Goal: Task Accomplishment & Management: Manage account settings

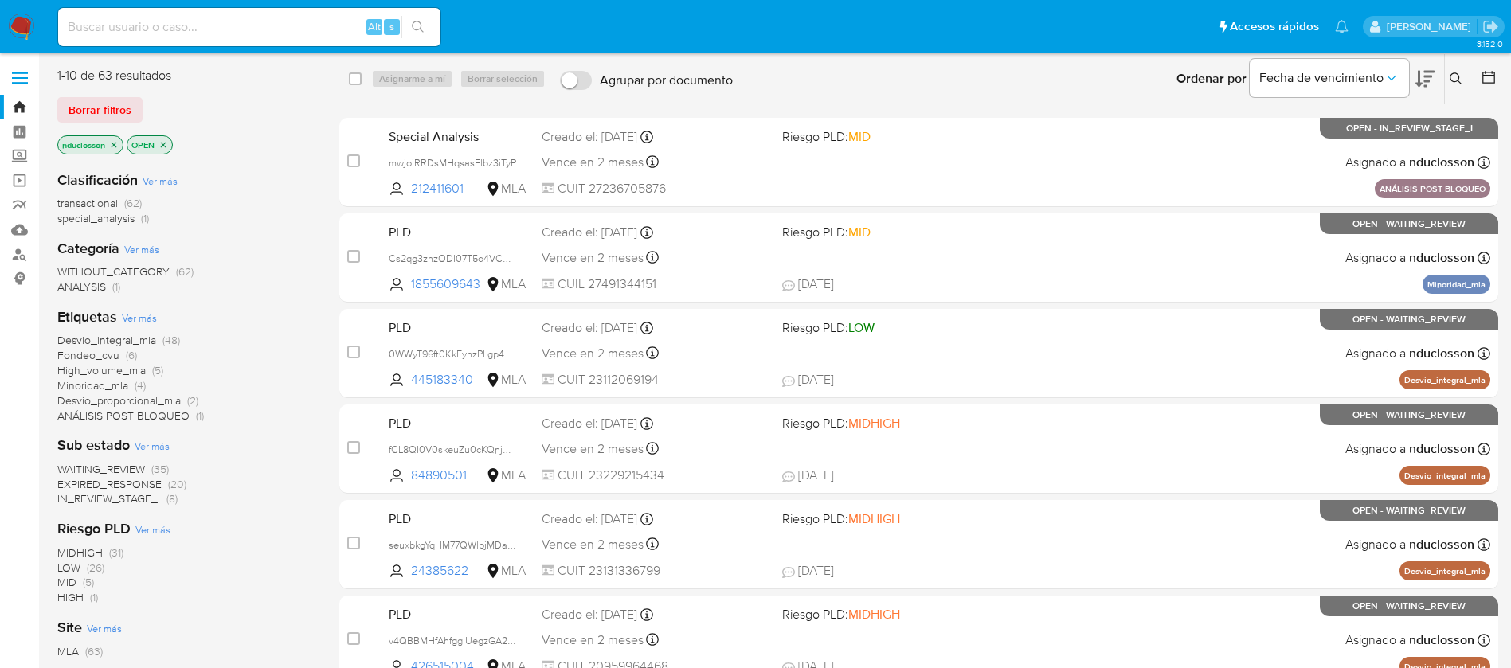
click at [205, 14] on div "Alt s" at bounding box center [249, 27] width 382 height 38
click at [215, 27] on input at bounding box center [249, 27] width 382 height 21
paste input "PAi193bpg79z23zkSgJQSMz3"
type input "PAi193bpg79z23zkSgJQSMz3"
click at [423, 30] on icon "search-icon" at bounding box center [418, 27] width 13 height 13
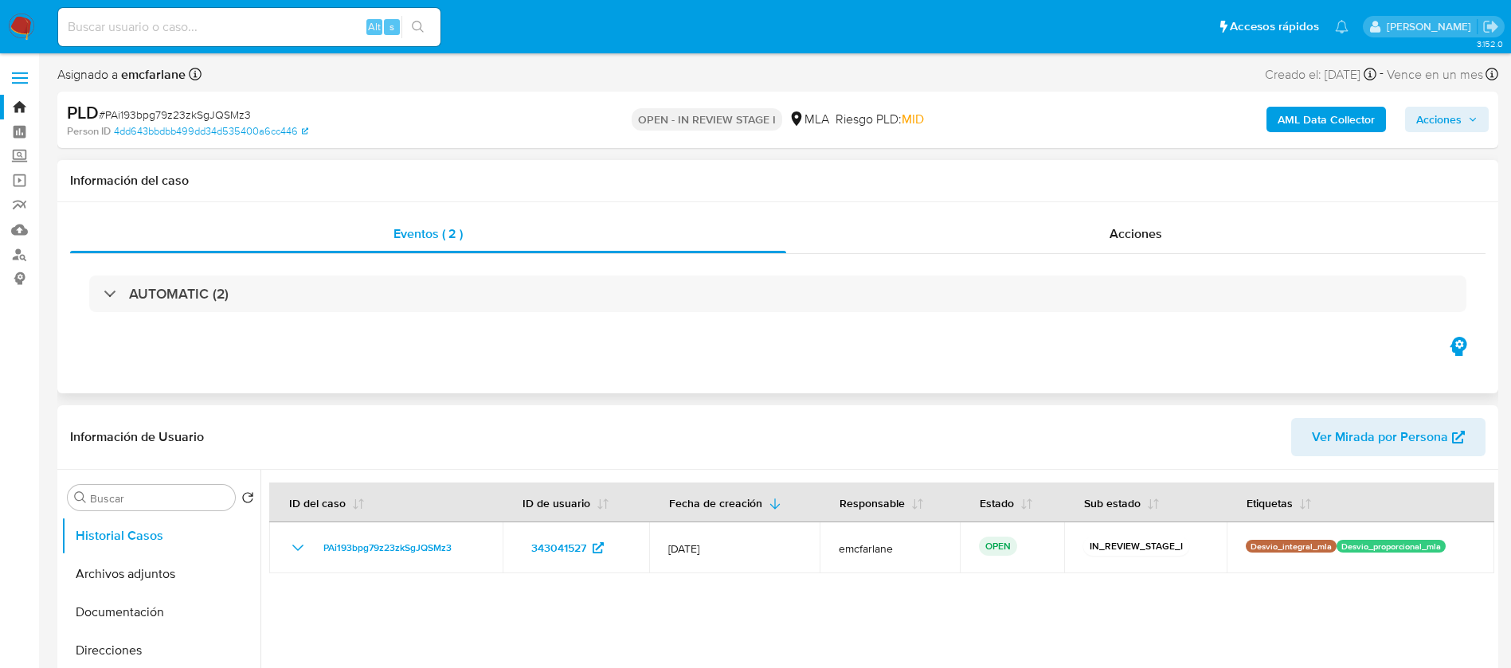
select select "10"
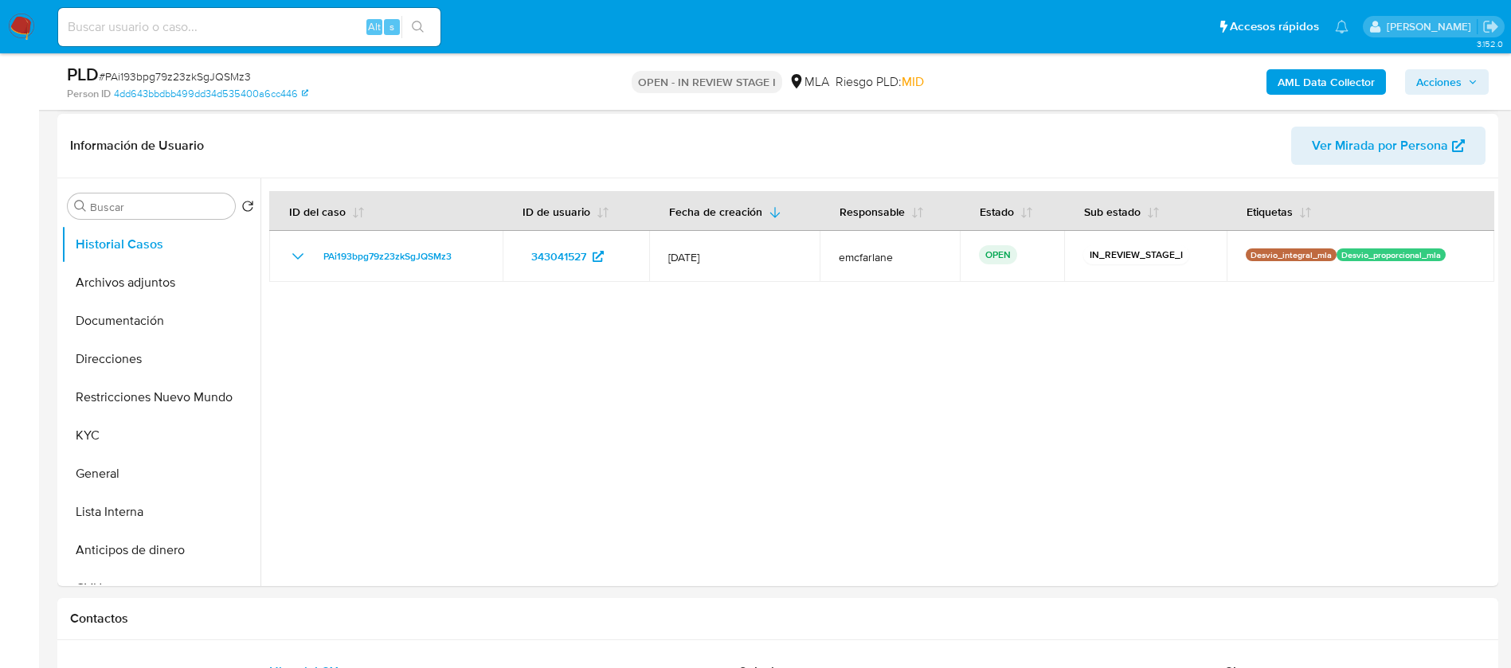
scroll to position [239, 0]
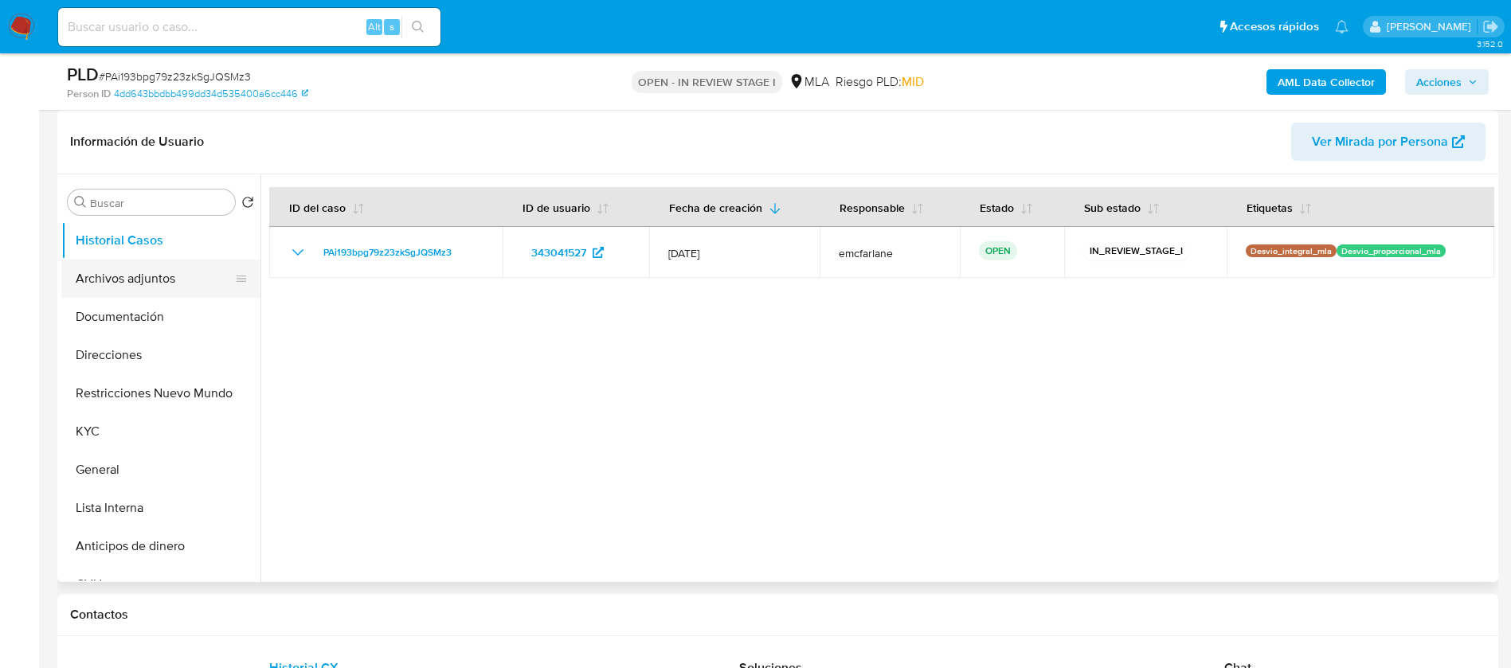
click at [104, 287] on button "Archivos adjuntos" at bounding box center [154, 279] width 186 height 38
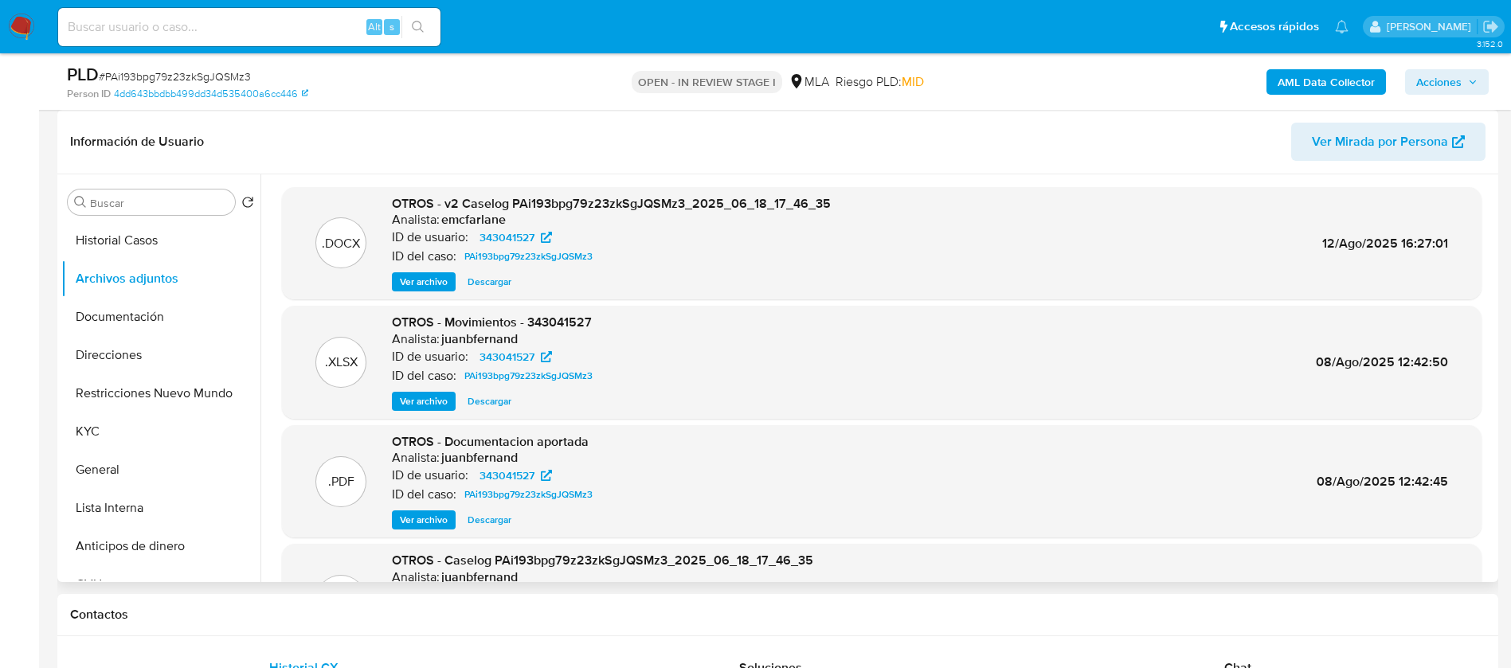
click at [510, 280] on span "Descargar" at bounding box center [489, 282] width 44 height 16
click at [76, 448] on button "KYC" at bounding box center [154, 432] width 186 height 38
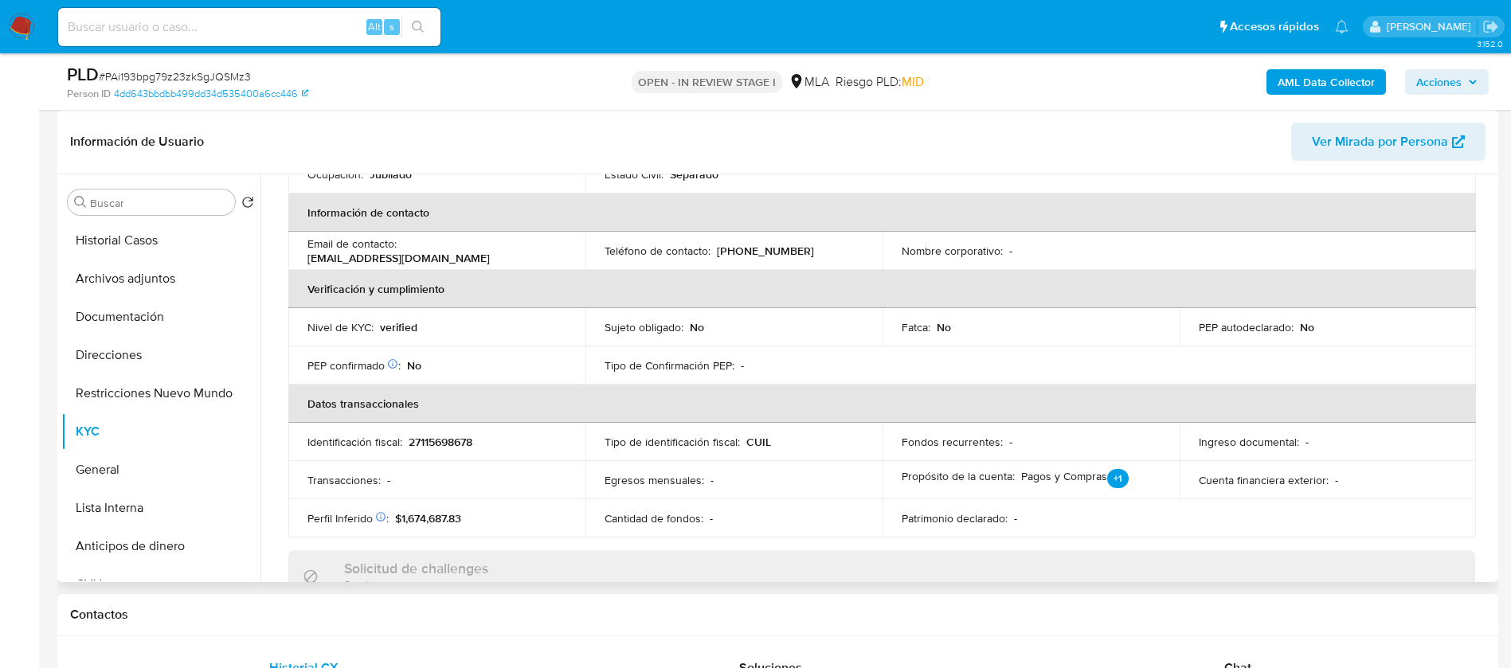
scroll to position [358, 0]
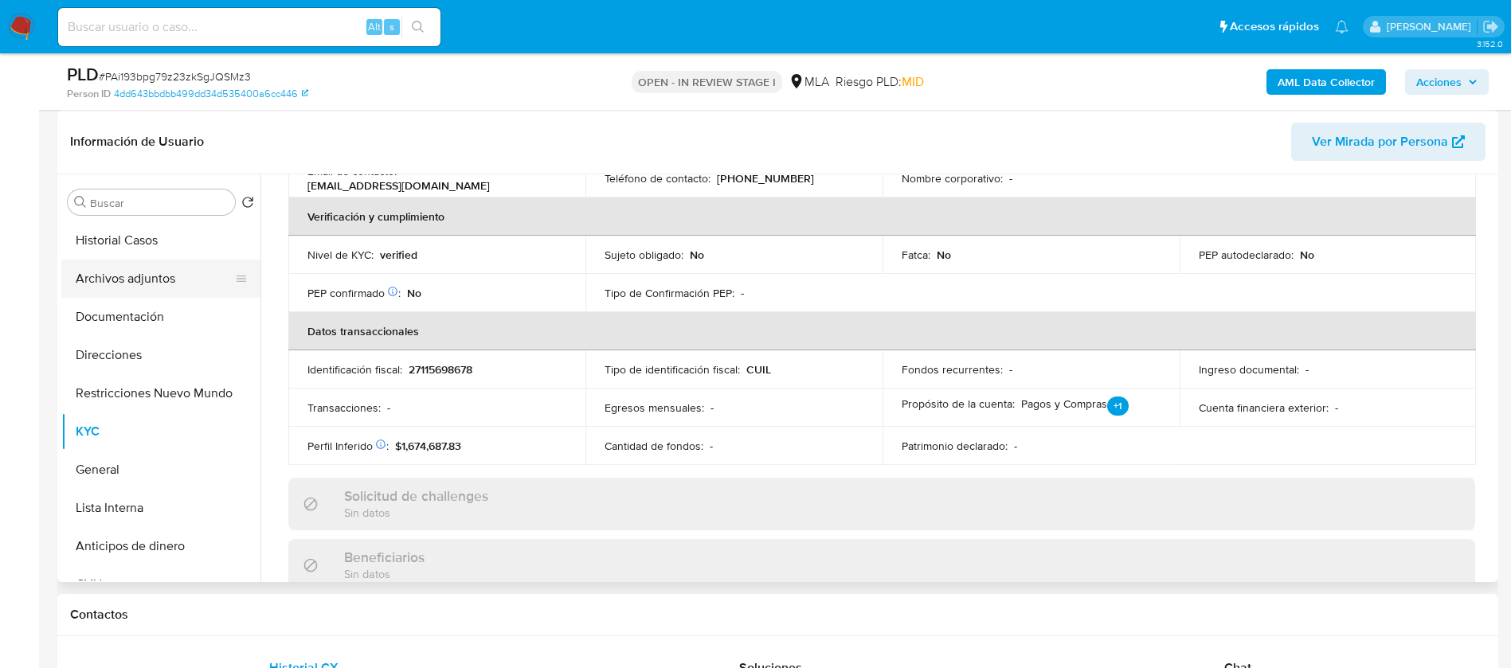
click at [131, 296] on button "Archivos adjuntos" at bounding box center [154, 279] width 186 height 38
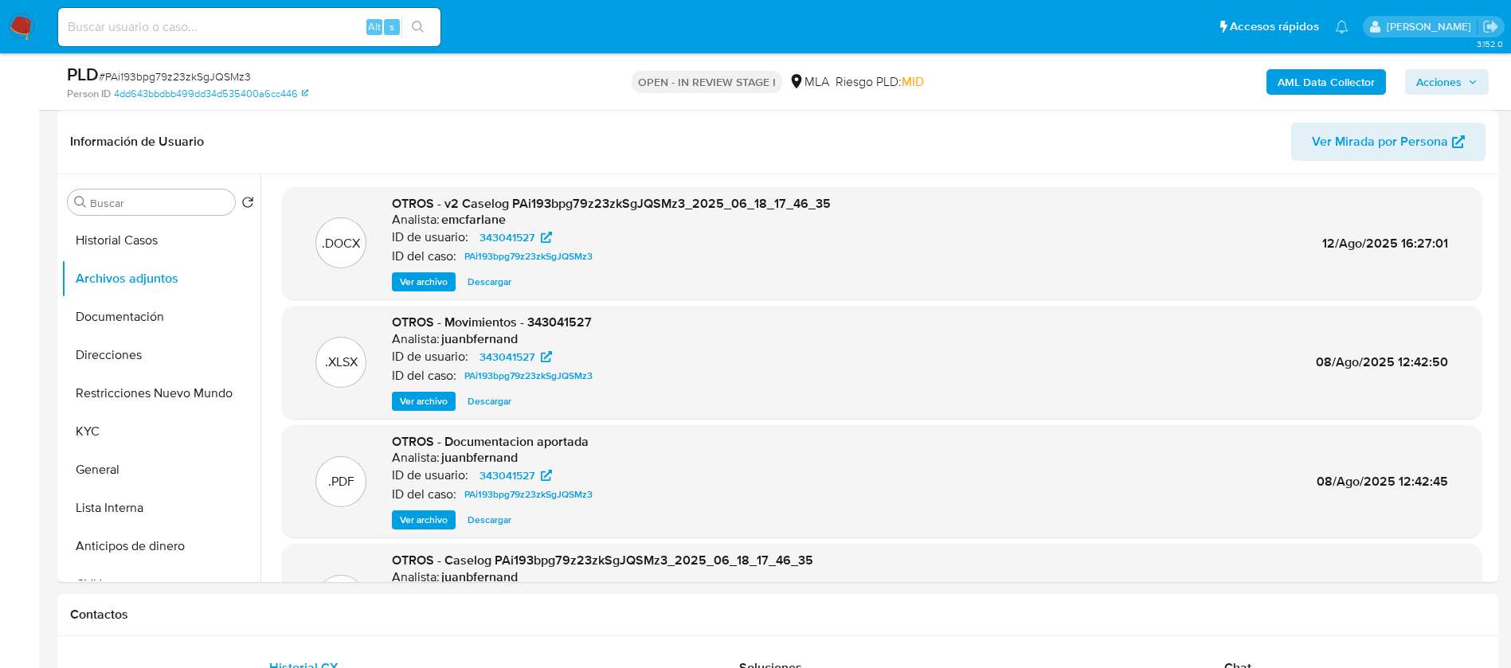
click at [220, 28] on input at bounding box center [249, 27] width 382 height 21
paste input "dLC7UWyJZNG1QzeAuMYYyt2v"
type input "dLC7UWyJZNG1QzeAuMYYyt2v"
click at [411, 25] on button "search-icon" at bounding box center [417, 27] width 33 height 22
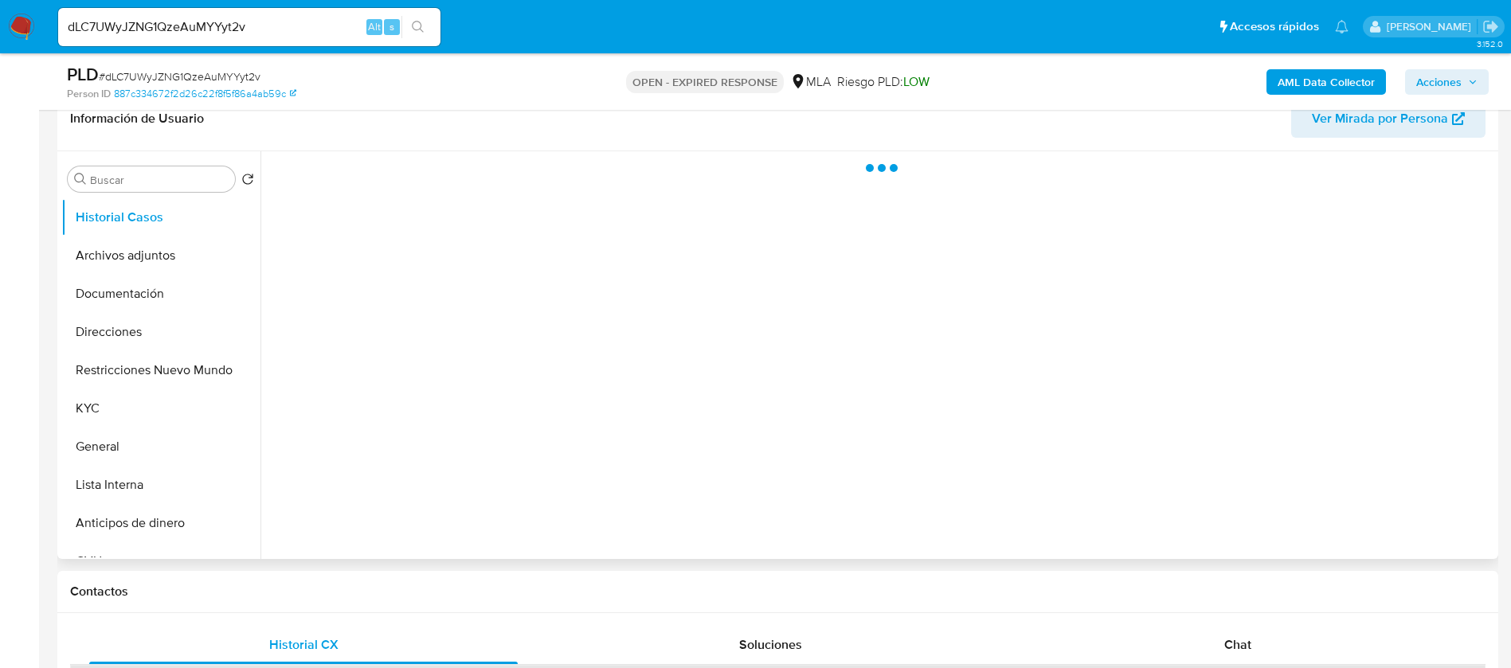
scroll to position [478, 0]
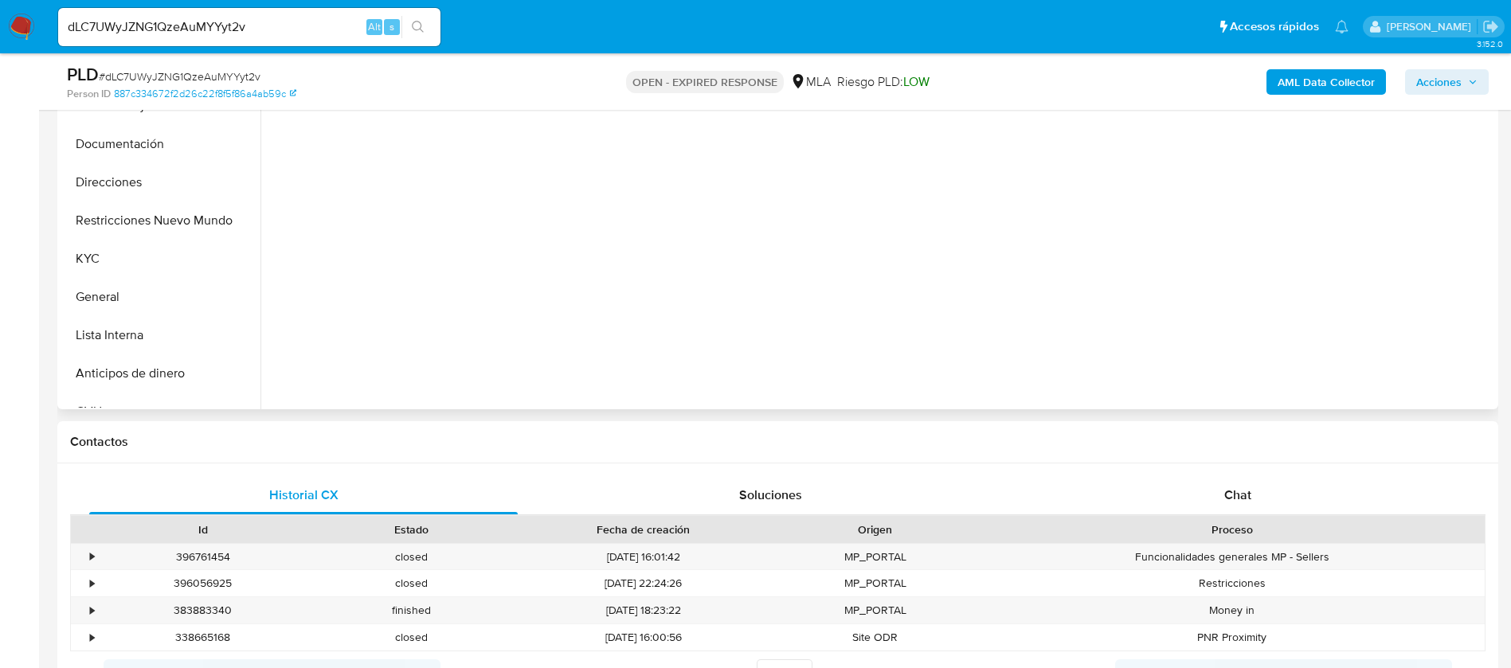
select select "10"
click at [1258, 481] on div "Historial CX Soluciones Chat Id Estado Fecha de creación Origen Proceso • 39676…" at bounding box center [777, 584] width 1415 height 217
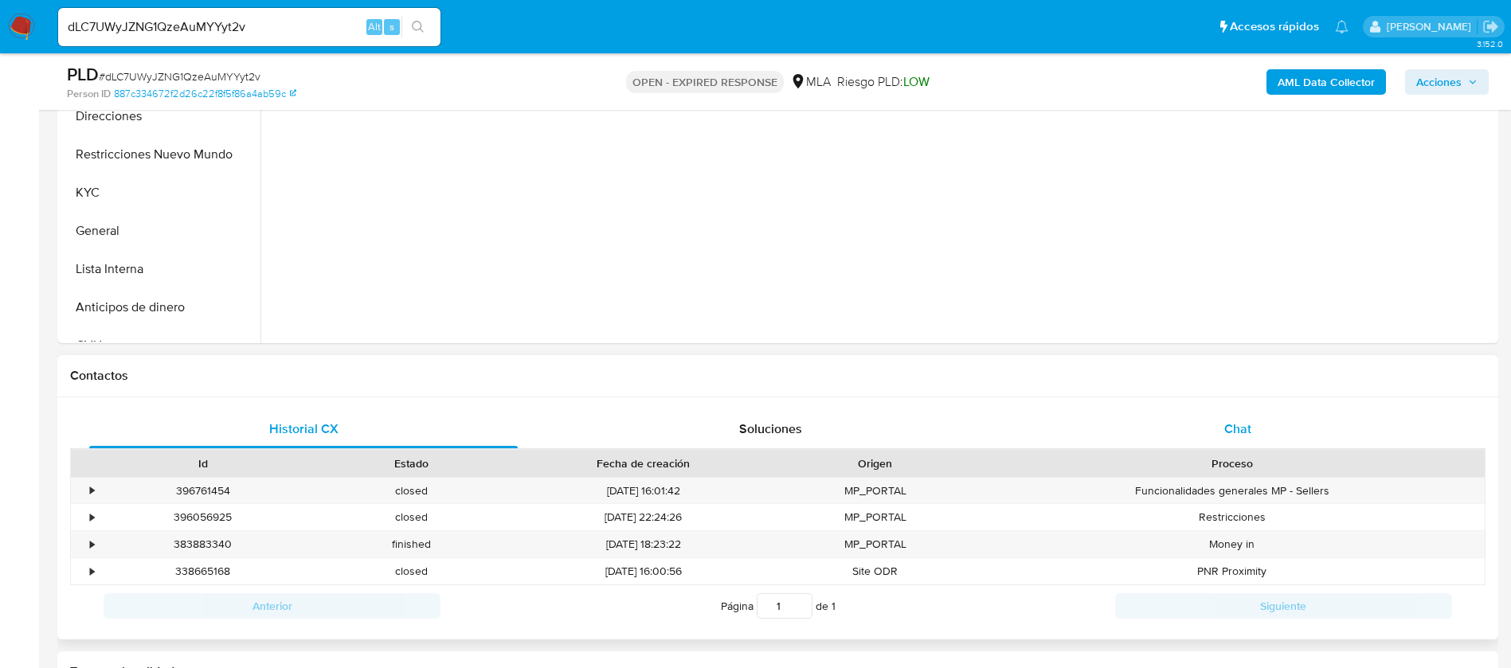
click at [1182, 440] on div "Chat" at bounding box center [1237, 429] width 428 height 38
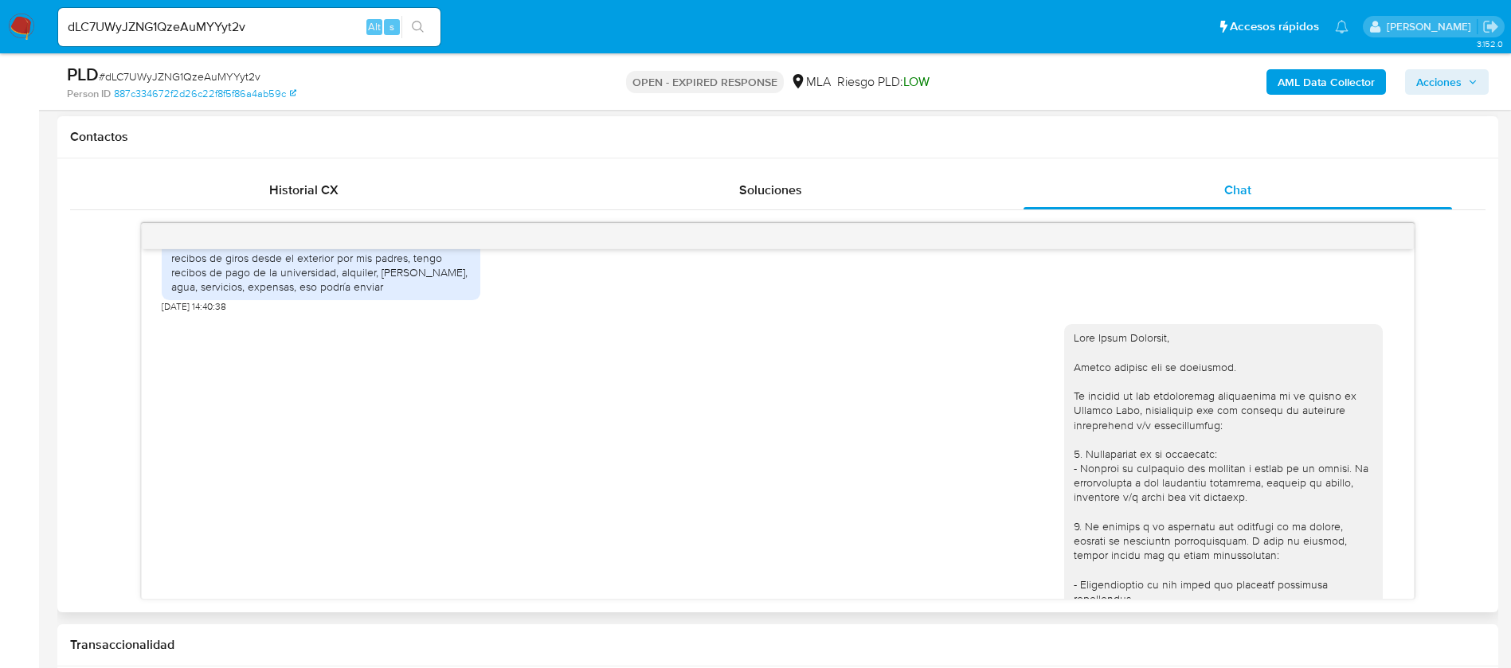
scroll to position [847, 0]
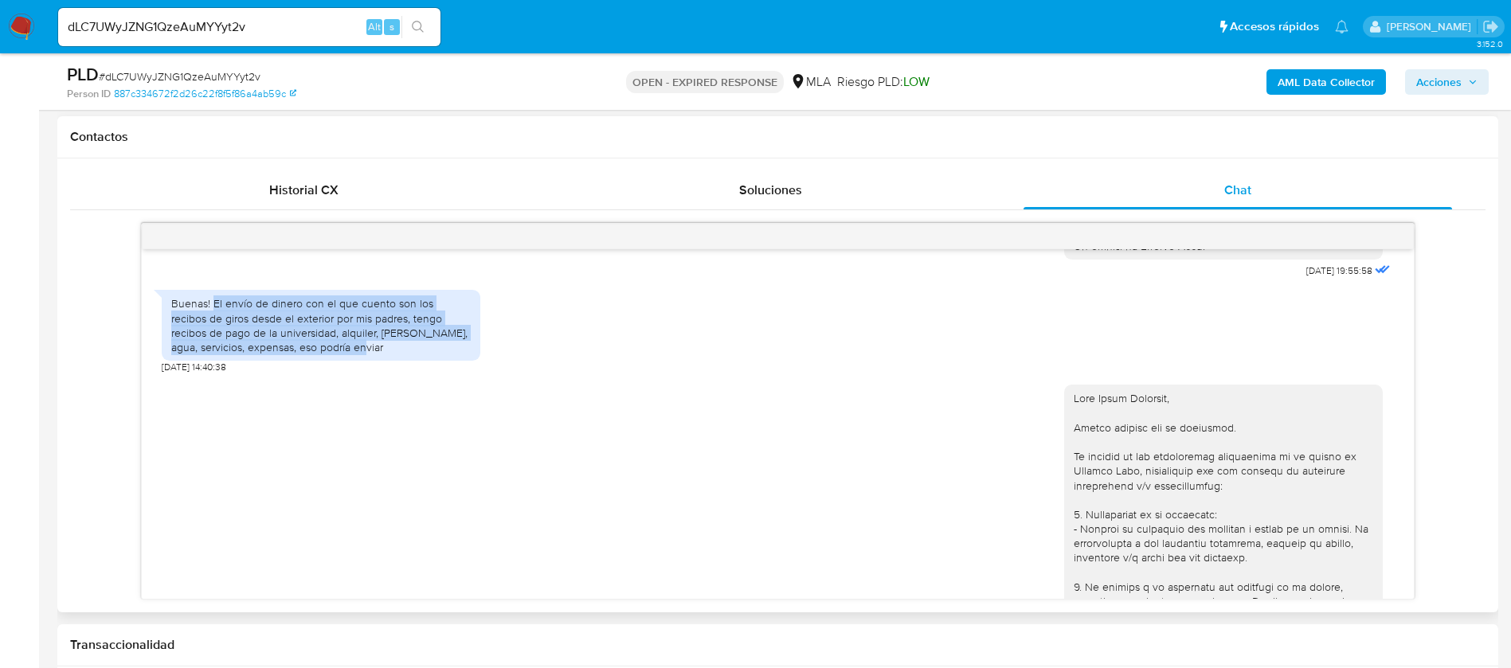
drag, startPoint x: 214, startPoint y: 331, endPoint x: 313, endPoint y: 370, distance: 106.2
click at [313, 354] on div "Buenas! El envío de dinero con el que cuento son los recibos de giros desde el …" at bounding box center [320, 325] width 299 height 58
copy div "El envío de dinero con el que cuento son los recibos de giros desde el exterior…"
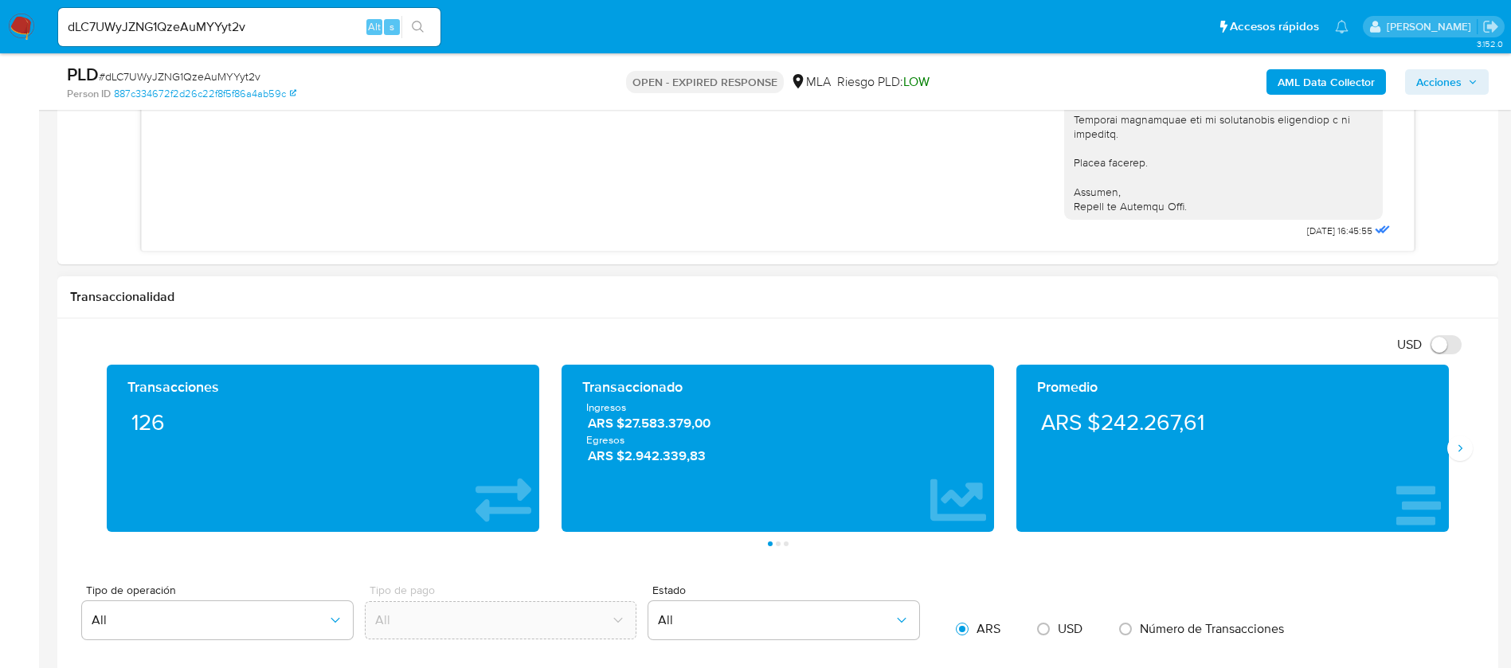
scroll to position [1075, 0]
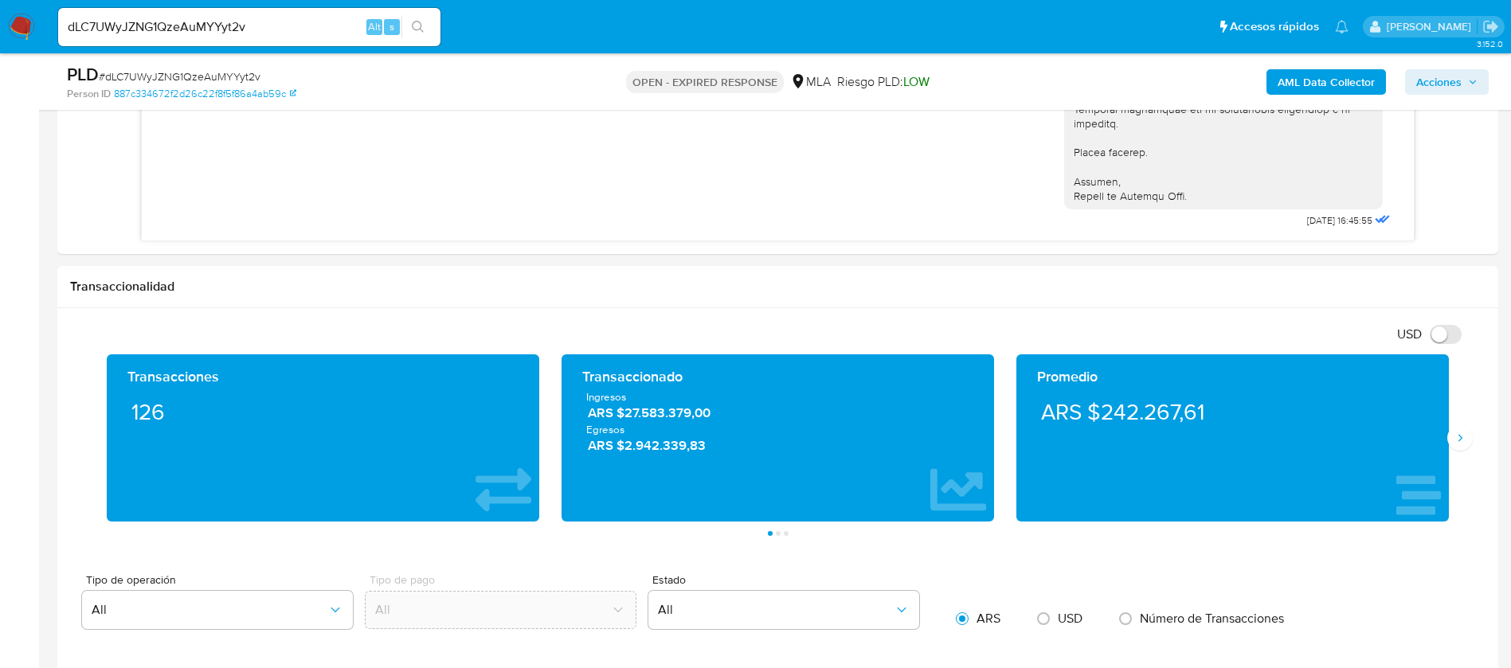
click at [170, 41] on div "dLC7UWyJZNG1QzeAuMYYyt2v Alt s" at bounding box center [249, 27] width 382 height 38
click at [155, 25] on input "dLC7UWyJZNG1QzeAuMYYyt2v" at bounding box center [249, 27] width 382 height 21
click at [154, 24] on input "dLC7UWyJZNG1QzeAuMYYyt2v" at bounding box center [249, 27] width 382 height 21
paste input "ZnLZyRmuacgNsdqWYDUKxme5"
type input "ZnLZyRmuacgNsdqWYDUKxme5"
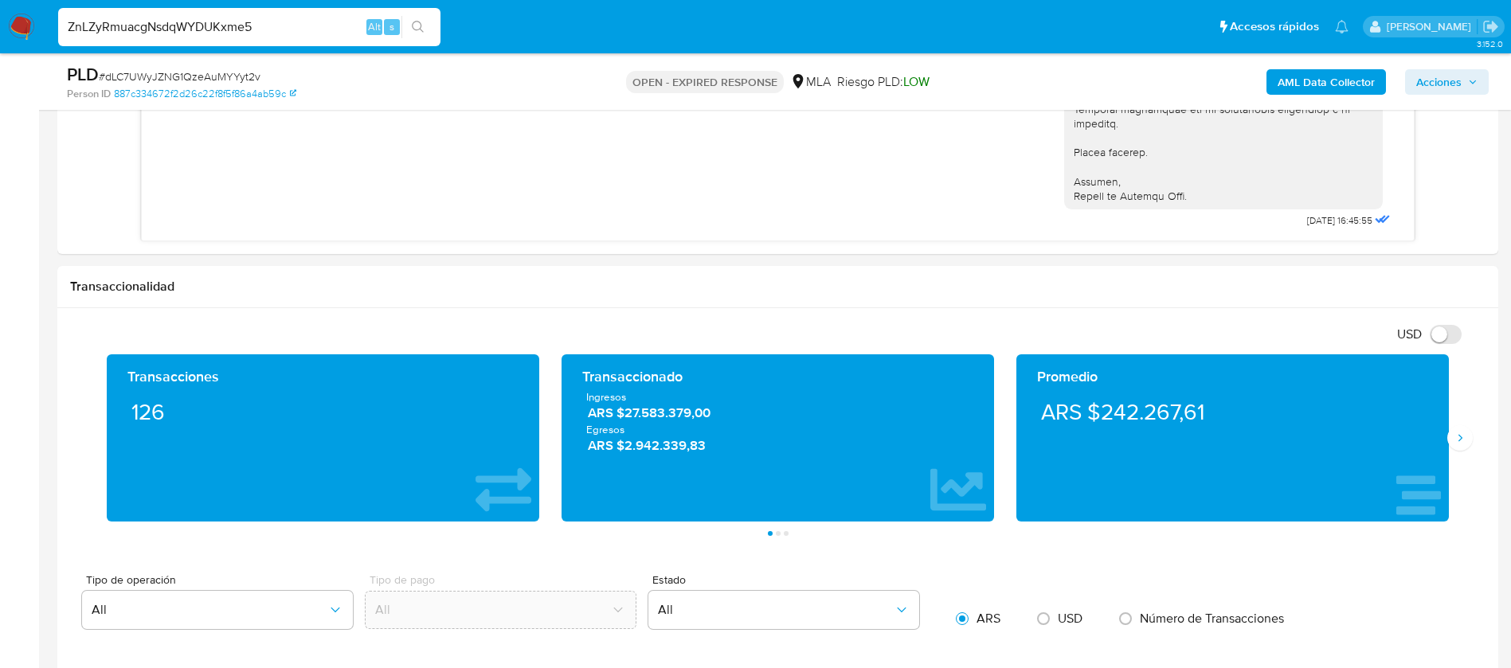
click at [429, 24] on button "search-icon" at bounding box center [417, 27] width 33 height 22
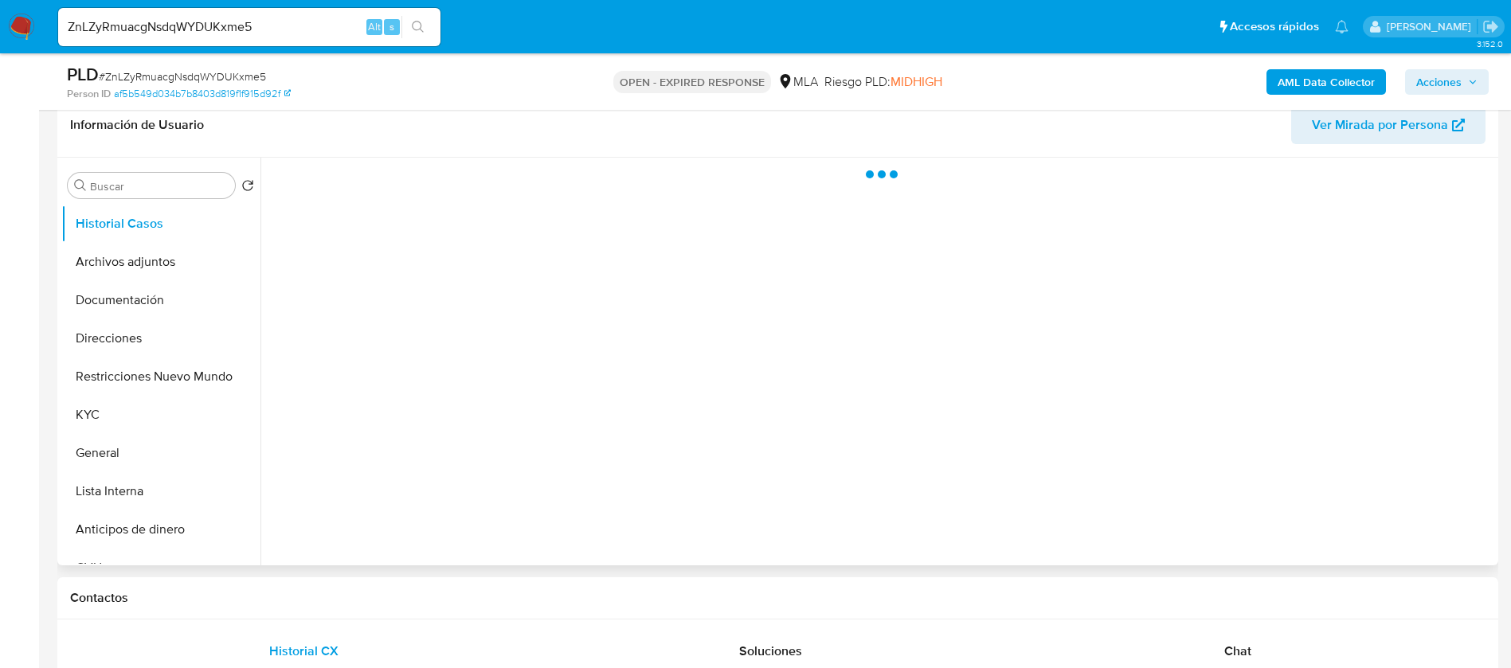
scroll to position [358, 0]
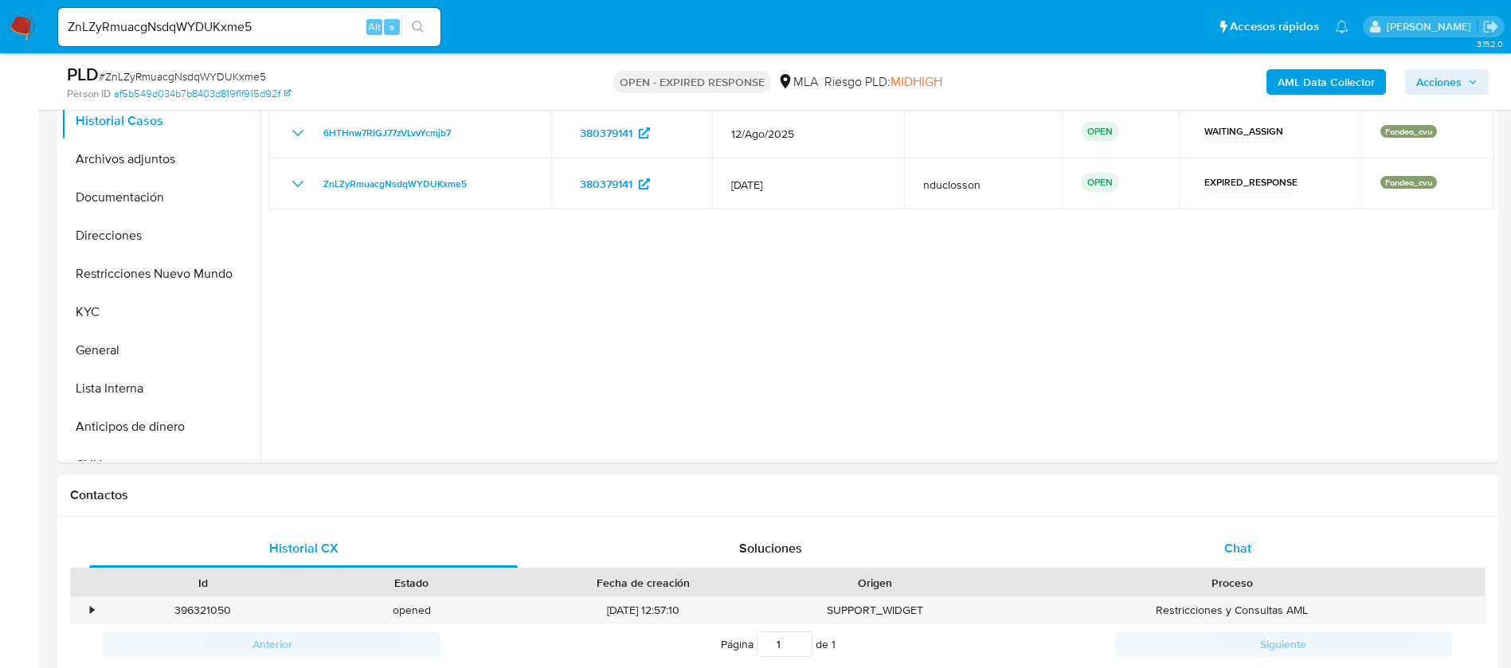
click at [1210, 553] on div "Chat" at bounding box center [1237, 549] width 428 height 38
select select "10"
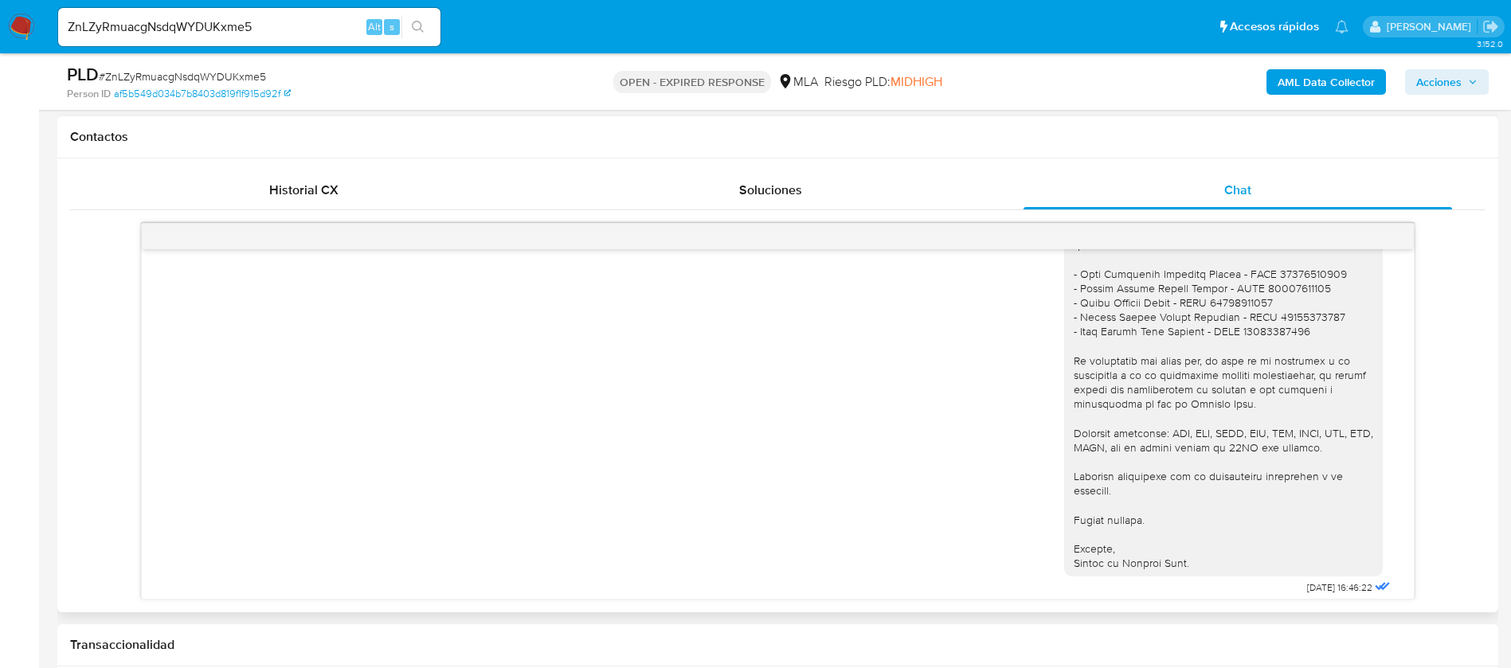
scroll to position [1684, 0]
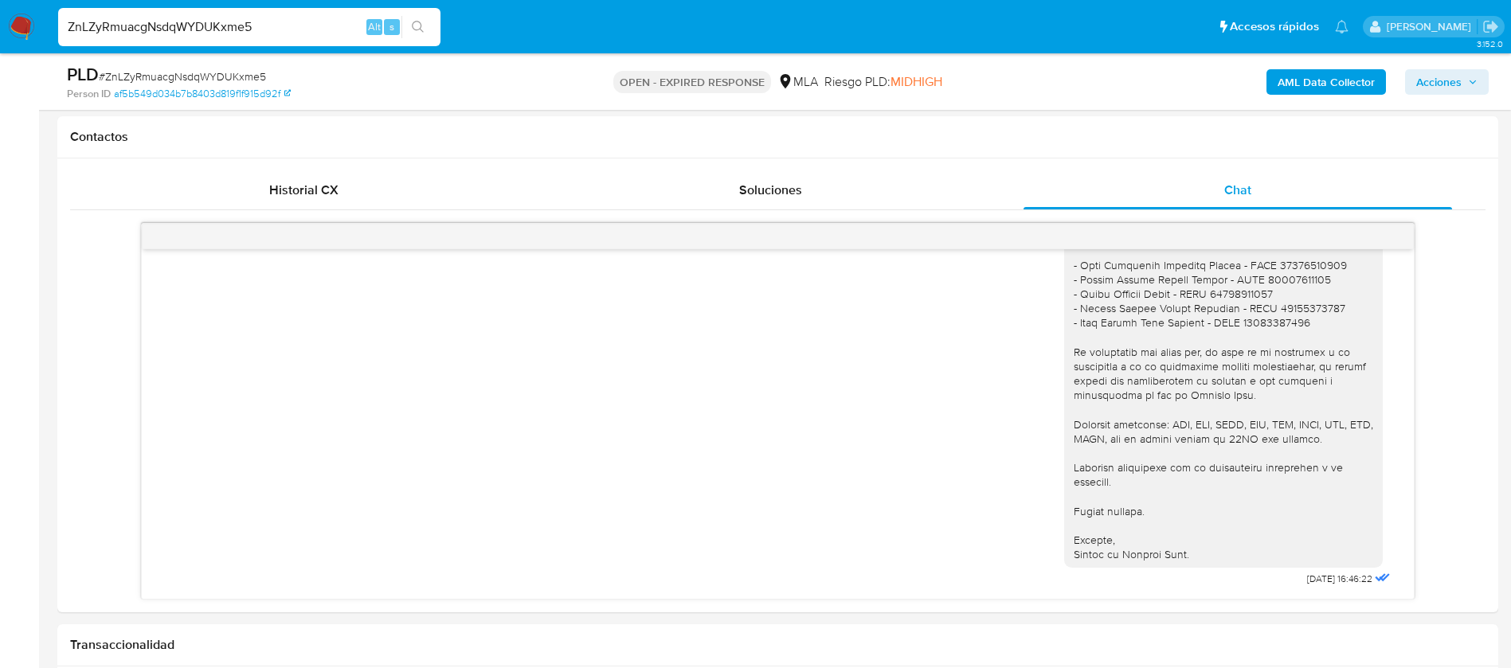
click at [185, 27] on input "ZnLZyRmuacgNsdqWYDUKxme5" at bounding box center [249, 27] width 382 height 21
paste input "PzLuSxKrLuN4ZPRlegD1b4Zb"
type input "PzLuSxKrLuN4ZPRlegD1b4Zb"
click at [408, 33] on button "search-icon" at bounding box center [417, 27] width 33 height 22
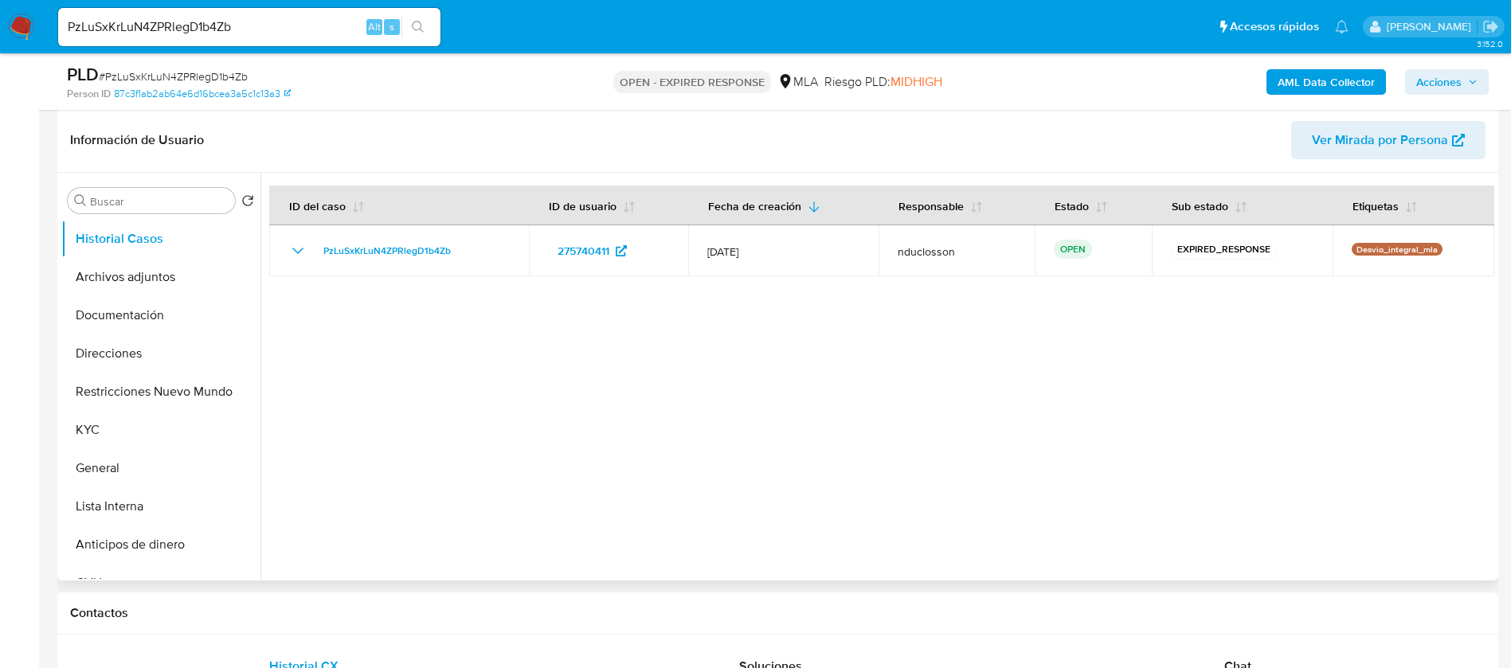
select select "10"
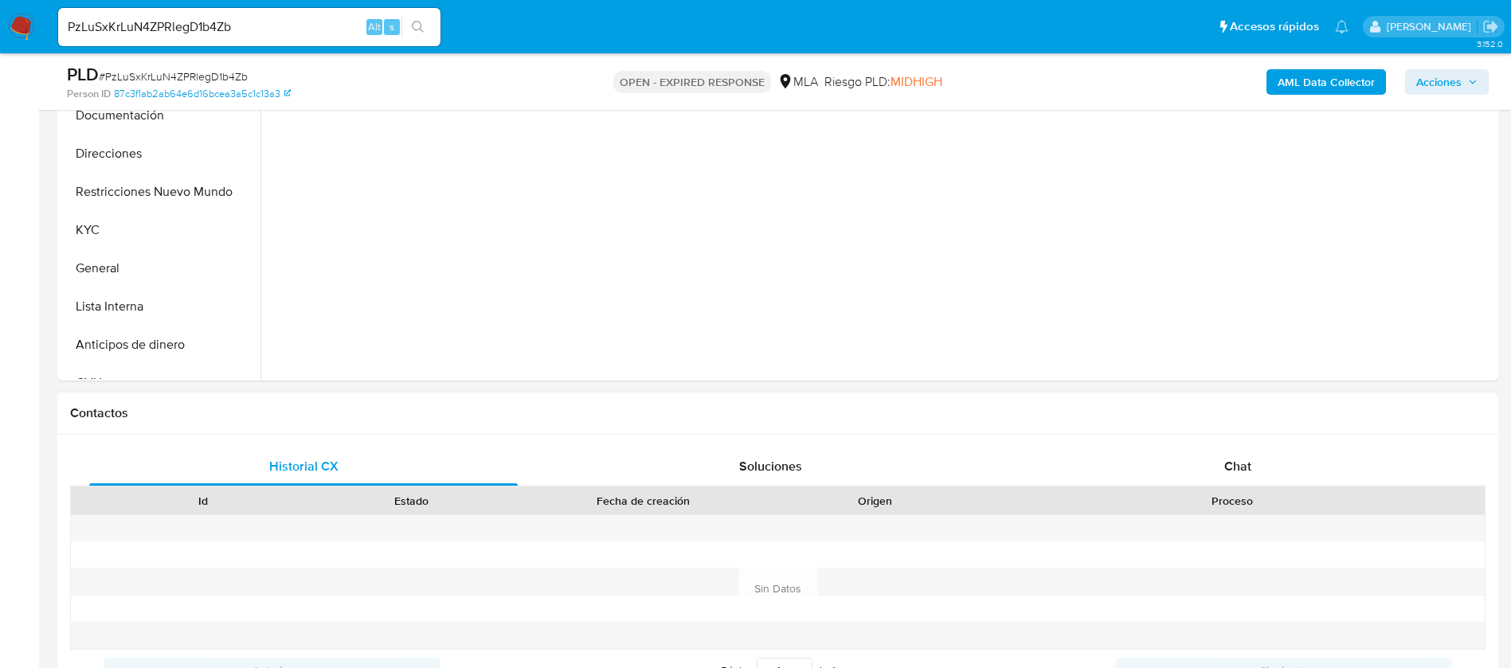
scroll to position [478, 0]
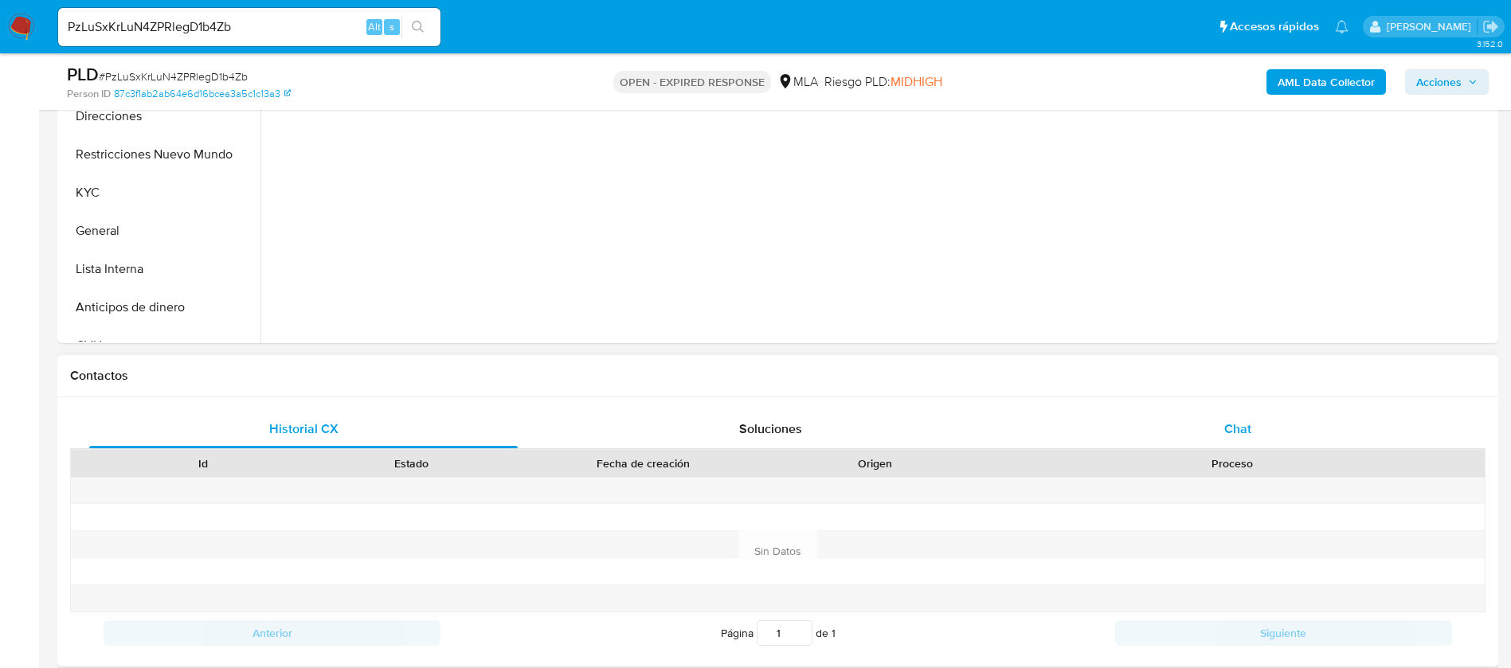
click at [1249, 422] on span "Chat" at bounding box center [1237, 429] width 27 height 18
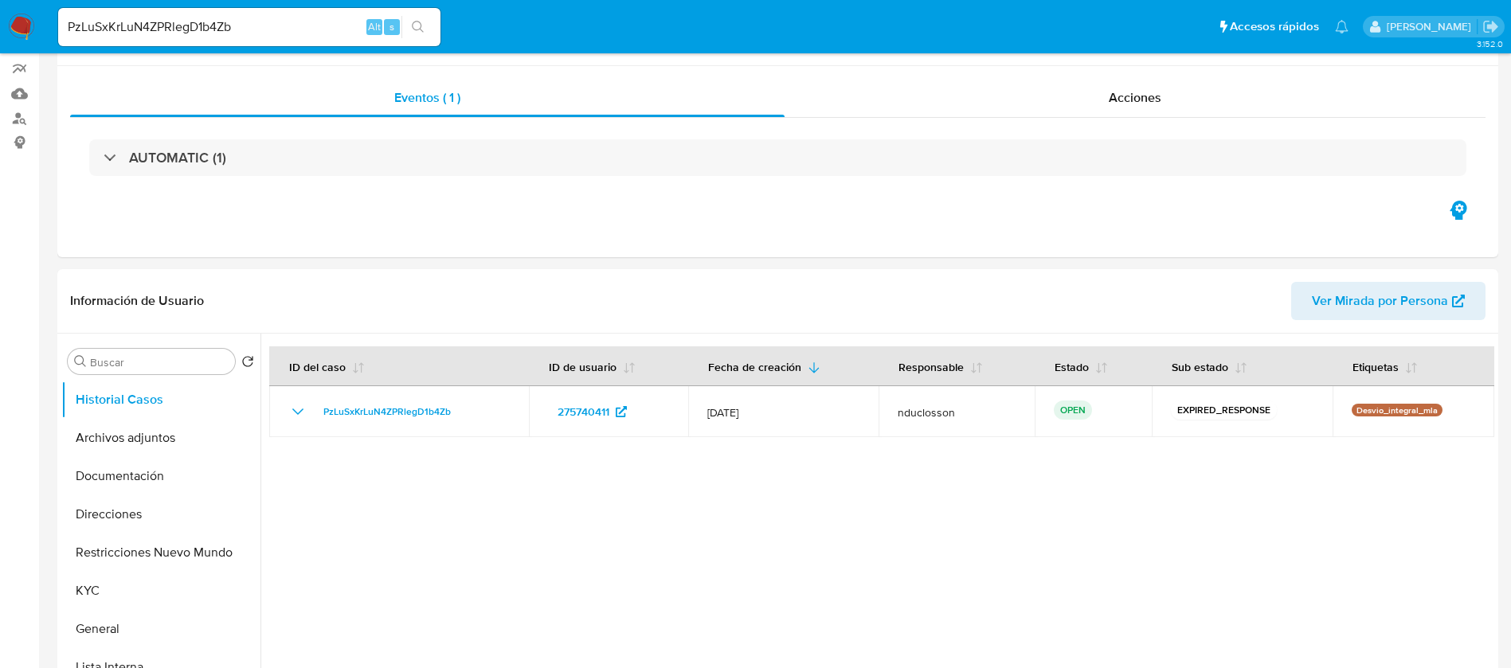
scroll to position [0, 0]
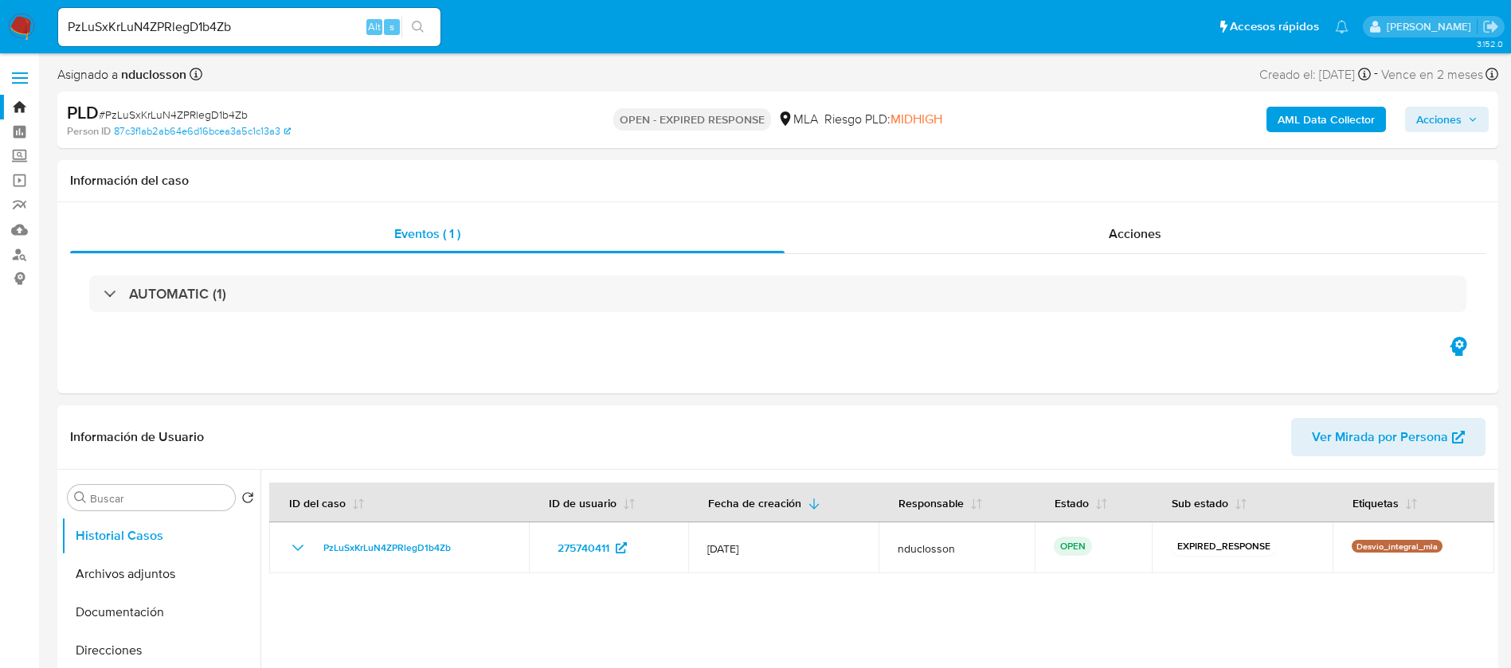
drag, startPoint x: 12, startPoint y: 251, endPoint x: 0, endPoint y: 380, distance: 129.6
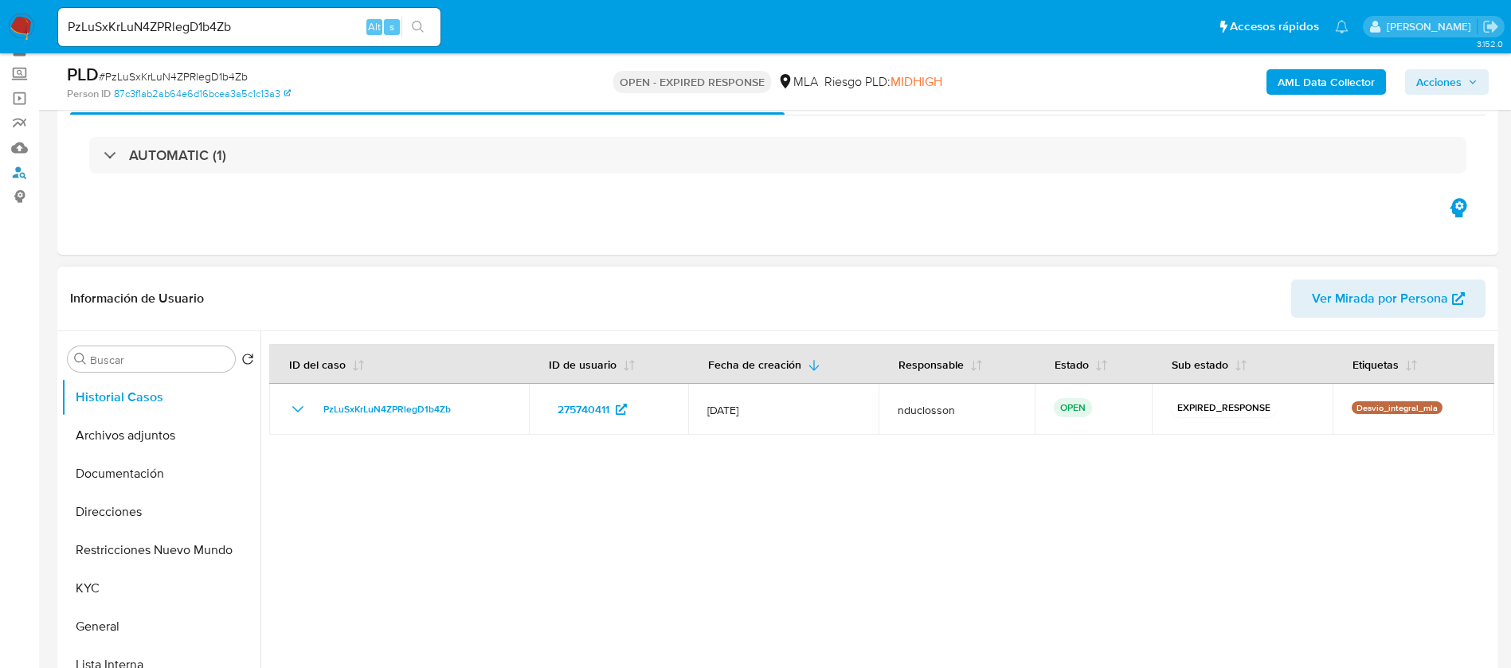
scroll to position [119, 0]
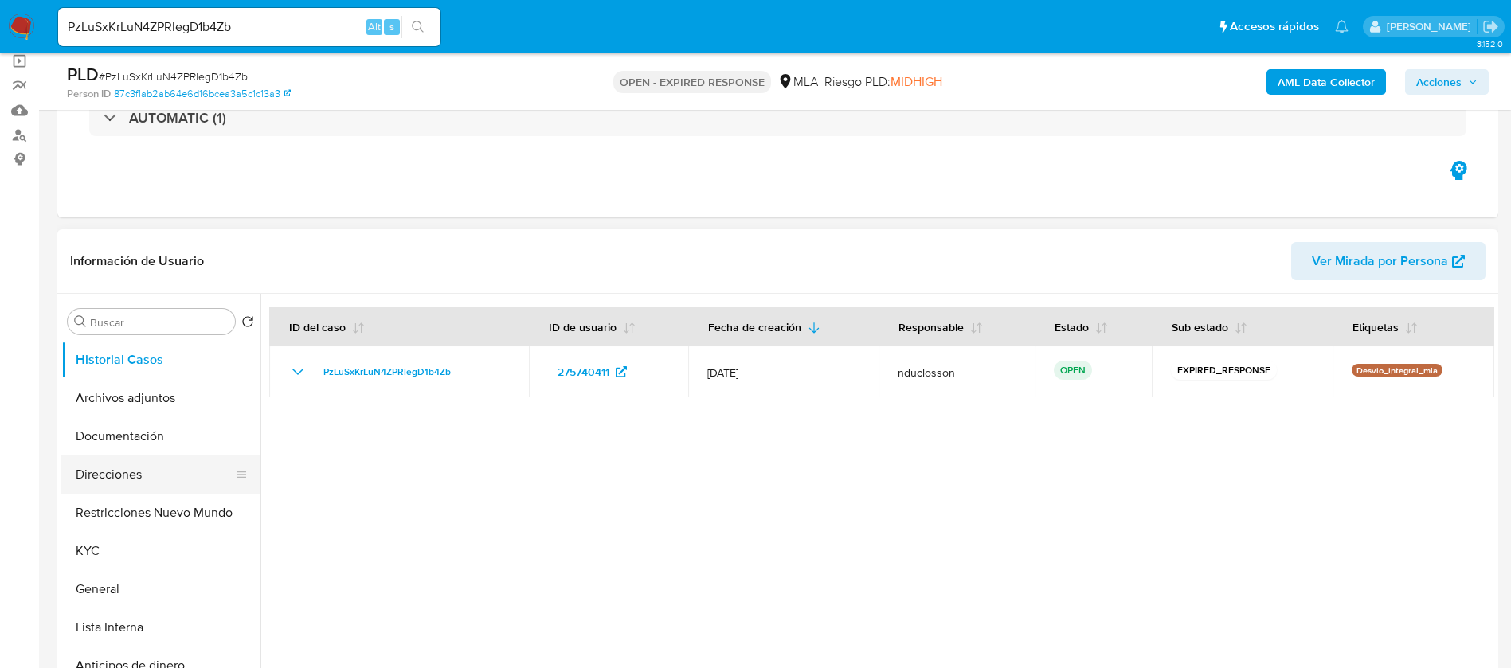
click at [151, 465] on button "Direcciones" at bounding box center [154, 475] width 186 height 38
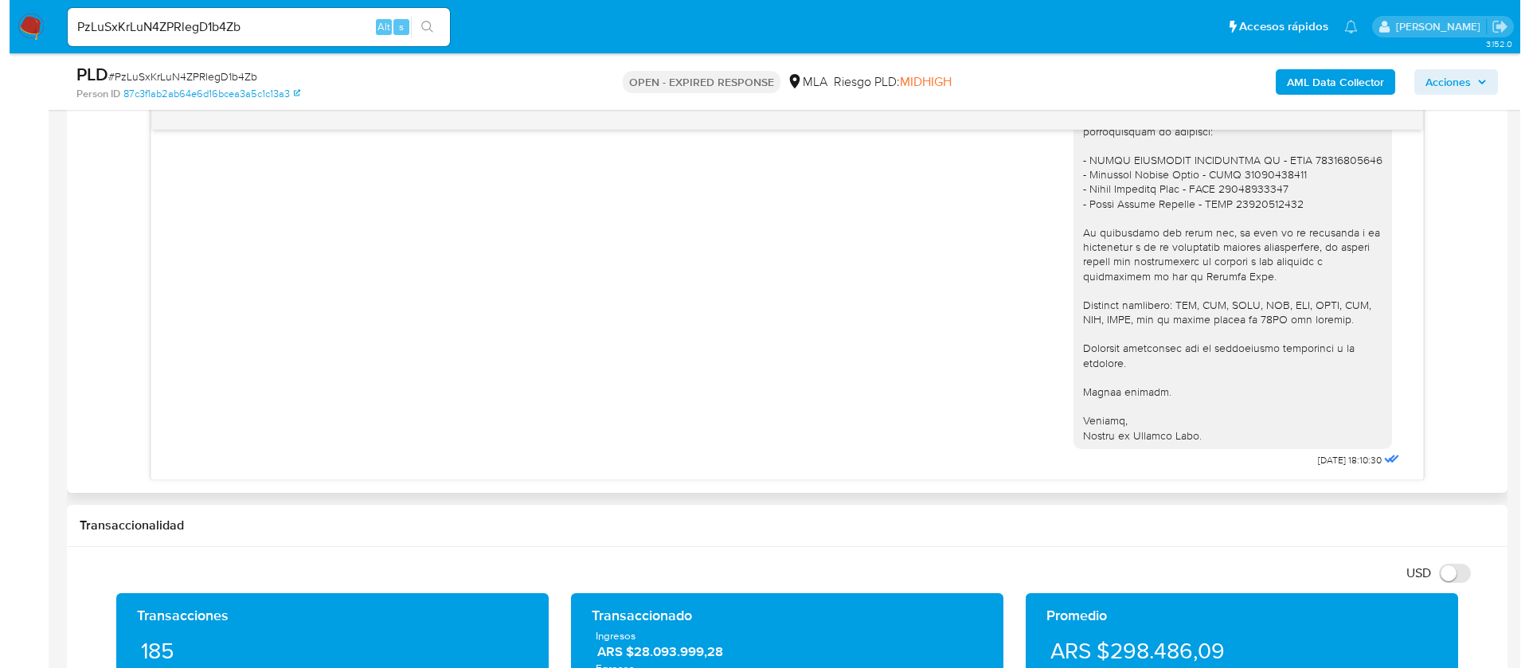
scroll to position [1457, 0]
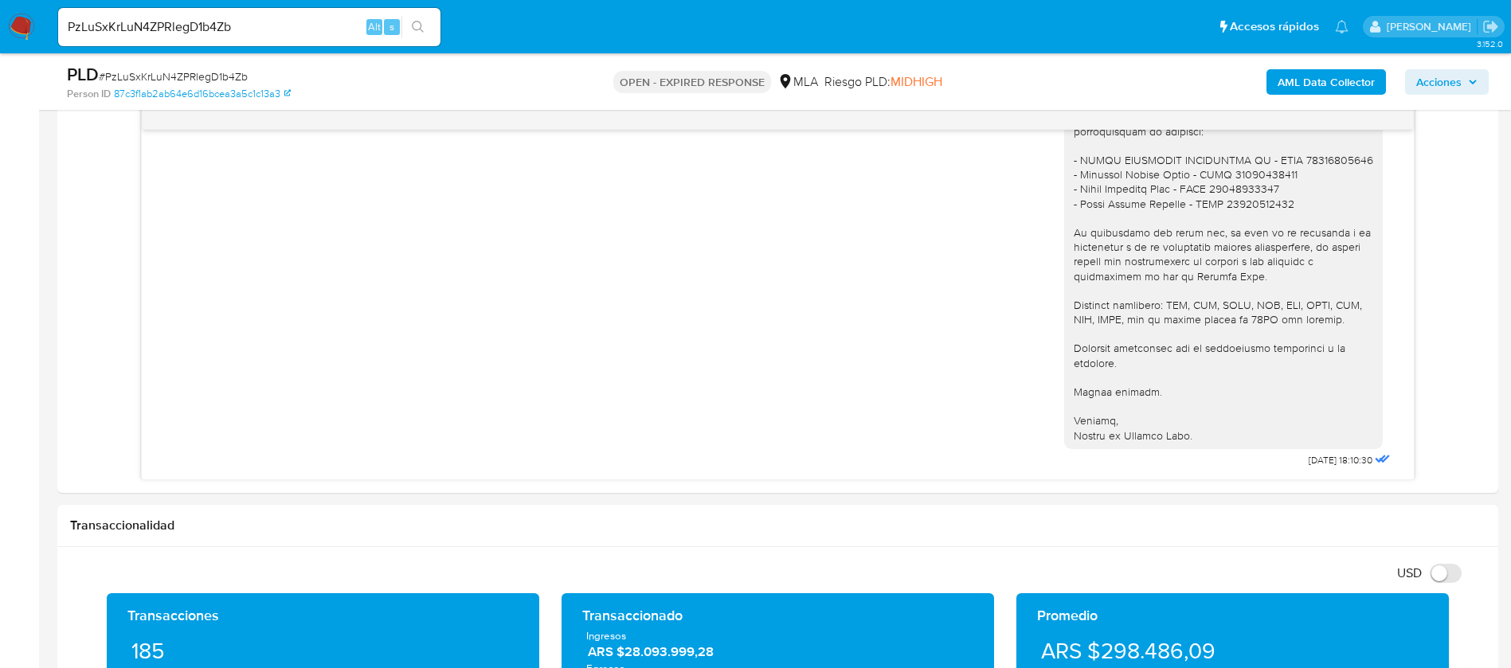
click at [1316, 83] on b "AML Data Collector" at bounding box center [1325, 81] width 97 height 25
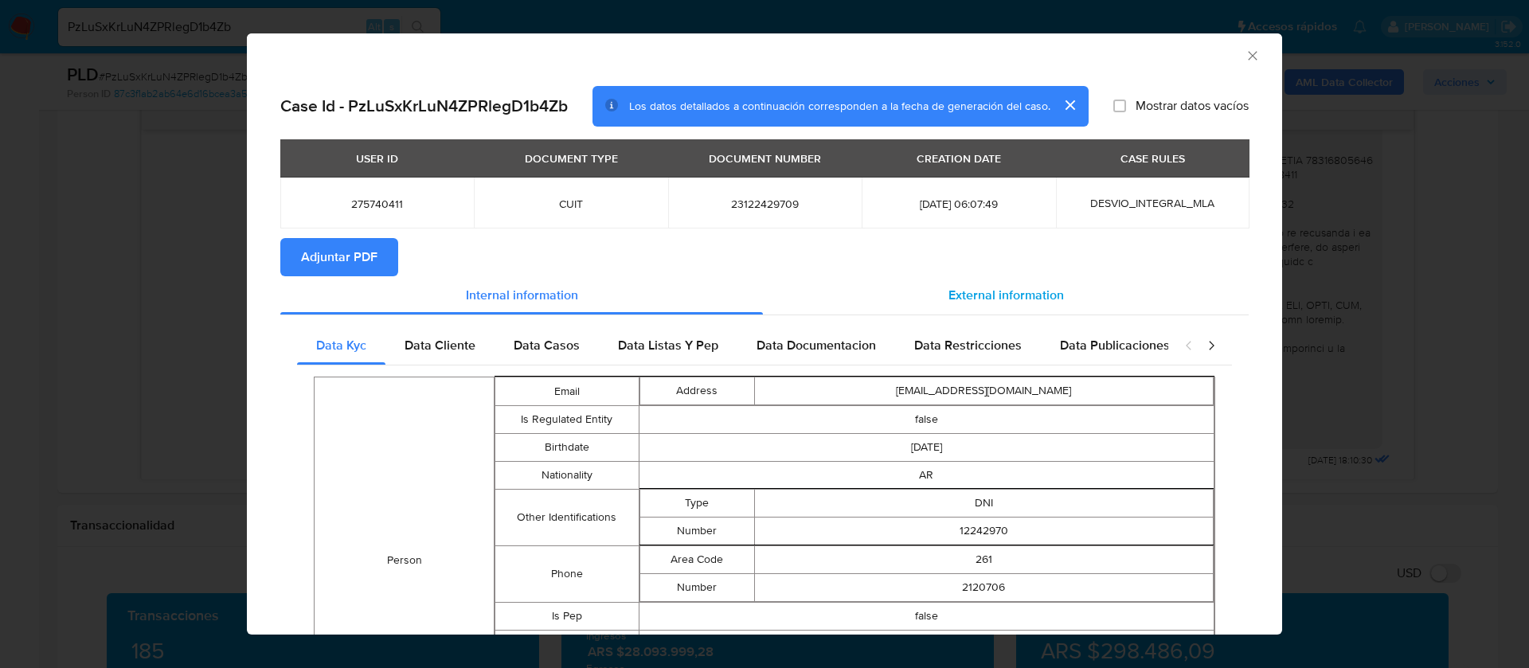
click at [1021, 284] on div "External information" at bounding box center [1006, 295] width 486 height 38
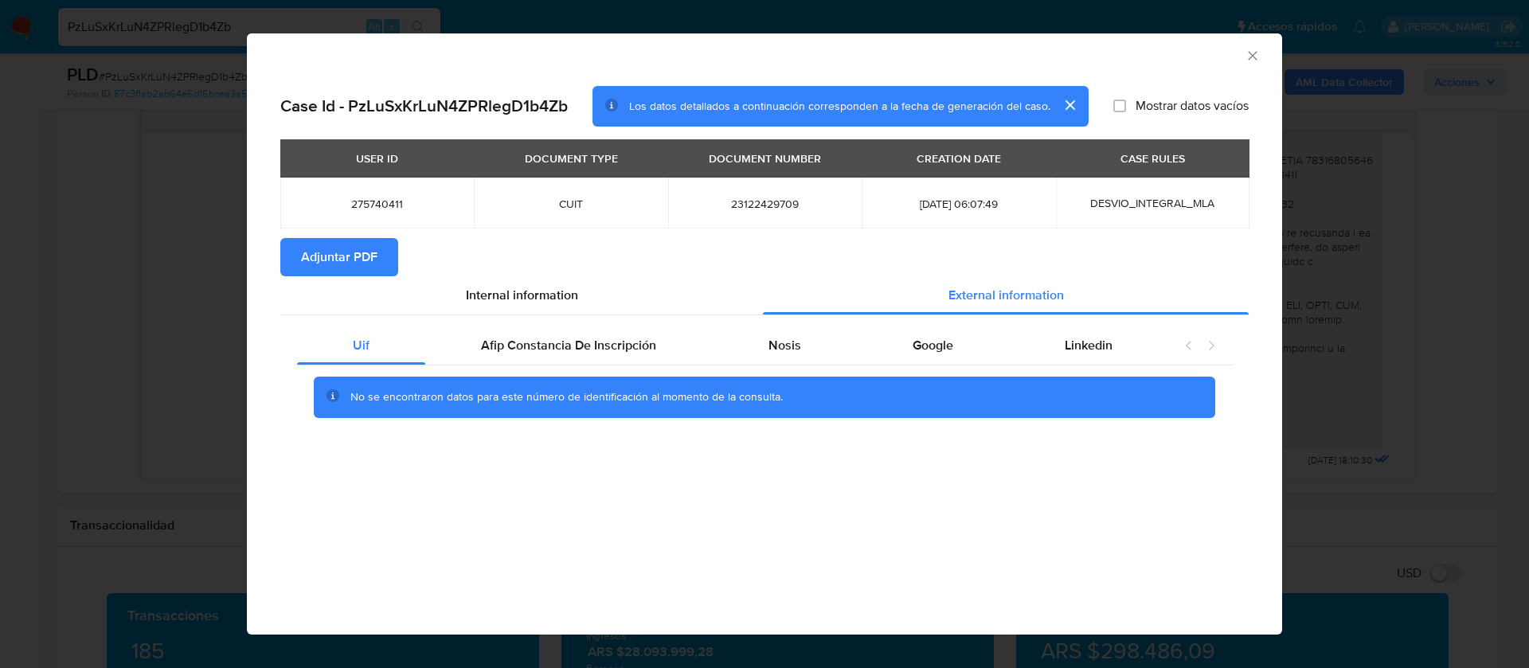
click at [614, 323] on div "Uif Afip Constancia De Inscripción Nosis Google Linkedin No se encontraron dato…" at bounding box center [764, 377] width 968 height 125
click at [650, 359] on div "Afip Constancia De Inscripción" at bounding box center [568, 346] width 287 height 38
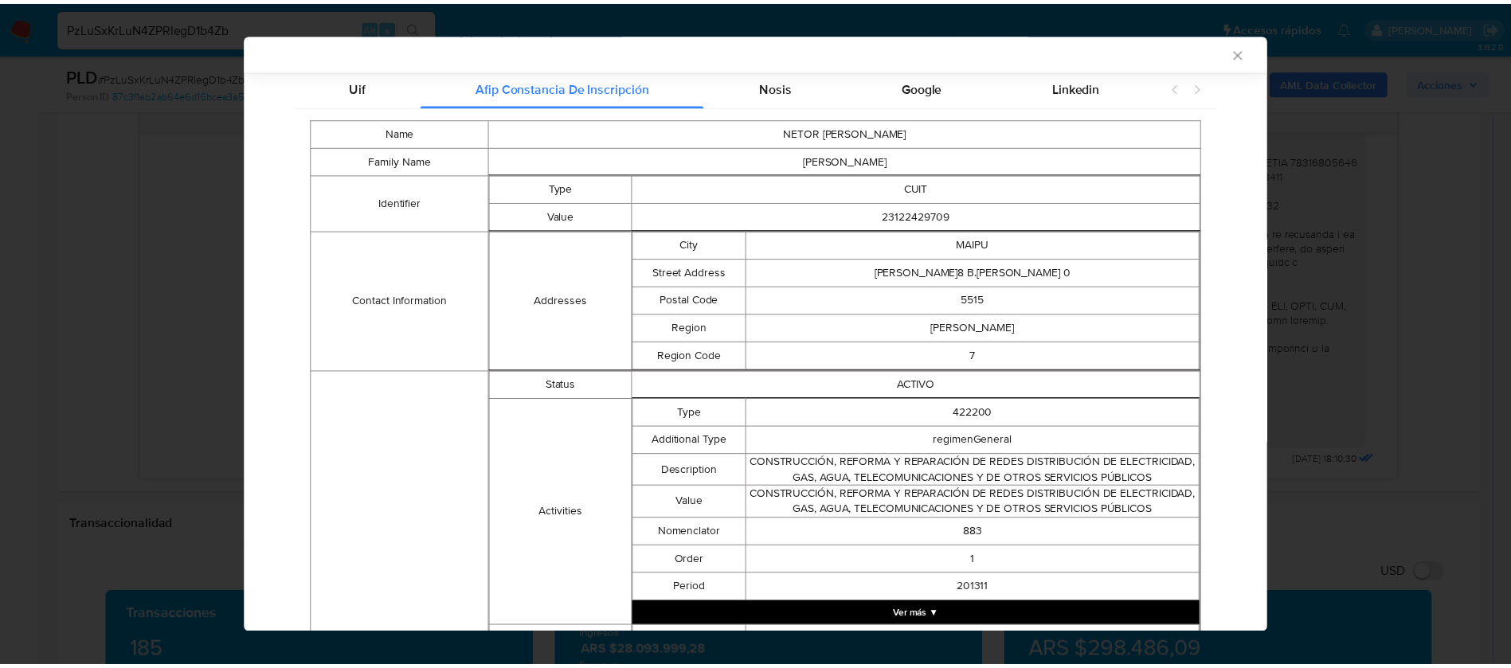
scroll to position [116, 0]
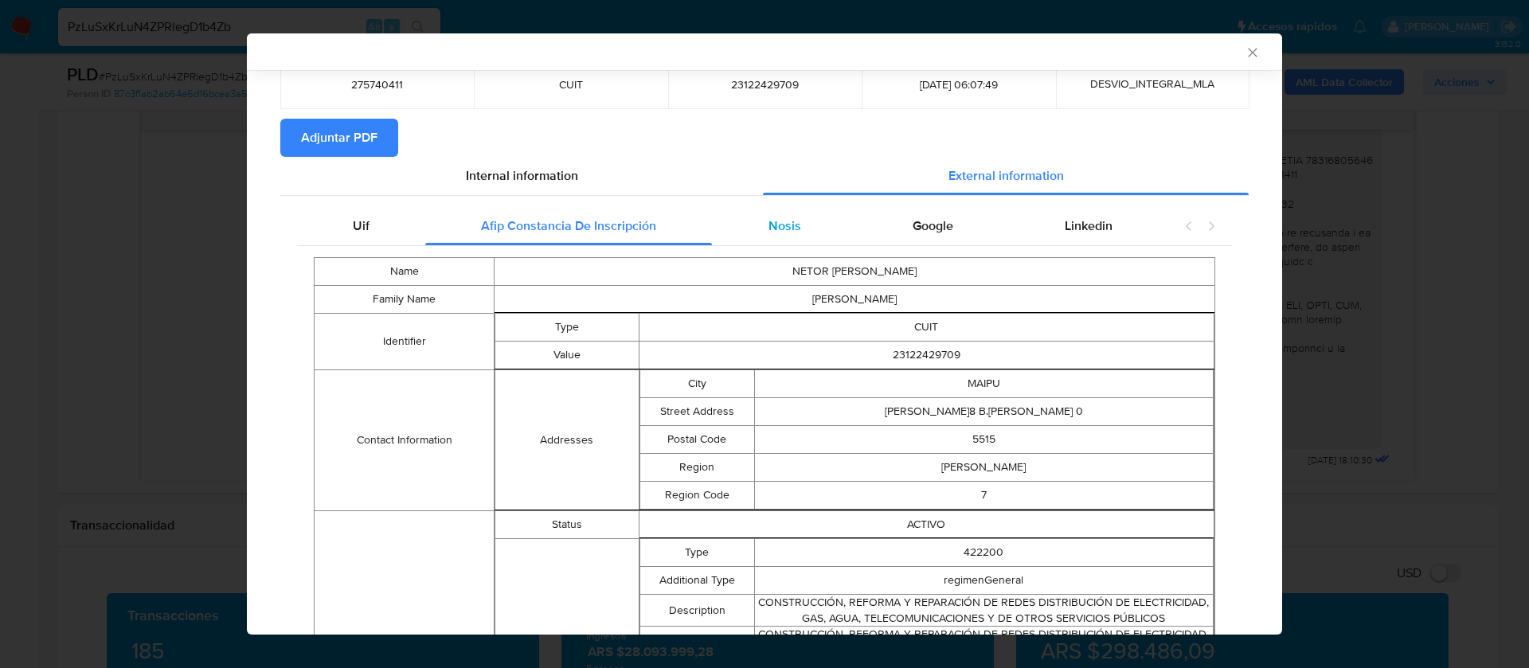
click at [760, 241] on div "Nosis" at bounding box center [784, 226] width 144 height 38
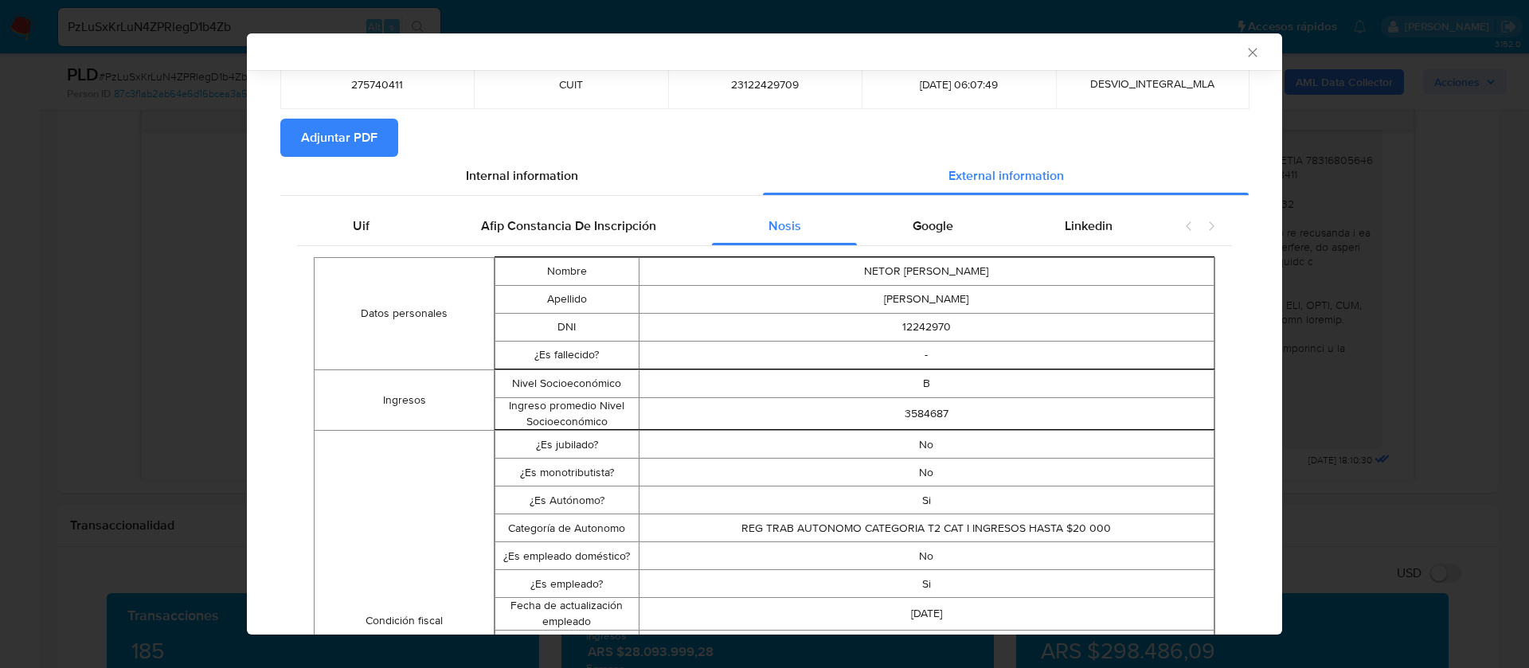
click at [1245, 53] on icon "Cerrar ventana" at bounding box center [1253, 53] width 16 height 16
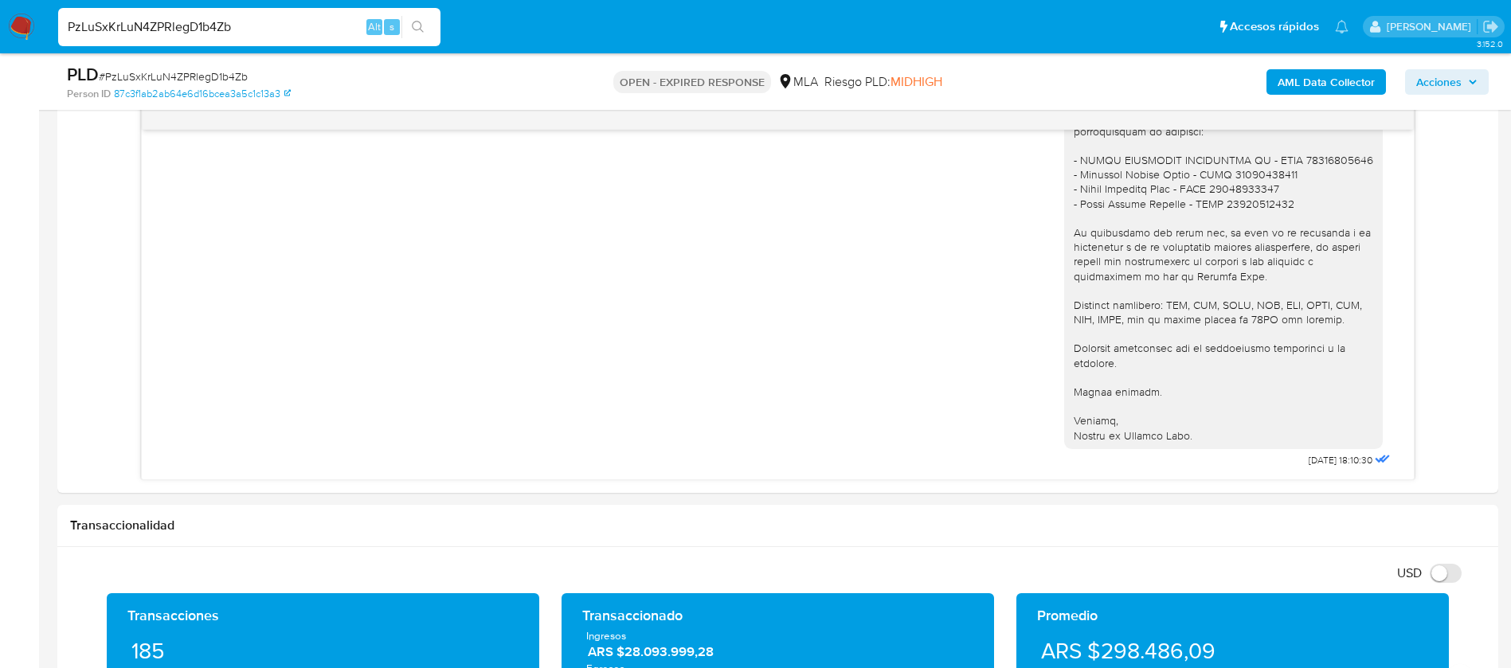
click at [152, 34] on input "PzLuSxKrLuN4ZPRlegD1b4Zb" at bounding box center [249, 27] width 382 height 21
paste input "kclUXEd1z7Wq3hprZHWeWz2Z"
type input "kclUXEd1z7Wq3hprZHWeWz2Z"
click at [413, 31] on icon "search-icon" at bounding box center [418, 27] width 13 height 13
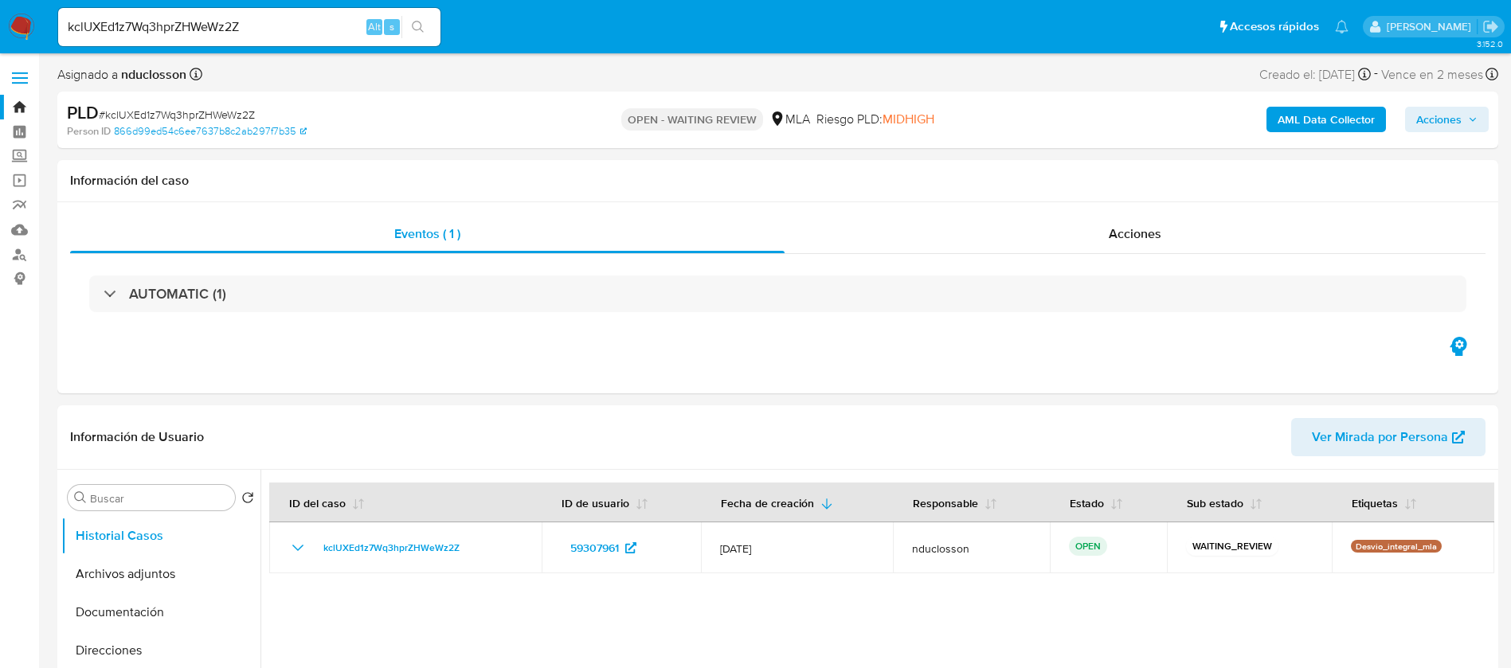
select select "10"
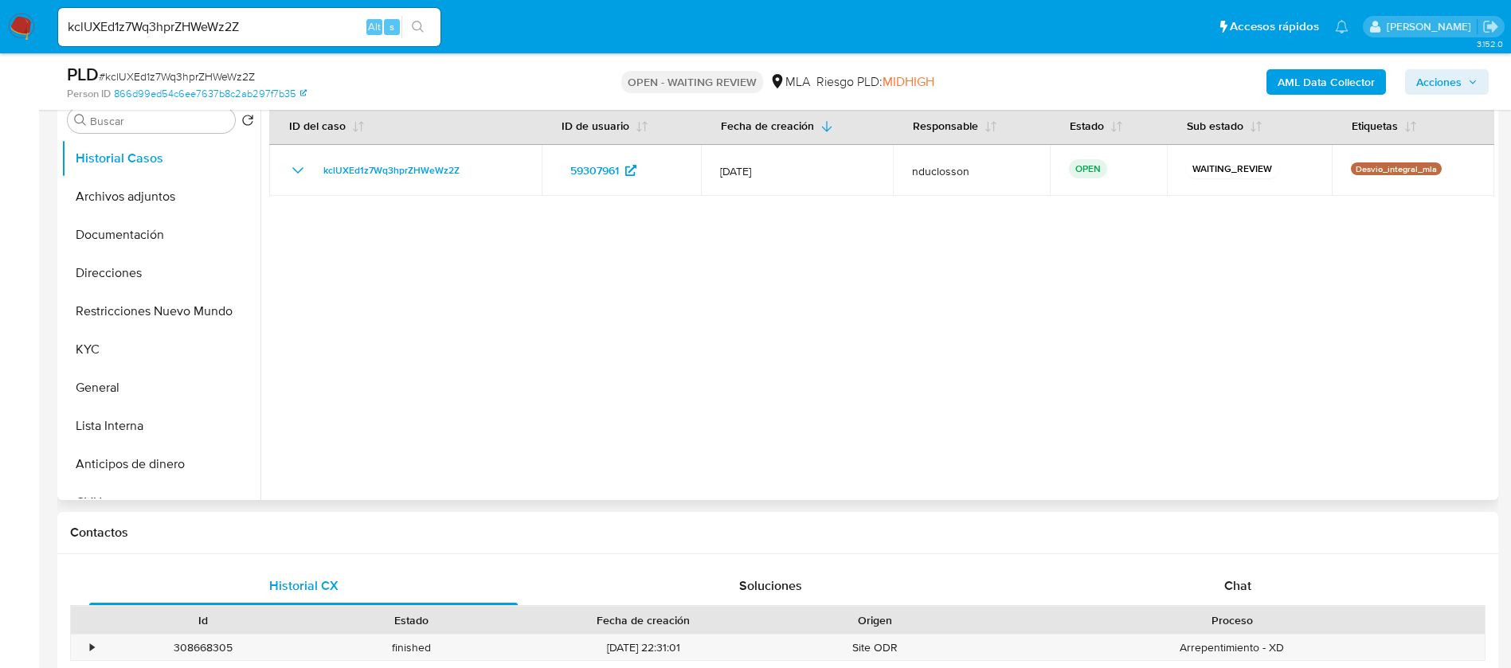
scroll to position [358, 0]
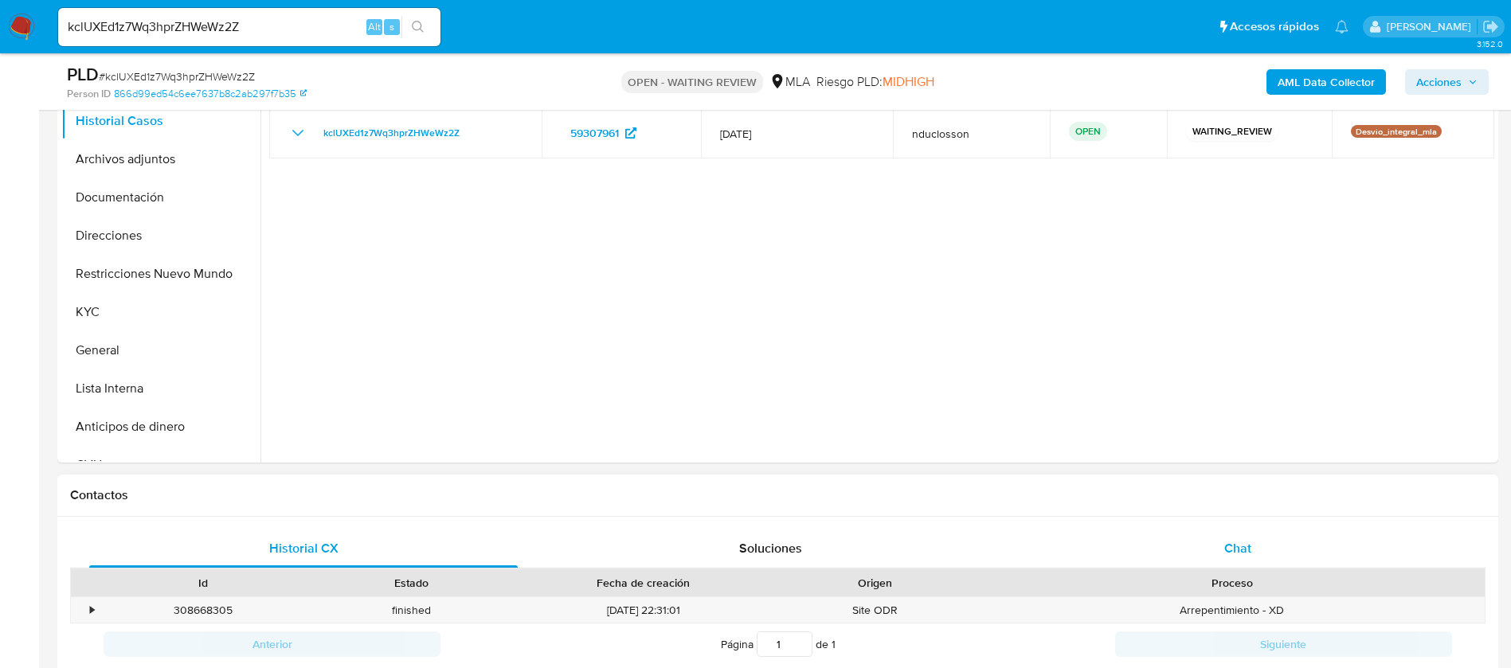
click at [1227, 556] on span "Chat" at bounding box center [1237, 548] width 27 height 18
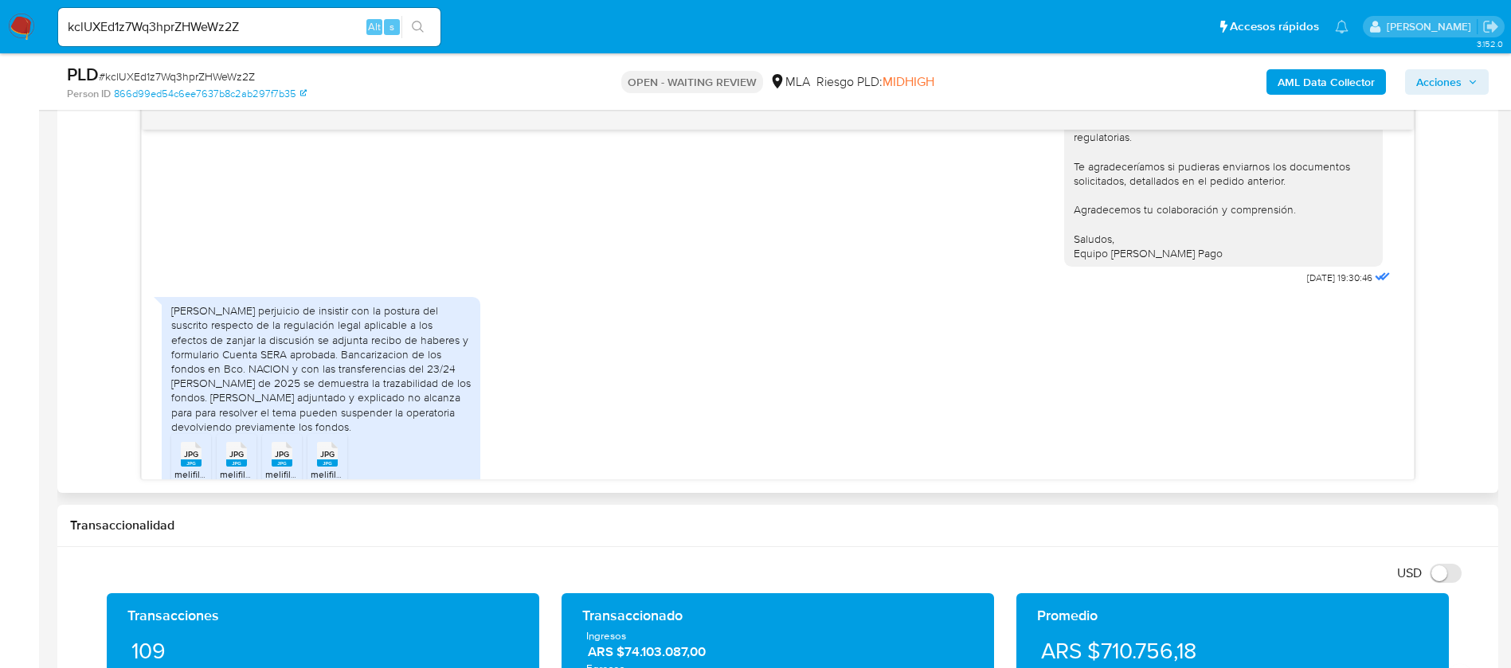
scroll to position [1638, 0]
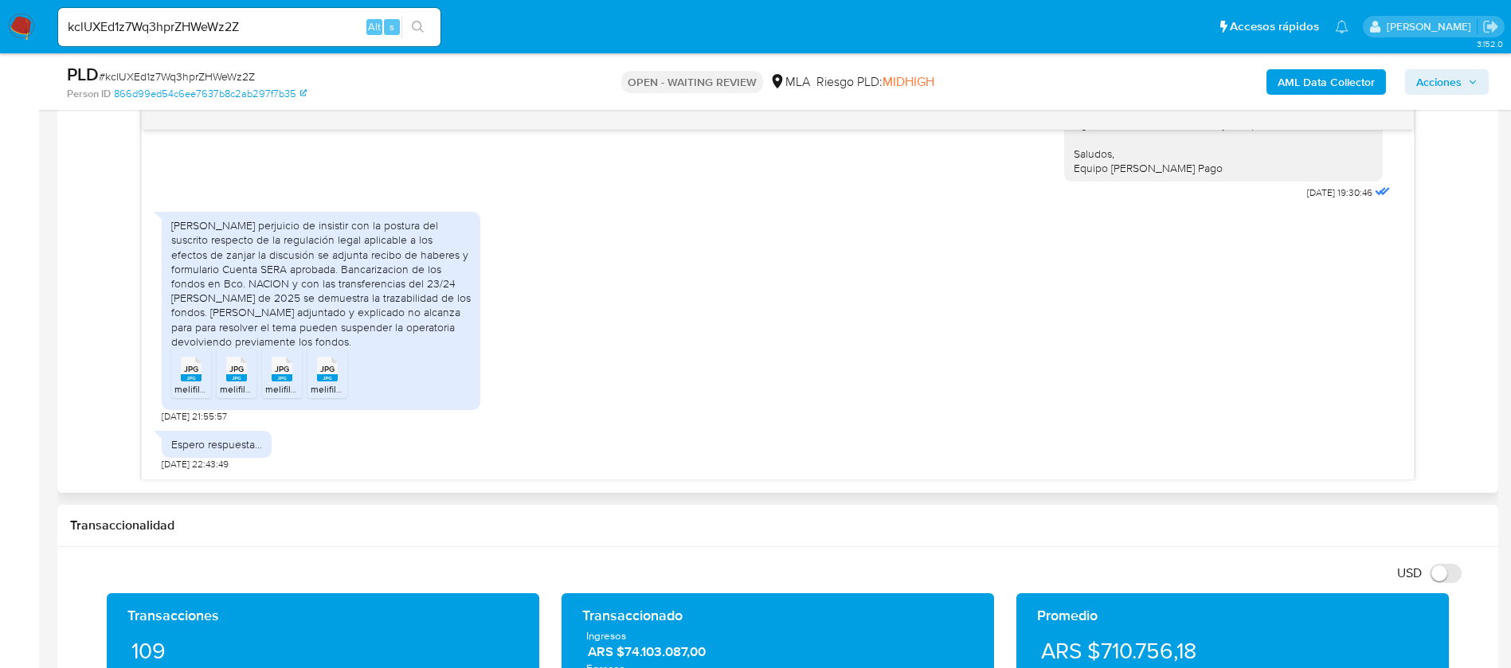
click at [190, 381] on rect at bounding box center [191, 377] width 21 height 7
click at [225, 381] on div "JPG JPG" at bounding box center [236, 367] width 33 height 31
click at [282, 373] on span "JPG" at bounding box center [282, 369] width 14 height 10
click at [339, 366] on div "JPG JPG" at bounding box center [327, 367] width 33 height 31
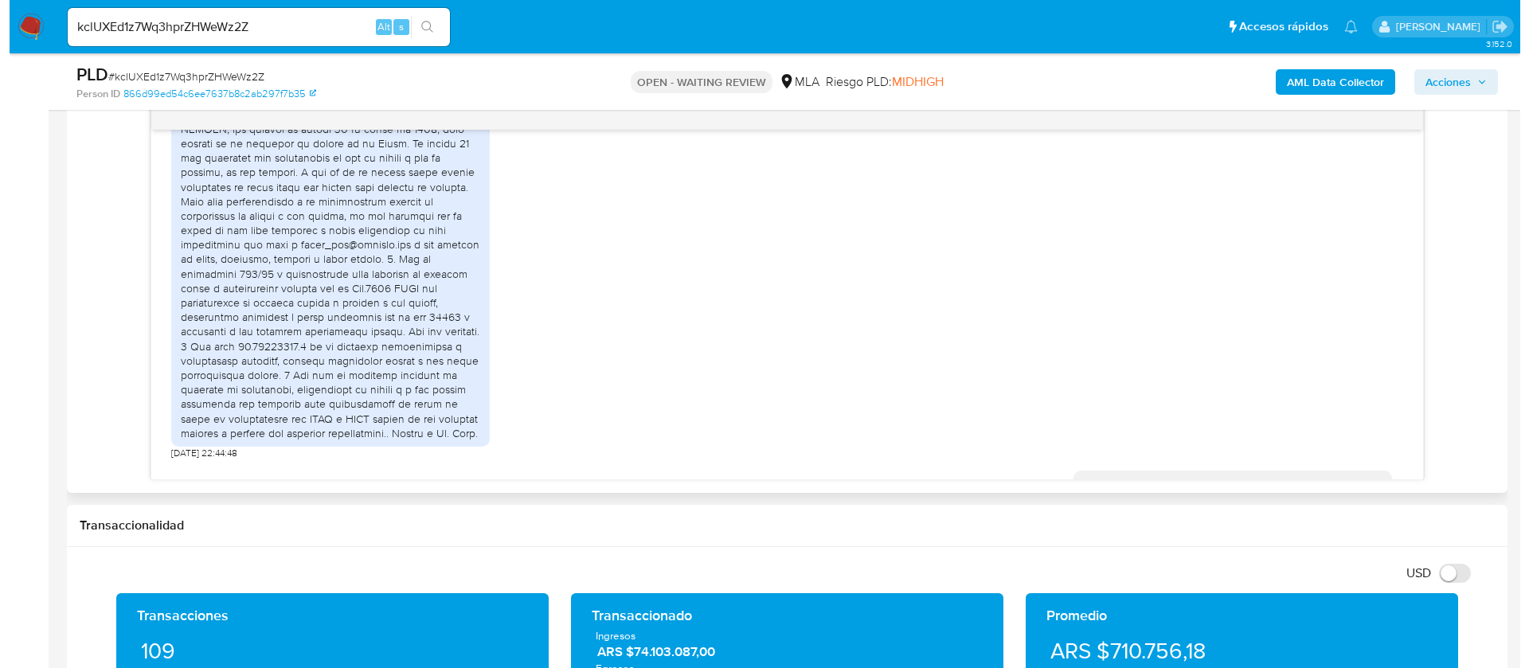
scroll to position [1041, 0]
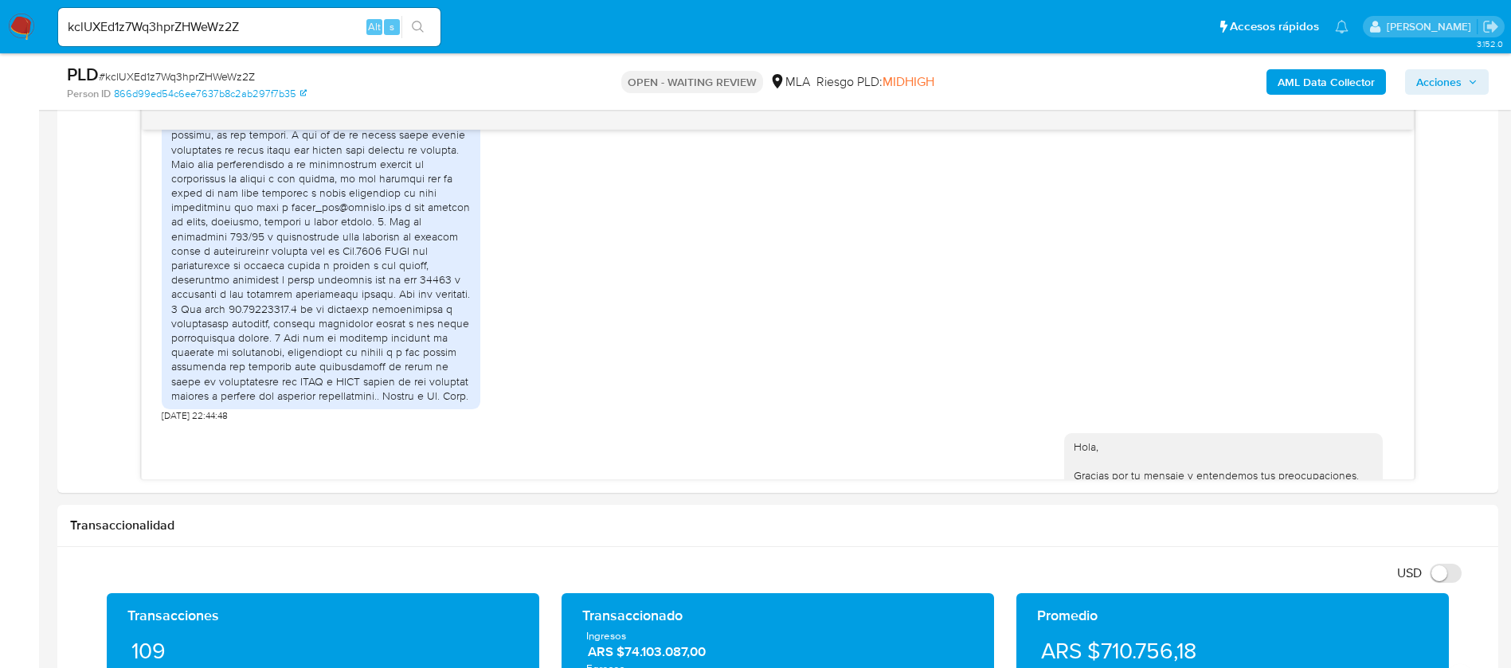
click at [1323, 81] on b "AML Data Collector" at bounding box center [1325, 81] width 97 height 25
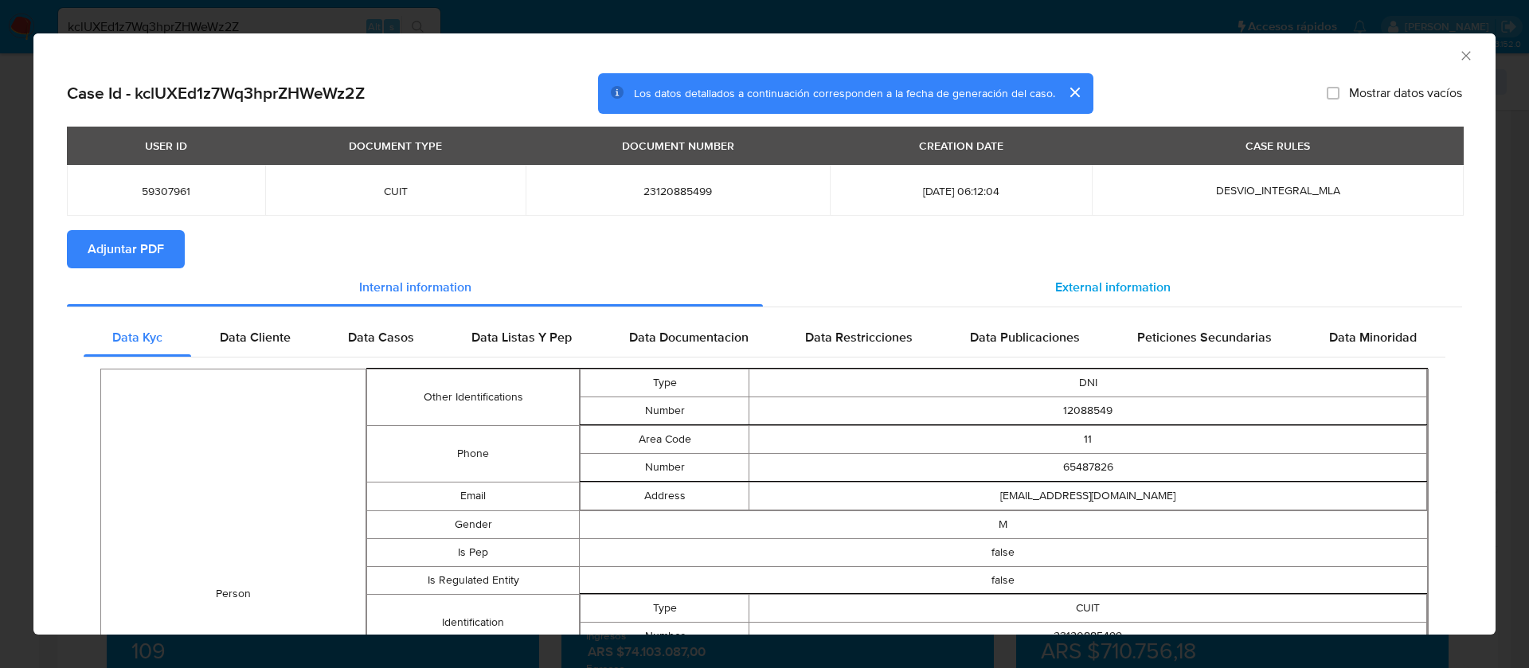
click at [1076, 299] on div "External information" at bounding box center [1112, 287] width 699 height 38
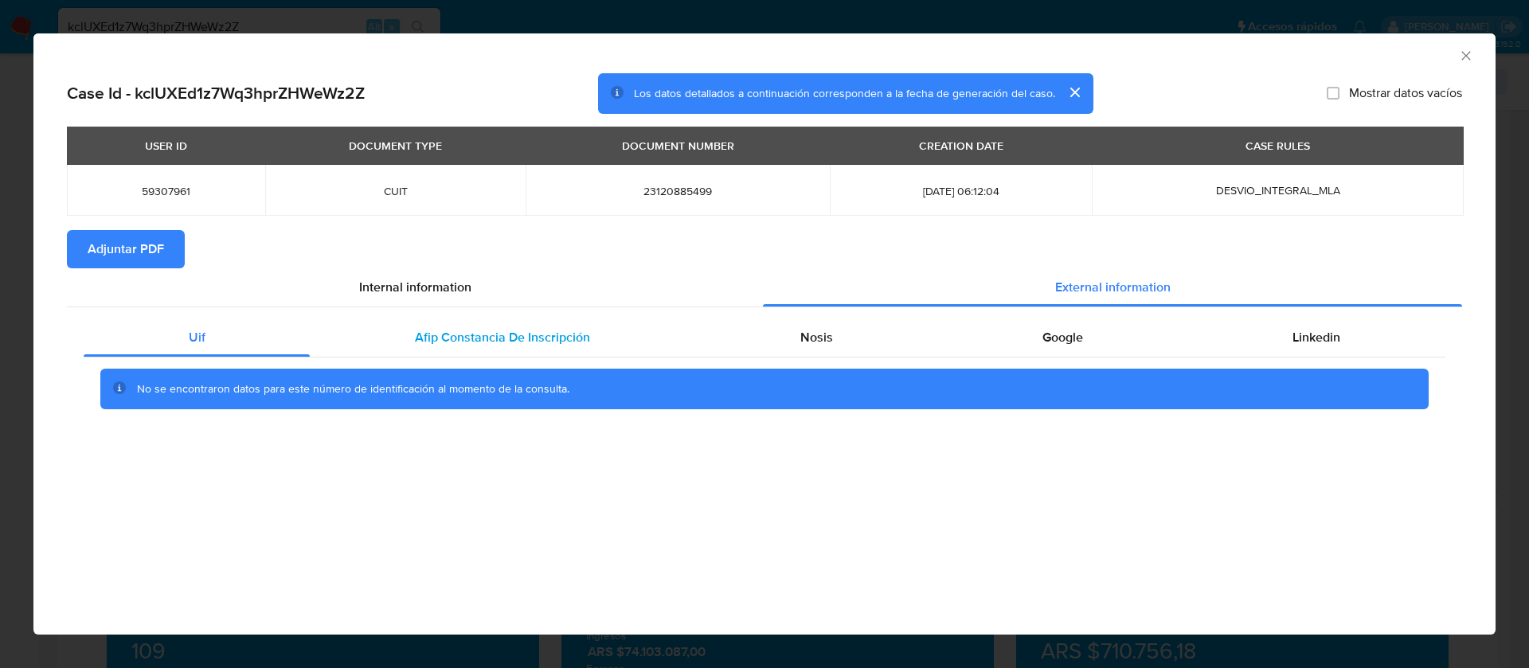
click at [438, 321] on div "Afip Constancia De Inscripción" at bounding box center [502, 338] width 385 height 38
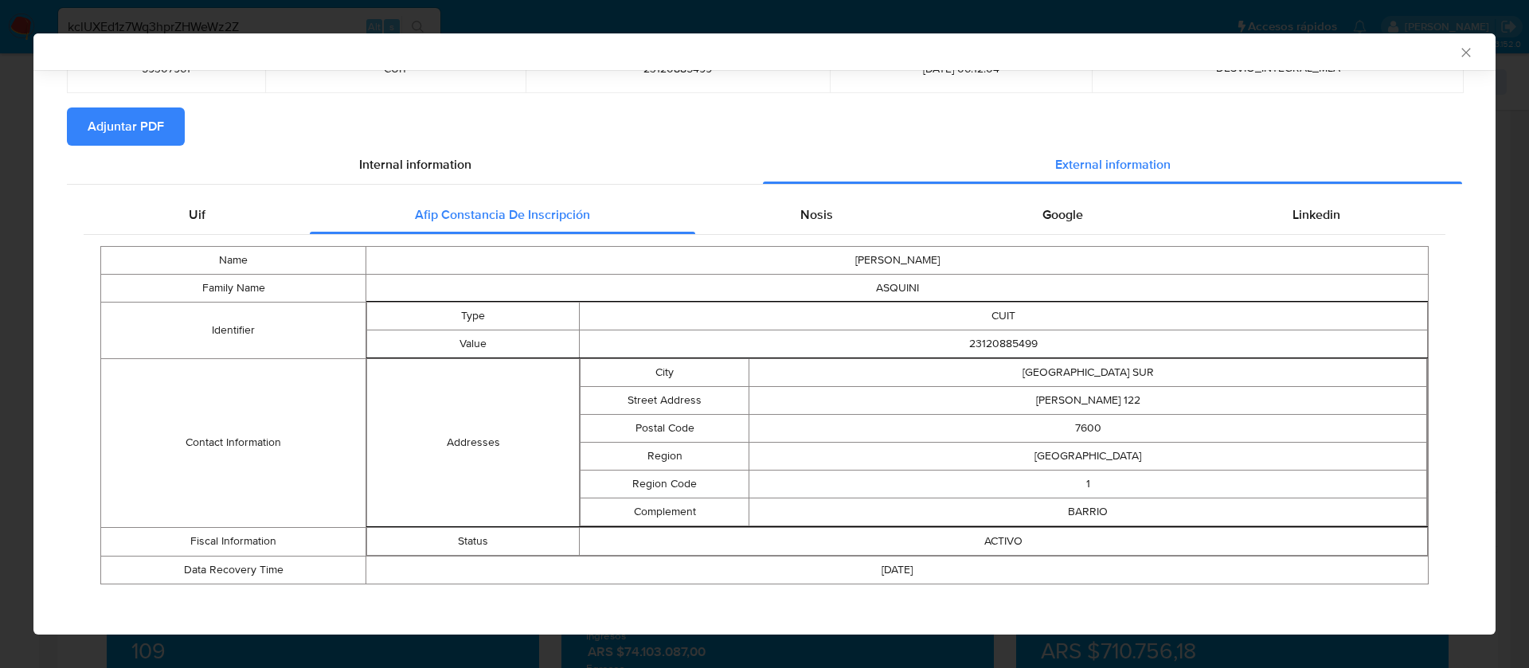
scroll to position [124, 0]
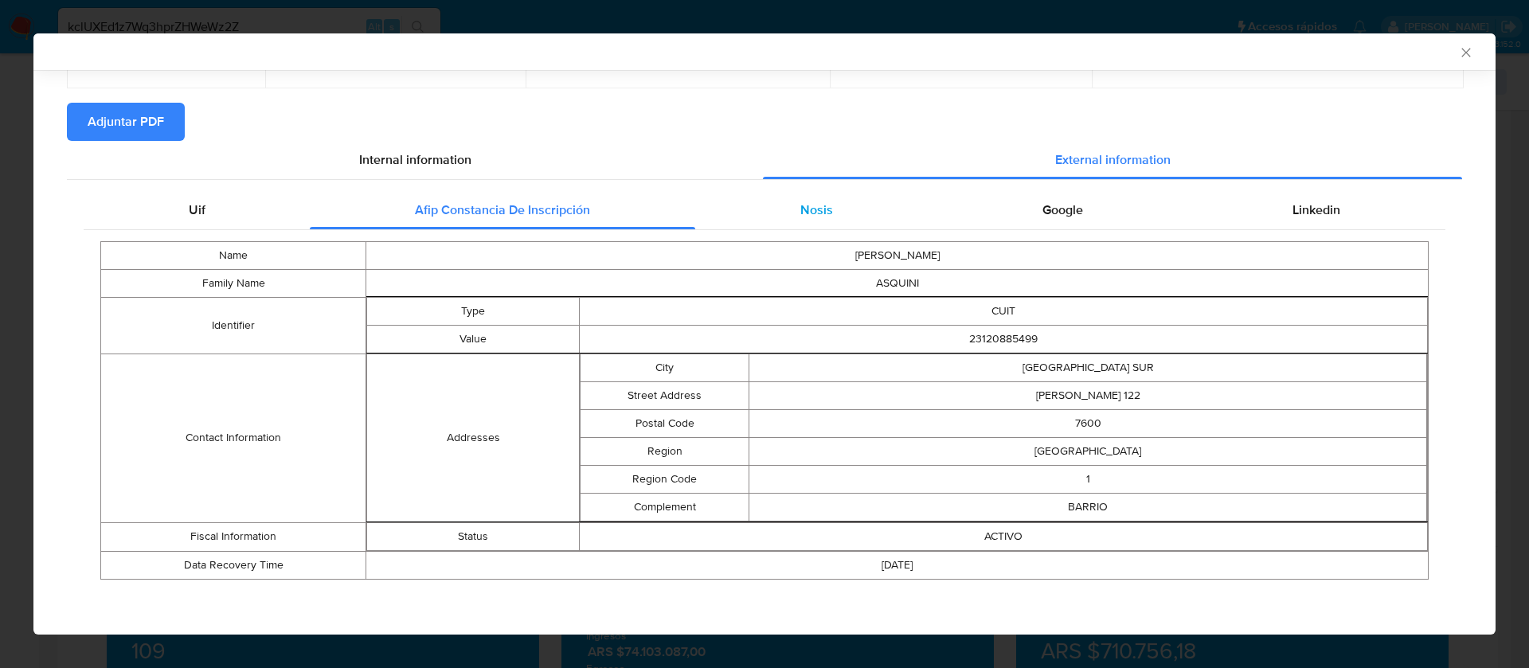
click at [847, 221] on div "Nosis" at bounding box center [816, 210] width 242 height 38
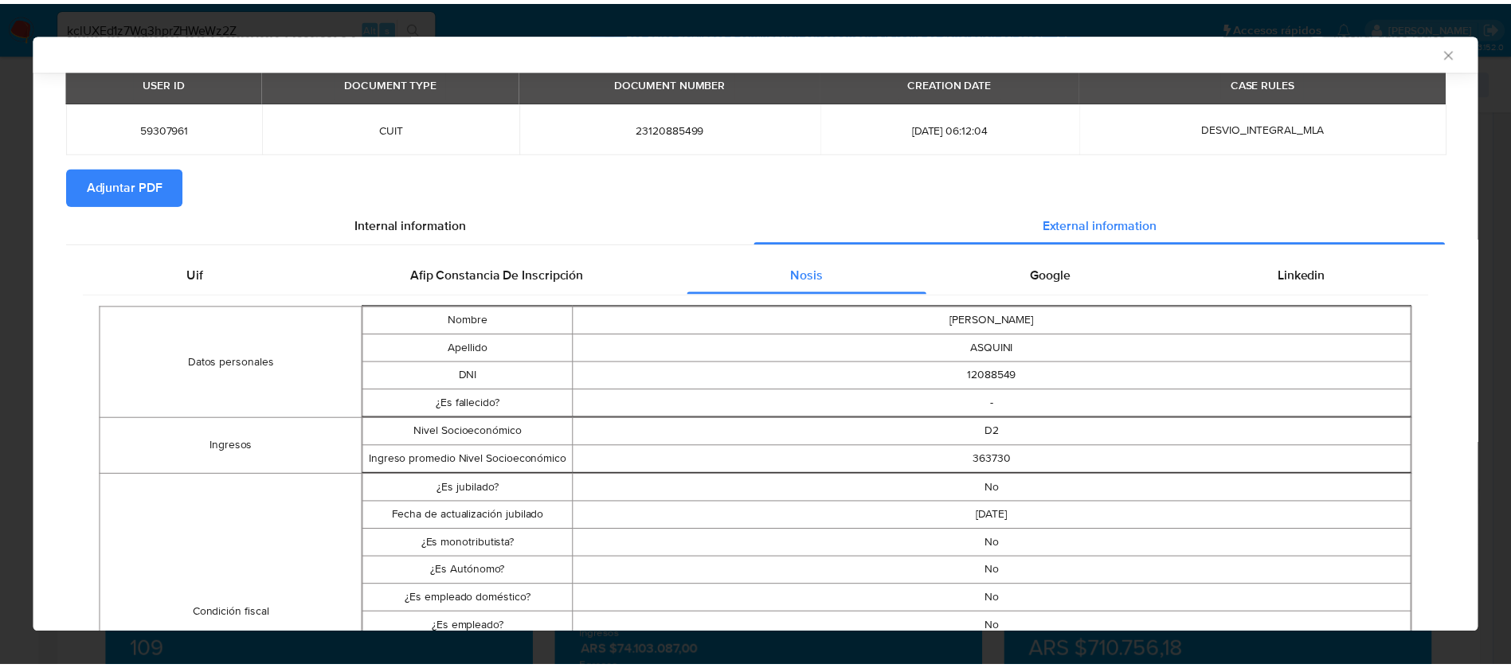
scroll to position [0, 0]
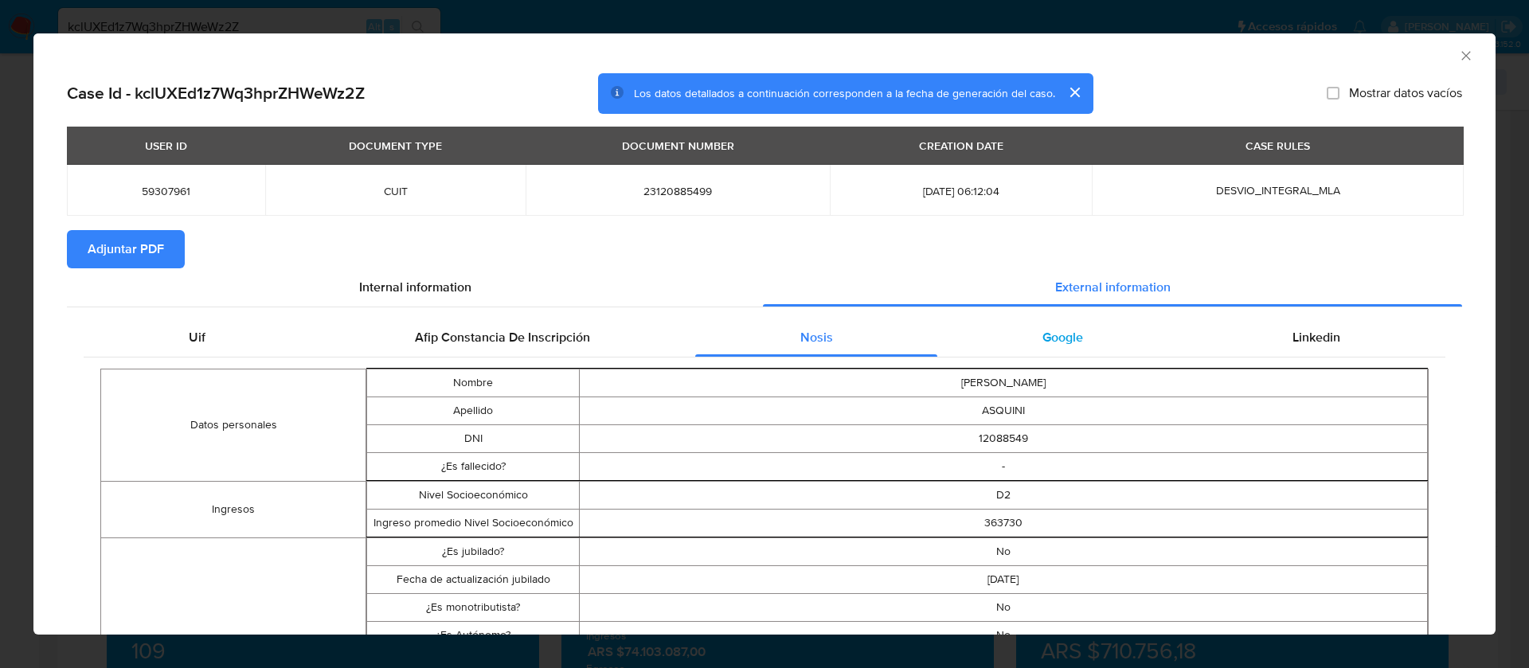
click at [1057, 354] on div "Google" at bounding box center [1062, 338] width 250 height 38
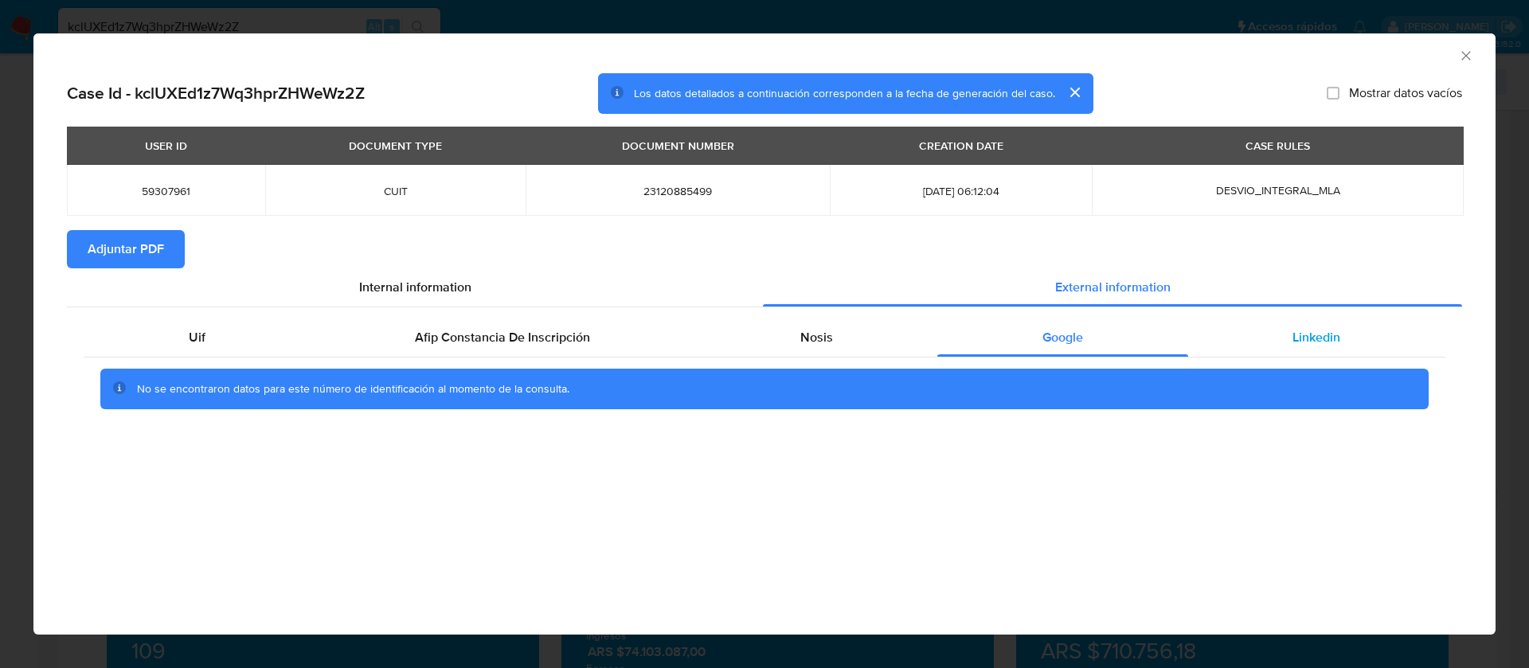
click at [1242, 341] on div "Linkedin" at bounding box center [1316, 338] width 257 height 38
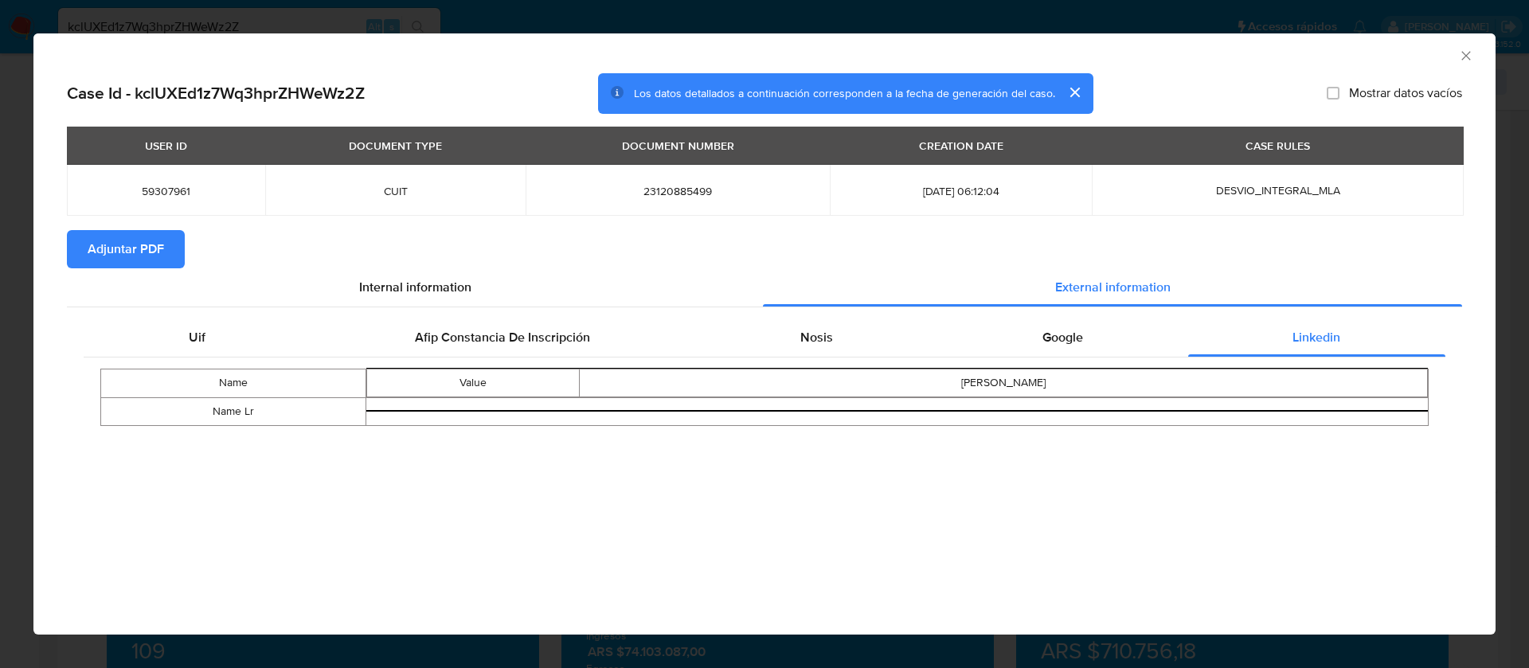
click at [213, 17] on div "AML Data Collector Case Id - kclUXEd1z7Wq3hprZHWeWz2Z Los datos detallados a co…" at bounding box center [764, 334] width 1529 height 668
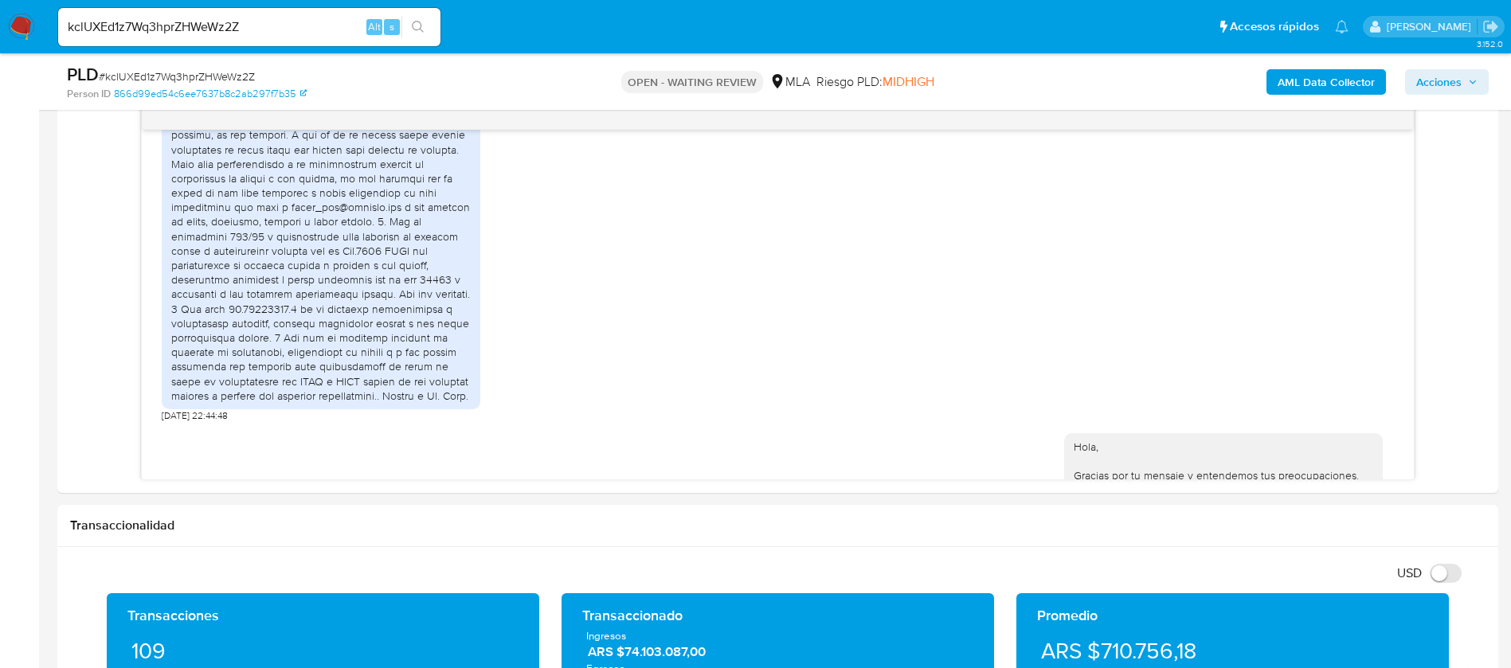
click at [151, 35] on input "kclUXEd1z7Wq3hprZHWeWz2Z" at bounding box center [249, 27] width 382 height 21
paste input "0w2Zx5jeJQHraZ4PNiaQzeHM"
type input "0w2Zx5jeJQHraZ4PNiaQzeHM"
click at [418, 25] on icon "search-icon" at bounding box center [418, 27] width 13 height 13
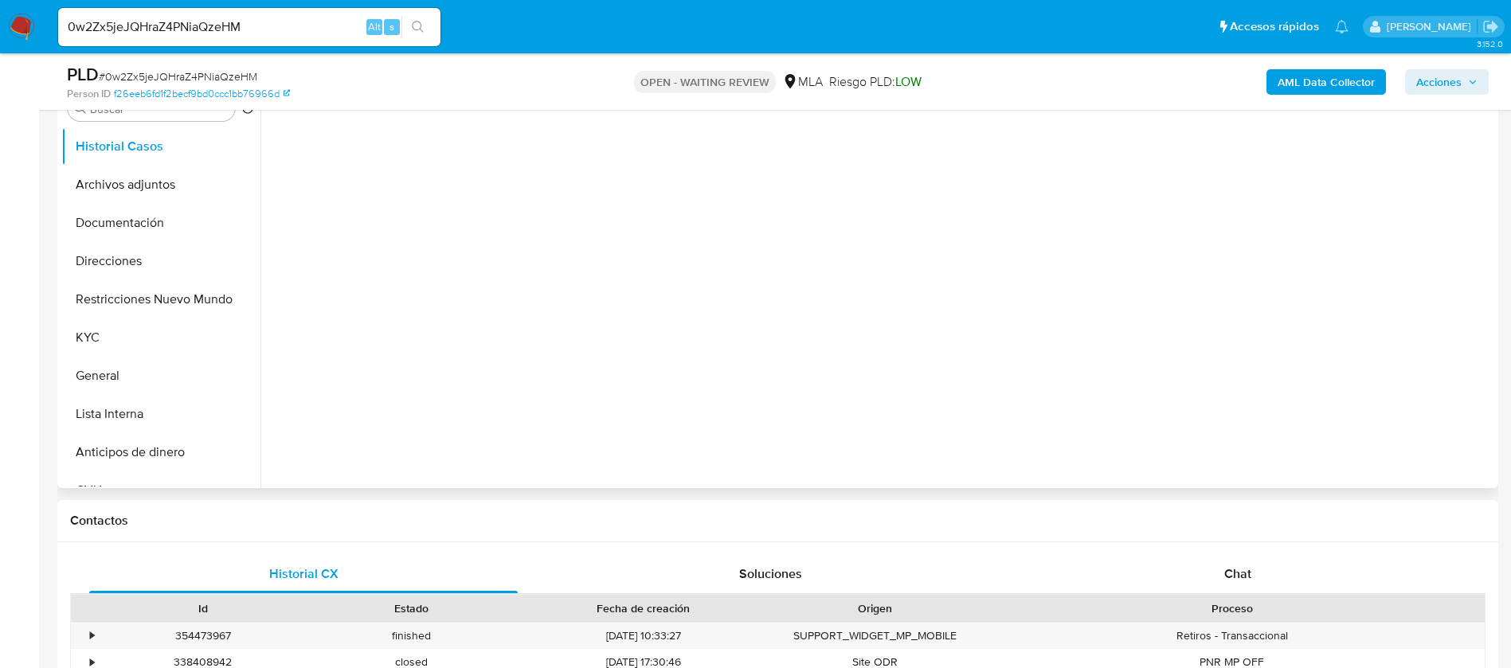
scroll to position [358, 0]
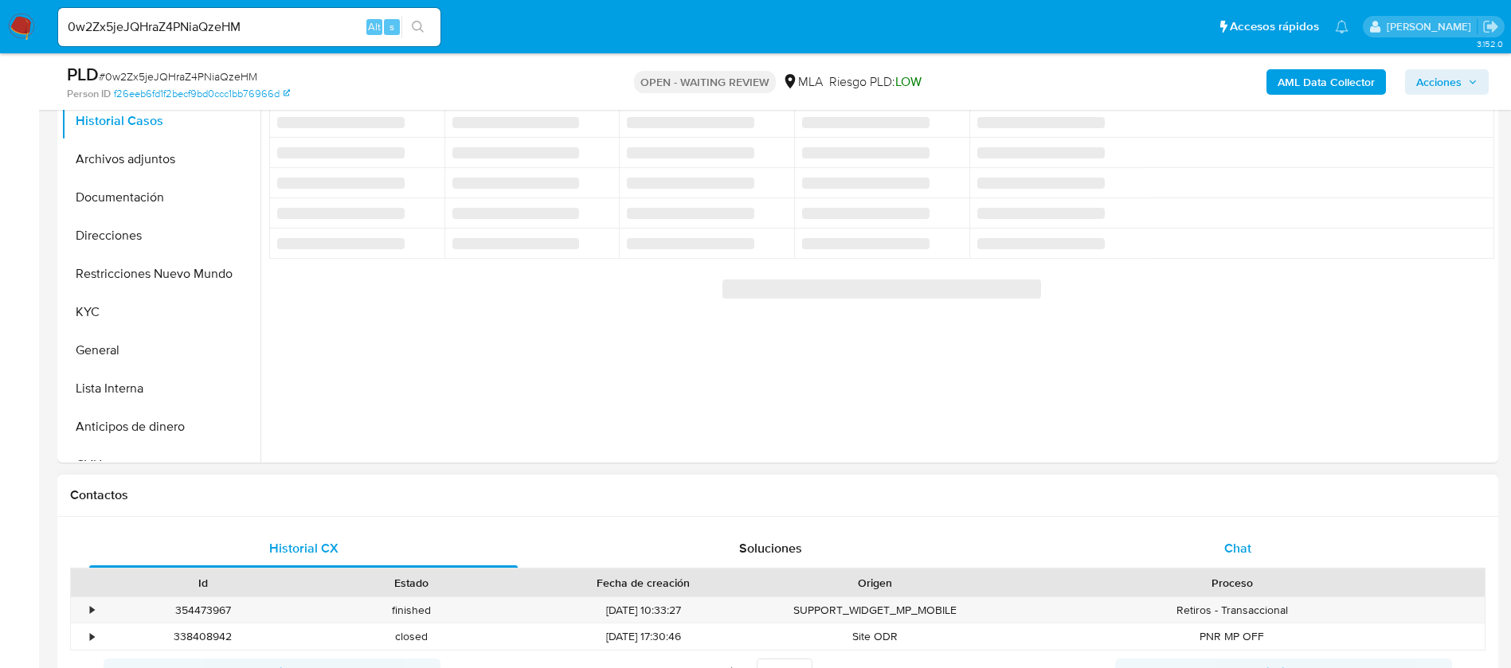
click at [1206, 556] on div "Chat" at bounding box center [1237, 549] width 428 height 38
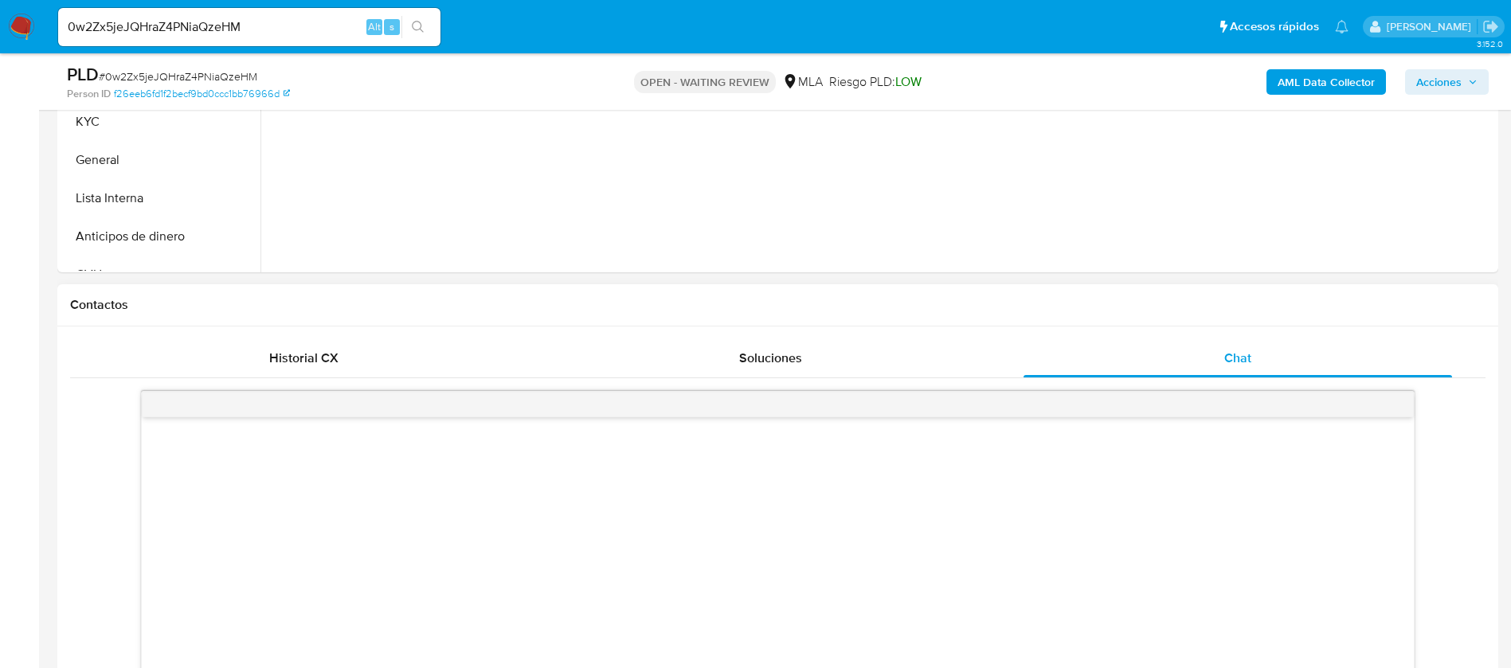
scroll to position [836, 0]
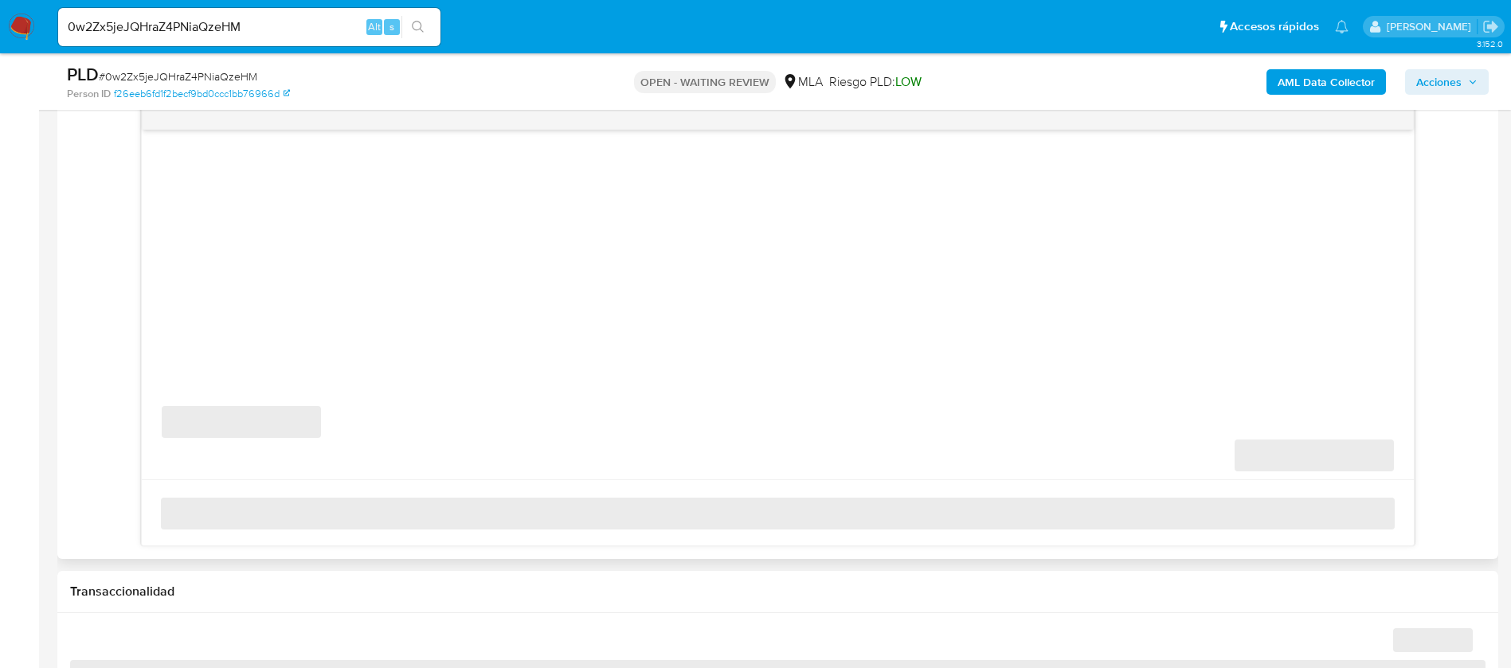
select select "10"
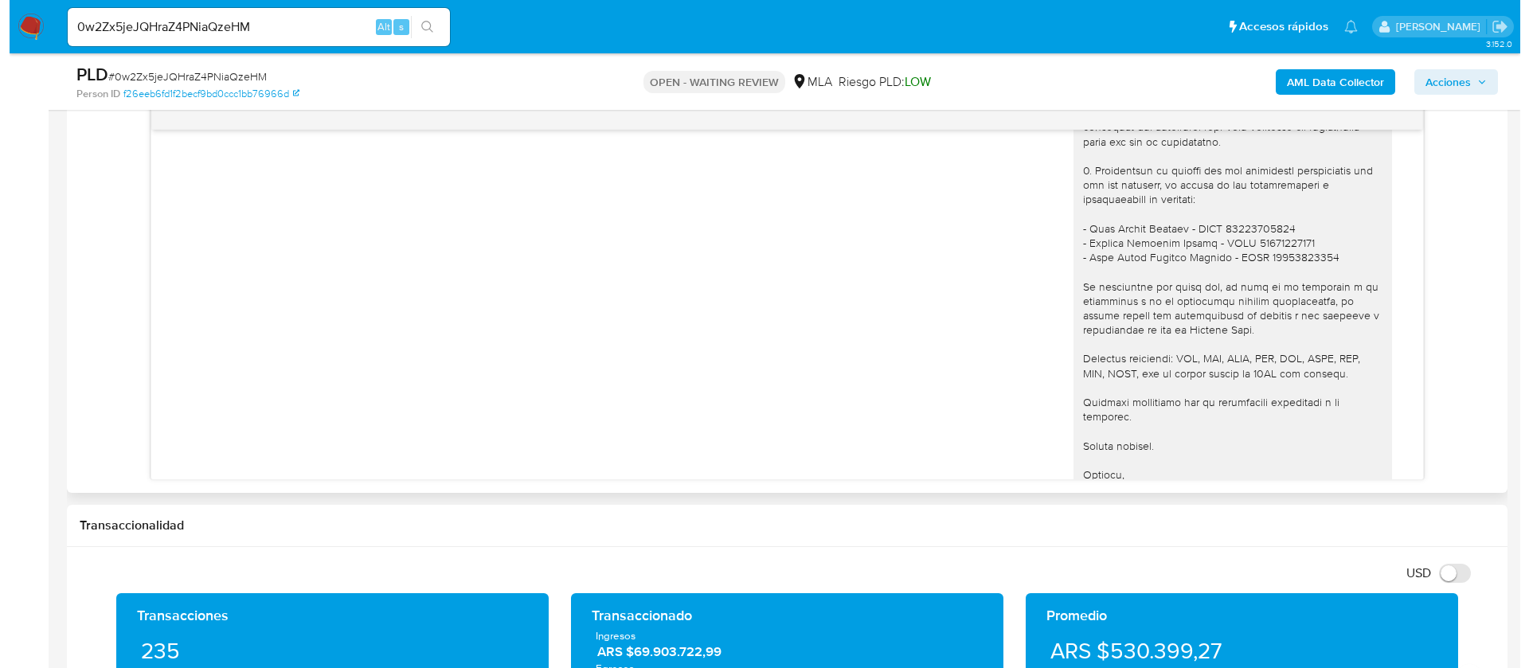
scroll to position [1895, 0]
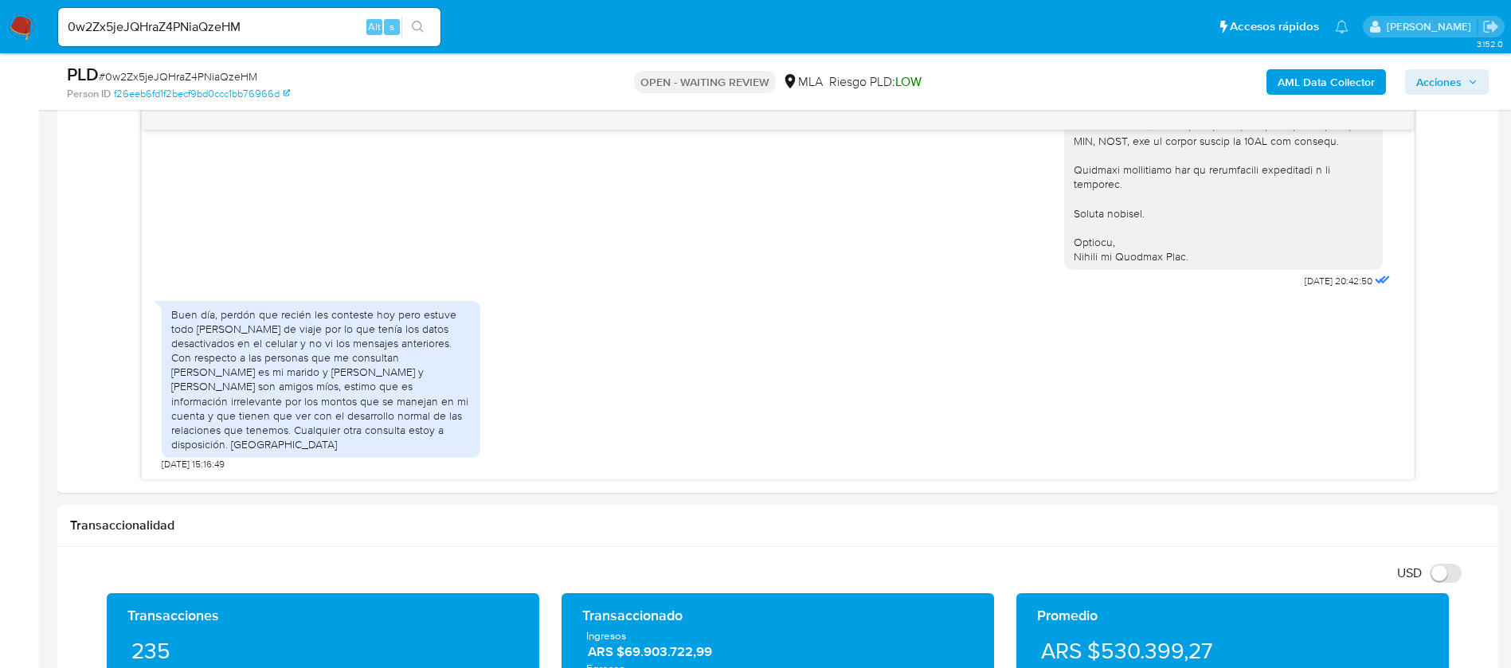
click at [1337, 92] on b "AML Data Collector" at bounding box center [1325, 81] width 97 height 25
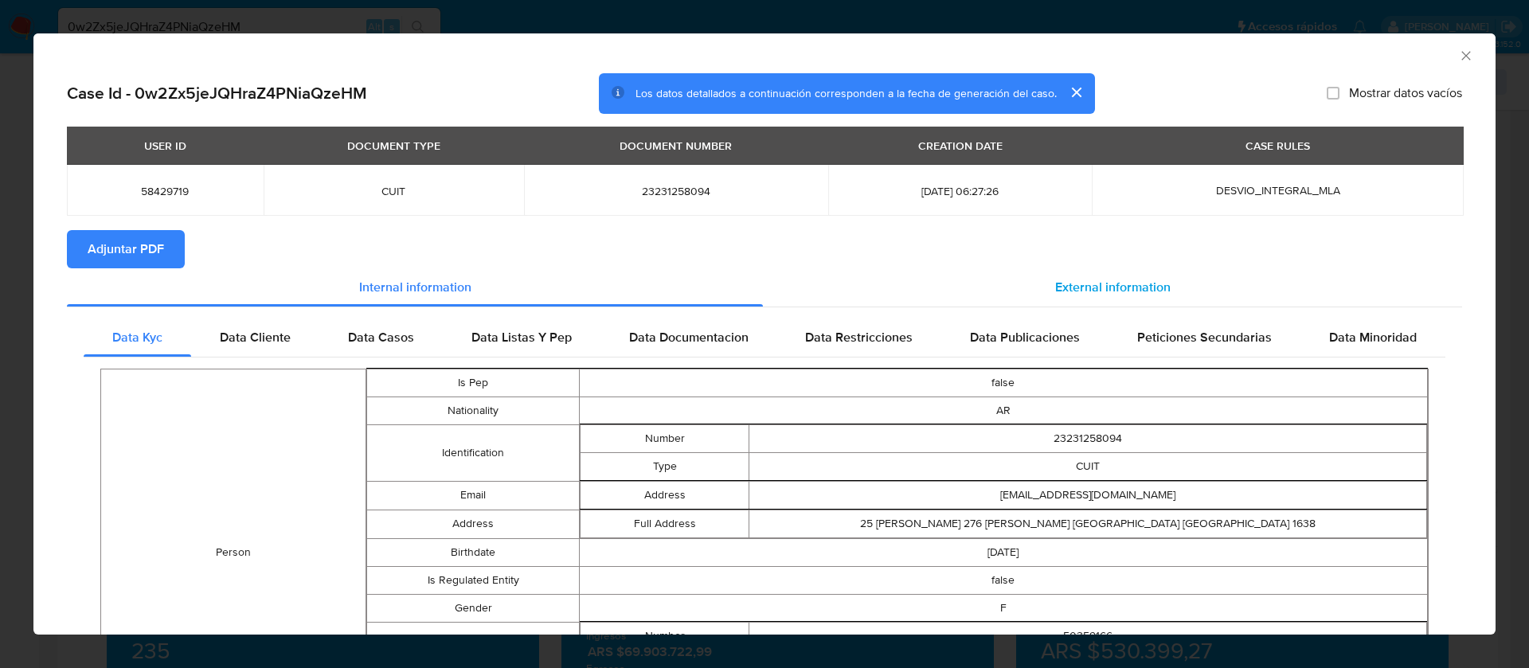
click at [1106, 280] on span "External information" at bounding box center [1112, 287] width 115 height 18
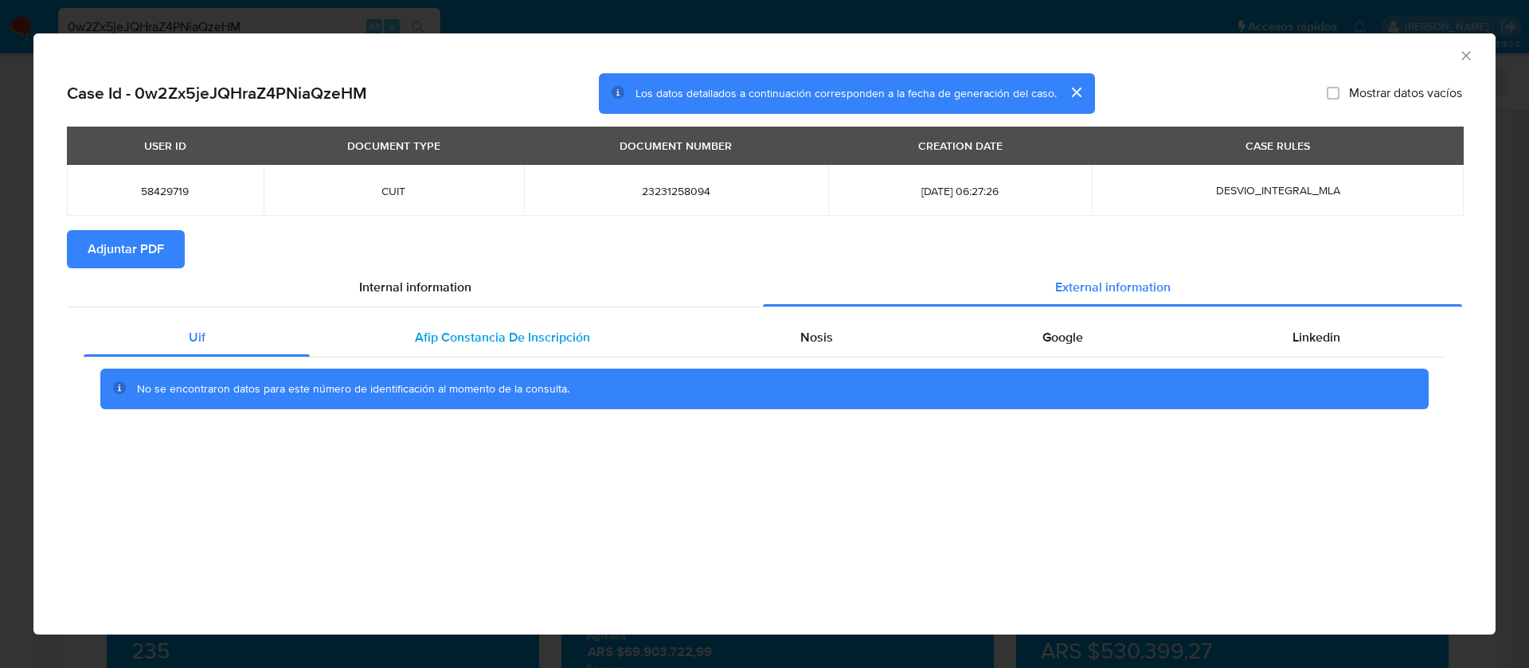
click at [495, 351] on div "Afip Constancia De Inscripción" at bounding box center [502, 338] width 385 height 38
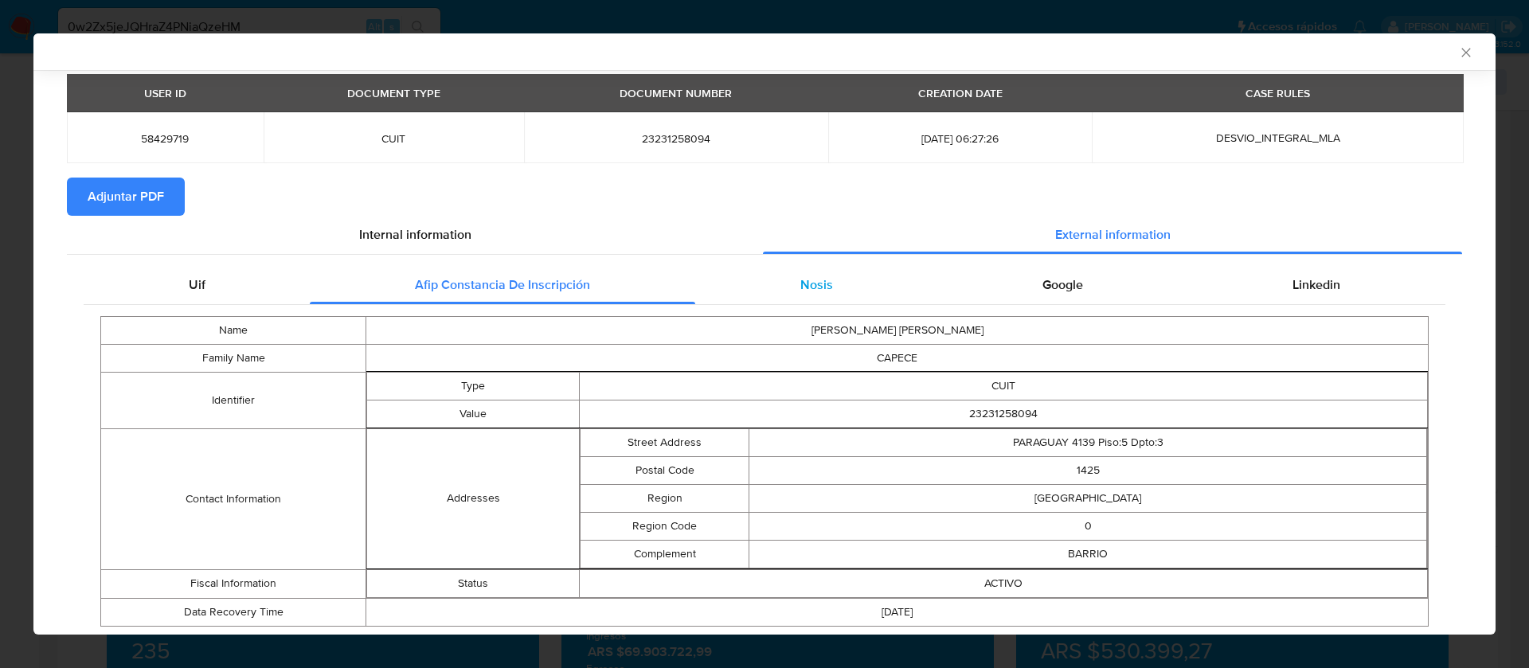
scroll to position [96, 0]
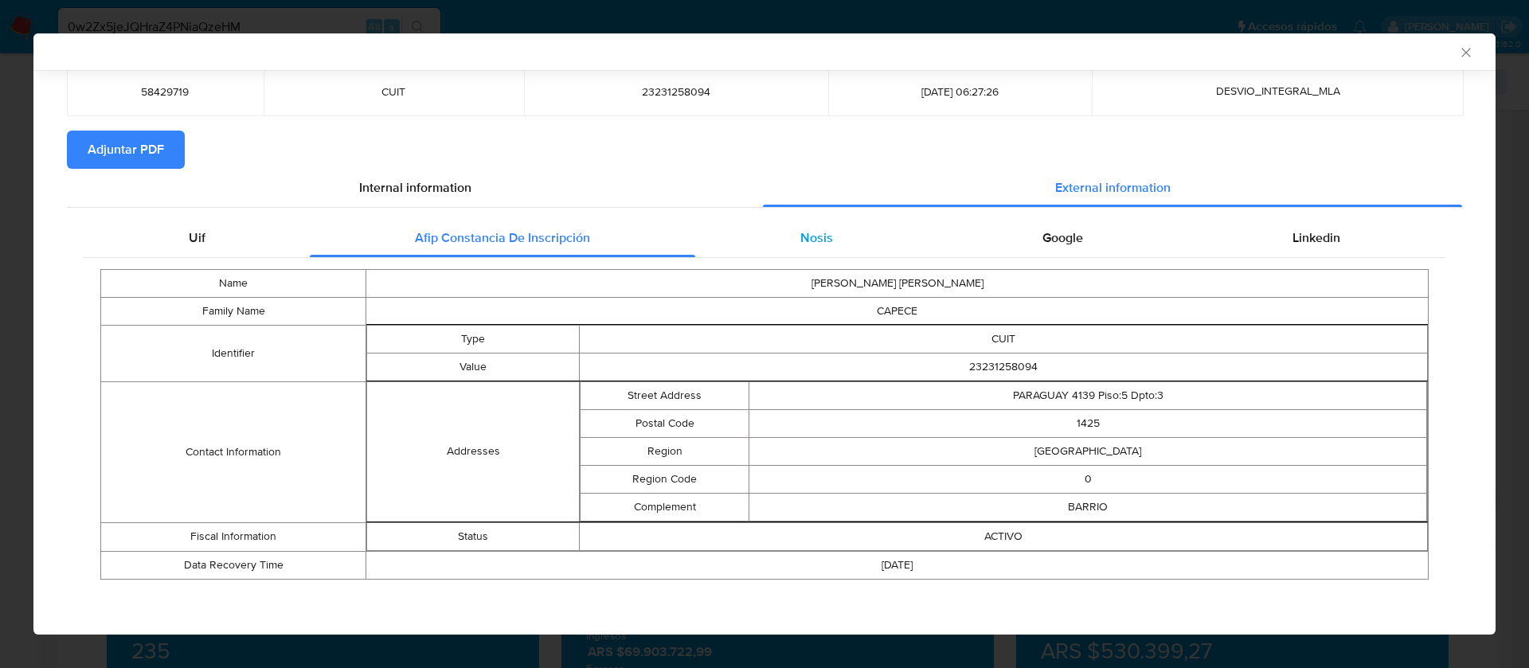
click at [832, 226] on div "Nosis" at bounding box center [816, 238] width 242 height 38
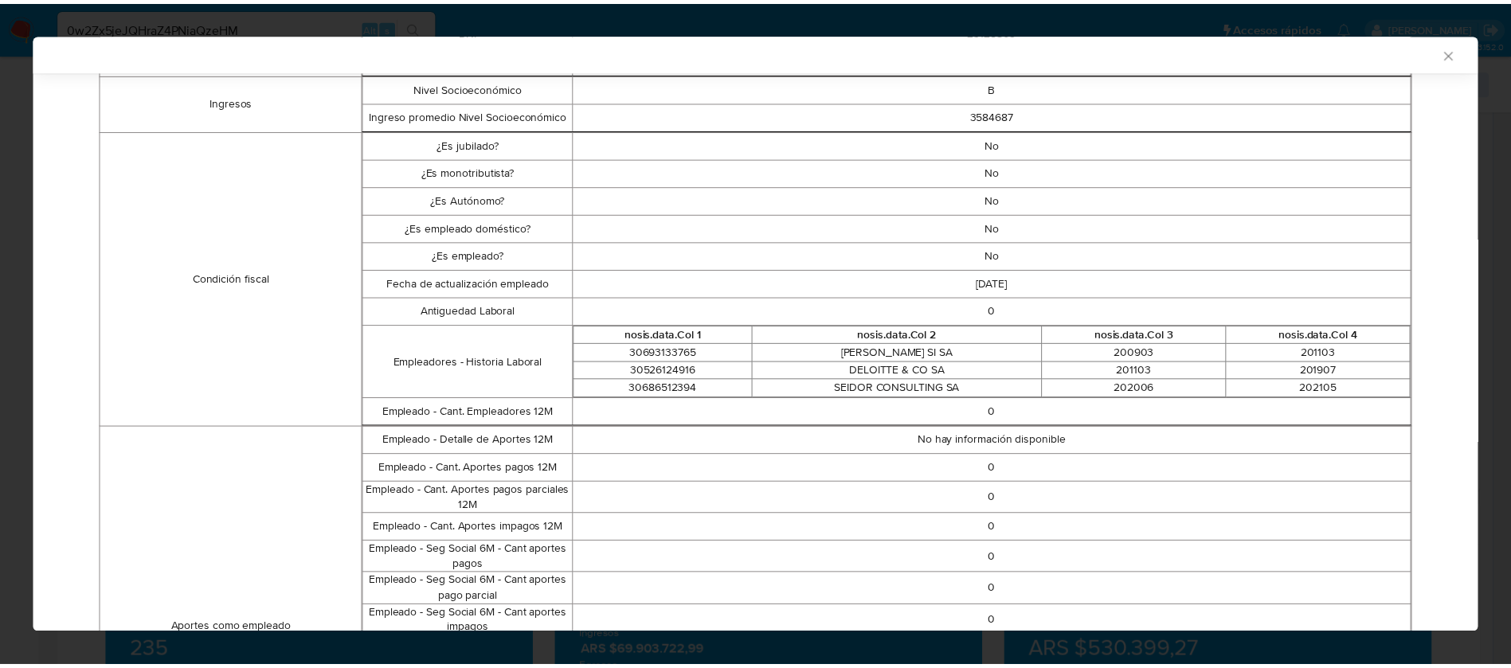
scroll to position [455, 0]
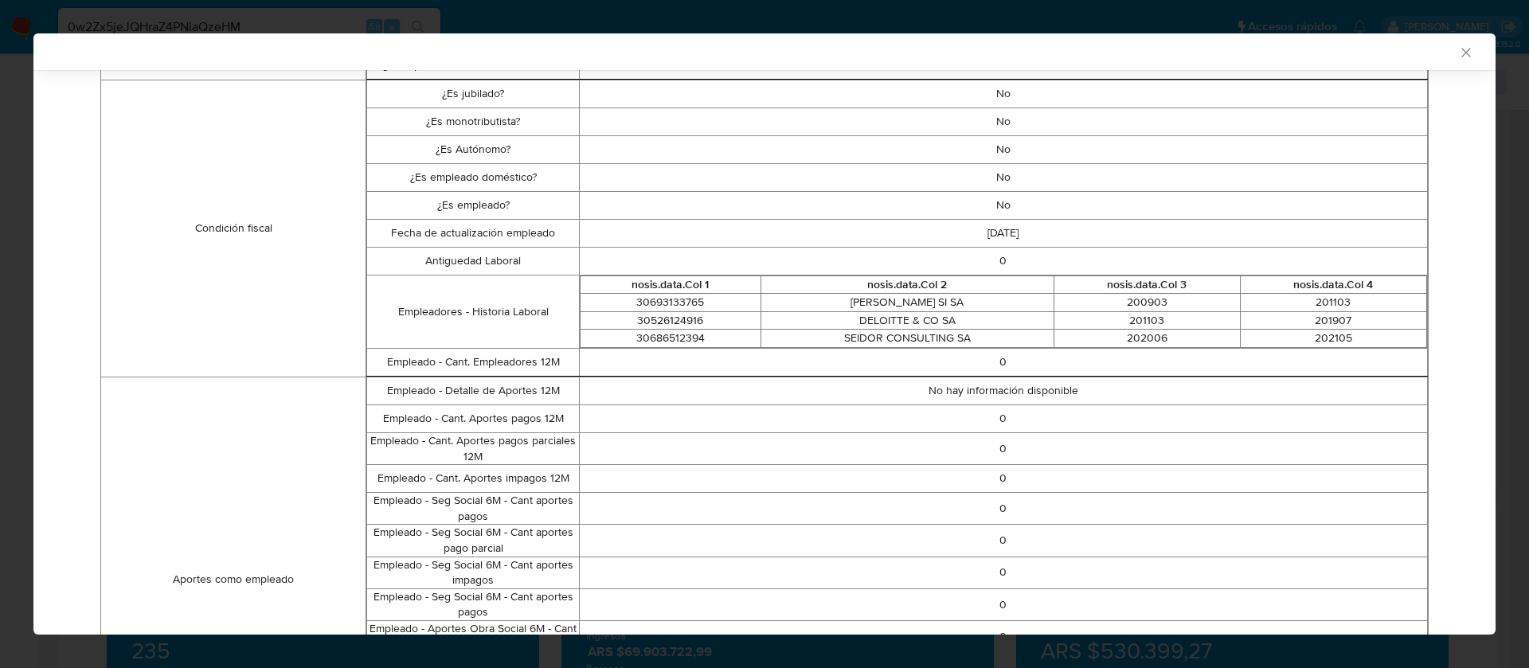
click at [665, 9] on div "AML Data Collector Case Id - 0w2Zx5jeJQHraZ4PNiaQzeHM Los datos detallados a co…" at bounding box center [764, 334] width 1529 height 668
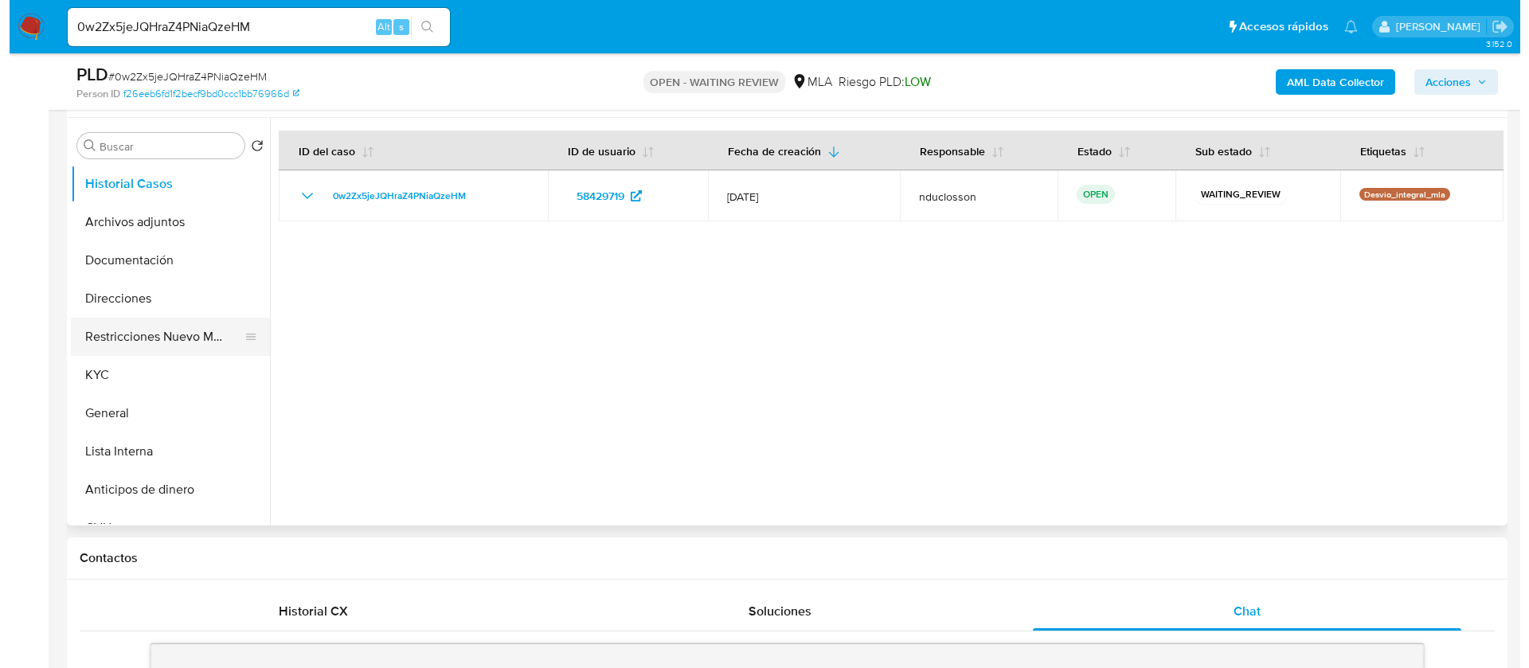
scroll to position [239, 0]
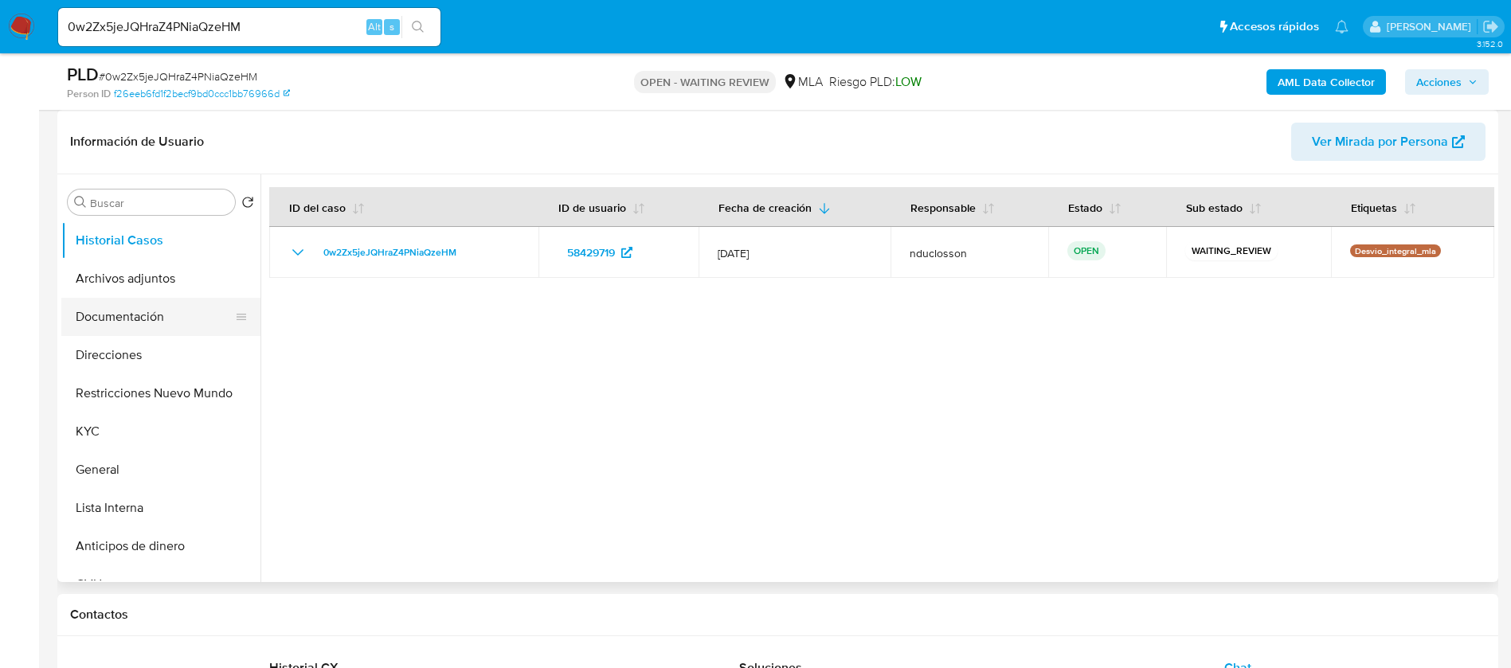
click at [111, 324] on button "Documentación" at bounding box center [154, 317] width 186 height 38
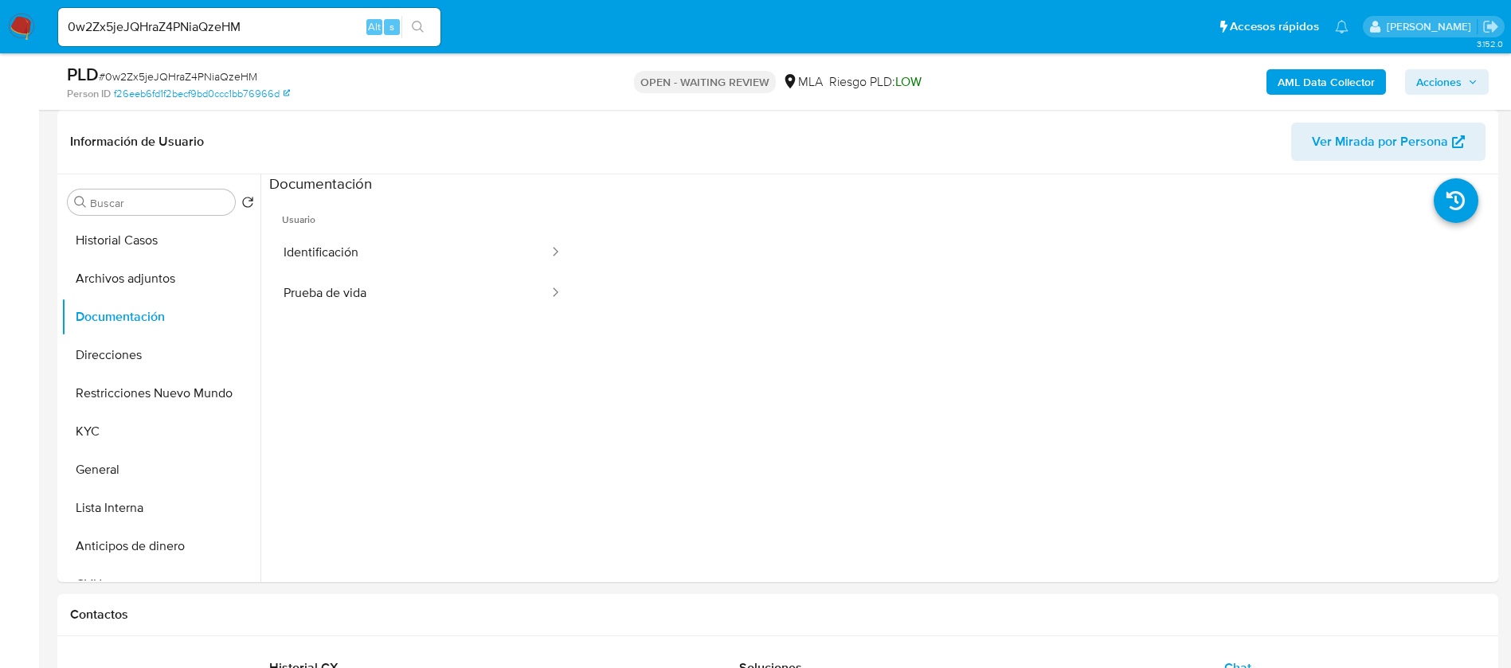
click at [1326, 85] on b "AML Data Collector" at bounding box center [1325, 81] width 97 height 25
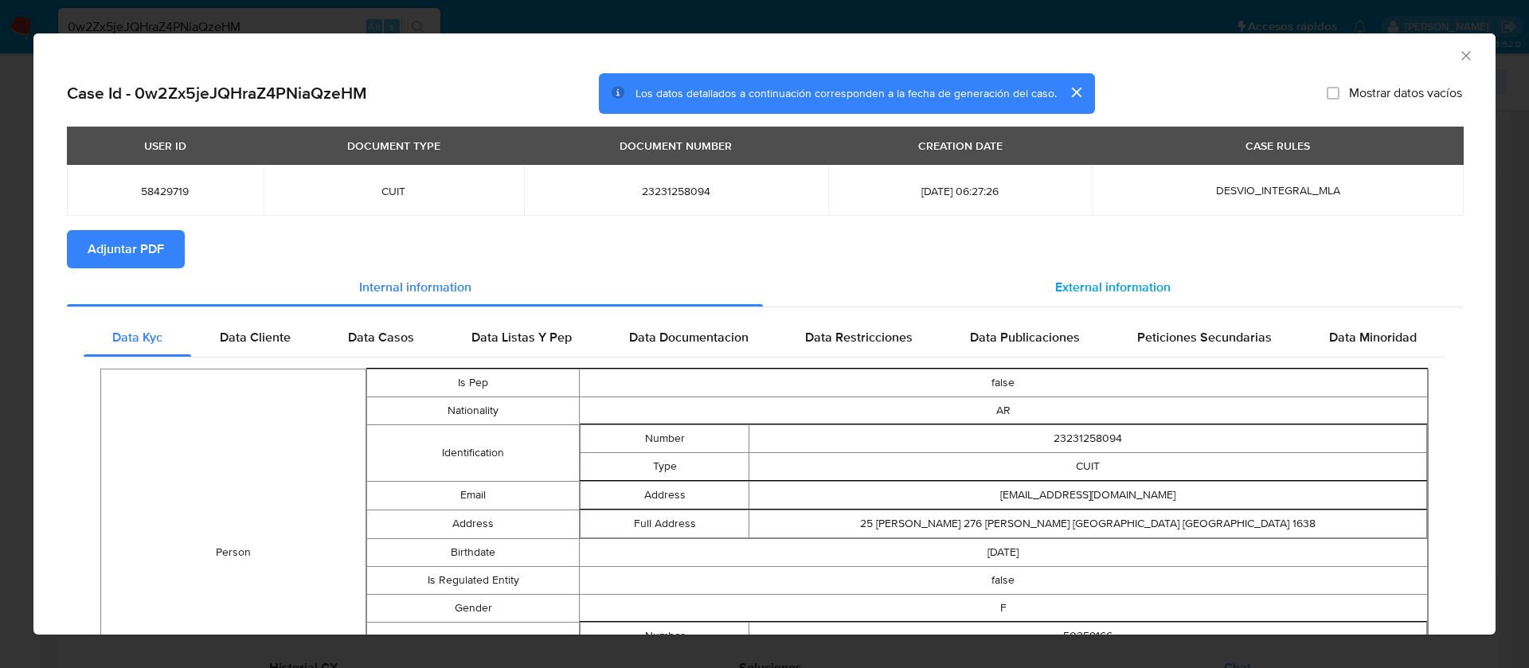
click at [1055, 281] on span "External information" at bounding box center [1112, 287] width 115 height 18
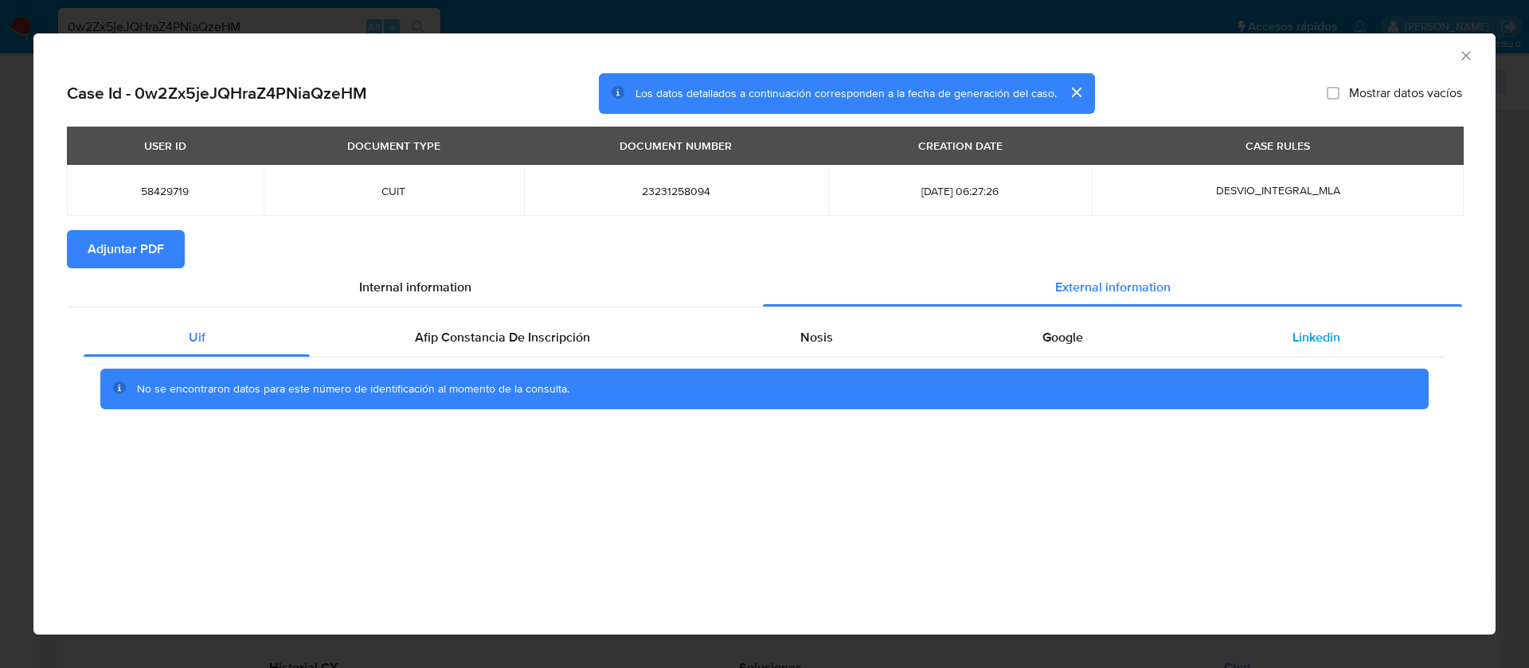
click at [1281, 341] on div "Linkedin" at bounding box center [1316, 338] width 257 height 38
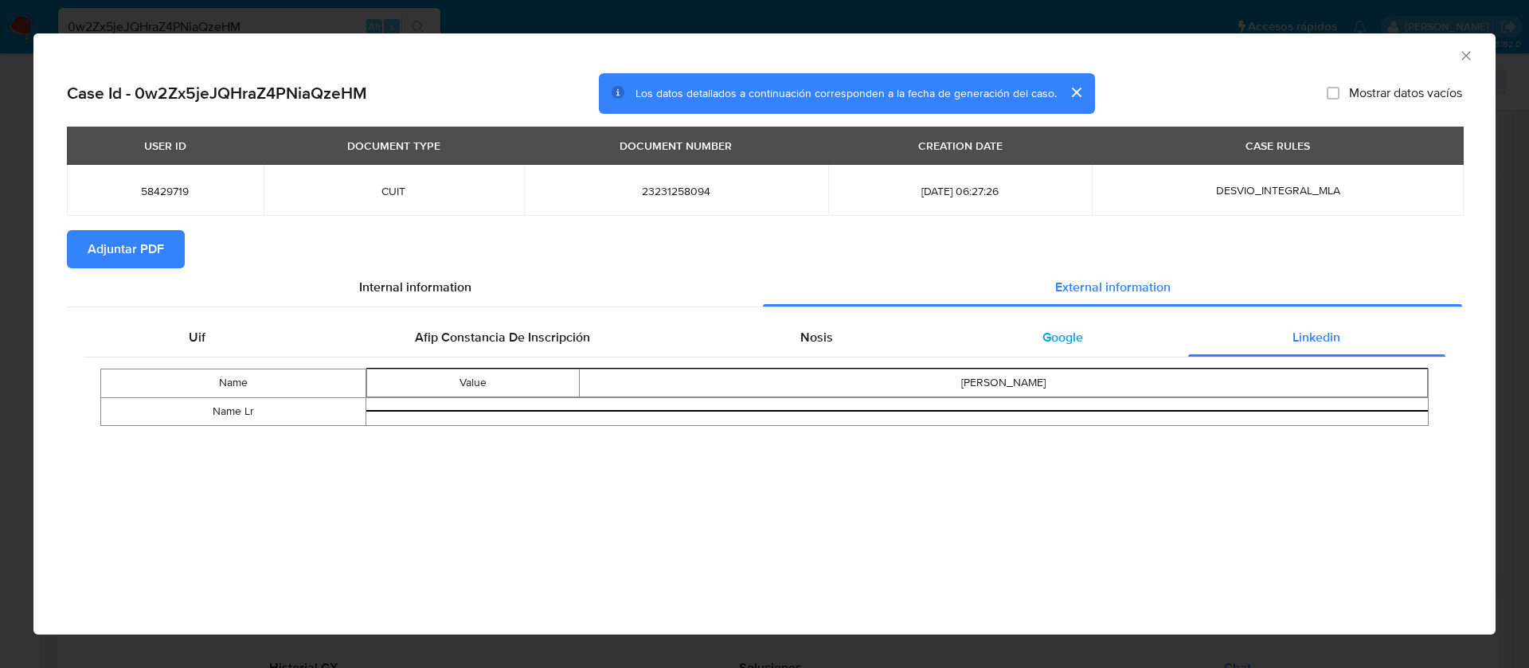
click at [1042, 336] on span "Google" at bounding box center [1062, 337] width 41 height 18
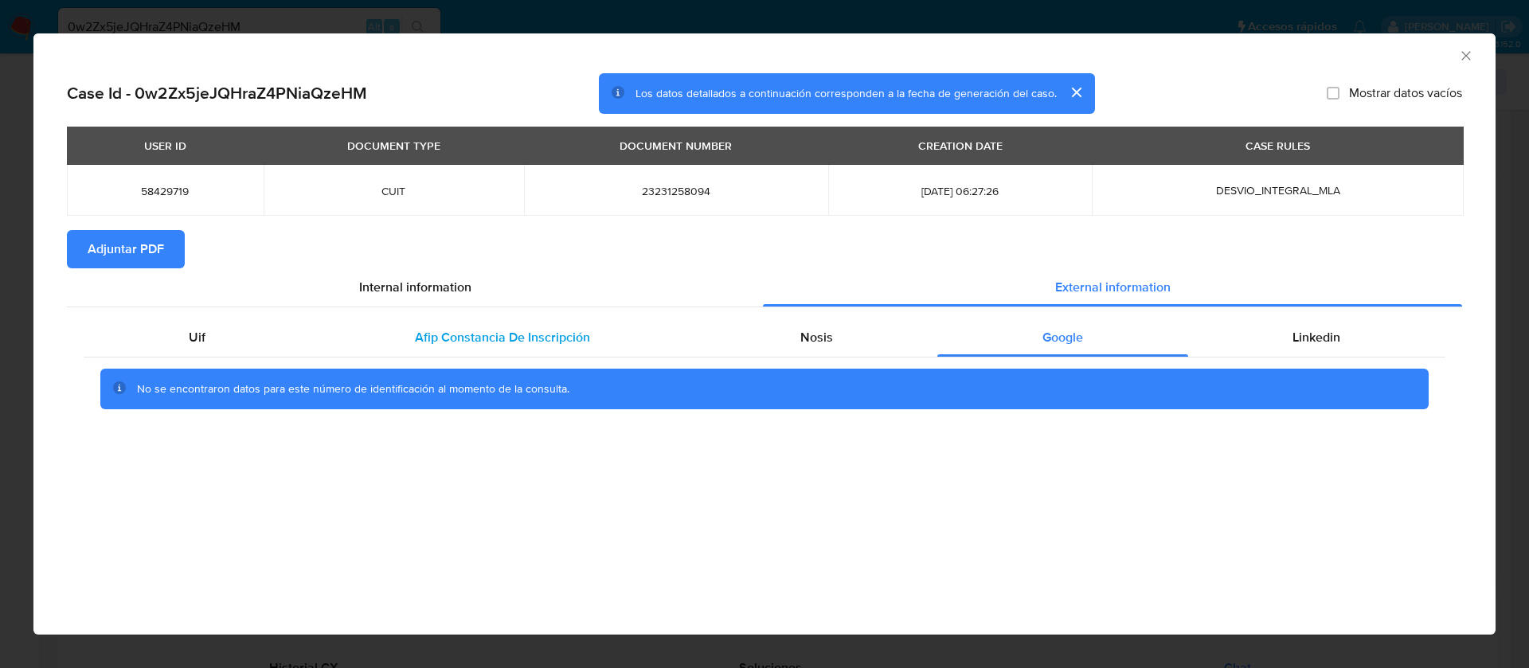
click at [465, 335] on span "Afip Constancia De Inscripción" at bounding box center [502, 337] width 175 height 18
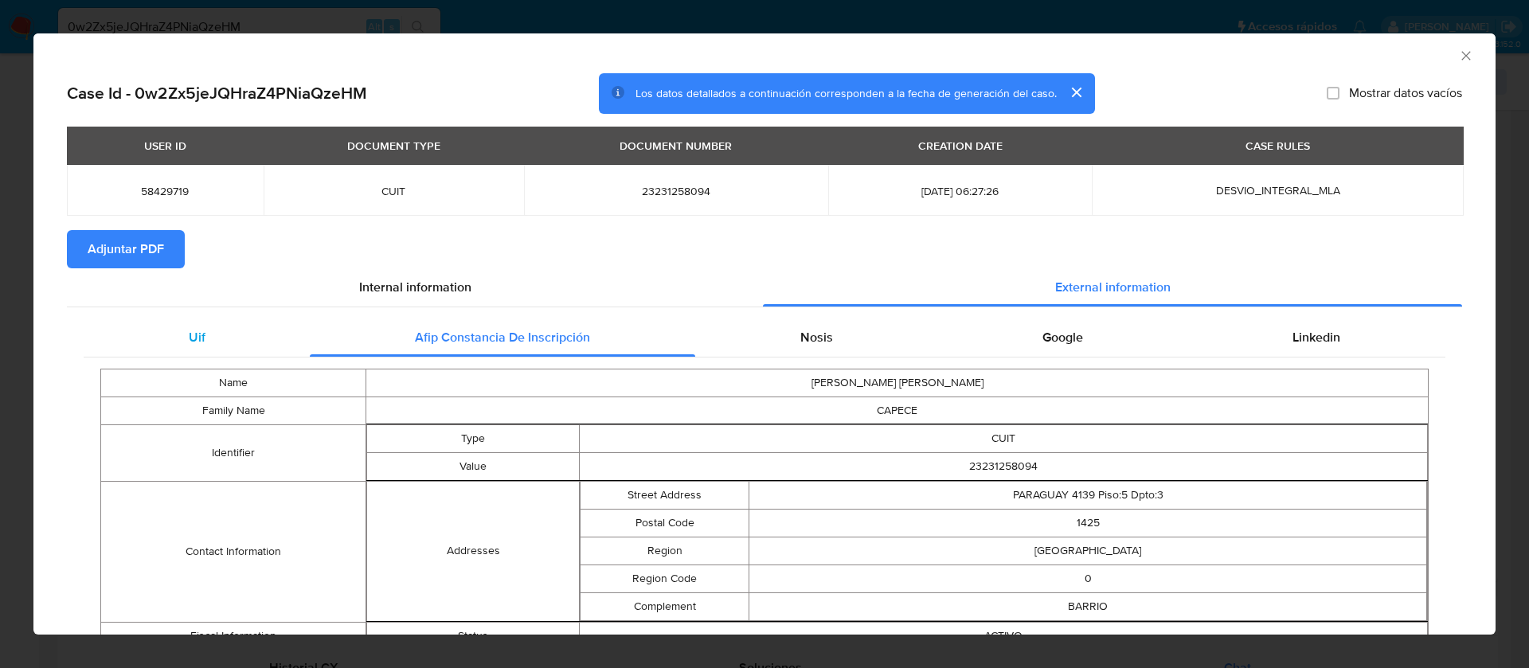
click at [211, 346] on div "Uif" at bounding box center [197, 338] width 226 height 38
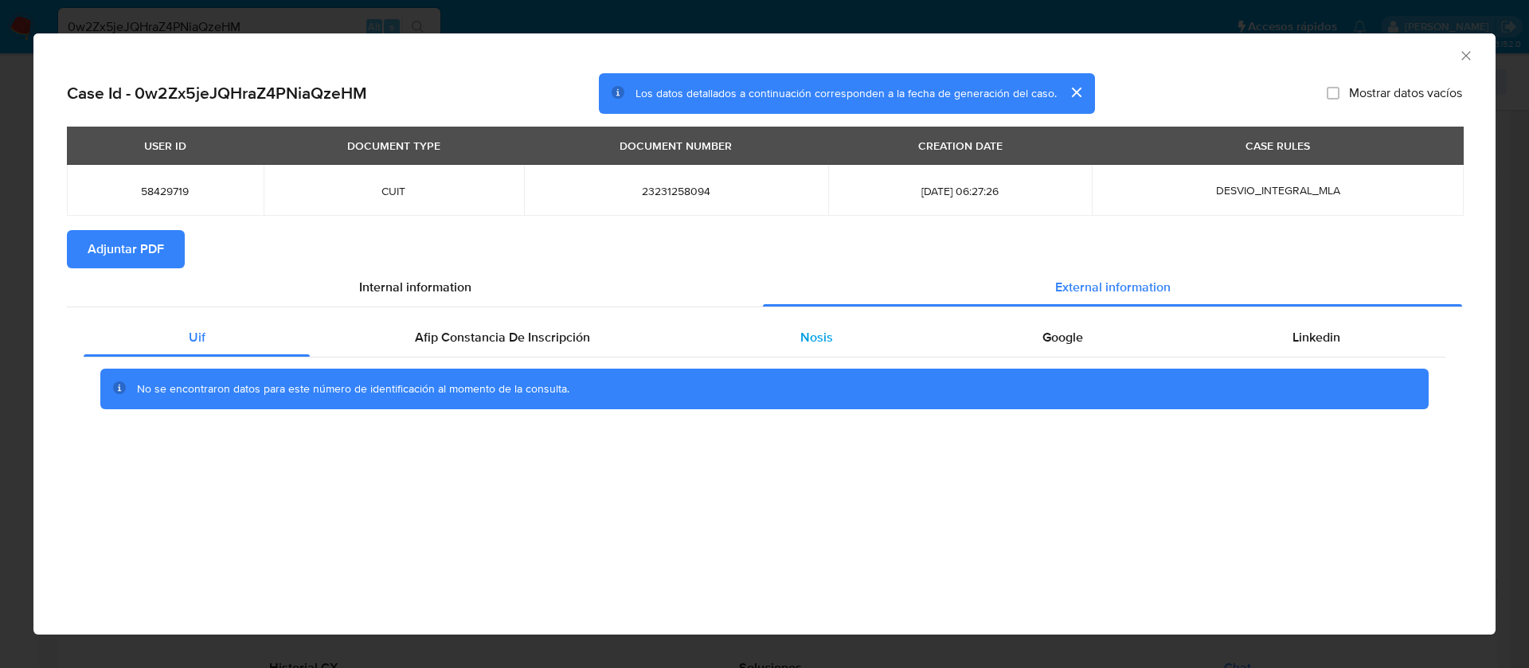
click at [772, 330] on div "Nosis" at bounding box center [816, 338] width 242 height 38
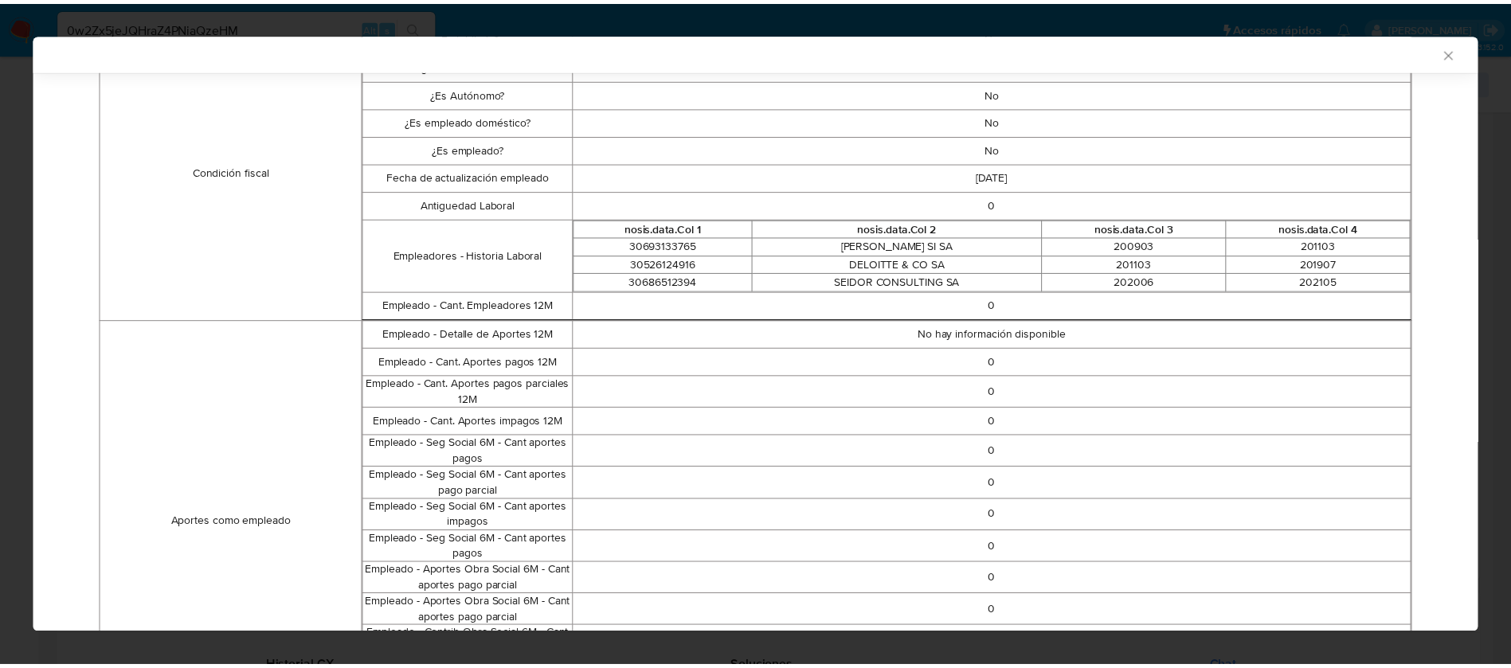
scroll to position [475, 0]
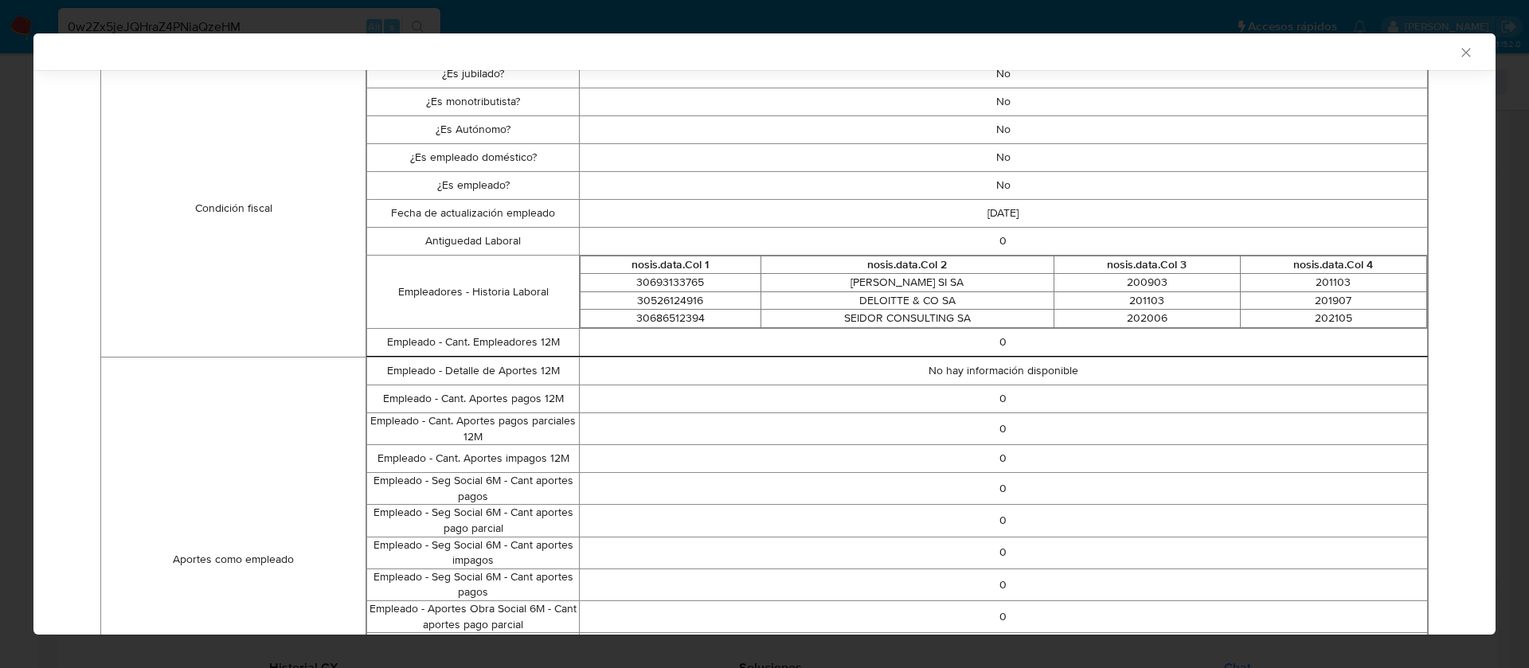
click at [270, 5] on div "AML Data Collector Case Id - 0w2Zx5jeJQHraZ4PNiaQzeHM Los datos detallados a co…" at bounding box center [764, 334] width 1529 height 668
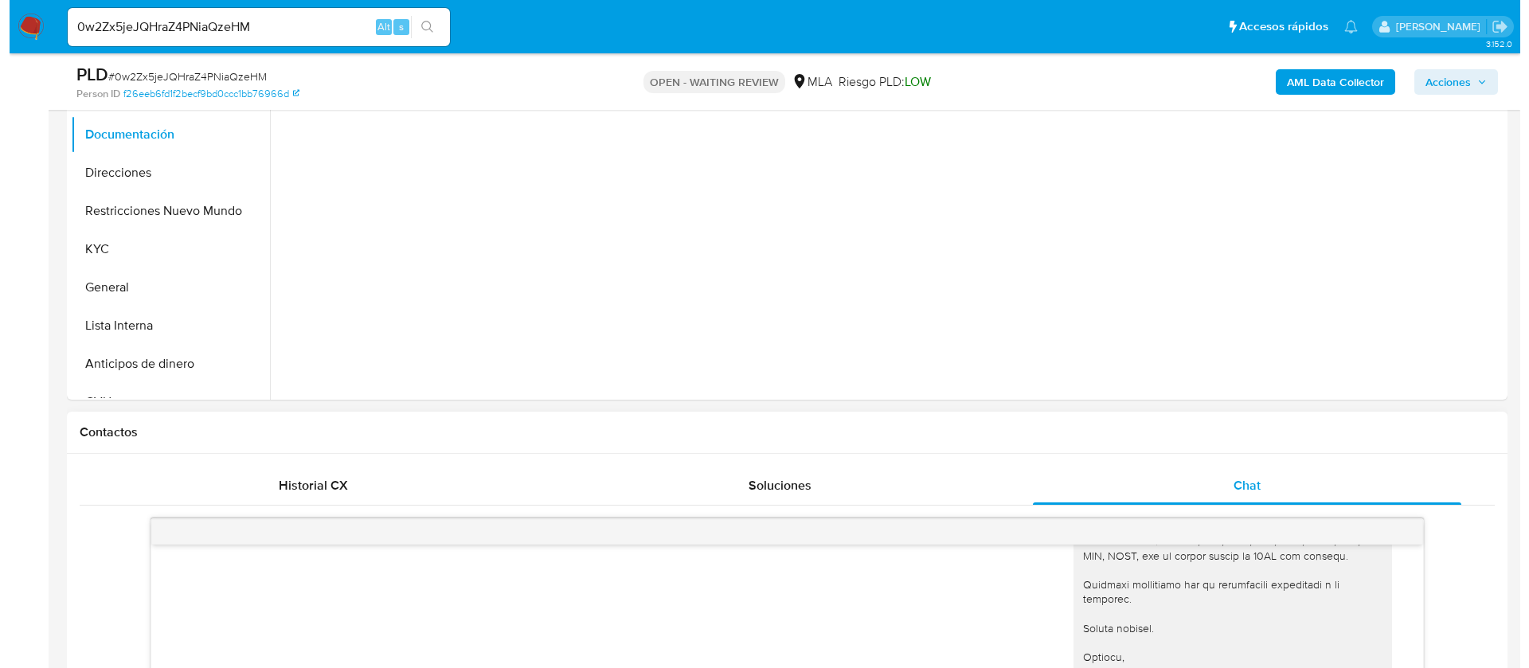
scroll to position [717, 0]
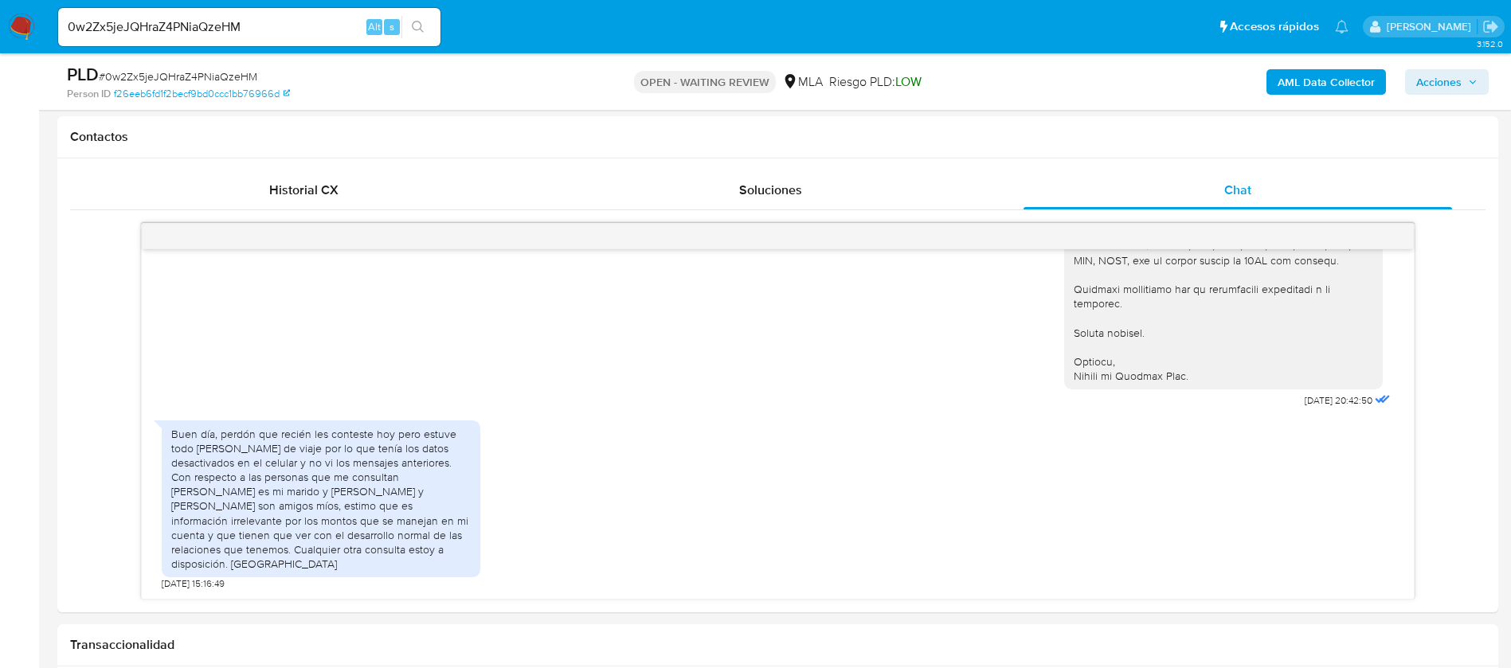
click at [1285, 88] on b "AML Data Collector" at bounding box center [1325, 81] width 97 height 25
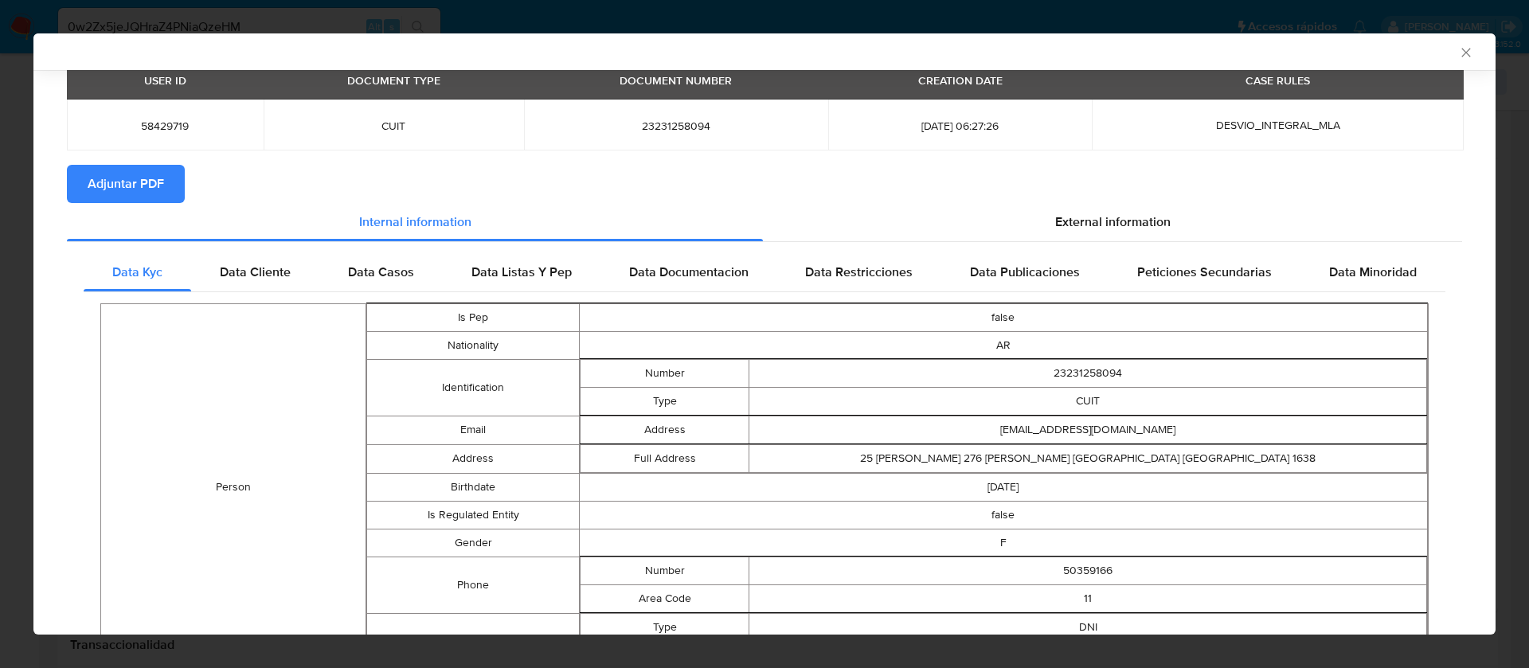
scroll to position [116, 0]
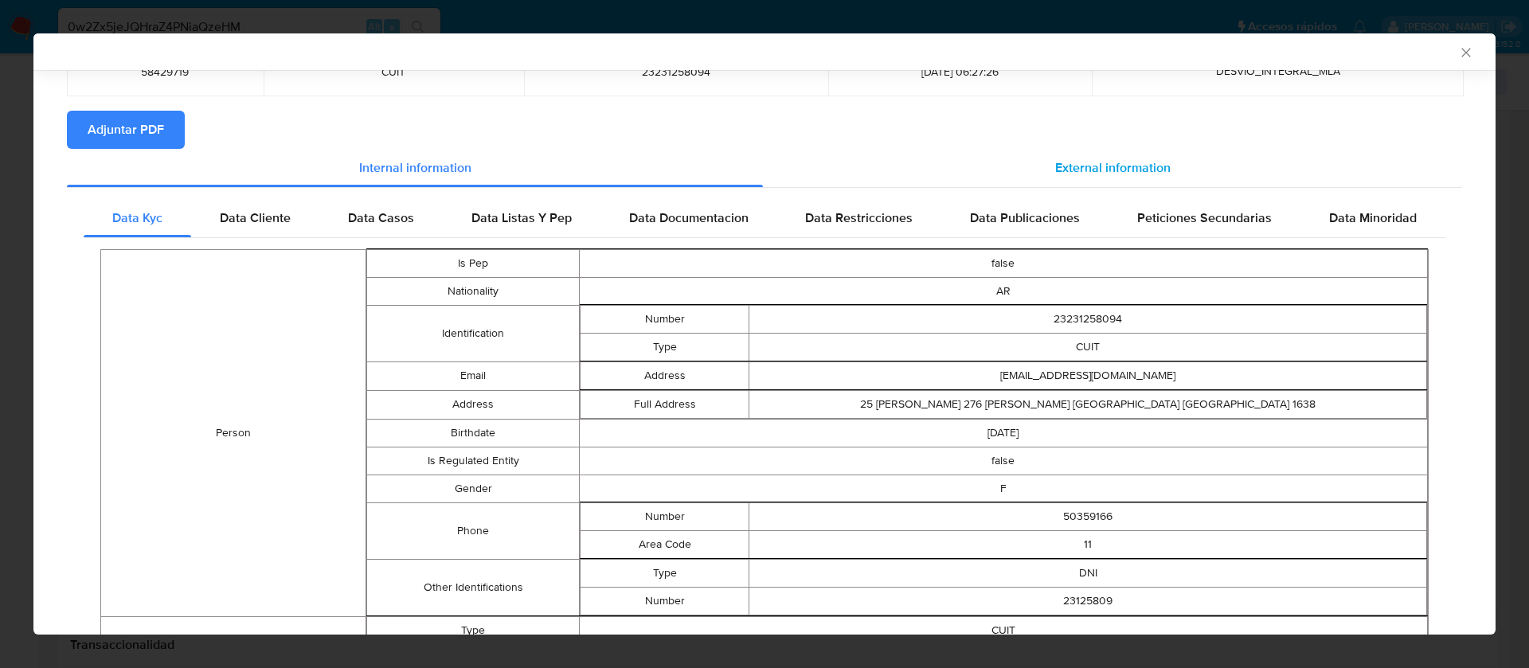
click at [1127, 175] on span "External information" at bounding box center [1112, 167] width 115 height 18
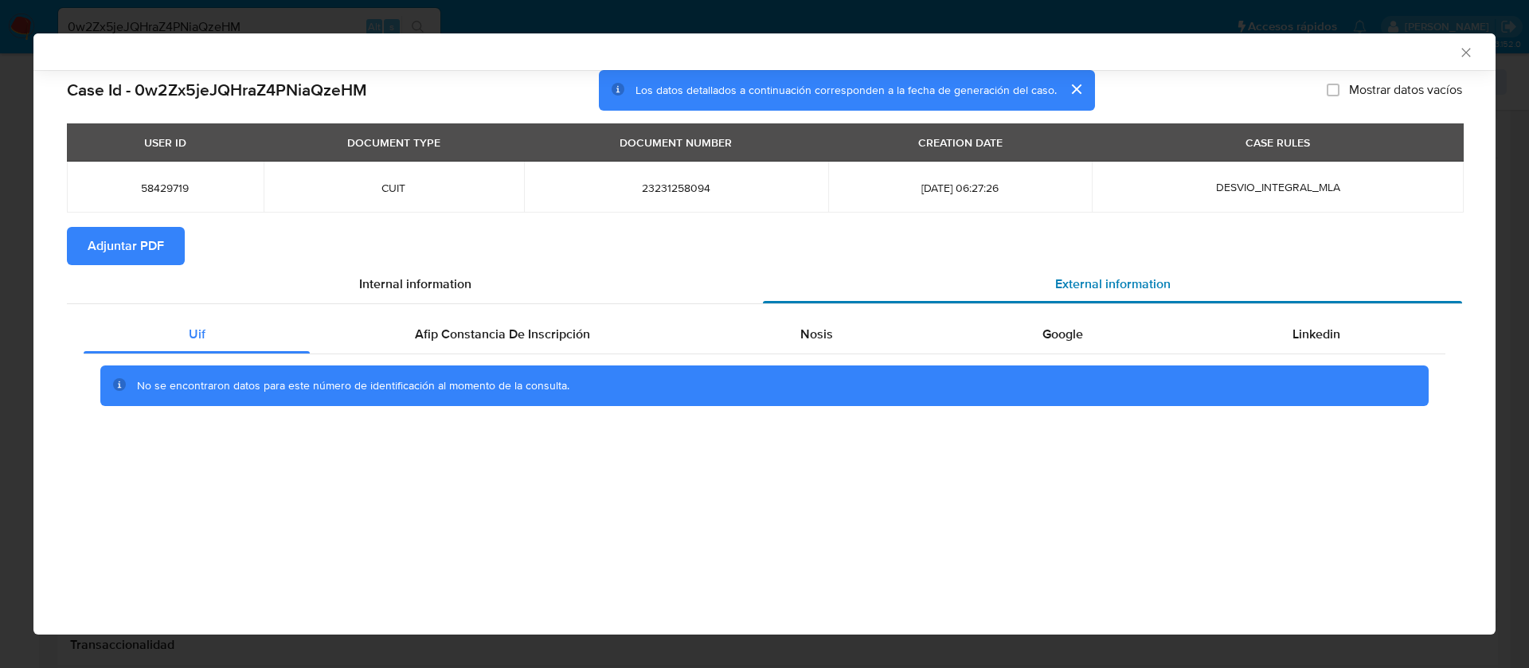
scroll to position [0, 0]
click at [788, 315] on div "Nosis" at bounding box center [816, 334] width 242 height 38
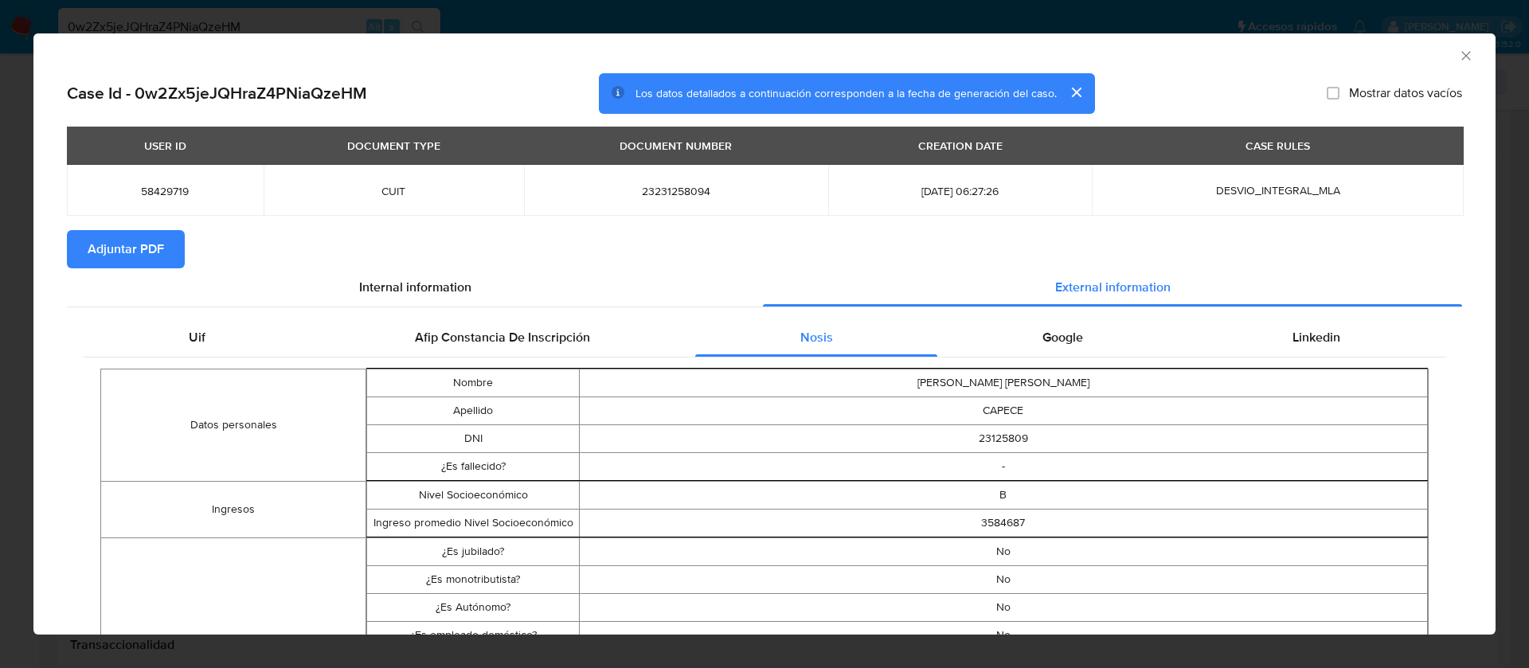
click at [1134, 14] on div "AML Data Collector Case Id - 0w2Zx5jeJQHraZ4PNiaQzeHM Los datos detallados a co…" at bounding box center [764, 334] width 1529 height 668
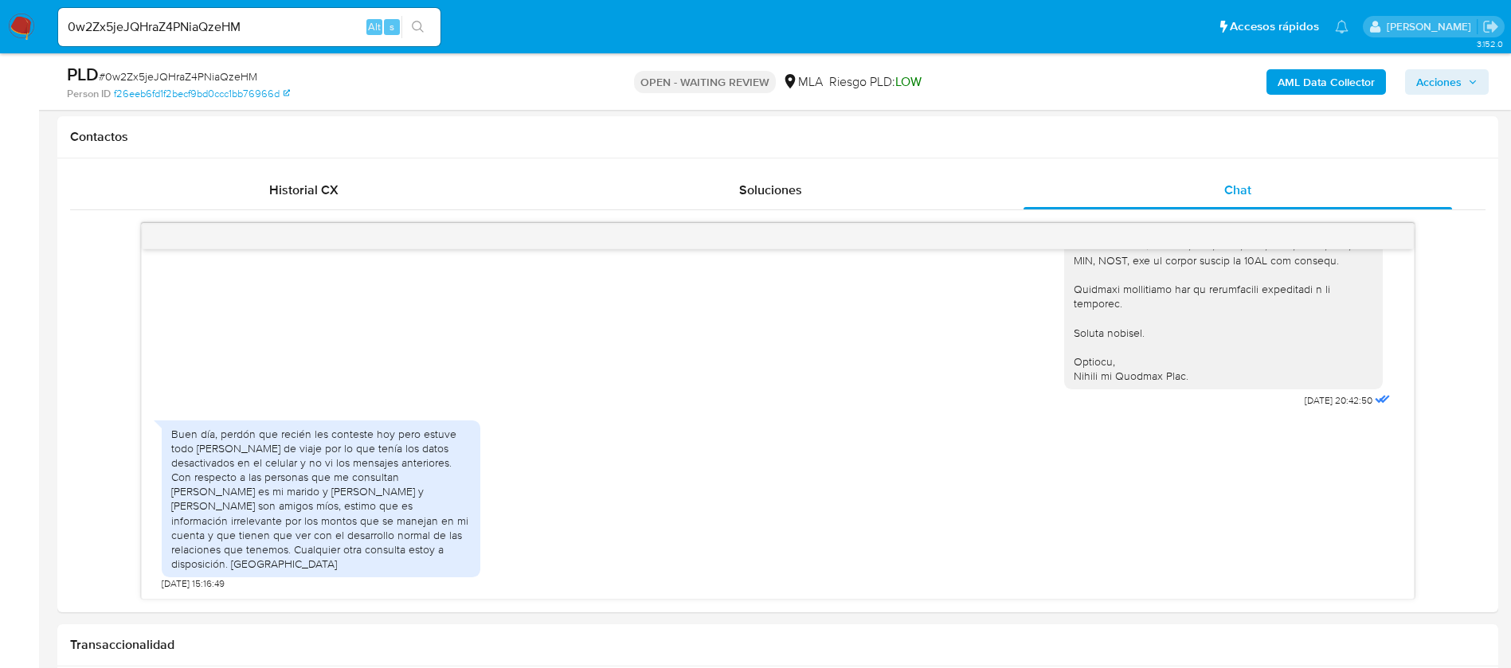
click at [185, 27] on input "0w2Zx5jeJQHraZ4PNiaQzeHM" at bounding box center [249, 27] width 382 height 21
paste input "Kd6vN7wXn4OAtJx8XxtlK8Pl"
type input "Kd6vN7wXn4OAtJx8XxtlK8Pl"
click at [420, 25] on icon "search-icon" at bounding box center [418, 27] width 13 height 13
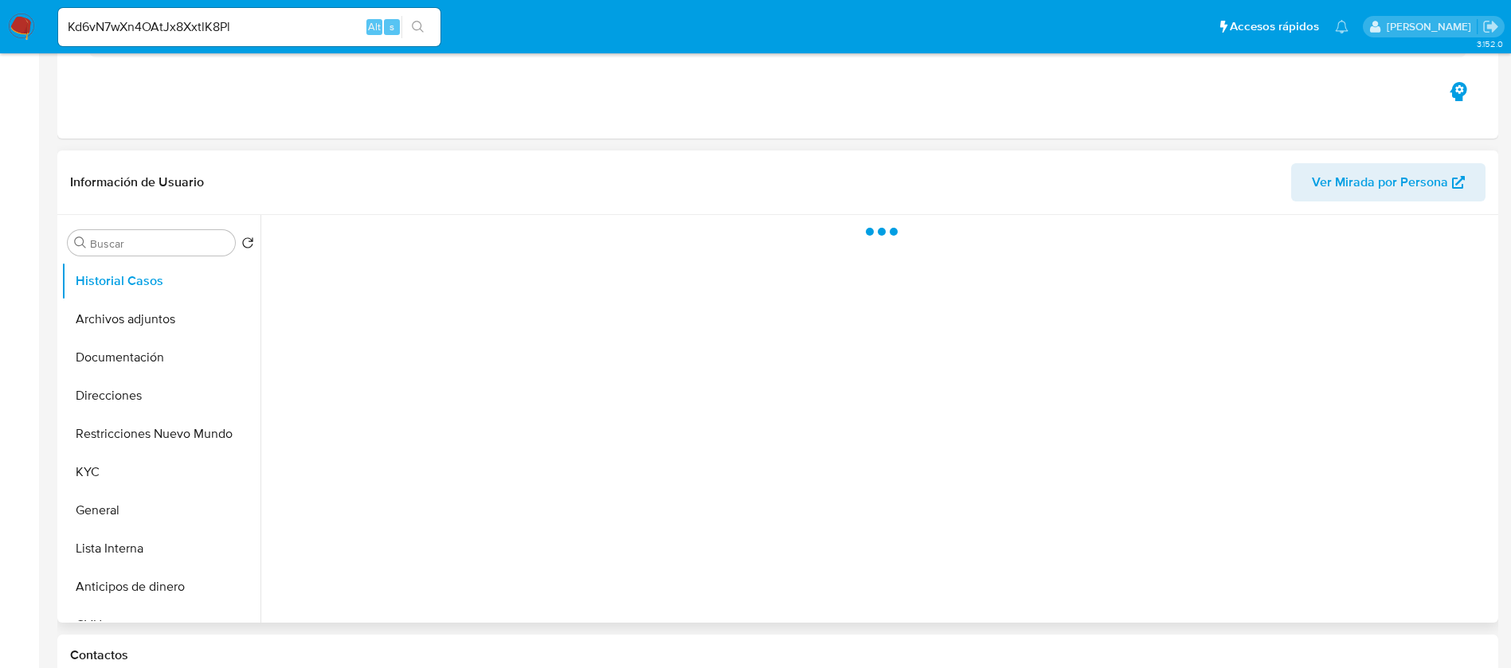
scroll to position [478, 0]
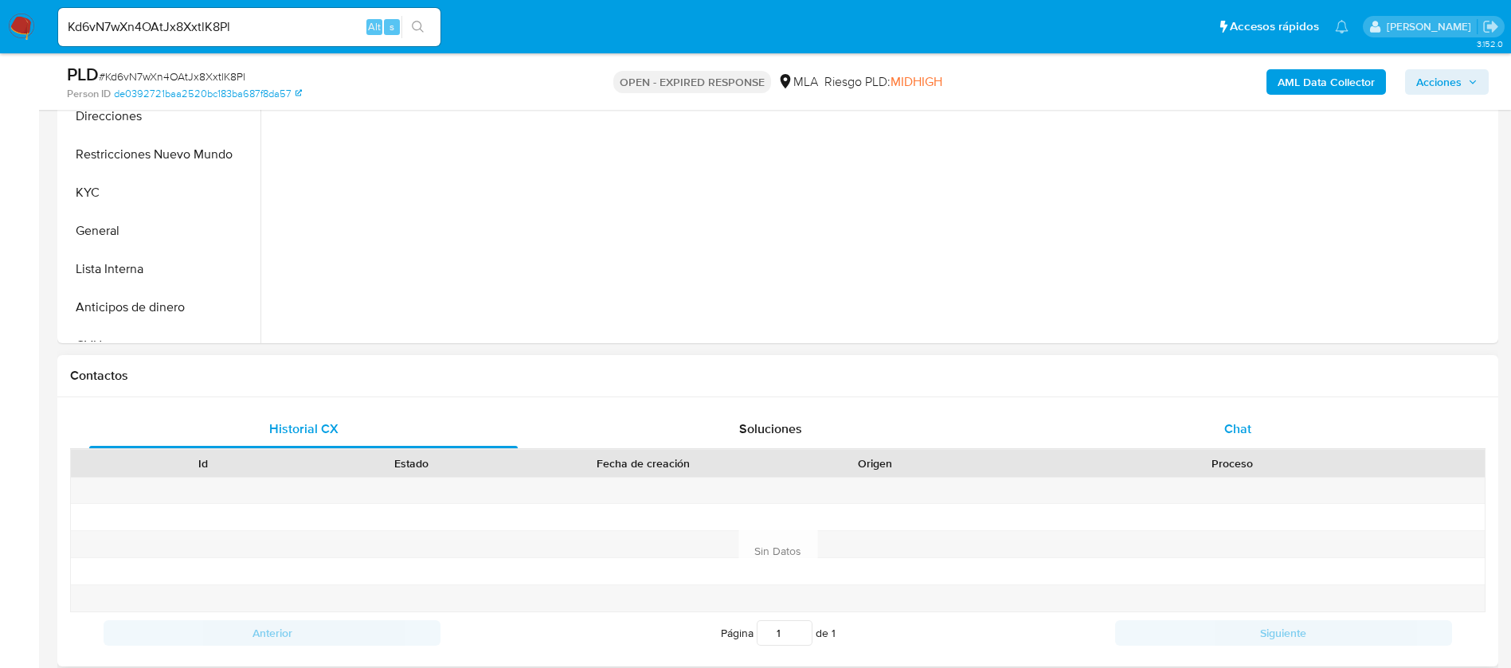
click at [1194, 415] on div "Chat" at bounding box center [1237, 429] width 428 height 38
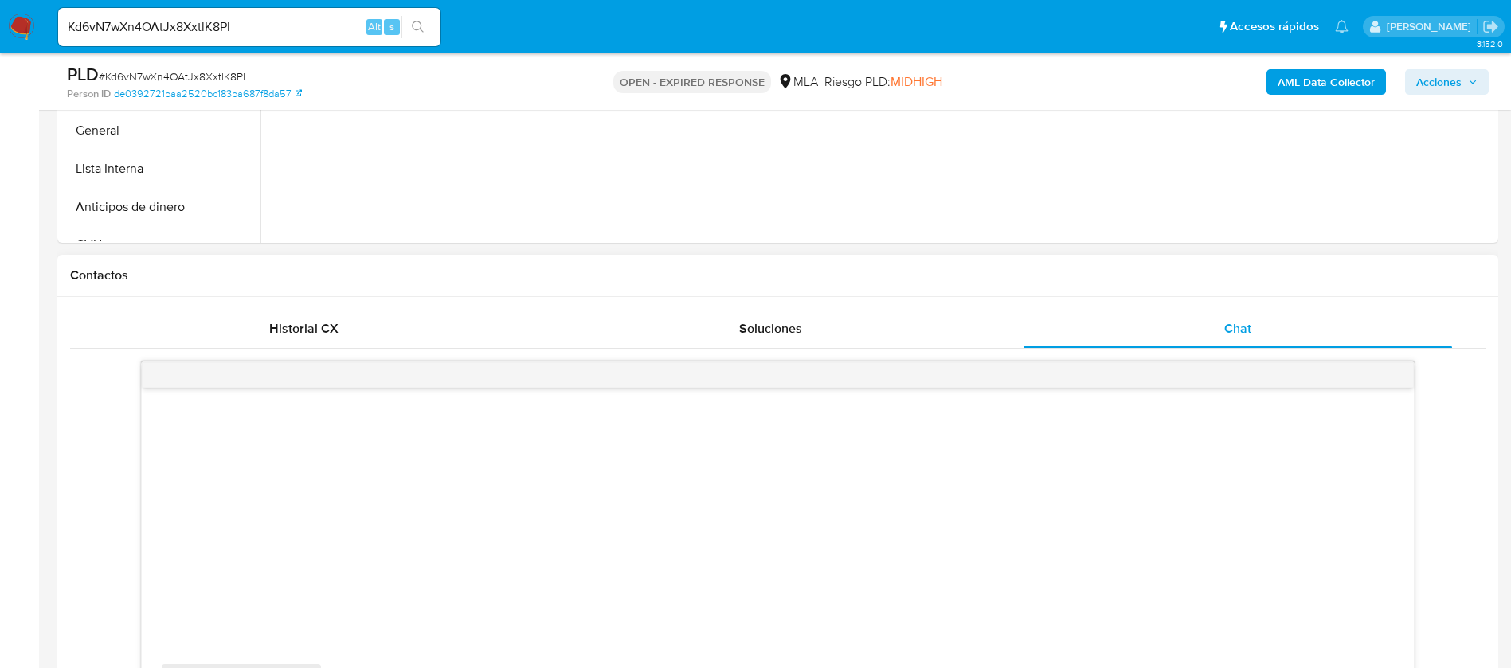
select select "10"
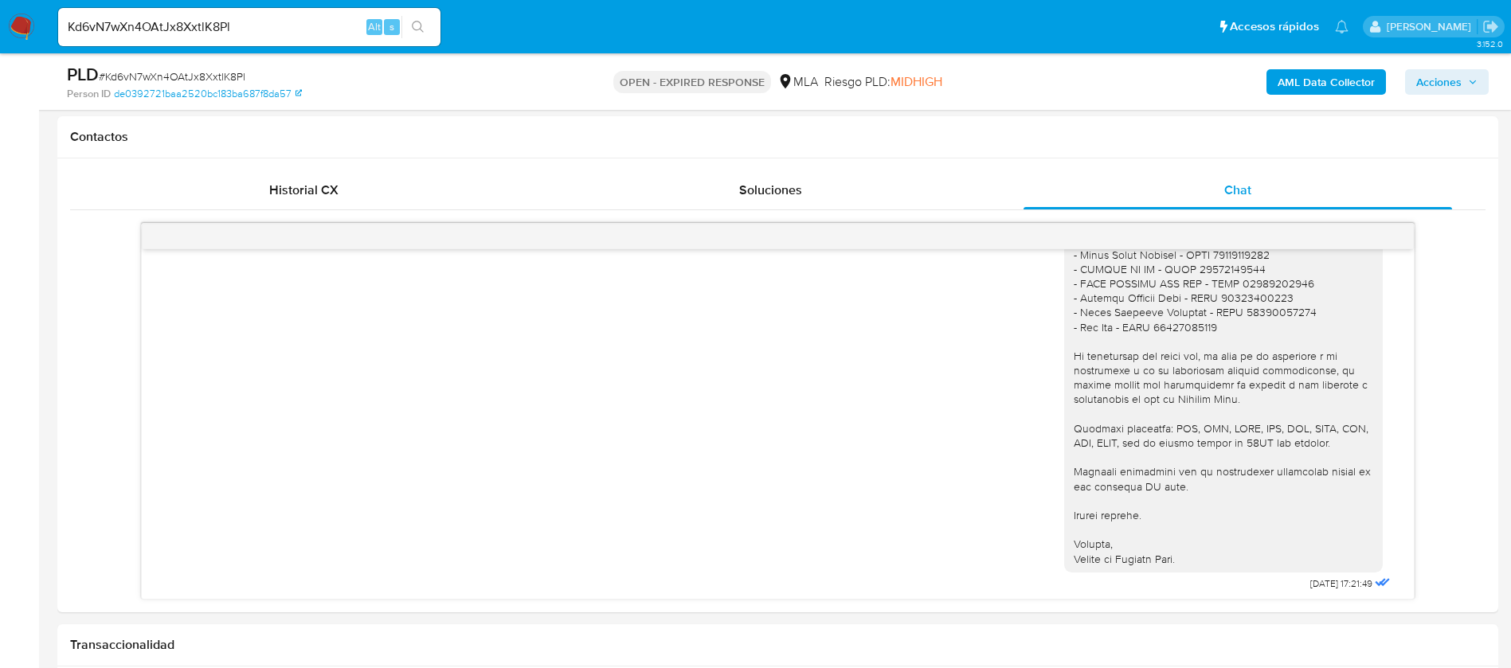
scroll to position [1528, 0]
click at [185, 28] on input "Kd6vN7wXn4OAtJx8XxtlK8Pl" at bounding box center [249, 27] width 382 height 21
paste input "seuxbkgYqHM77QWlpjMDazF7"
type input "seuxbkgYqHM77QWlpjMDazF7"
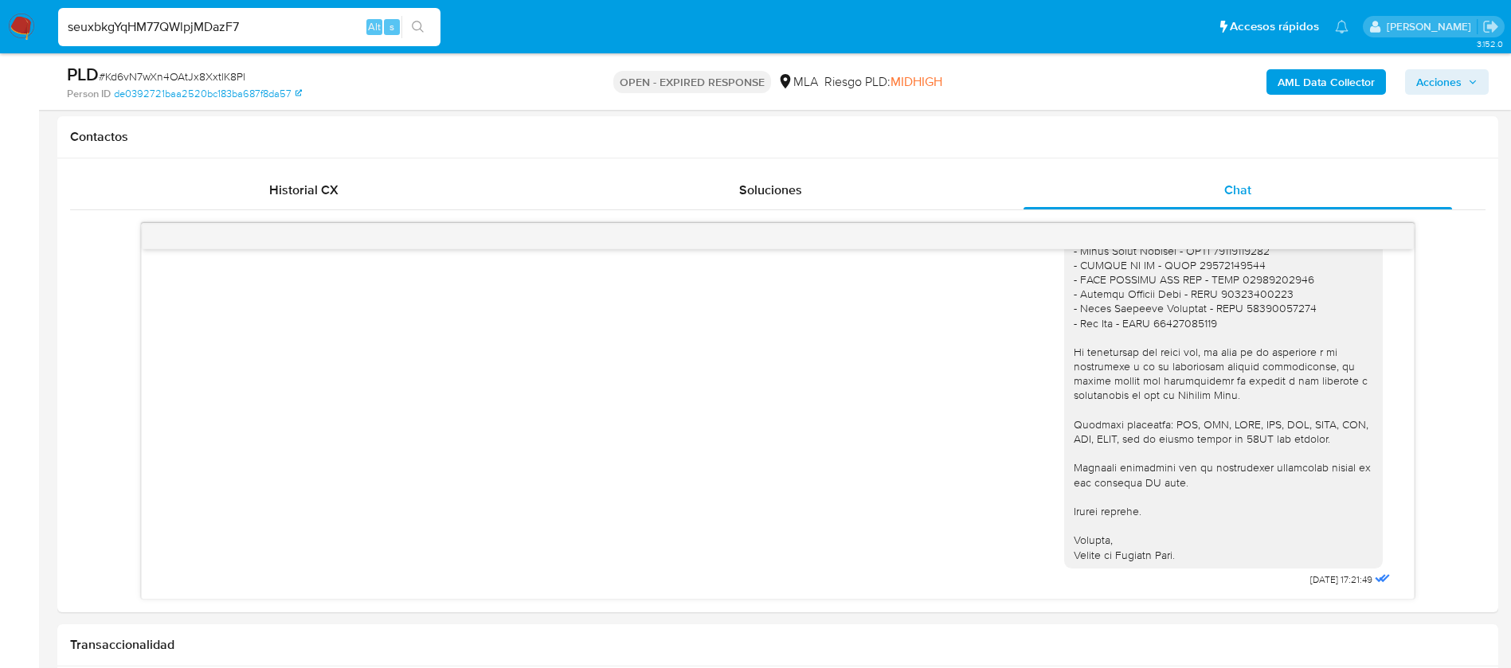
click at [421, 32] on icon "search-icon" at bounding box center [418, 27] width 13 height 13
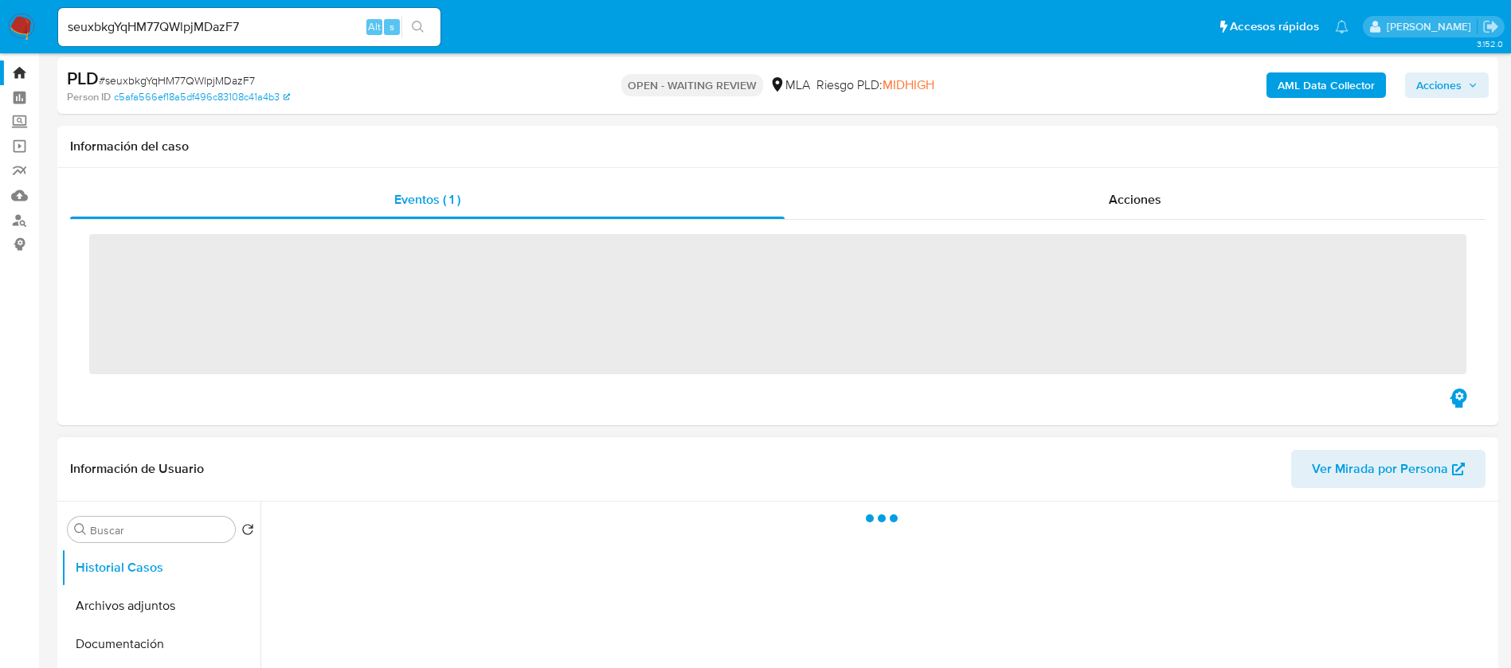
scroll to position [358, 0]
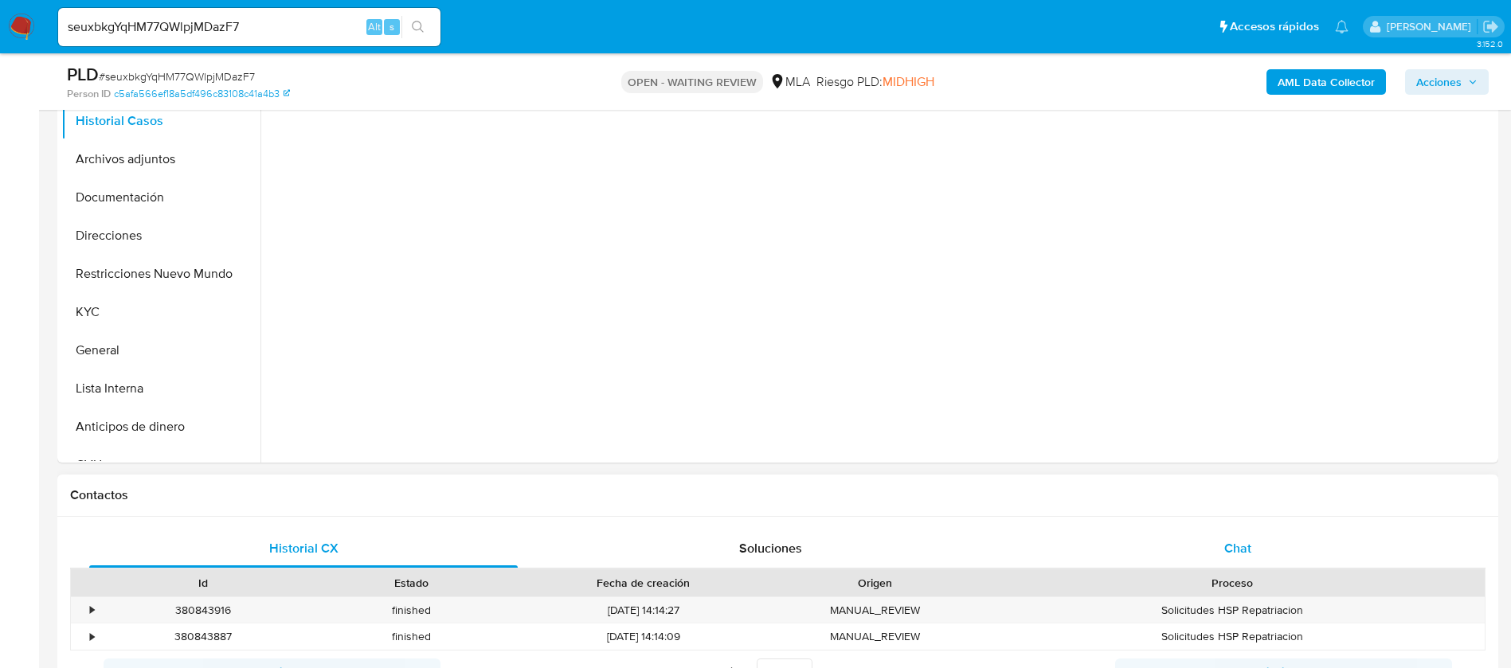
click at [1249, 537] on div "Chat" at bounding box center [1237, 549] width 428 height 38
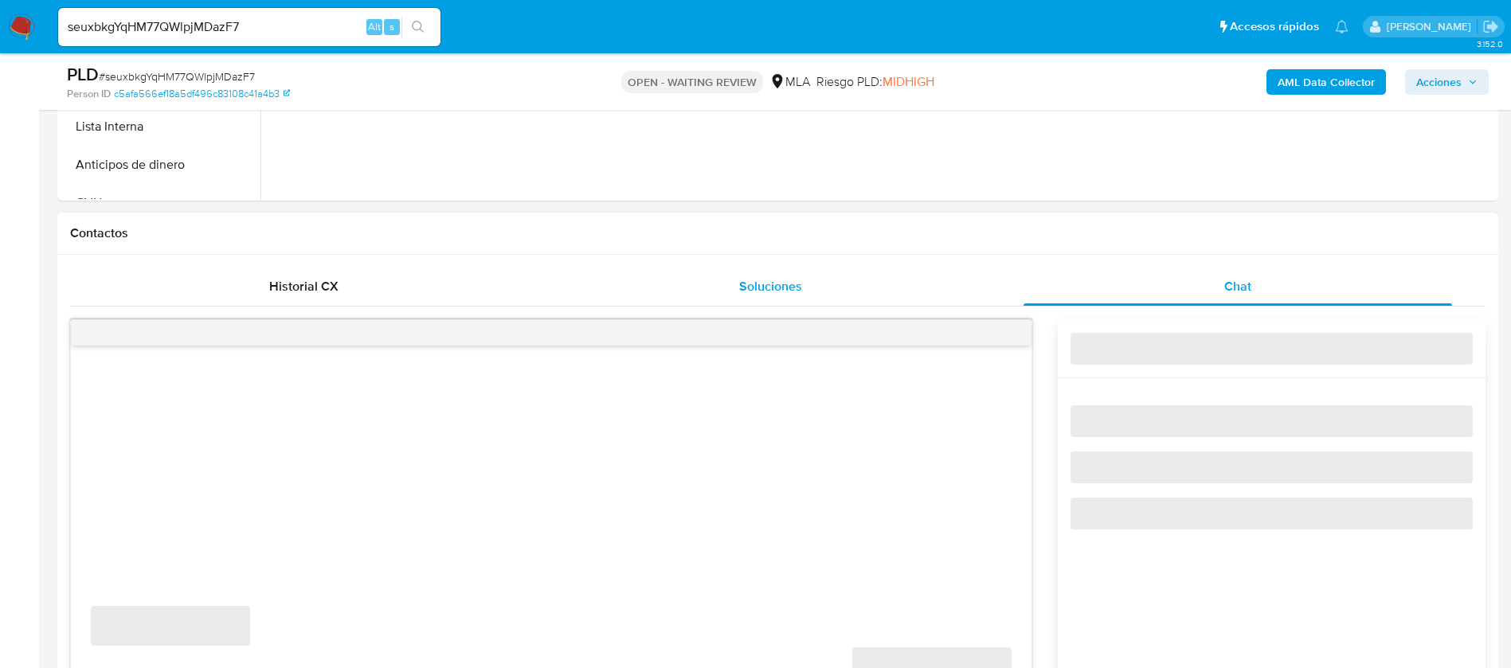
scroll to position [717, 0]
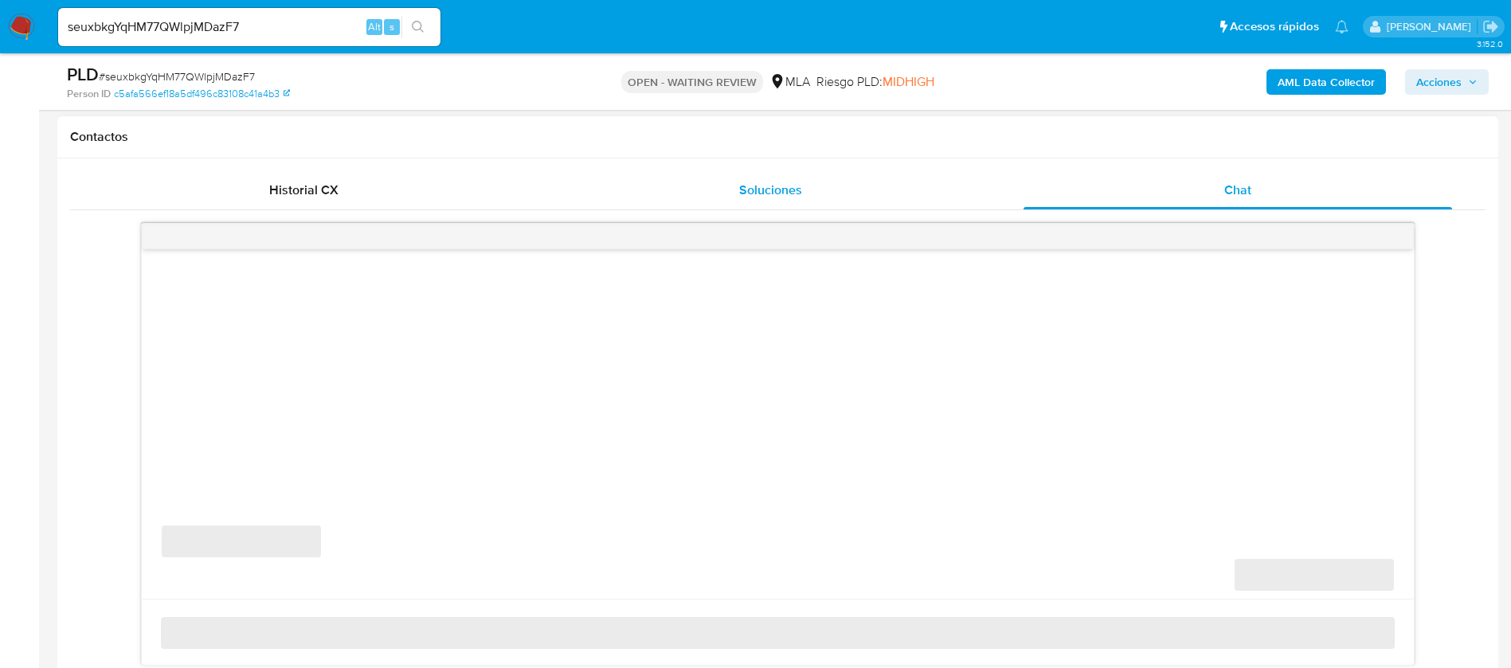
select select "10"
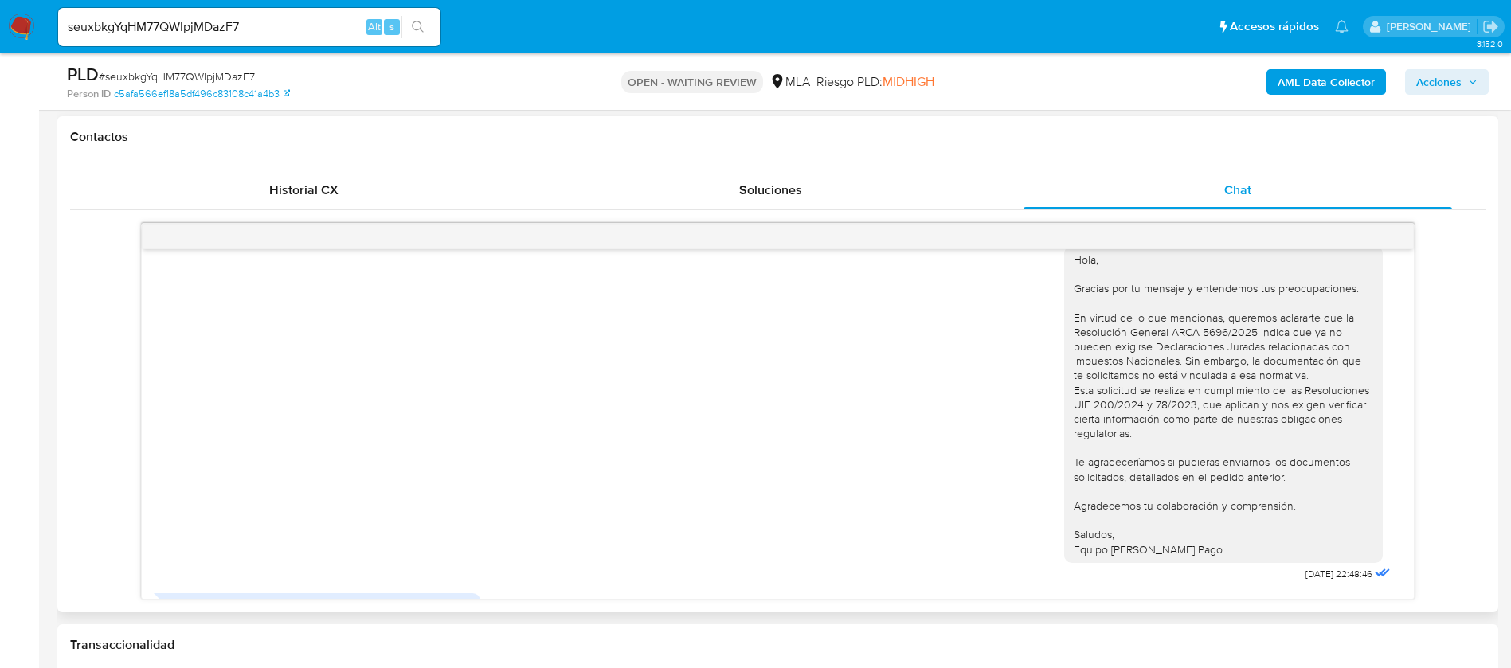
scroll to position [1771, 0]
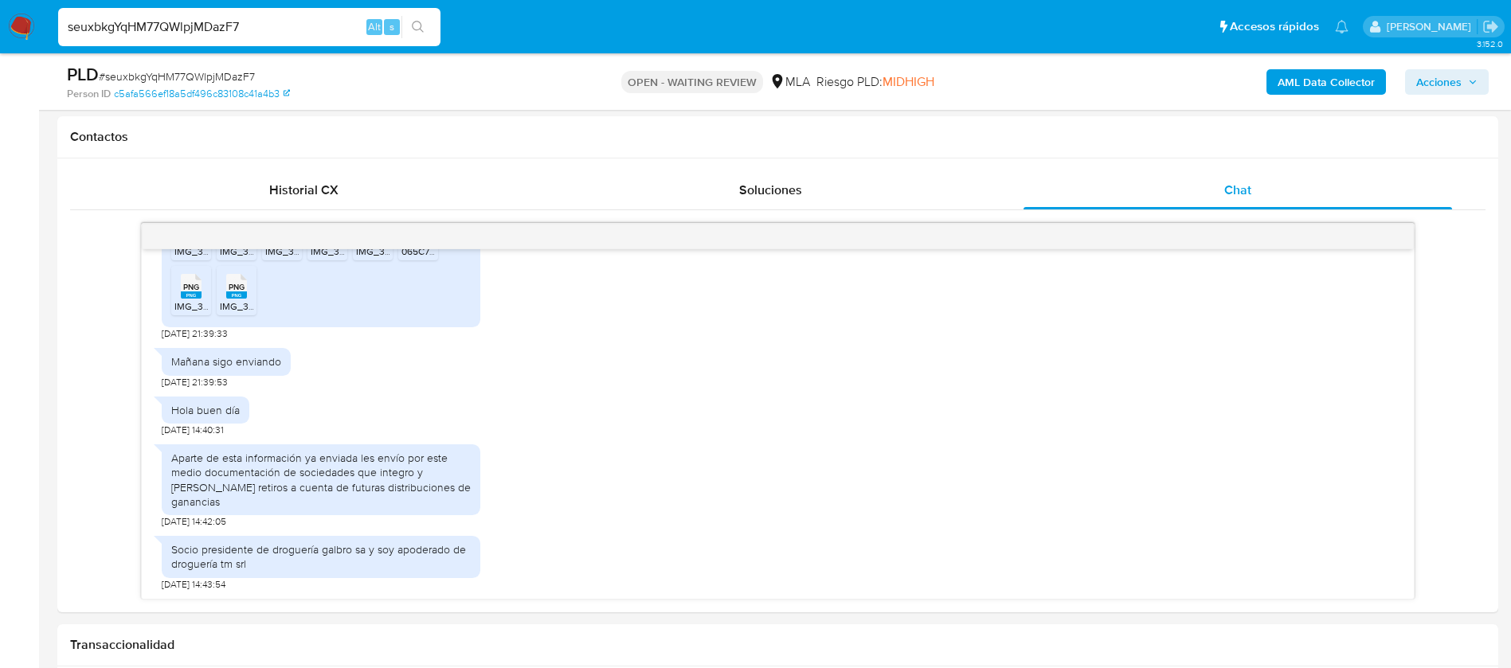
click at [154, 29] on input "seuxbkgYqHM77QWlpjMDazF7" at bounding box center [249, 27] width 382 height 21
paste input "fCL8QI0V0skeuZu0cKQnjVSA"
type input "fCL8QI0V0skeuZu0cKQnjVSA"
click at [419, 33] on button "search-icon" at bounding box center [417, 27] width 33 height 22
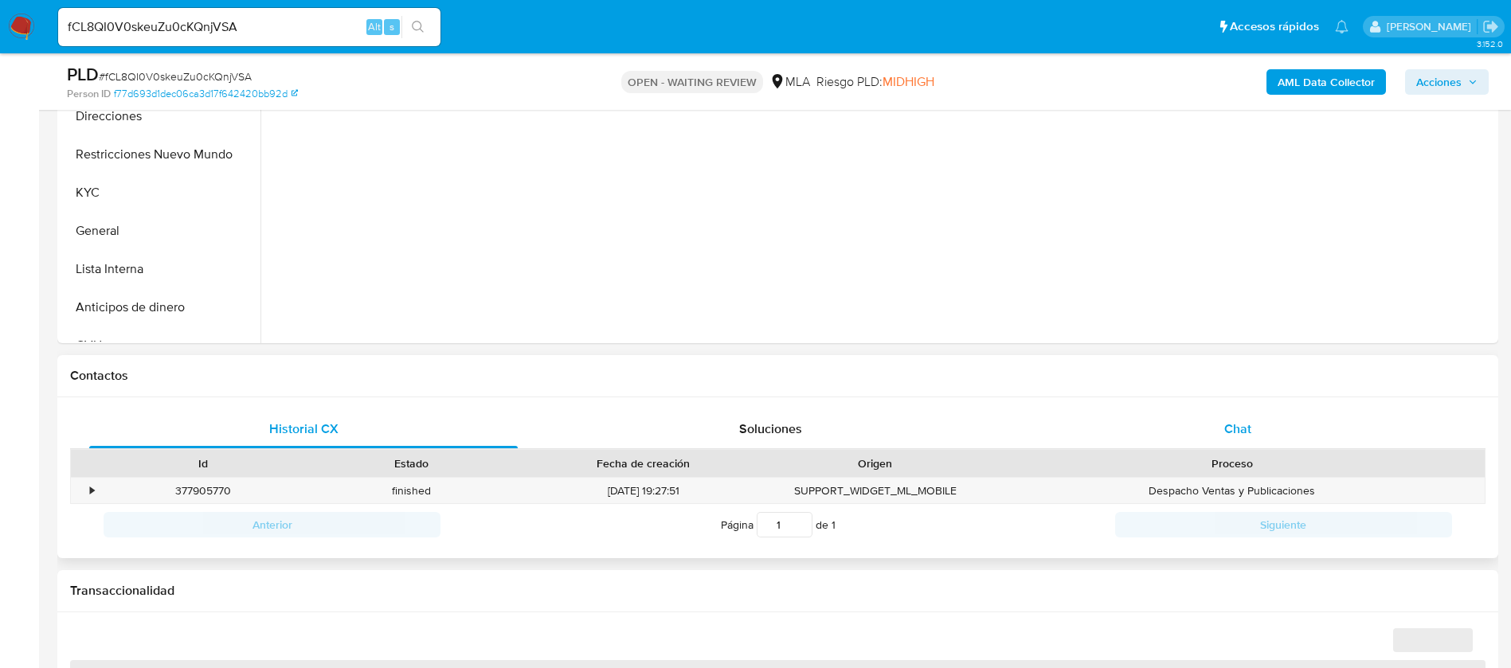
click at [1237, 443] on div "Chat" at bounding box center [1237, 429] width 428 height 38
select select "10"
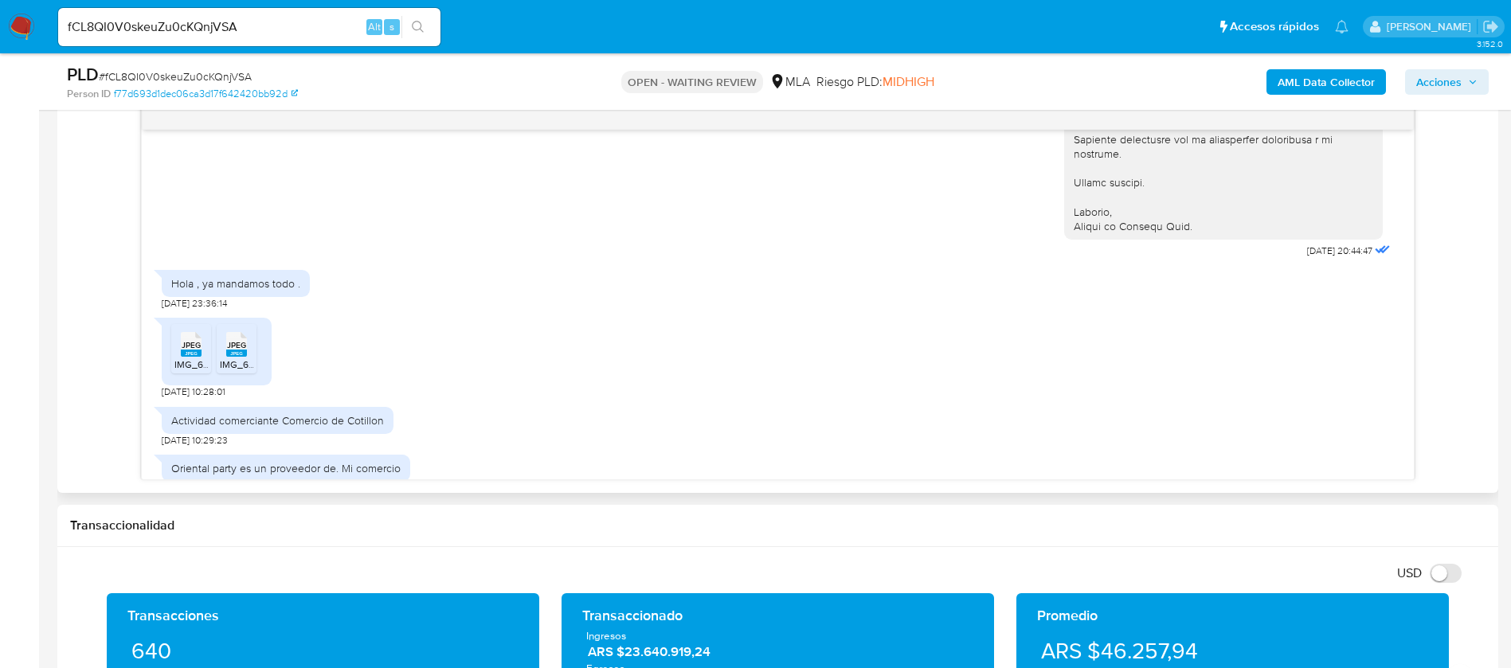
scroll to position [2079, 0]
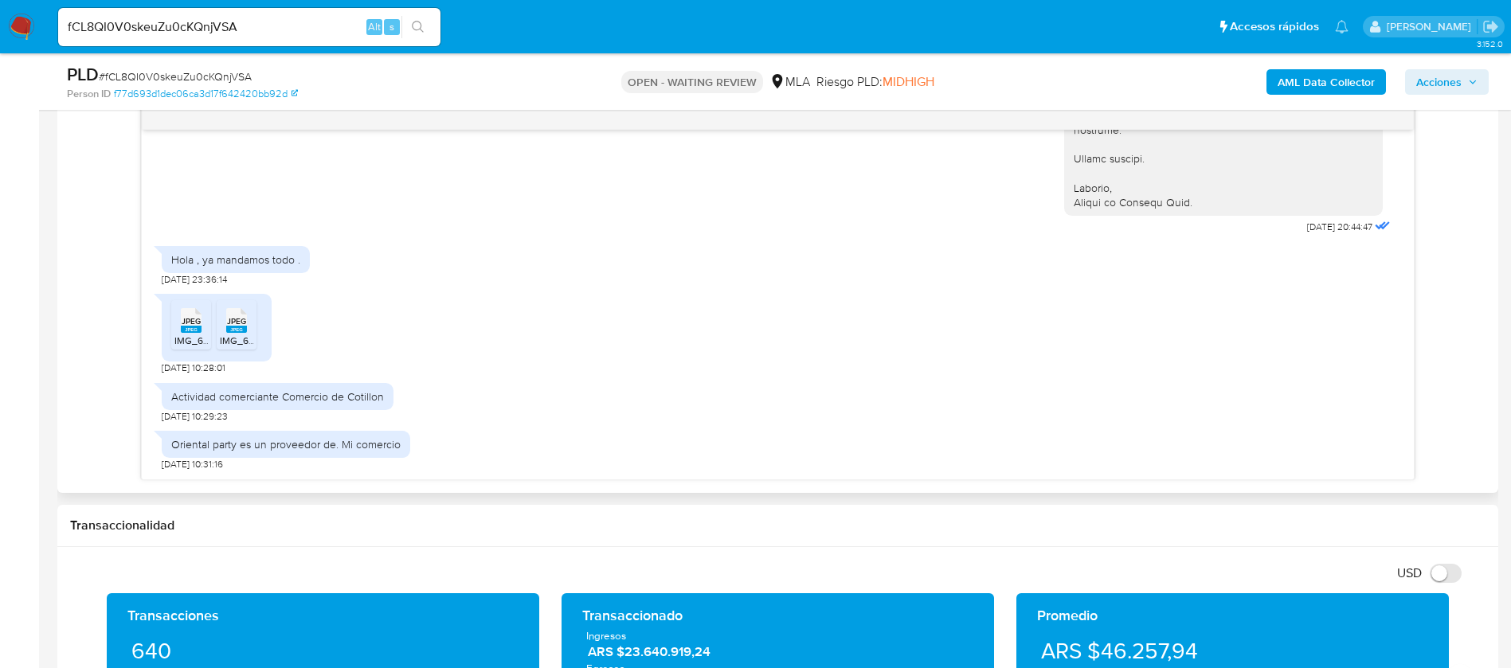
click at [183, 323] on span "JPEG" at bounding box center [191, 321] width 19 height 10
click at [242, 323] on span "JPEG" at bounding box center [236, 321] width 19 height 10
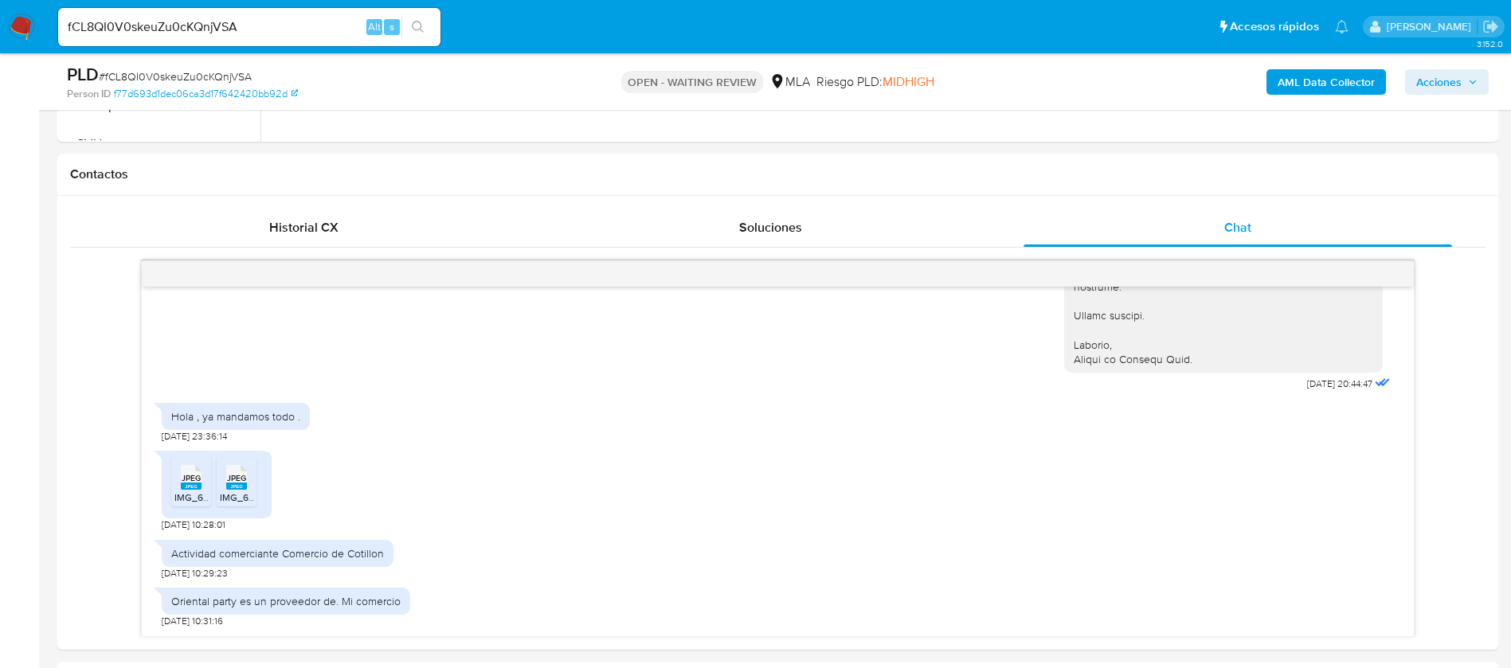
scroll to position [717, 0]
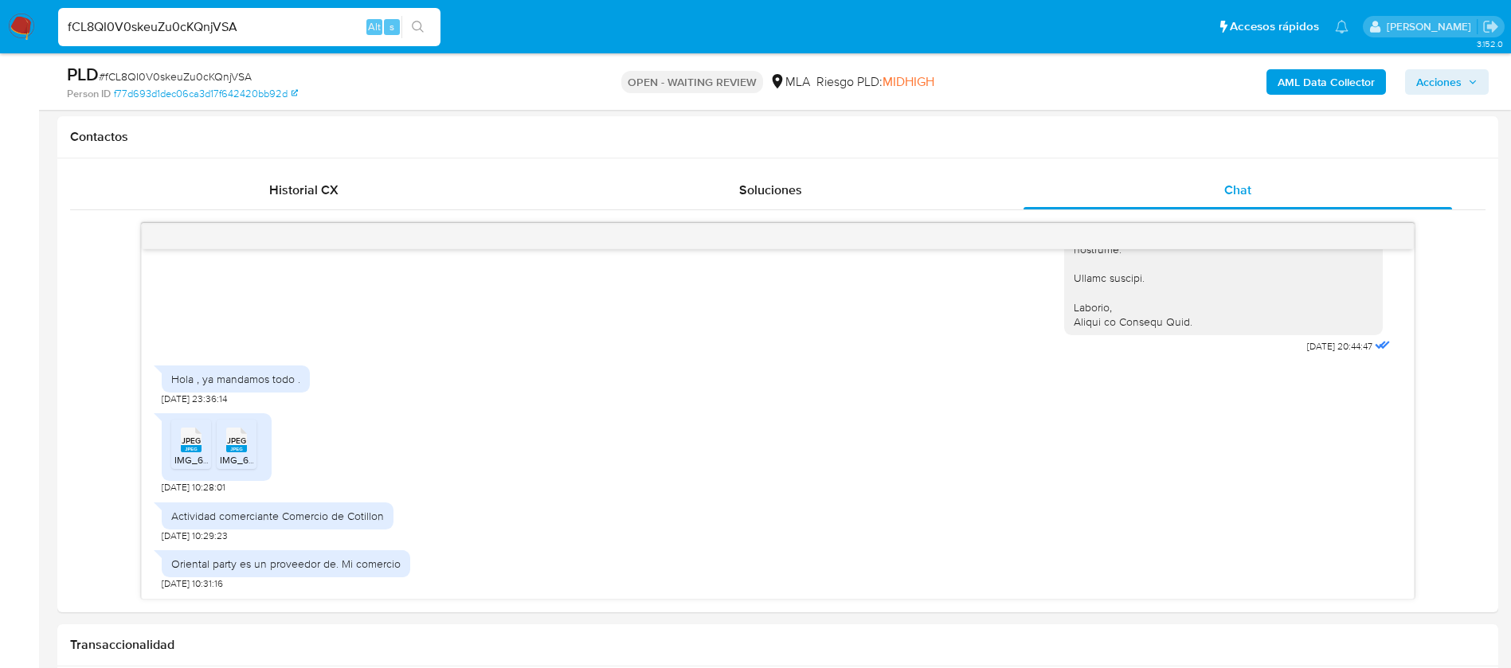
click at [178, 35] on input "fCL8QI0V0skeuZu0cKQnjVSA" at bounding box center [249, 27] width 382 height 21
paste input "PAwgpqdDkFtdCJWFbAJF1ZaD"
type input "PAwgpqdDkFtdCJWFbAJF1ZaD"
click at [407, 37] on button "search-icon" at bounding box center [417, 27] width 33 height 22
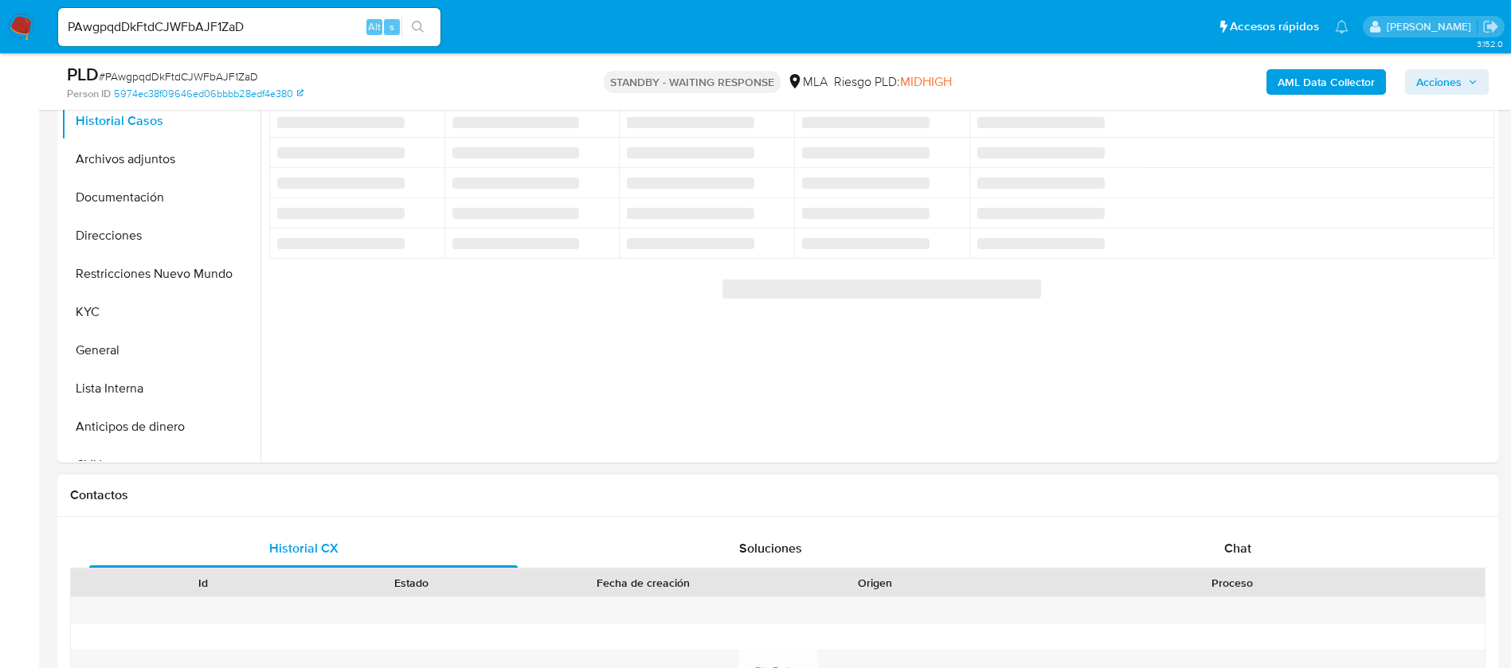
scroll to position [478, 0]
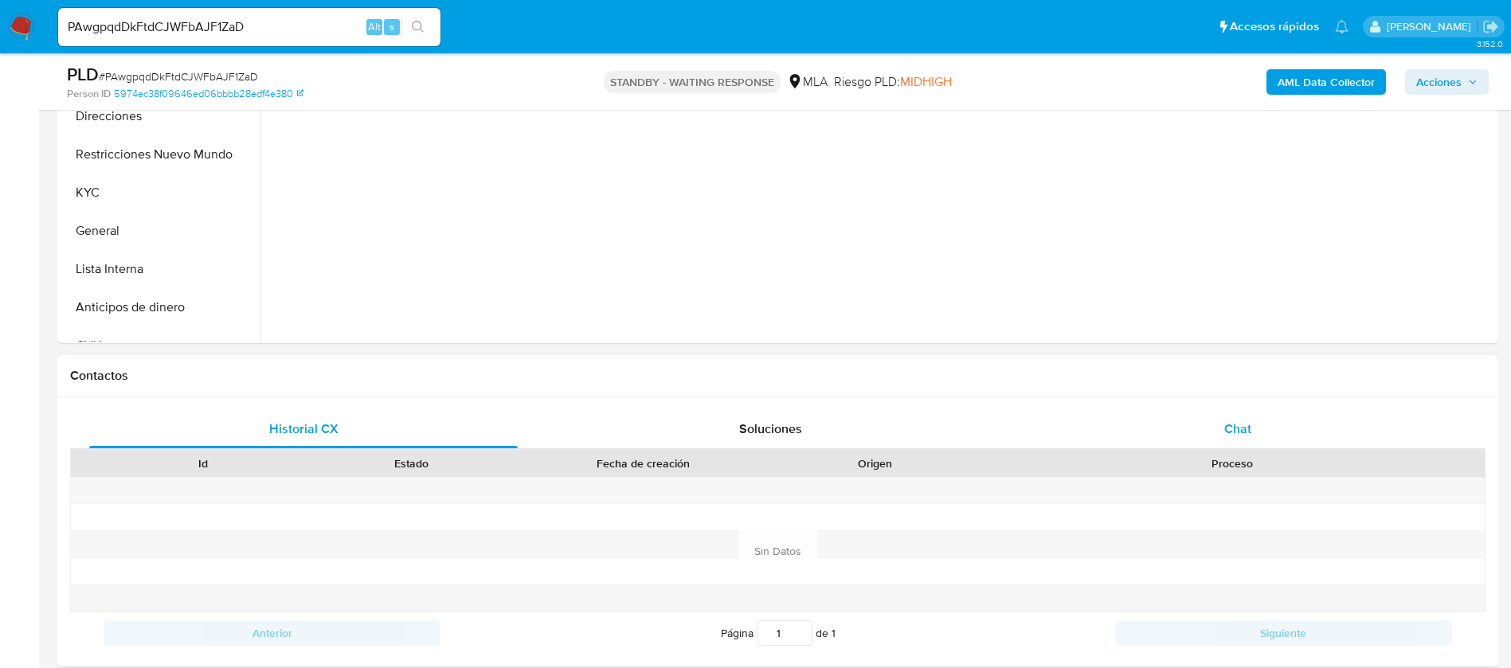
click at [1258, 424] on div "Chat" at bounding box center [1237, 429] width 428 height 38
select select "10"
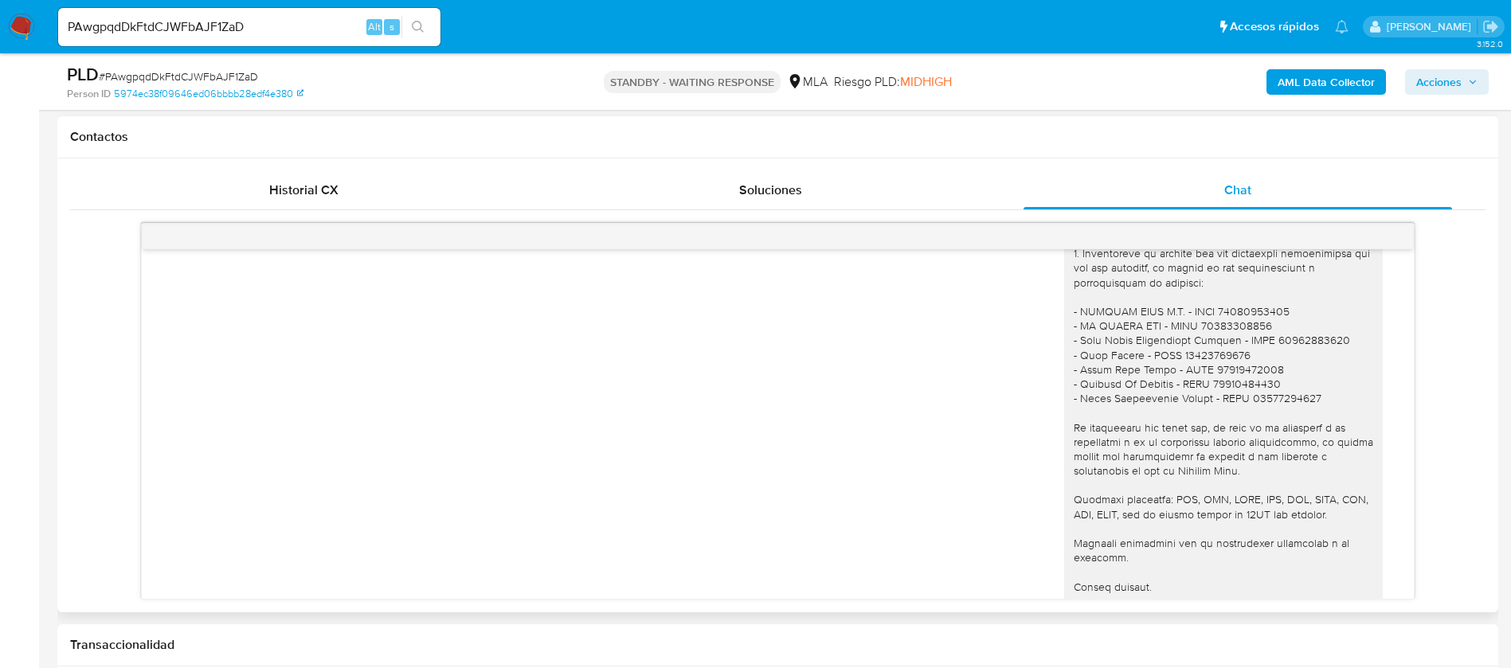
scroll to position [1500, 0]
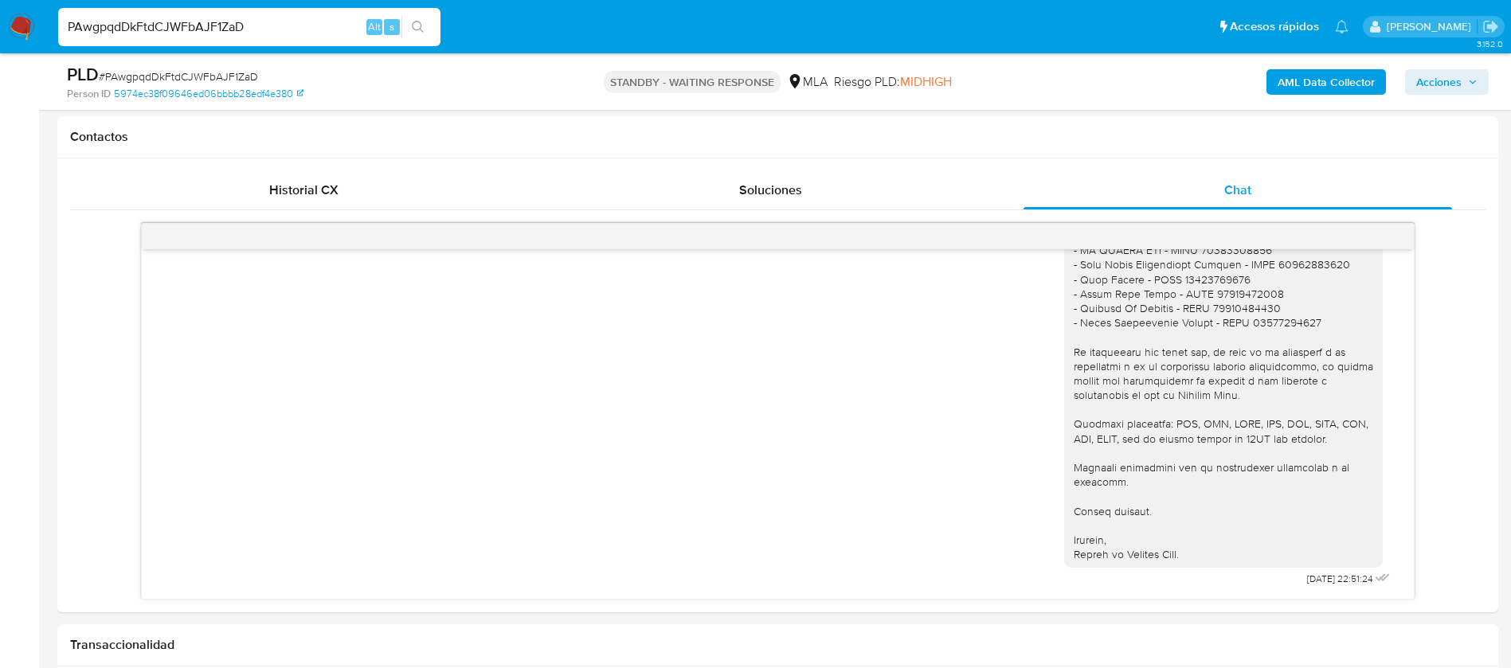
click at [196, 22] on input "PAwgpqdDkFtdCJWFbAJF1ZaD" at bounding box center [249, 27] width 382 height 21
paste input "FqeAuFiiojDDQVGuu531PsUR"
type input "FqeAuFiiojDDQVGuu531PsUR"
click at [421, 19] on button "search-icon" at bounding box center [417, 27] width 33 height 22
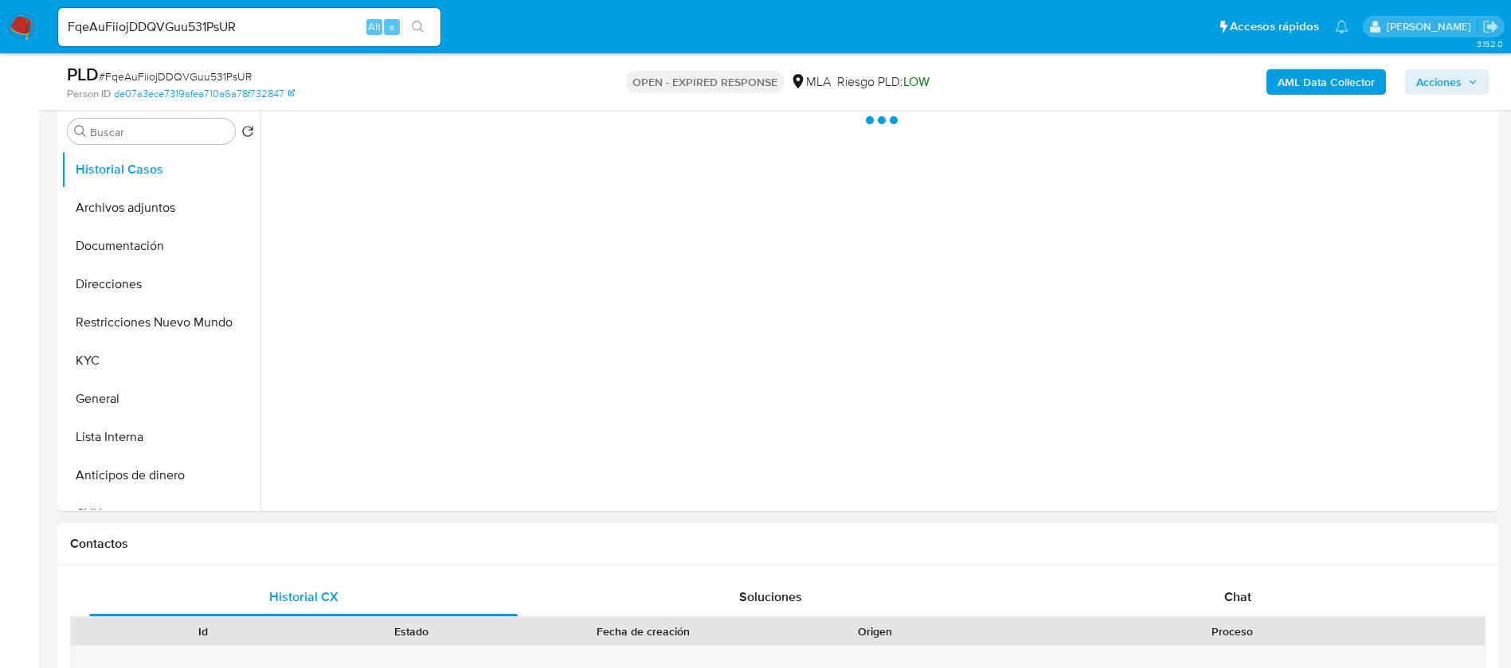
scroll to position [478, 0]
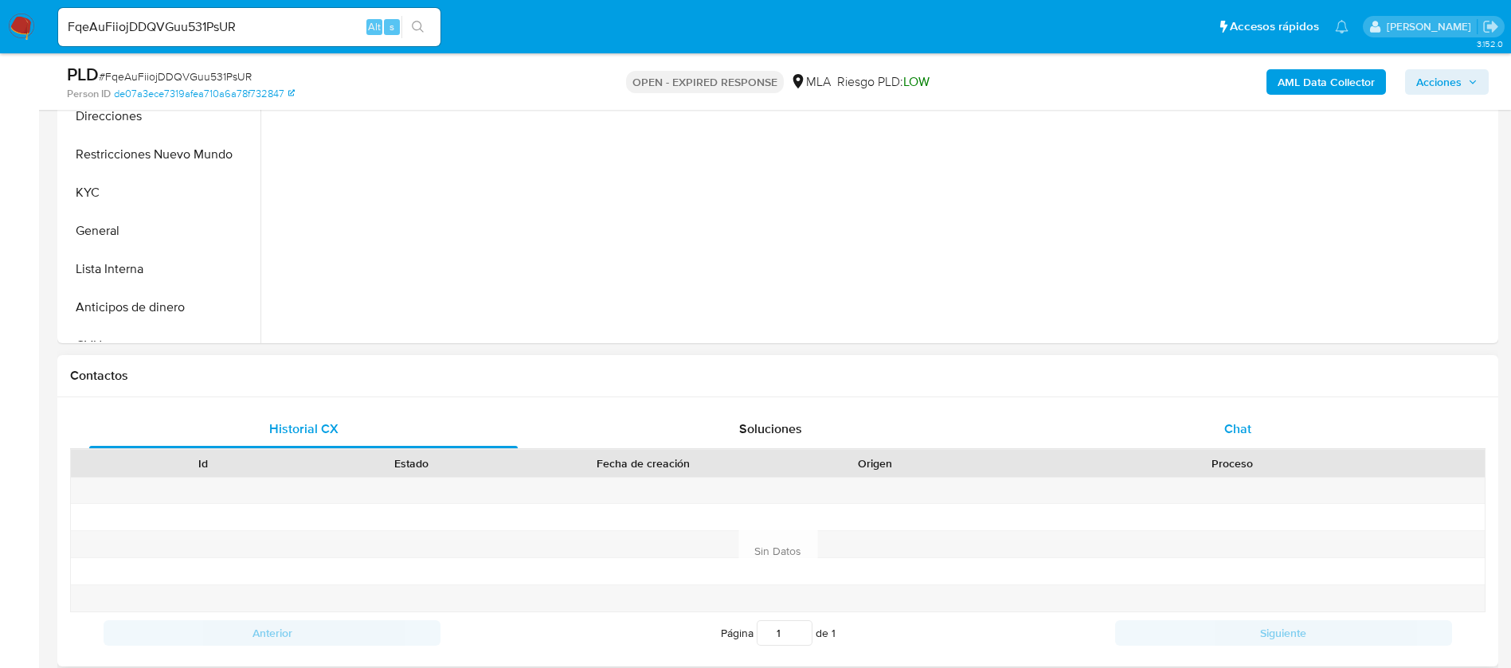
click at [1256, 413] on div "Chat" at bounding box center [1237, 429] width 428 height 38
select select "10"
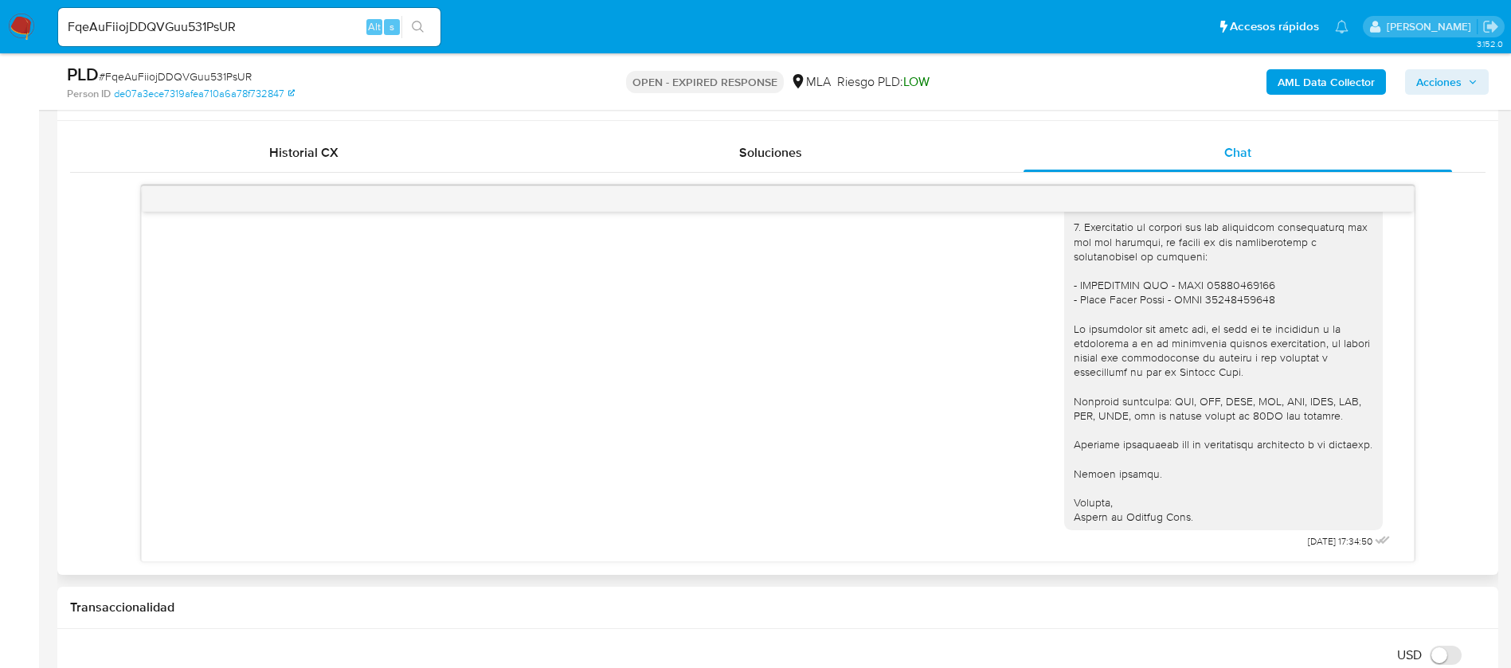
scroll to position [717, 0]
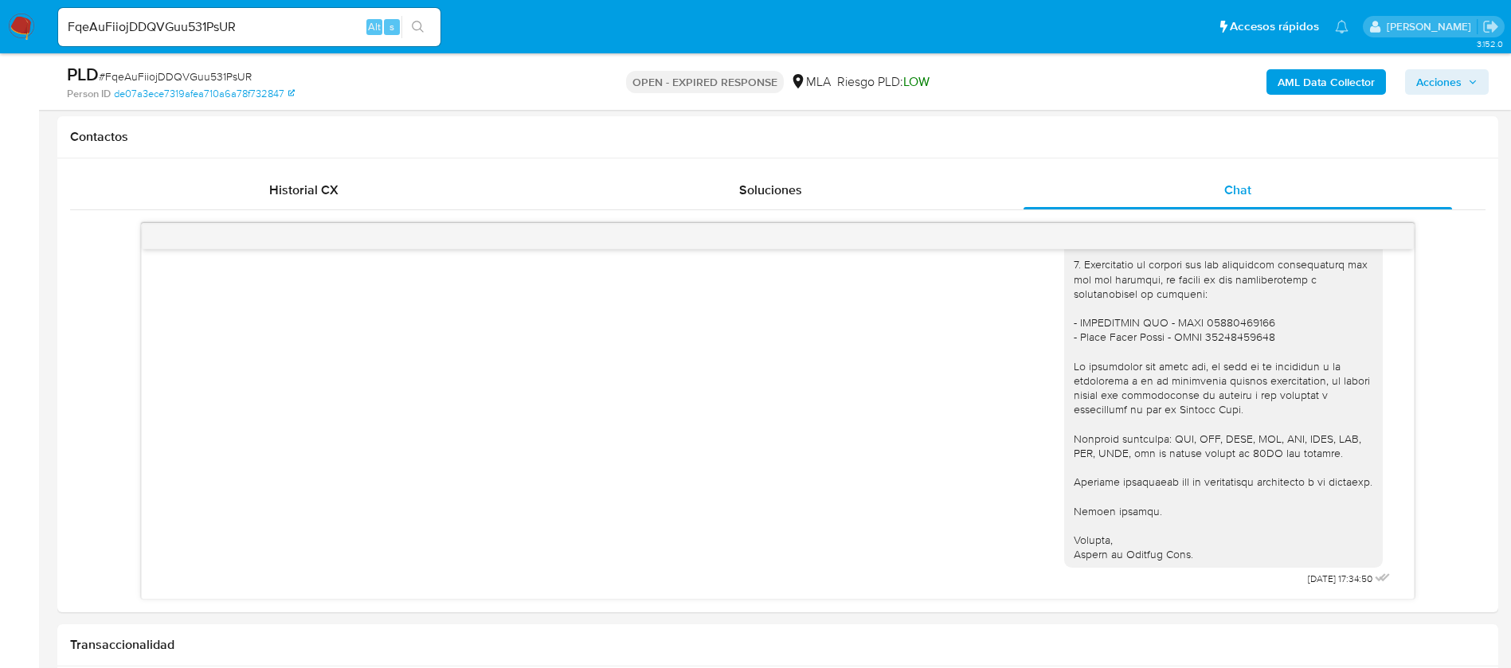
click at [173, 21] on input "FqeAuFiiojDDQVGuu531PsUR" at bounding box center [249, 27] width 382 height 21
paste input "7B46W8ZSpZe3OumRvNEOPYtx"
type input "7B46W8ZSpZe3OumRvNEOPYtx"
click at [420, 30] on icon "search-icon" at bounding box center [418, 27] width 13 height 13
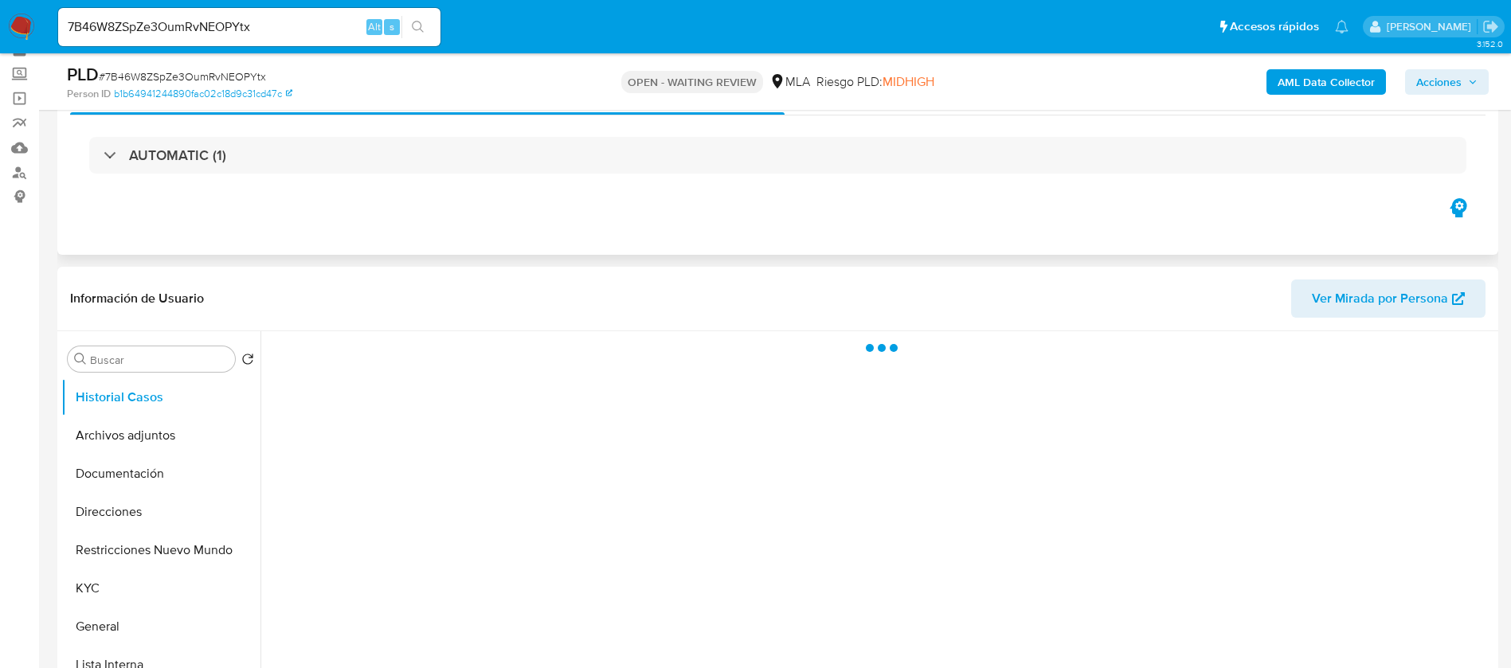
scroll to position [119, 0]
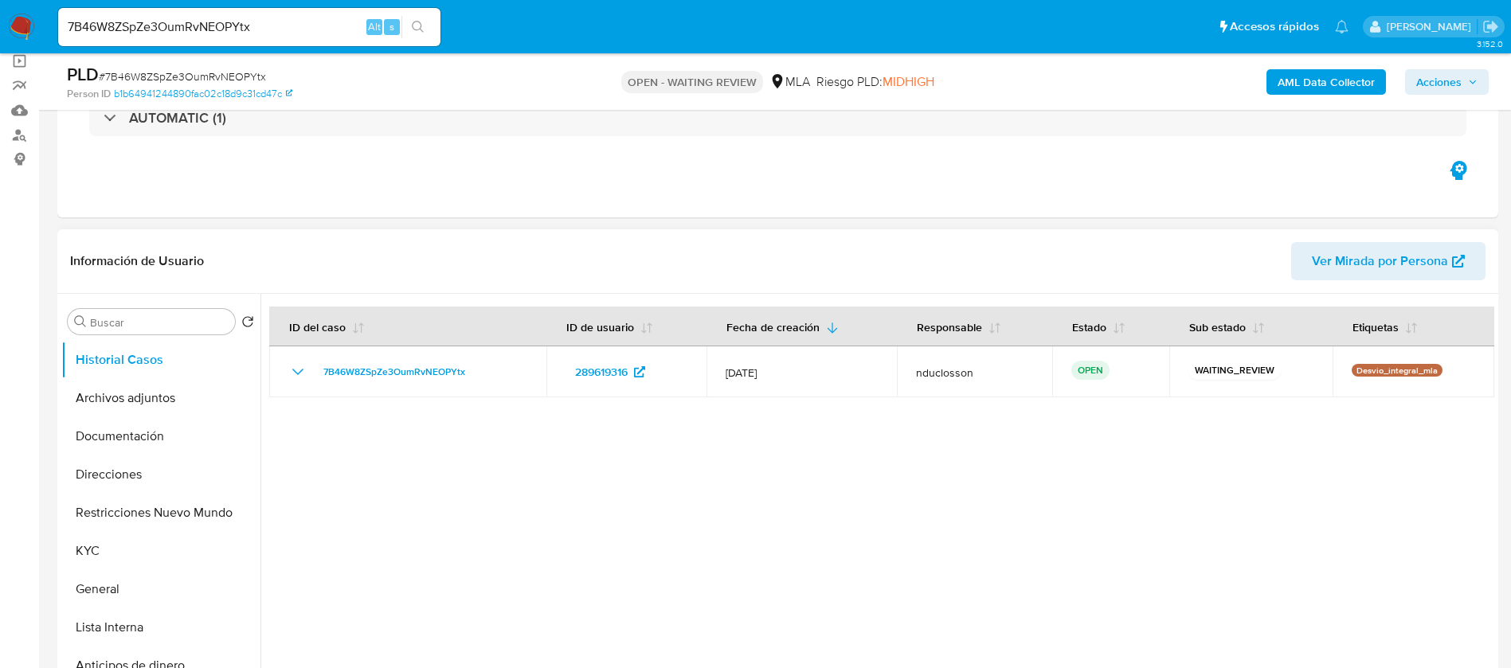
select select "10"
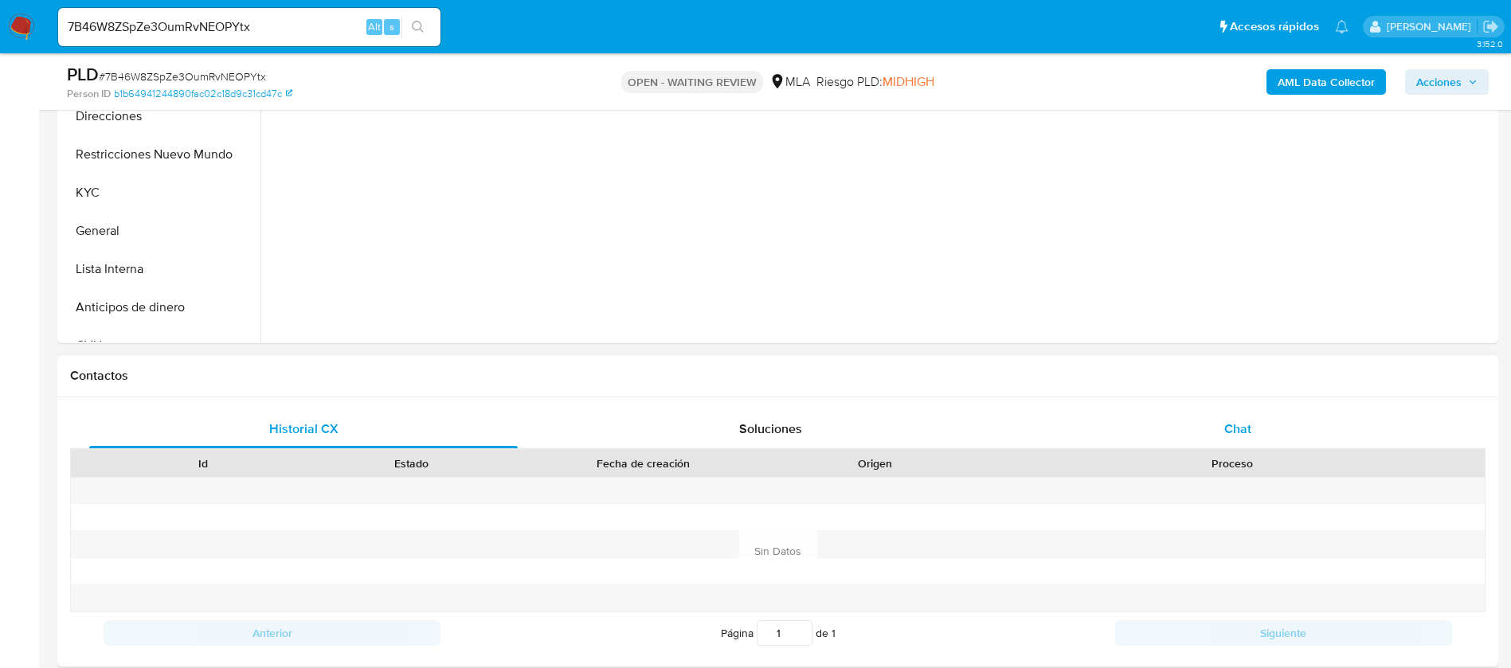
click at [1246, 413] on div "Chat" at bounding box center [1237, 429] width 428 height 38
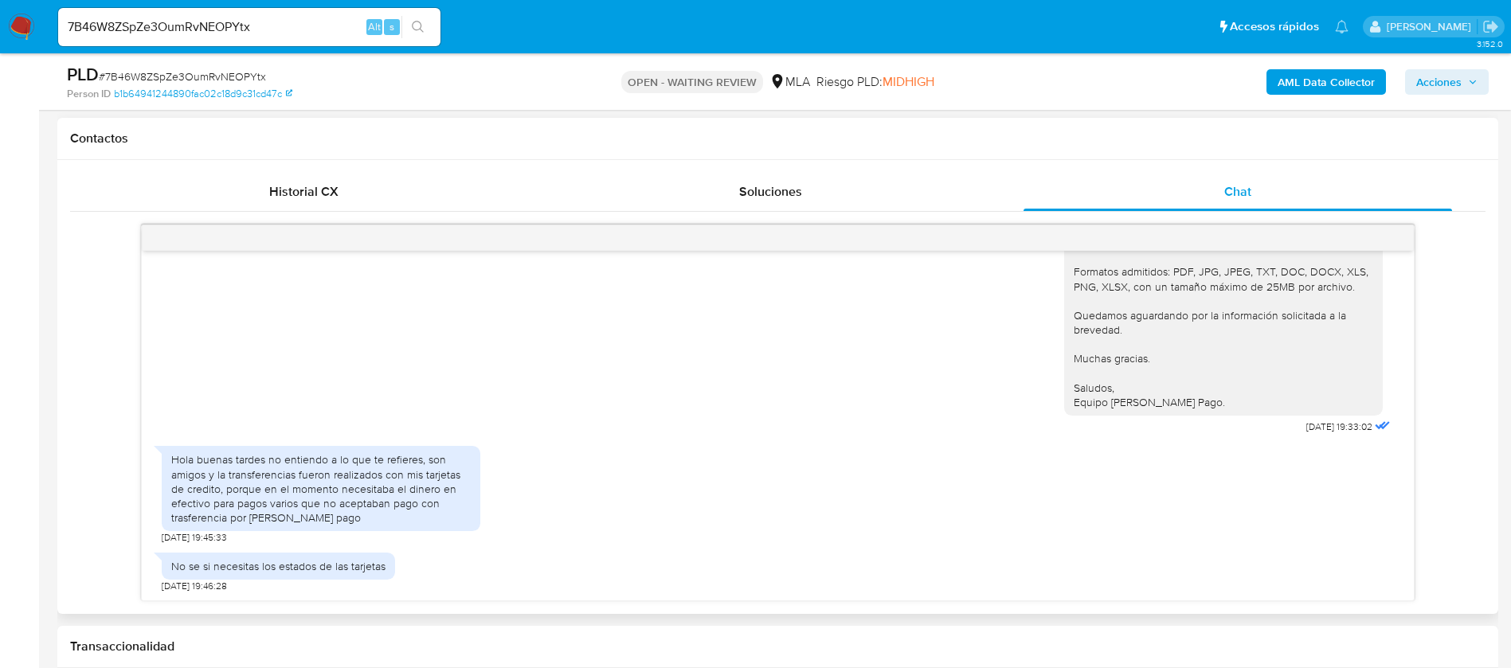
scroll to position [717, 0]
click at [206, 24] on input "7B46W8ZSpZe3OumRvNEOPYtx" at bounding box center [249, 27] width 382 height 21
paste input "K7CfZ6CbjKUwlCENDYS2QGa0"
type input "K7CfZ6CbjKUwlCENDYS2QGa0"
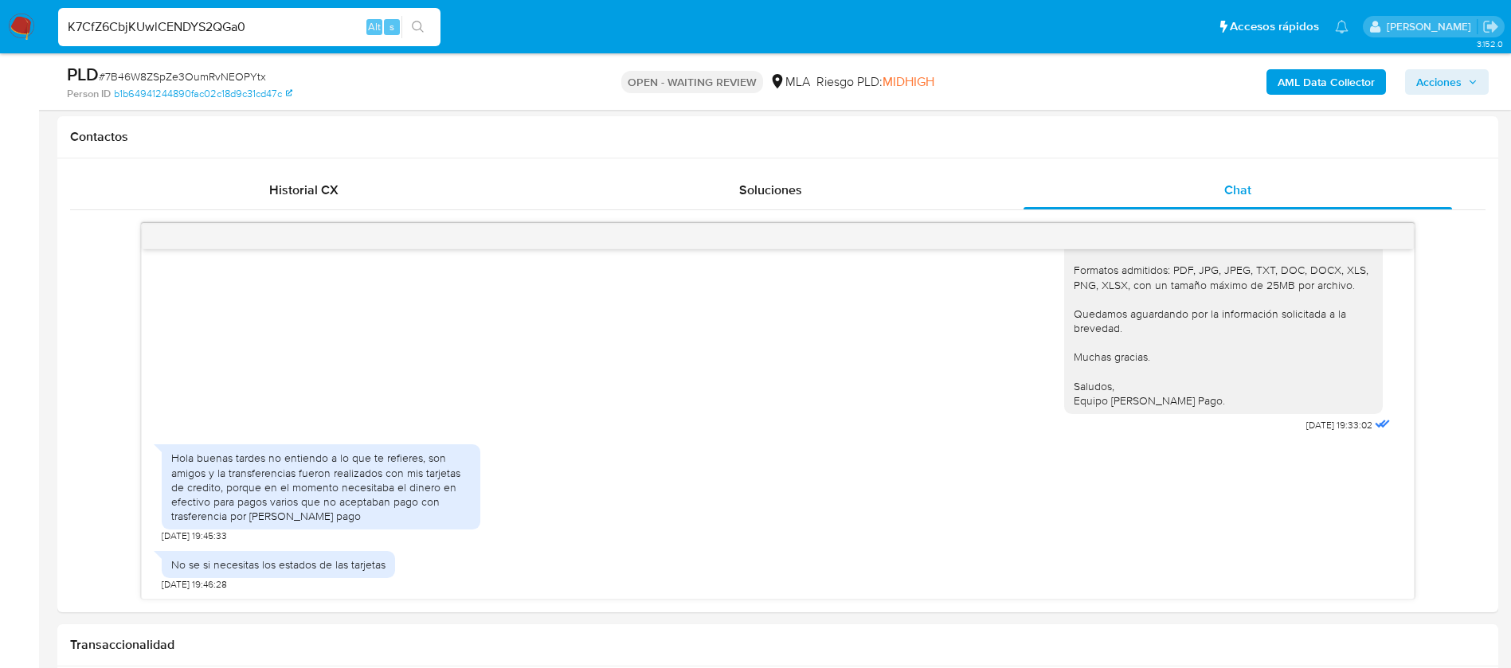
click at [418, 25] on icon "search-icon" at bounding box center [418, 27] width 13 height 13
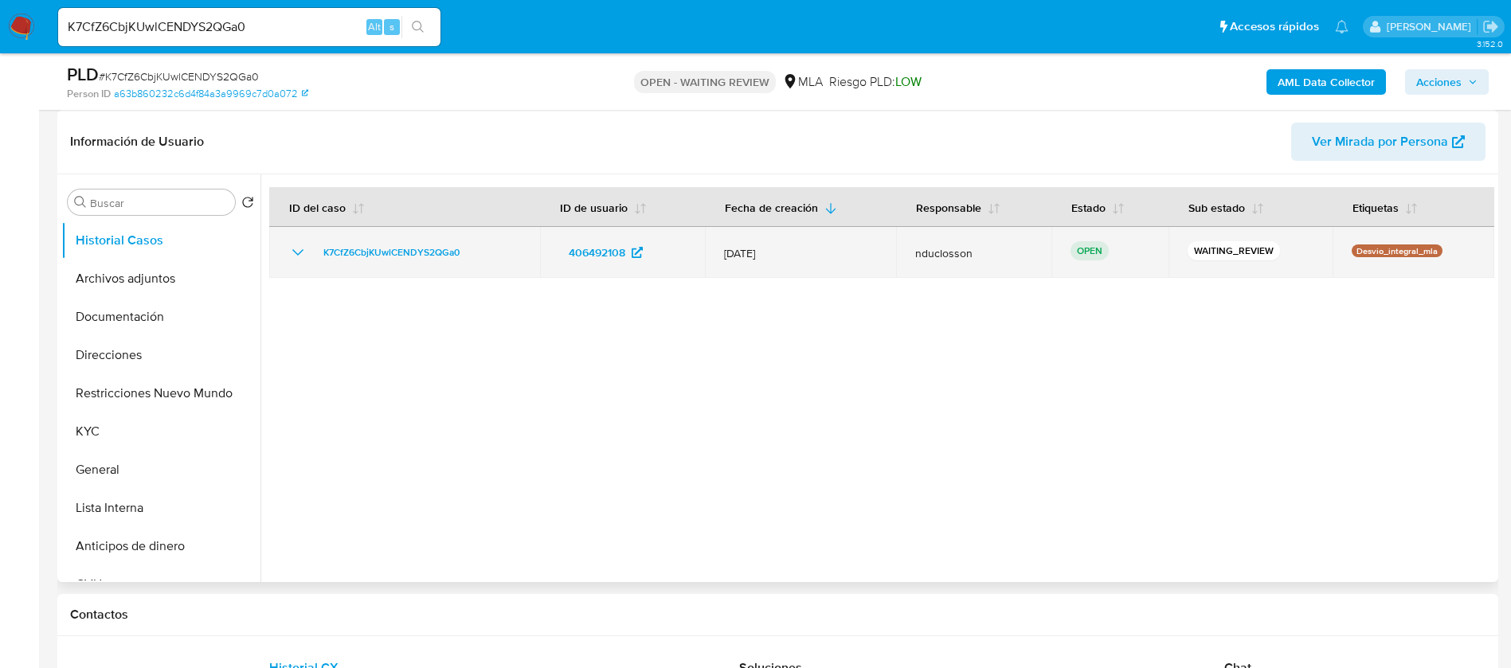
select select "10"
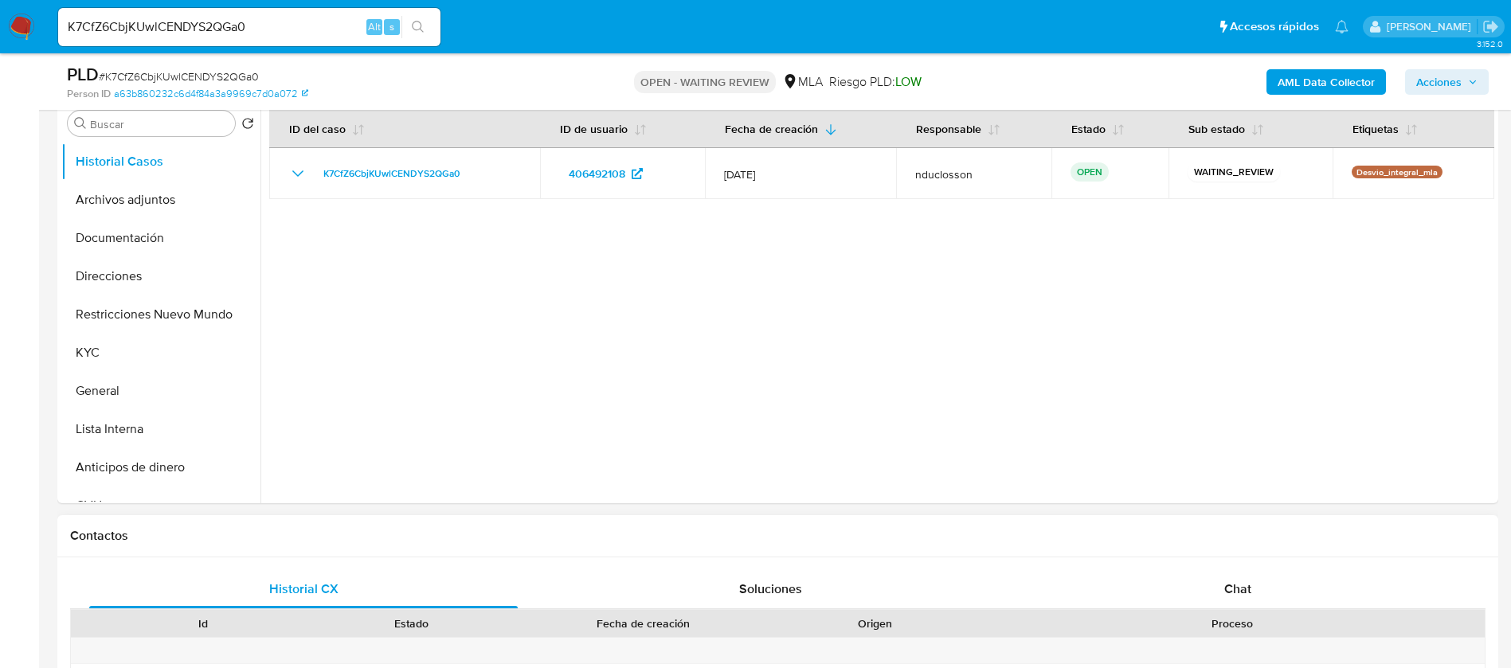
scroll to position [586, 0]
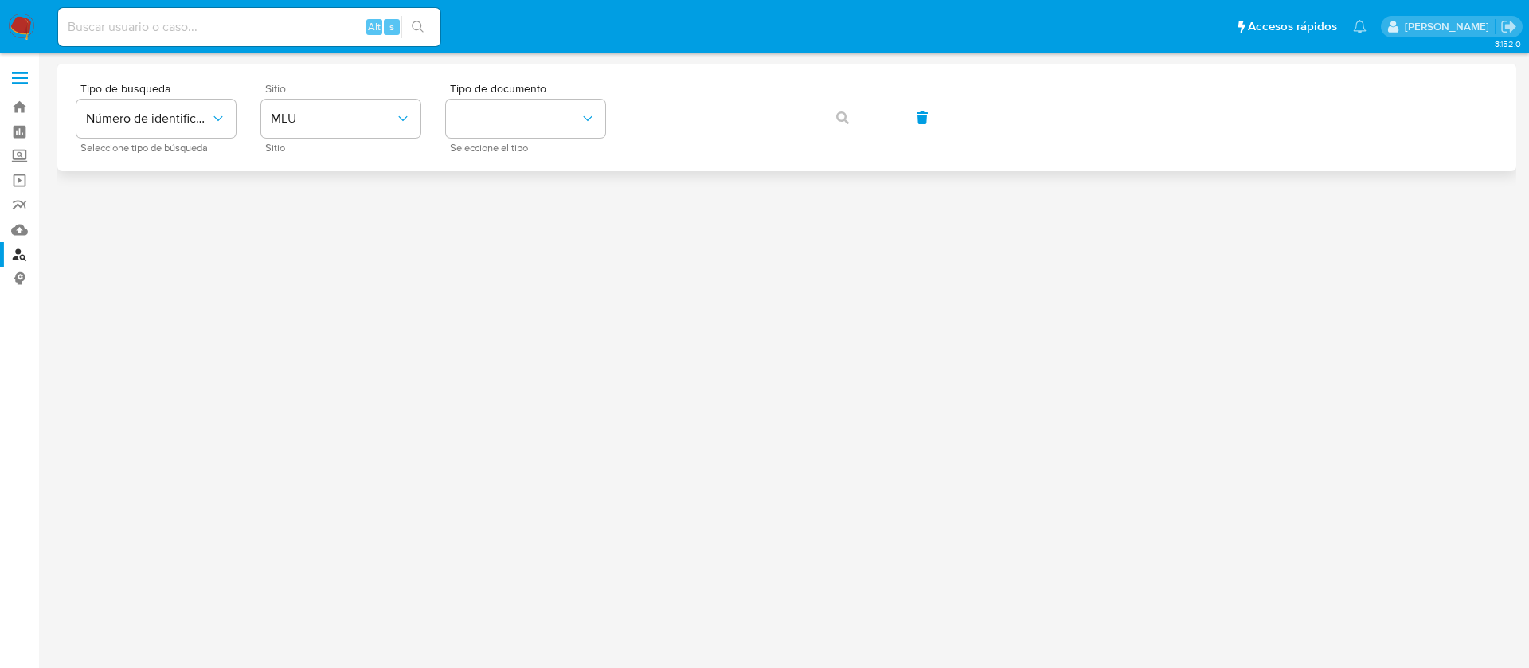
click at [358, 138] on div "Sitio MLU Sitio" at bounding box center [340, 117] width 159 height 69
click at [355, 135] on button "MLU" at bounding box center [340, 119] width 159 height 38
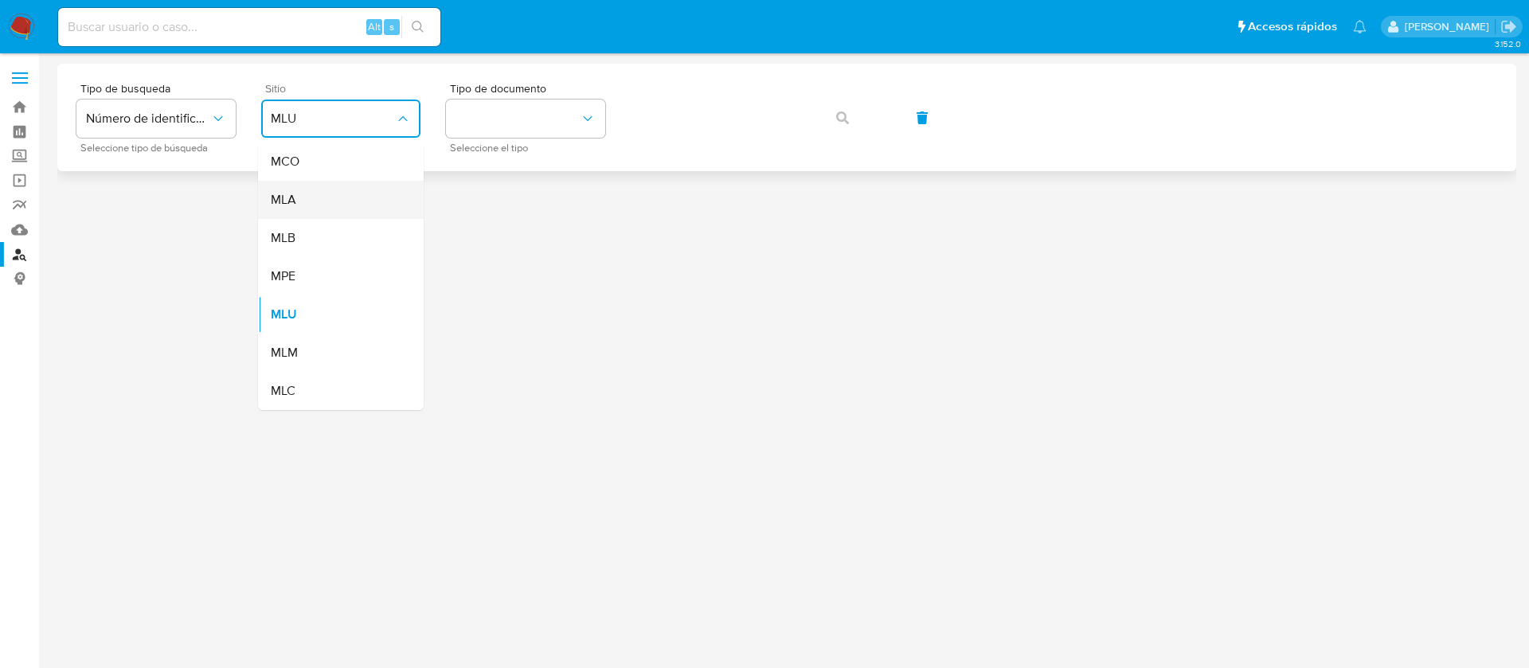
click at [350, 196] on div "MLA" at bounding box center [336, 200] width 131 height 38
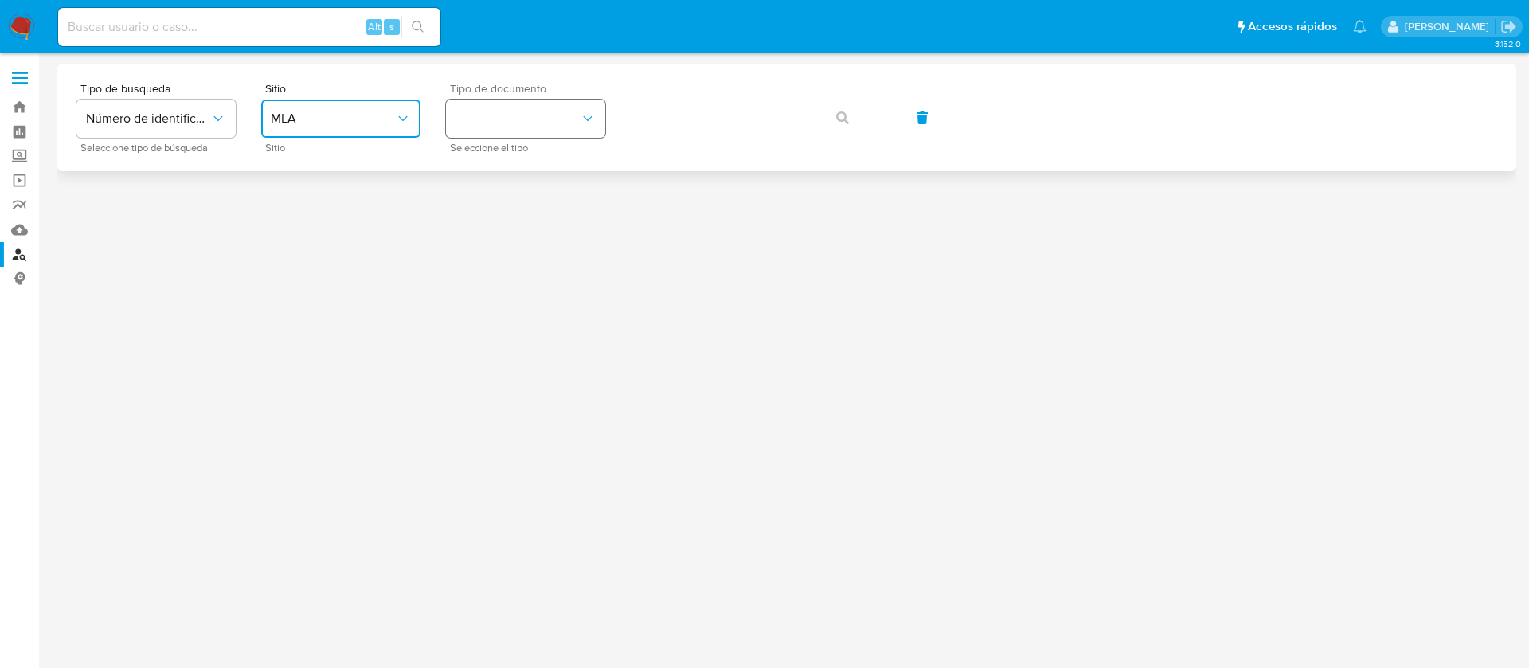
click at [543, 105] on button "identificationType" at bounding box center [525, 119] width 159 height 38
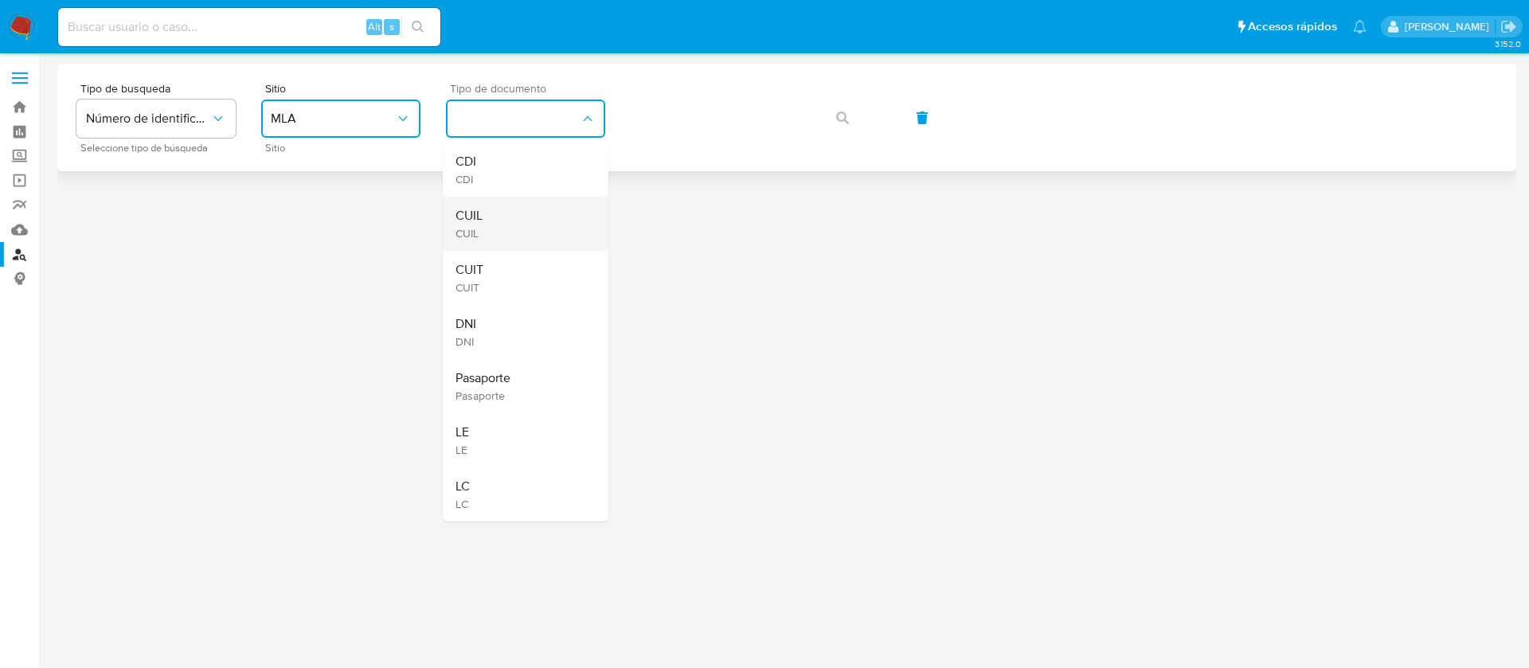
click at [543, 207] on div "CUIL CUIL" at bounding box center [521, 224] width 131 height 54
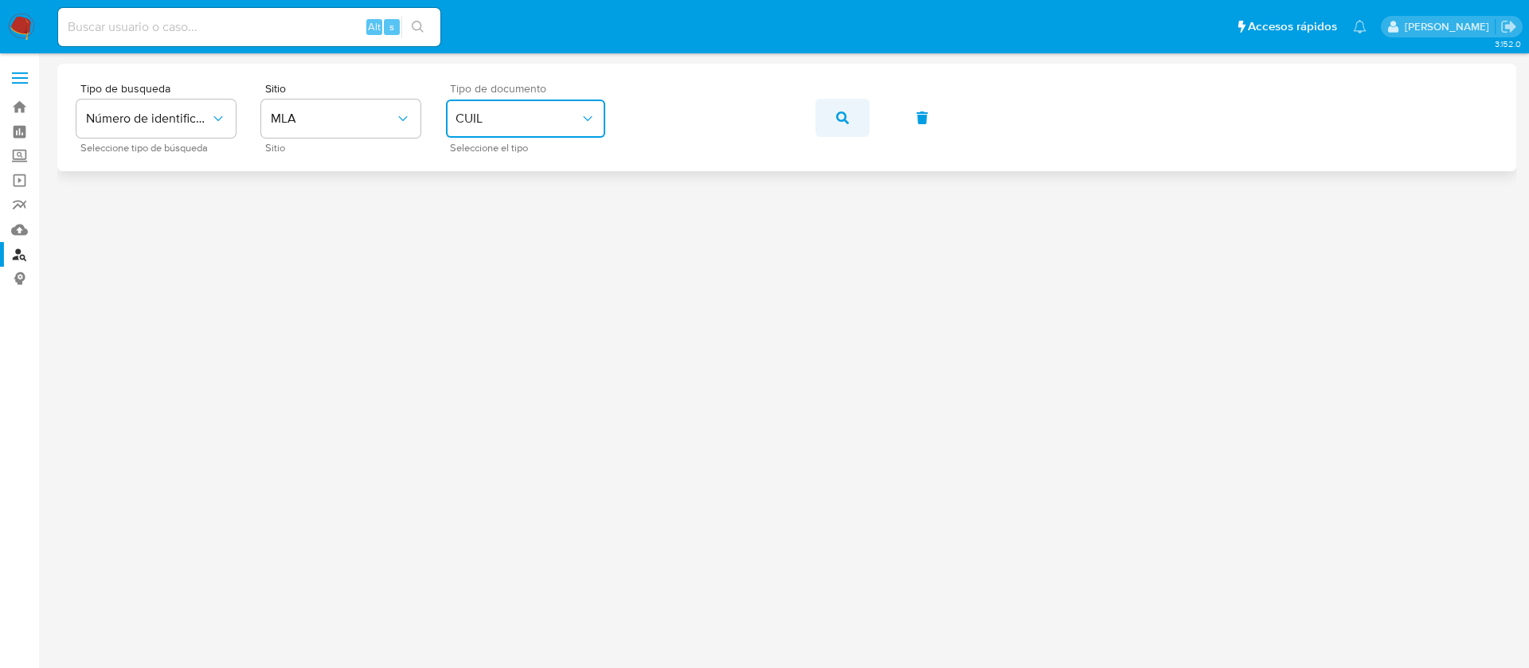
click at [823, 111] on button "button" at bounding box center [842, 118] width 54 height 38
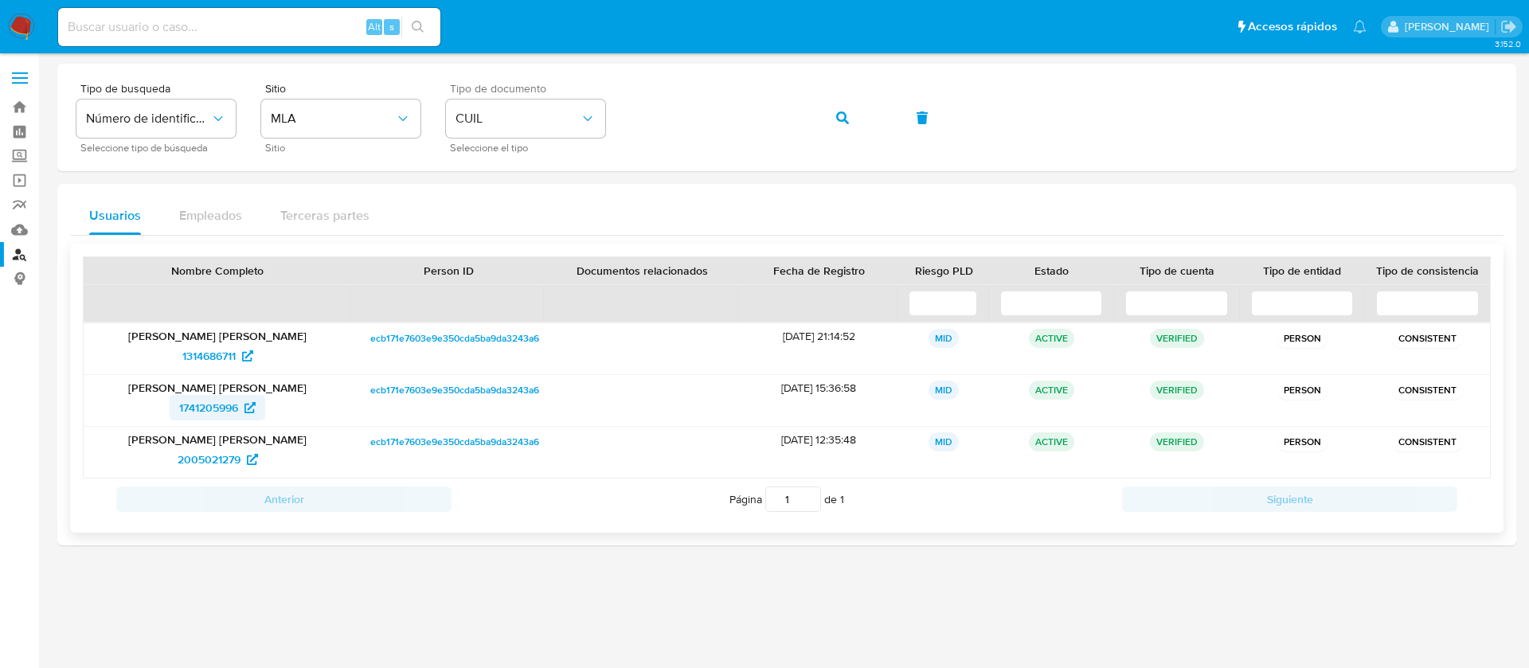
click at [209, 404] on span "1741205996" at bounding box center [208, 407] width 59 height 25
click at [211, 354] on span "1314686711" at bounding box center [208, 355] width 53 height 25
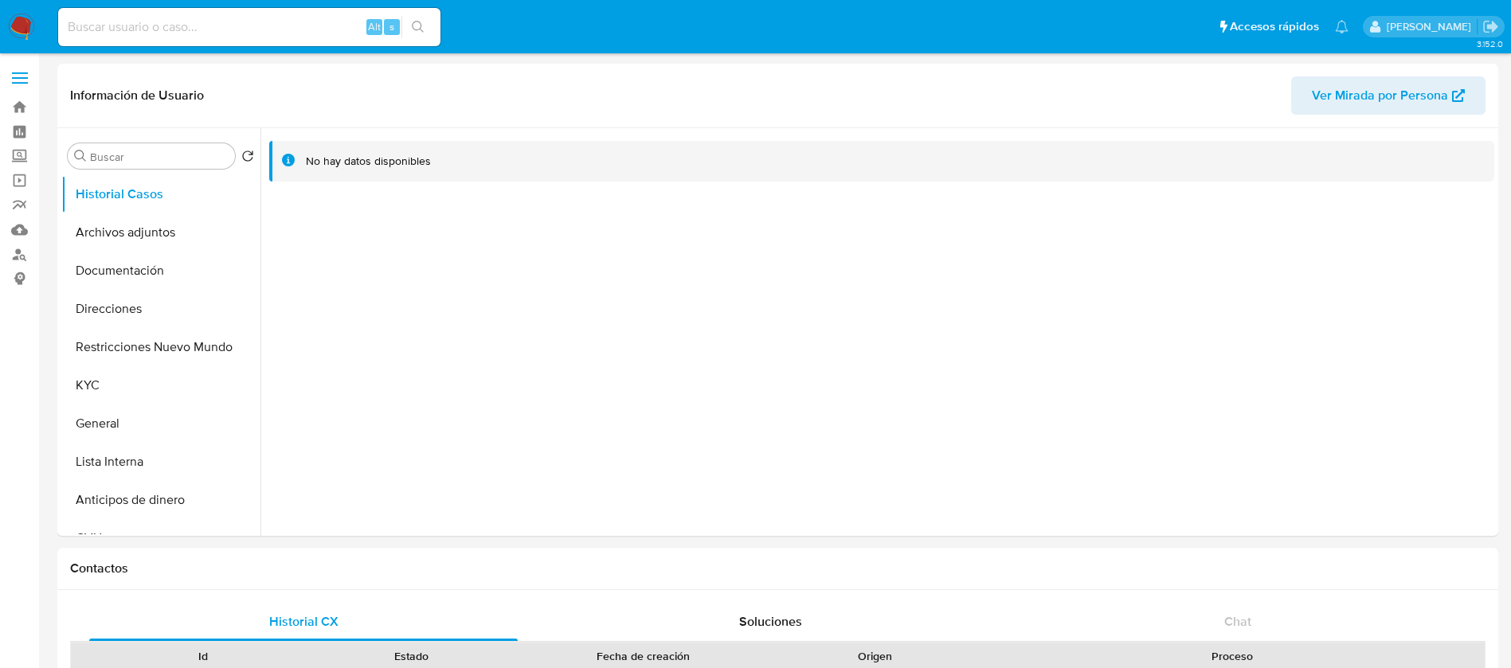
select select "10"
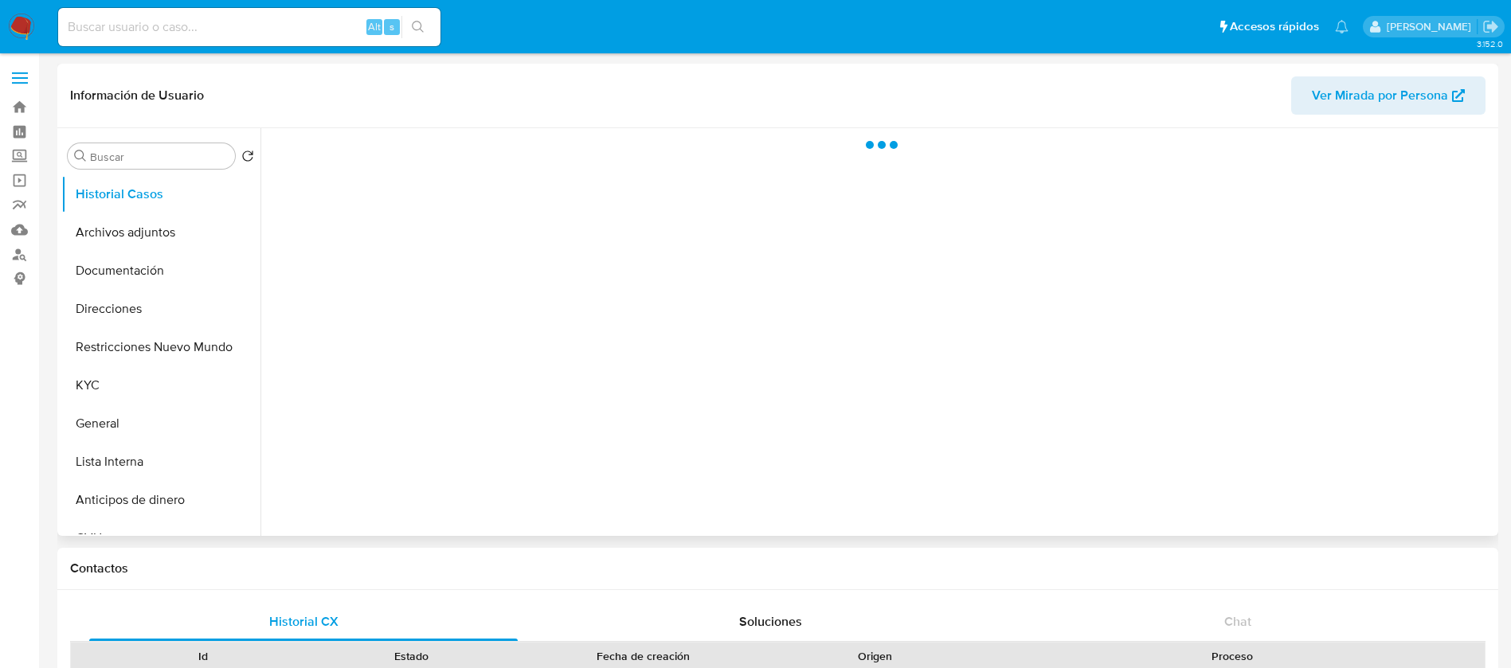
click at [1328, 88] on span "Ver Mirada por Persona" at bounding box center [1380, 95] width 136 height 38
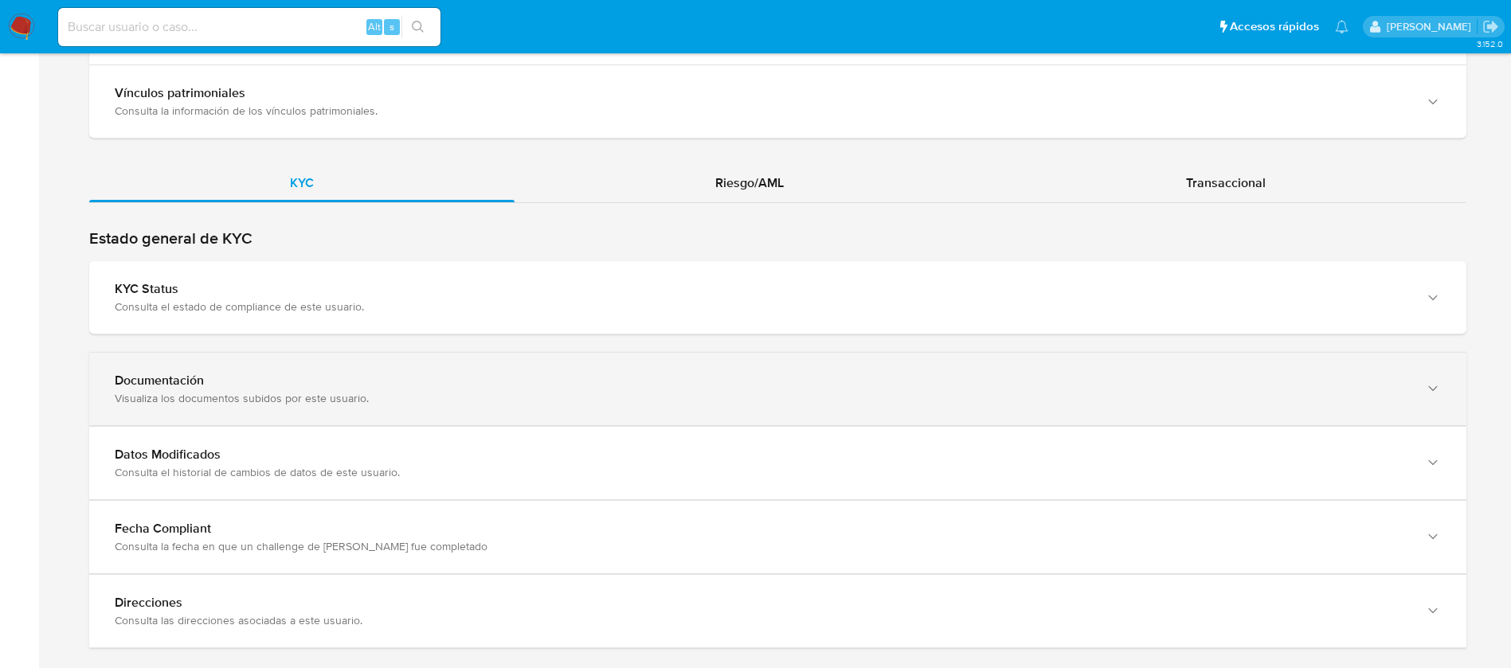
scroll to position [1402, 0]
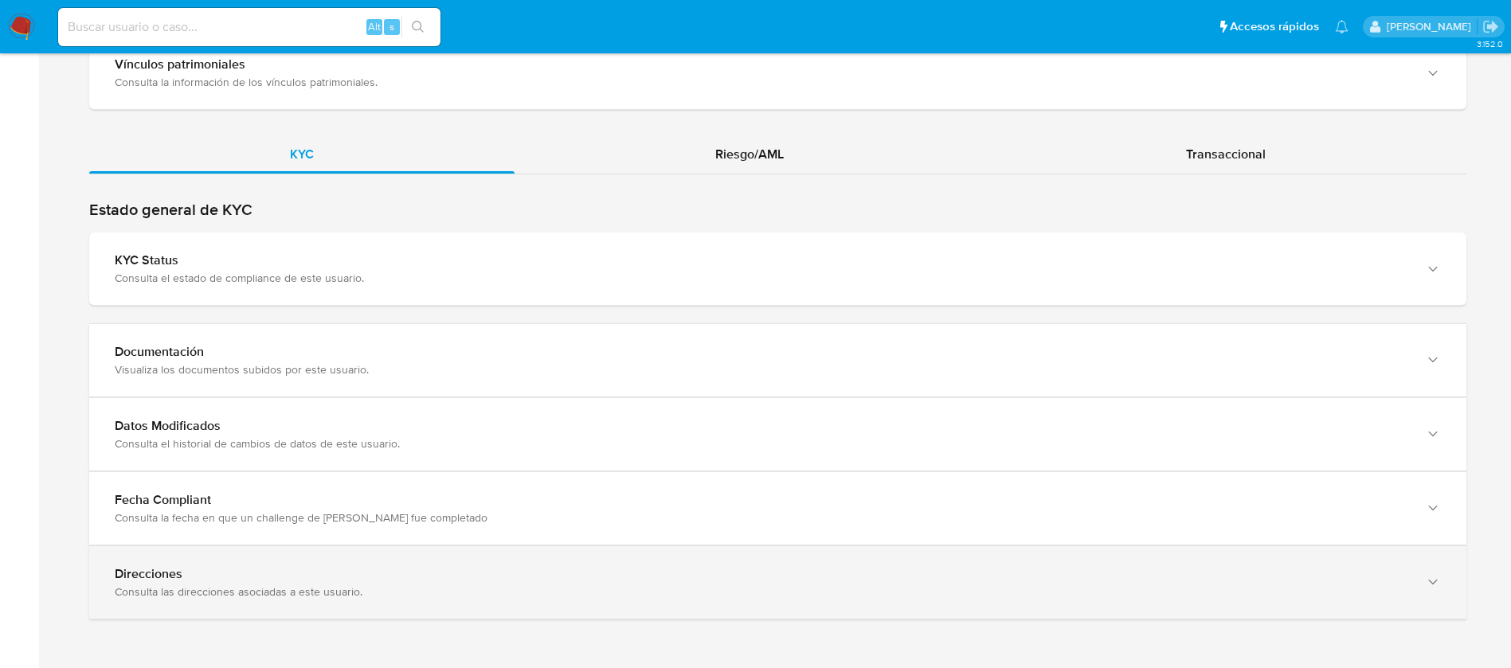
click at [257, 593] on div "Consulta las direcciones asociadas a este usuario." at bounding box center [762, 592] width 1294 height 14
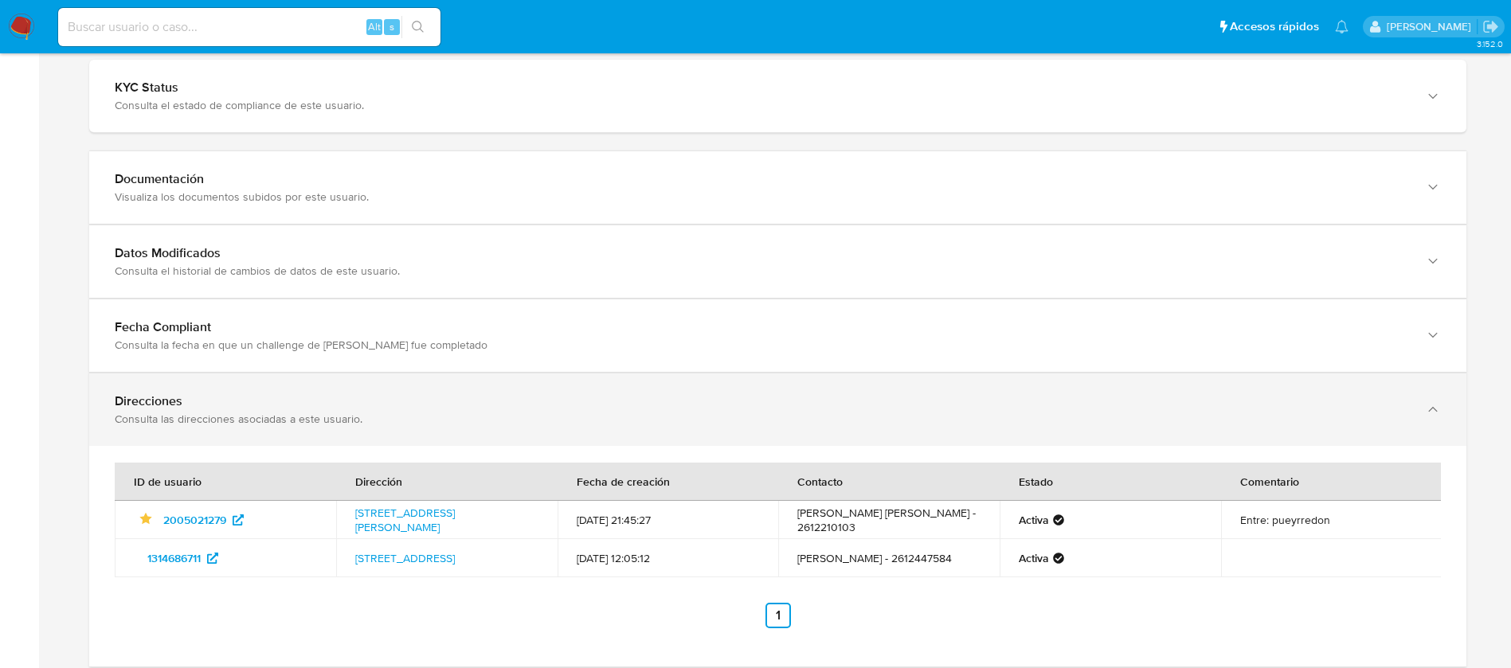
scroll to position [1615, 0]
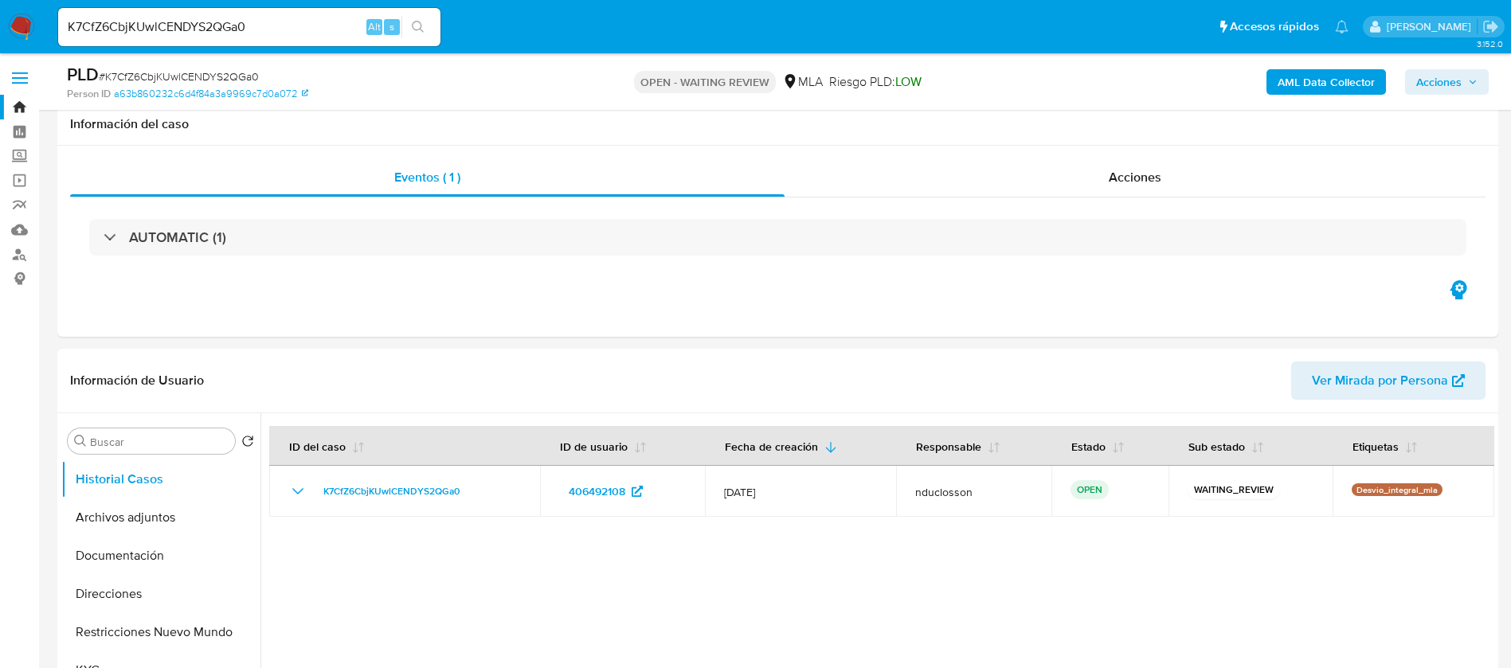
select select "10"
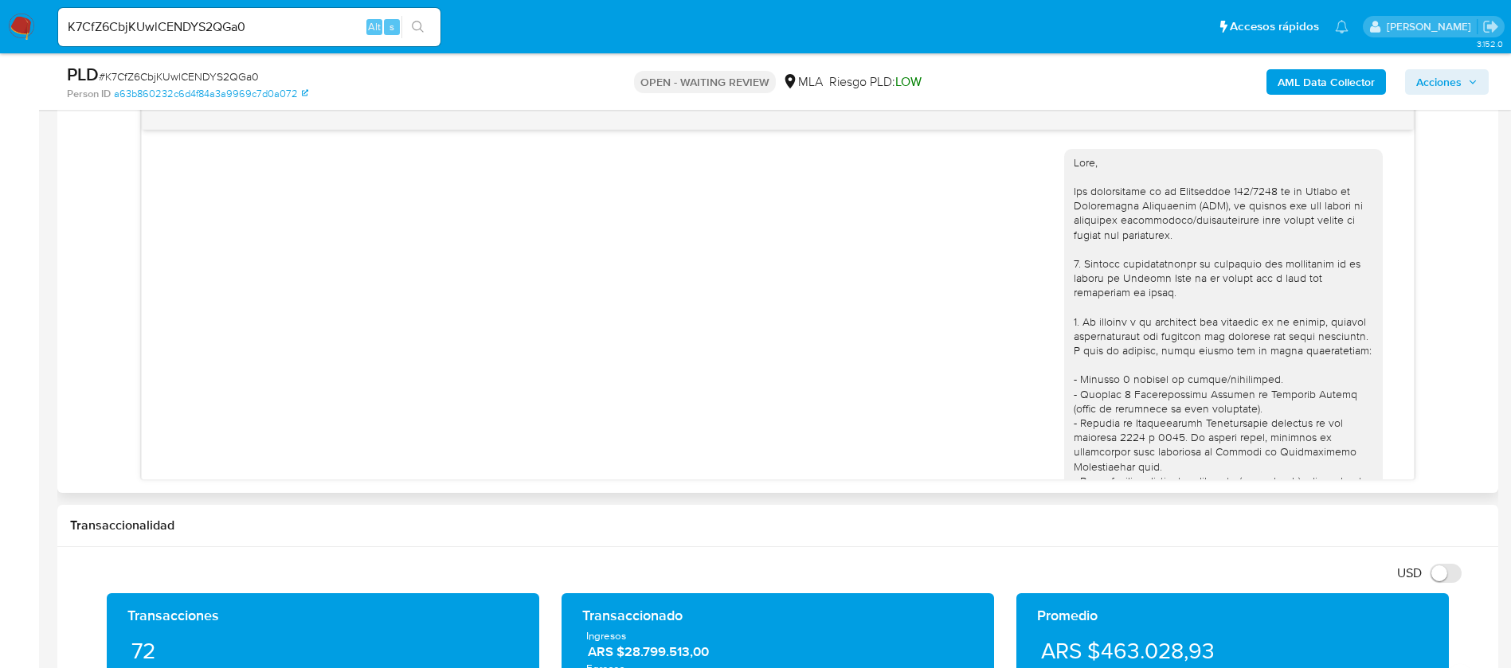
scroll to position [1486, 0]
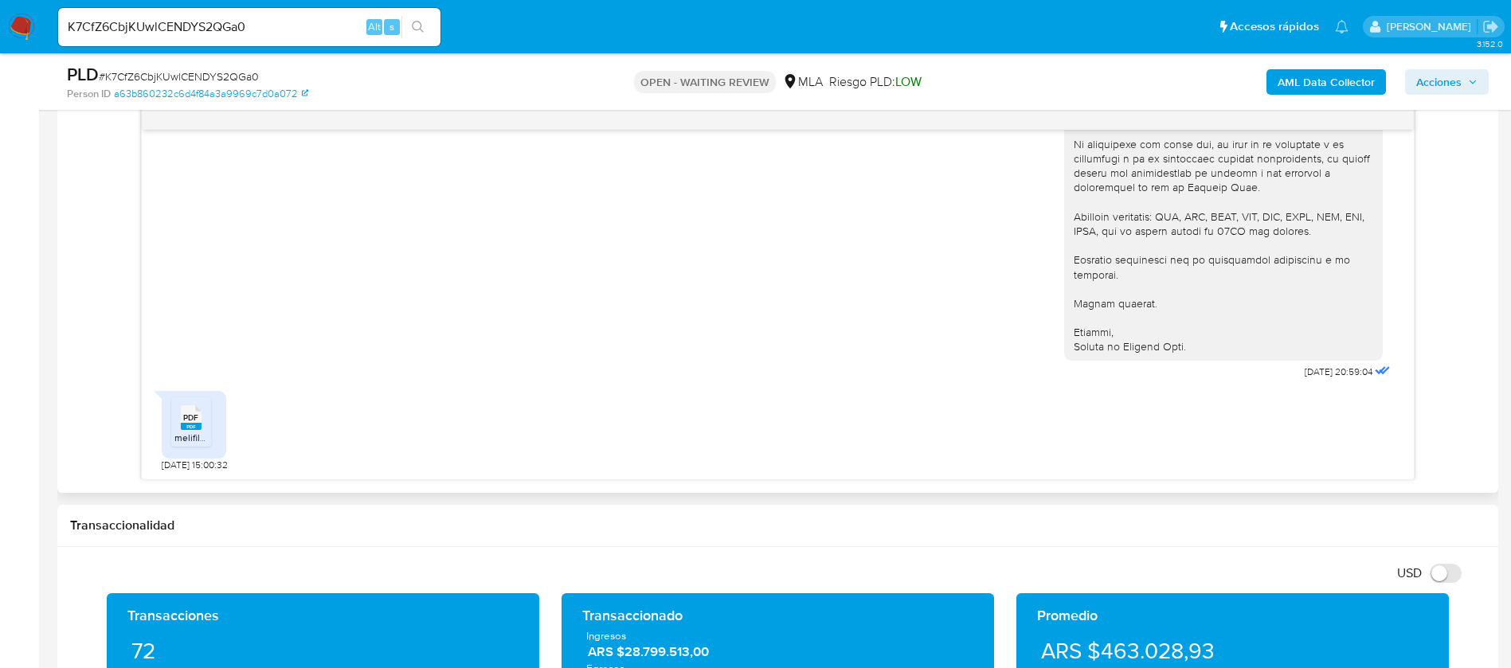
click at [194, 419] on span "PDF" at bounding box center [190, 418] width 15 height 10
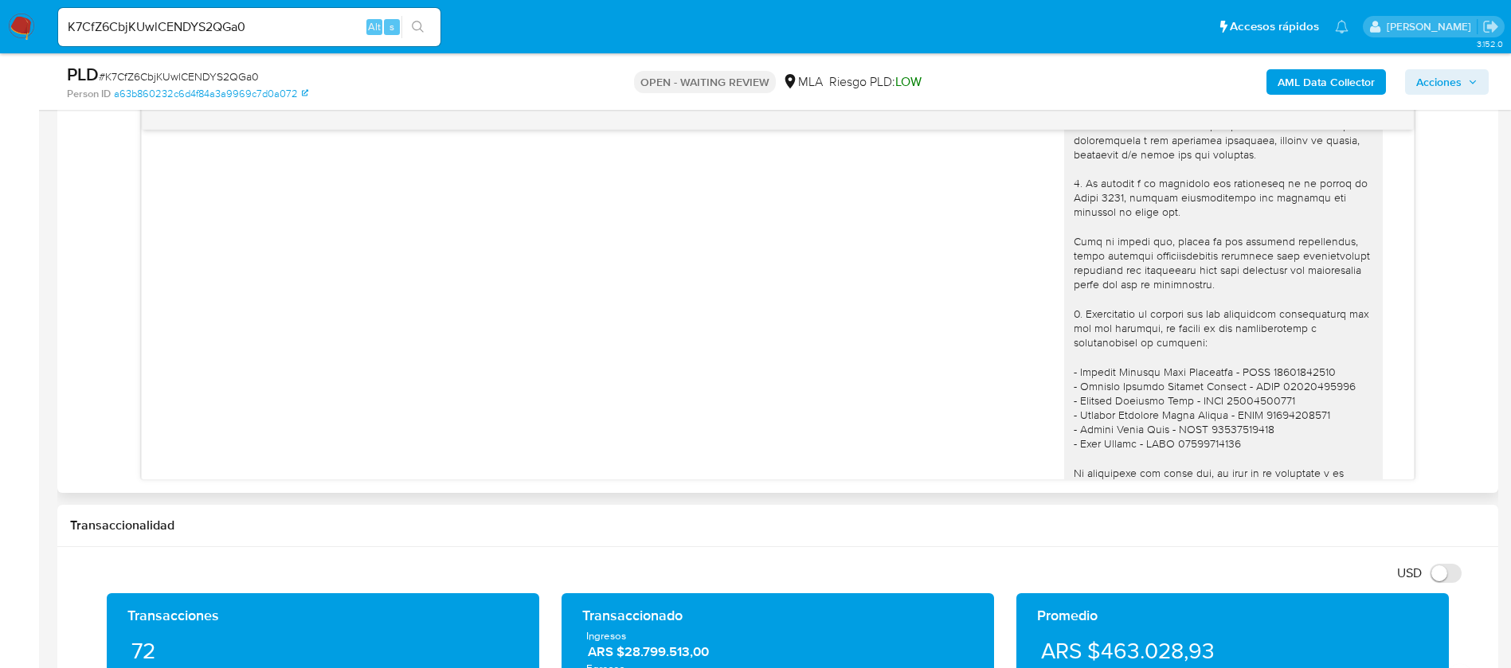
scroll to position [1485, 0]
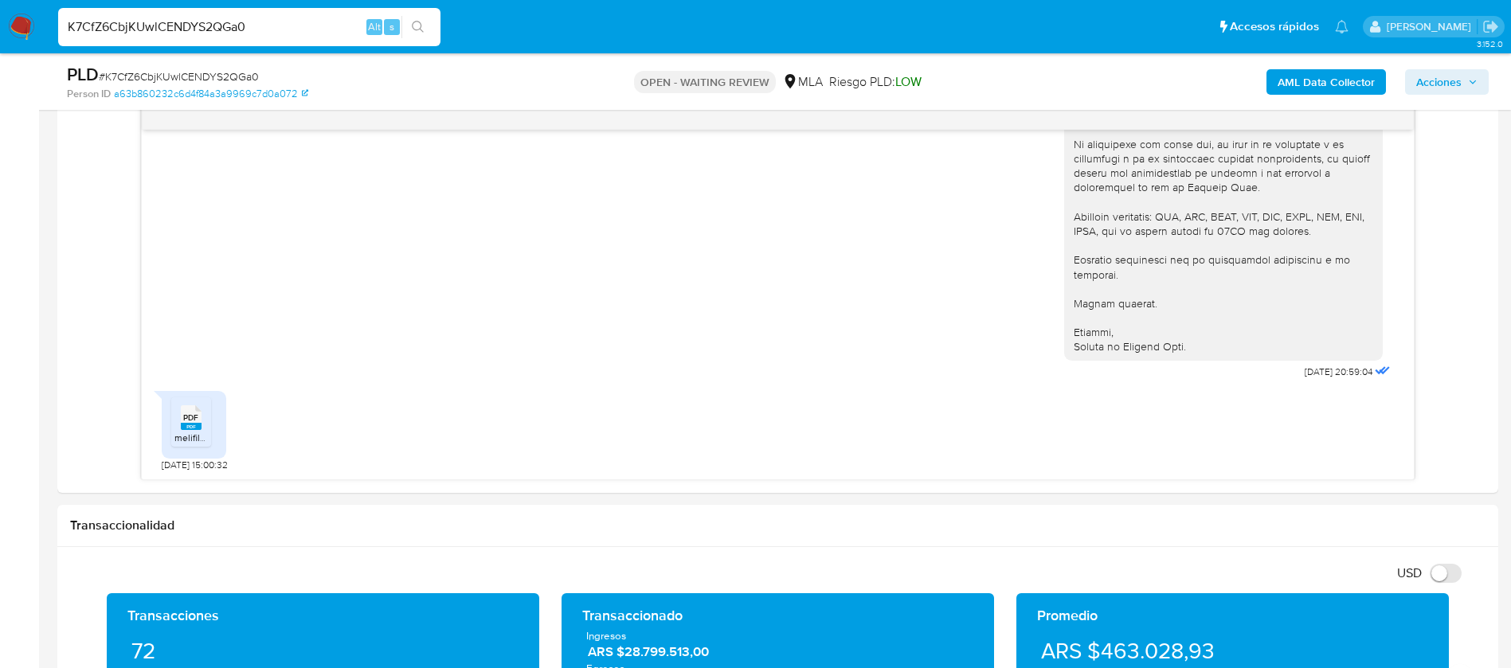
click at [186, 27] on input "K7CfZ6CbjKUwlCENDYS2QGa0" at bounding box center [249, 27] width 382 height 21
paste input "qhUvxN5HideCwanJEW8ezFoo"
type input "qhUvxN5HideCwanJEW8ezFoo"
click at [419, 29] on icon "search-icon" at bounding box center [418, 27] width 13 height 13
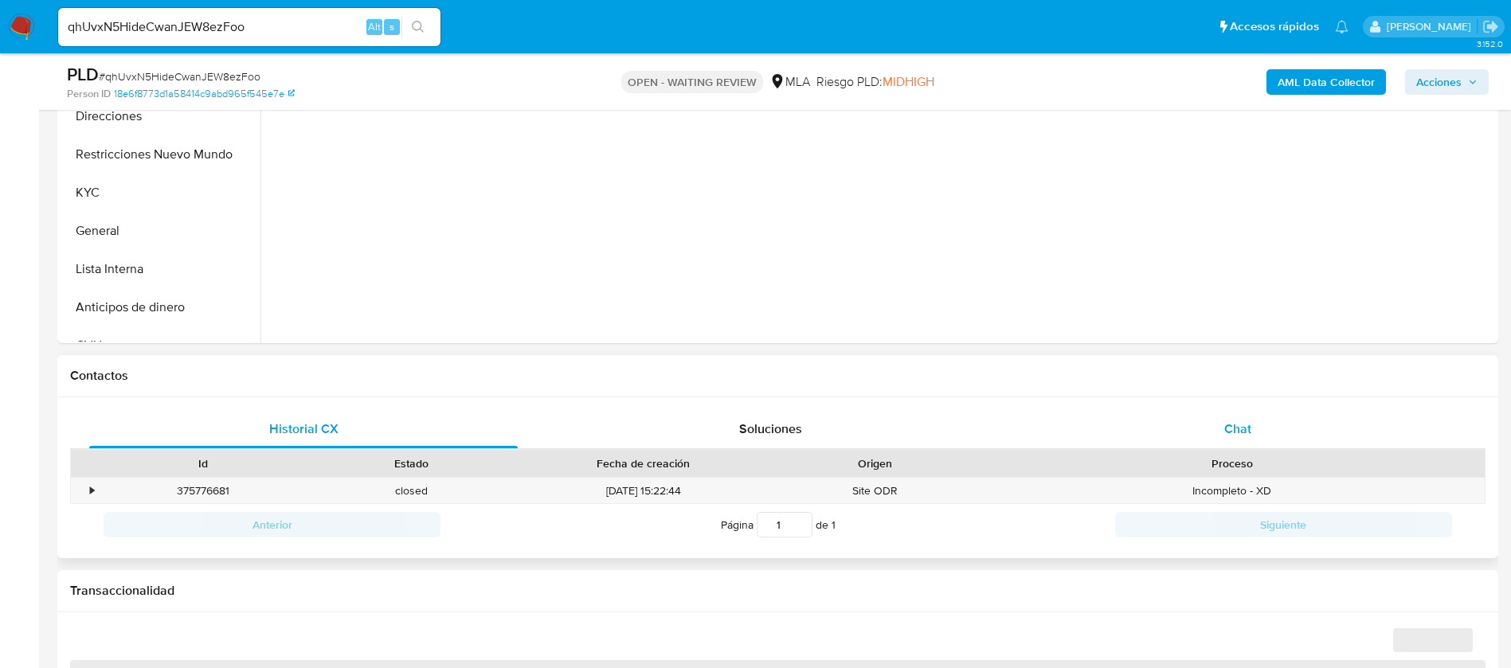
click at [1179, 424] on div "Chat" at bounding box center [1237, 429] width 428 height 38
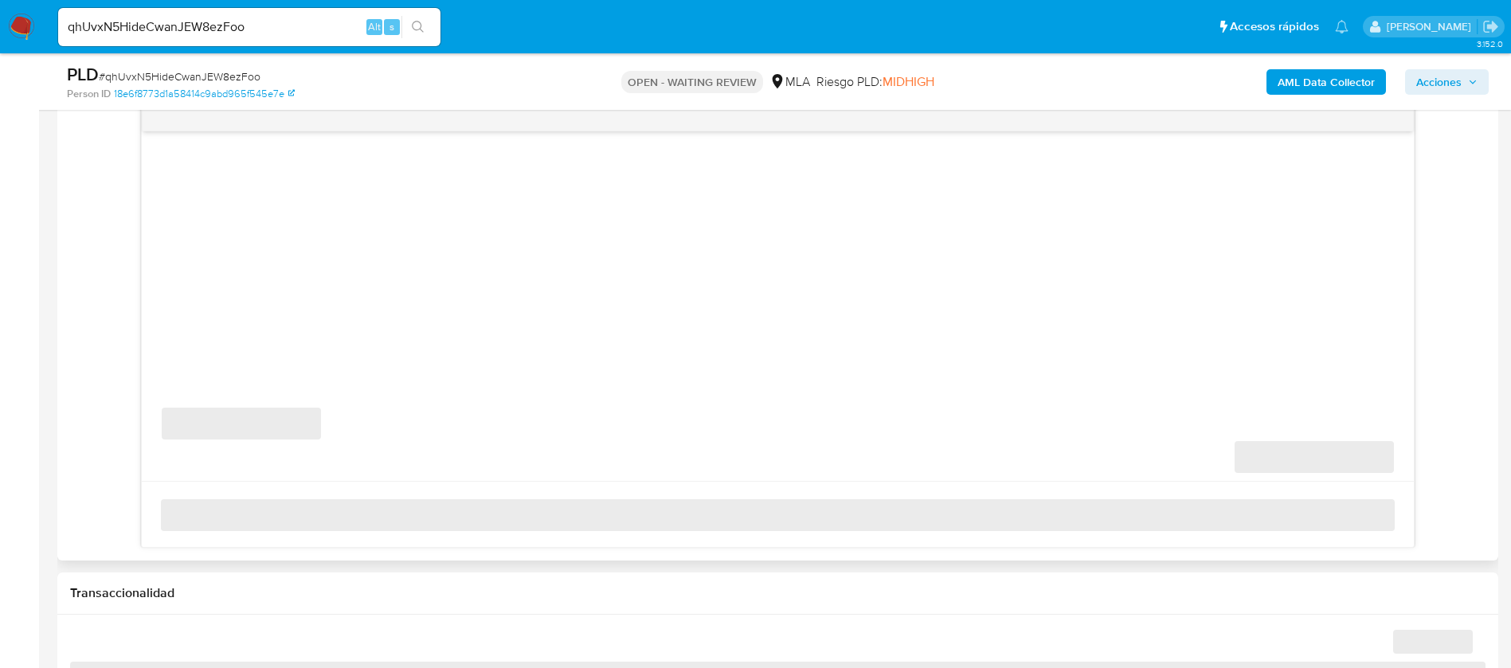
scroll to position [836, 0]
select select "10"
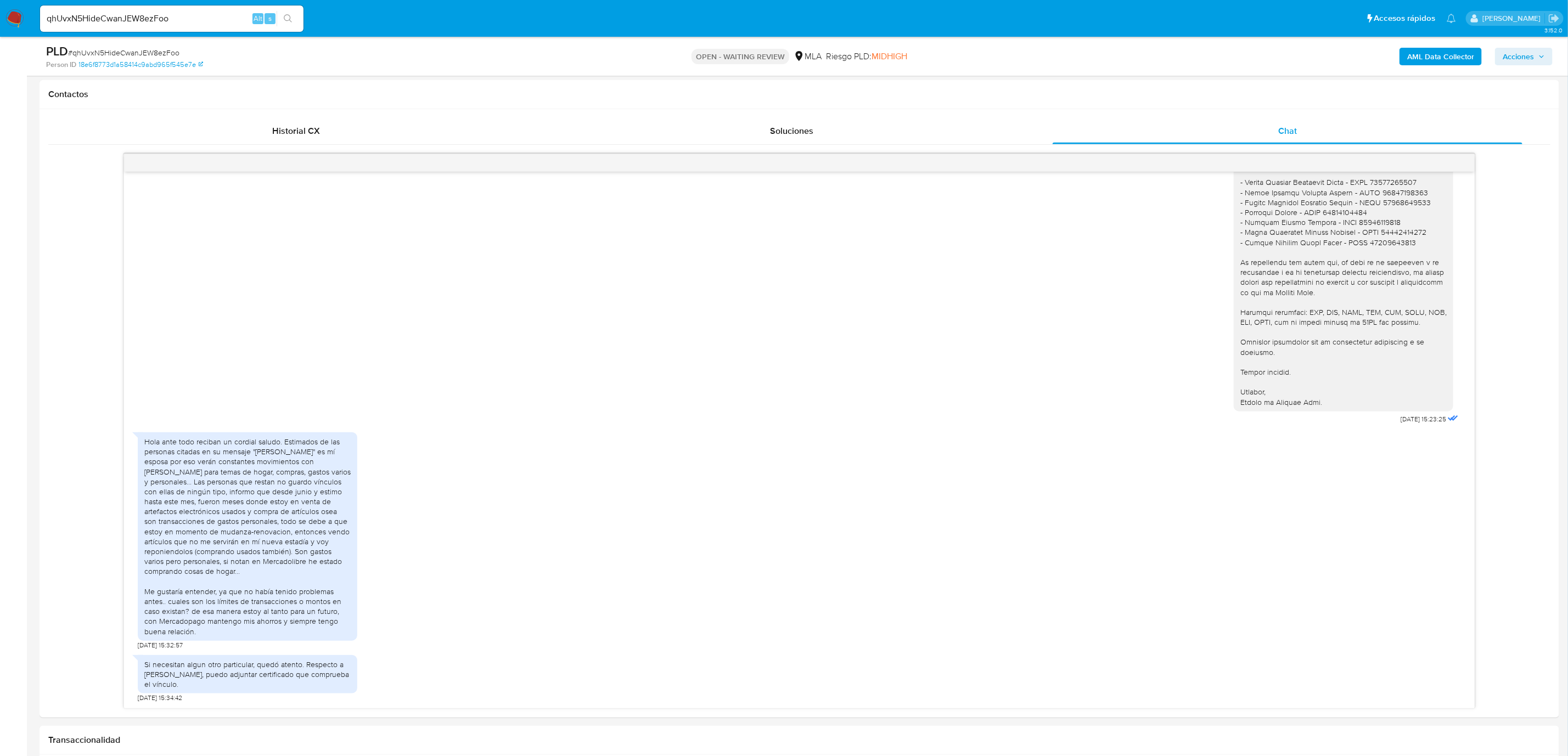
scroll to position [1019, 0]
click at [134, 23] on input "qhUvxN5HideCwanJEW8ezFoo" at bounding box center [172, 19] width 263 height 14
paste input "PzLuSxKrLuN4ZPRlegD1b4Zb"
type input "PzLuSxKrLuN4ZPRlegD1b4Zb"
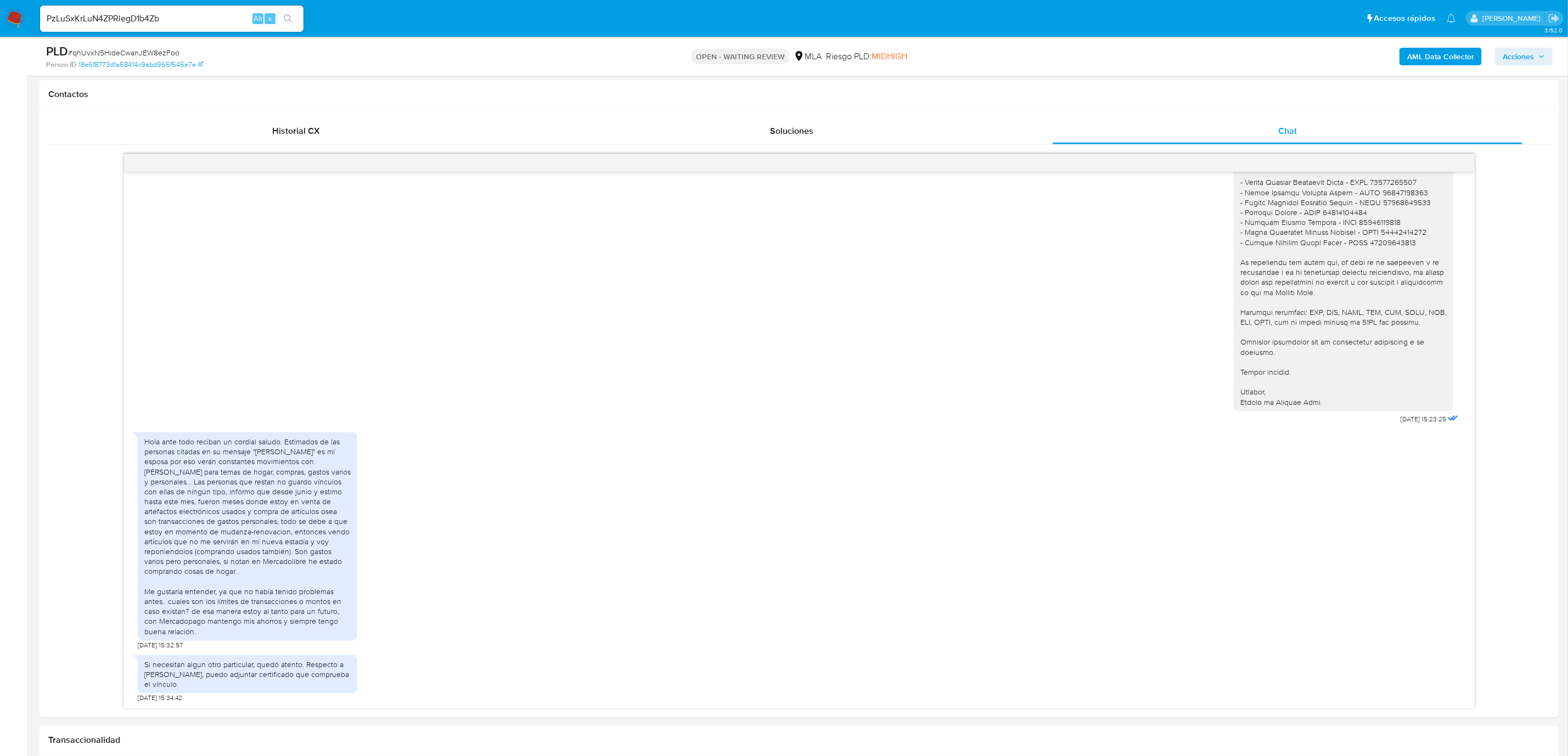
click at [289, 17] on icon "search-icon" at bounding box center [288, 19] width 9 height 9
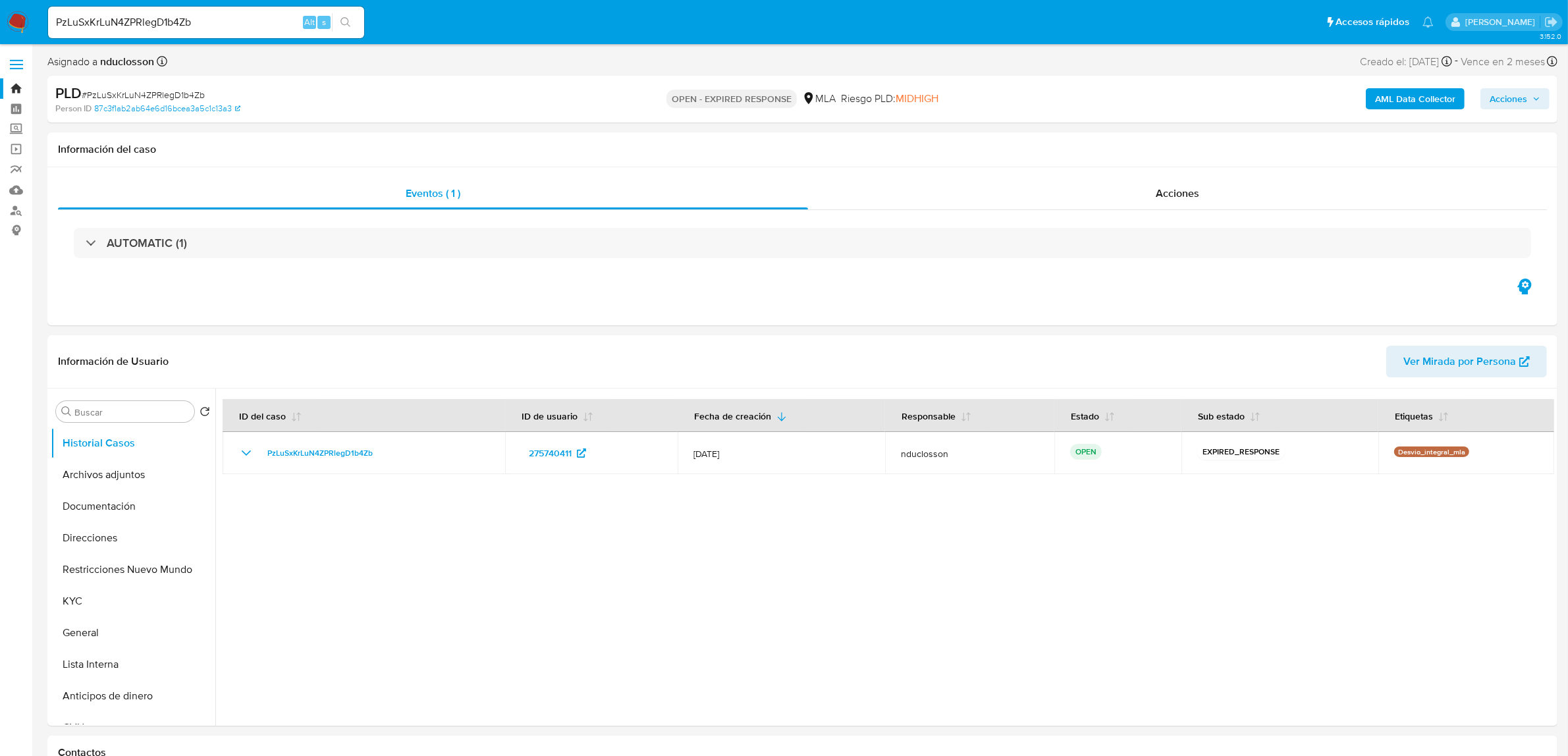
select select "10"
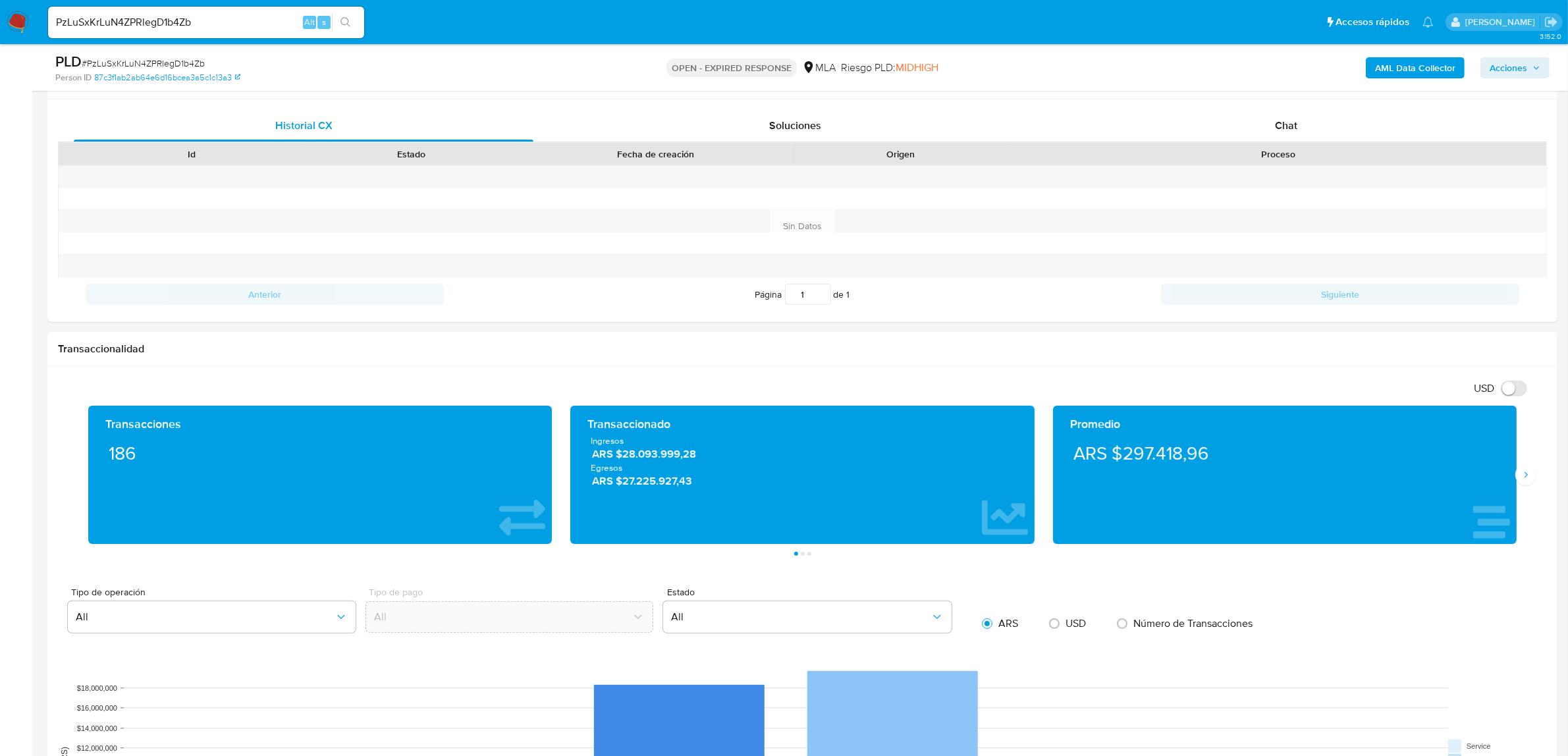
scroll to position [494, 0]
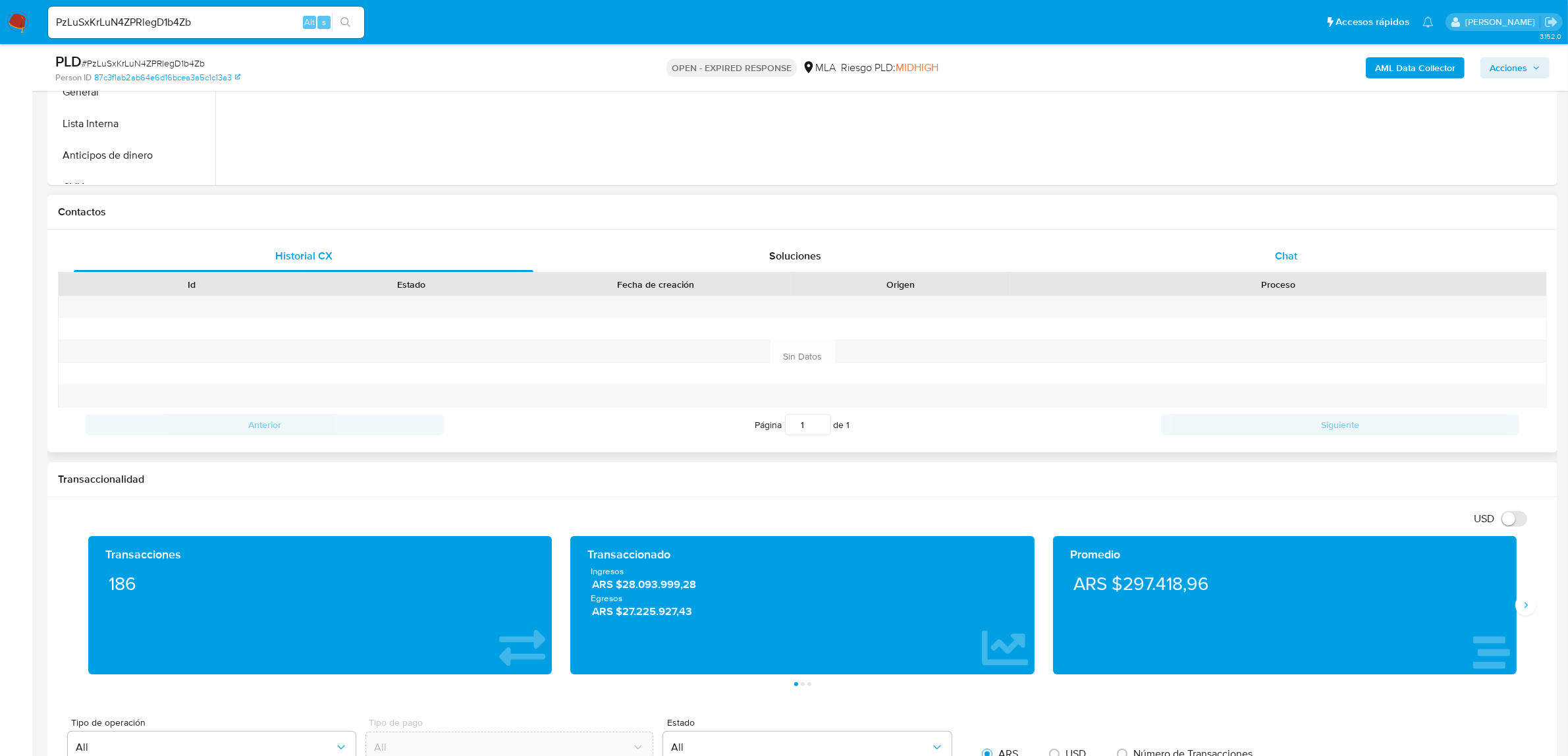
click at [1249, 254] on div "Chat" at bounding box center [1286, 256] width 460 height 31
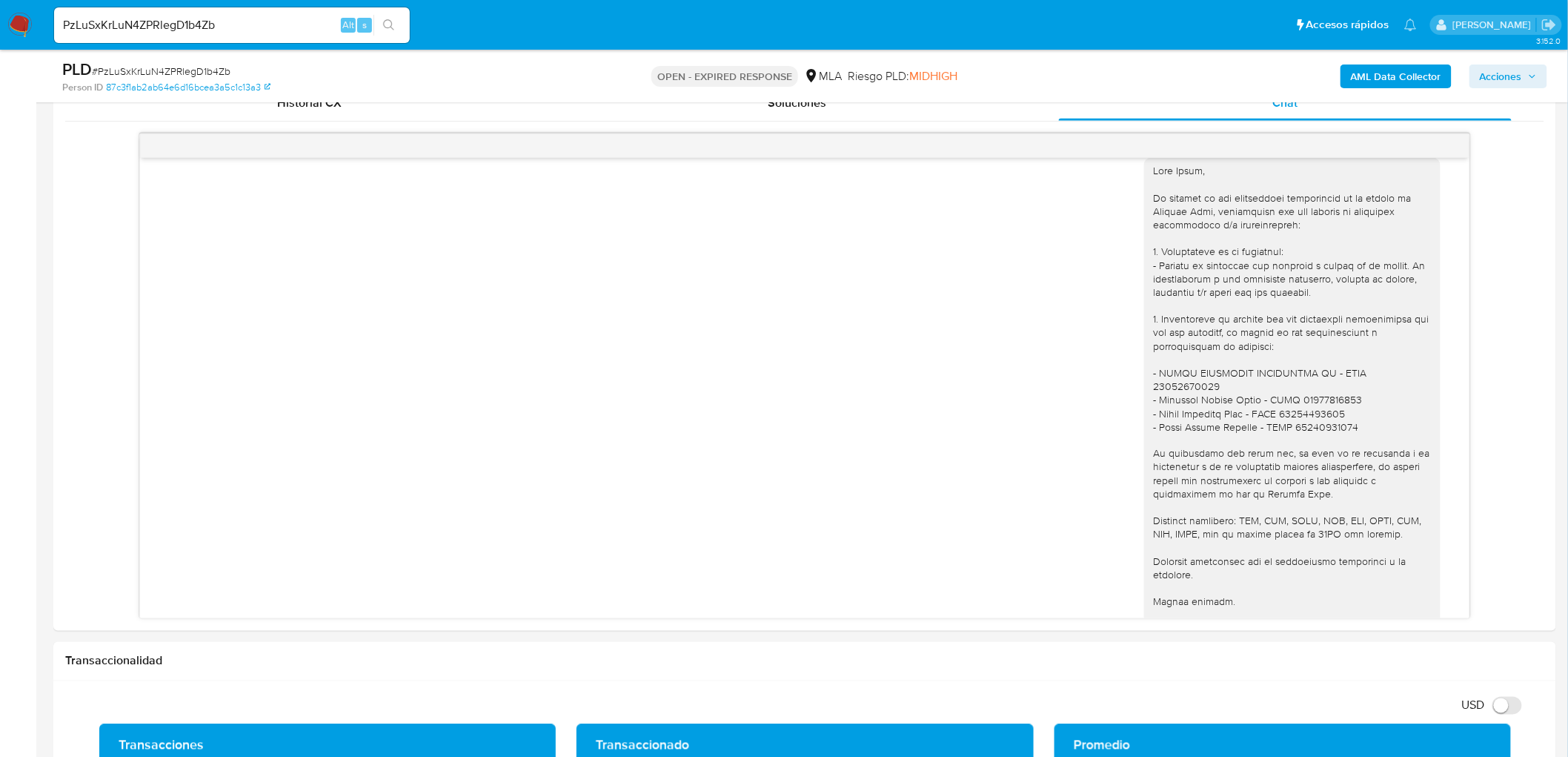
scroll to position [1129, 0]
drag, startPoint x: 1527, startPoint y: 6, endPoint x: 1397, endPoint y: 631, distance: 638.4
click at [1397, 621] on div "Historial CX Soluciones Chat Id Estado Fecha de creación Origen Proceso Anterio…" at bounding box center [804, 352] width 1503 height 558
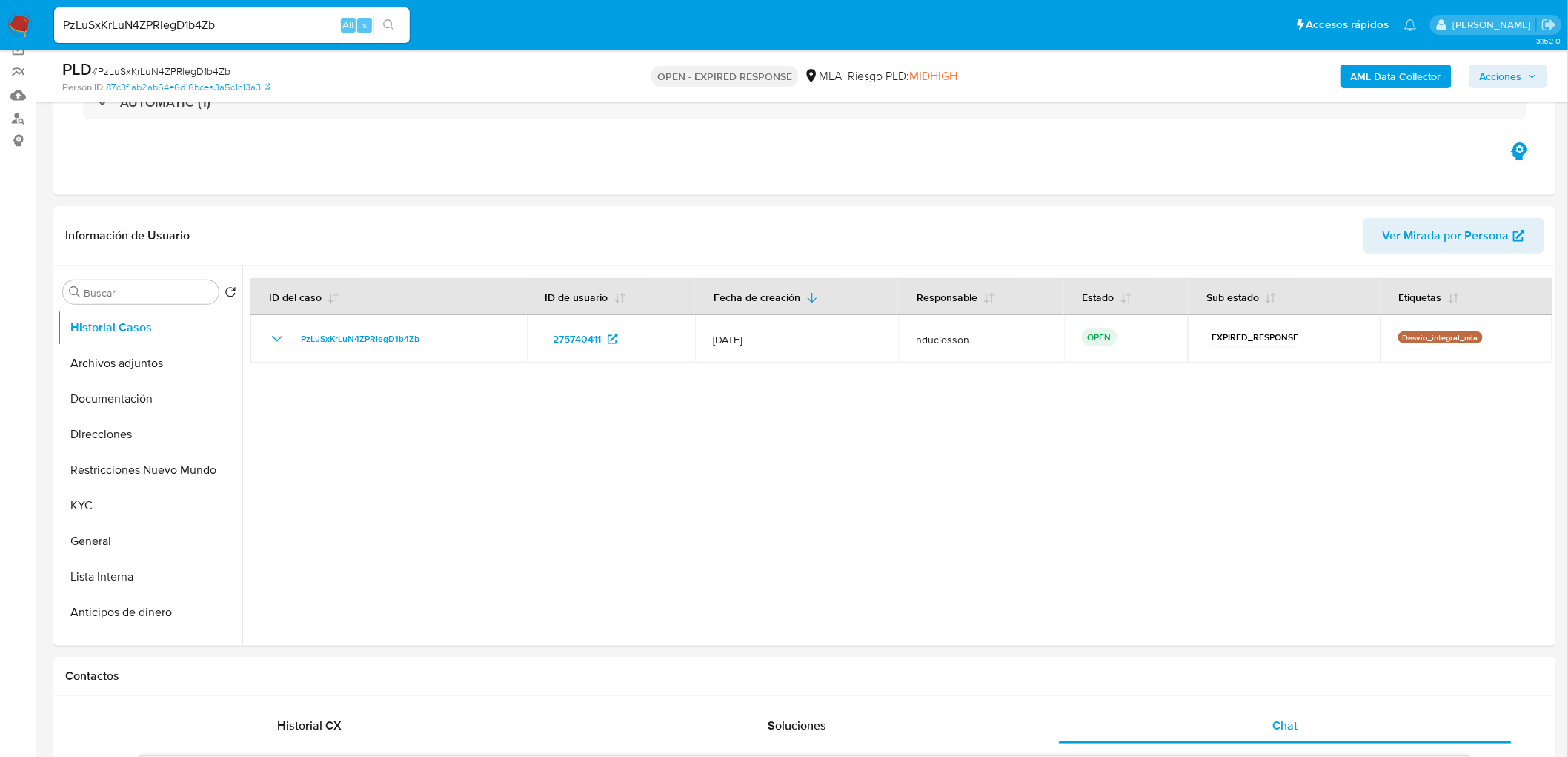
scroll to position [247, 0]
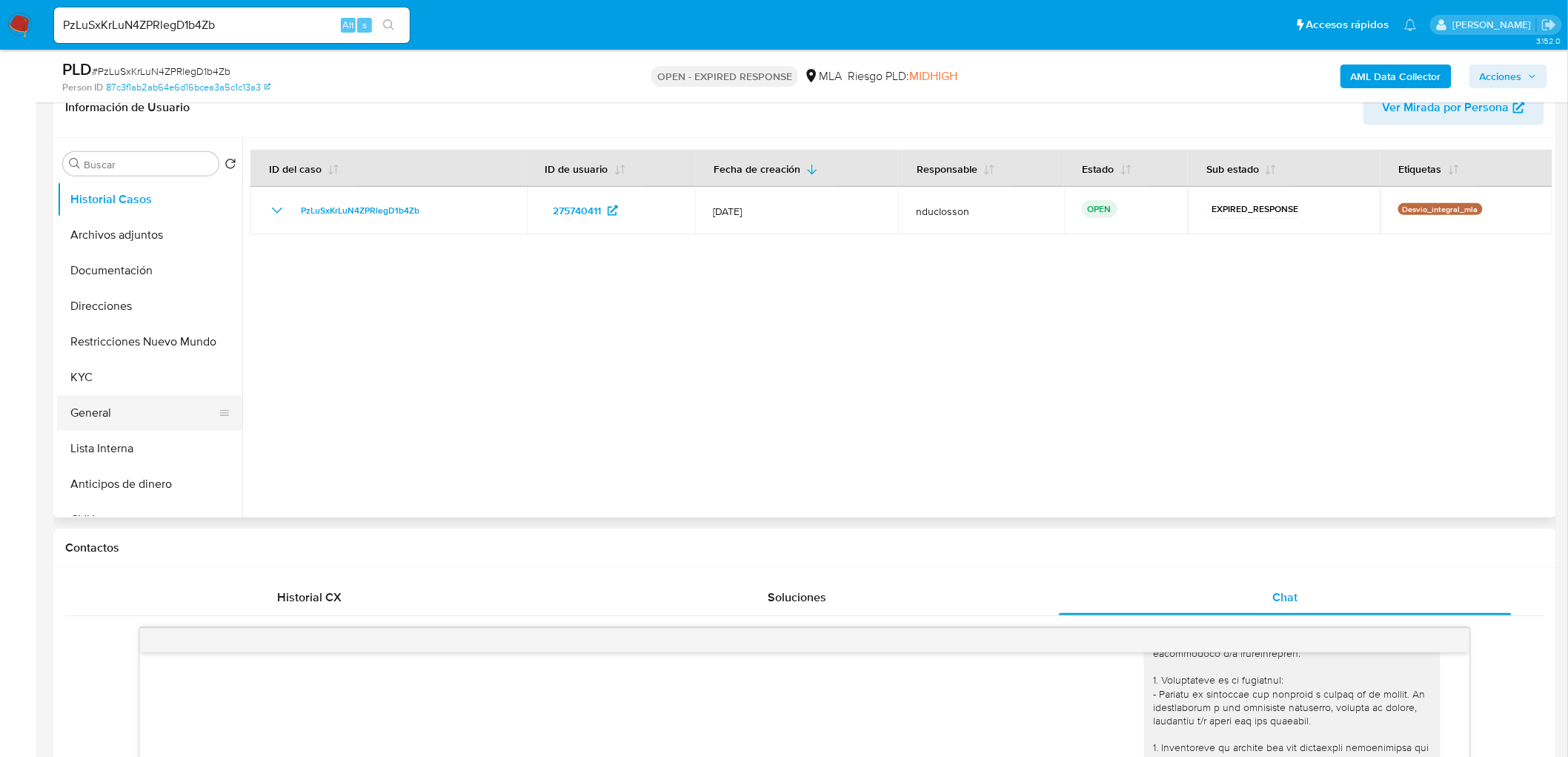
click at [77, 423] on button "General" at bounding box center [143, 412] width 173 height 35
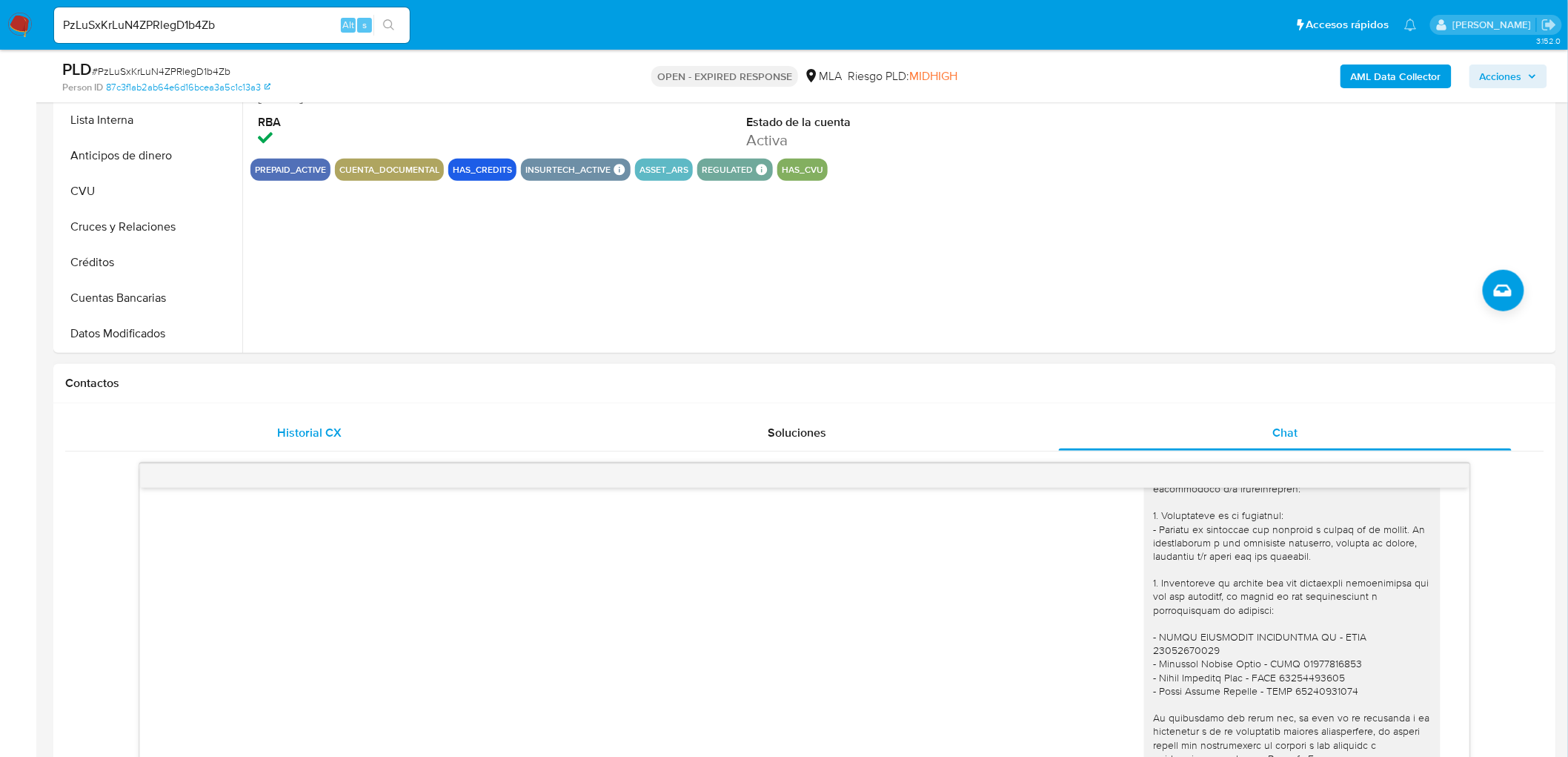
scroll to position [330, 0]
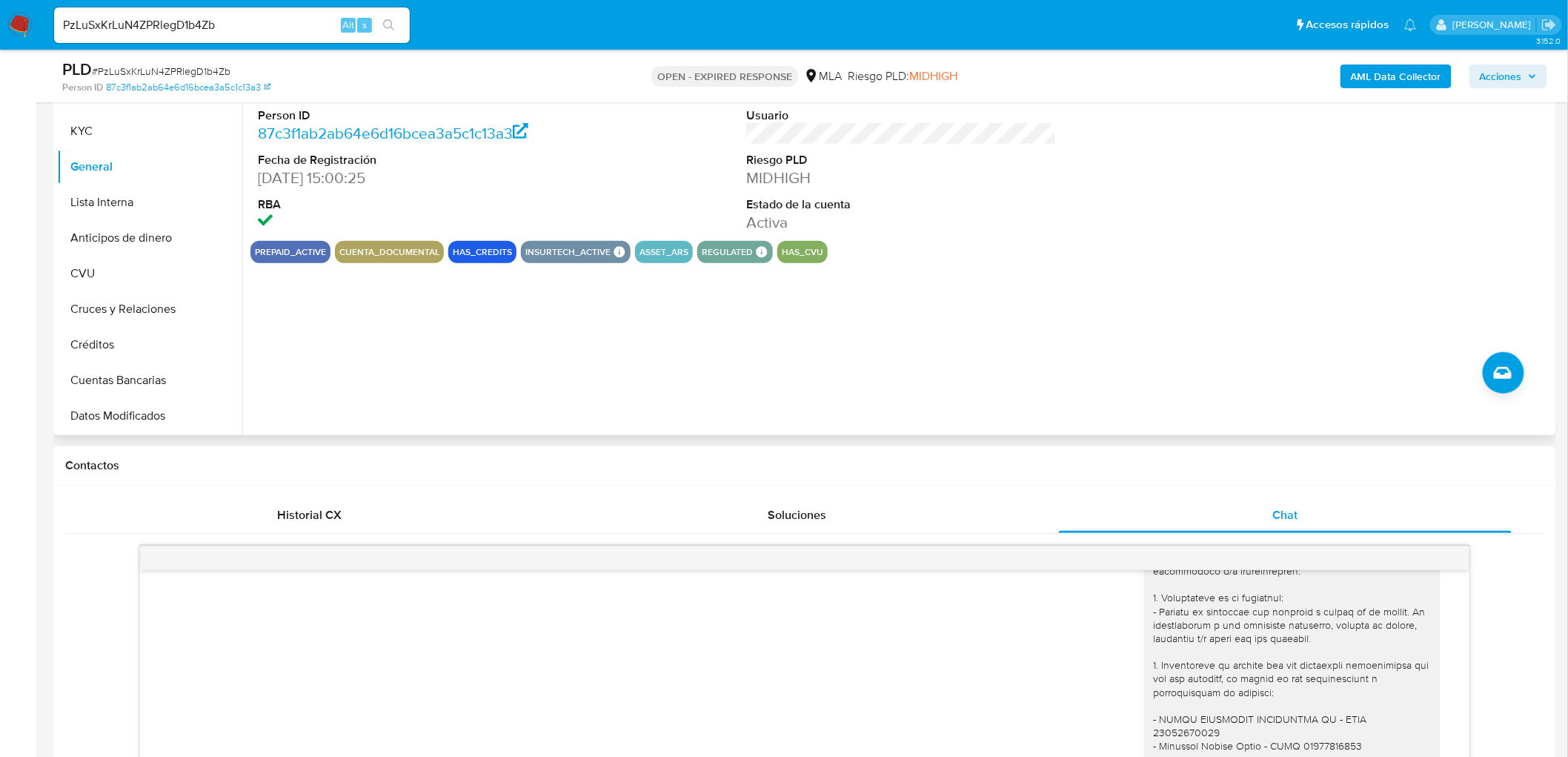
click at [647, 250] on button "asset_ars" at bounding box center [663, 252] width 49 height 6
click at [650, 252] on button "asset_ars" at bounding box center [663, 252] width 49 height 6
click at [664, 255] on button "asset_ars" at bounding box center [663, 252] width 49 height 6
click at [656, 250] on button "asset_ars" at bounding box center [663, 252] width 49 height 6
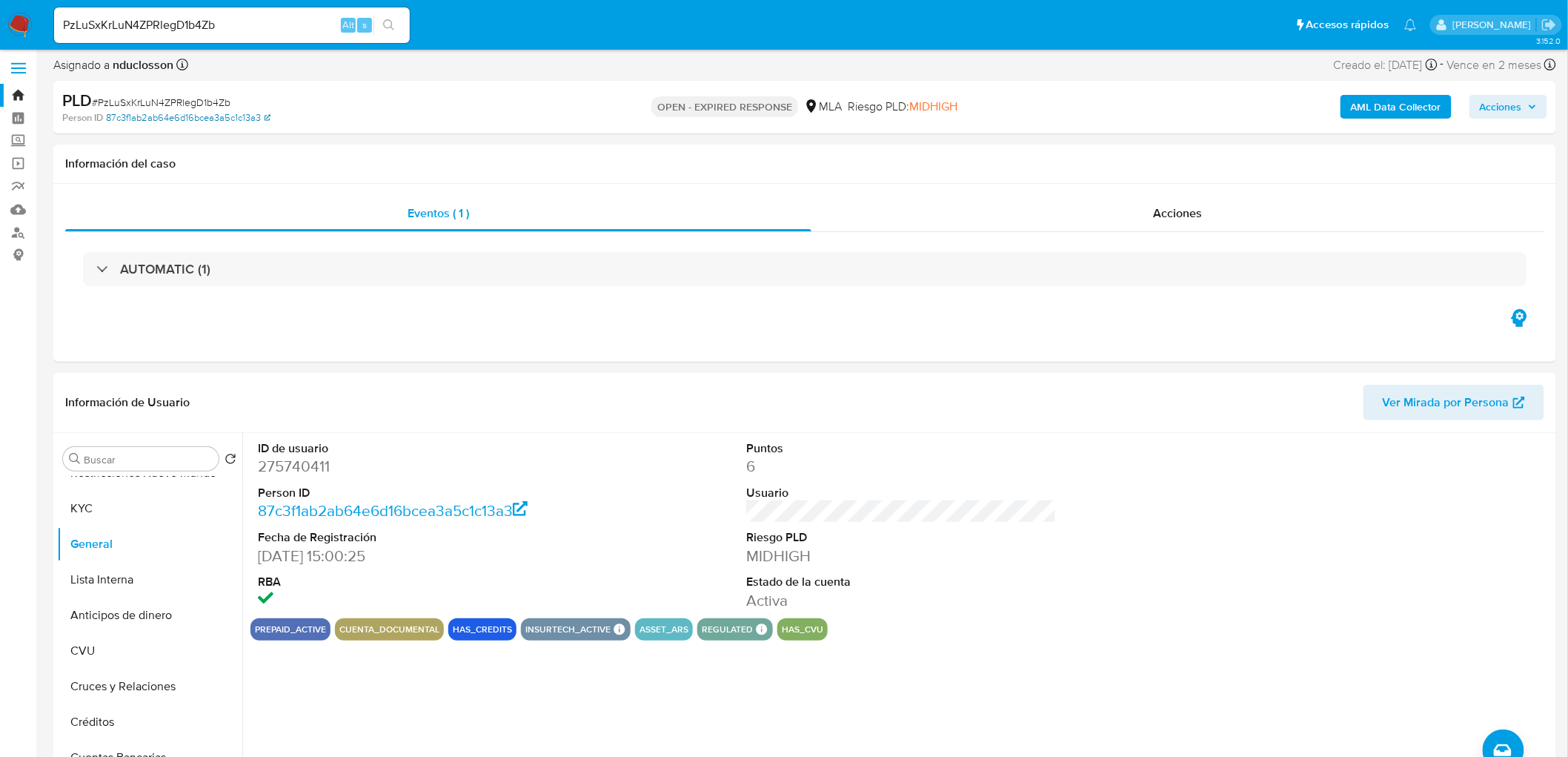
scroll to position [0, 0]
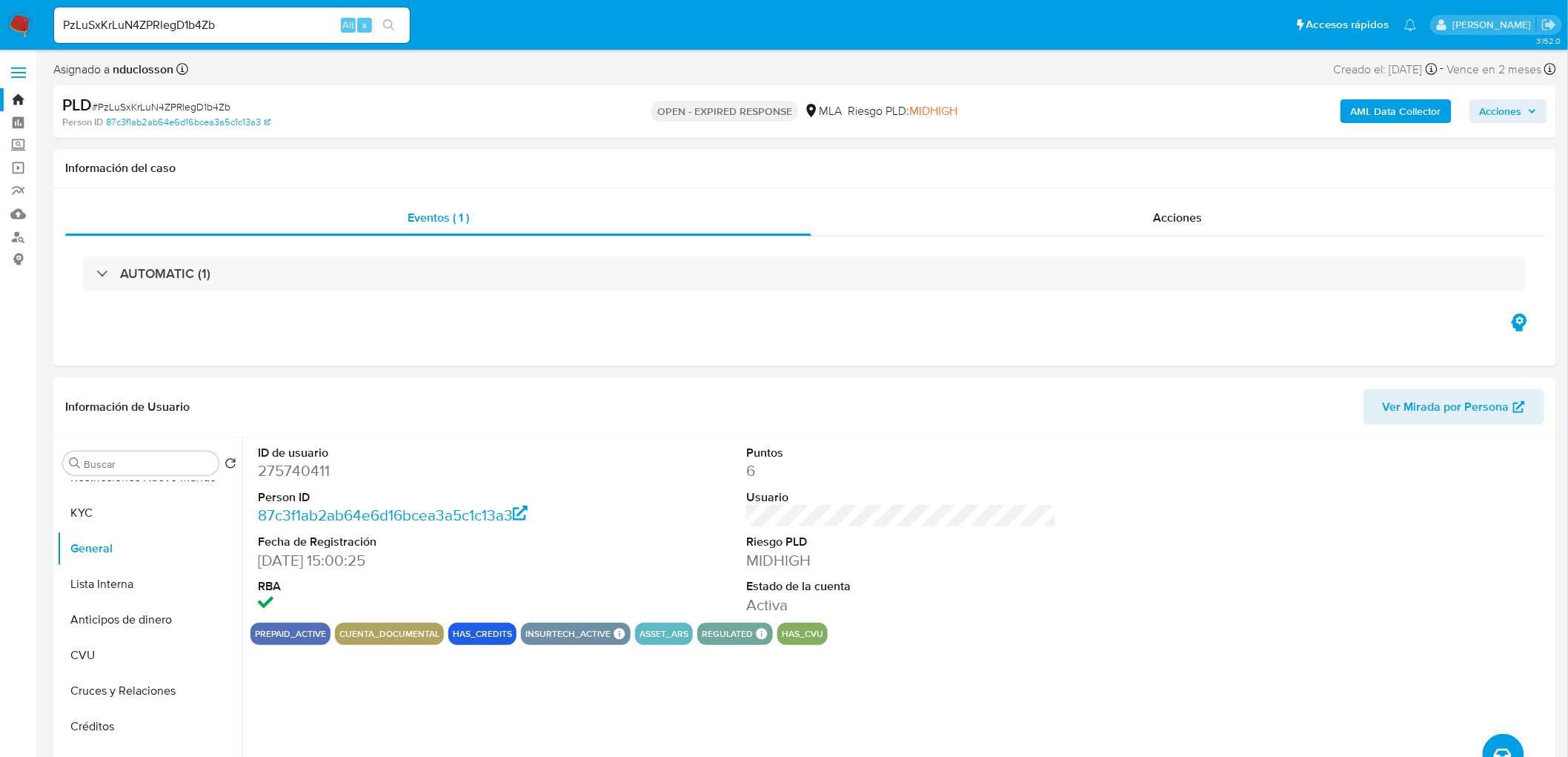
click at [154, 105] on span "# PzLuSxKrLuN4ZPRlegD1b4Zb" at bounding box center [161, 107] width 139 height 15
copy span "PzLuSxKrLuN4ZPRlegD1b4Zb"
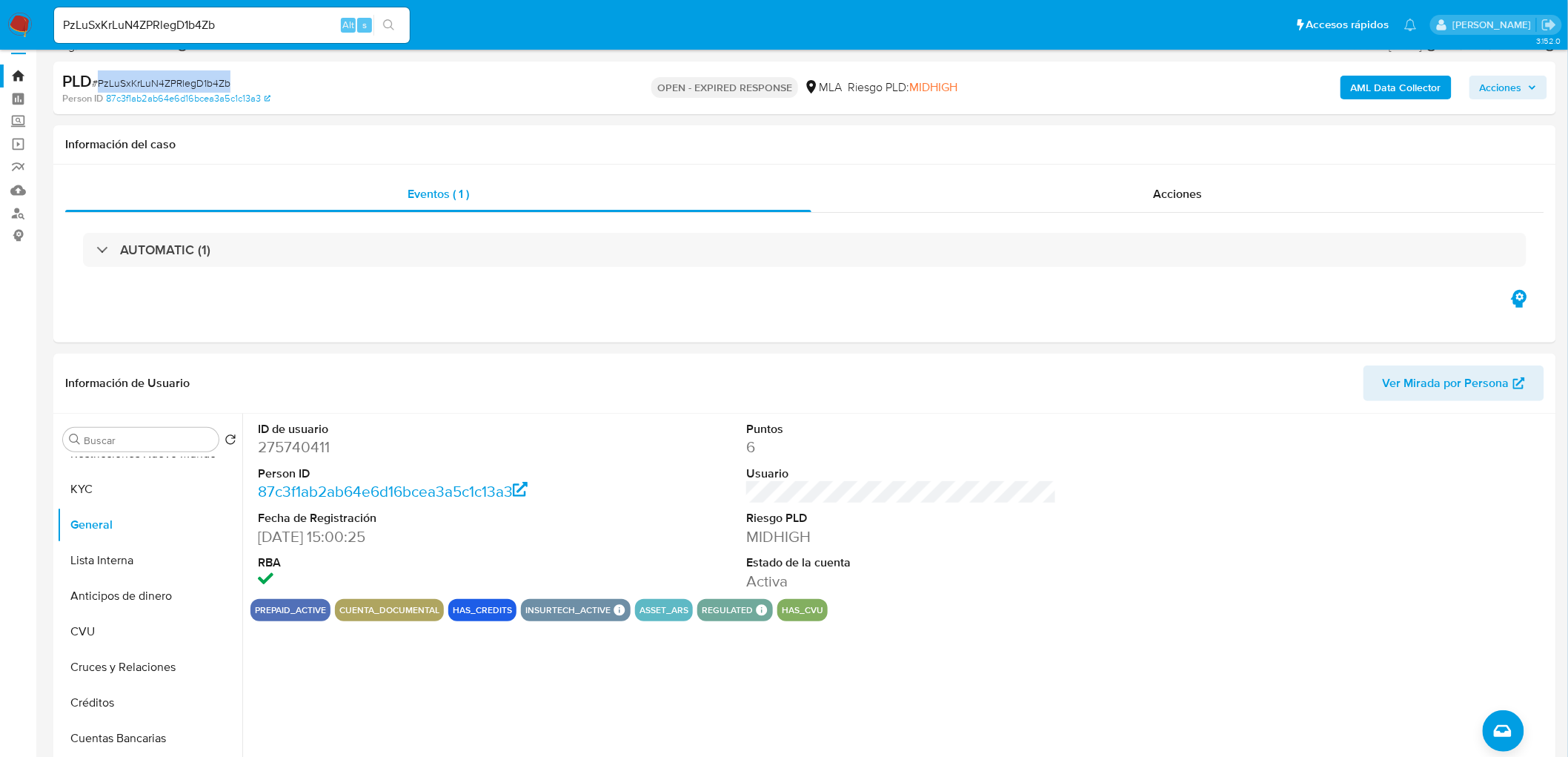
scroll to position [5, 0]
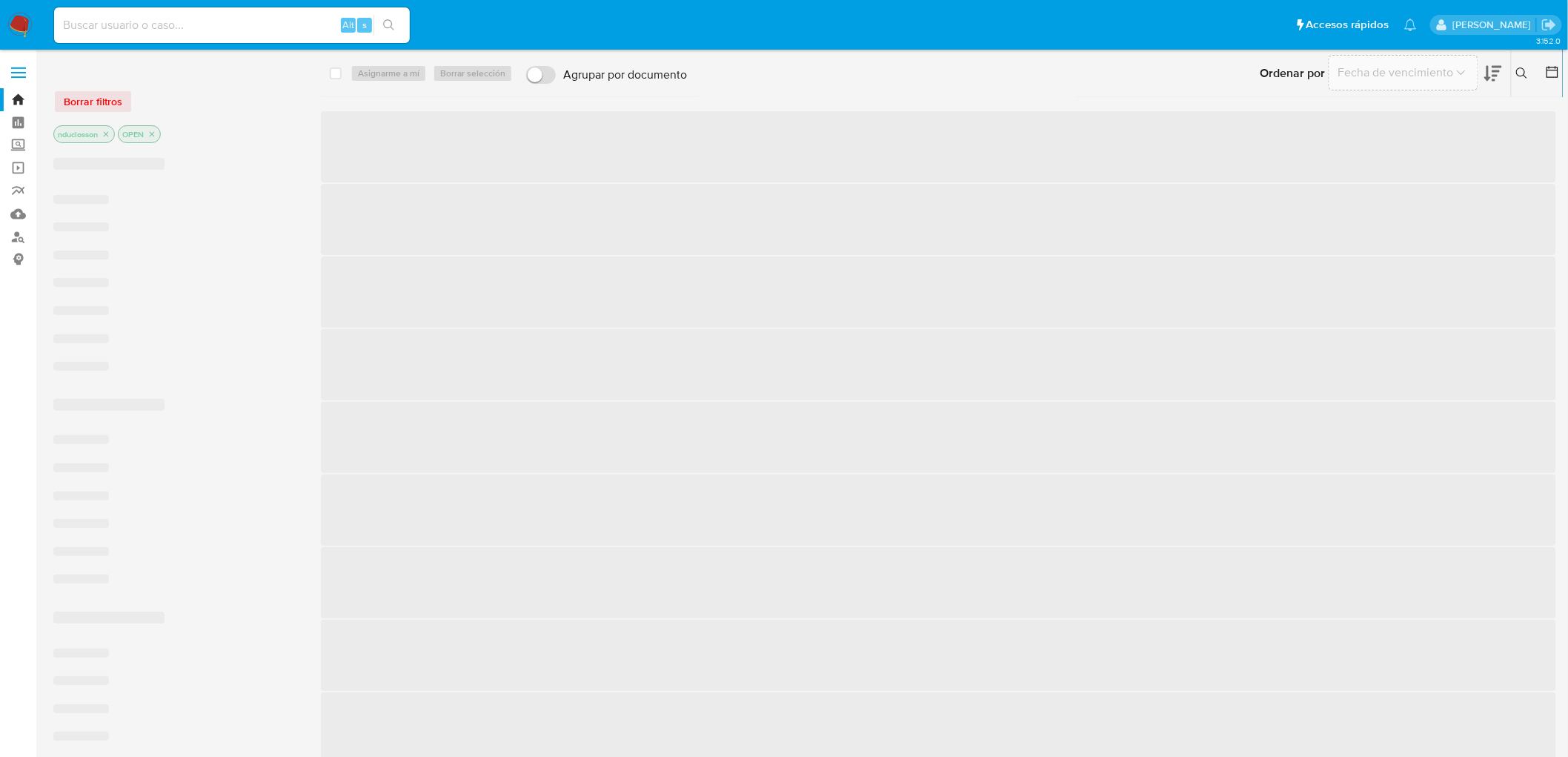
click at [1516, 68] on icon at bounding box center [1521, 73] width 12 height 12
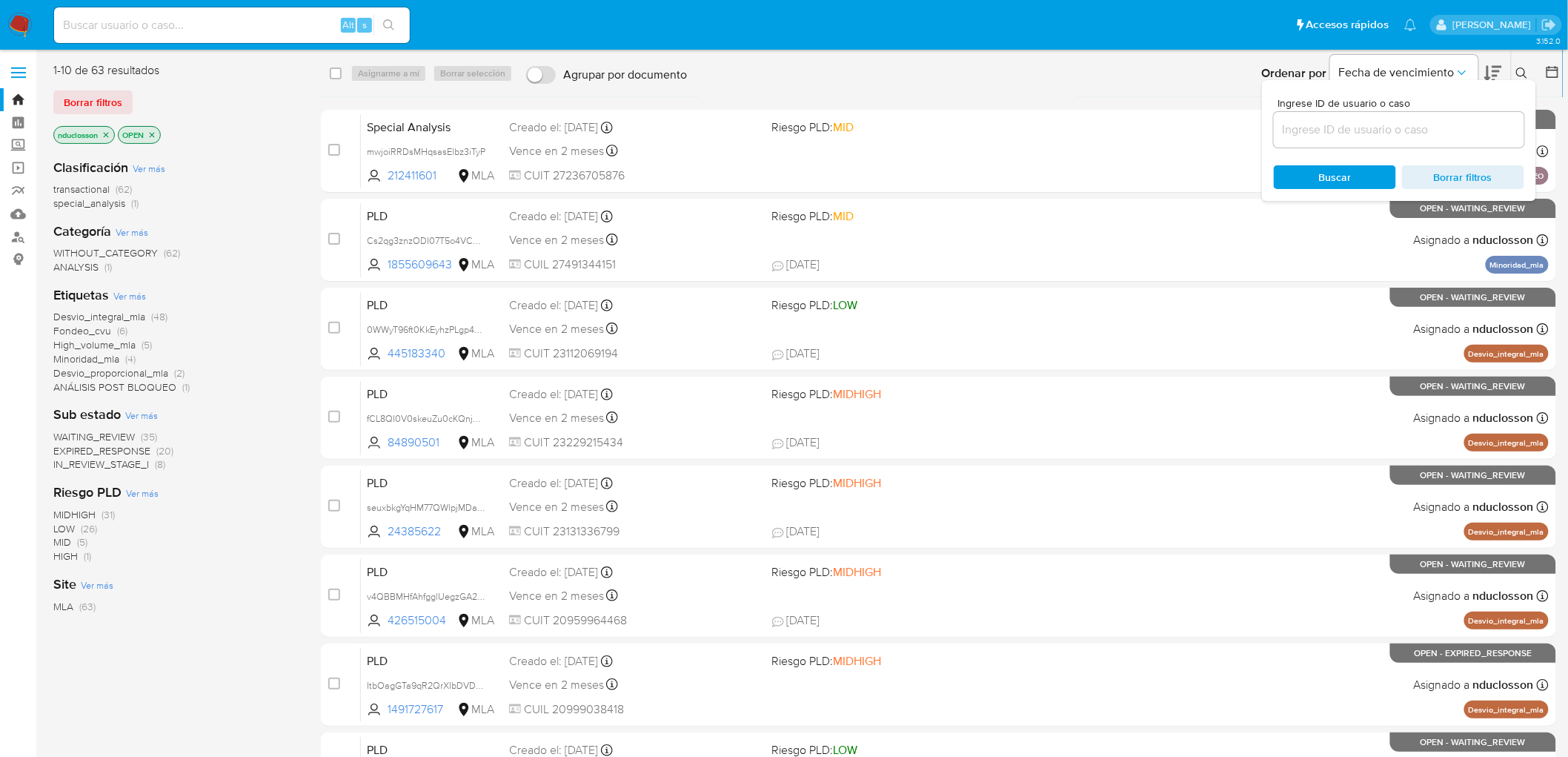
click at [1375, 133] on input at bounding box center [1399, 129] width 250 height 20
type input "PzLuSxKrLuN4ZPRlegD1b4Zb"
click at [1314, 174] on div "Buscar Borrar filtros" at bounding box center [1399, 177] width 250 height 23
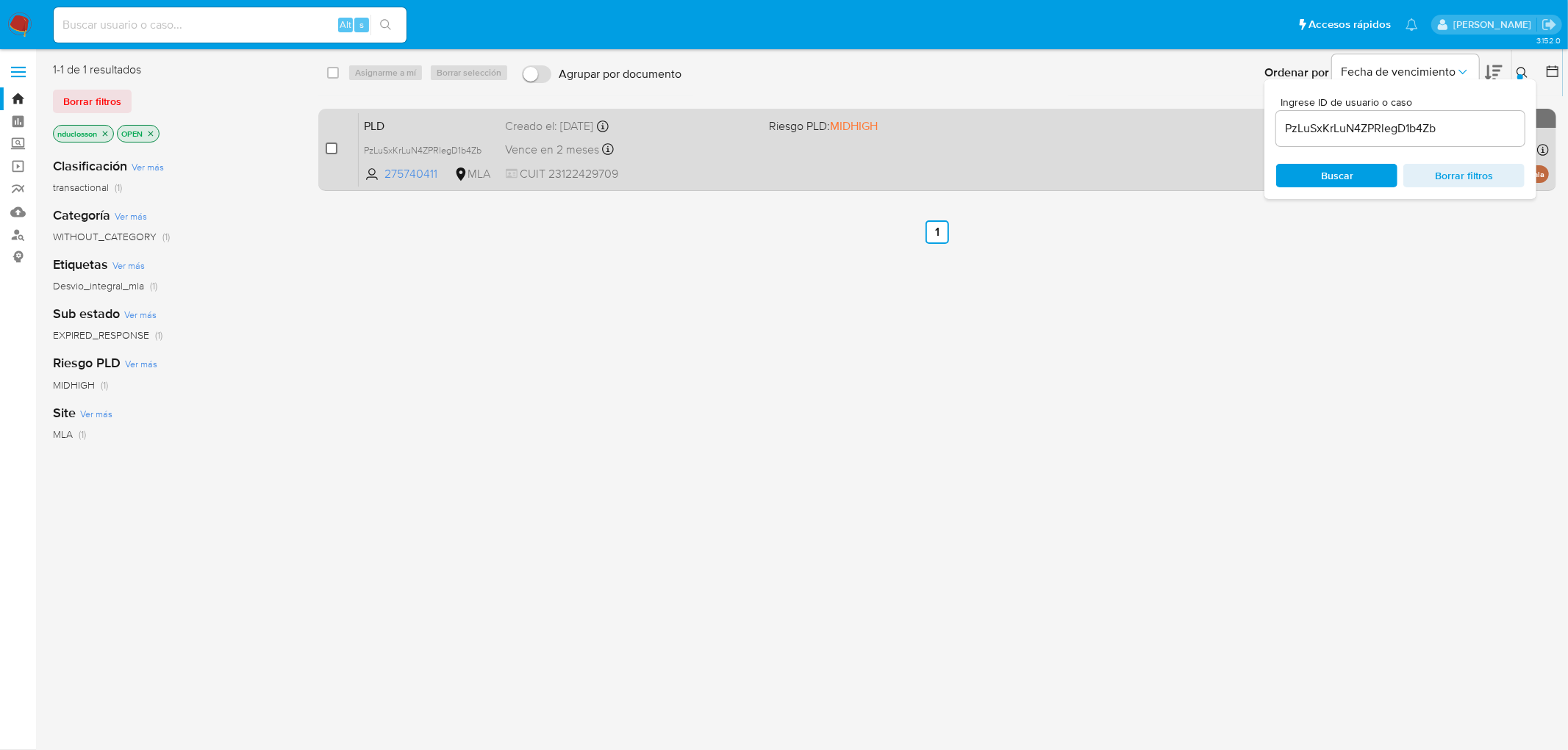
click at [332, 146] on input "checkbox" at bounding box center [331, 148] width 12 height 12
checkbox input "true"
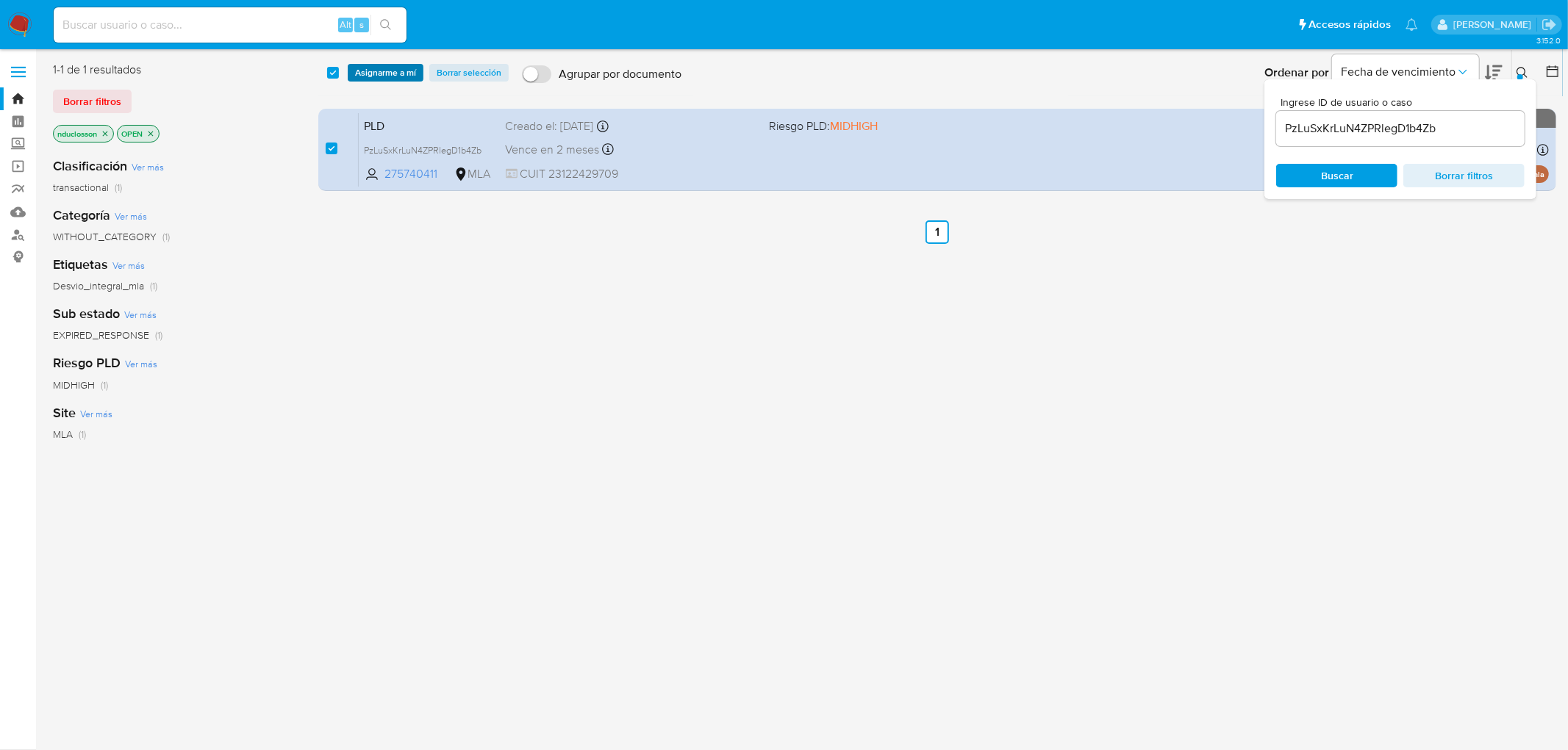
click at [378, 65] on span "Asignarme a mí" at bounding box center [386, 73] width 61 height 15
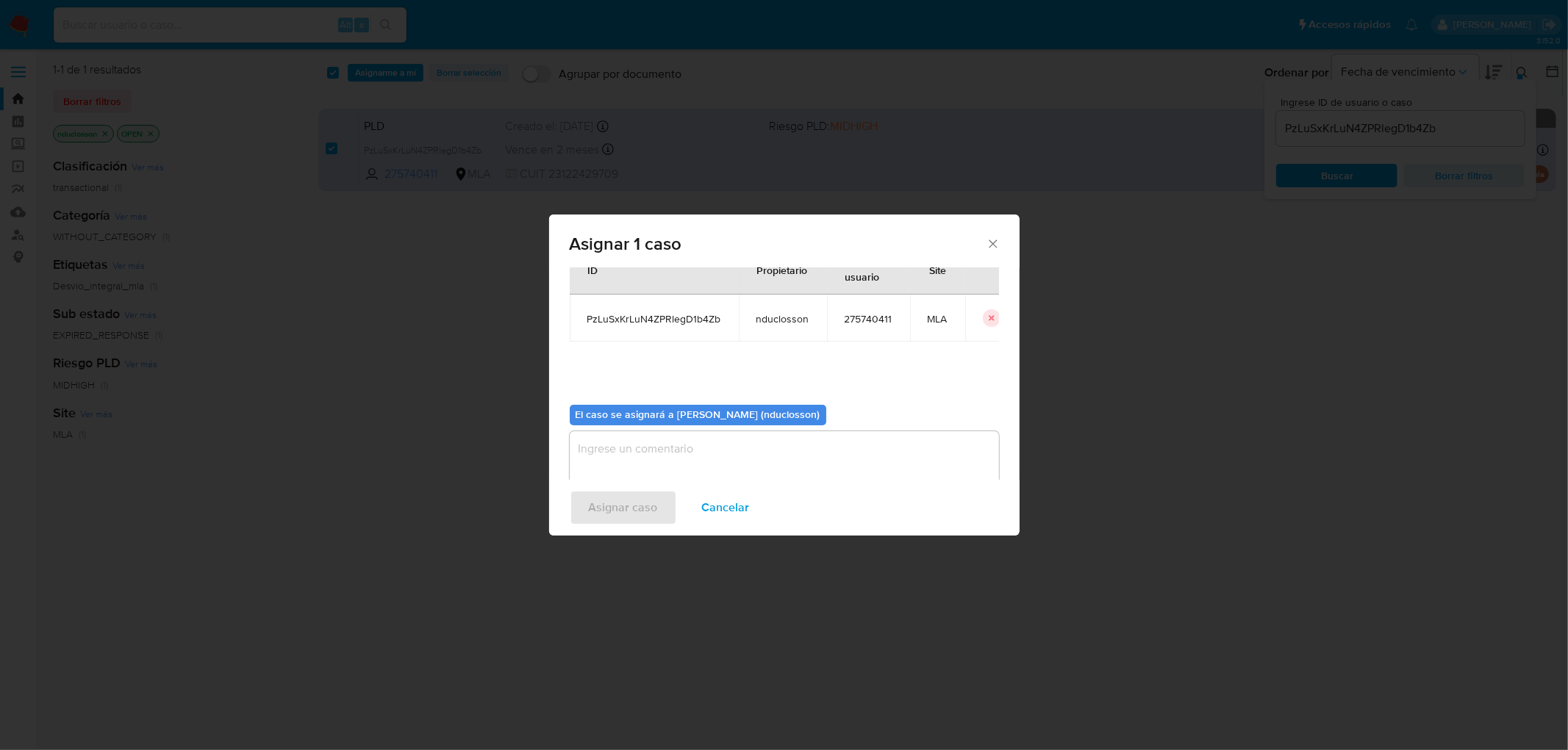
scroll to position [76, 0]
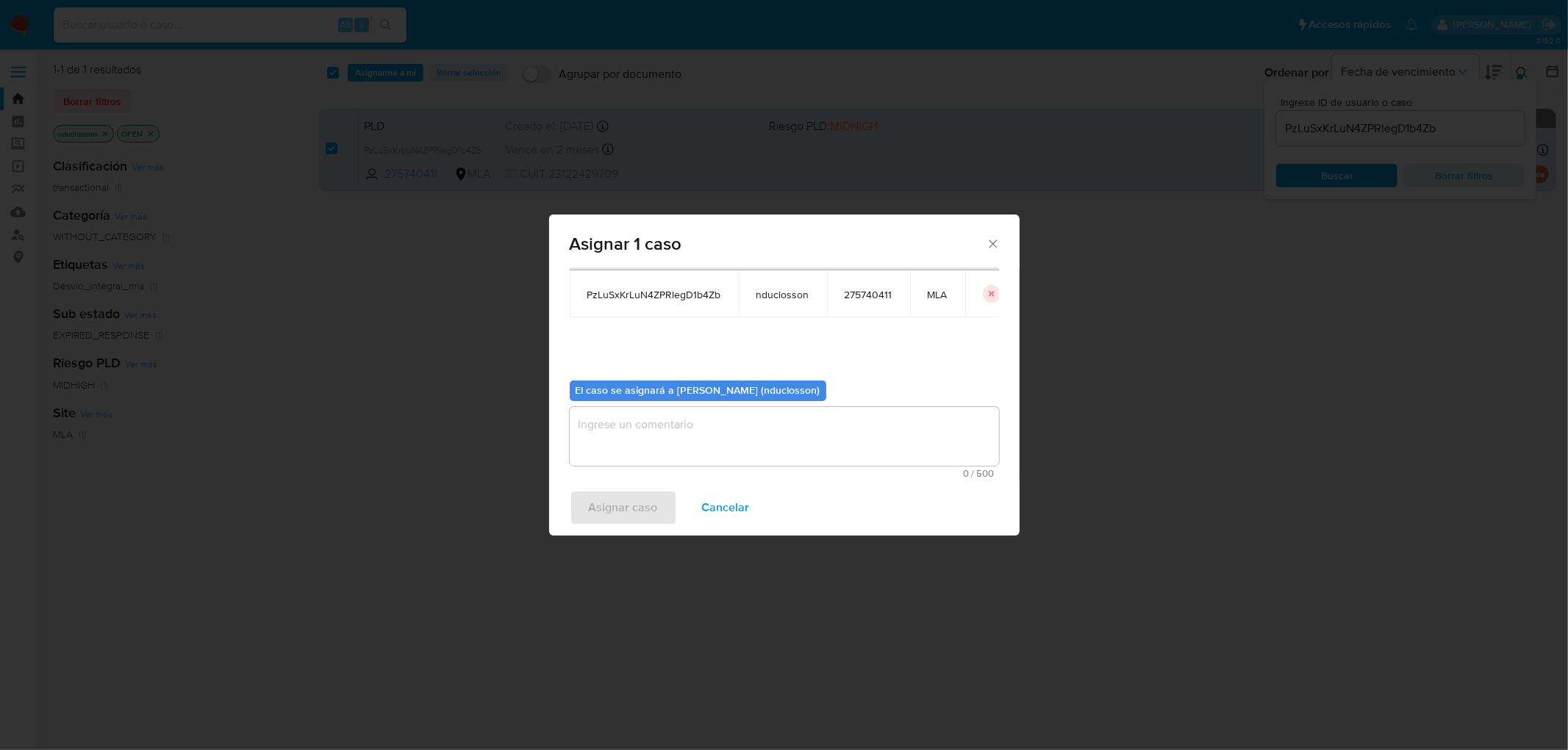
click at [655, 434] on textarea "assign-modal" at bounding box center [784, 436] width 429 height 59
click at [620, 518] on span "Asignar caso" at bounding box center [623, 507] width 69 height 32
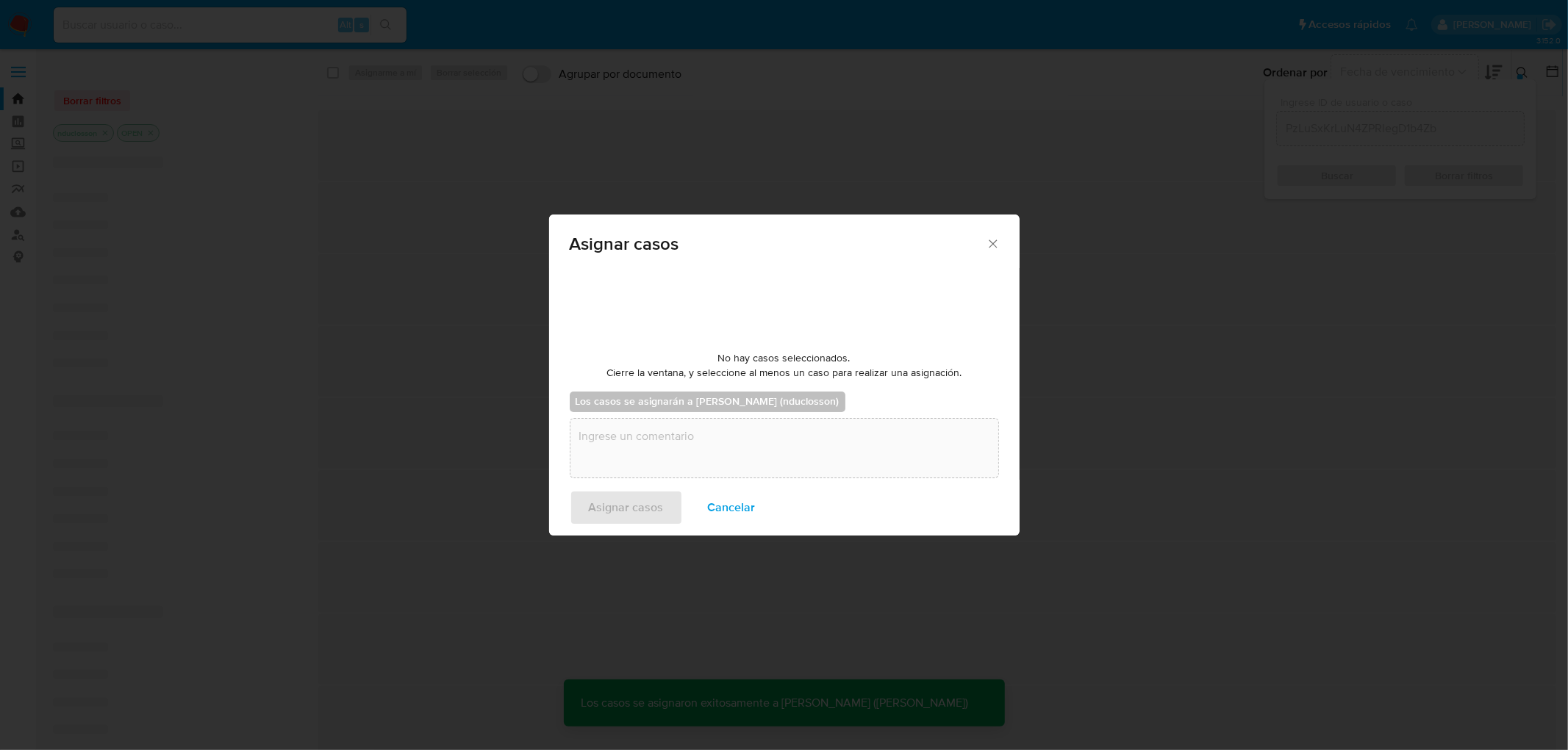
checkbox input "false"
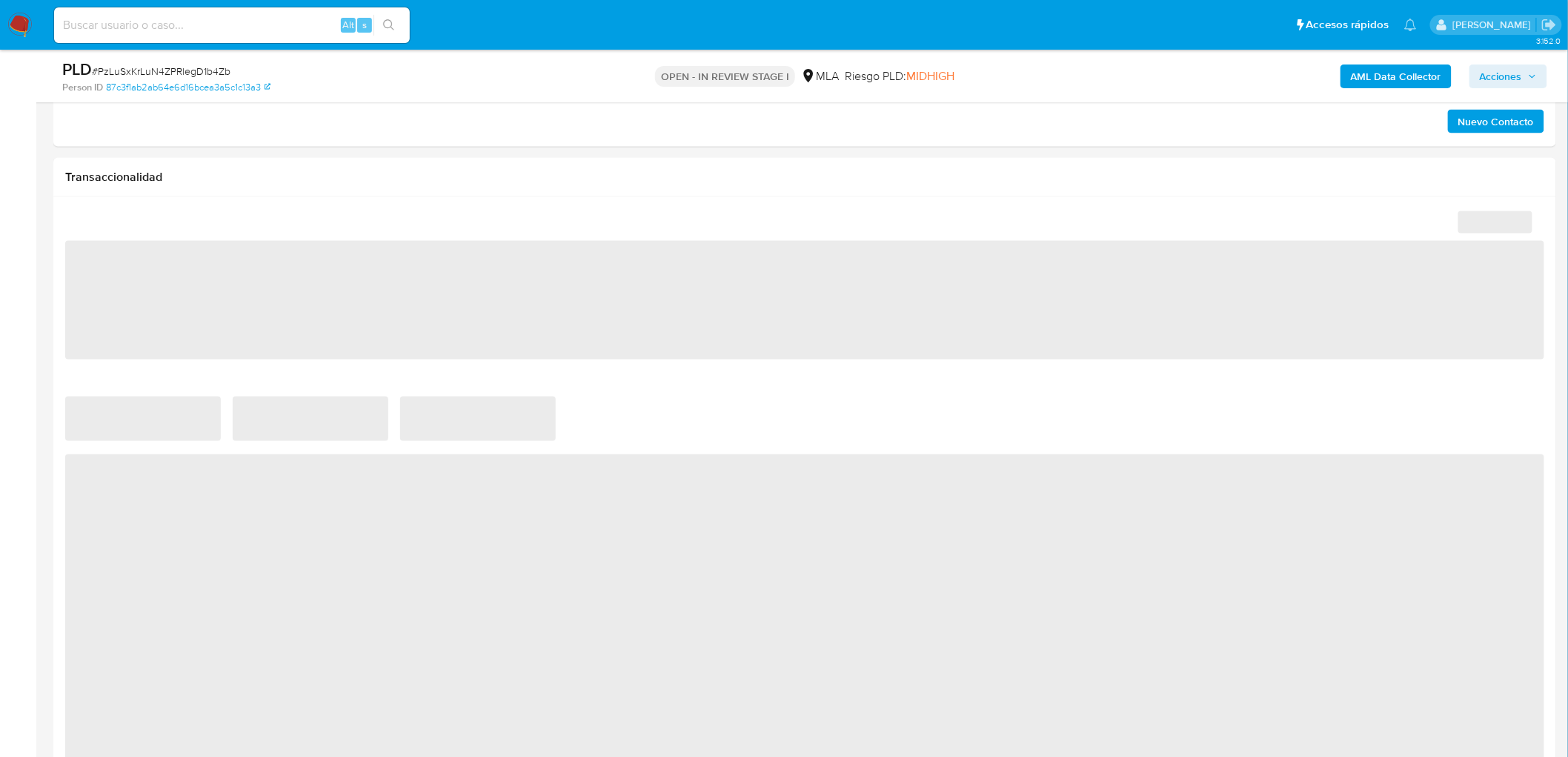
scroll to position [1648, 0]
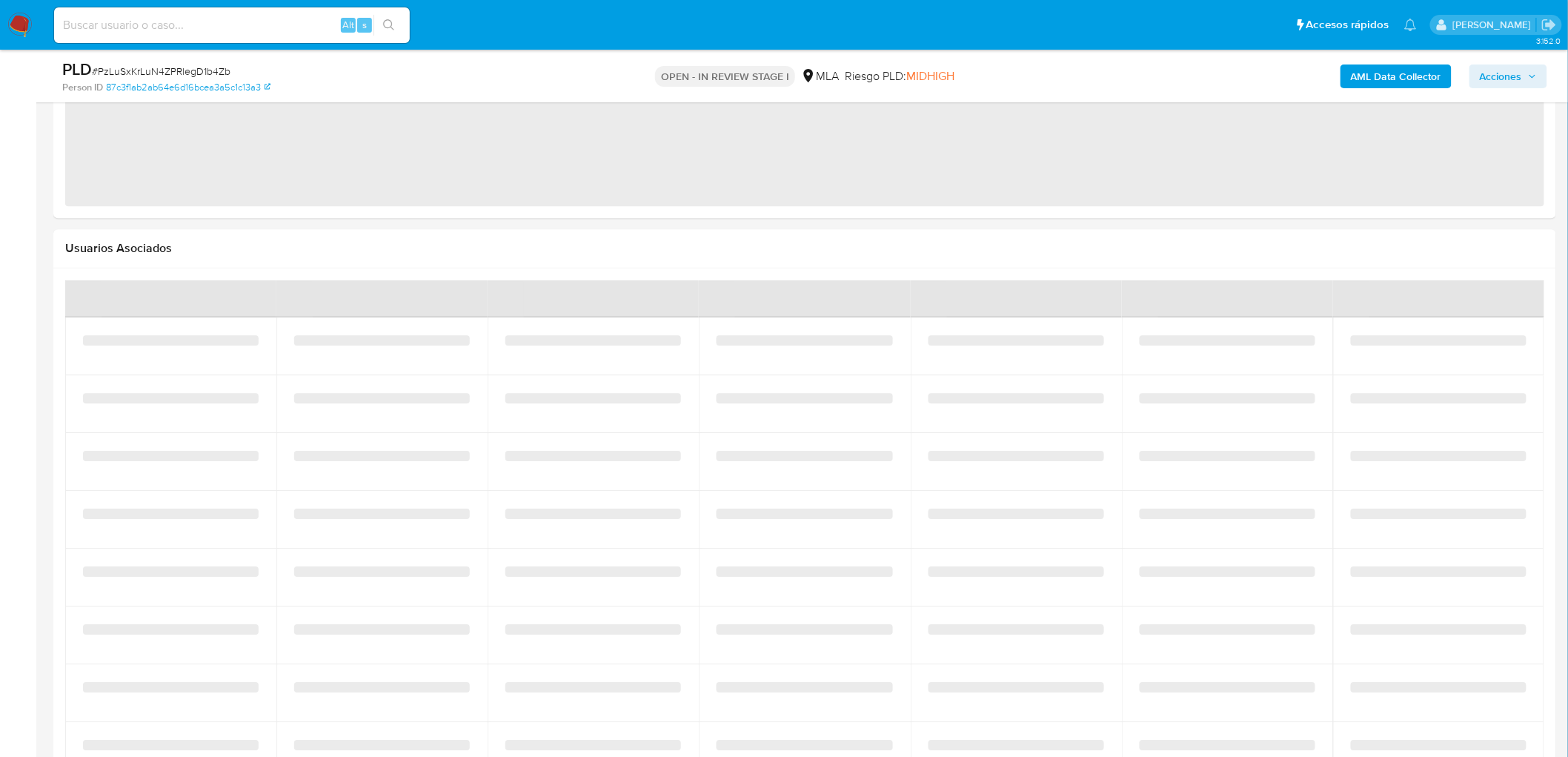
select select "10"
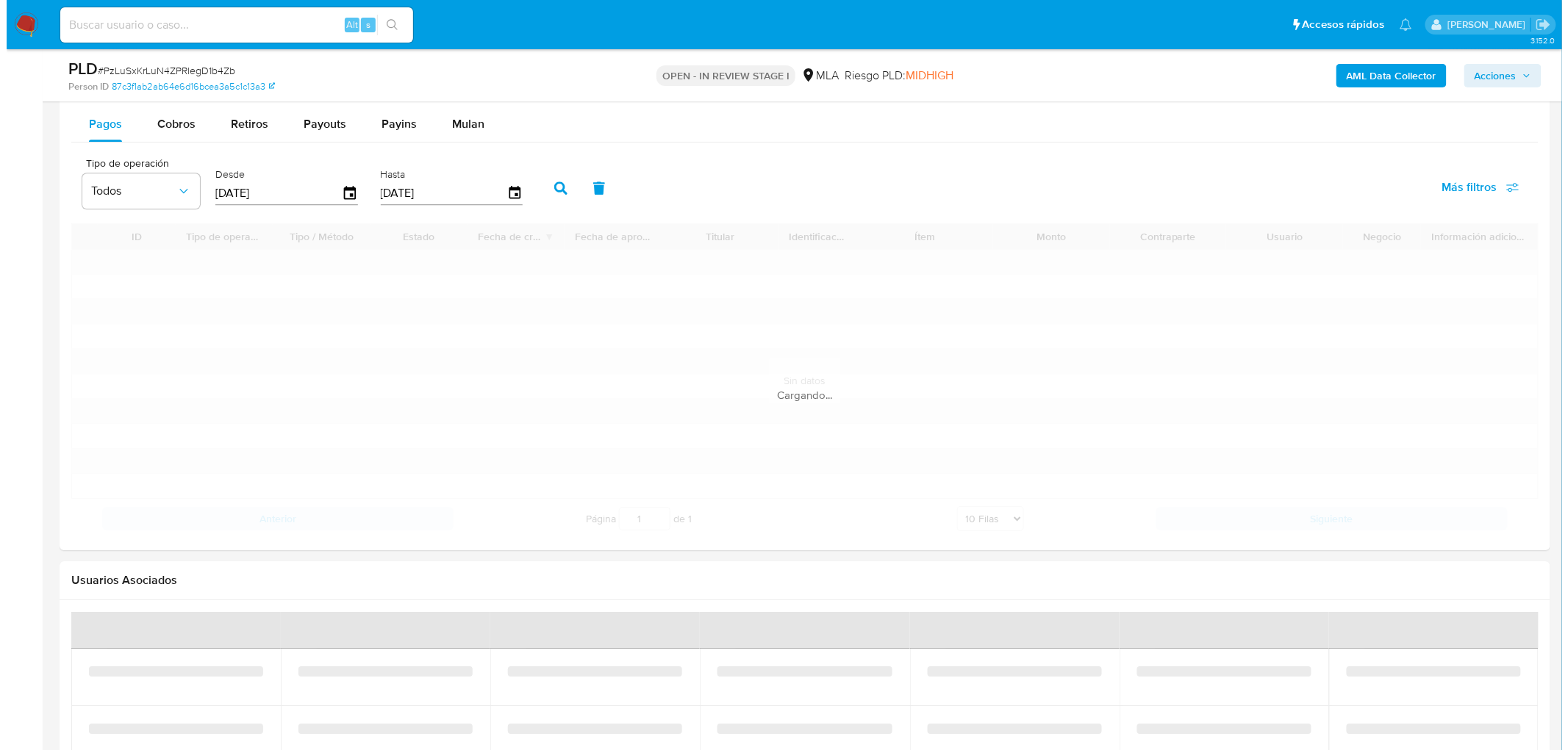
scroll to position [2235, 0]
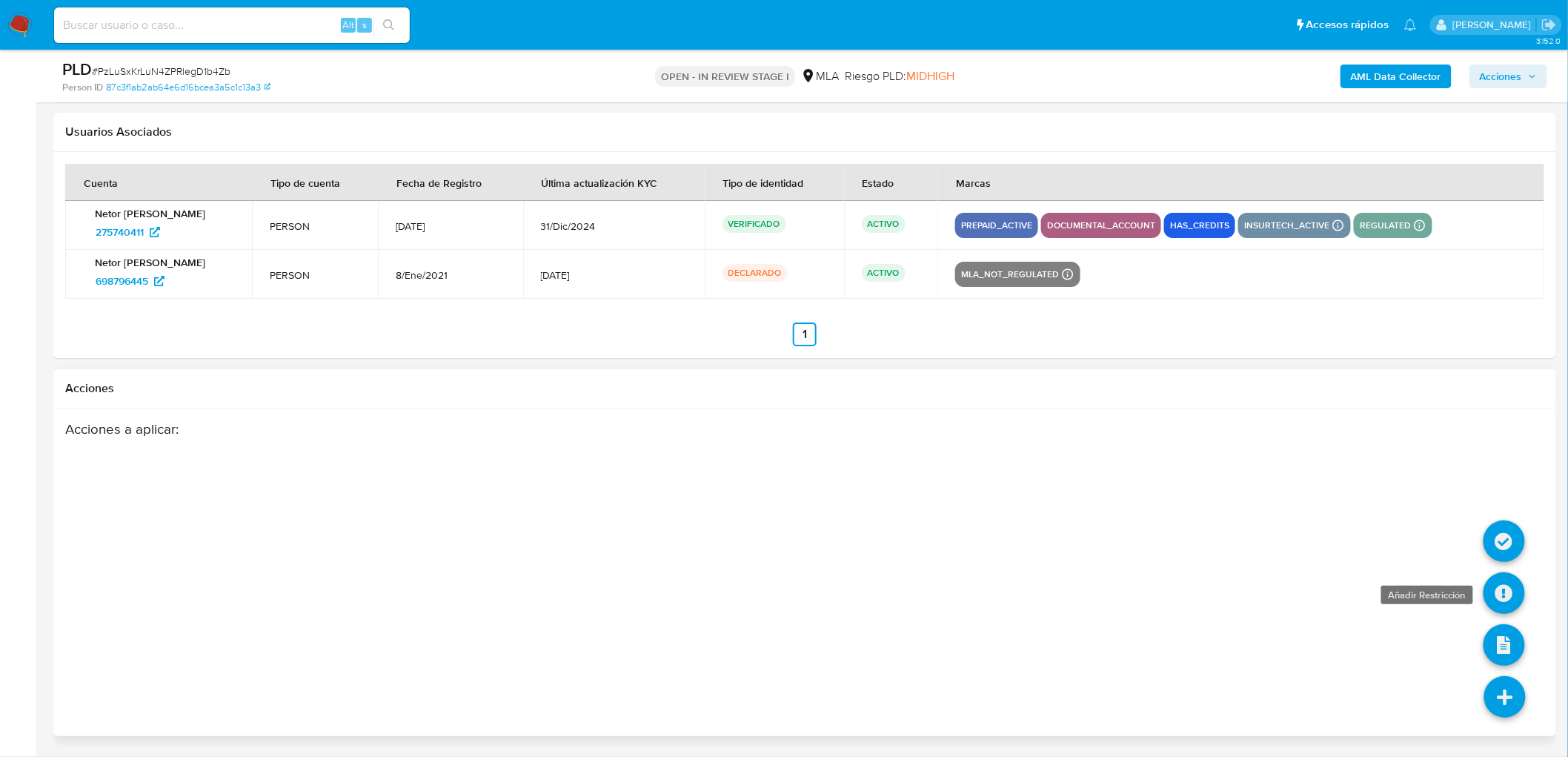
click at [1508, 593] on icon at bounding box center [1504, 593] width 42 height 42
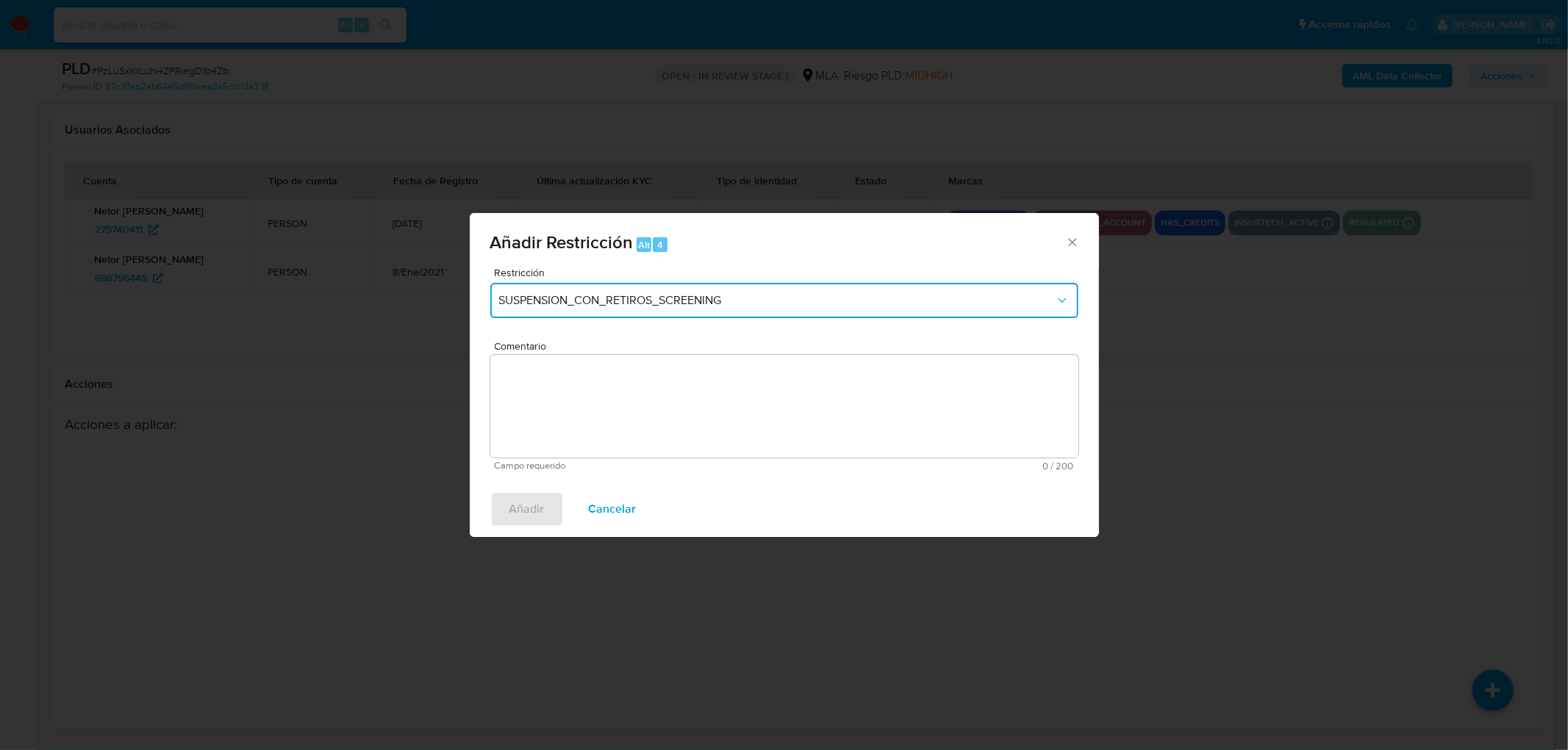
click at [680, 292] on button "SUSPENSION_CON_RETIROS_SCREENING" at bounding box center [784, 301] width 588 height 35
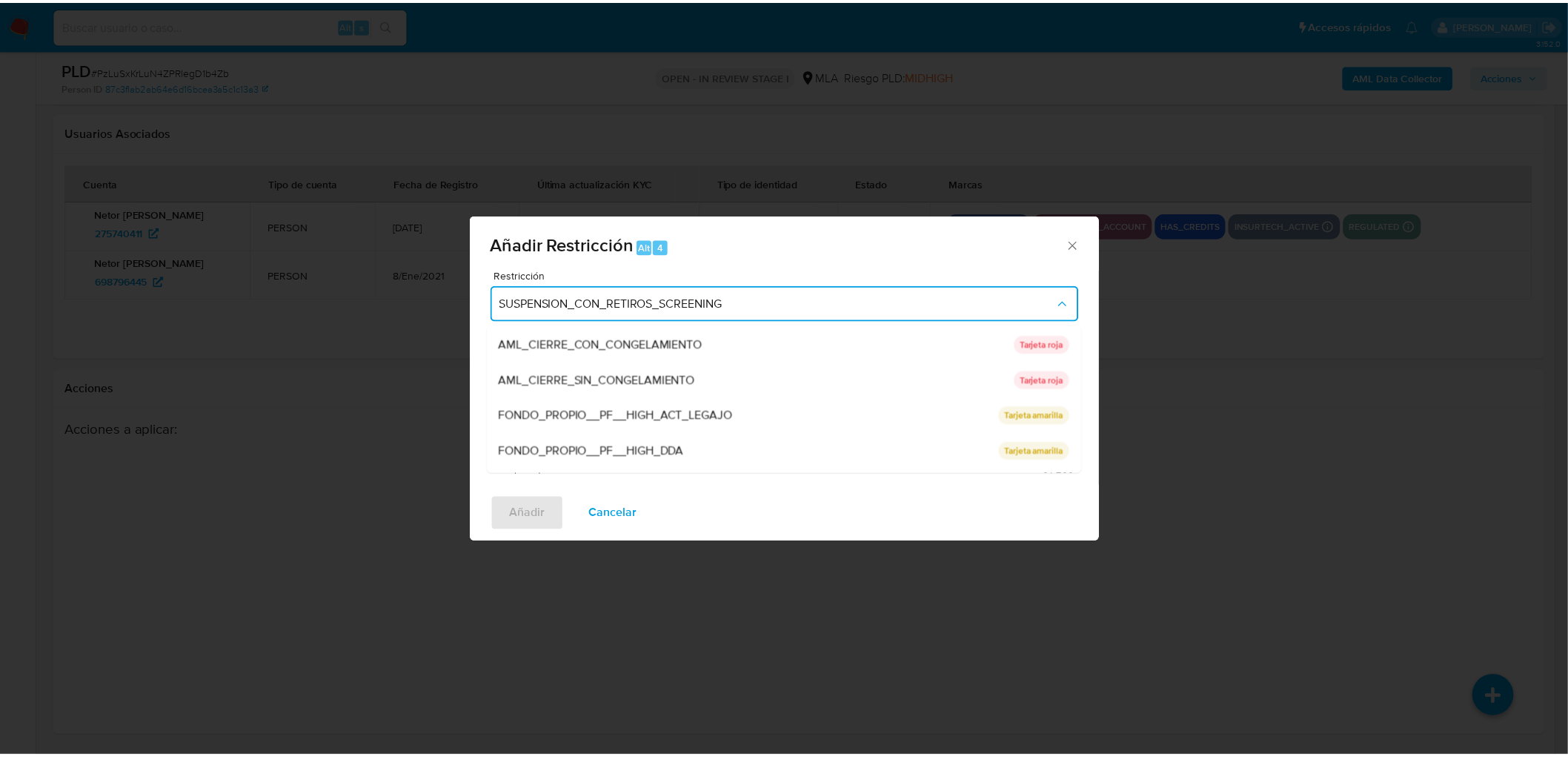
scroll to position [242, 0]
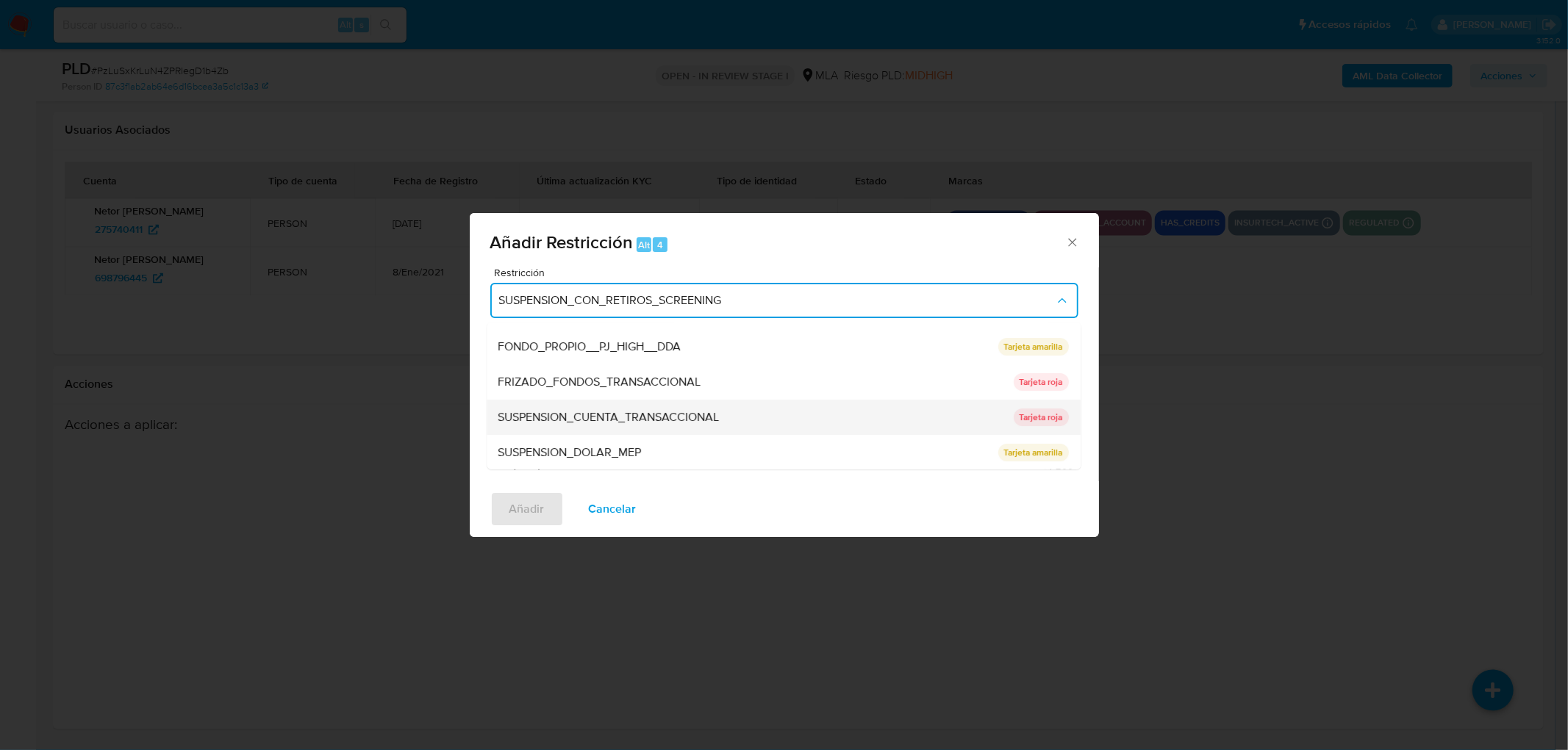
click at [625, 422] on span "SUSPENSION_CUENTA_TRANSACCIONAL" at bounding box center [609, 417] width 221 height 15
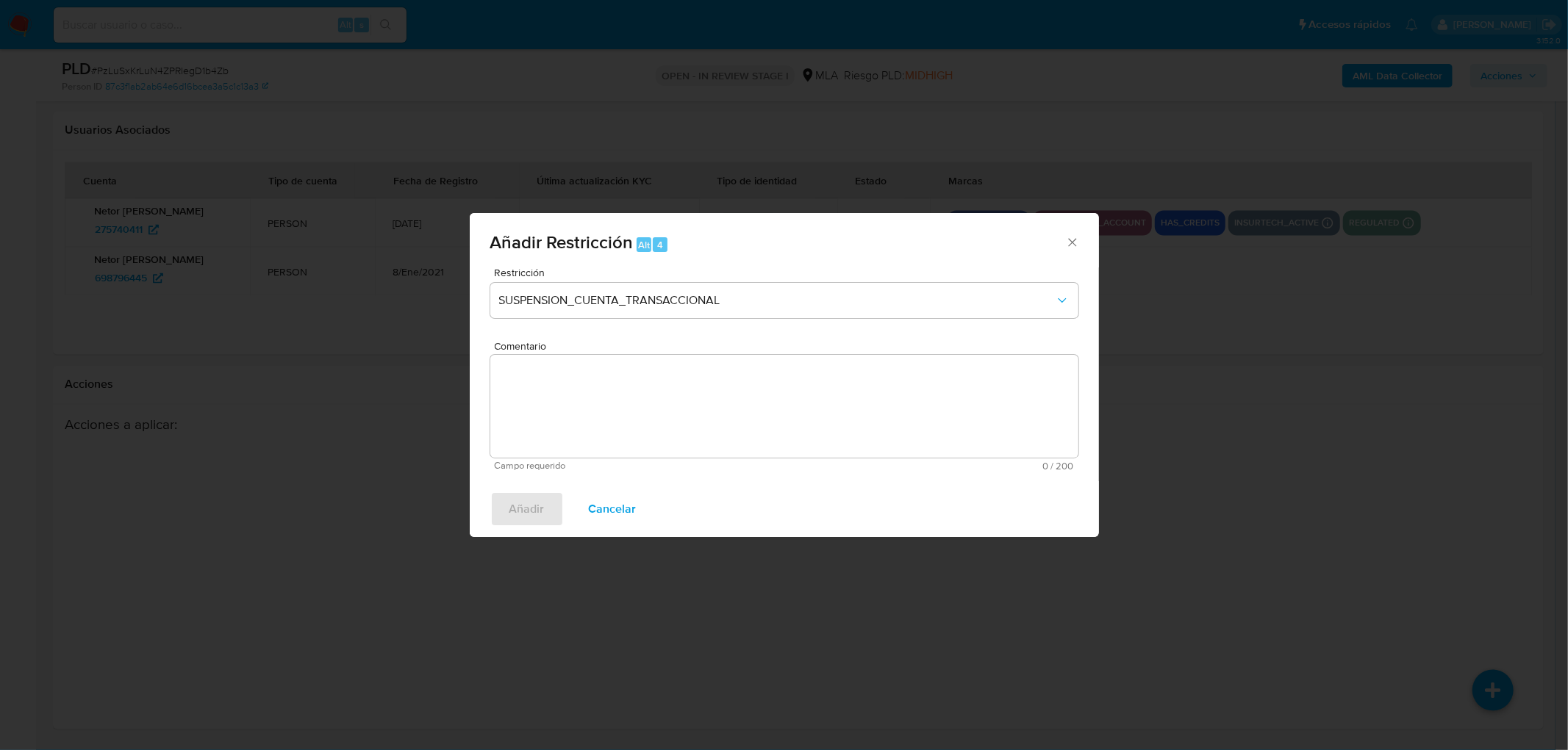
click at [601, 402] on textarea "Comentario" at bounding box center [784, 406] width 588 height 102
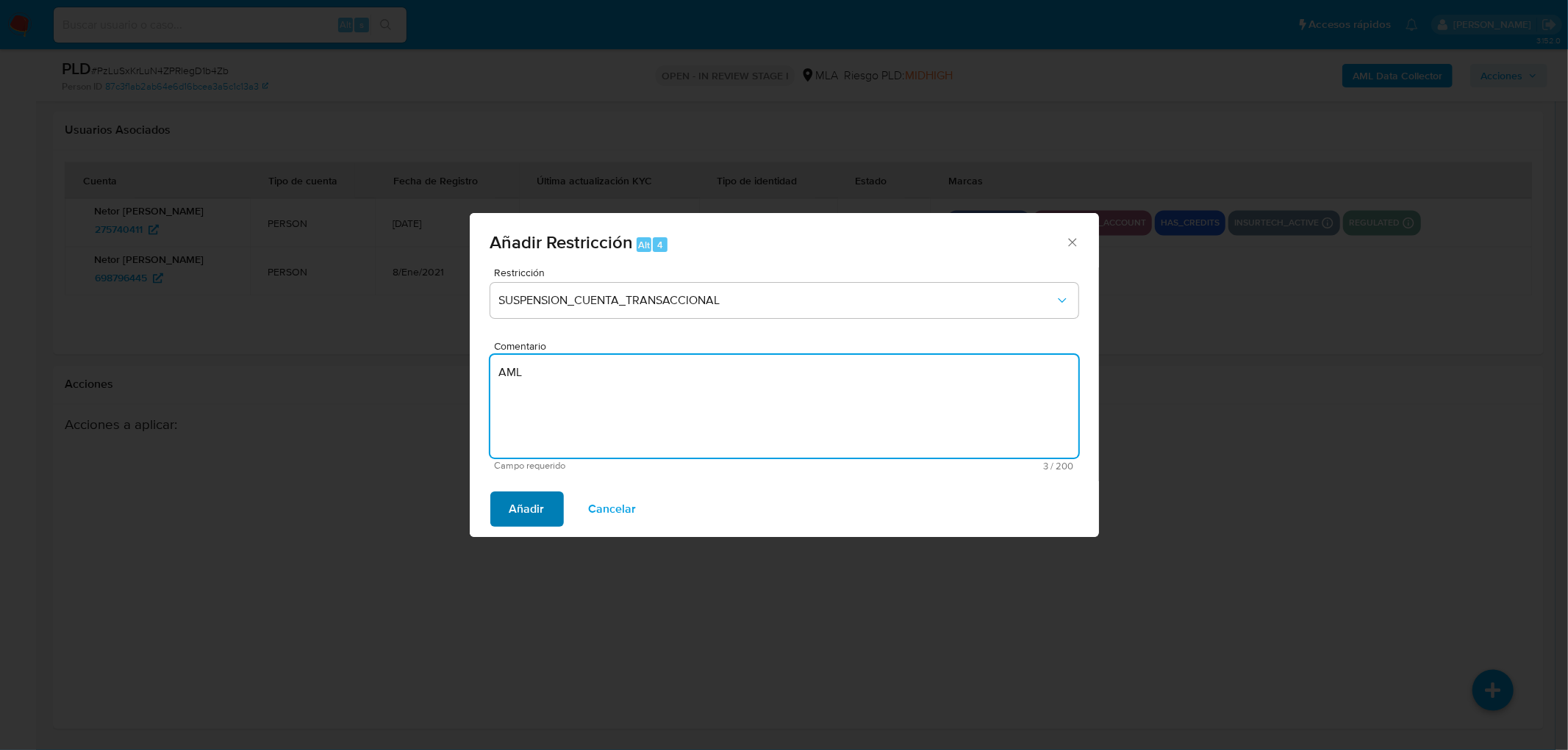
type textarea "AML"
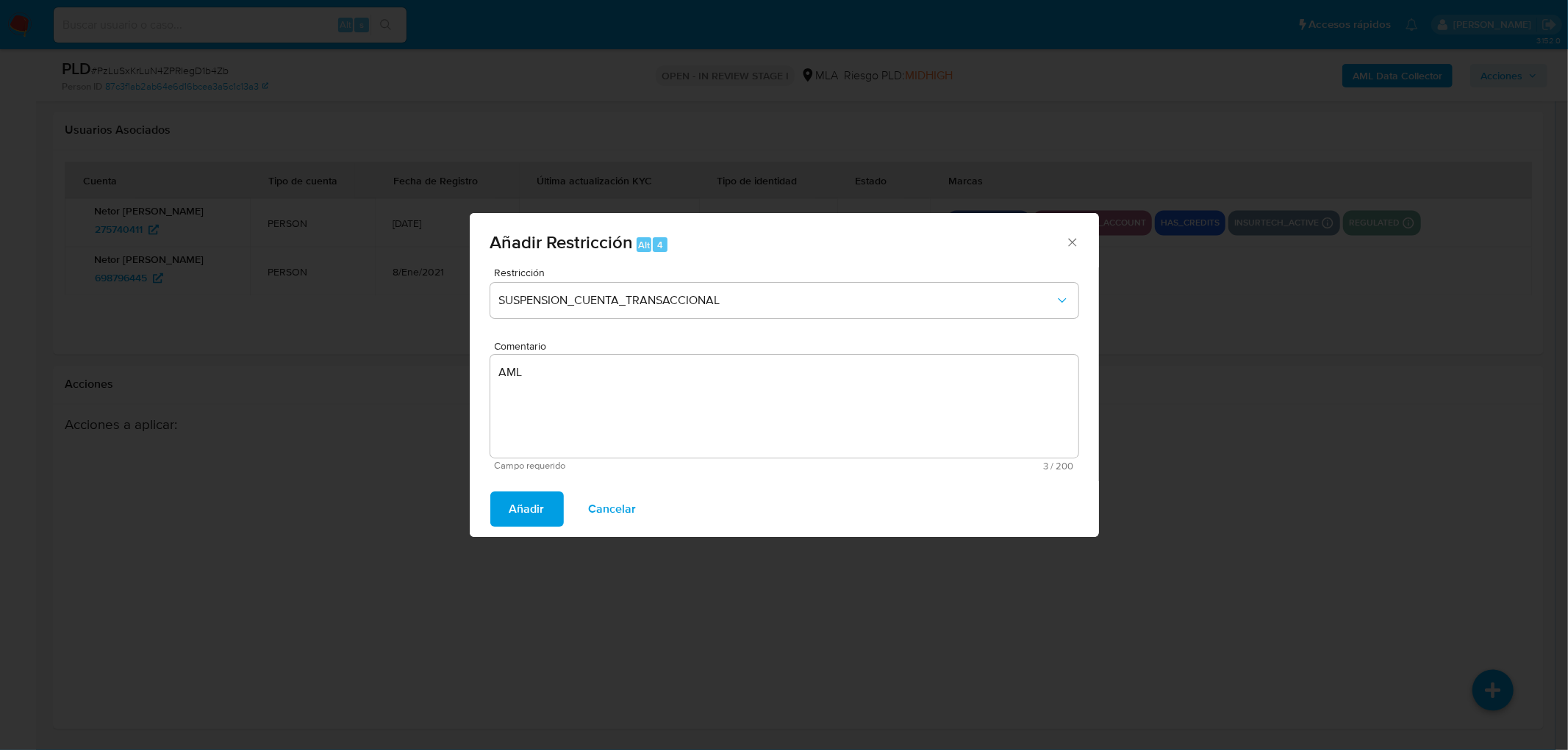
click at [519, 512] on span "Añadir" at bounding box center [527, 508] width 35 height 32
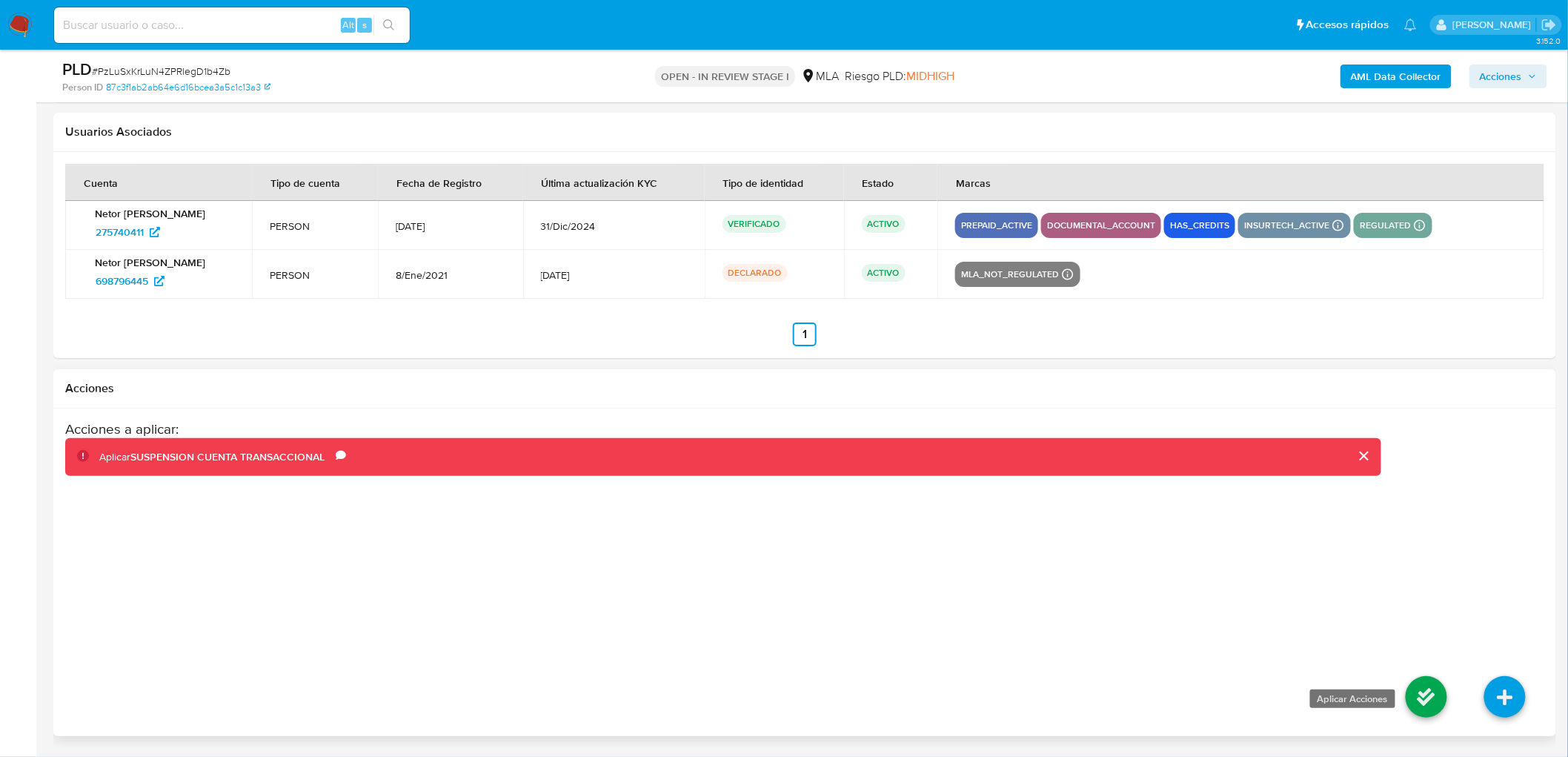
click at [1419, 694] on icon at bounding box center [1427, 696] width 42 height 42
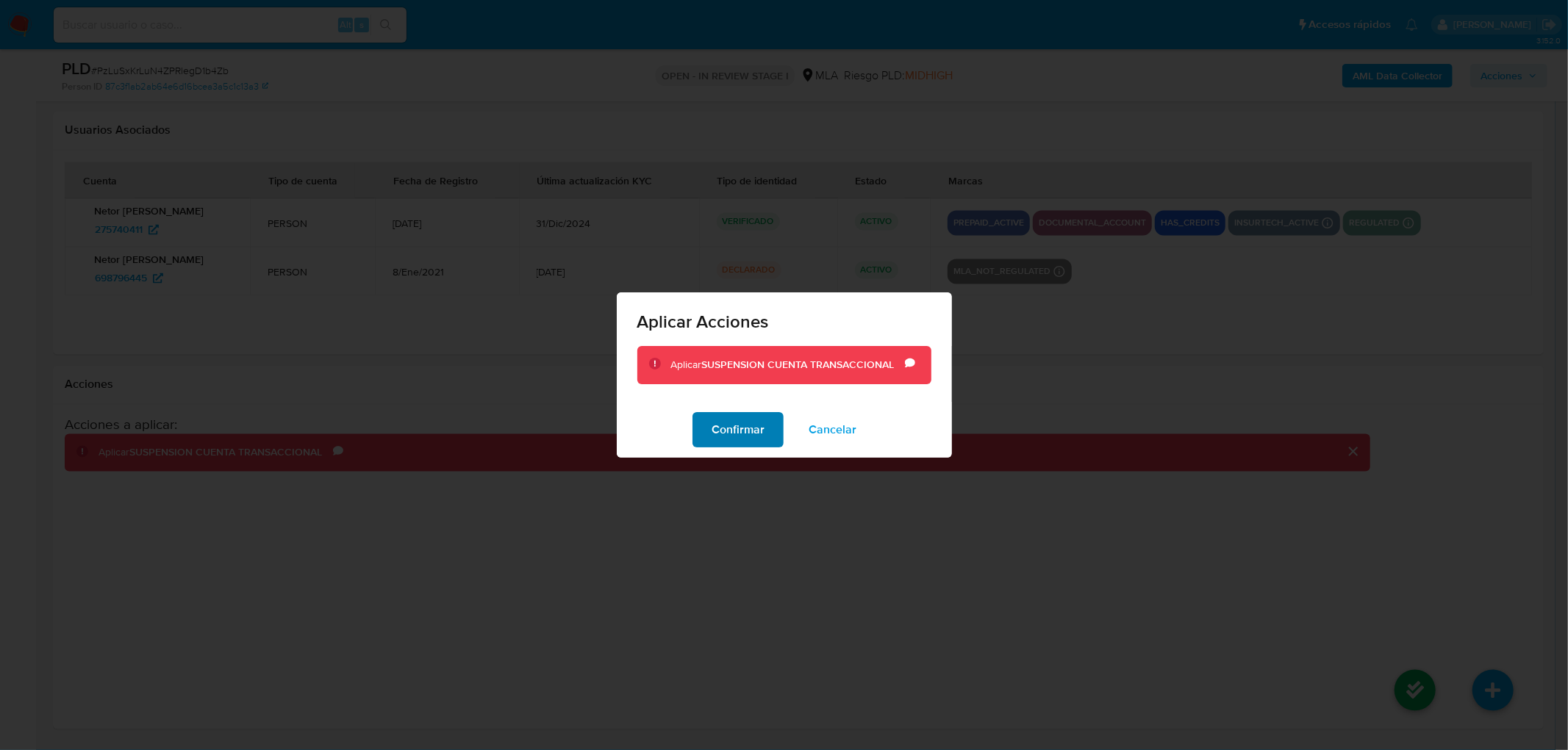
click at [726, 428] on span "Confirmar" at bounding box center [737, 429] width 53 height 32
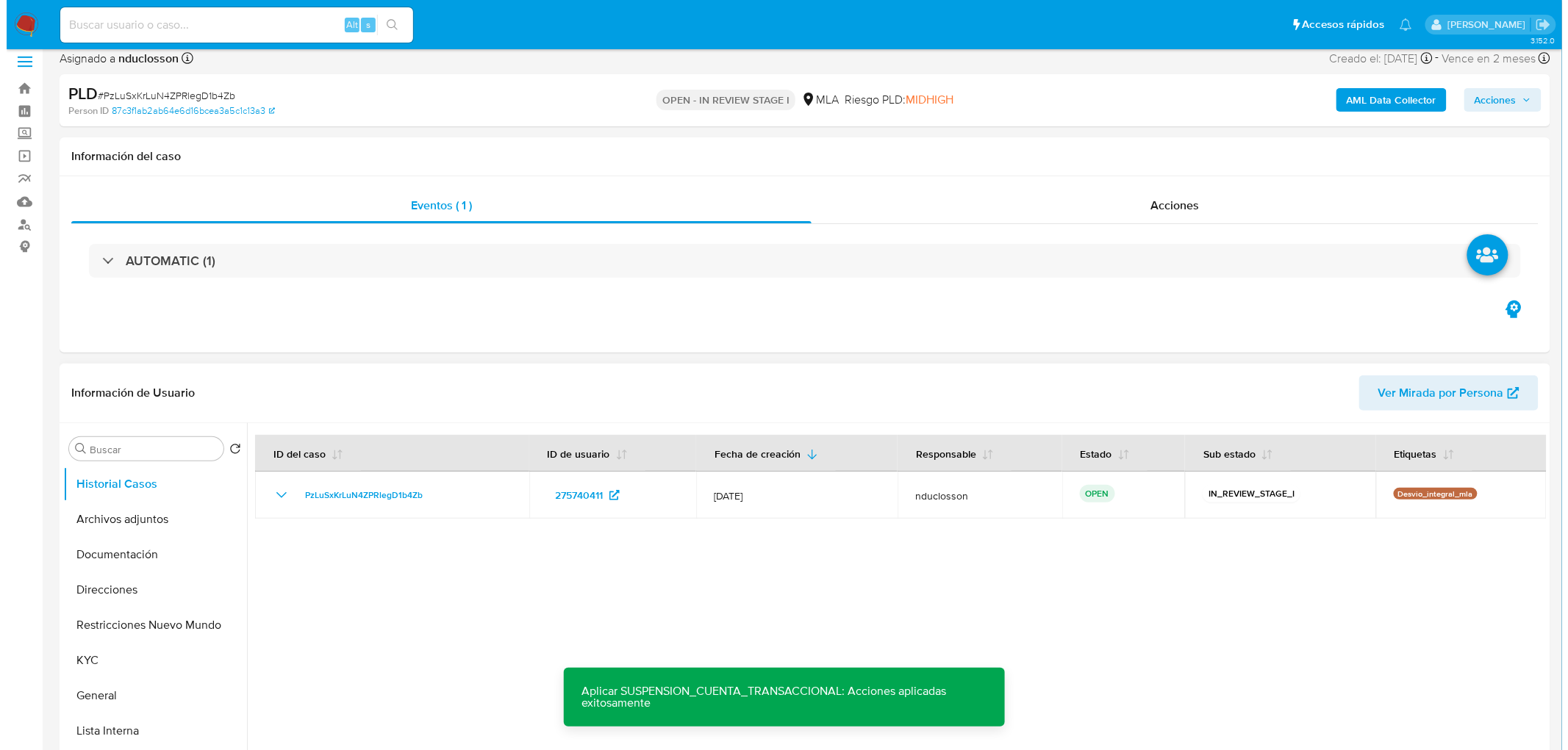
scroll to position [0, 0]
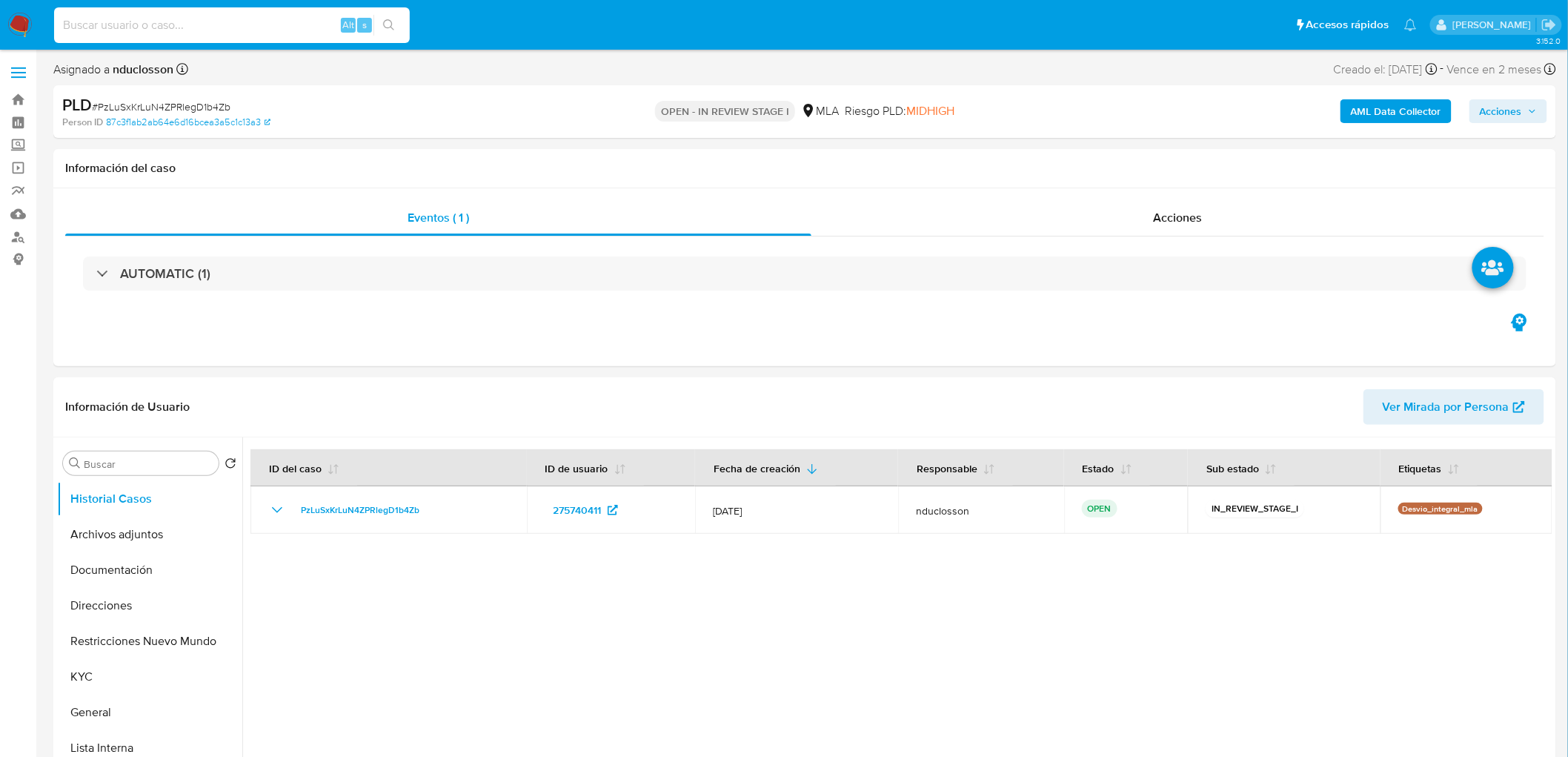
click at [169, 24] on input at bounding box center [232, 25] width 355 height 20
paste input "kclUXEd1z7Wq3hprZHWeWz2Z"
type input "kclUXEd1z7Wq3hprZHWeWz2Z"
click at [384, 22] on icon "search-icon" at bounding box center [389, 25] width 11 height 11
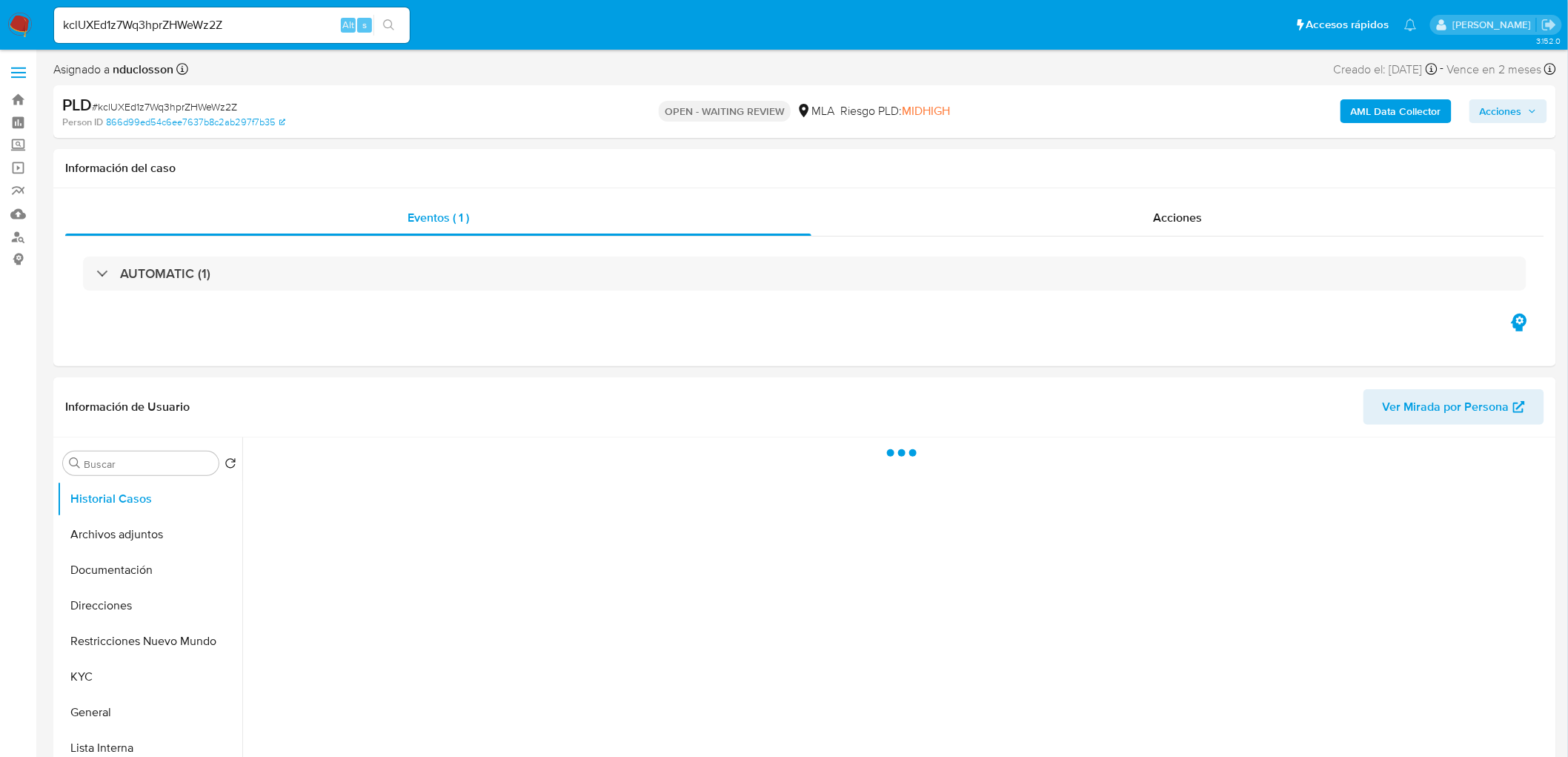
select select "10"
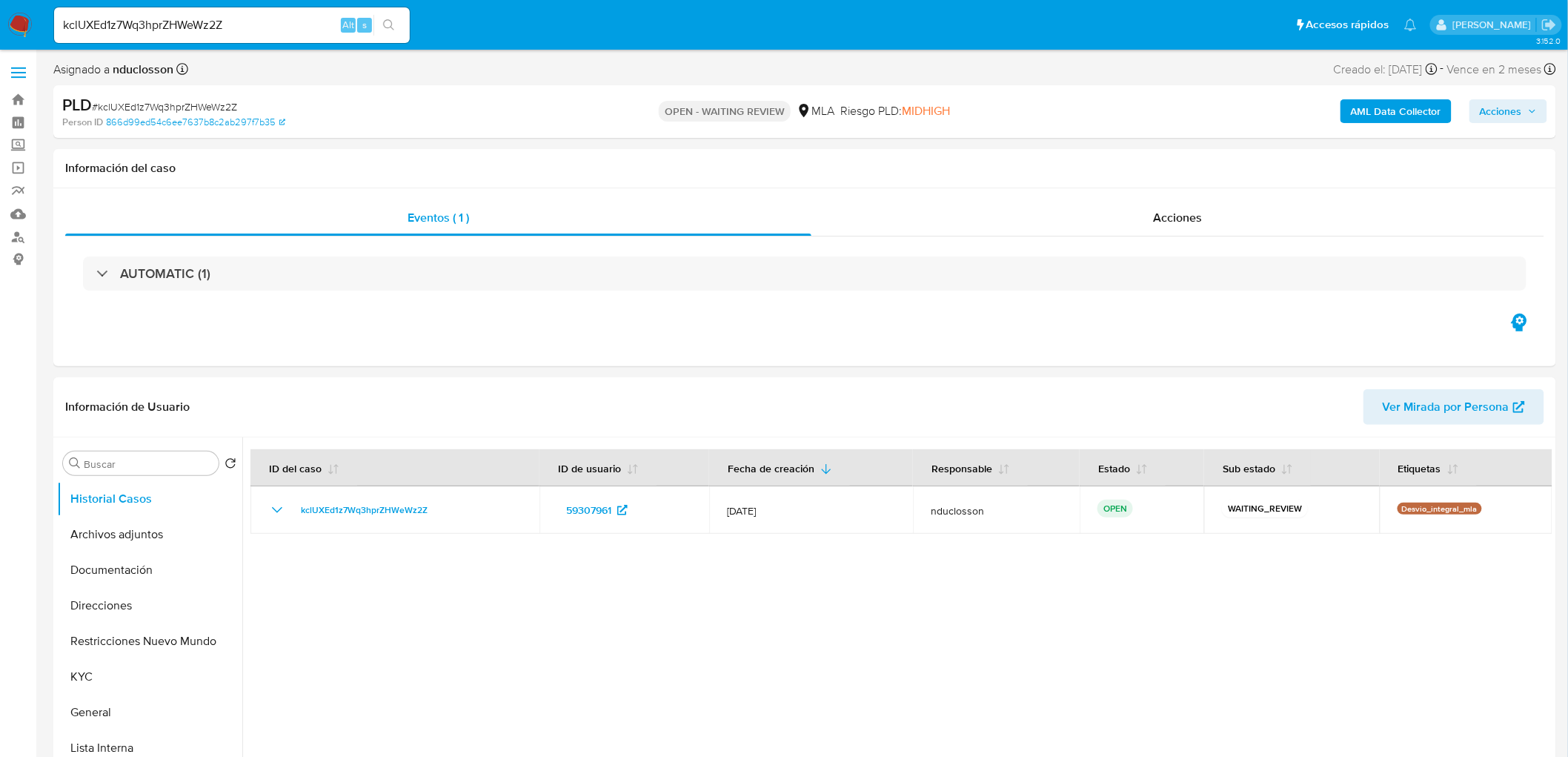
click at [1403, 115] on b "AML Data Collector" at bounding box center [1396, 111] width 90 height 23
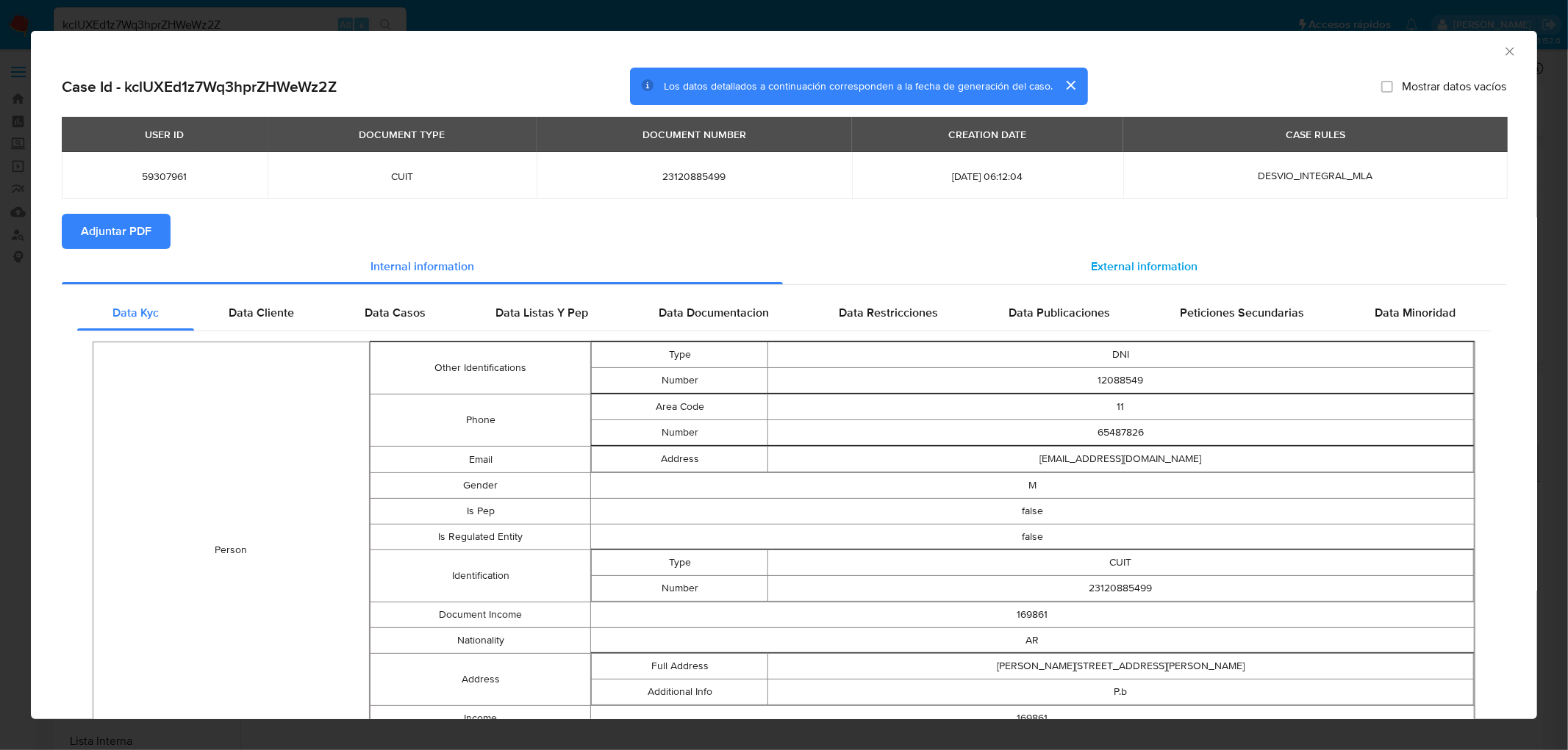
click at [1128, 273] on span "External information" at bounding box center [1143, 267] width 106 height 17
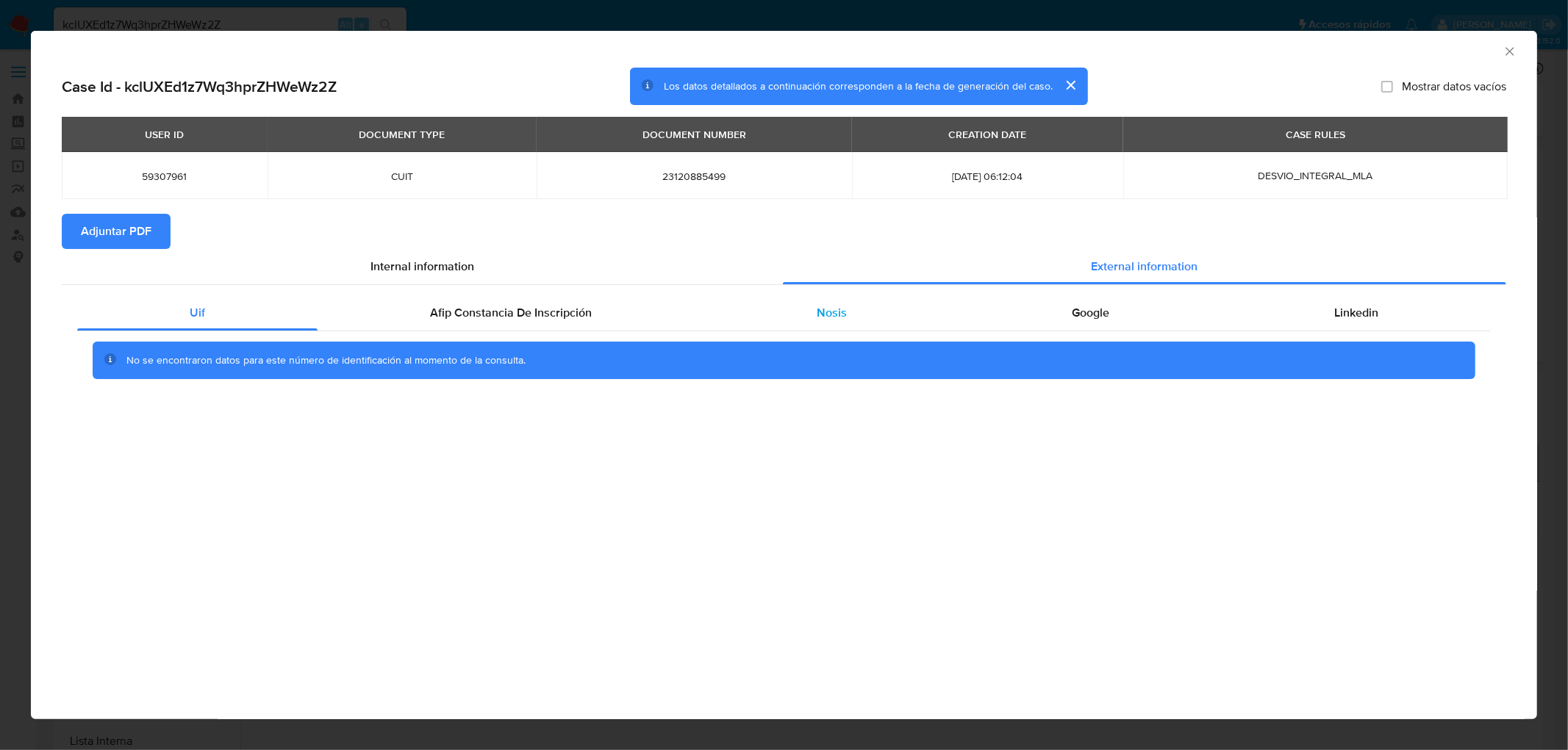
click at [821, 315] on span "Nosis" at bounding box center [832, 313] width 30 height 17
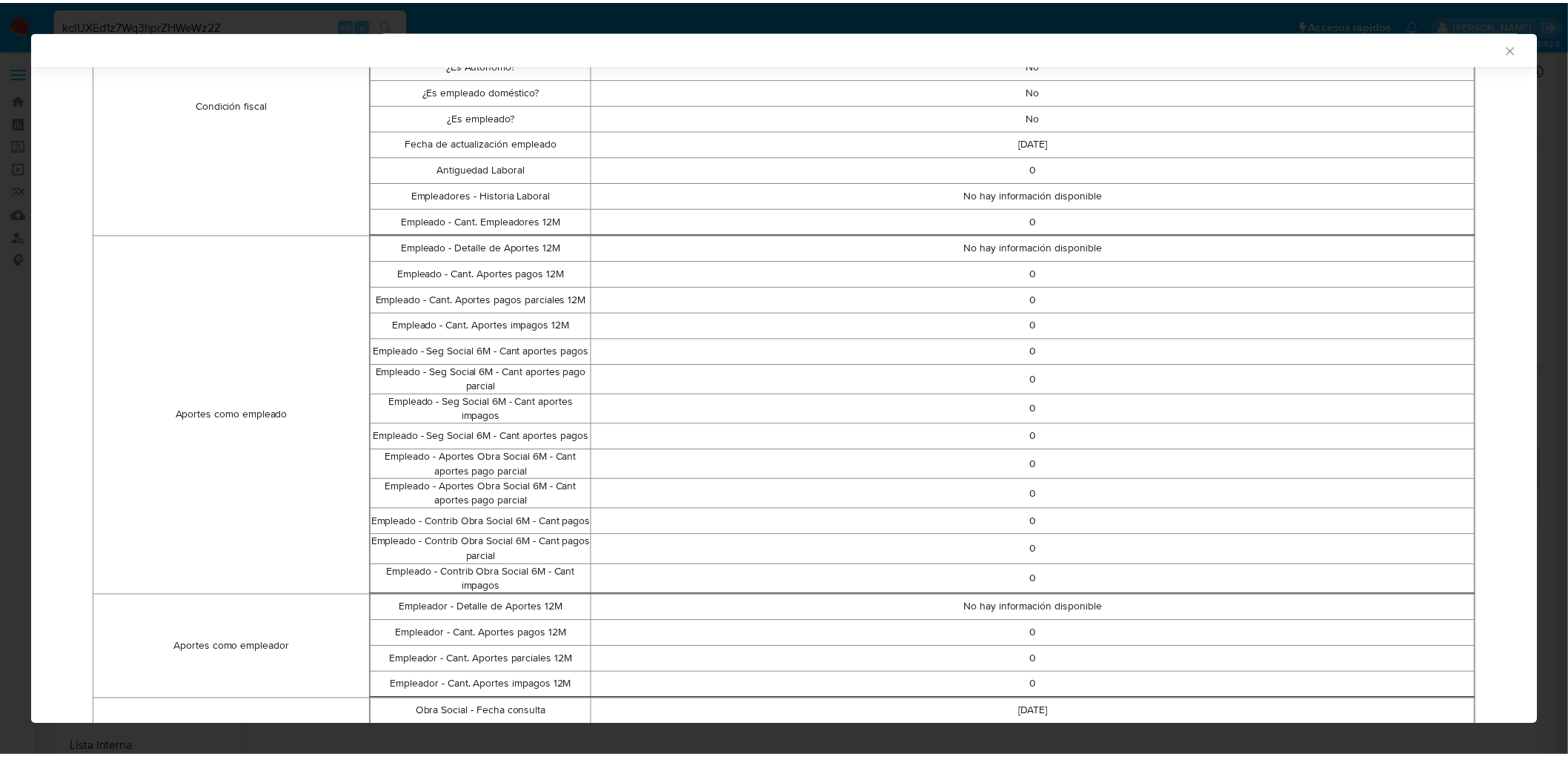
scroll to position [522, 0]
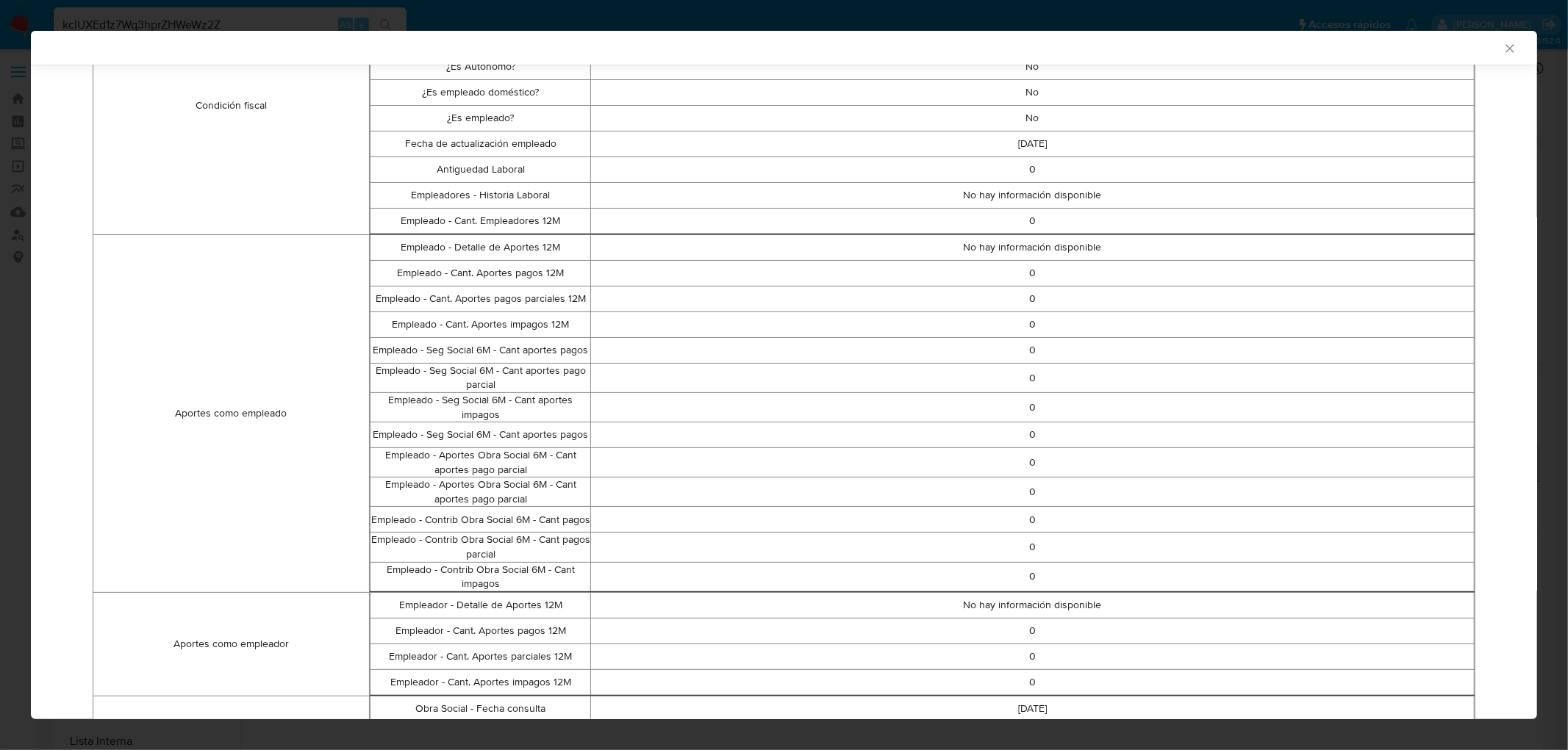
click at [724, 20] on div "AML Data Collector Case Id - kclUXEd1z7Wq3hprZHWeWz2Z Los datos detallados a co…" at bounding box center [784, 375] width 1568 height 750
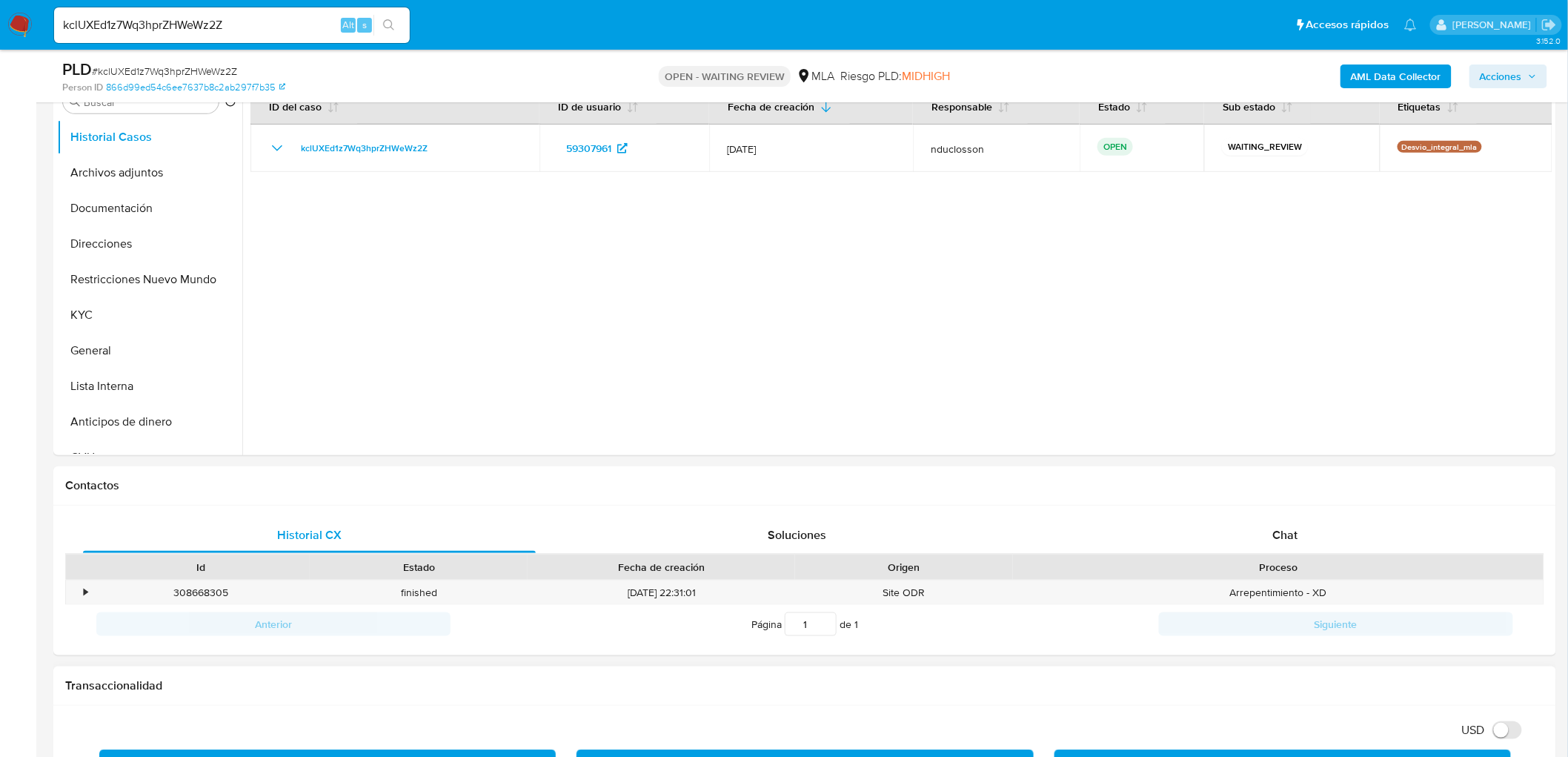
scroll to position [576, 0]
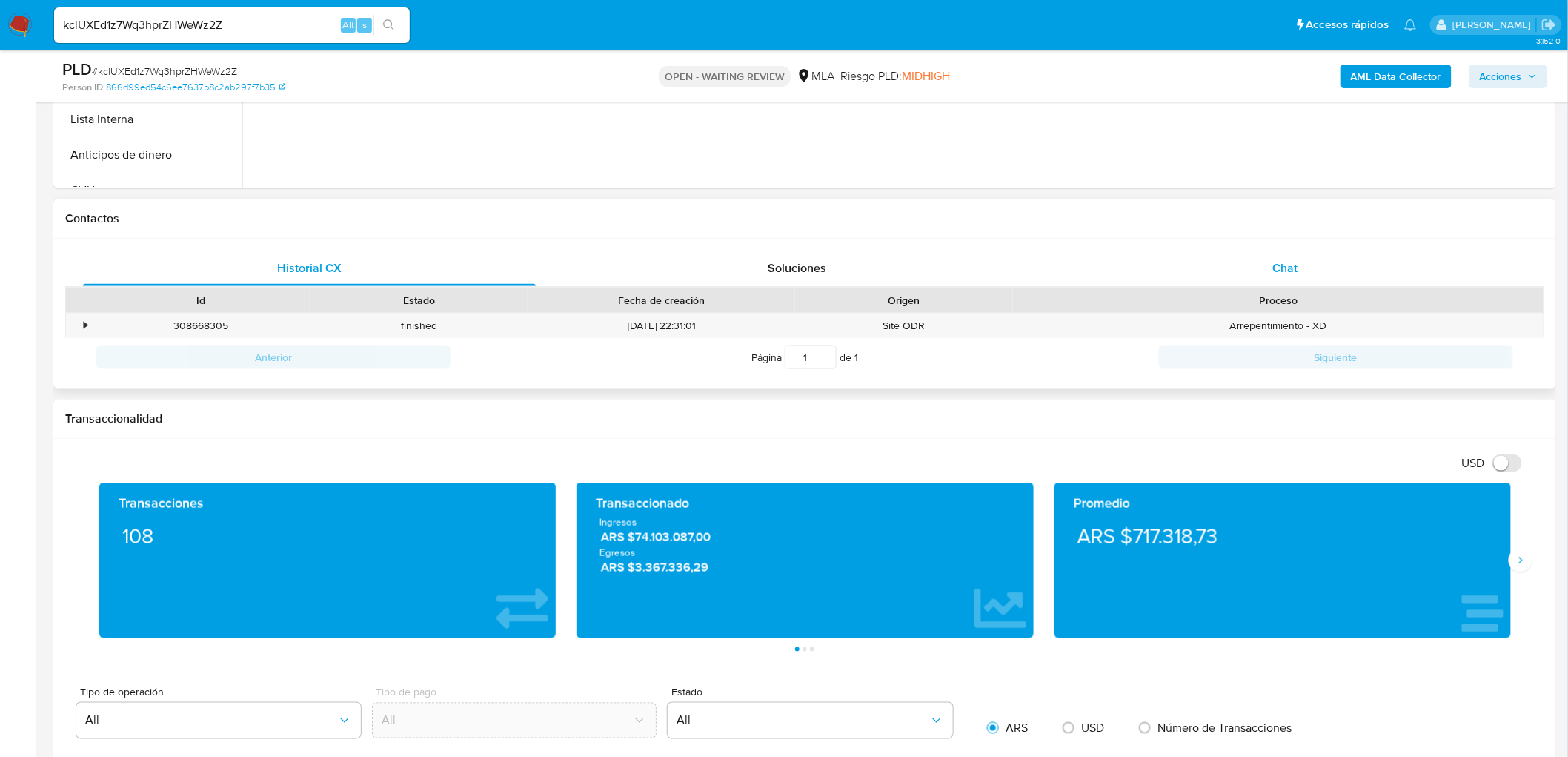
click at [1280, 275] on span "Chat" at bounding box center [1285, 268] width 25 height 17
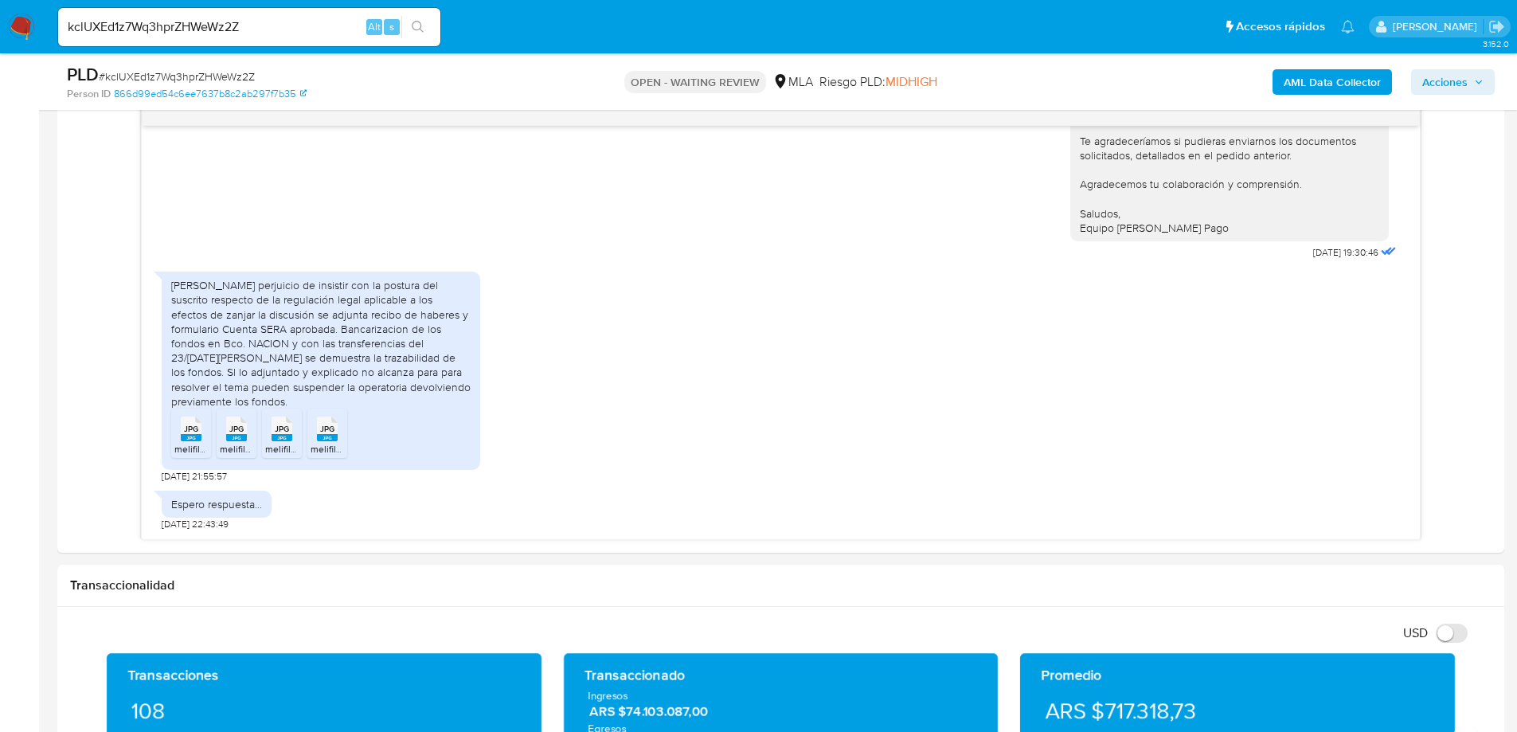
scroll to position [876, 0]
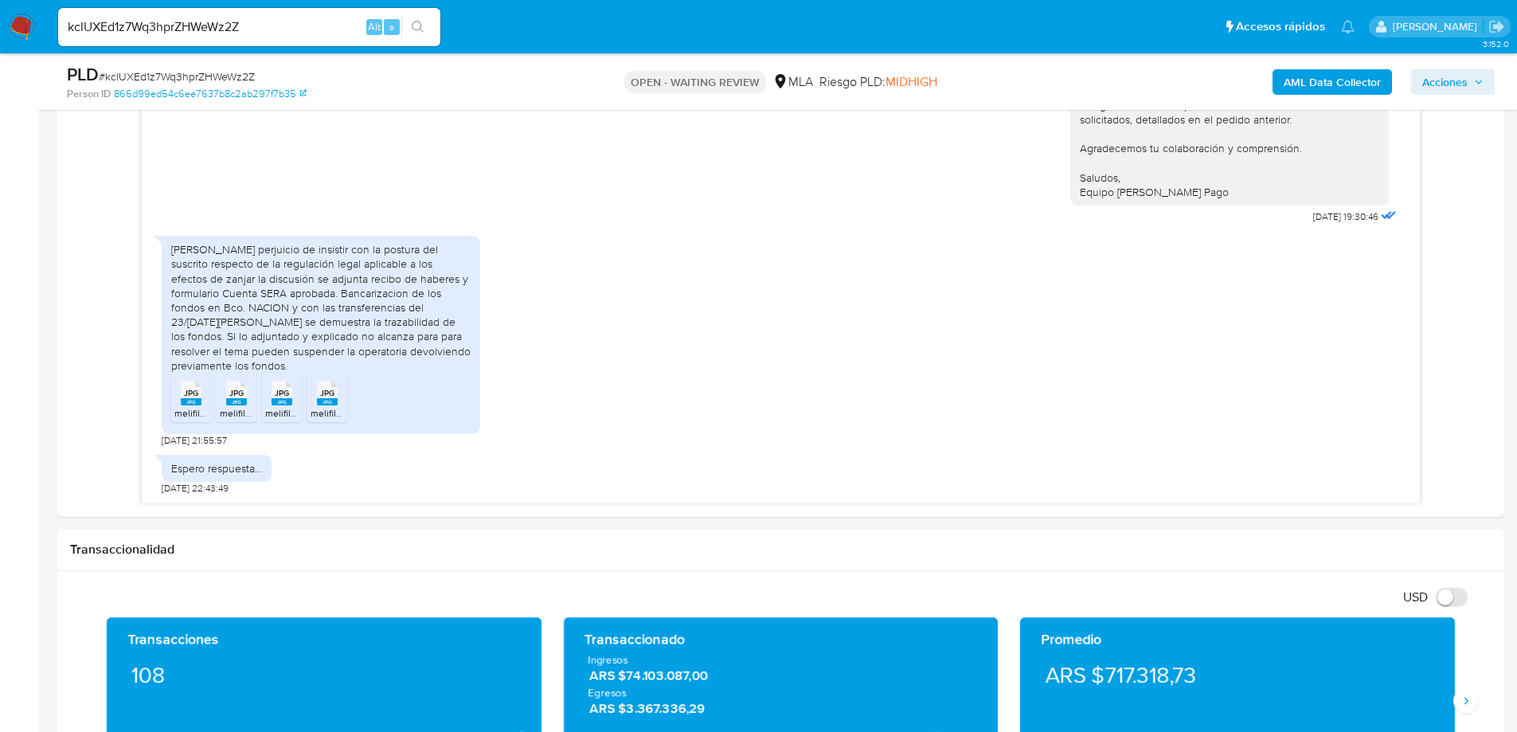
click at [170, 22] on input "kclUXEd1z7Wq3hprZHWeWz2Z" at bounding box center [249, 27] width 382 height 21
paste input "0w2Zx5jeJQHraZ4PNiaQzeHM"
type input "0w2Zx5jeJQHraZ4PNiaQzeHM"
click at [413, 29] on icon "search-icon" at bounding box center [418, 27] width 13 height 13
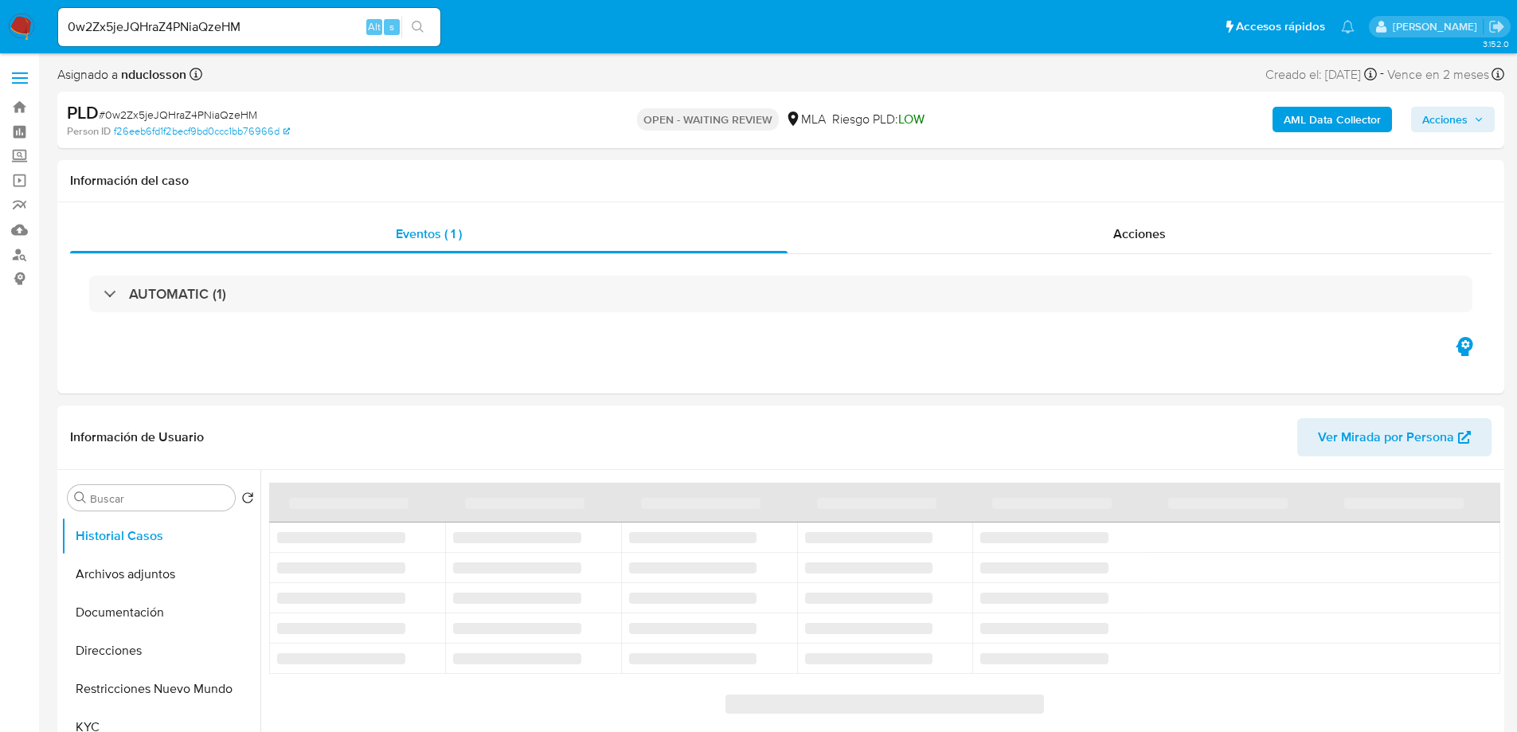
select select "10"
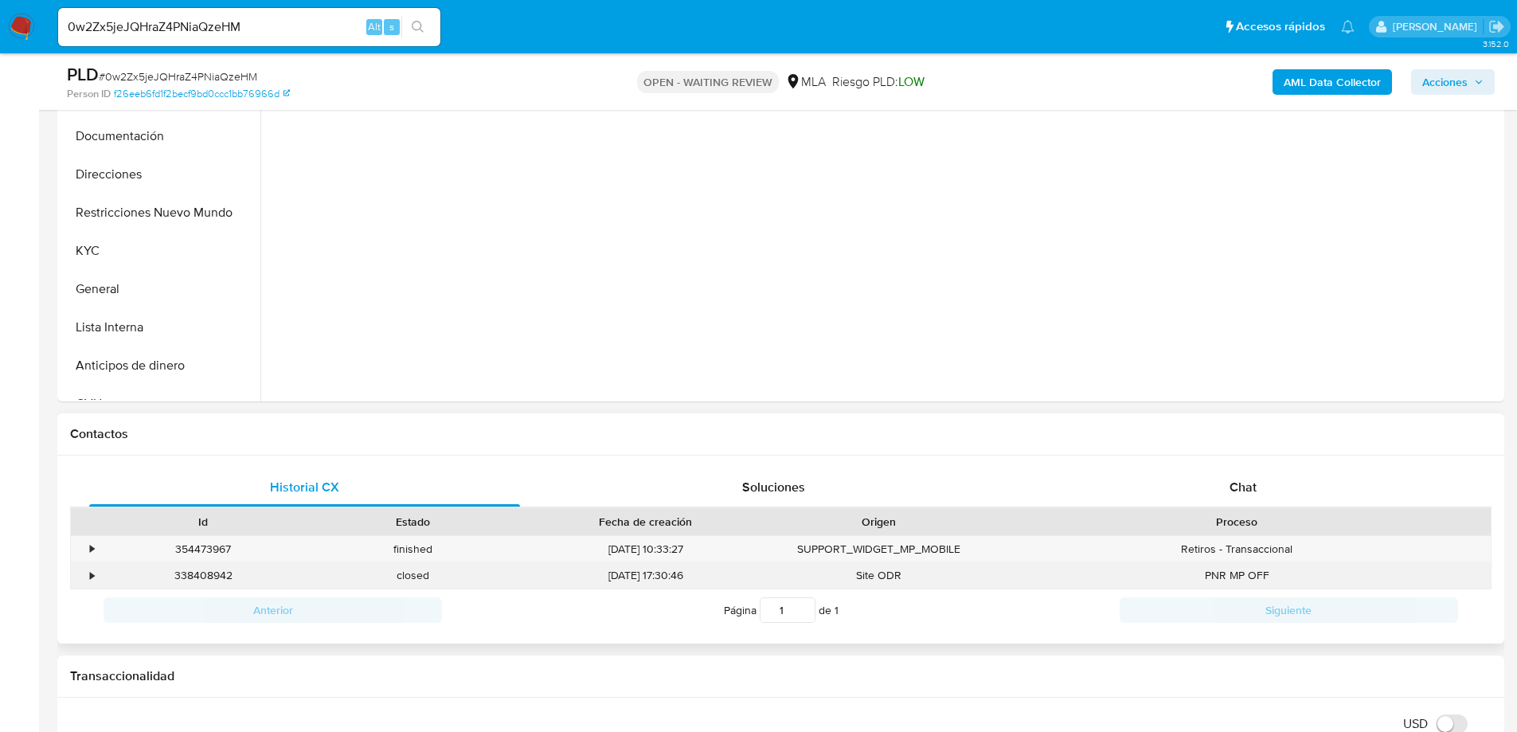
scroll to position [557, 0]
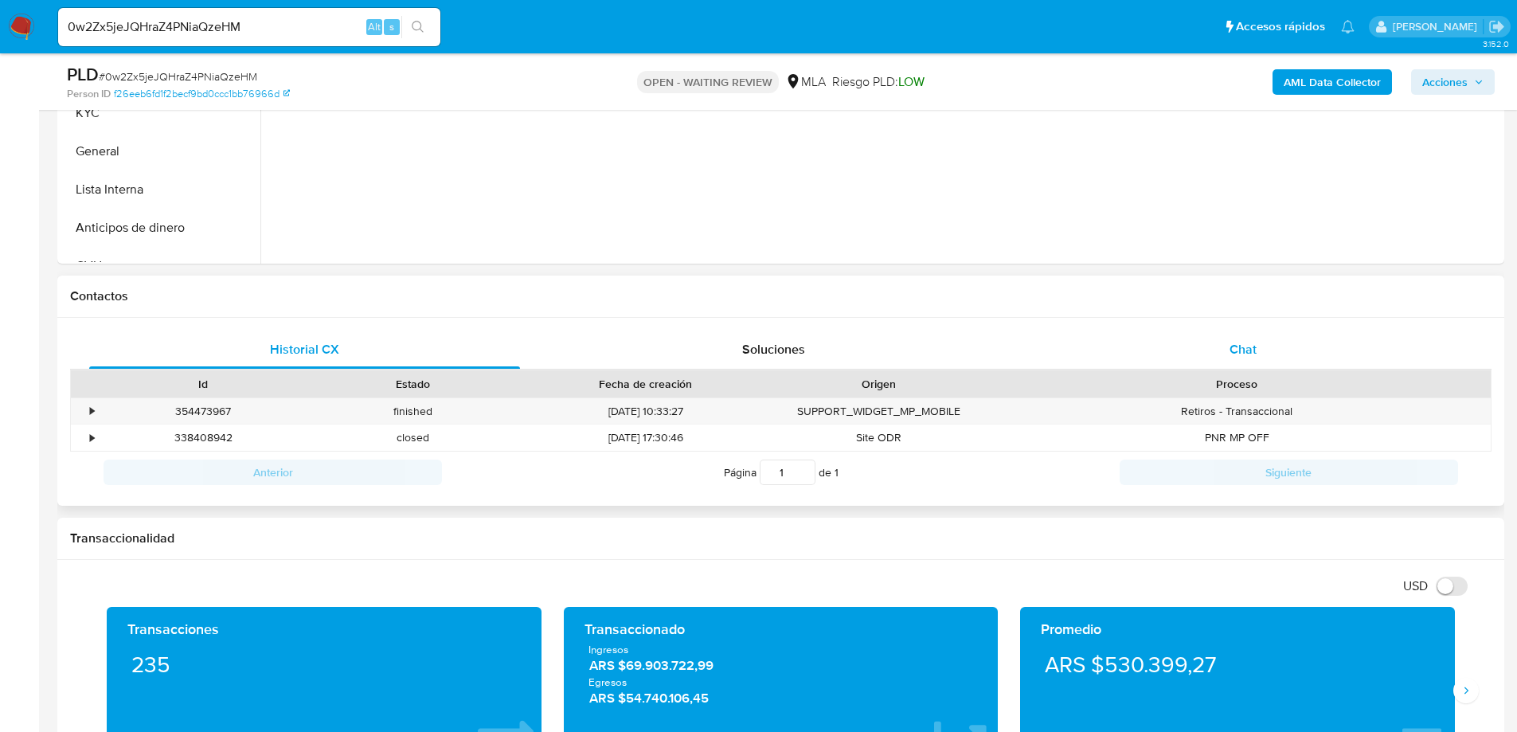
click at [1216, 344] on div "Chat" at bounding box center [1242, 349] width 431 height 38
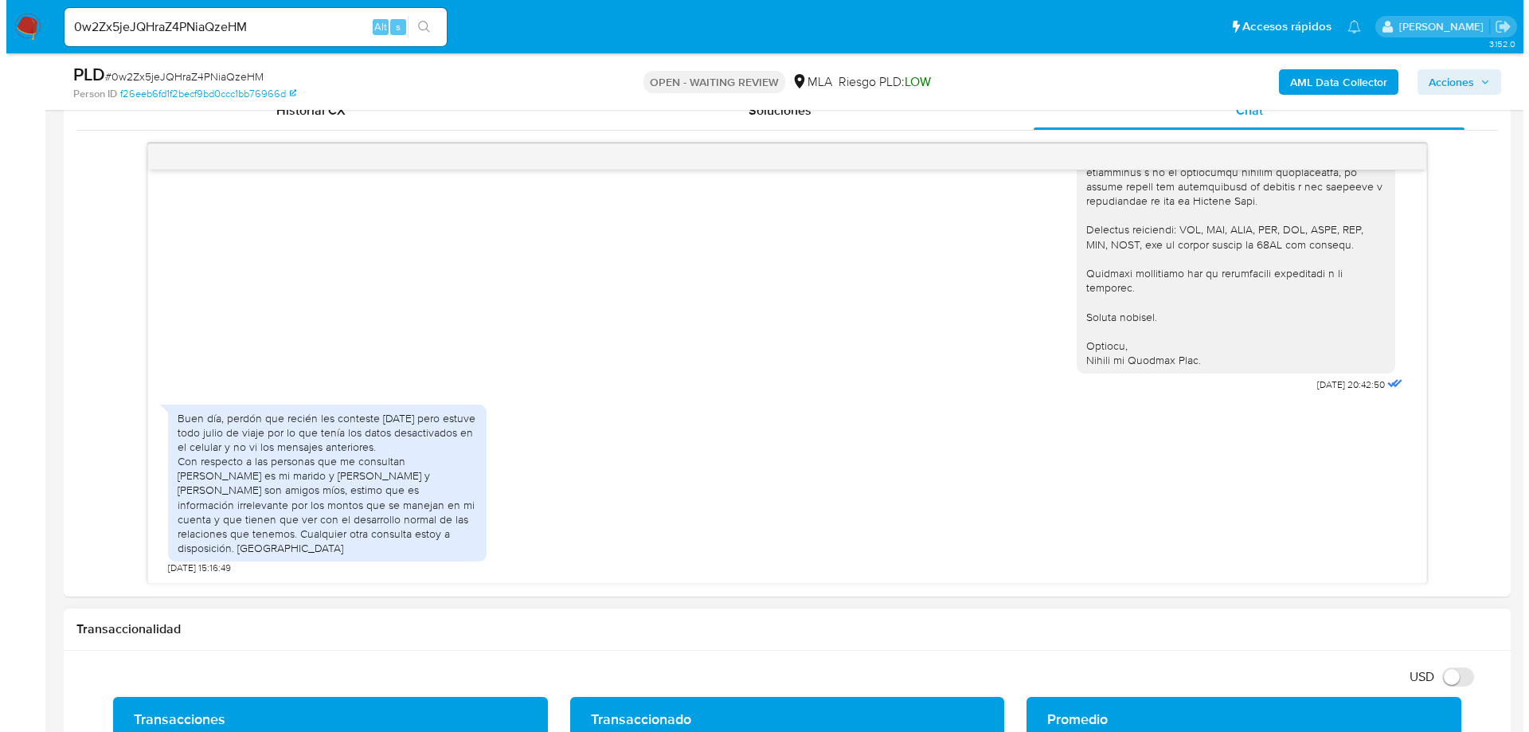
scroll to position [1195, 0]
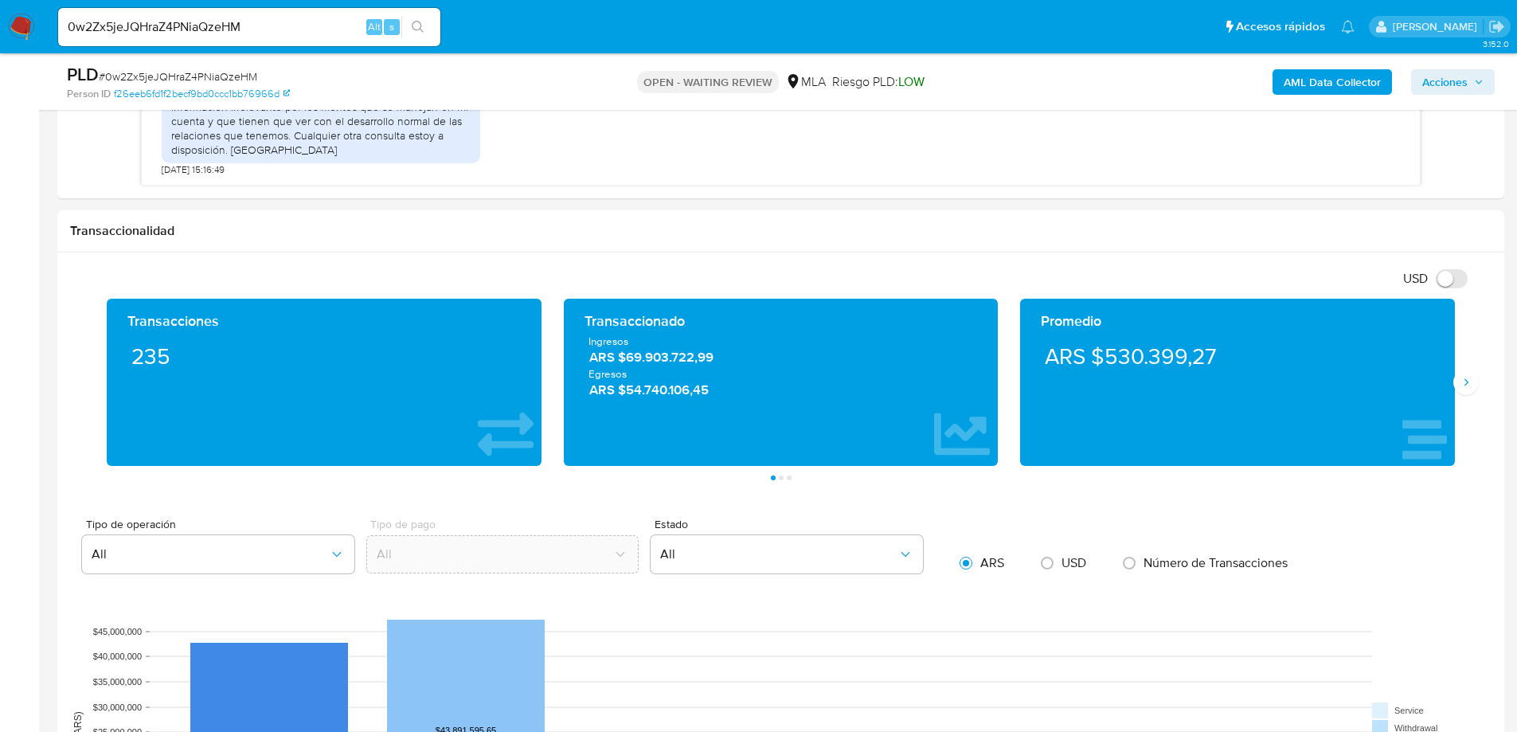
click at [1339, 87] on b "AML Data Collector" at bounding box center [1332, 81] width 97 height 25
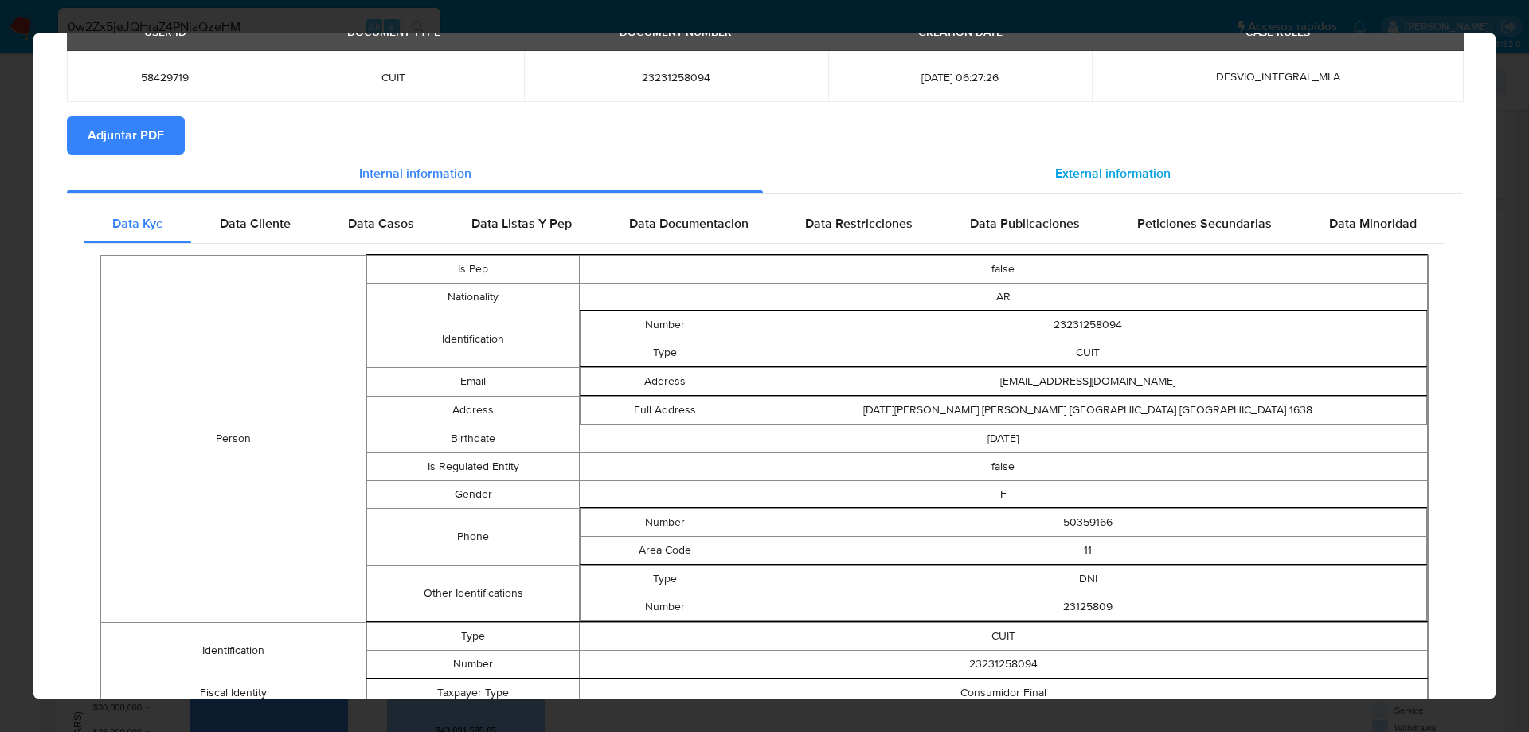
scroll to position [0, 0]
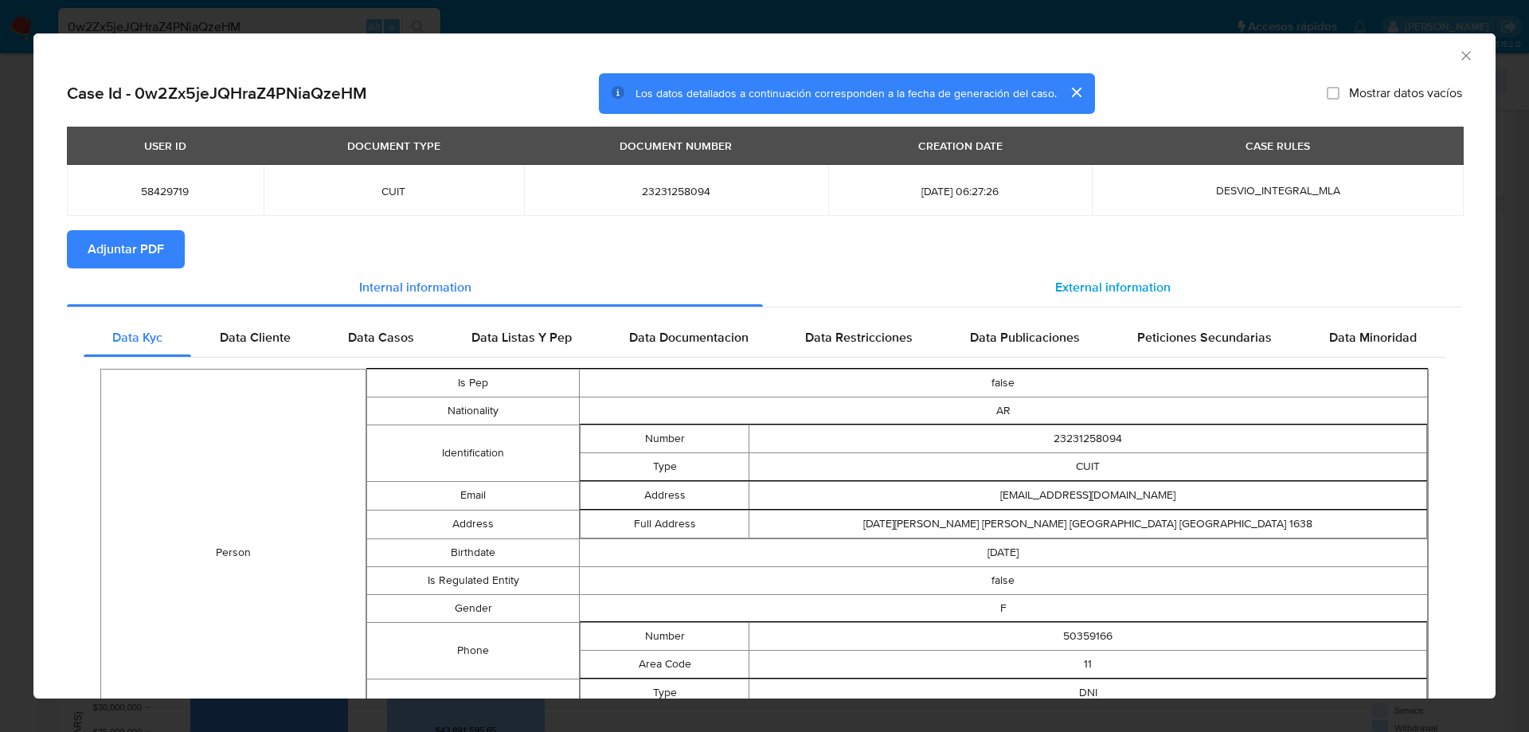
click at [1055, 283] on span "External information" at bounding box center [1112, 287] width 115 height 18
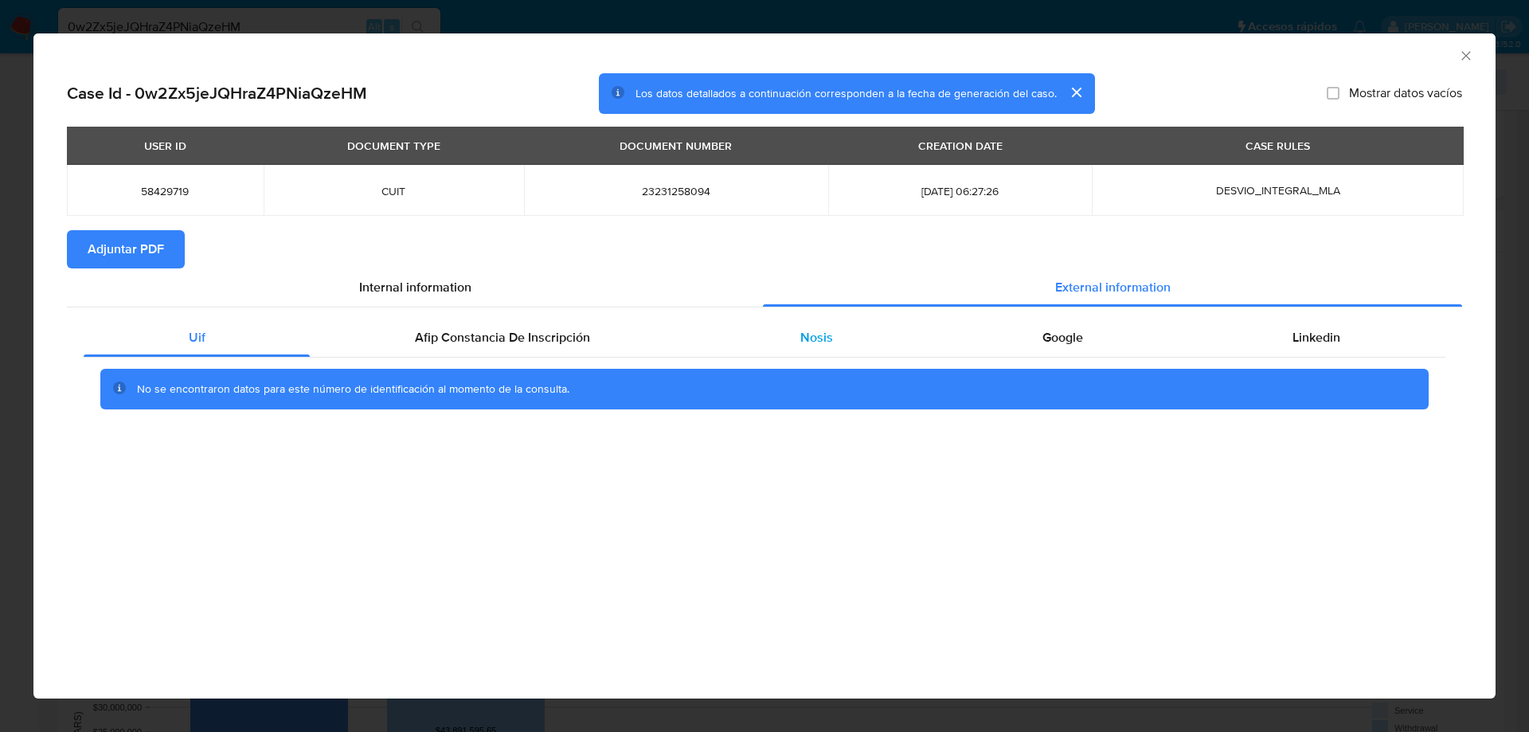
click at [822, 336] on span "Nosis" at bounding box center [816, 337] width 33 height 18
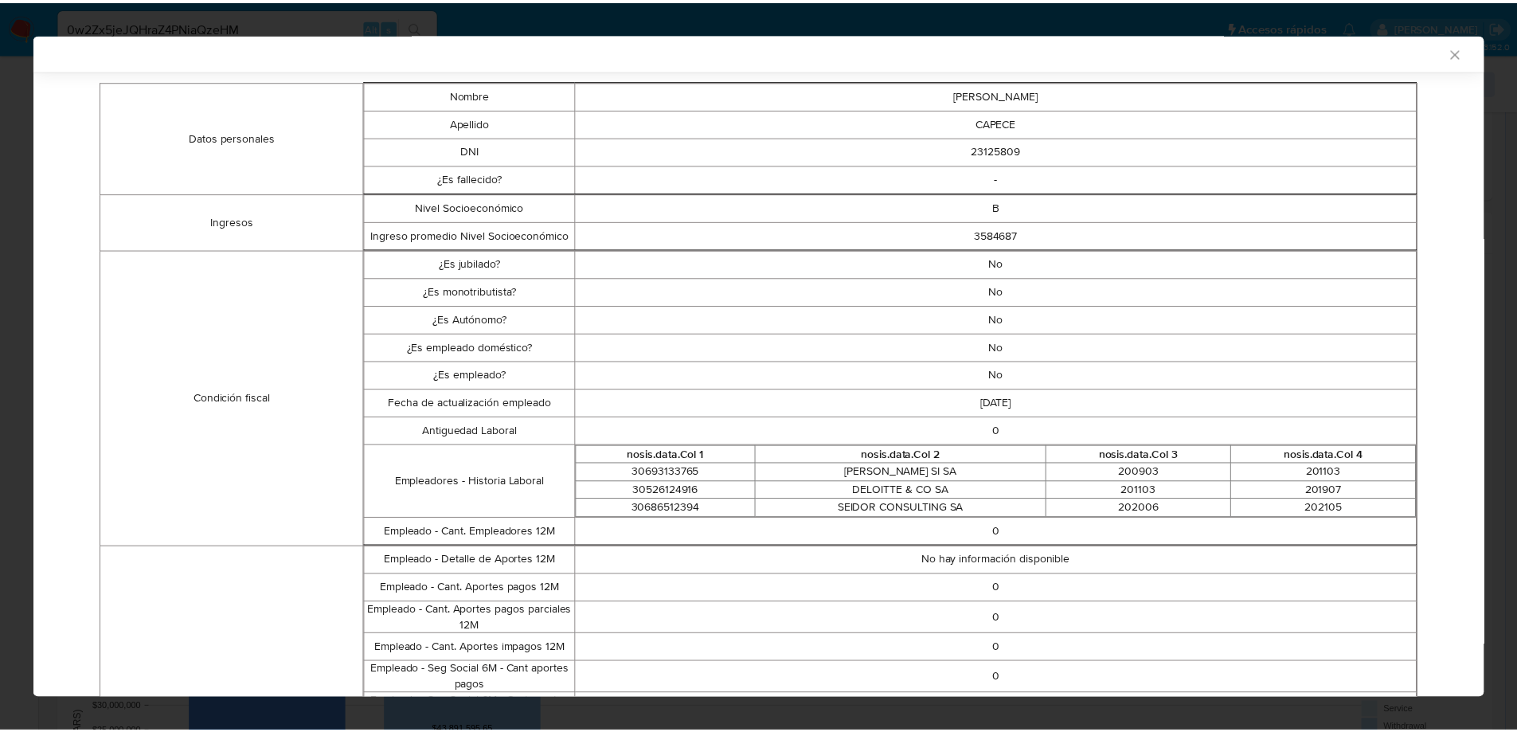
scroll to position [395, 0]
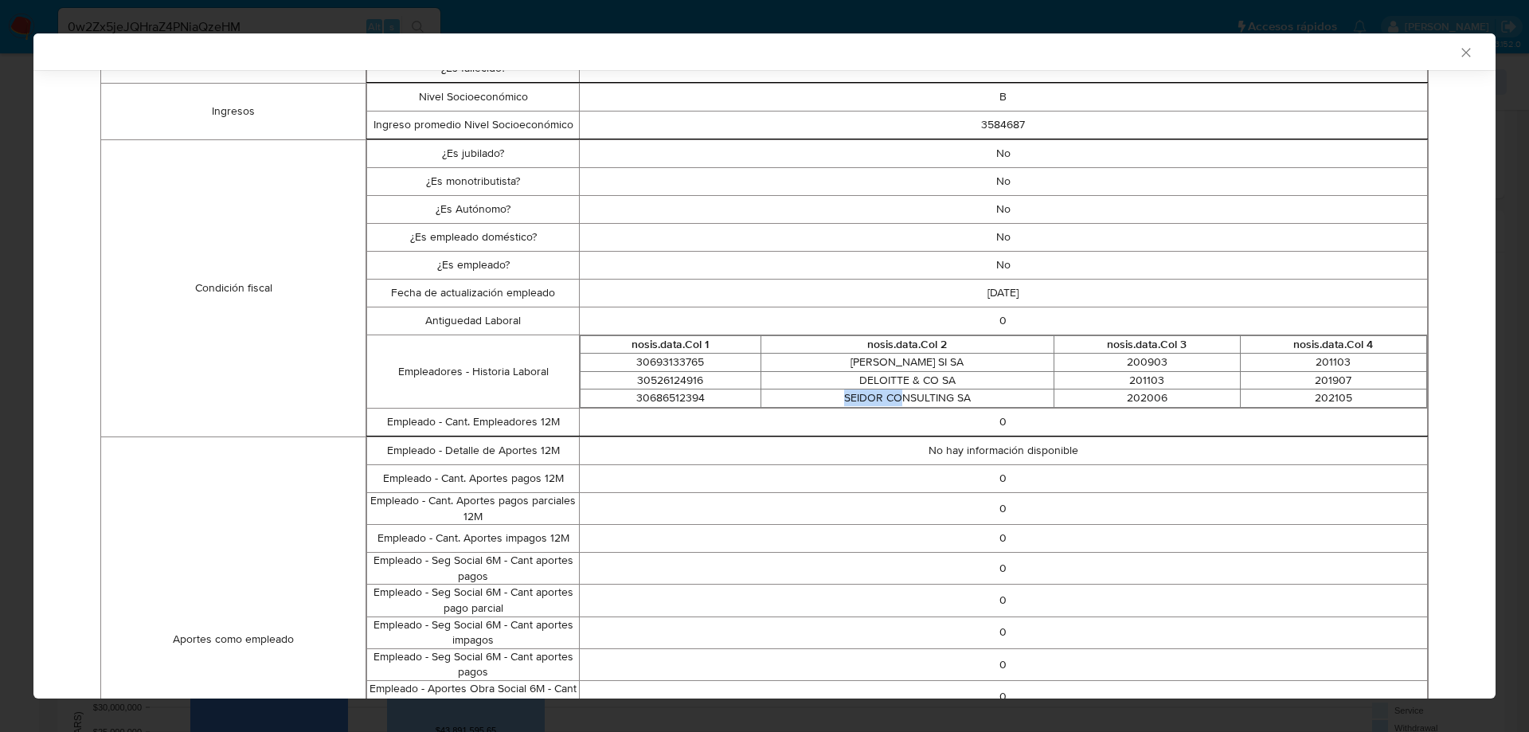
drag, startPoint x: 831, startPoint y: 399, endPoint x: 896, endPoint y: 401, distance: 64.5
click at [896, 401] on td "SEIDOR CONSULTING SA" at bounding box center [907, 398] width 293 height 18
drag, startPoint x: 980, startPoint y: 406, endPoint x: 922, endPoint y: 398, distance: 58.7
click at [922, 398] on td "SEIDOR CONSULTING SA" at bounding box center [907, 398] width 293 height 18
click at [887, 393] on td "SEIDOR CONSULTING SA" at bounding box center [907, 398] width 293 height 18
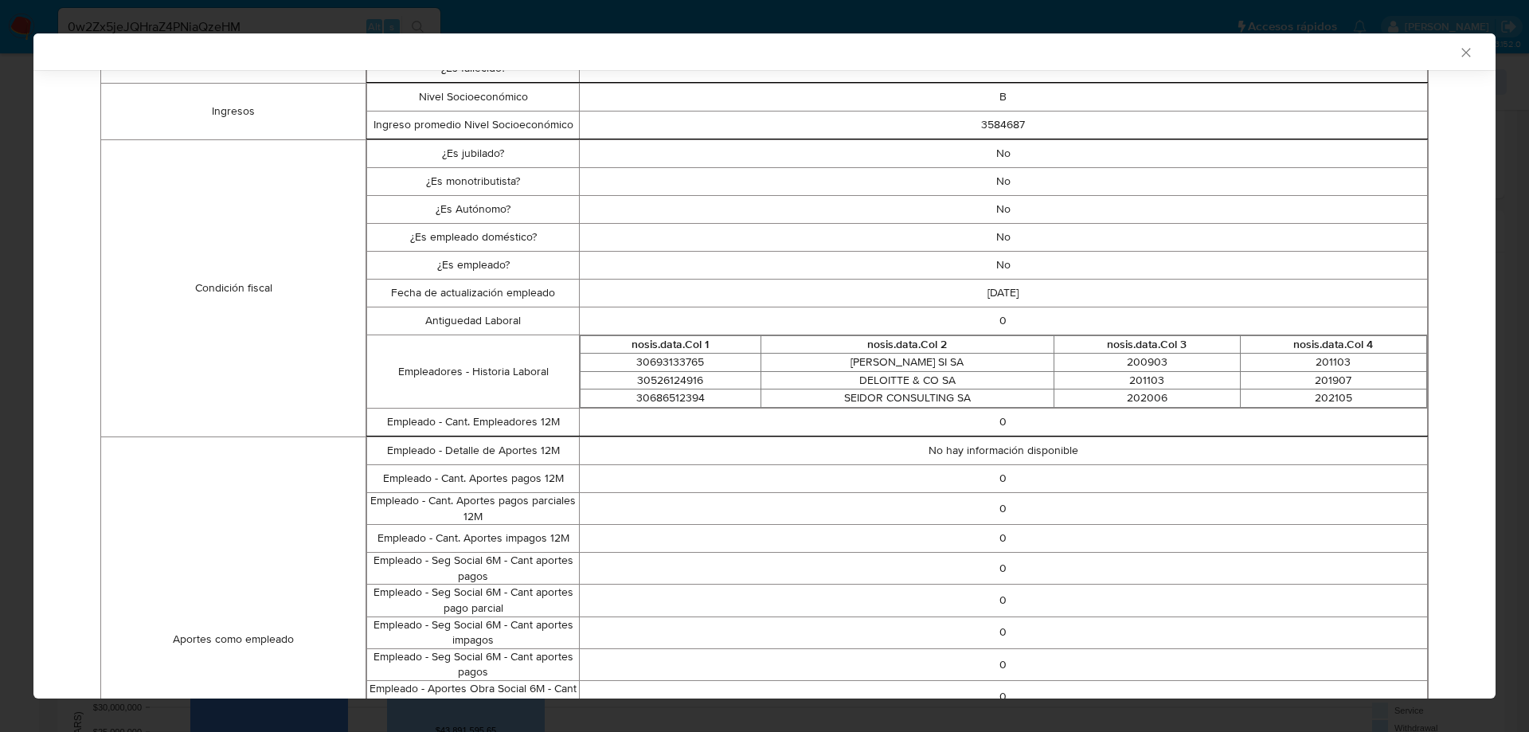
click at [21, 224] on div "AML Data Collector Case Id - 0w2Zx5jeJQHraZ4PNiaQzeHM Los datos detallados a co…" at bounding box center [764, 366] width 1529 height 732
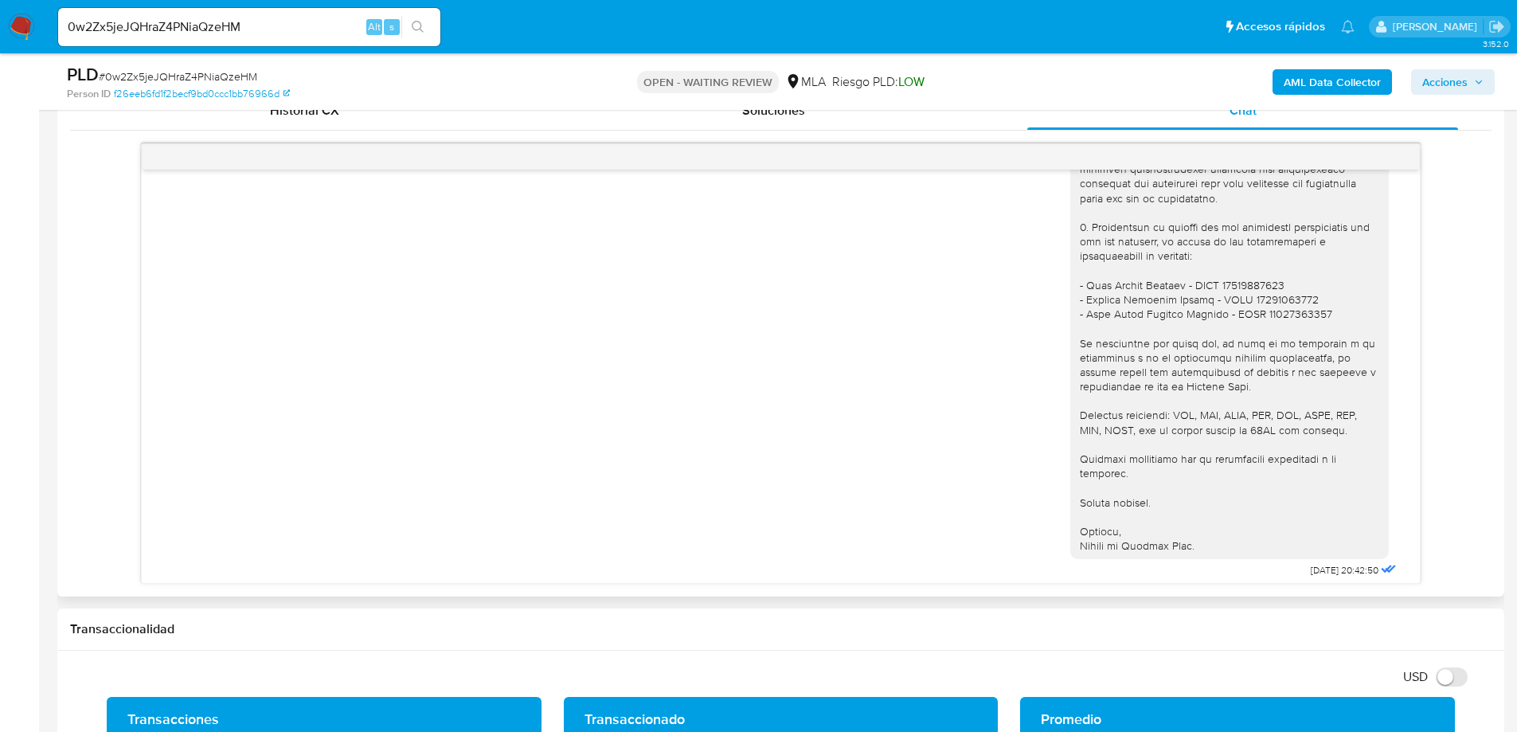
scroll to position [1593, 0]
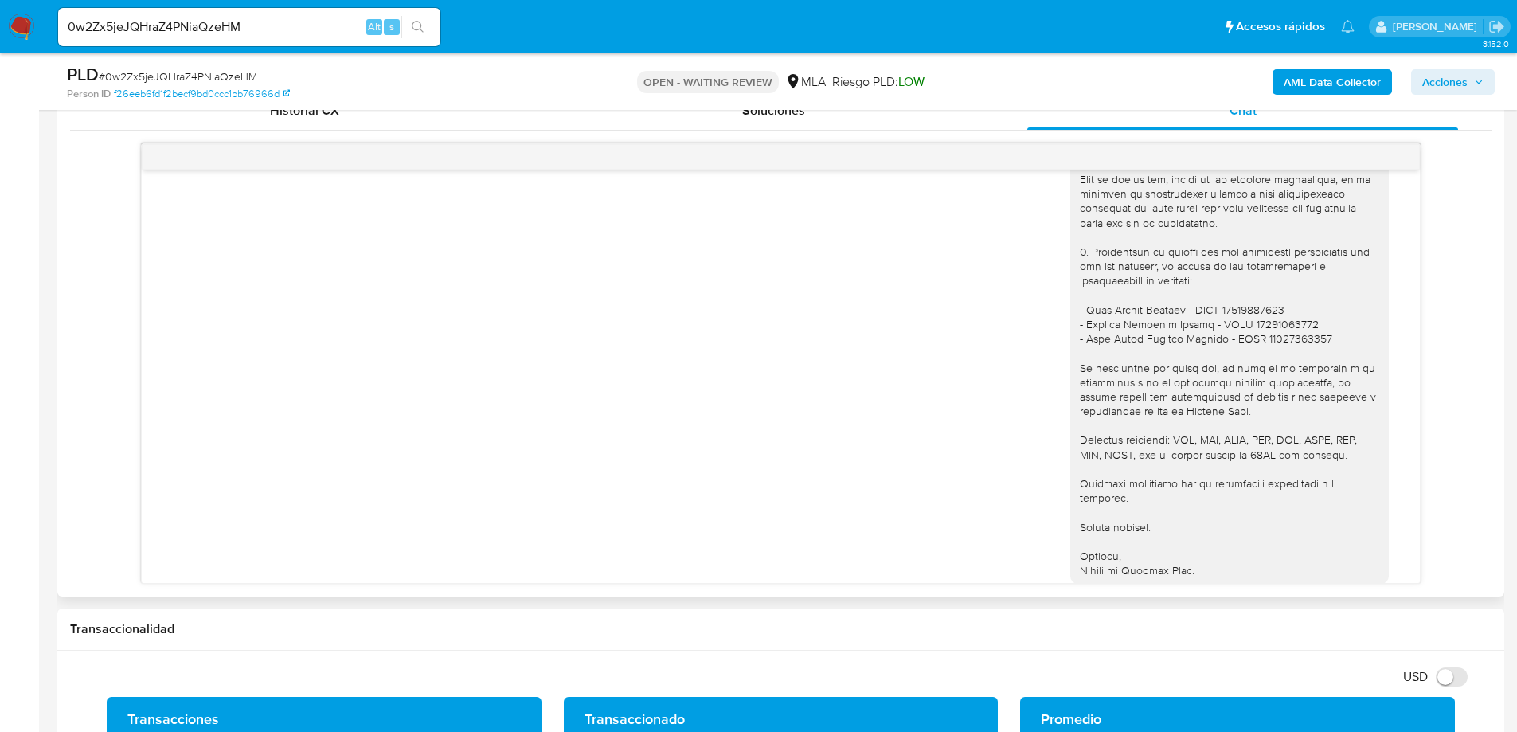
click at [1239, 350] on div at bounding box center [1229, 186] width 299 height 782
copy div "20228353087"
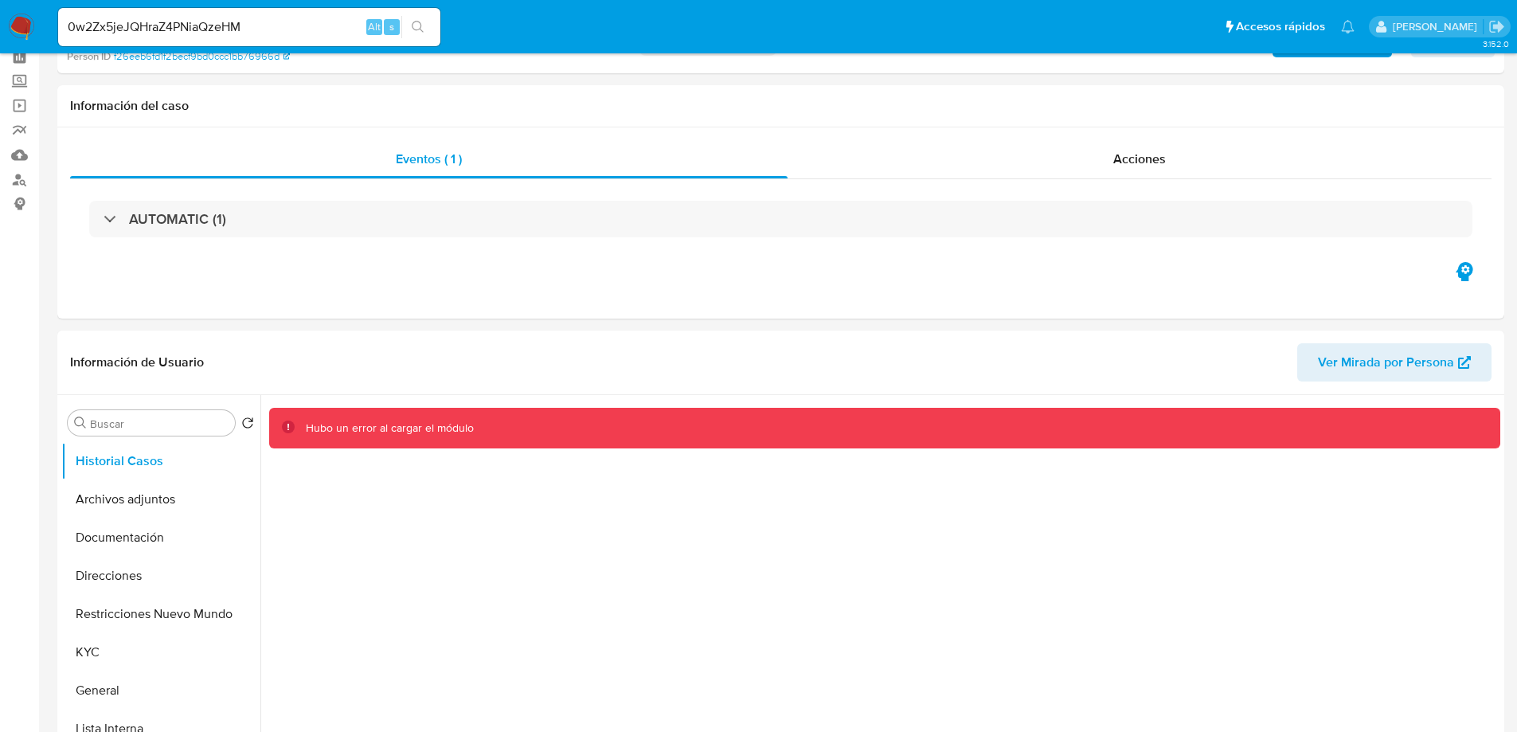
scroll to position [0, 0]
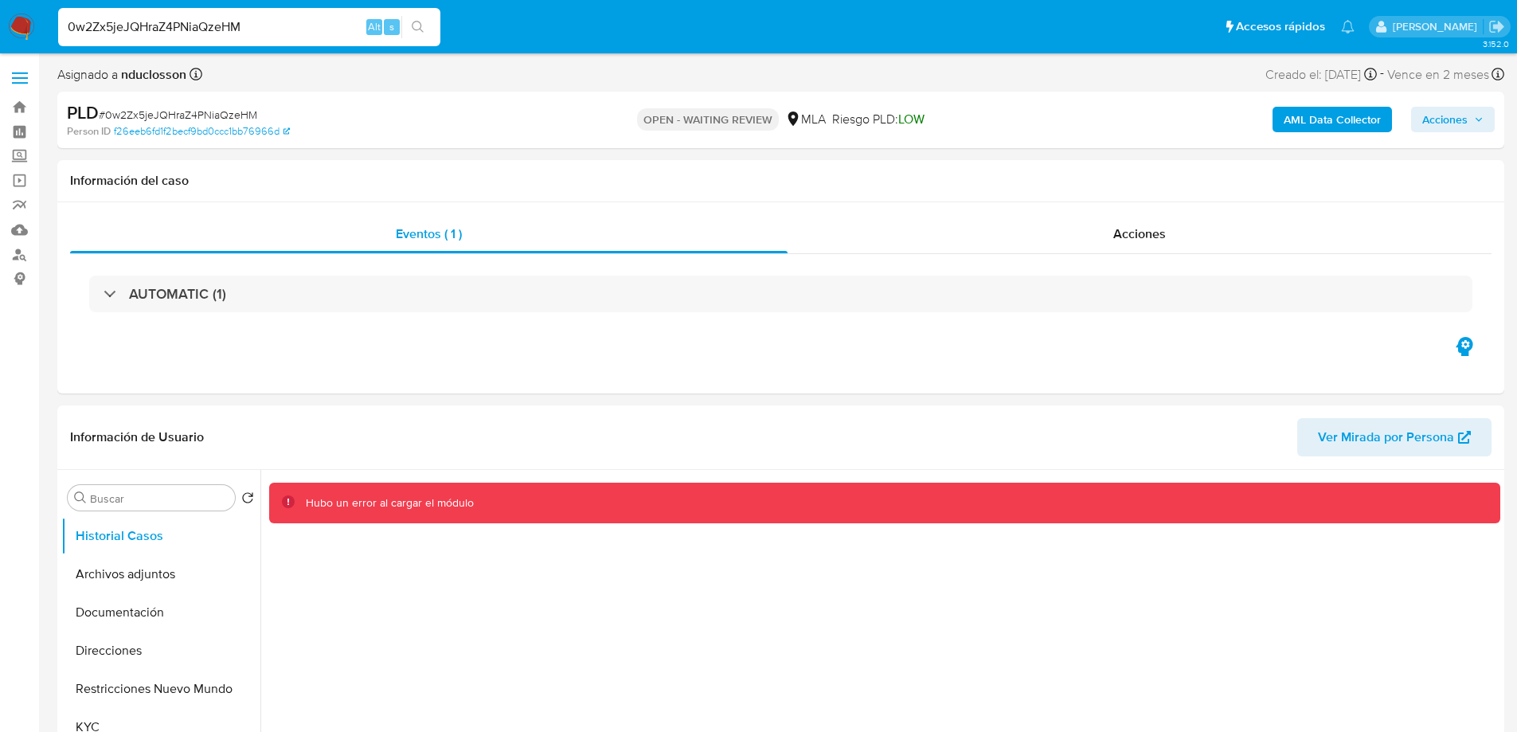
click at [129, 27] on input "0w2Zx5jeJQHraZ4PNiaQzeHM" at bounding box center [249, 27] width 382 height 21
paste input "fCL8QI0V0skeuZu0cKQnjVSA"
type input "fCL8QI0V0skeuZu0cKQnjVSA"
click at [424, 31] on icon "search-icon" at bounding box center [418, 27] width 13 height 13
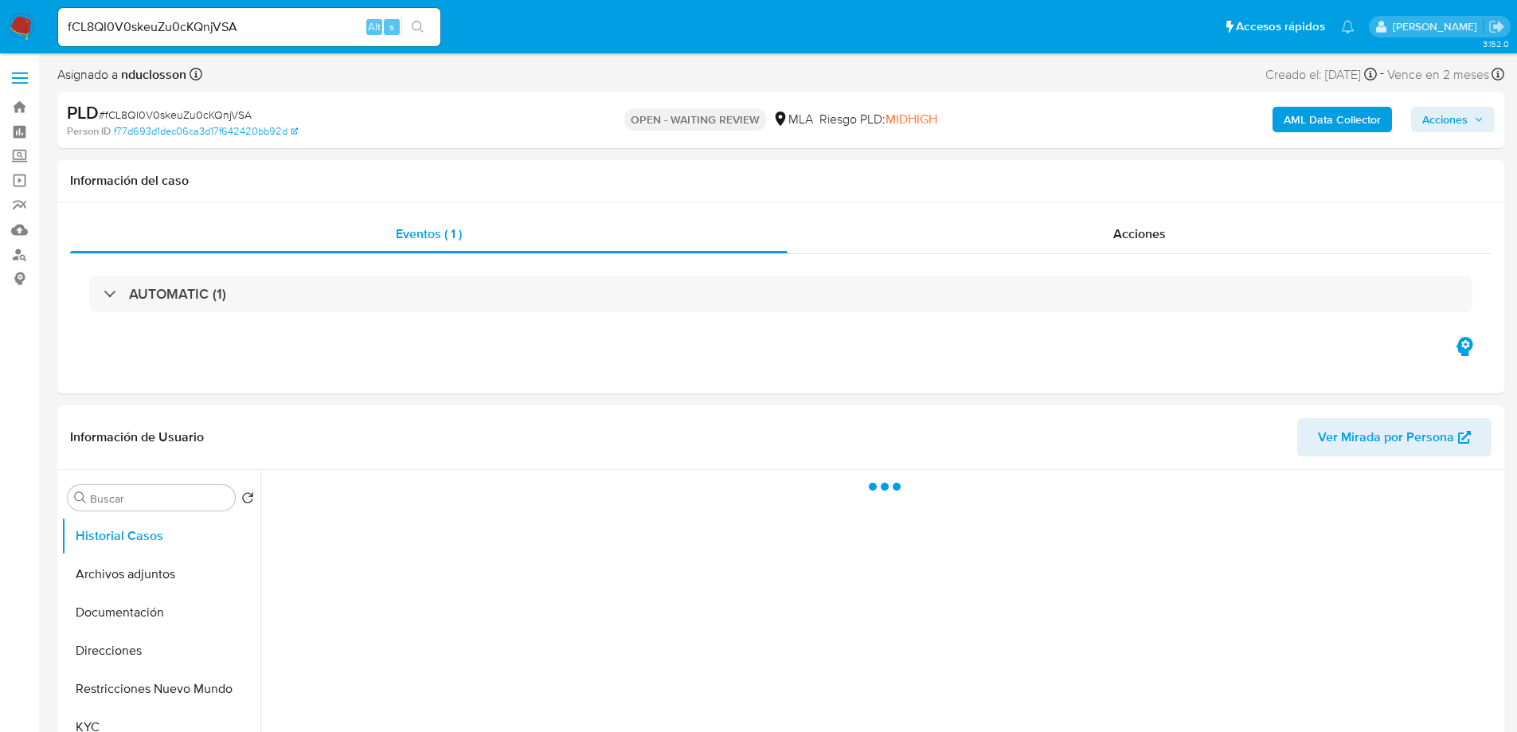
select select "10"
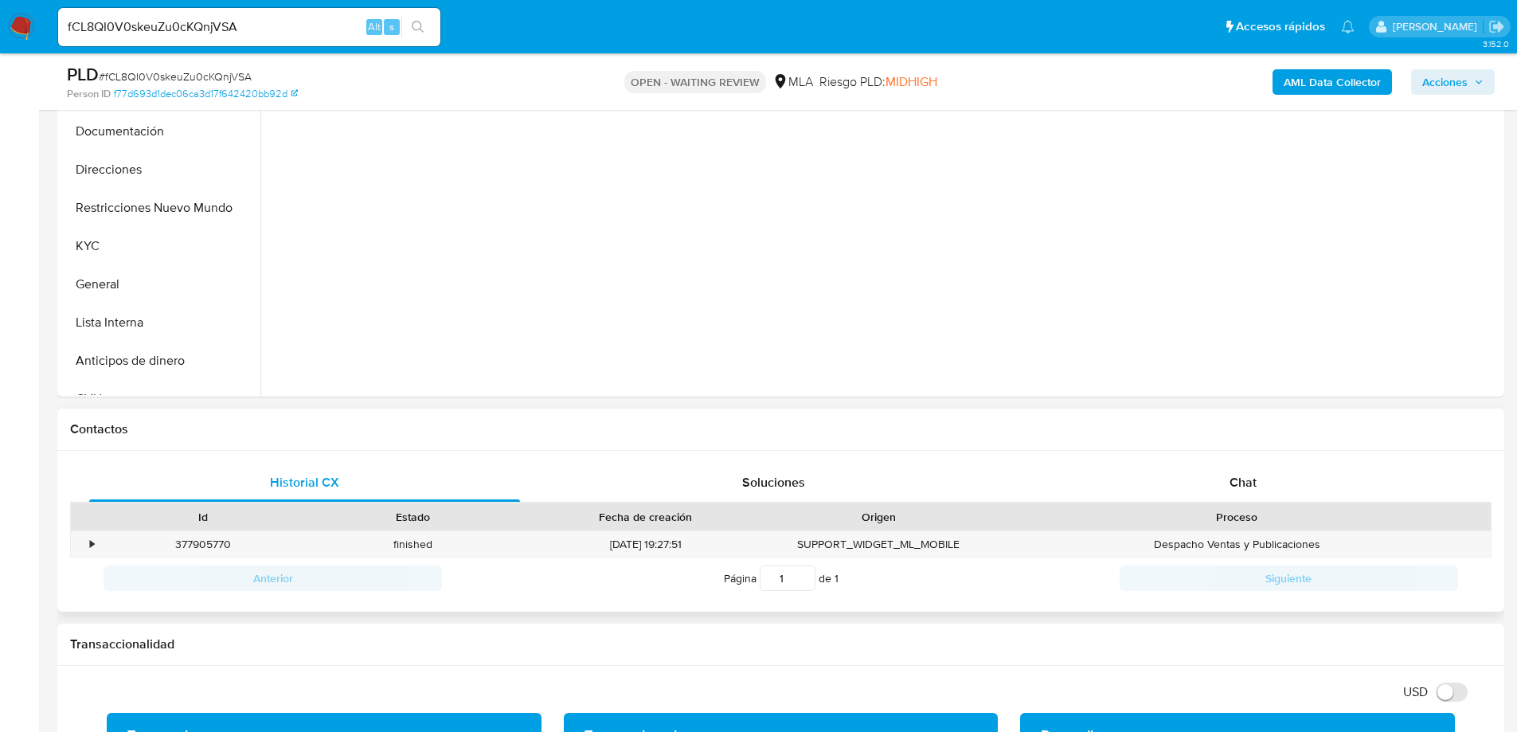
scroll to position [478, 0]
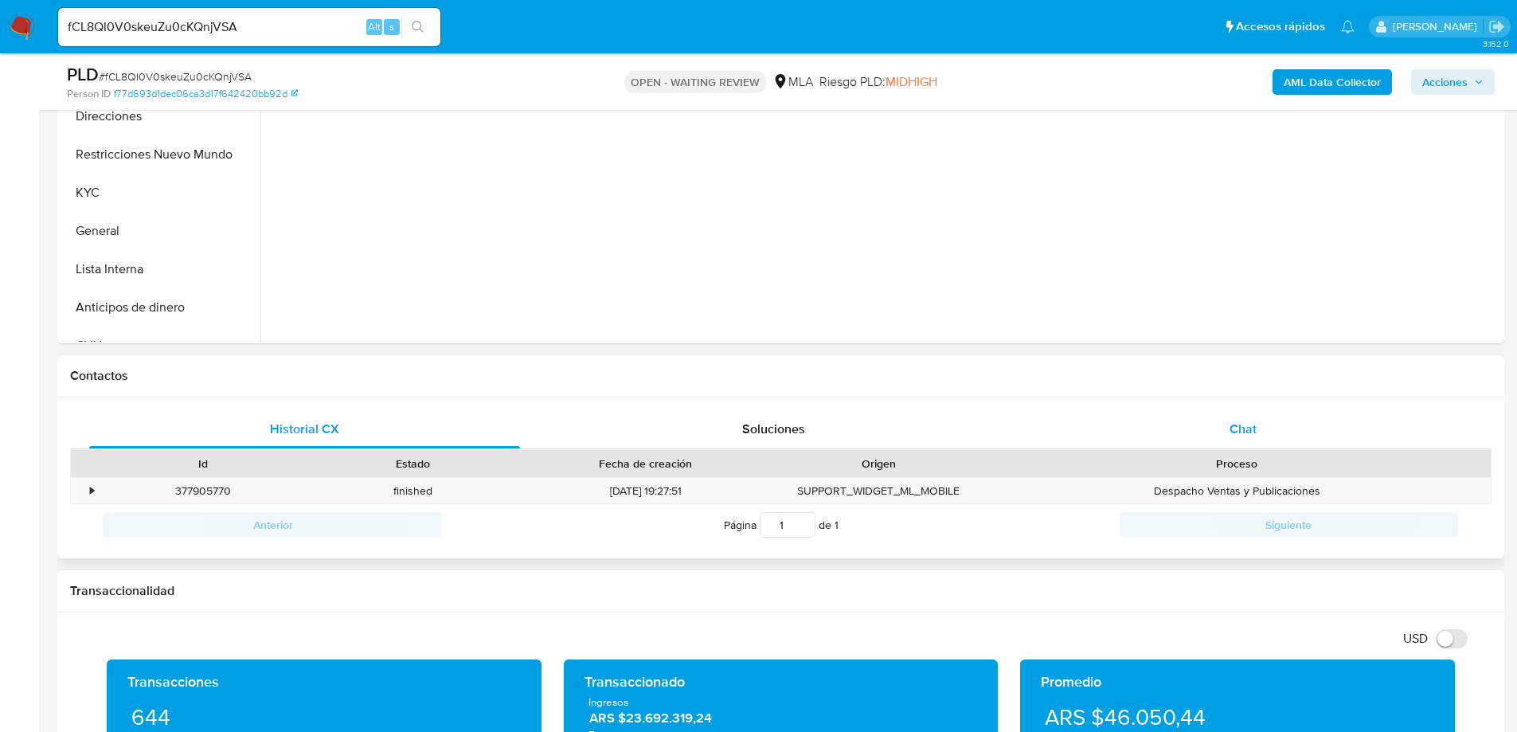
click at [1239, 439] on div "Chat" at bounding box center [1242, 429] width 431 height 38
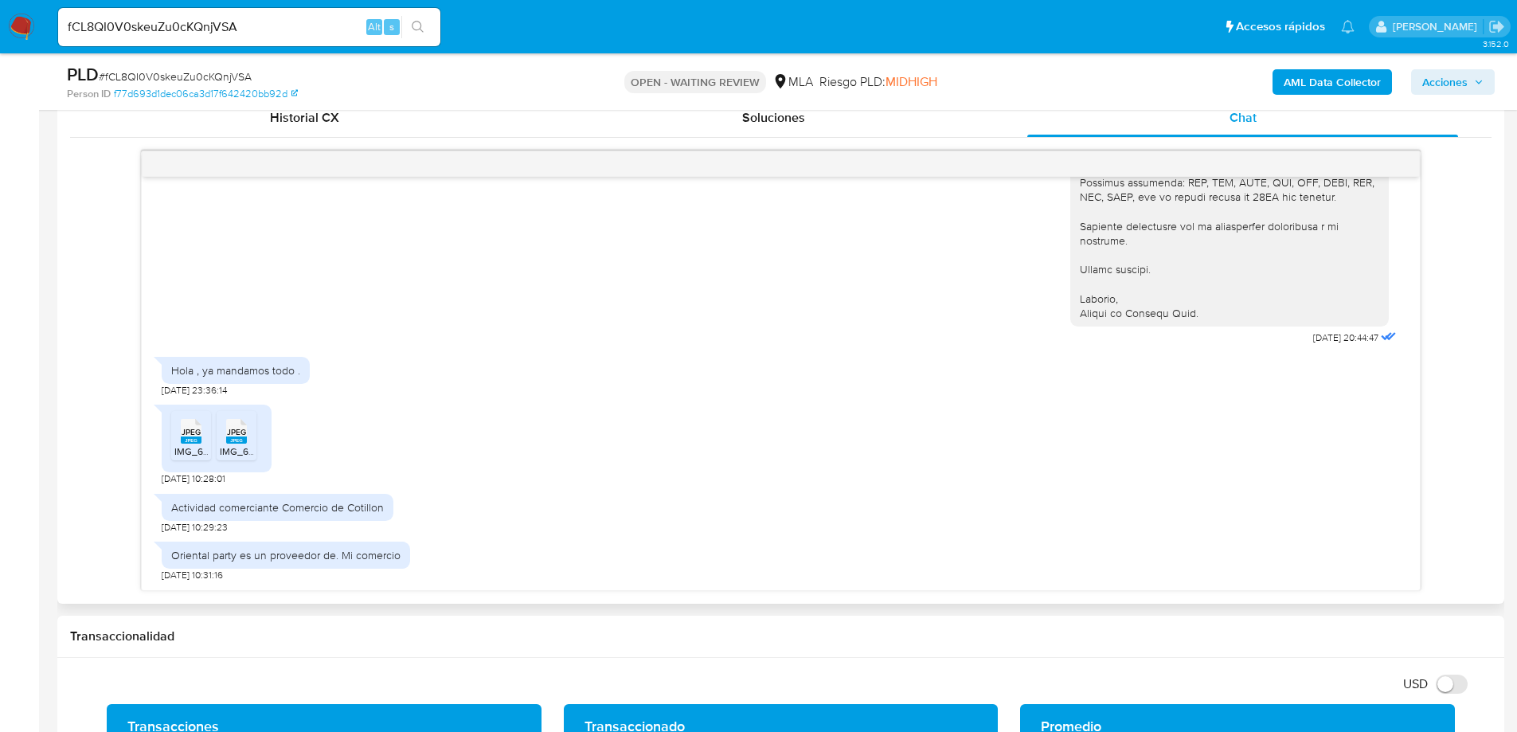
scroll to position [796, 0]
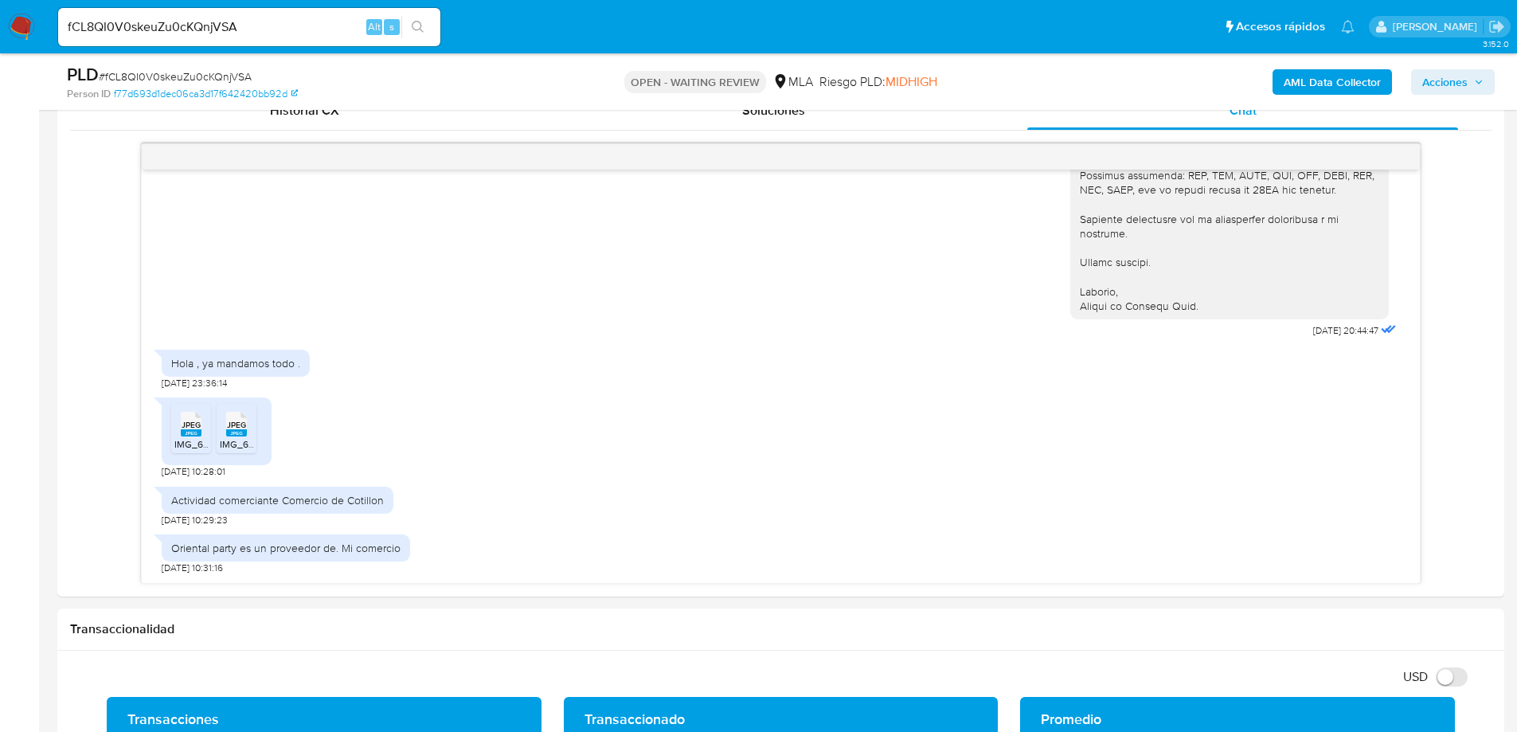
click at [155, 29] on input "fCL8QI0V0skeuZu0cKQnjVSA" at bounding box center [249, 27] width 382 height 21
click at [154, 29] on input "fCL8QI0V0skeuZu0cKQnjVSA" at bounding box center [249, 27] width 382 height 21
paste input "qhUvxN5HideCwanJEW8ezFoo"
click at [157, 29] on input "qhUvxN5HideCwanJEW8ezFoo" at bounding box center [249, 27] width 382 height 21
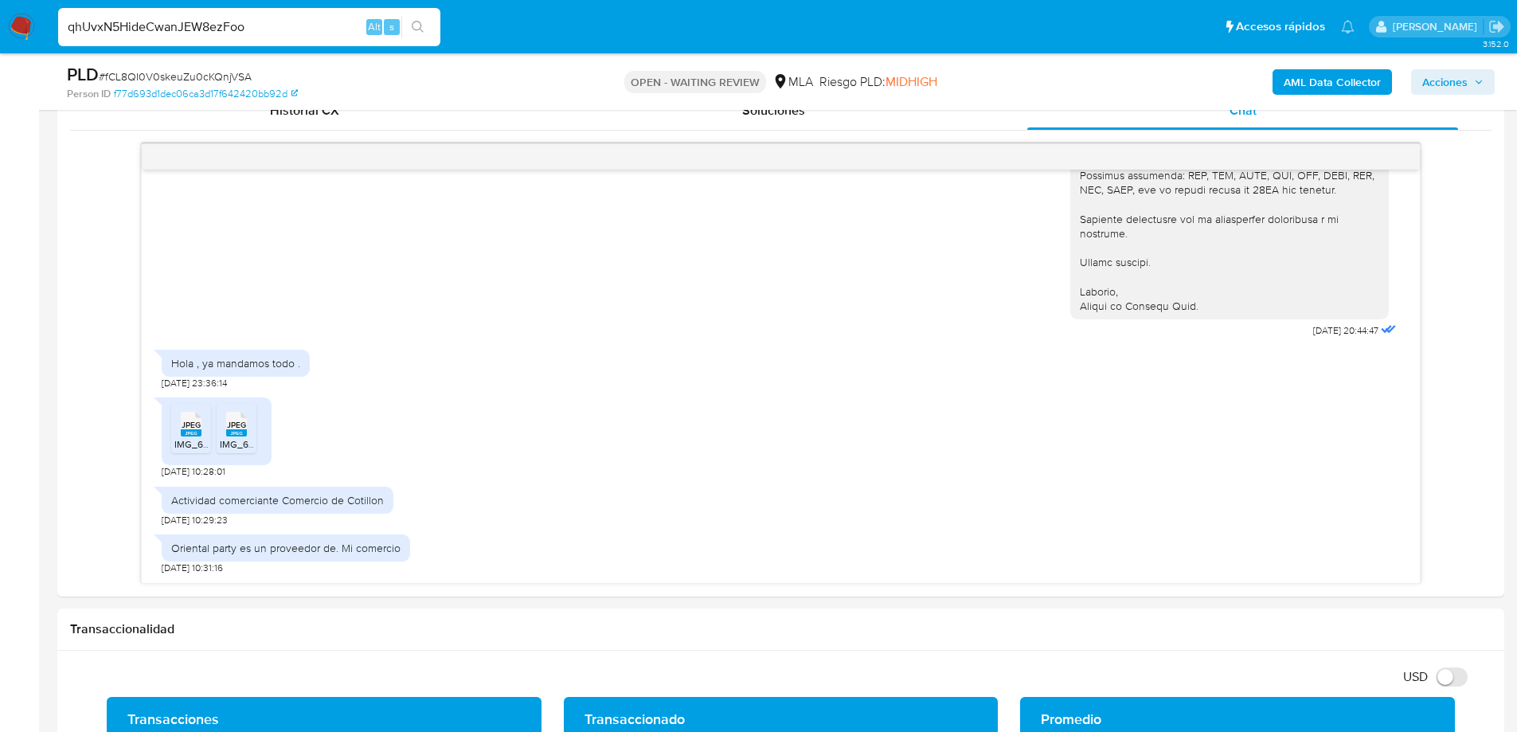
click at [261, 29] on input "qhUvxN5HideCwanJEW8ezFoo" at bounding box center [249, 27] width 382 height 21
type input "qhUvxN5HideCwanJEW8ezFoo"
click at [414, 23] on icon "search-icon" at bounding box center [418, 27] width 13 height 13
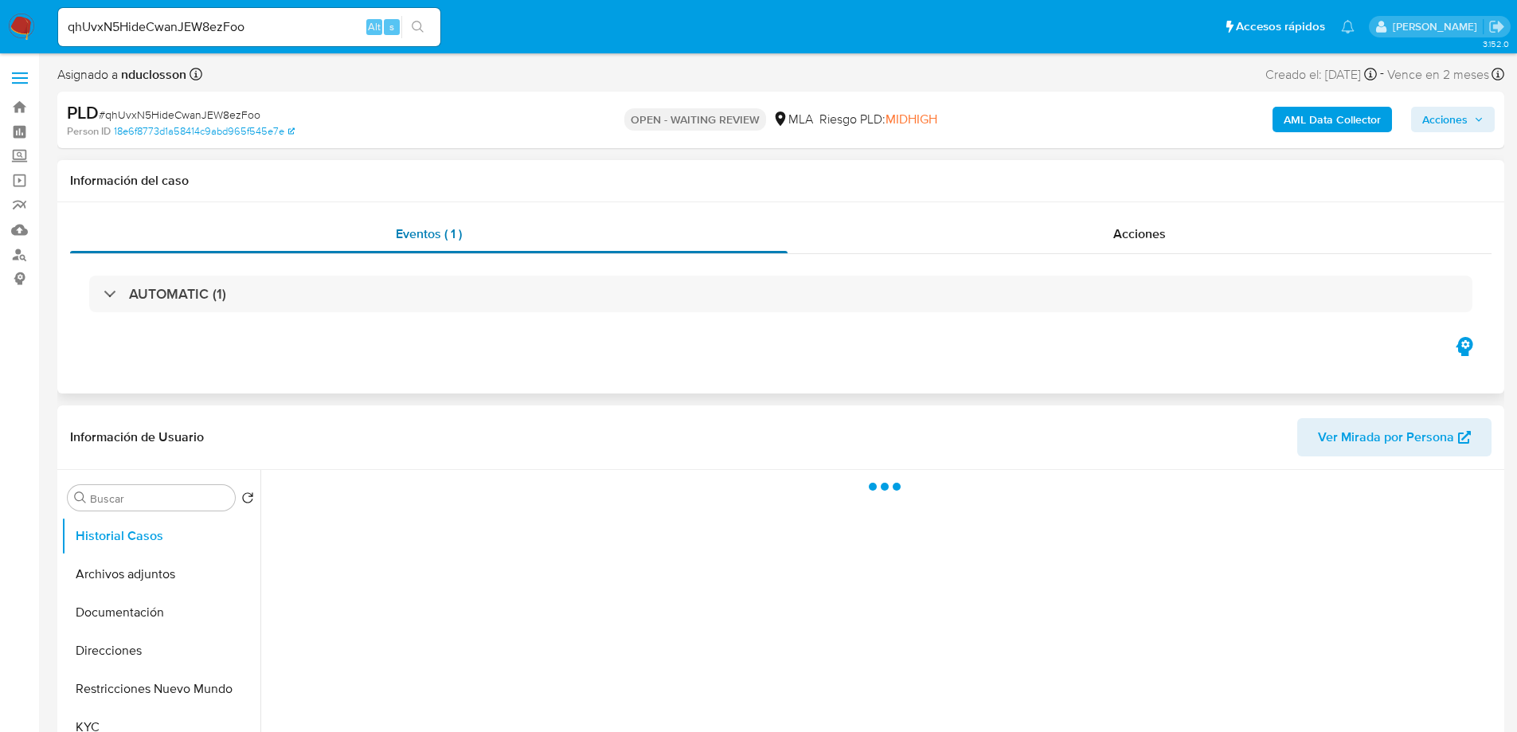
scroll to position [80, 0]
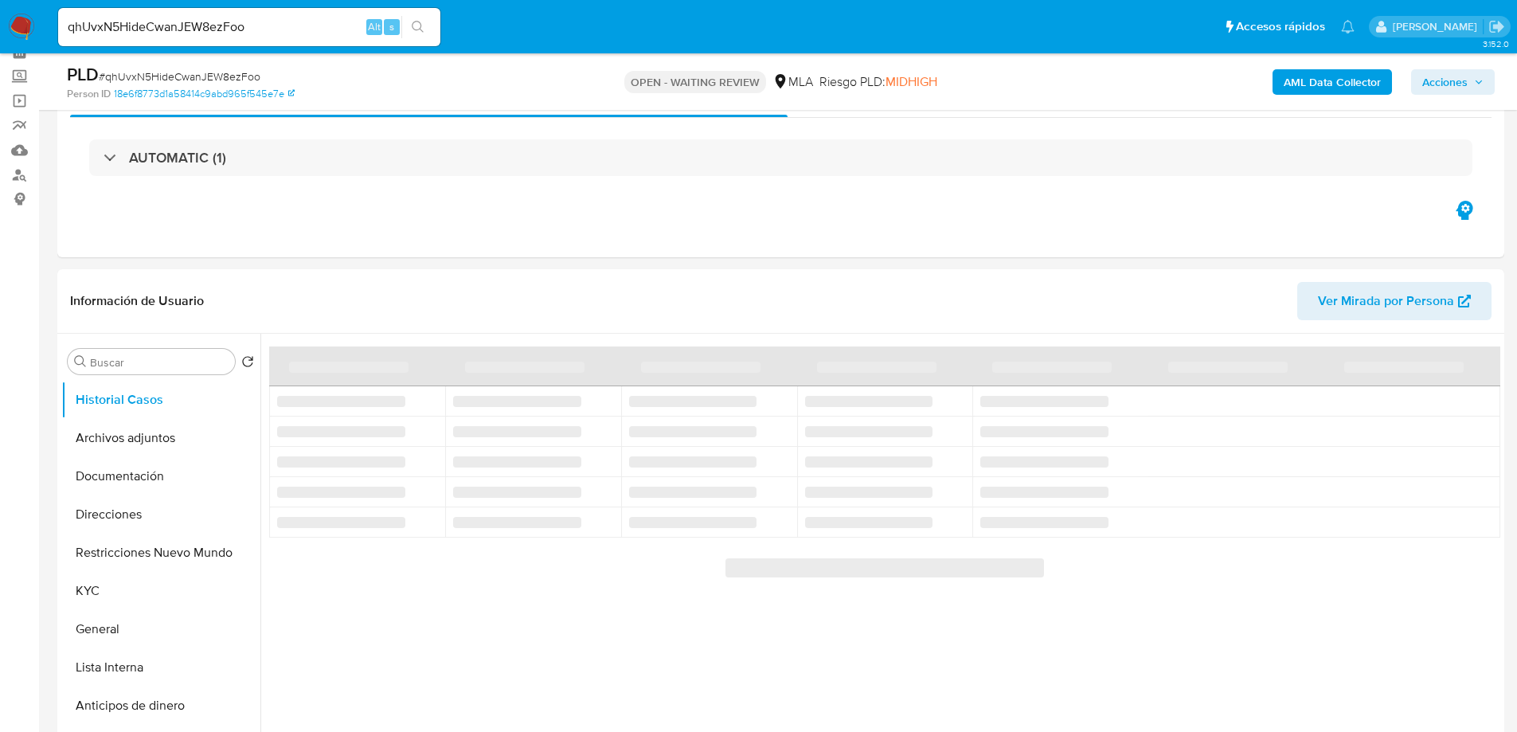
select select "10"
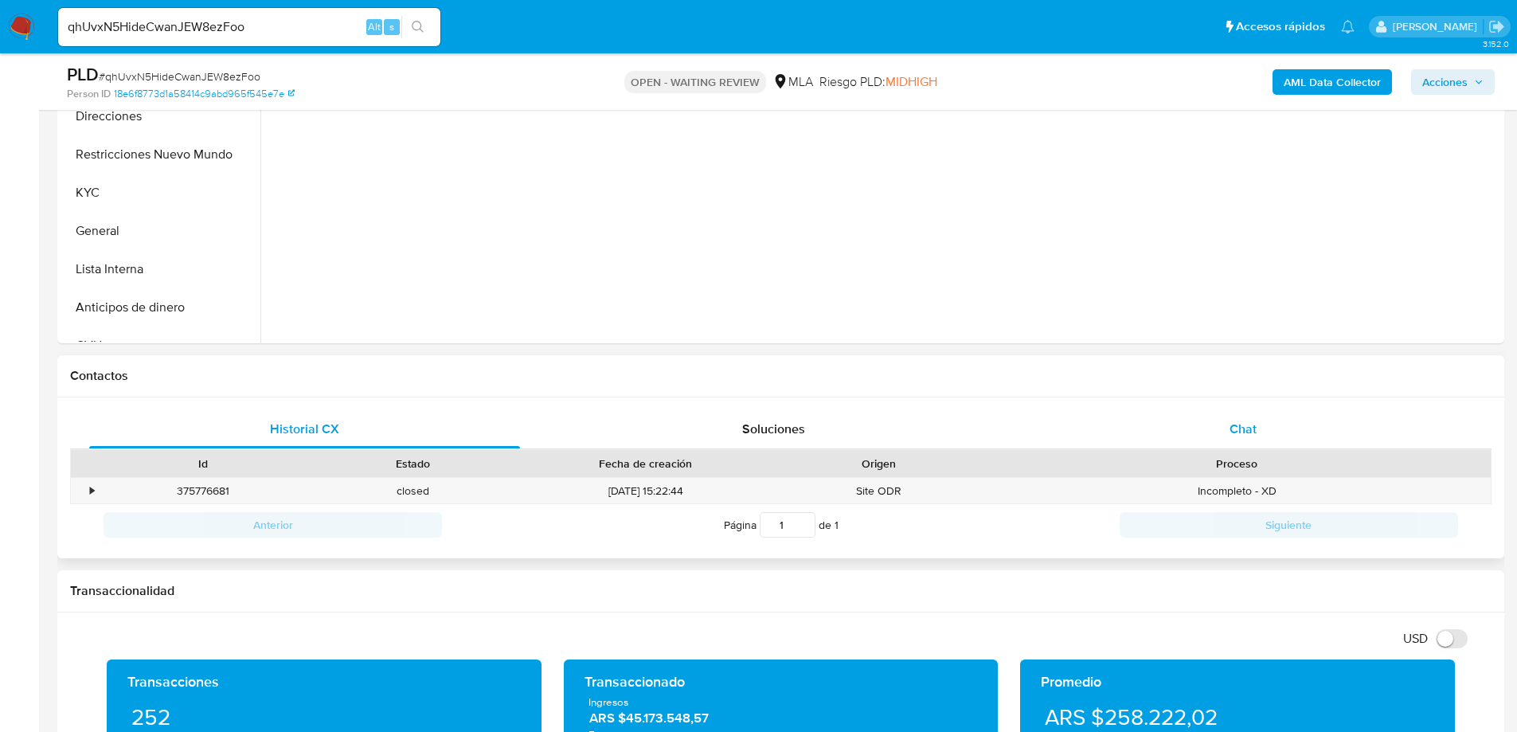
click at [1235, 414] on div "Chat" at bounding box center [1242, 429] width 431 height 38
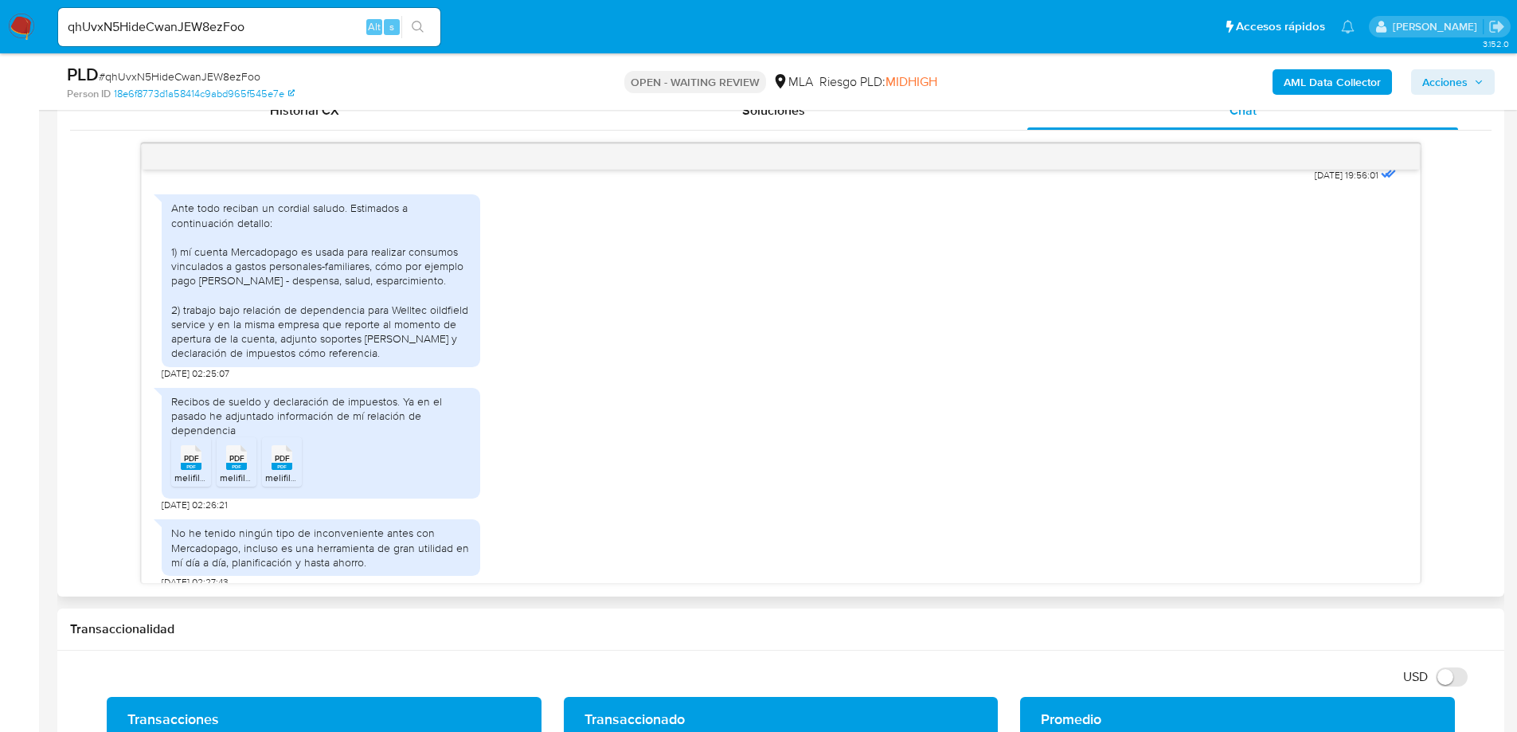
scroll to position [889, 0]
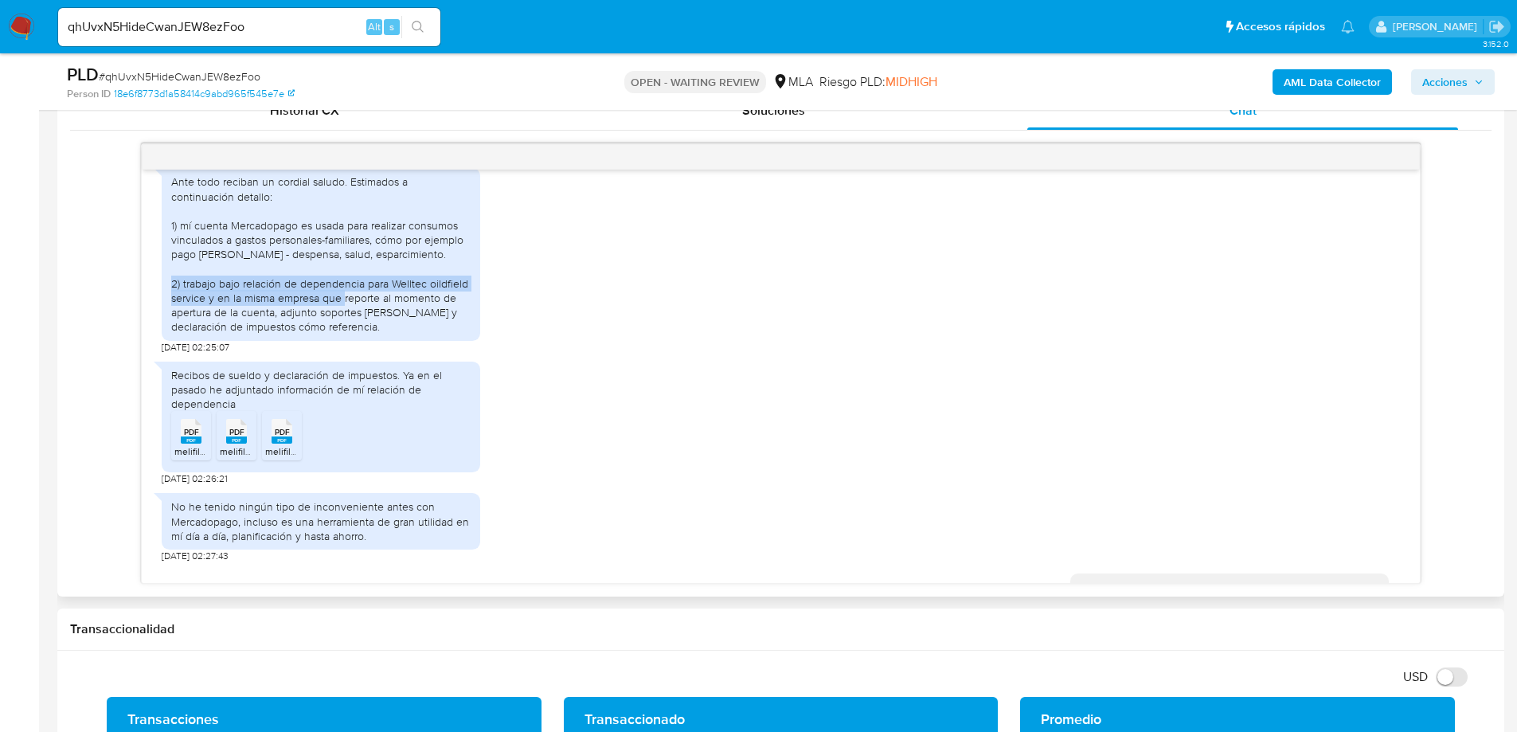
drag, startPoint x: 182, startPoint y: 312, endPoint x: 360, endPoint y: 326, distance: 178.1
click at [360, 326] on div "Ante todo reciban un cordial saludo. Estimados a continuación detallo: 1) mí cu…" at bounding box center [320, 253] width 299 height 159
click at [366, 326] on div "Ante todo reciban un cordial saludo. Estimados a continuación detallo: 1) mí cu…" at bounding box center [320, 253] width 299 height 159
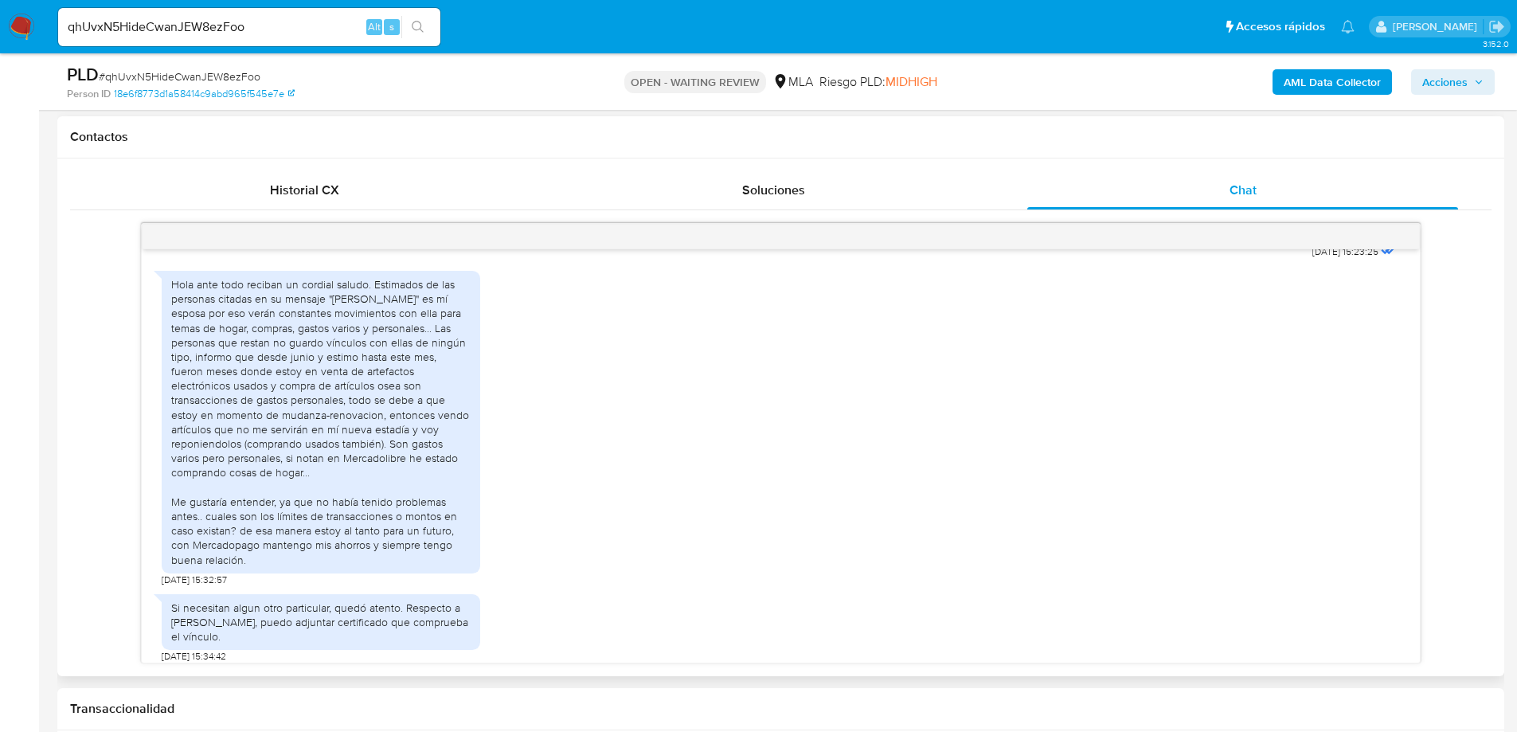
scroll to position [1844, 0]
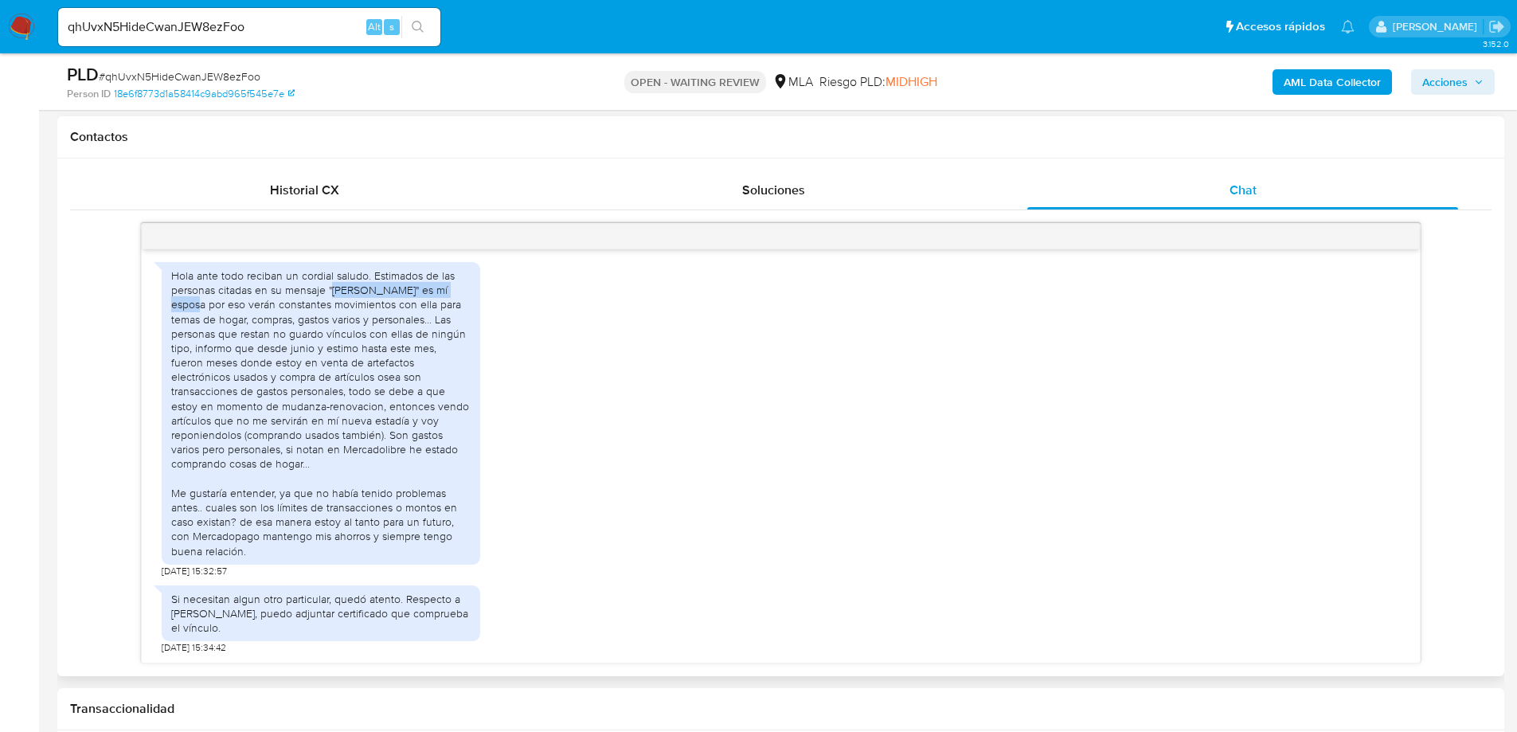
drag, startPoint x: 331, startPoint y: 306, endPoint x: 467, endPoint y: 305, distance: 135.4
click at [467, 305] on div "Hola ante todo reciban un cordial saludo. Estimados de las personas citadas en …" at bounding box center [320, 413] width 299 height 290
click at [322, 327] on div "Hola ante todo reciban un cordial saludo. Estimados de las personas citadas en …" at bounding box center [320, 413] width 299 height 290
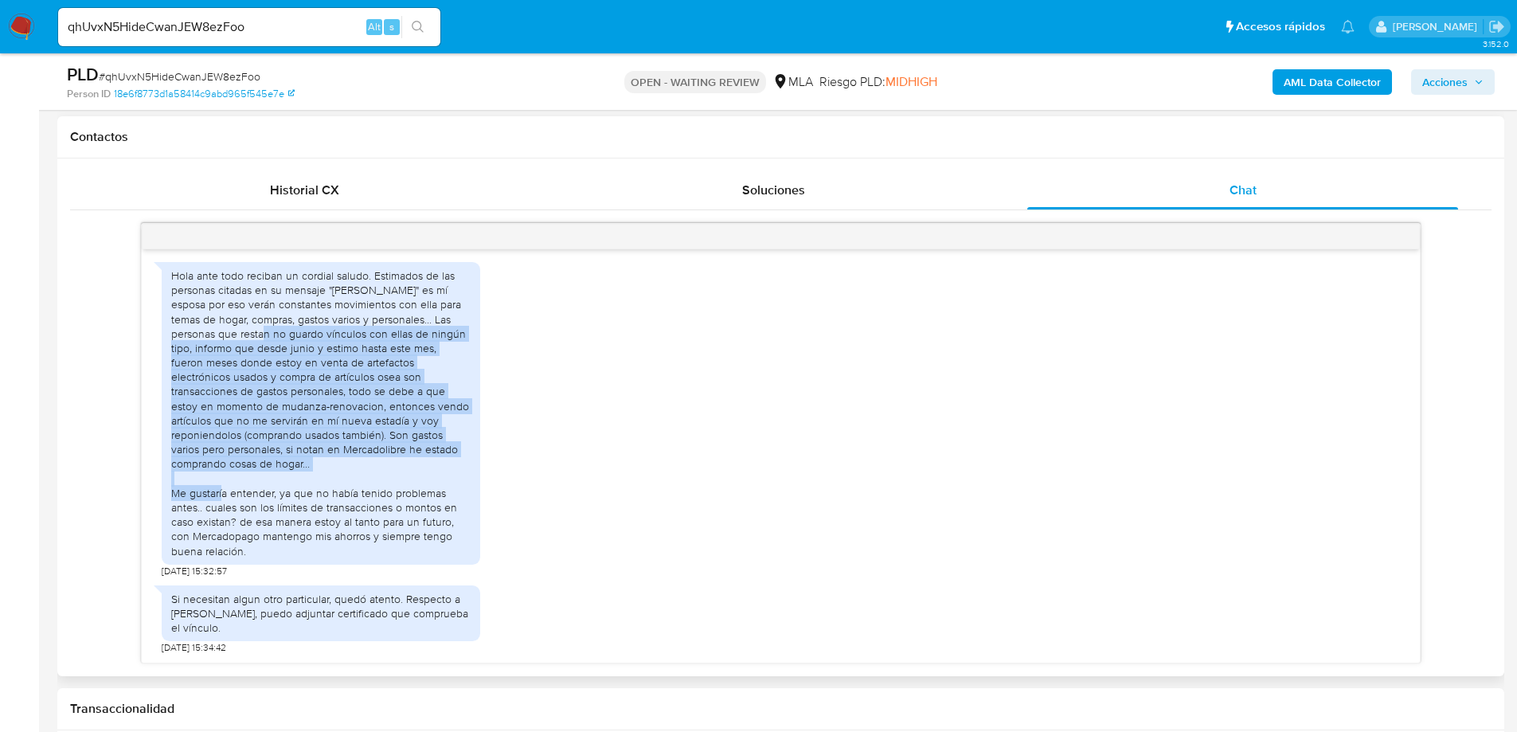
drag, startPoint x: 216, startPoint y: 350, endPoint x: 372, endPoint y: 475, distance: 200.5
click at [372, 475] on div "Hola ante todo reciban un cordial saludo. Estimados de las personas citadas en …" at bounding box center [320, 413] width 299 height 290
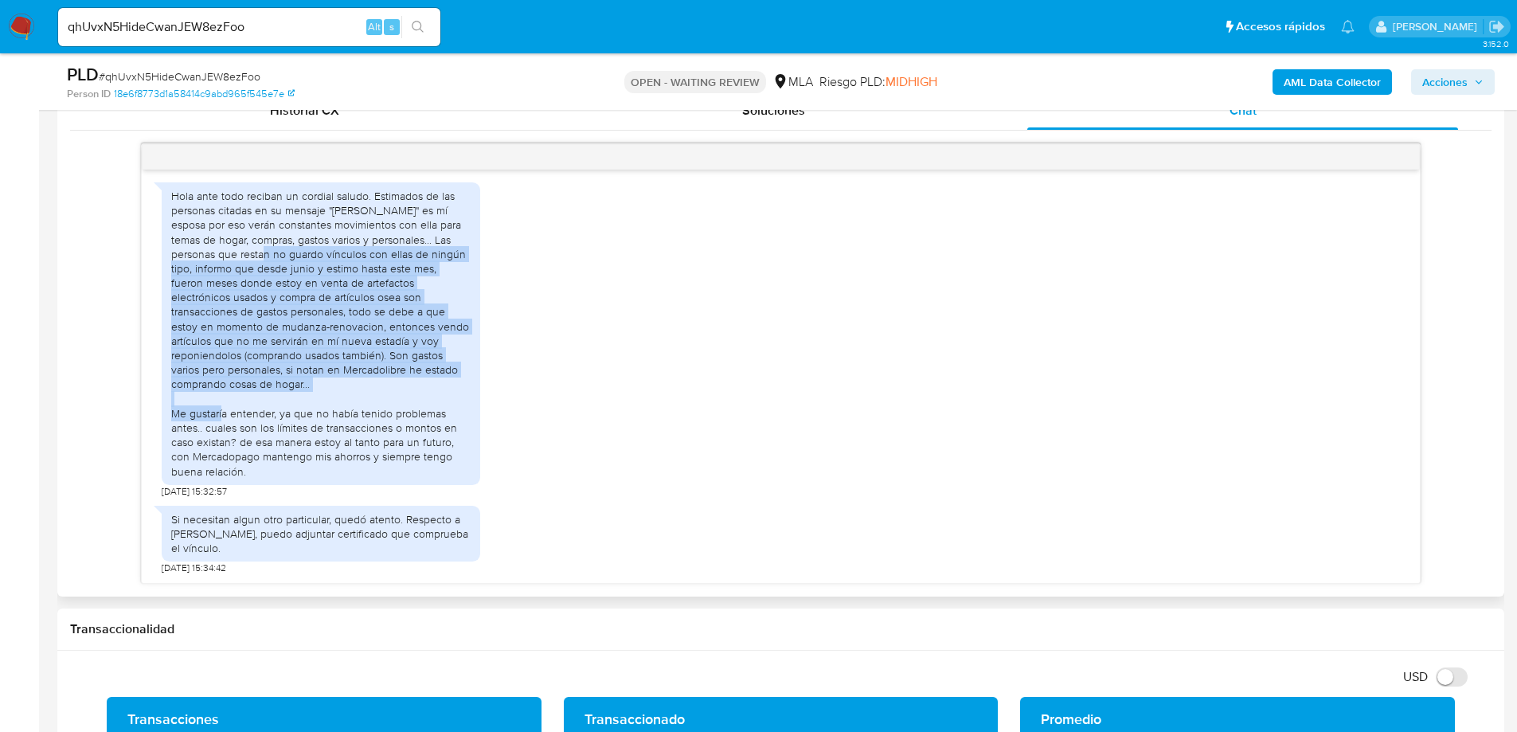
click at [360, 285] on div "Hola ante todo reciban un cordial saludo. Estimados de las personas citadas en …" at bounding box center [320, 334] width 299 height 290
drag, startPoint x: 172, startPoint y: 266, endPoint x: 397, endPoint y: 372, distance: 248.3
click at [397, 372] on div "Hola ante todo reciban un cordial saludo. Estimados de las personas citadas en …" at bounding box center [320, 334] width 299 height 290
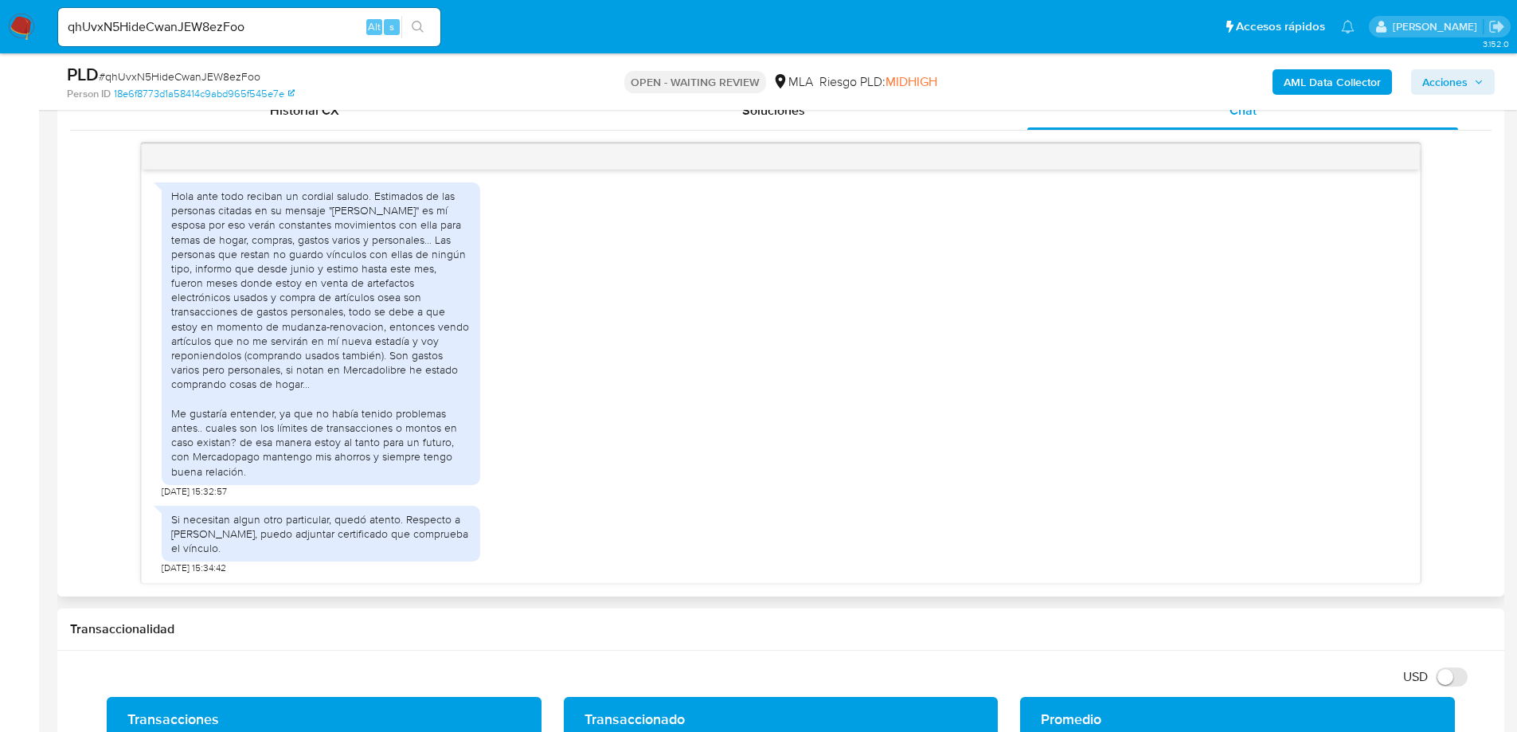
click at [400, 390] on div "Hola ante todo reciban un cordial saludo. Estimados de las personas citadas en …" at bounding box center [320, 334] width 299 height 290
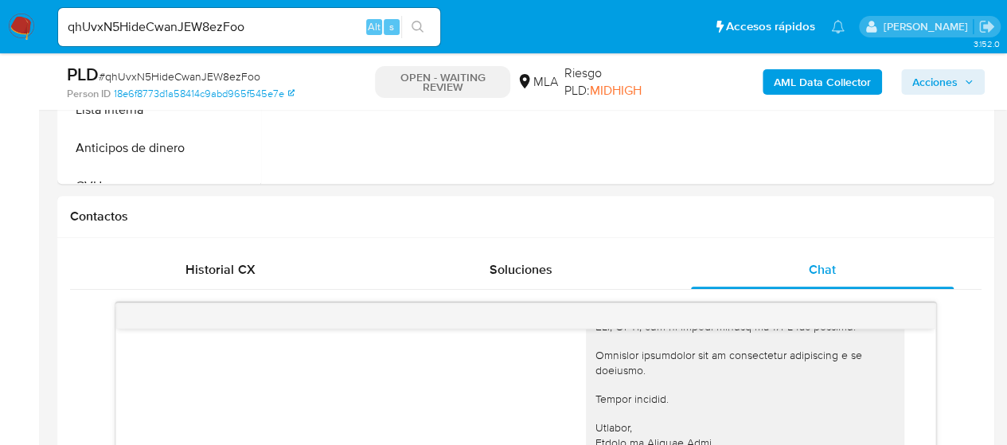
scroll to position [1685, 0]
click at [166, 25] on input "qhUvxN5HideCwanJEW8ezFoo" at bounding box center [249, 27] width 382 height 21
paste input "9QWa6qacKjK1jQKiatBMXKmc"
type input "9QWa6qacKjK1jQKiatBMXKmc"
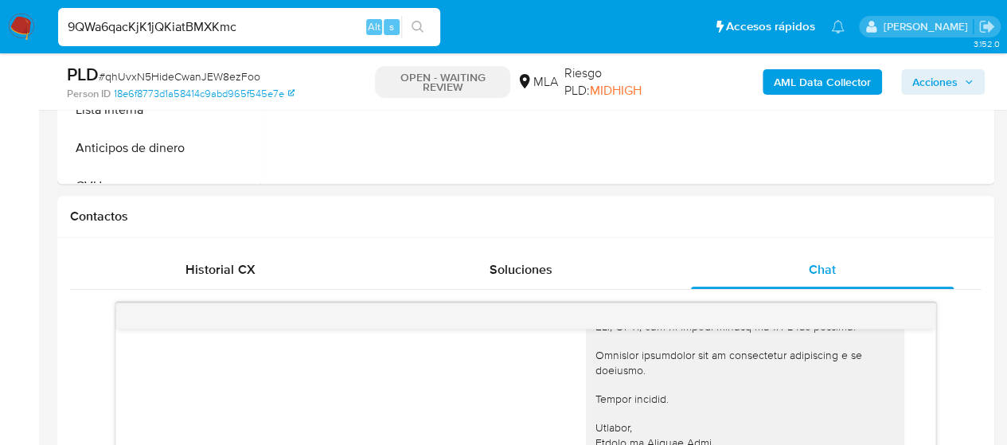
click at [432, 31] on button "search-icon" at bounding box center [417, 27] width 33 height 22
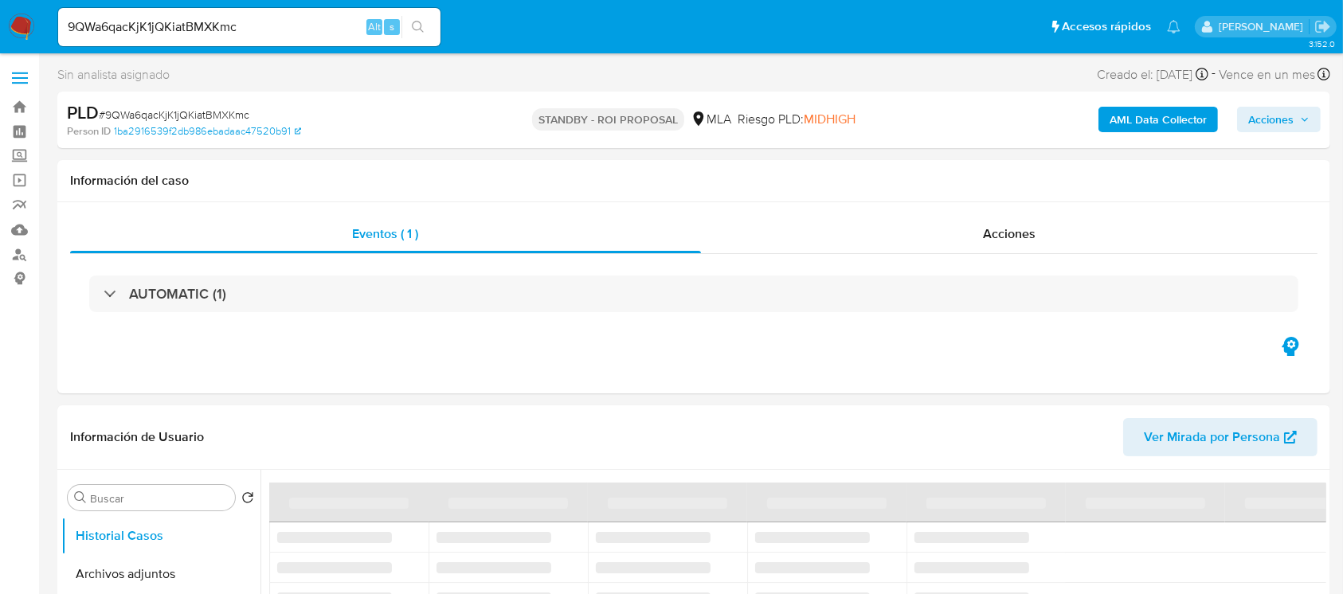
select select "10"
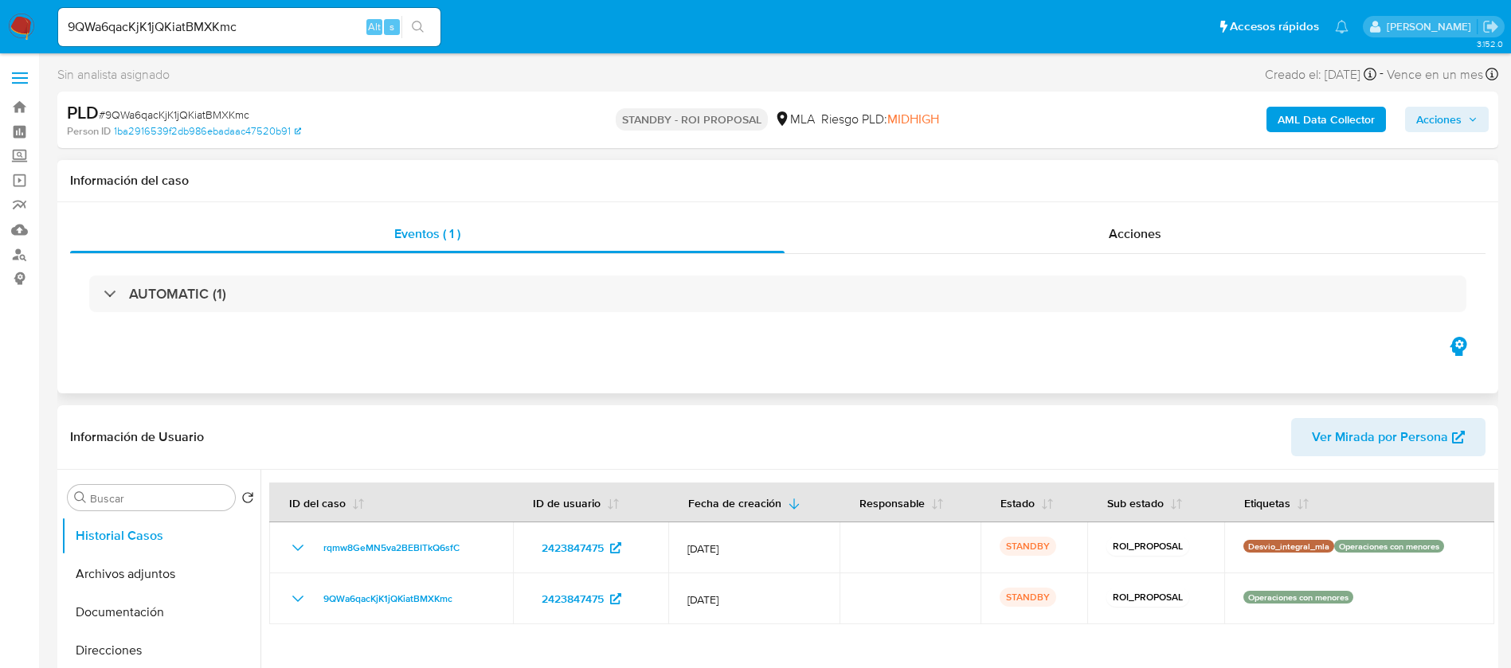
drag, startPoint x: 650, startPoint y: 36, endPoint x: 638, endPoint y: 365, distance: 329.1
click at [639, 366] on div "Eventos ( 1 ) Acciones AUTOMATIC (1)" at bounding box center [777, 297] width 1441 height 191
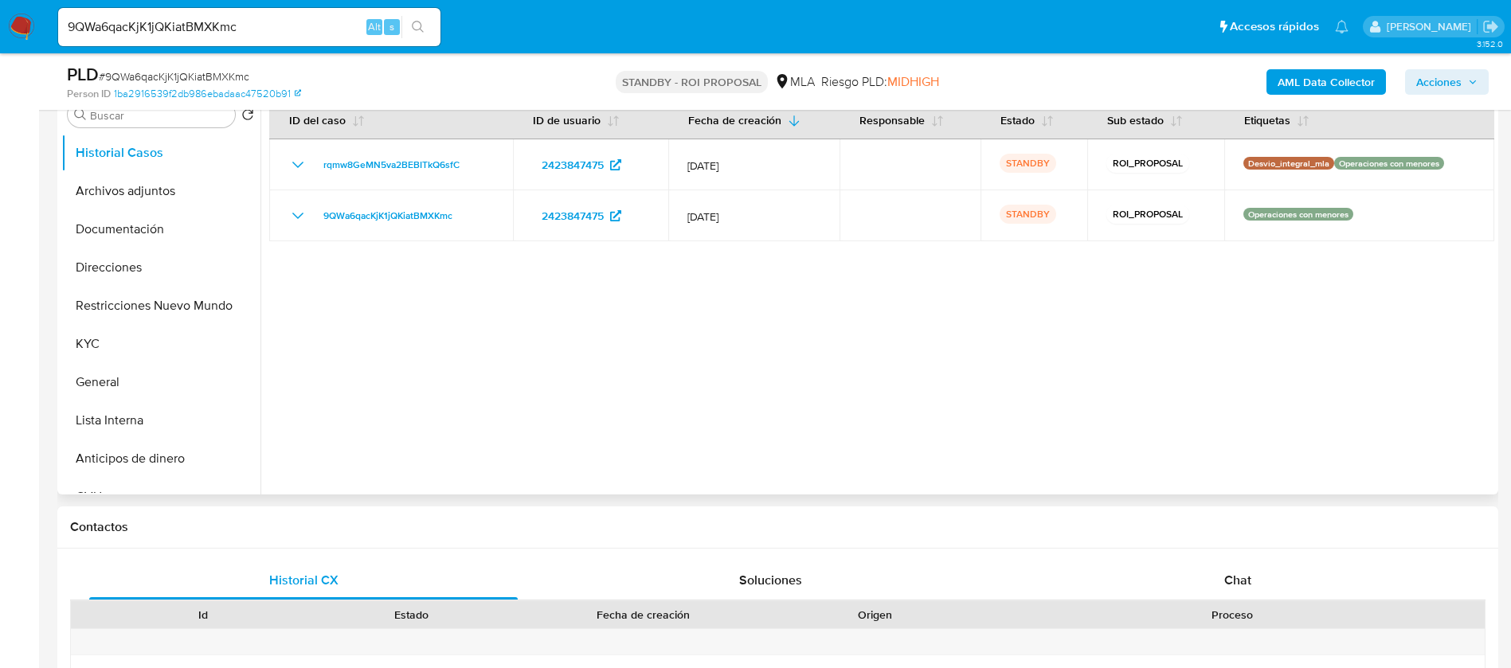
scroll to position [239, 0]
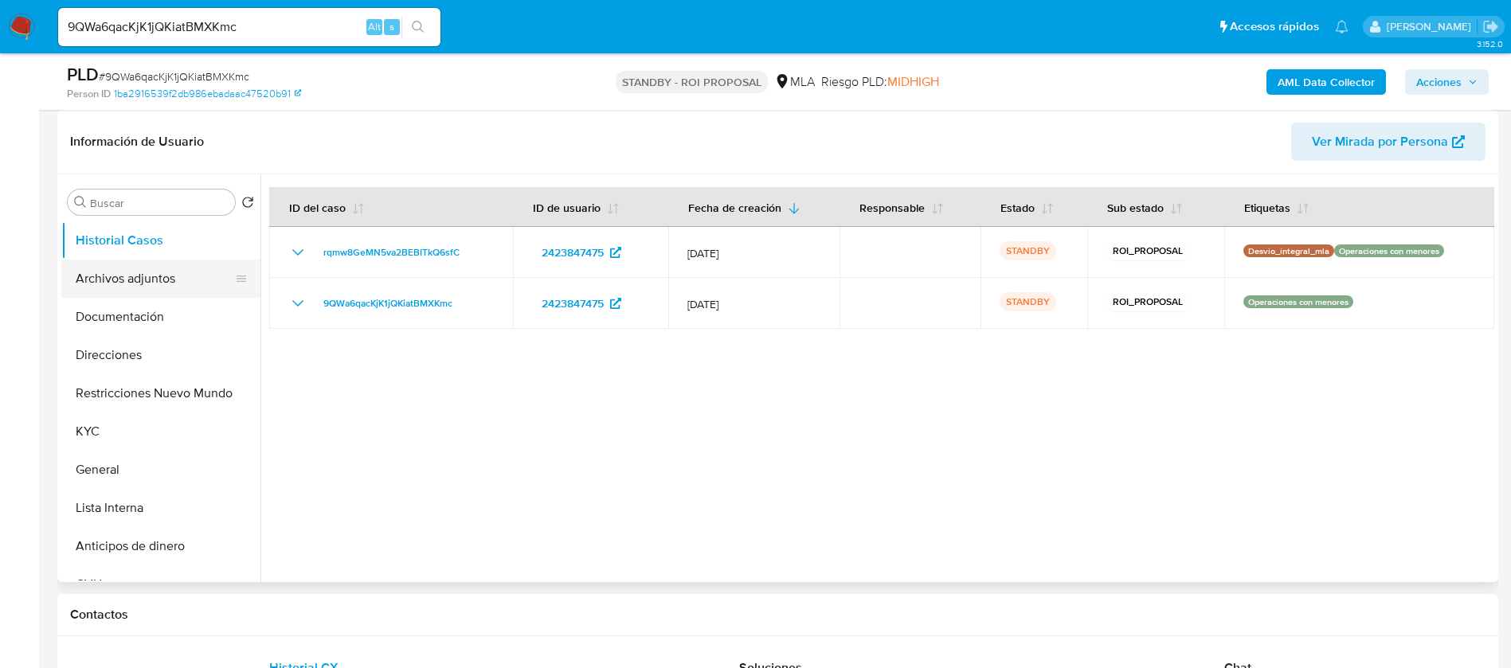
click at [151, 283] on button "Archivos adjuntos" at bounding box center [154, 279] width 186 height 38
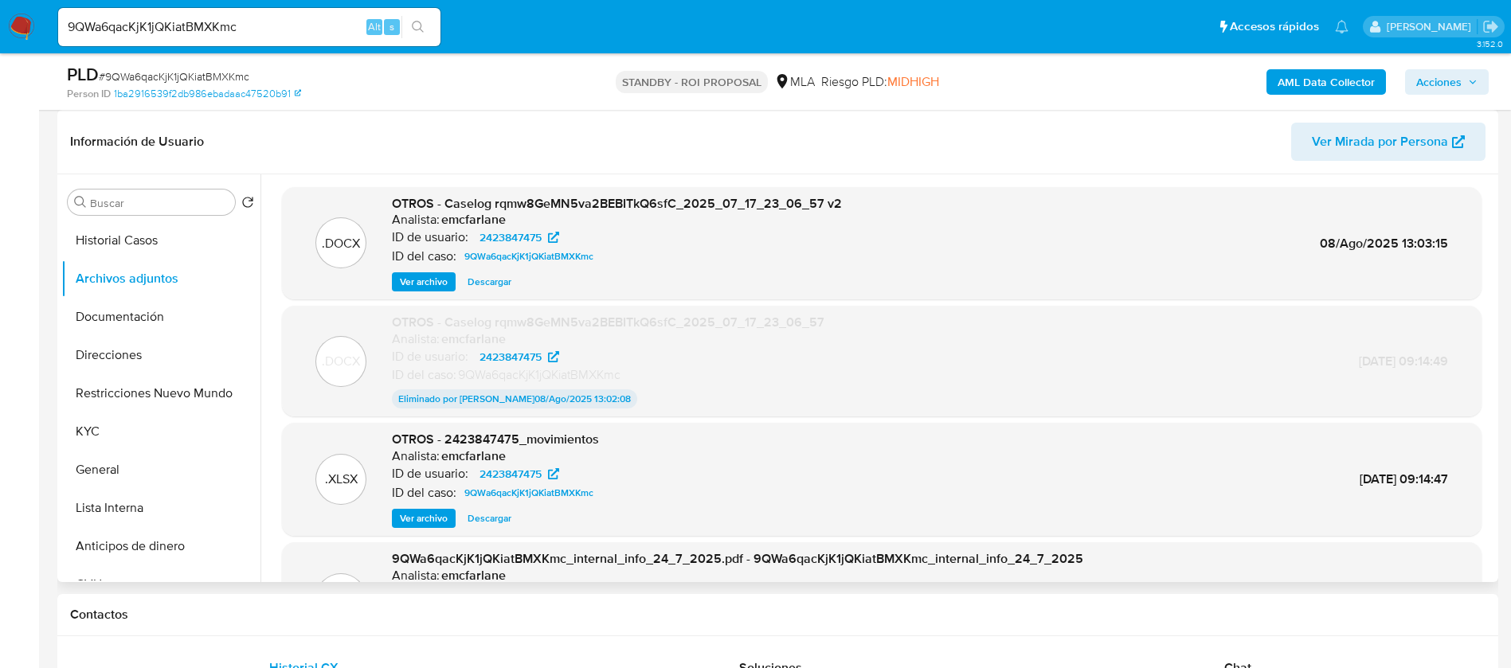
click at [487, 281] on span "Descargar" at bounding box center [489, 282] width 44 height 16
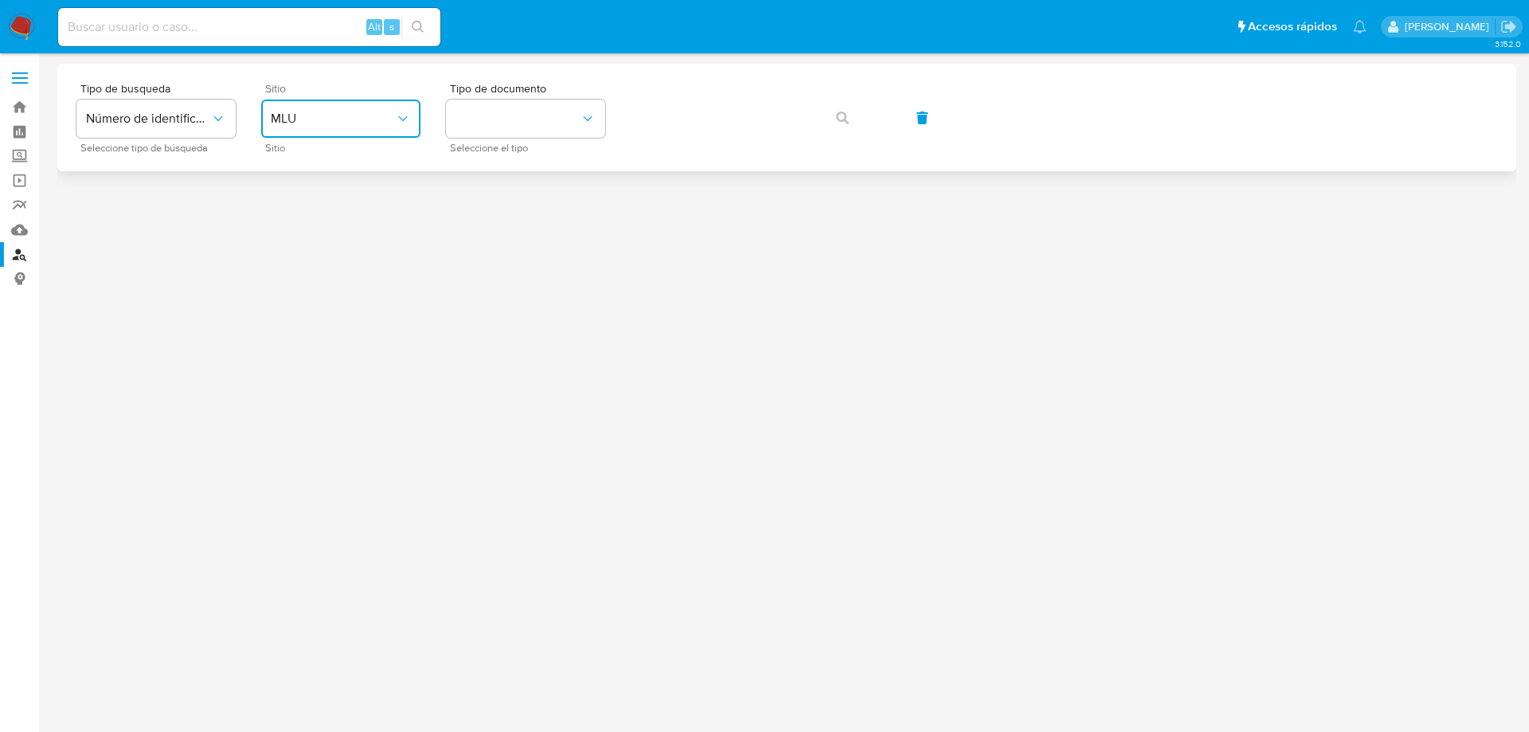
click at [378, 132] on button "MLU" at bounding box center [340, 119] width 159 height 38
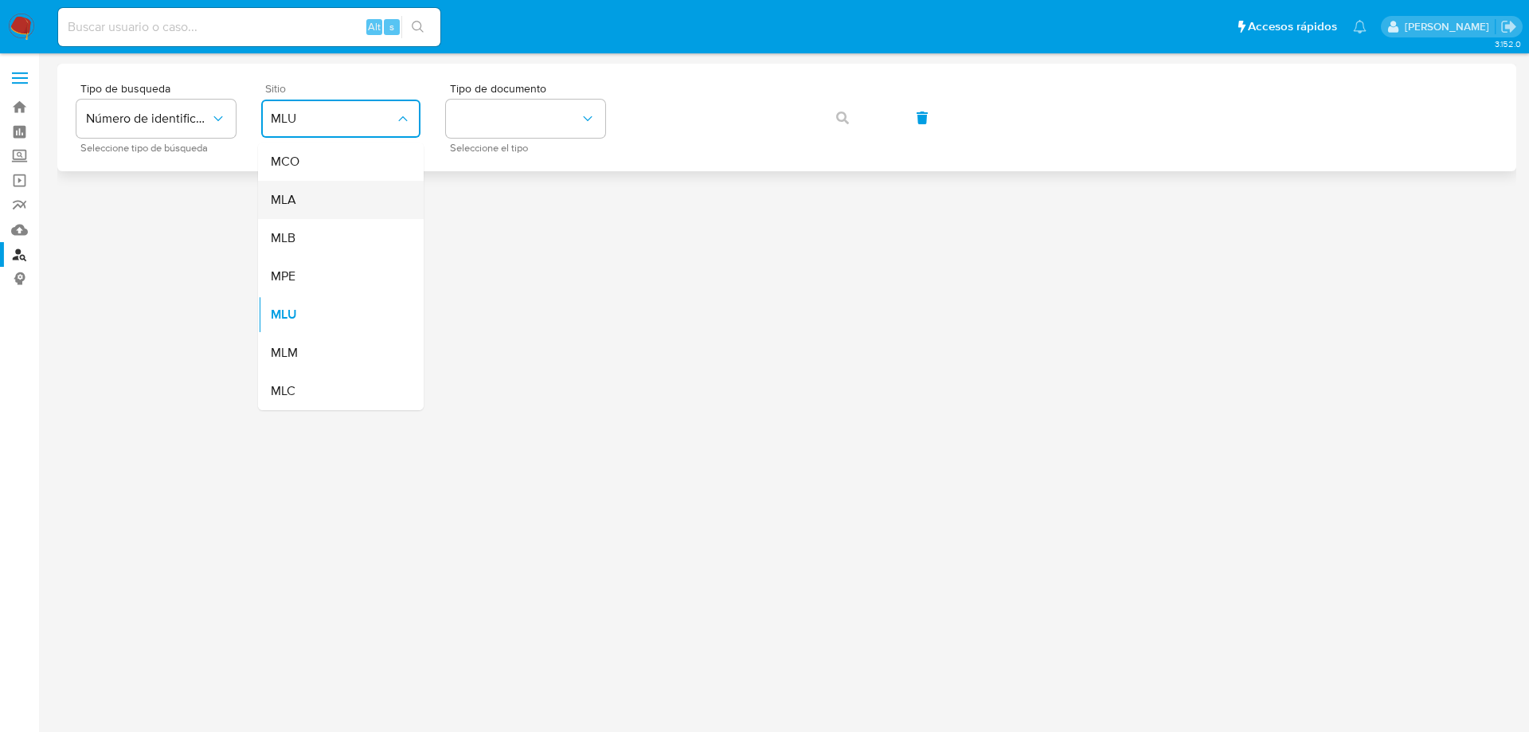
click at [303, 191] on div "MLA" at bounding box center [336, 200] width 131 height 38
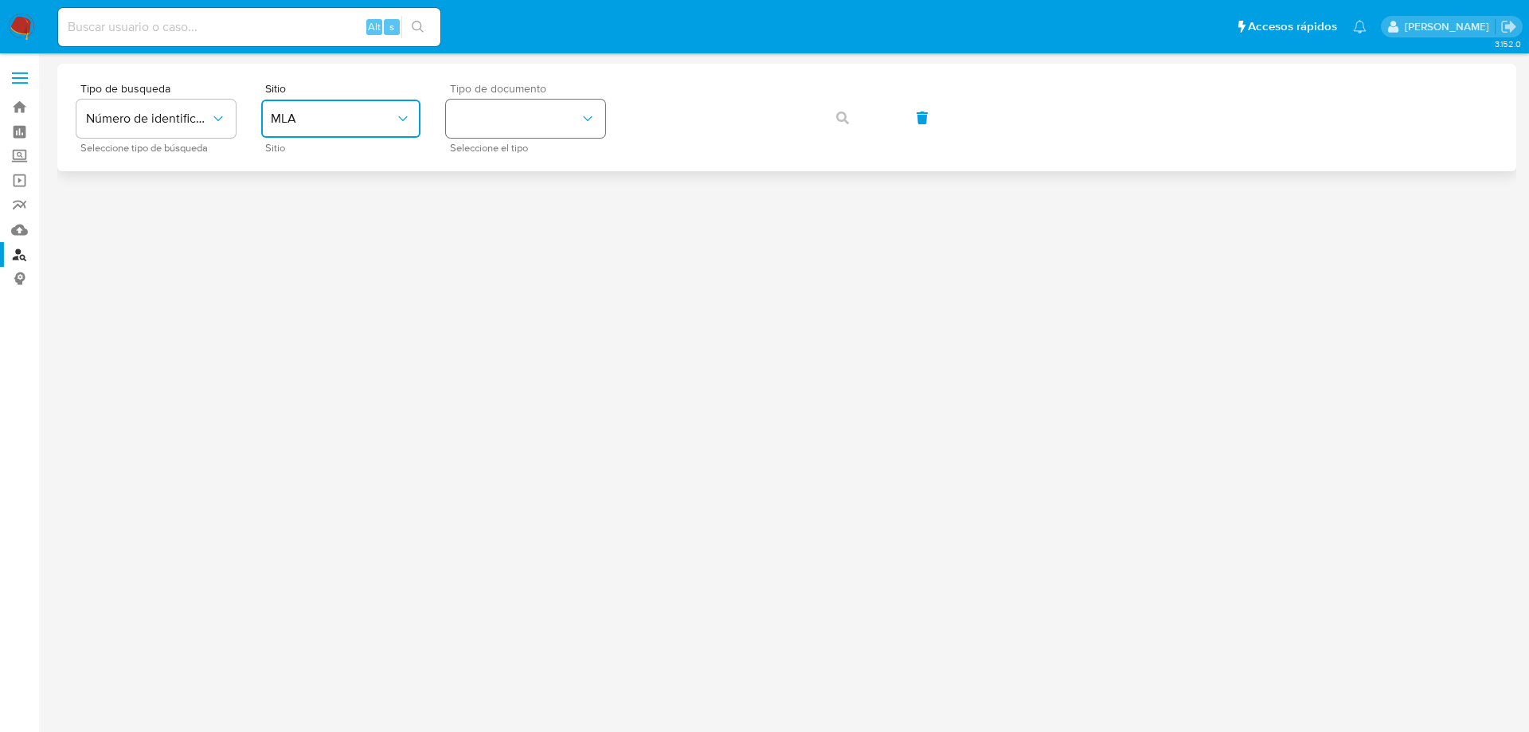
click at [512, 104] on button "identificationType" at bounding box center [525, 119] width 159 height 38
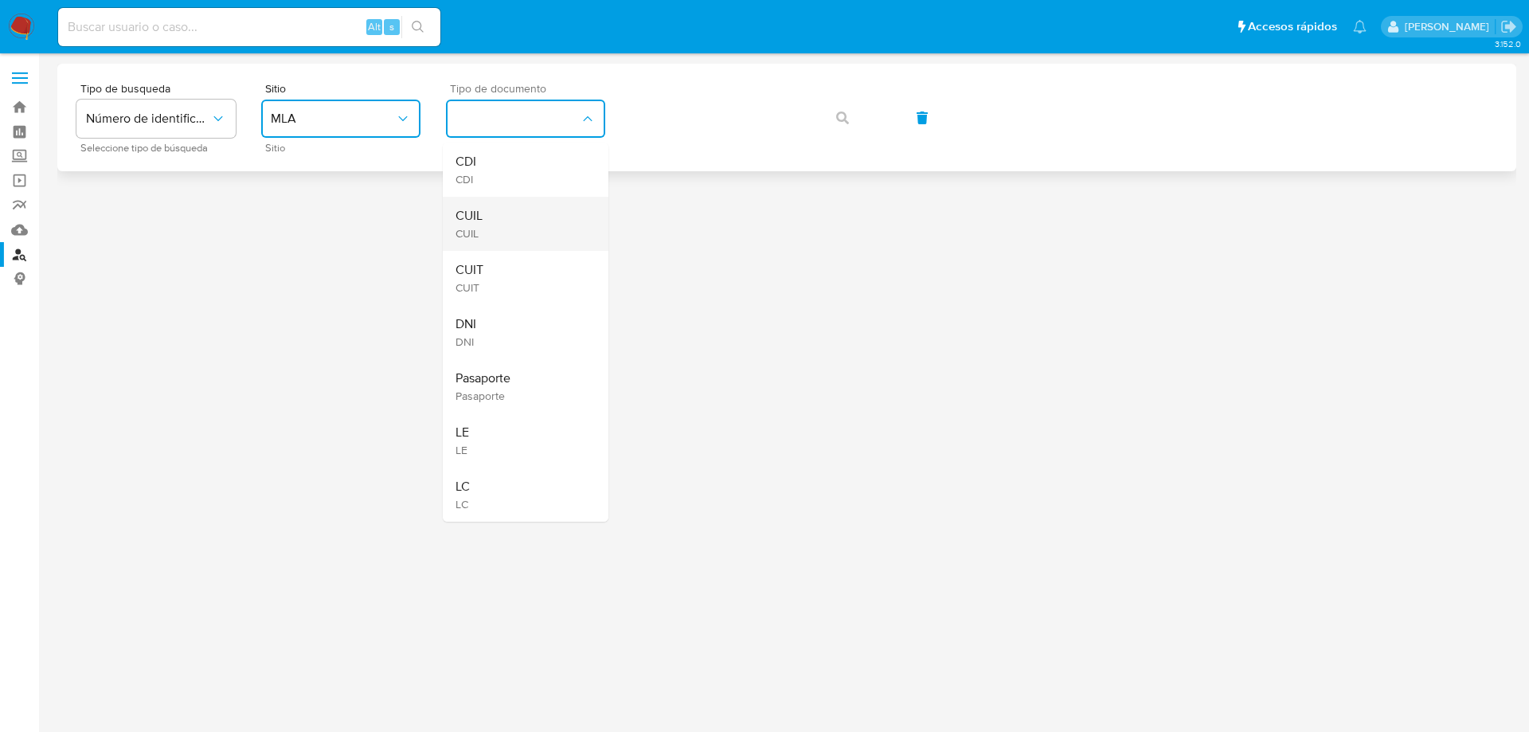
click at [487, 212] on div "CUIL CUIL" at bounding box center [521, 224] width 131 height 54
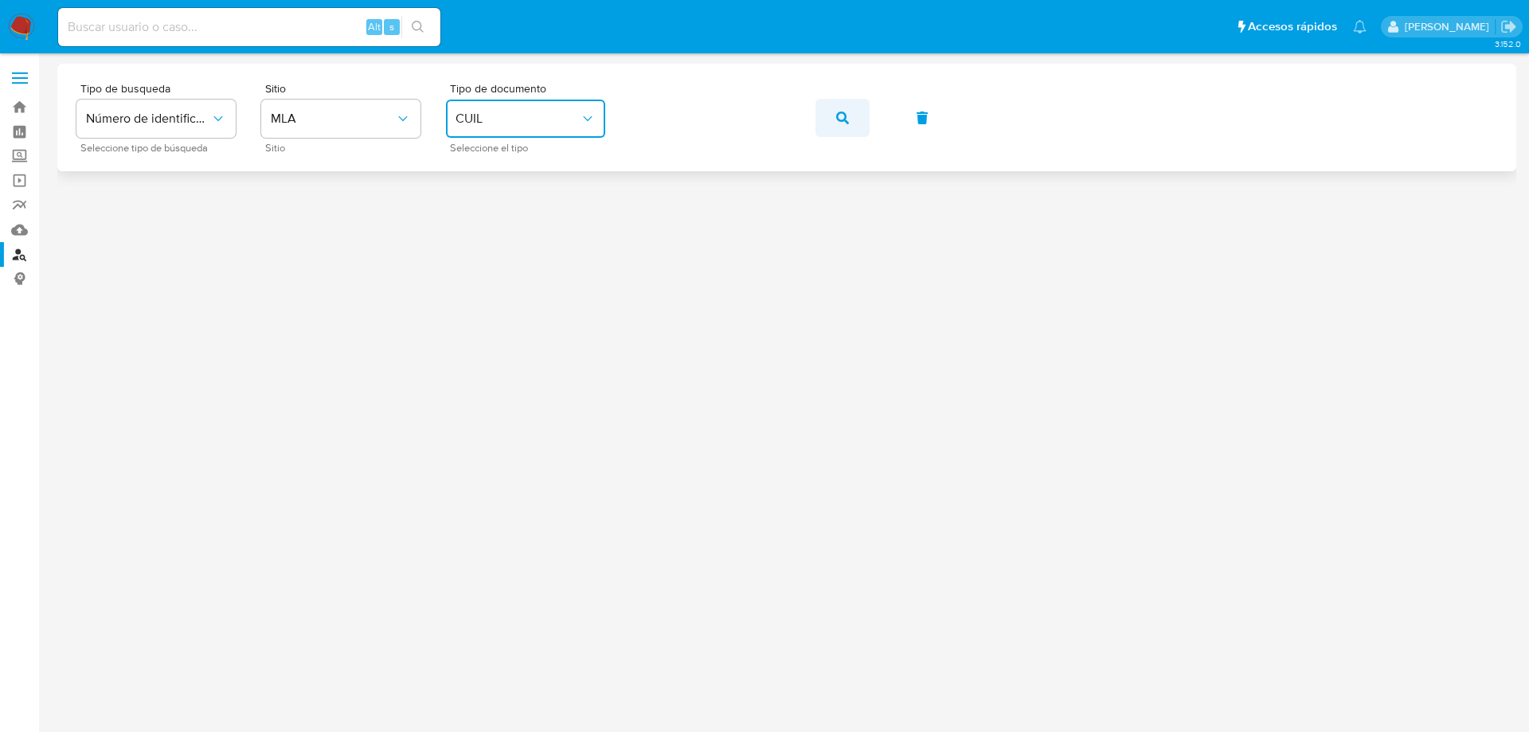
click at [836, 119] on icon "button" at bounding box center [842, 117] width 13 height 13
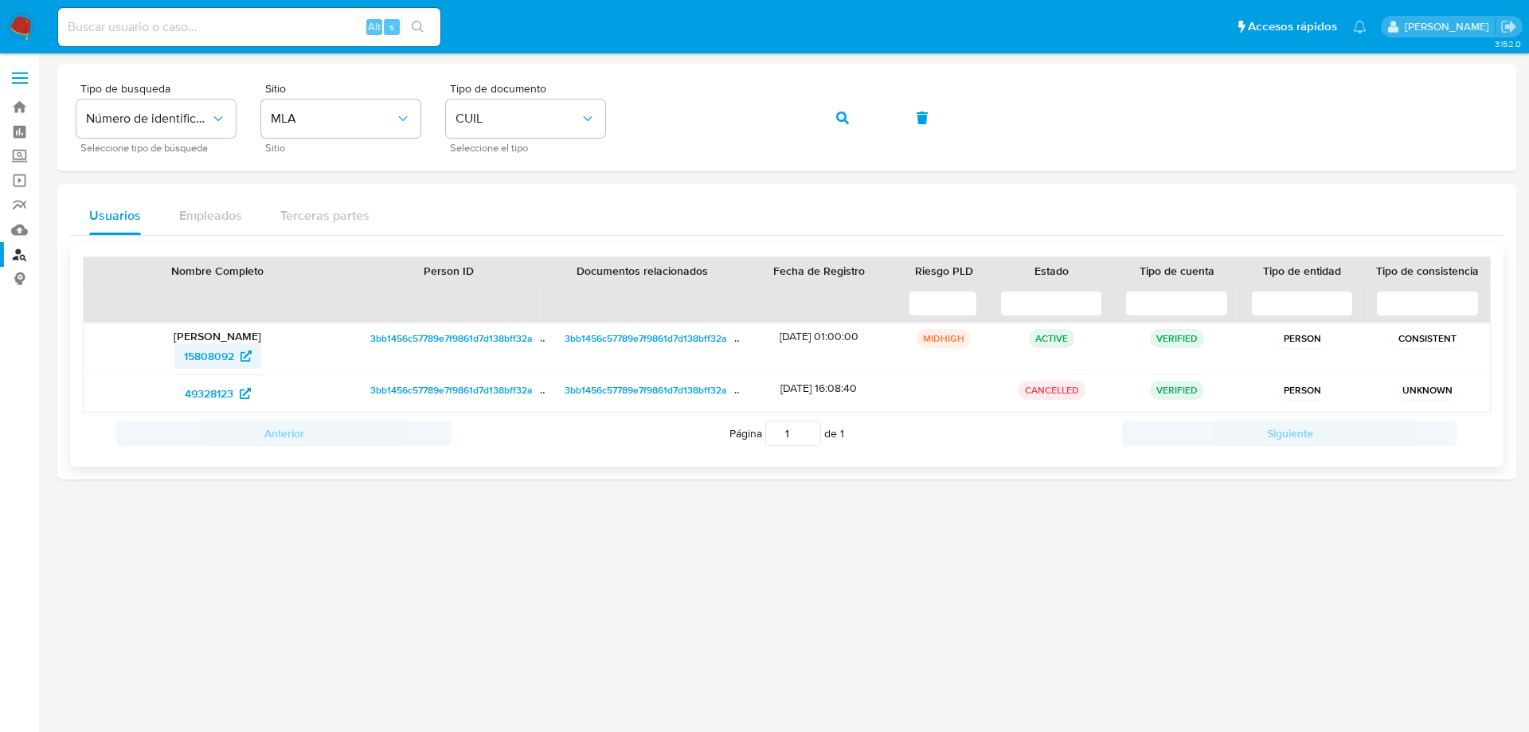
click at [205, 358] on span "15808092" at bounding box center [209, 355] width 50 height 25
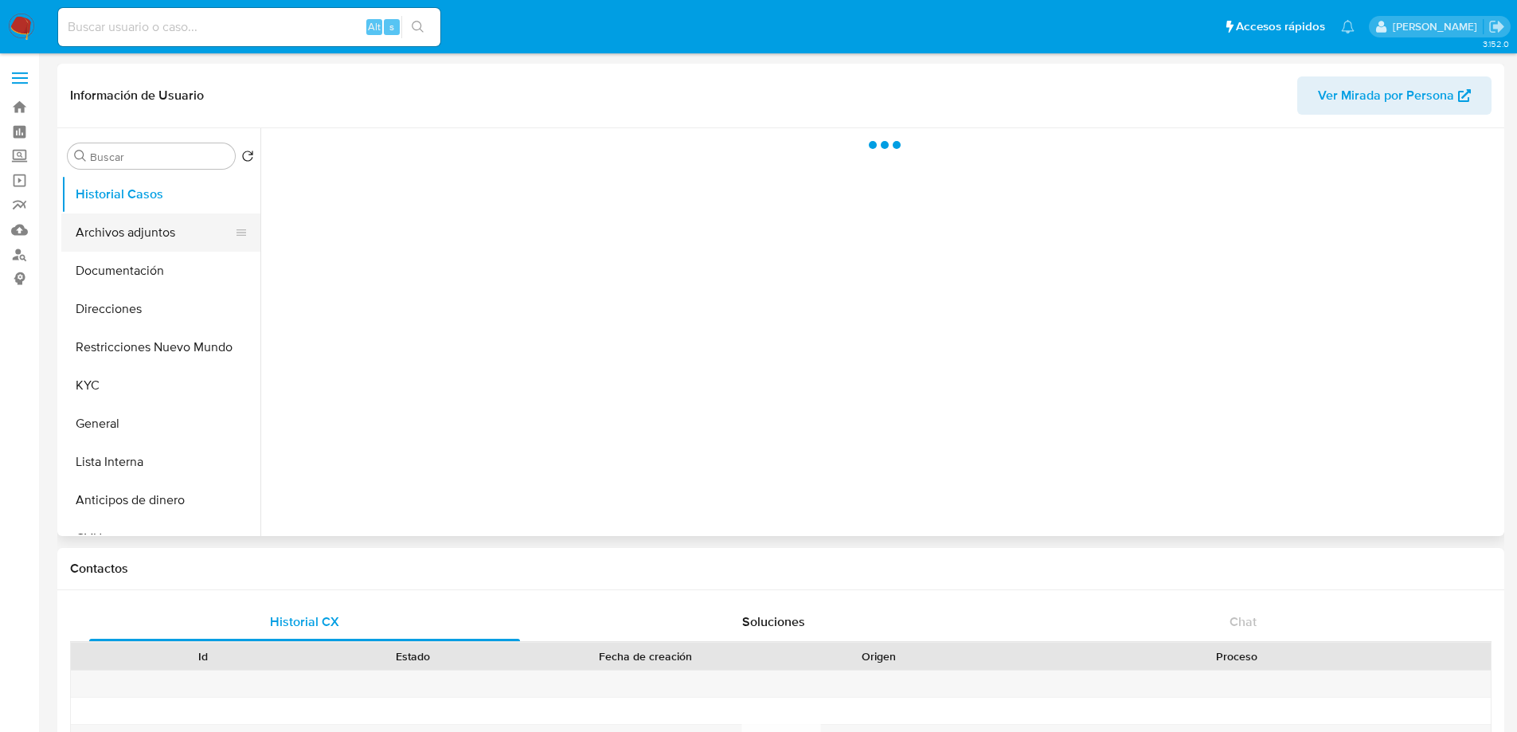
click at [171, 229] on button "Archivos adjuntos" at bounding box center [154, 232] width 186 height 38
click at [111, 267] on button "Documentación" at bounding box center [154, 271] width 186 height 38
select select "10"
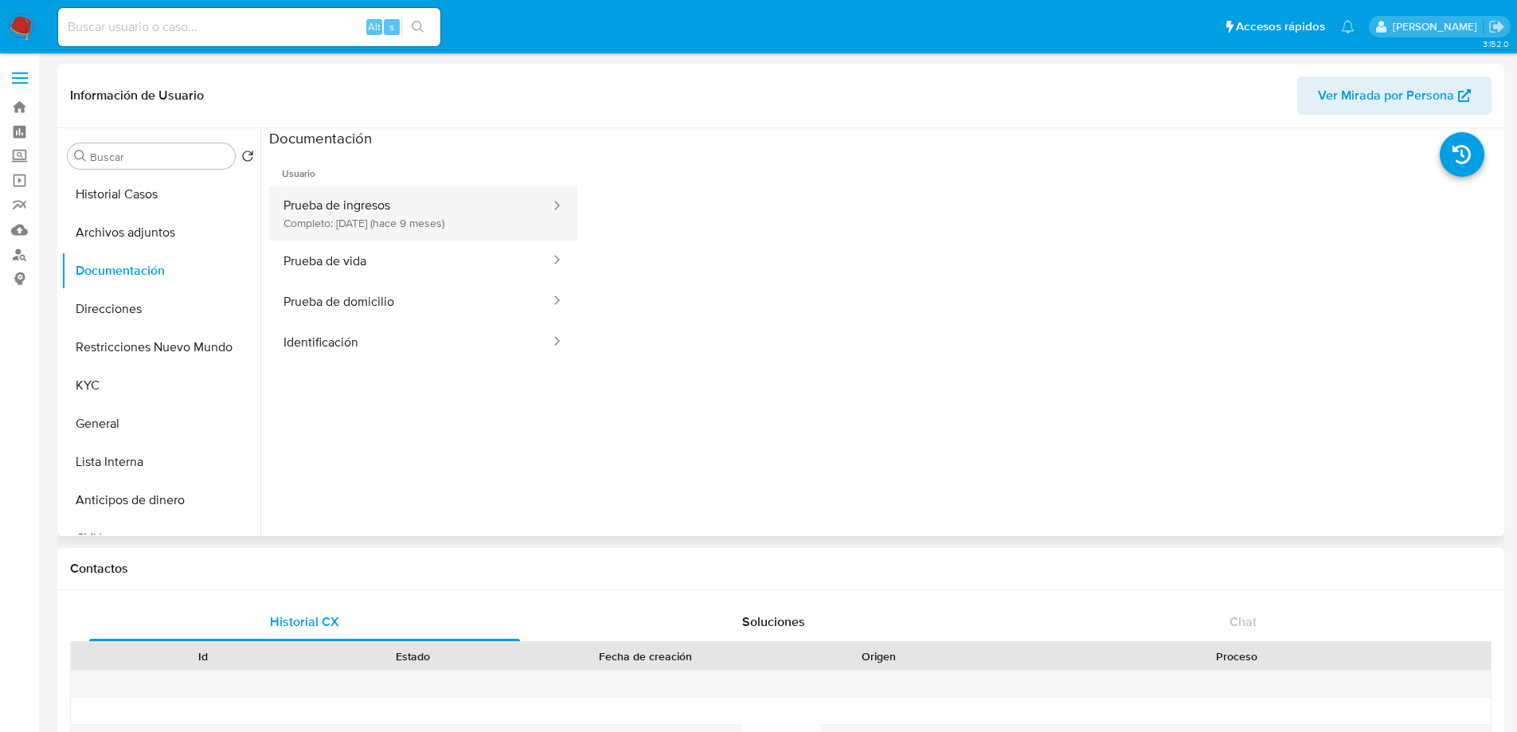
click at [454, 221] on button "Prueba de ingresos Completo: [DATE] (hace 9 meses)" at bounding box center [410, 213] width 283 height 54
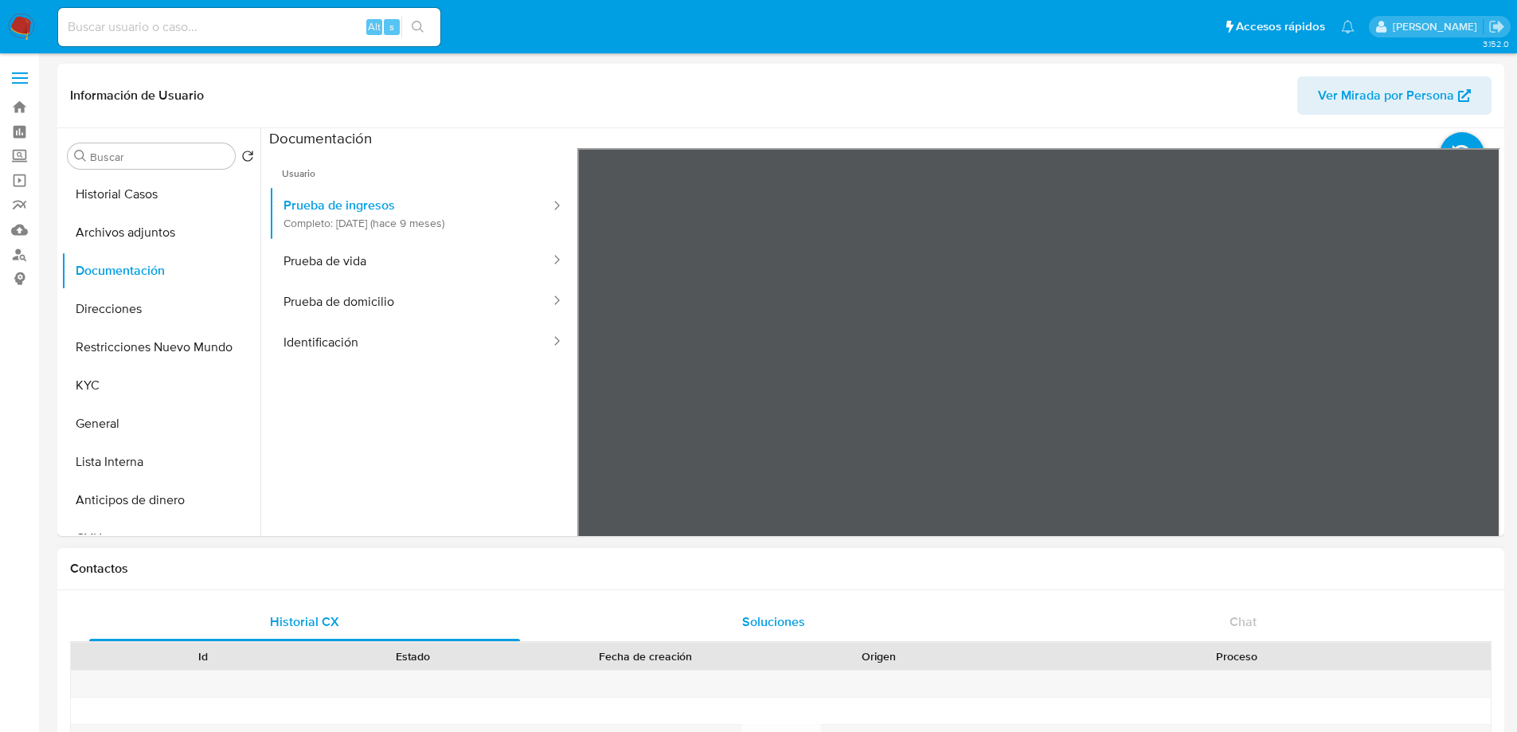
click at [140, 195] on button "Historial Casos" at bounding box center [154, 194] width 186 height 38
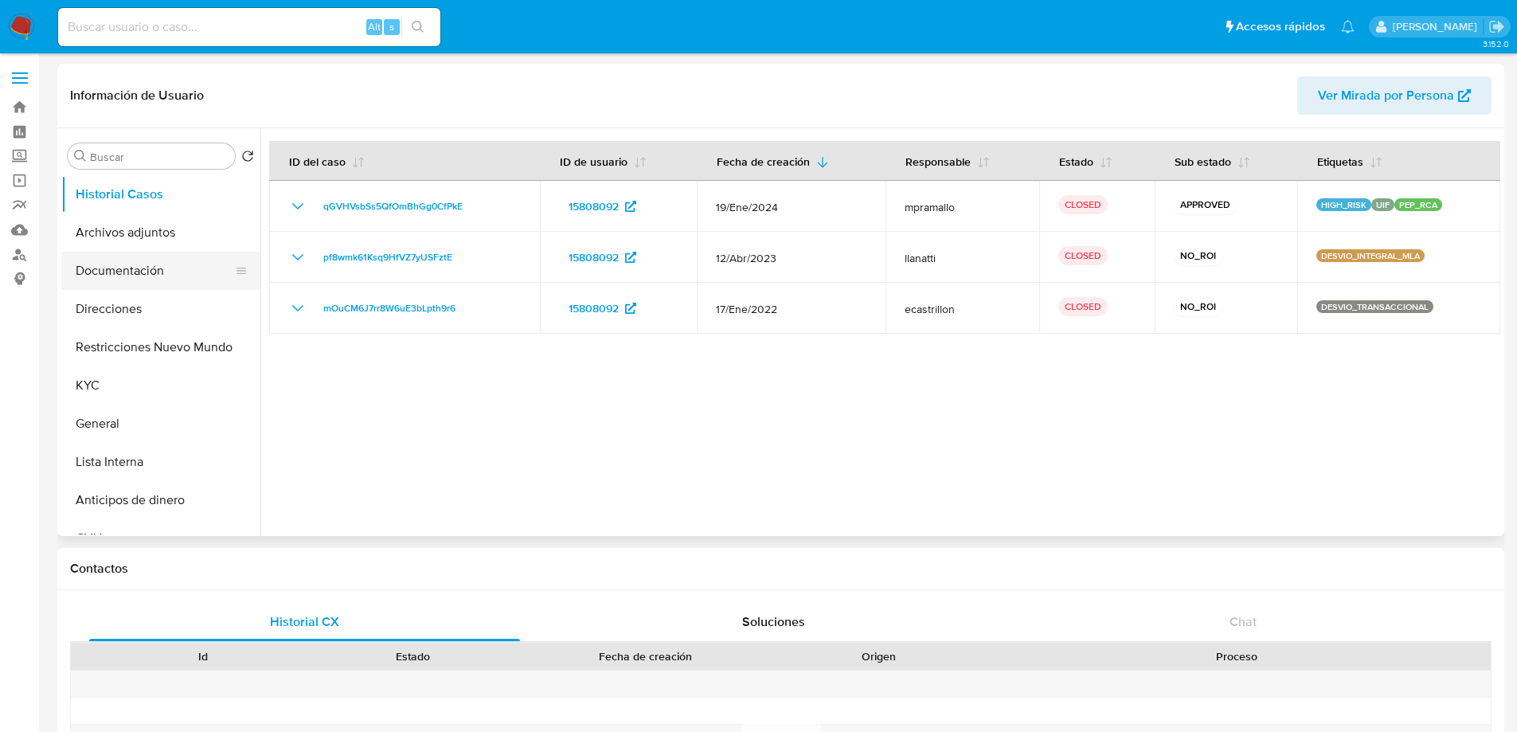
click at [156, 268] on button "Documentación" at bounding box center [154, 271] width 186 height 38
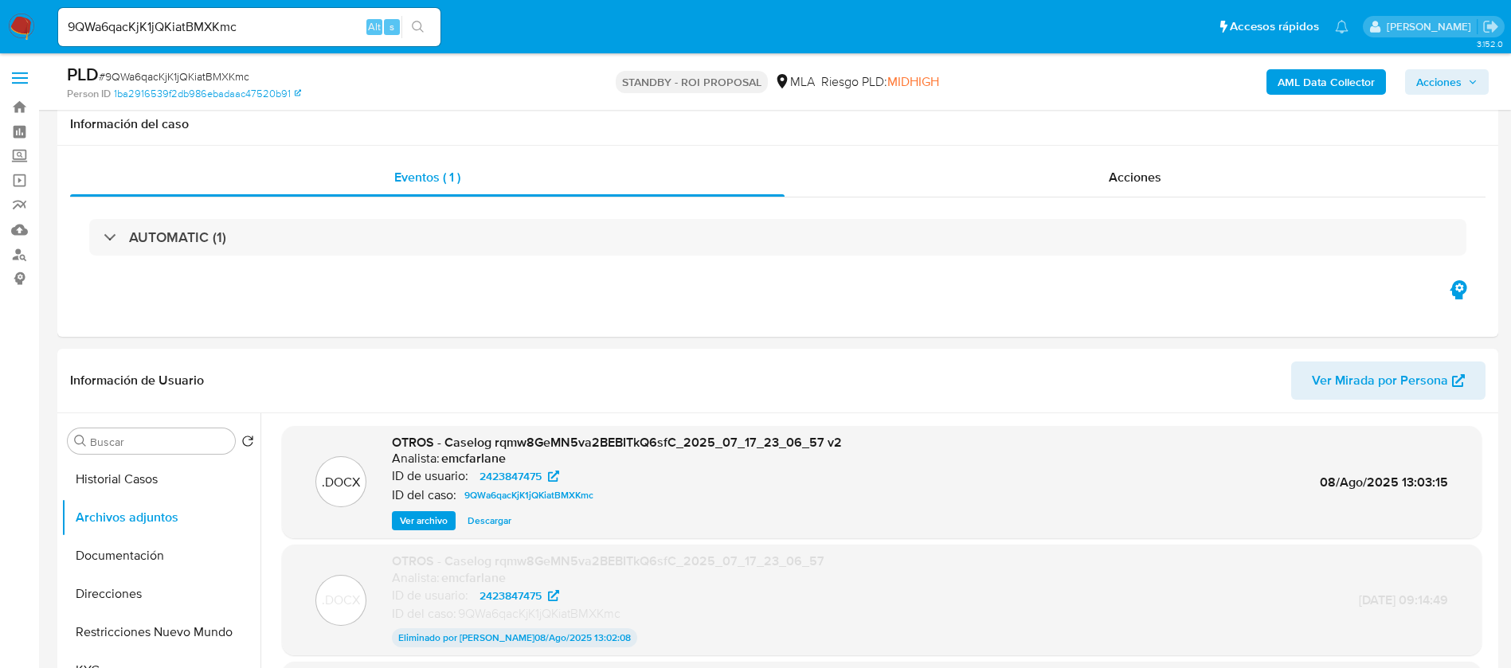
select select "10"
click at [167, 25] on input "9QWa6qacKjK1jQKiatBMXKmc" at bounding box center [249, 27] width 382 height 21
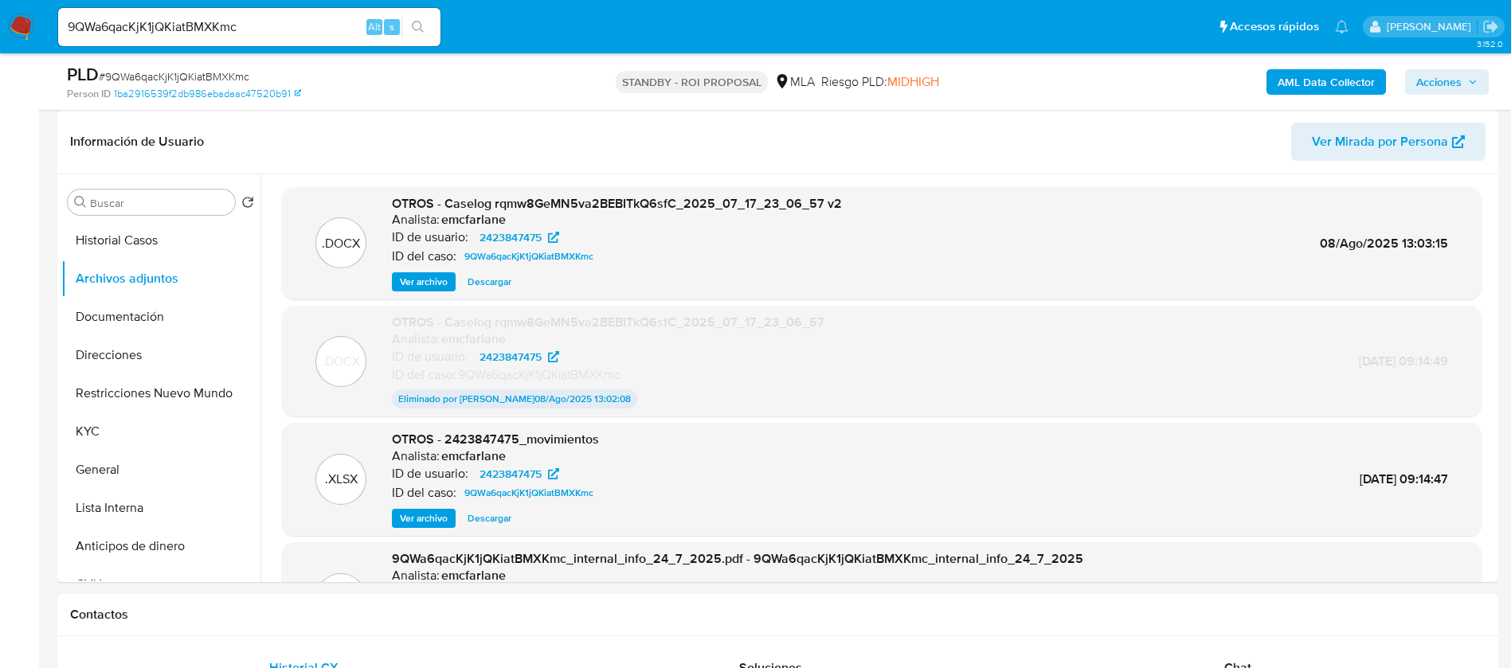
click at [167, 25] on input "9QWa6qacKjK1jQKiatBMXKmc" at bounding box center [249, 27] width 382 height 21
paste input "qhUvxN5HideCwanJEW8ezFoo"
type input "qhUvxN5HideCwanJEW8ezFoo"
click at [423, 16] on button "search-icon" at bounding box center [417, 27] width 33 height 22
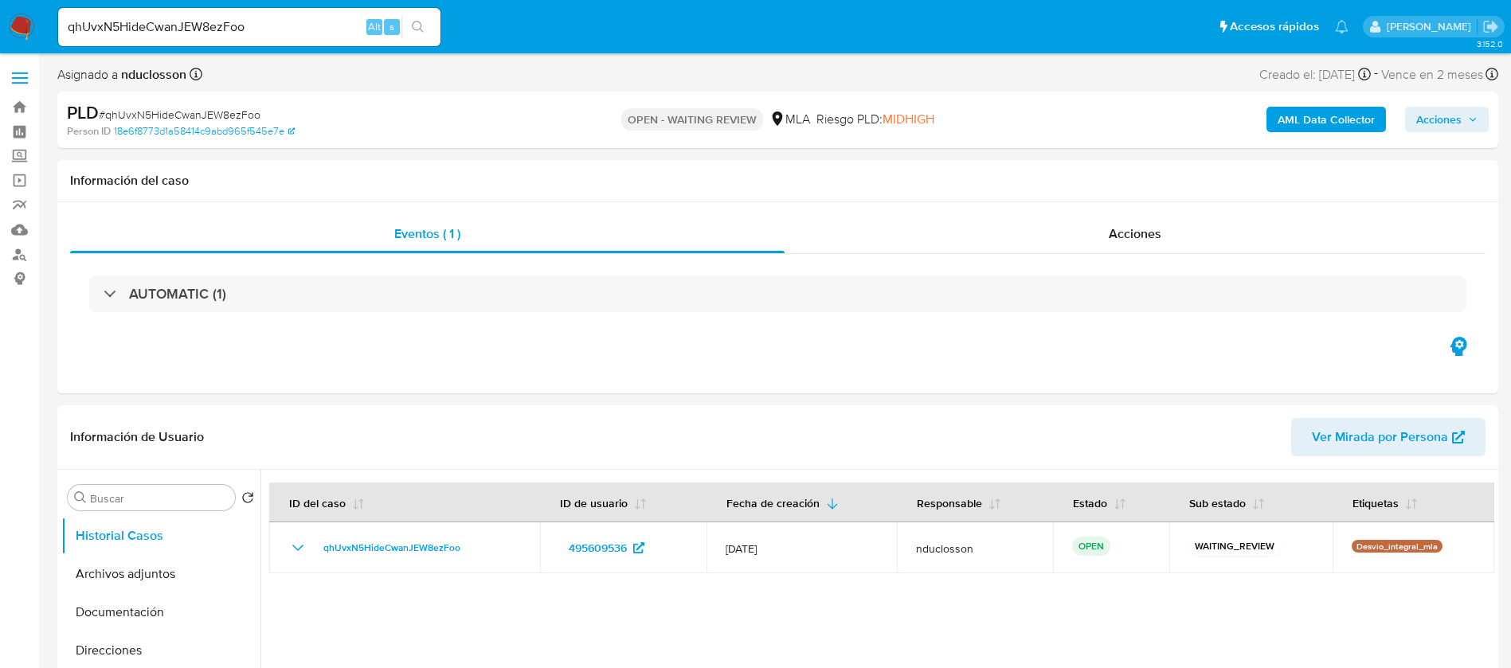
select select "10"
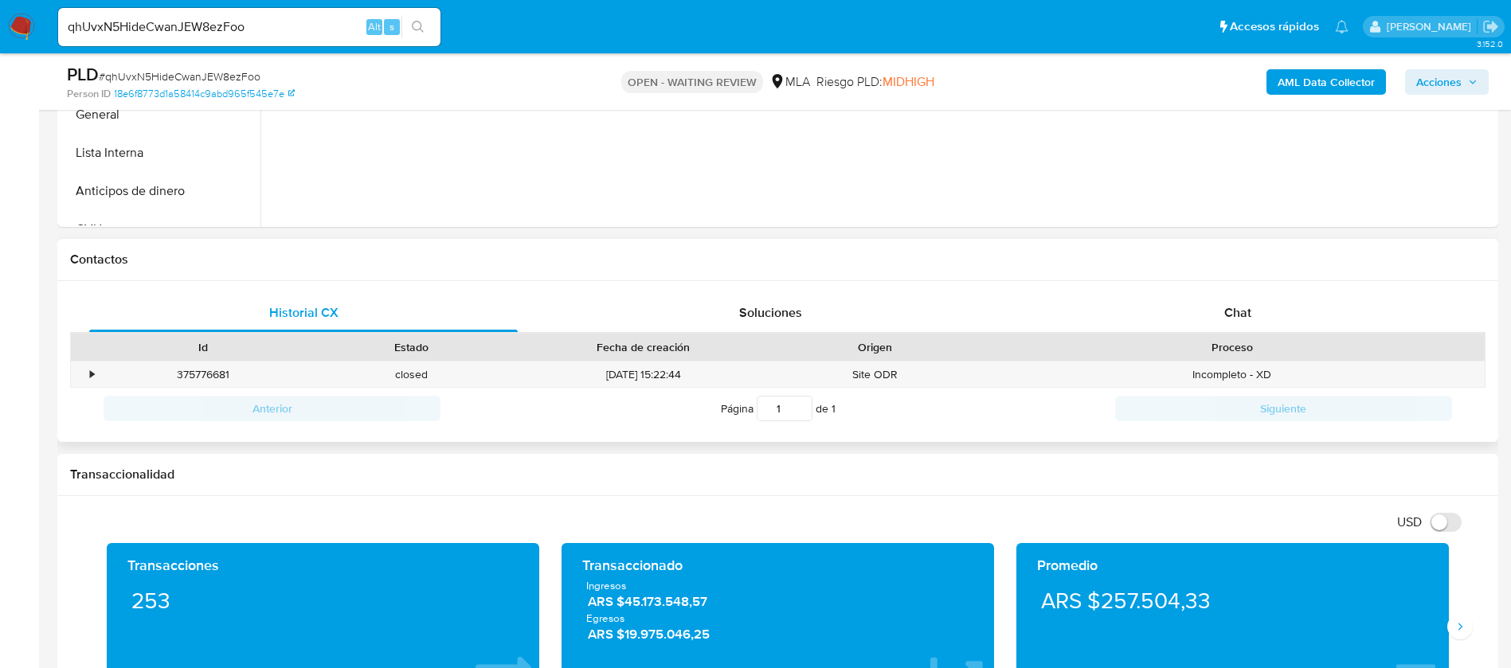
scroll to position [597, 0]
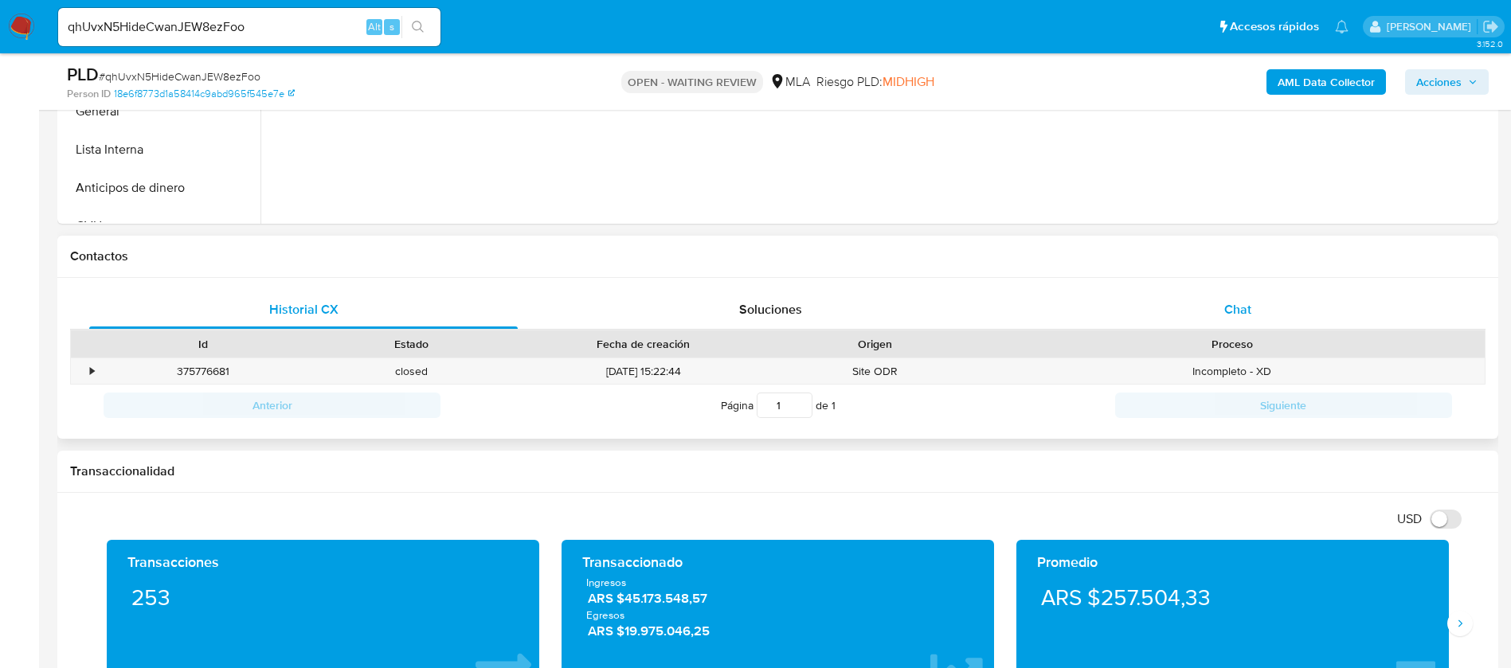
click at [1223, 298] on div "Chat" at bounding box center [1237, 310] width 428 height 38
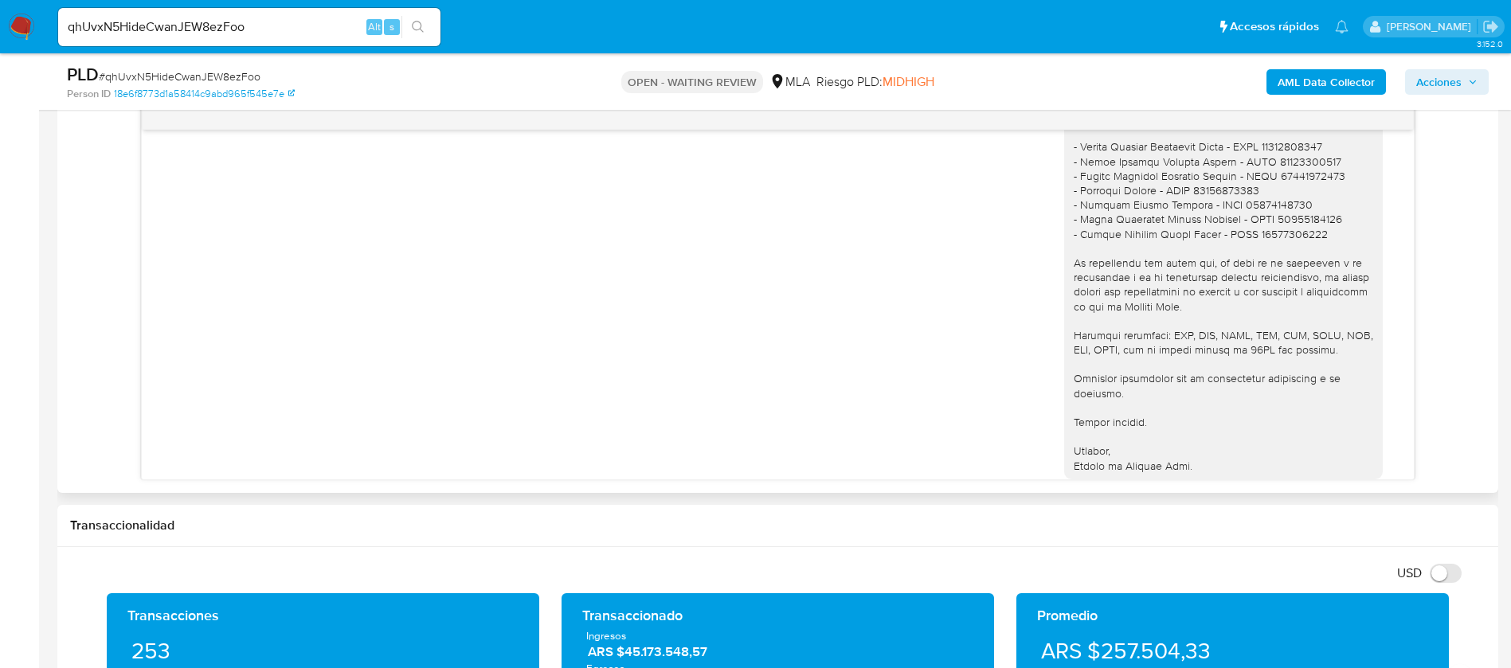
scroll to position [1430, 0]
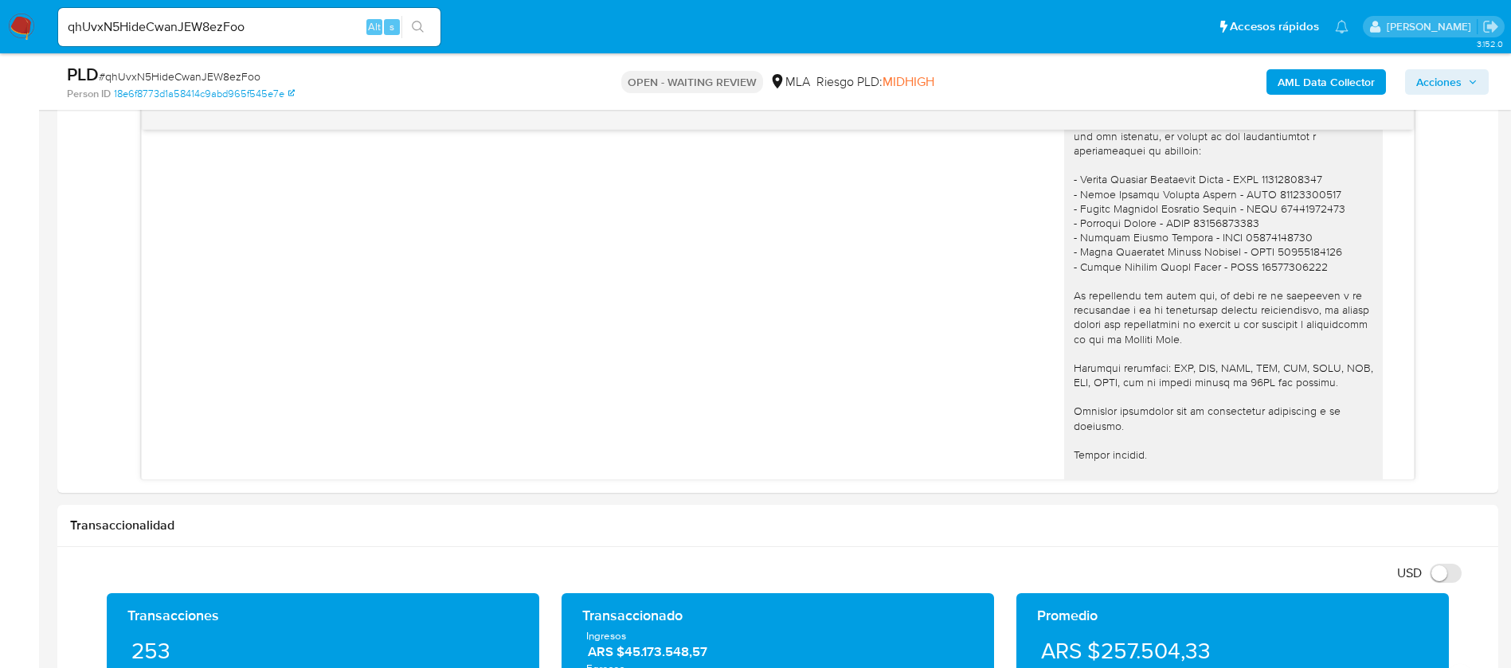
click at [217, 76] on span "# qhUvxN5HideCwanJEW8ezFoo" at bounding box center [180, 76] width 162 height 16
copy span "qhUvxN5HideCwanJEW8ezFoo"
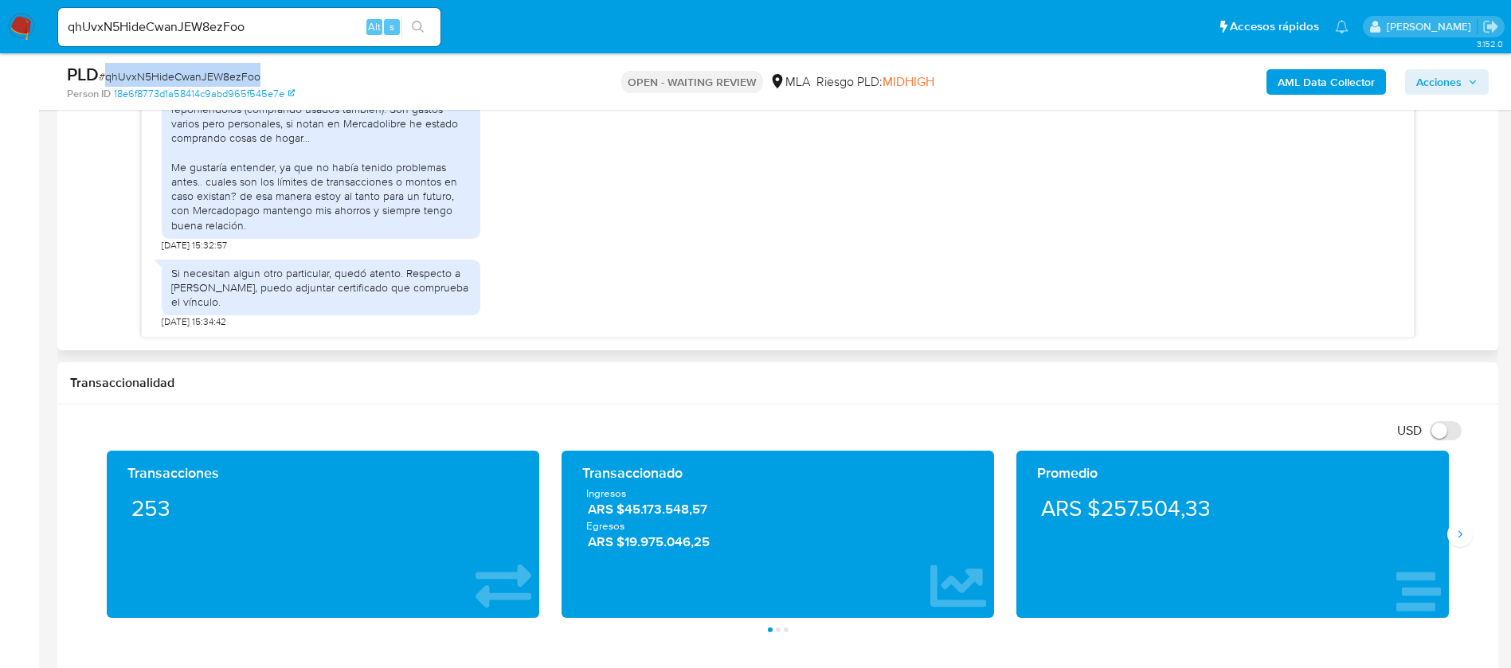
scroll to position [1075, 0]
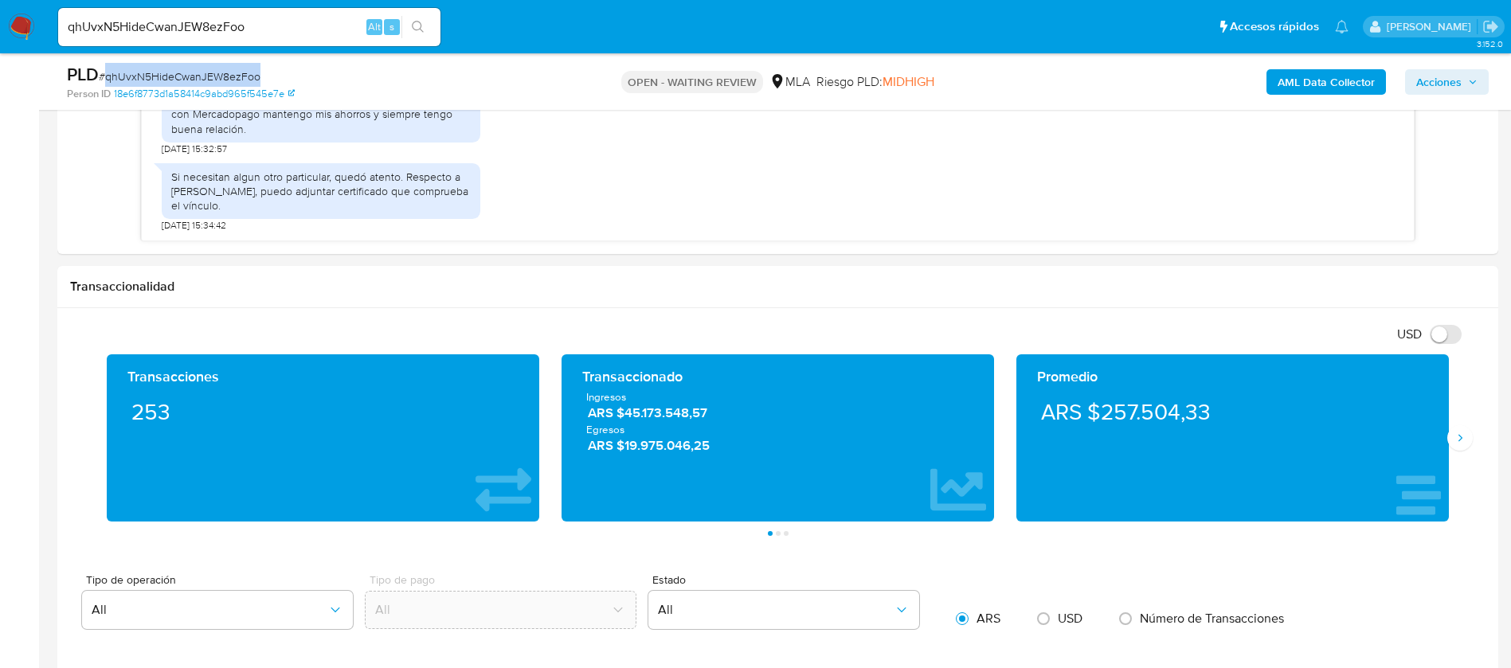
click at [195, 70] on span "# qhUvxN5HideCwanJEW8ezFoo" at bounding box center [180, 76] width 162 height 16
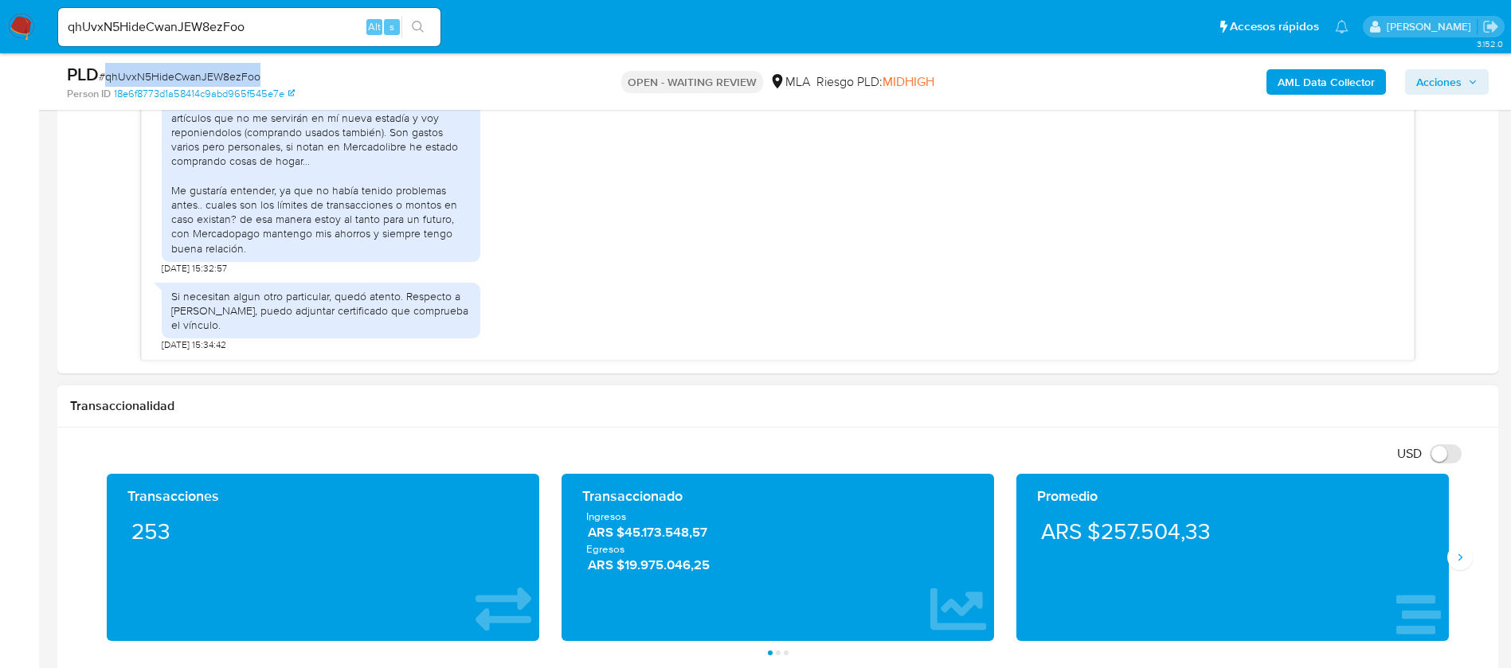
scroll to position [836, 0]
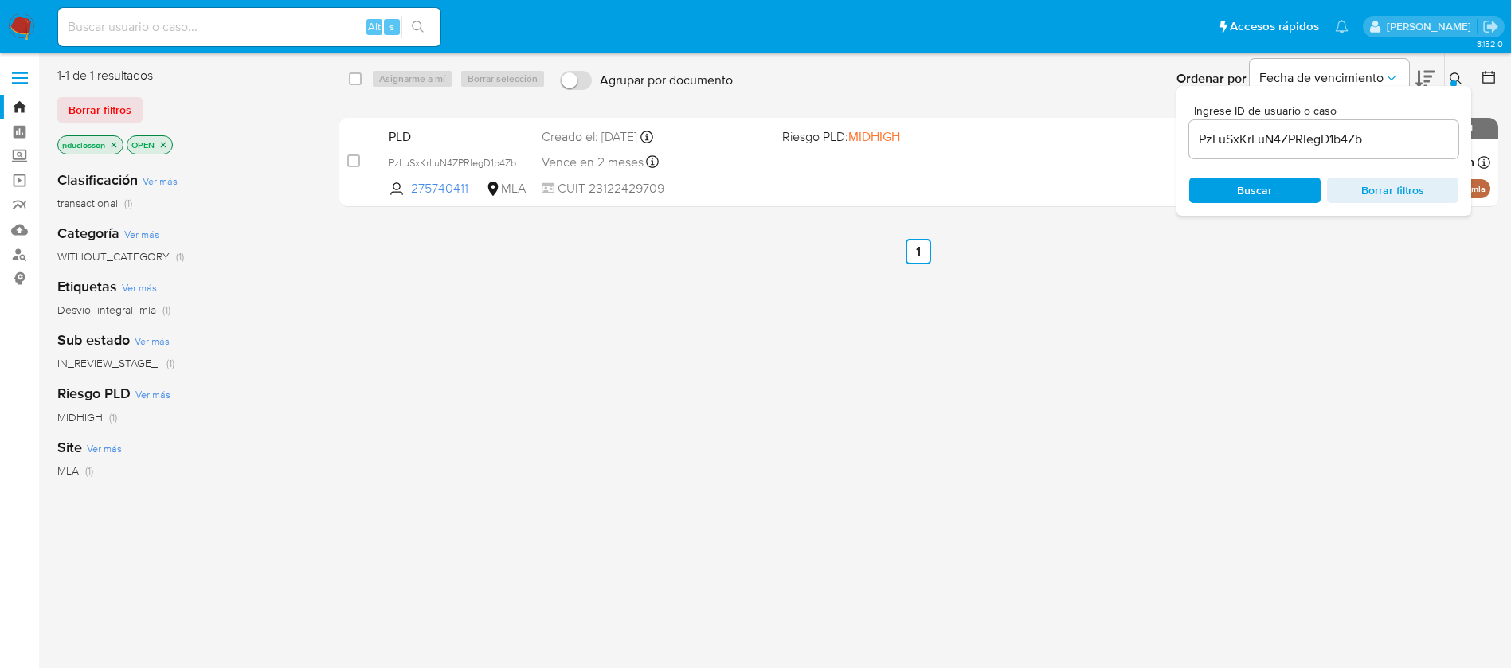
click at [1243, 151] on div "PzLuSxKrLuN4ZPRlegD1b4Zb" at bounding box center [1323, 139] width 269 height 38
click at [1236, 135] on input "PzLuSxKrLuN4ZPRlegD1b4Zb" at bounding box center [1323, 139] width 269 height 21
paste input "qhUvxN5HideCwanJEW8ezFoo"
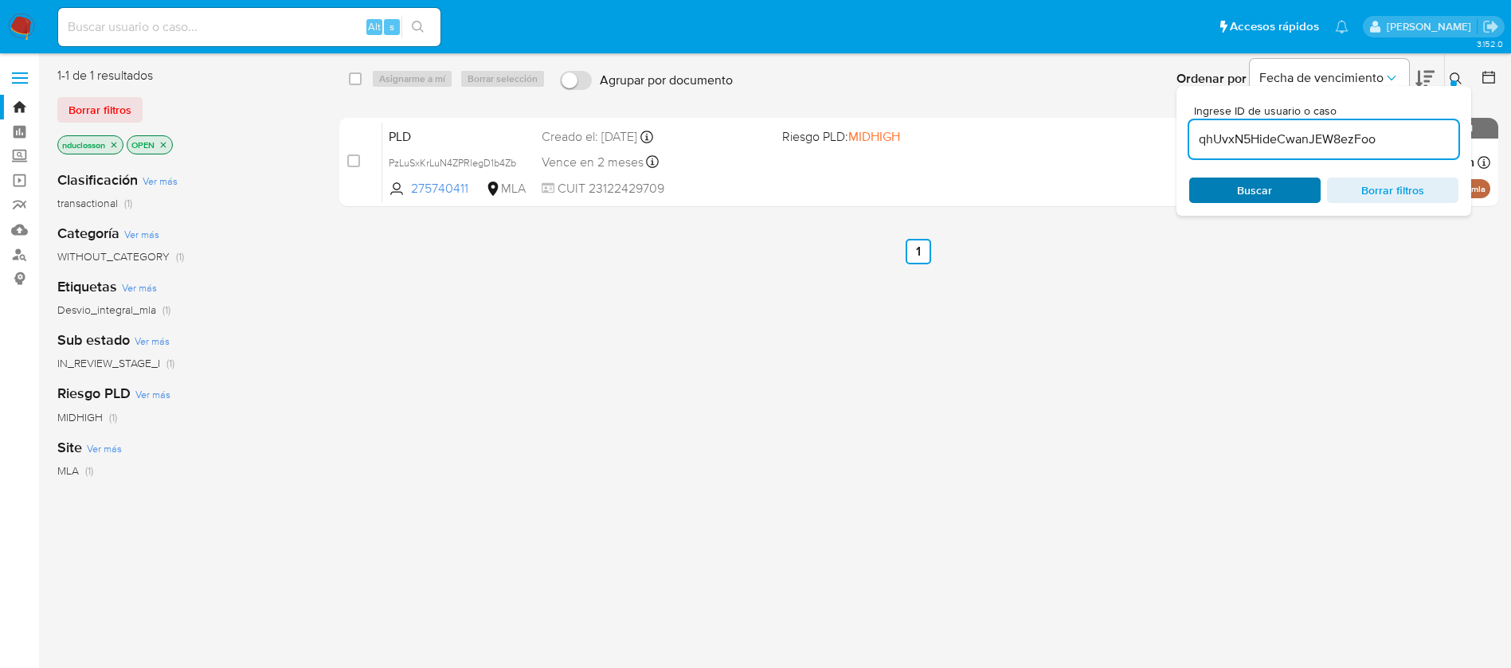
type input "qhUvxN5HideCwanJEW8ezFoo"
click at [1251, 196] on span "Buscar" at bounding box center [1254, 190] width 35 height 25
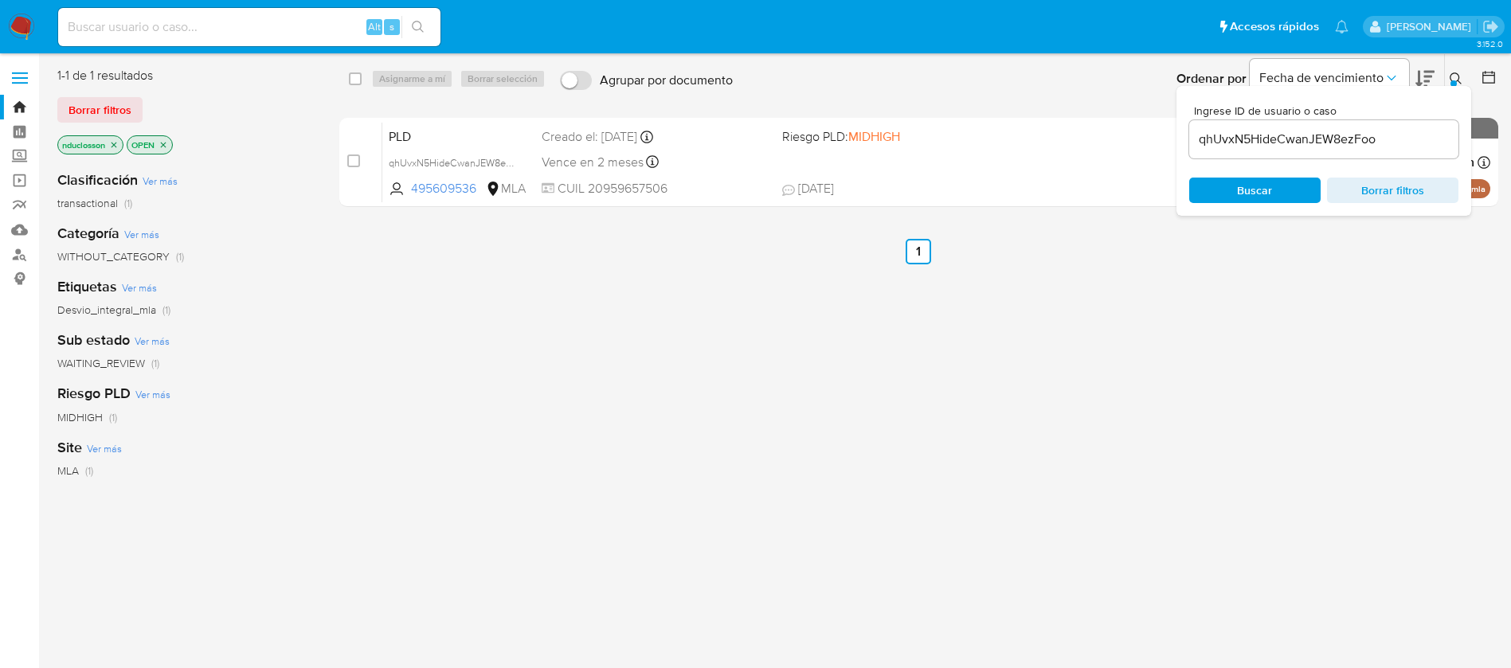
click at [357, 87] on div "select-all-cases-checkbox" at bounding box center [358, 78] width 19 height 19
click at [355, 80] on input "checkbox" at bounding box center [355, 78] width 13 height 13
checkbox input "true"
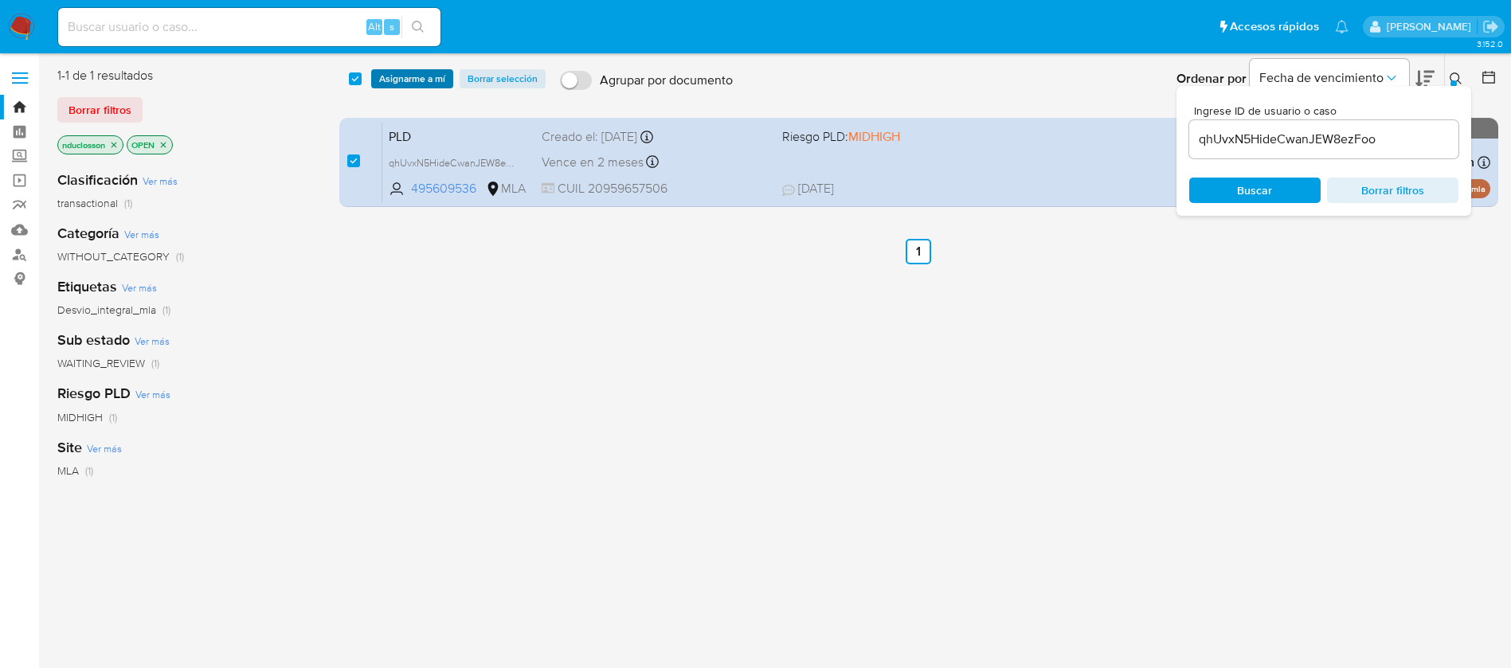
click at [393, 80] on span "Asignarme a mí" at bounding box center [412, 79] width 66 height 16
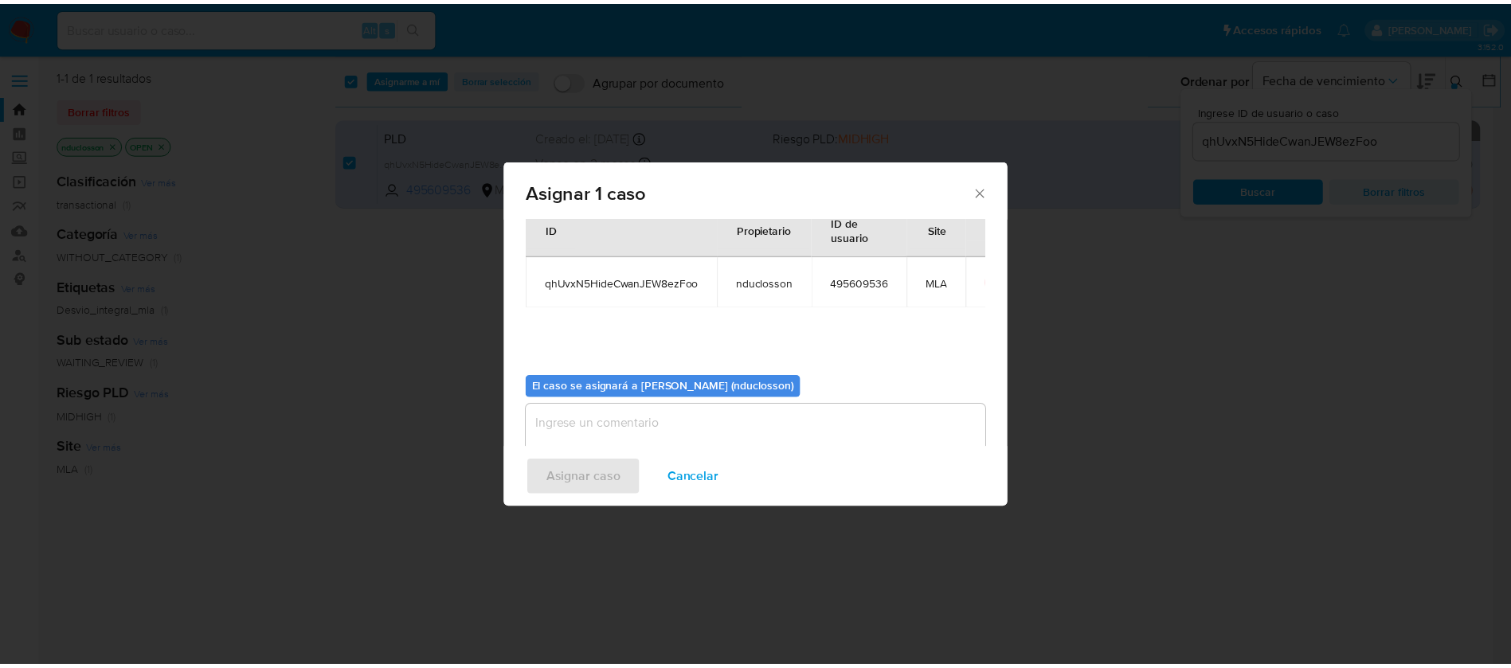
scroll to position [83, 0]
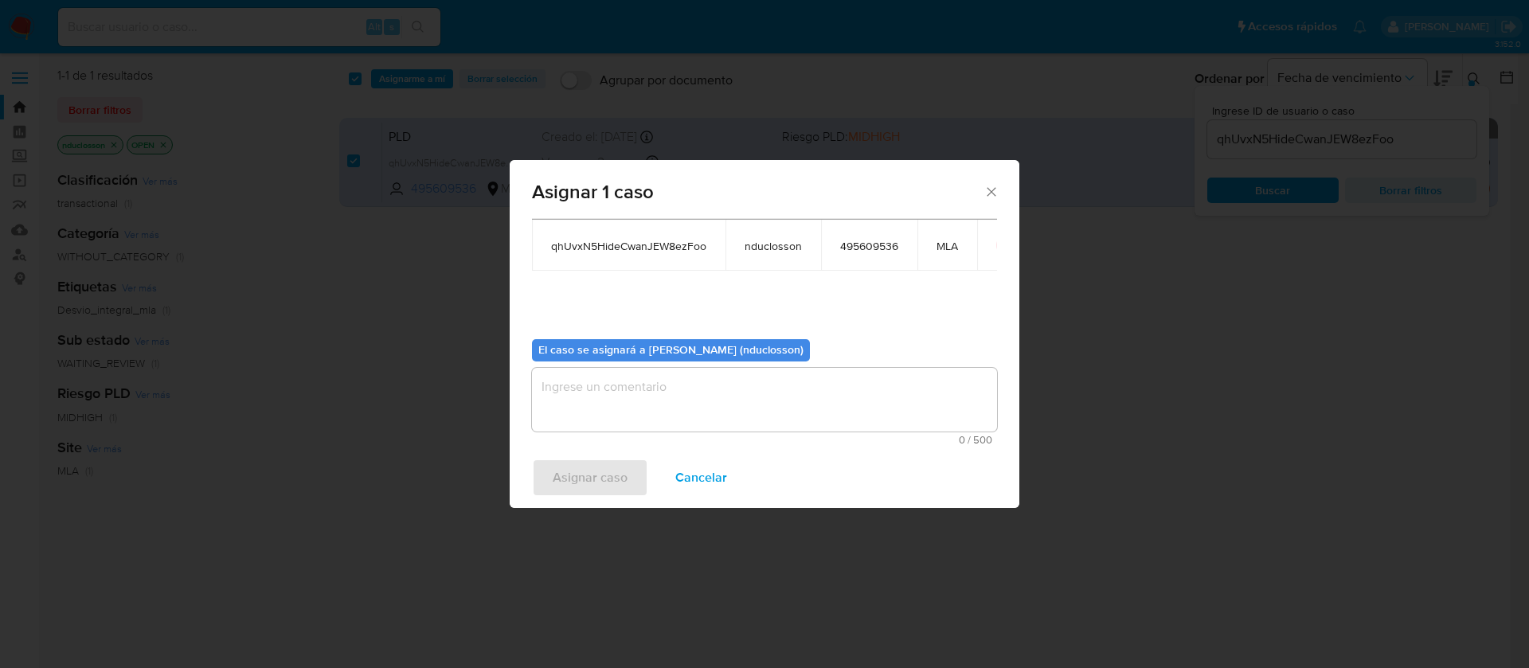
click at [661, 364] on div "El caso se asignará a Nicolas Martin Duclosson (nduclosson) 0 / 500 500 caracte…" at bounding box center [764, 386] width 465 height 119
drag, startPoint x: 660, startPoint y: 367, endPoint x: 655, endPoint y: 380, distance: 13.6
click at [656, 377] on textarea "assign-modal" at bounding box center [764, 400] width 465 height 64
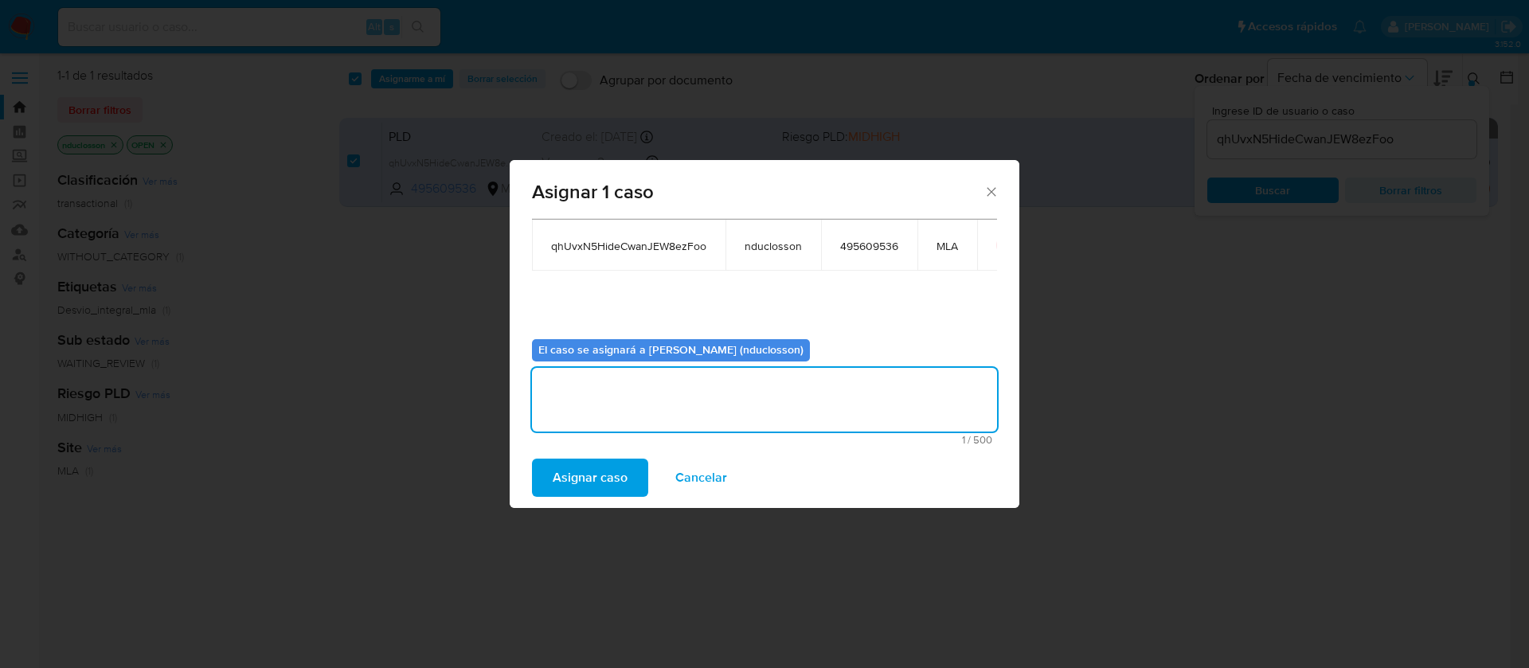
click at [596, 495] on span "Asignar caso" at bounding box center [590, 477] width 75 height 35
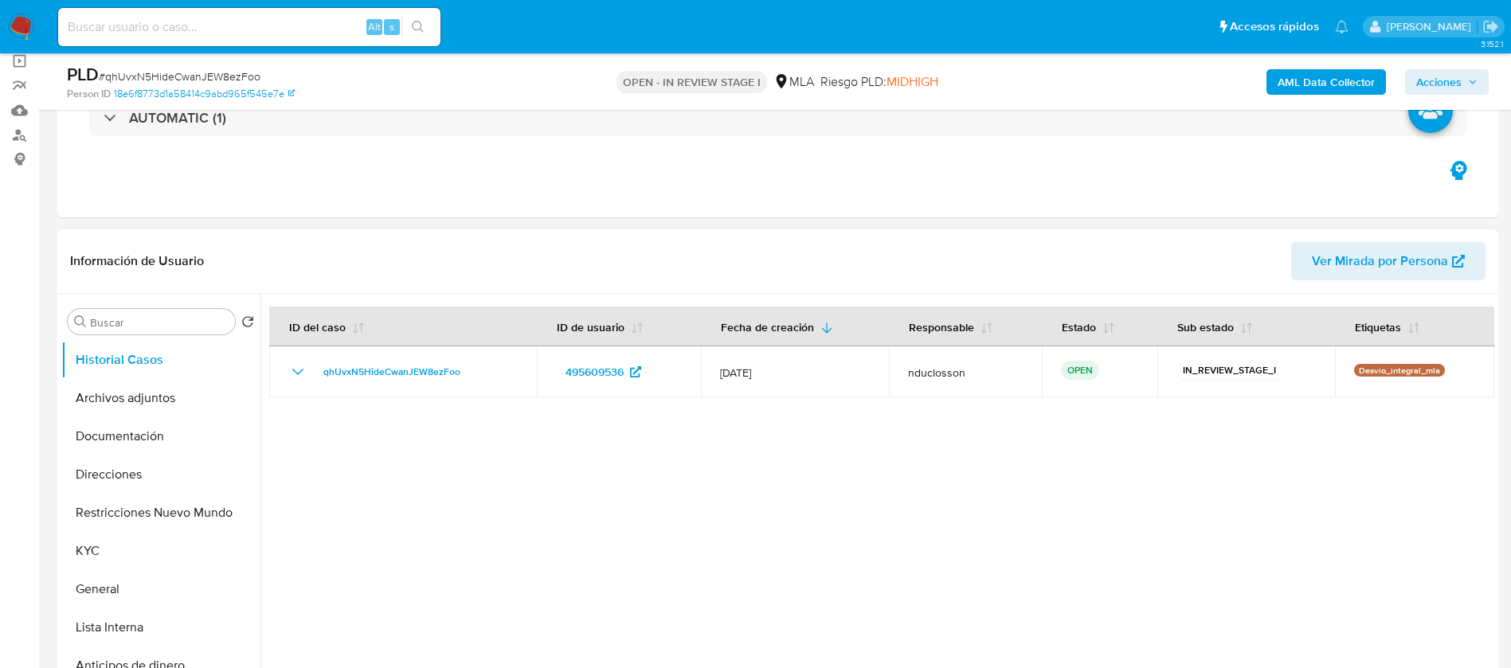
select select "10"
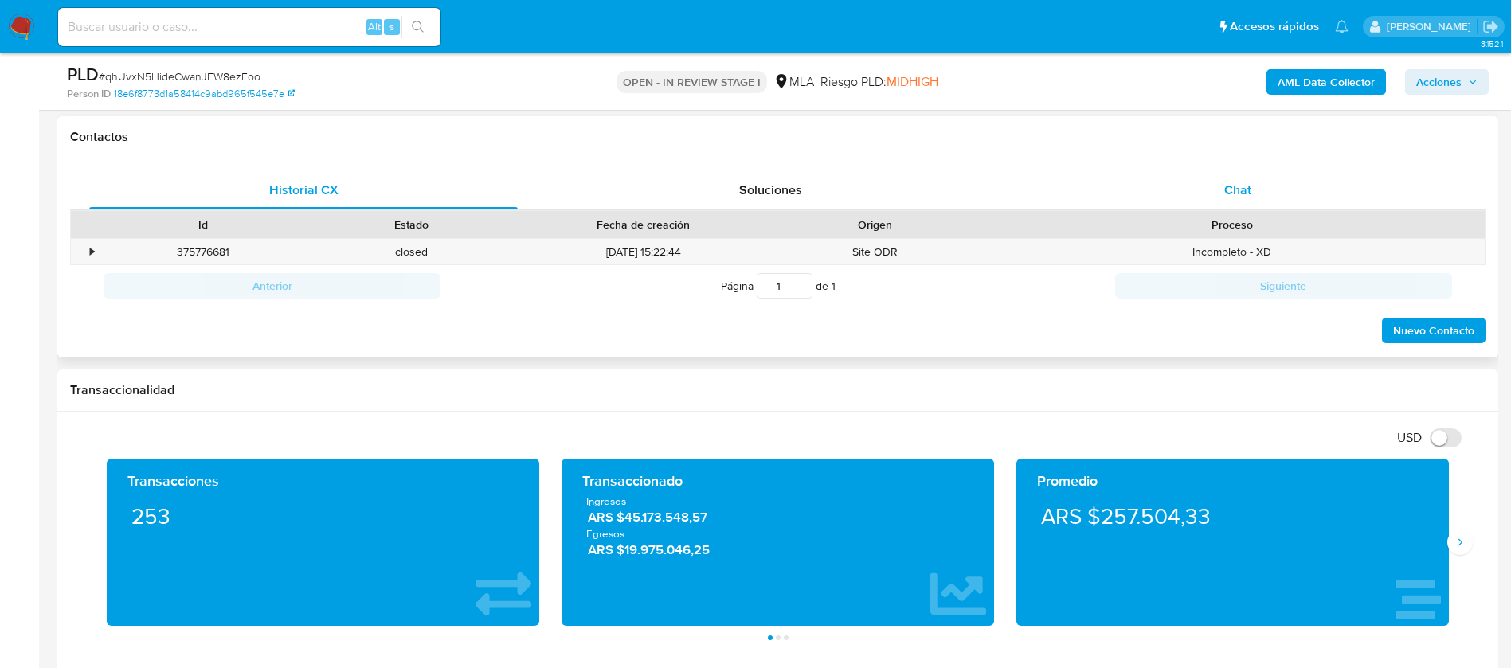
click at [1232, 178] on div "Chat" at bounding box center [1237, 190] width 428 height 38
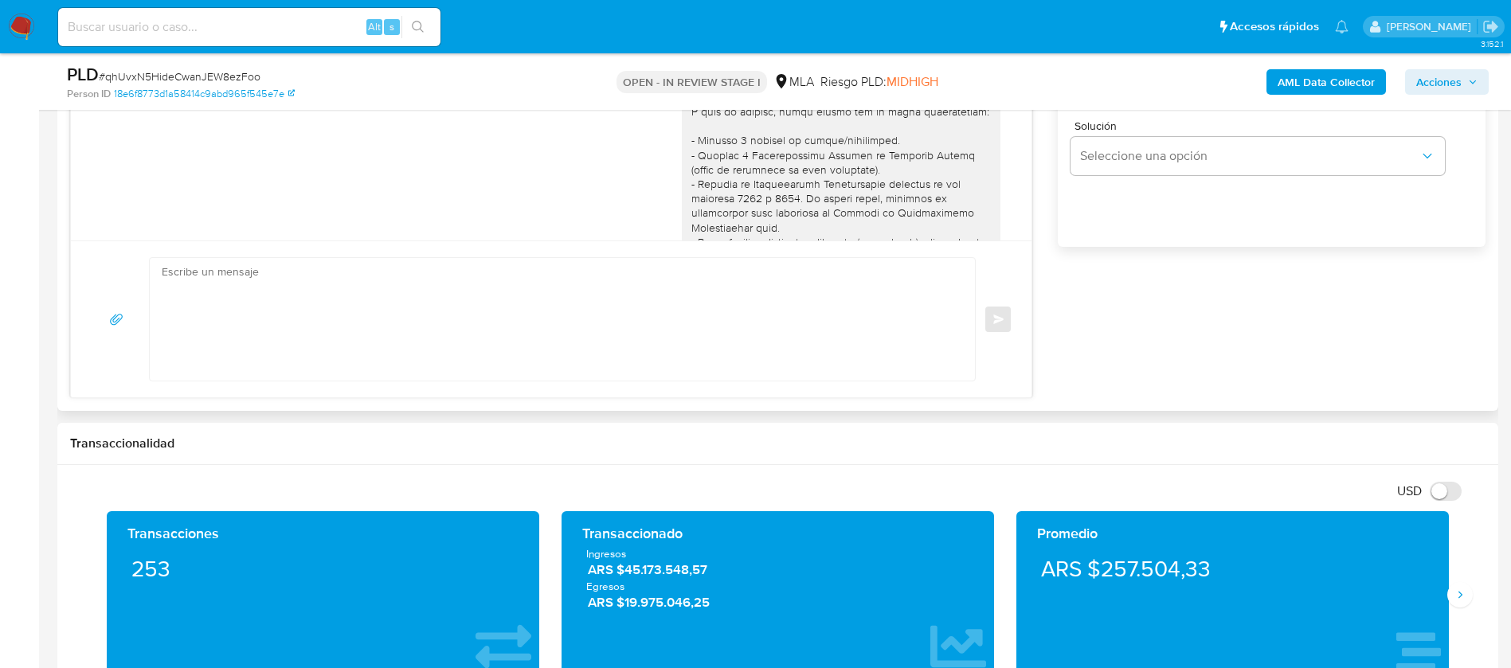
scroll to position [1908, 0]
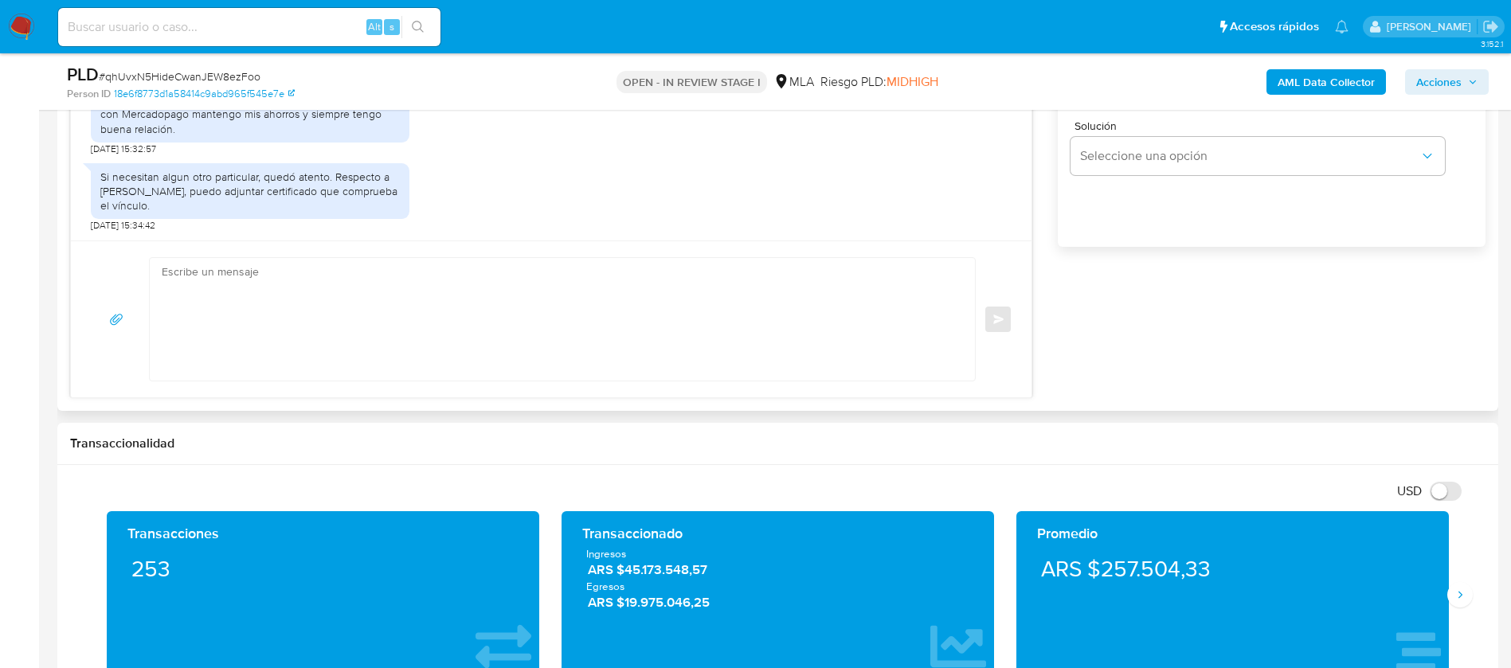
click at [389, 260] on textarea at bounding box center [558, 319] width 793 height 123
paste textarea "Lore Ipsumdo, Sitame consect adi el seddoeius. Te incididu, utlaboreetd mag ali…"
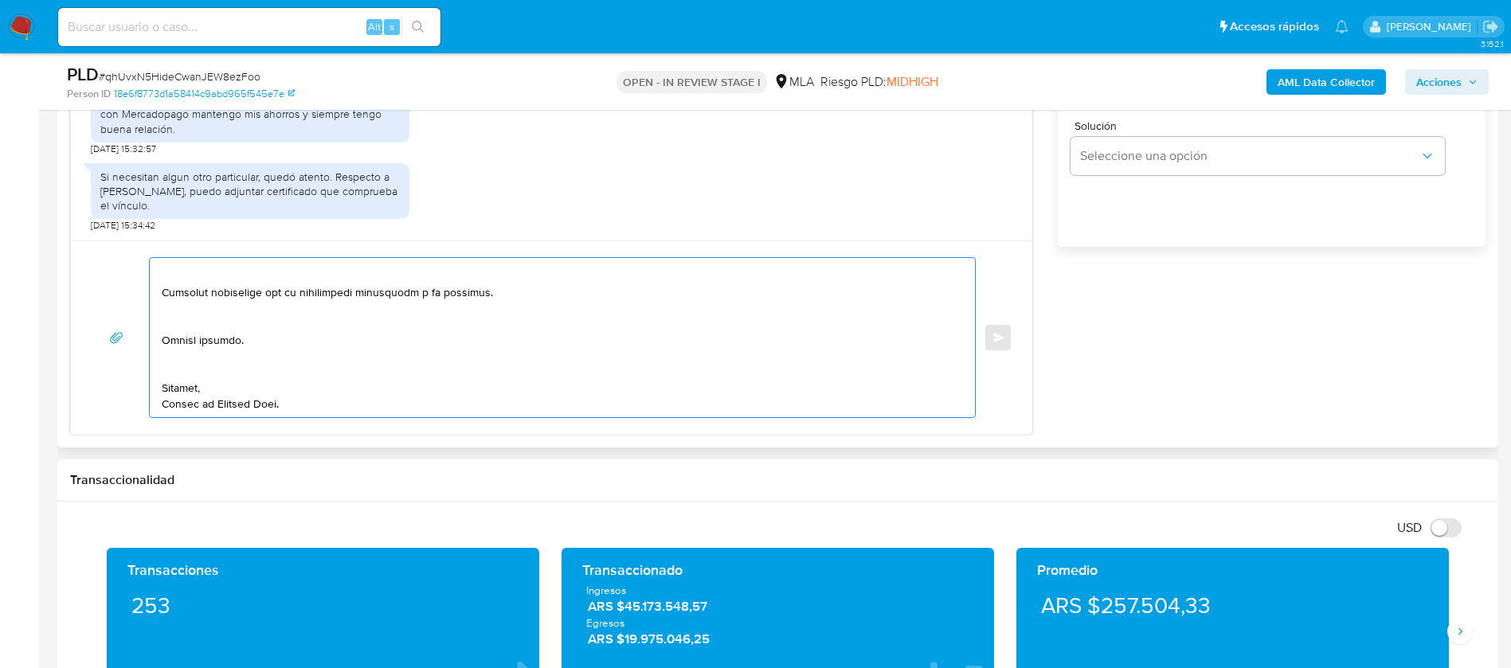
click at [197, 370] on textarea at bounding box center [558, 337] width 793 height 159
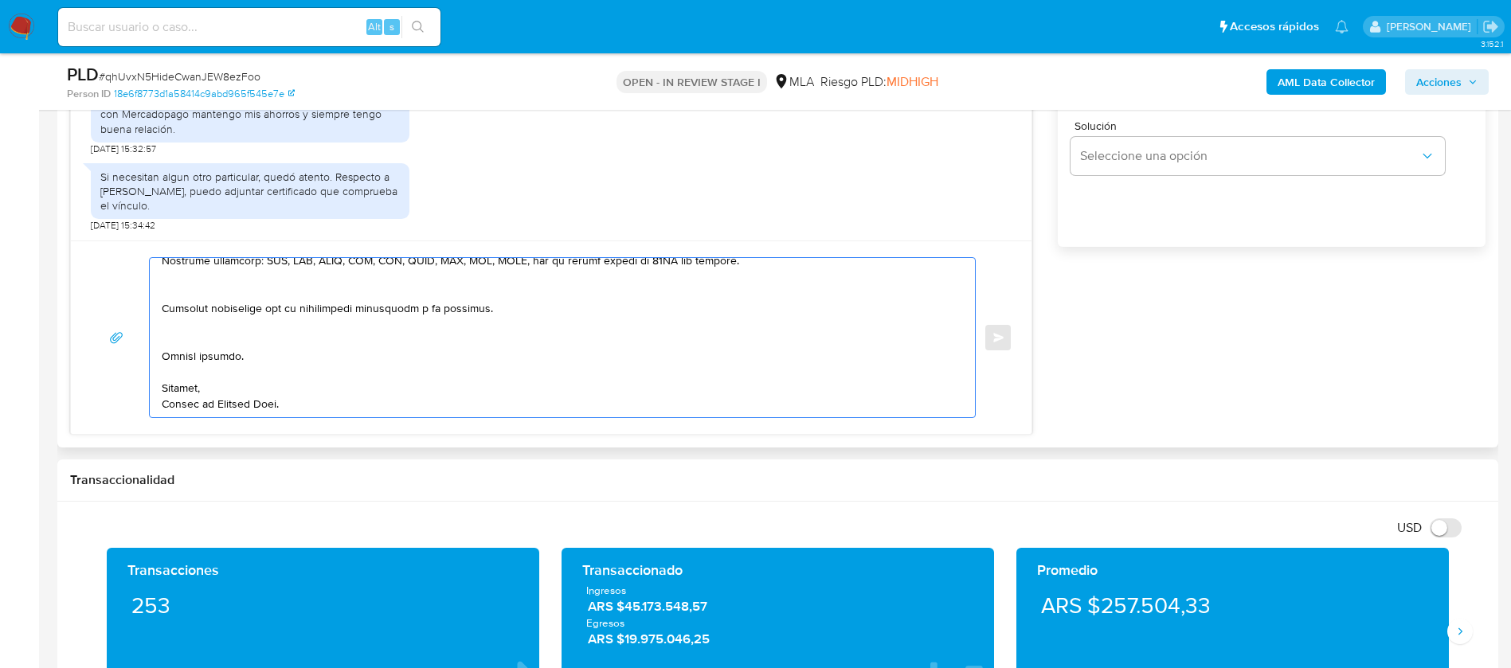
click at [199, 337] on textarea at bounding box center [558, 337] width 793 height 159
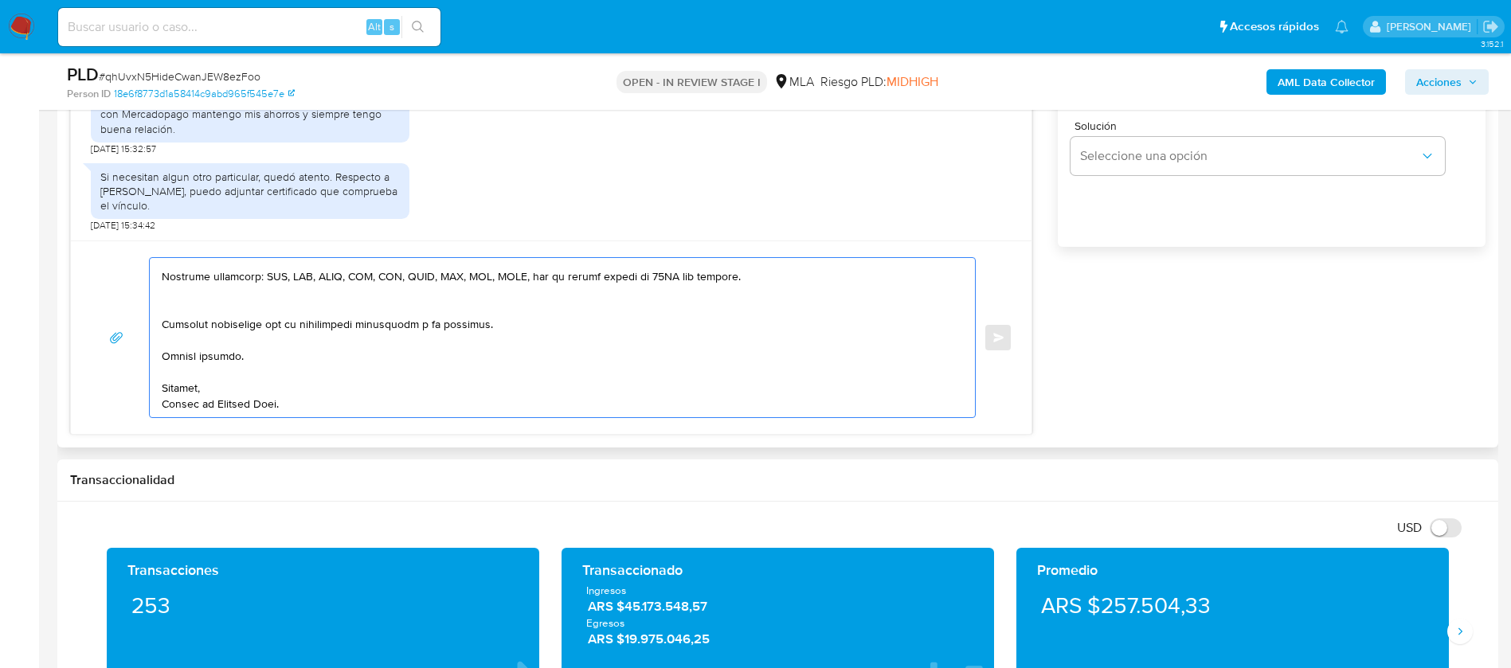
scroll to position [425, 0]
click at [198, 316] on textarea at bounding box center [558, 337] width 793 height 159
click at [195, 299] on textarea at bounding box center [558, 337] width 793 height 159
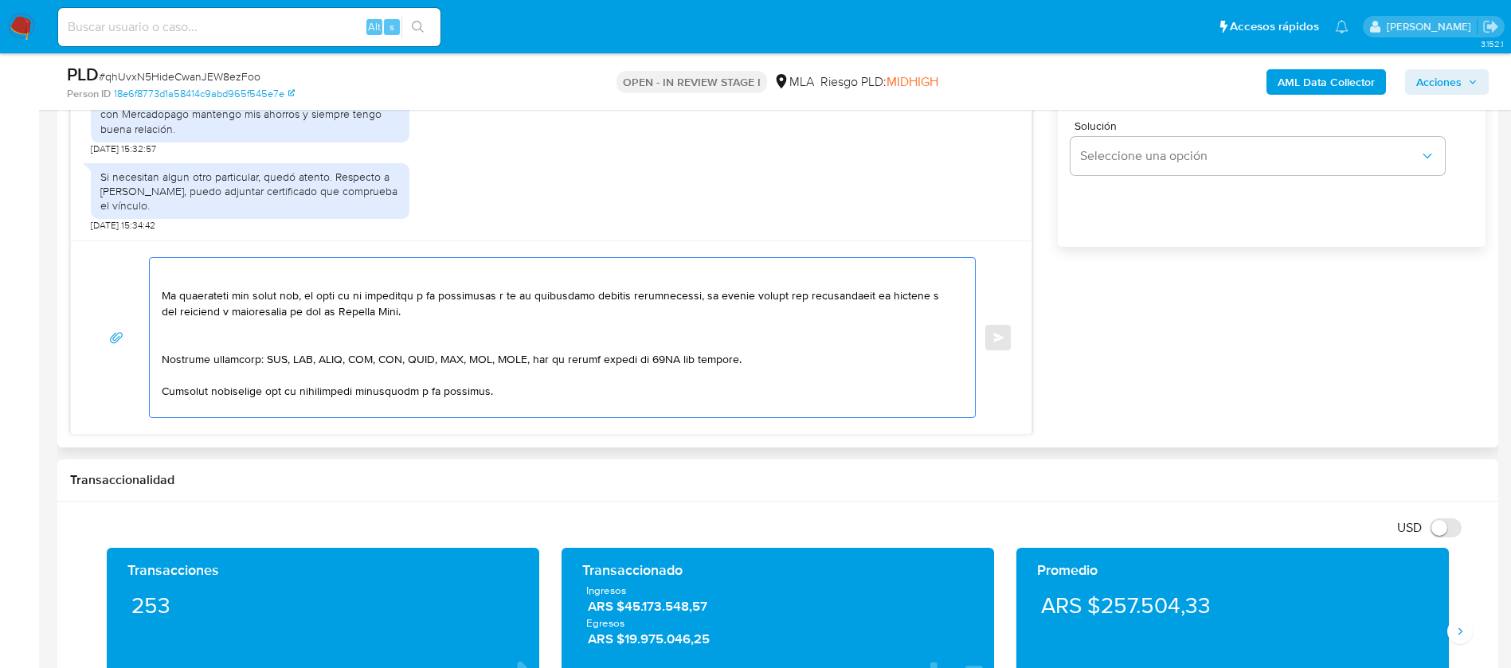
scroll to position [290, 0]
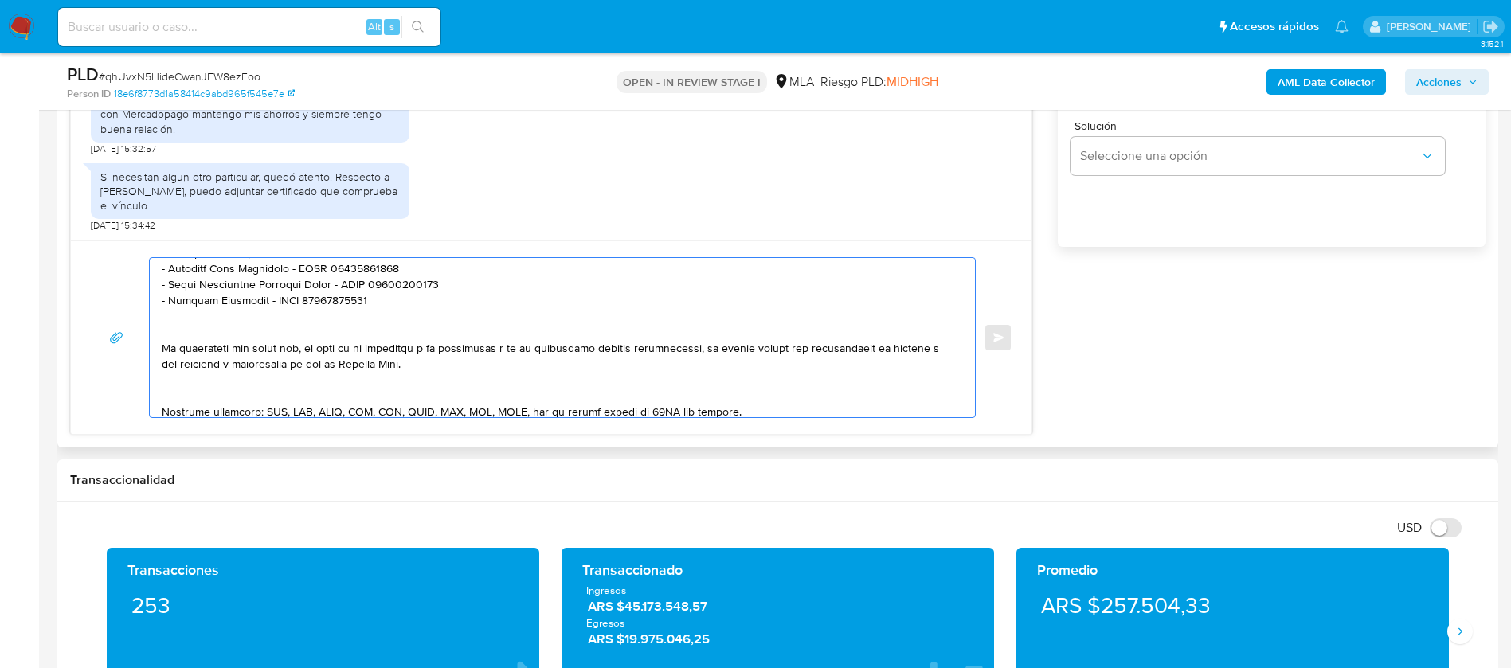
click at [182, 397] on textarea at bounding box center [558, 337] width 793 height 159
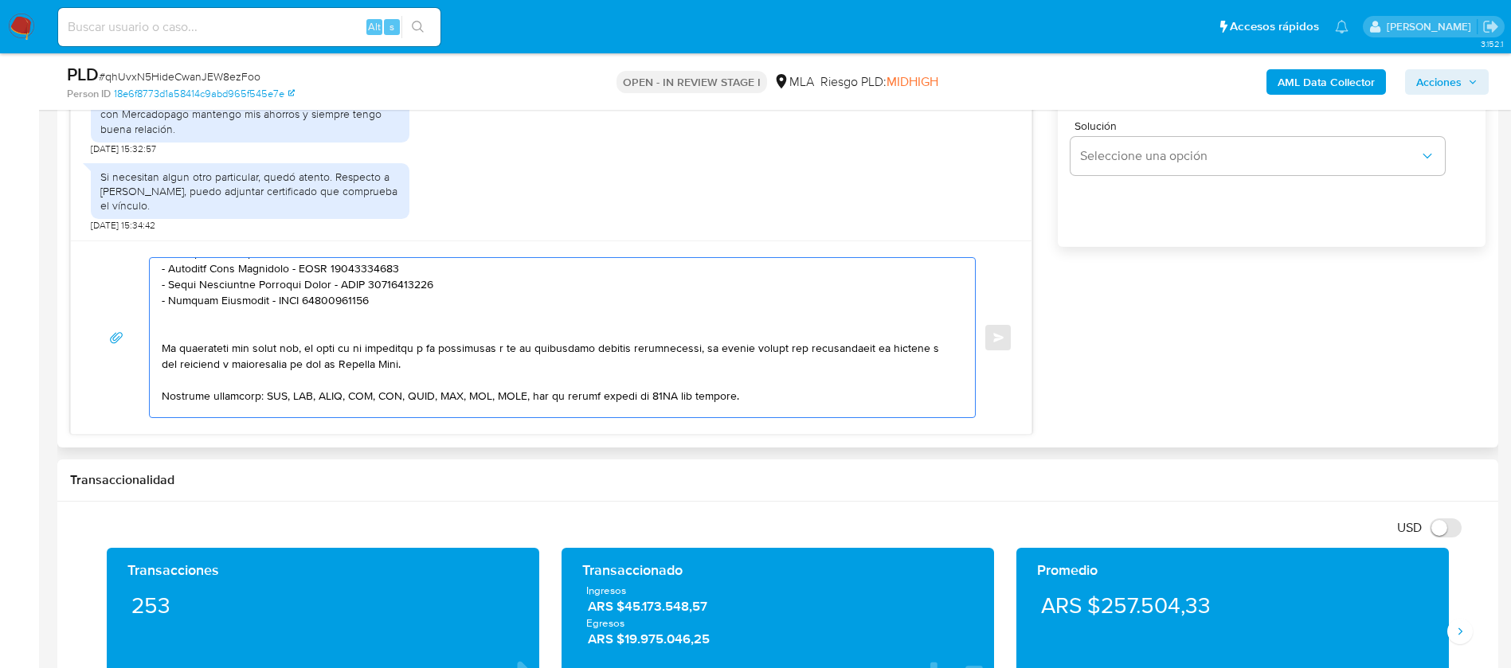
click at [178, 329] on textarea at bounding box center [558, 337] width 793 height 159
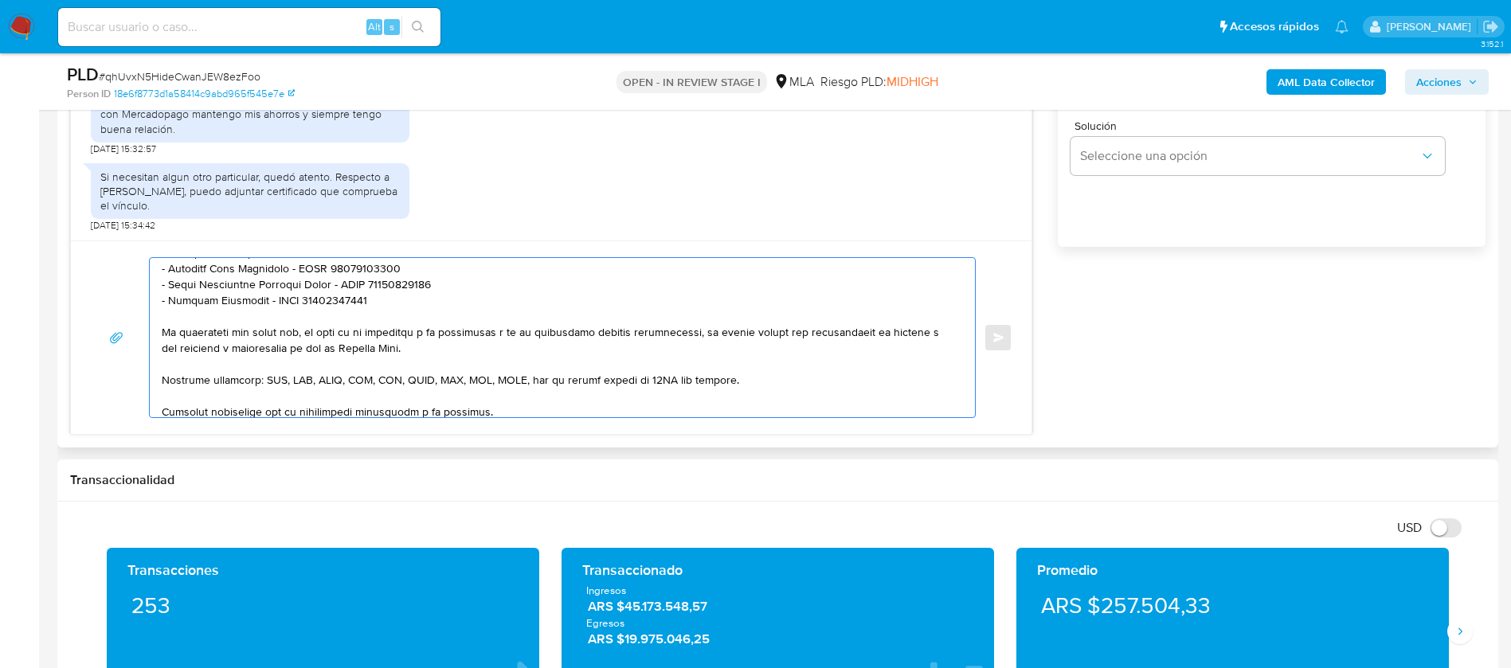
scroll to position [170, 0]
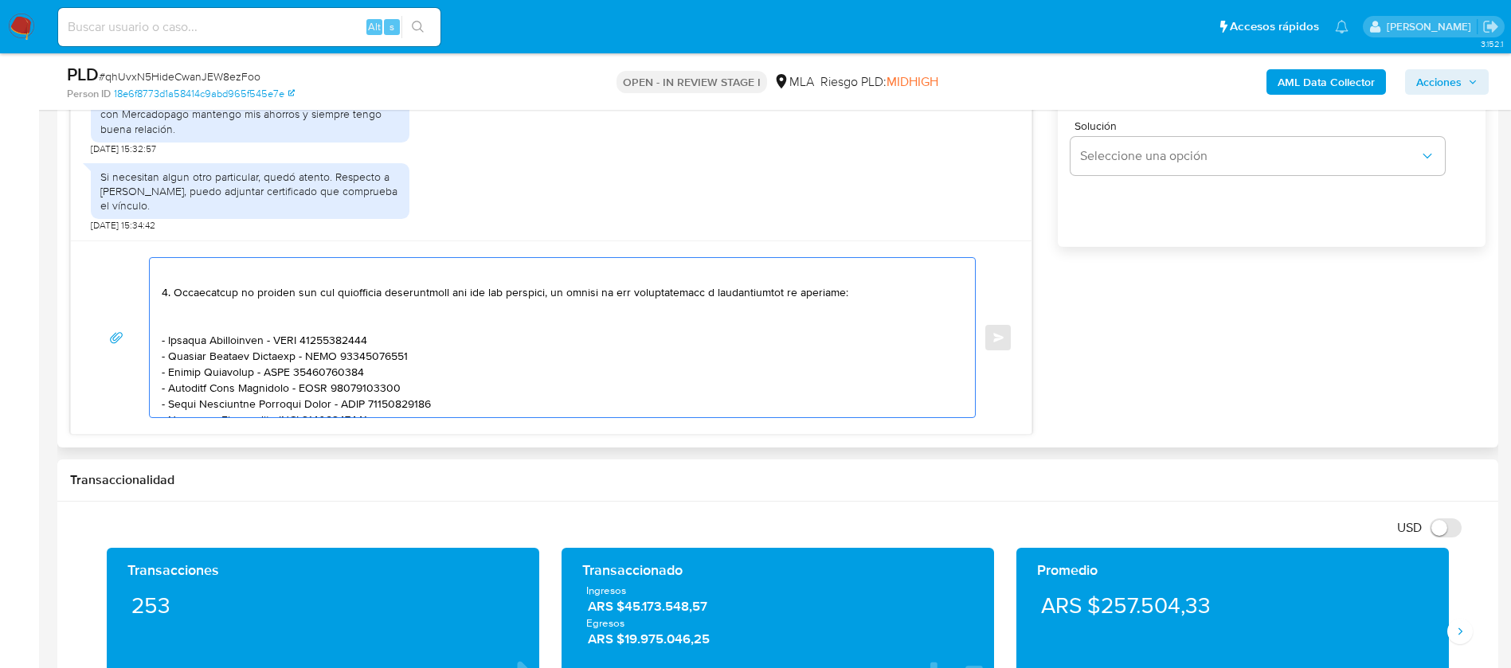
click at [185, 324] on textarea at bounding box center [558, 337] width 793 height 159
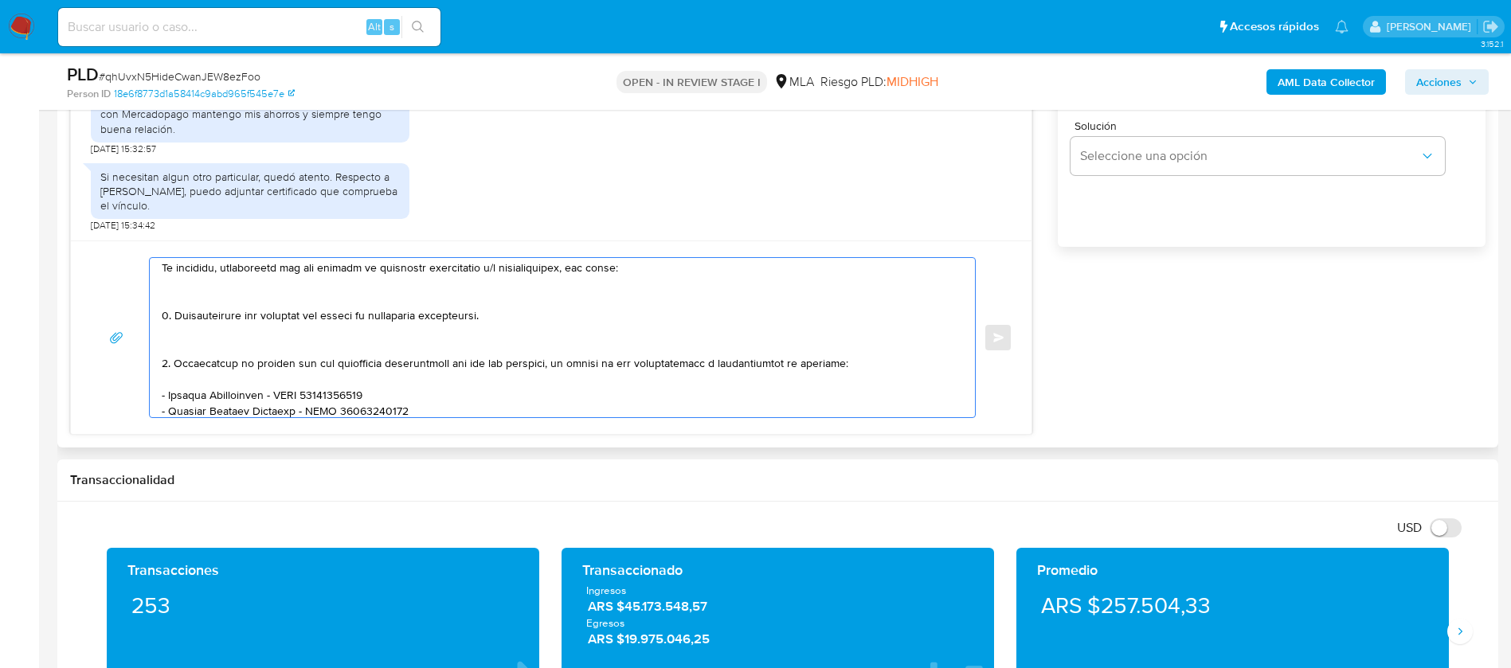
scroll to position [51, 0]
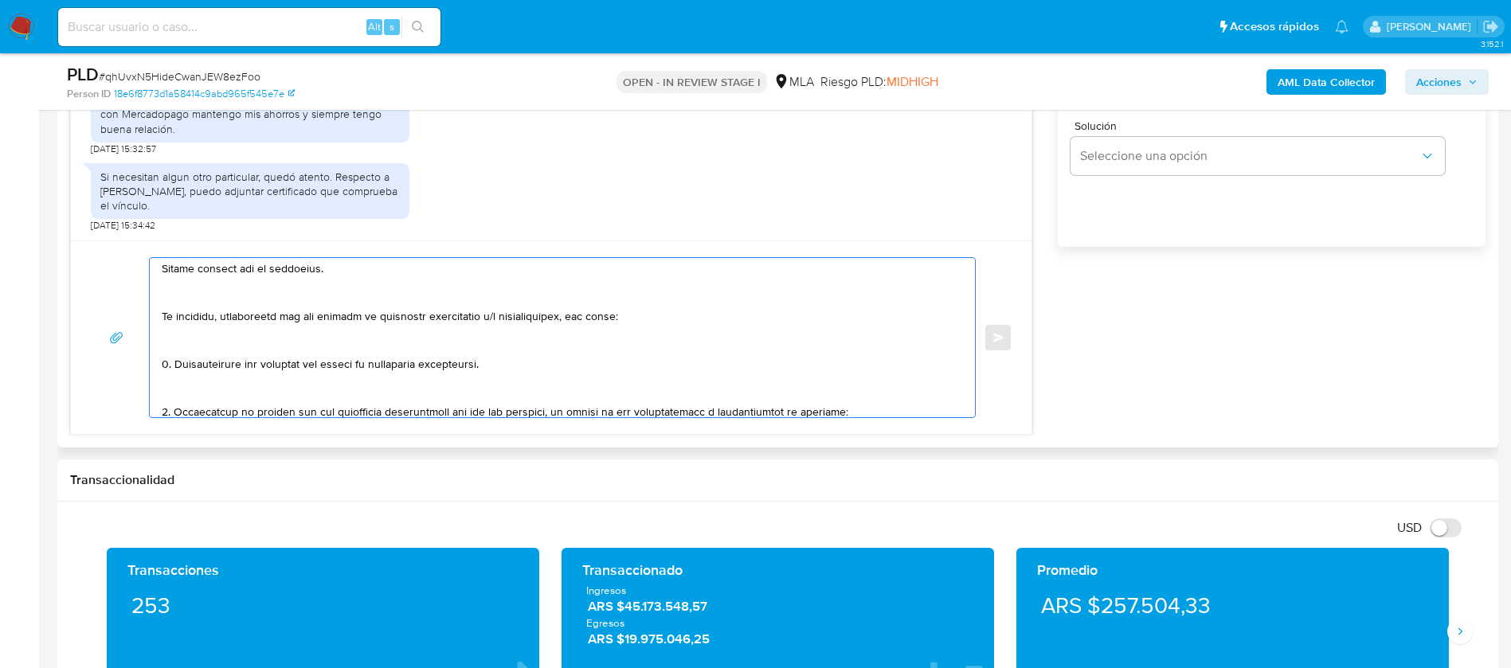
click at [184, 396] on textarea at bounding box center [558, 337] width 793 height 159
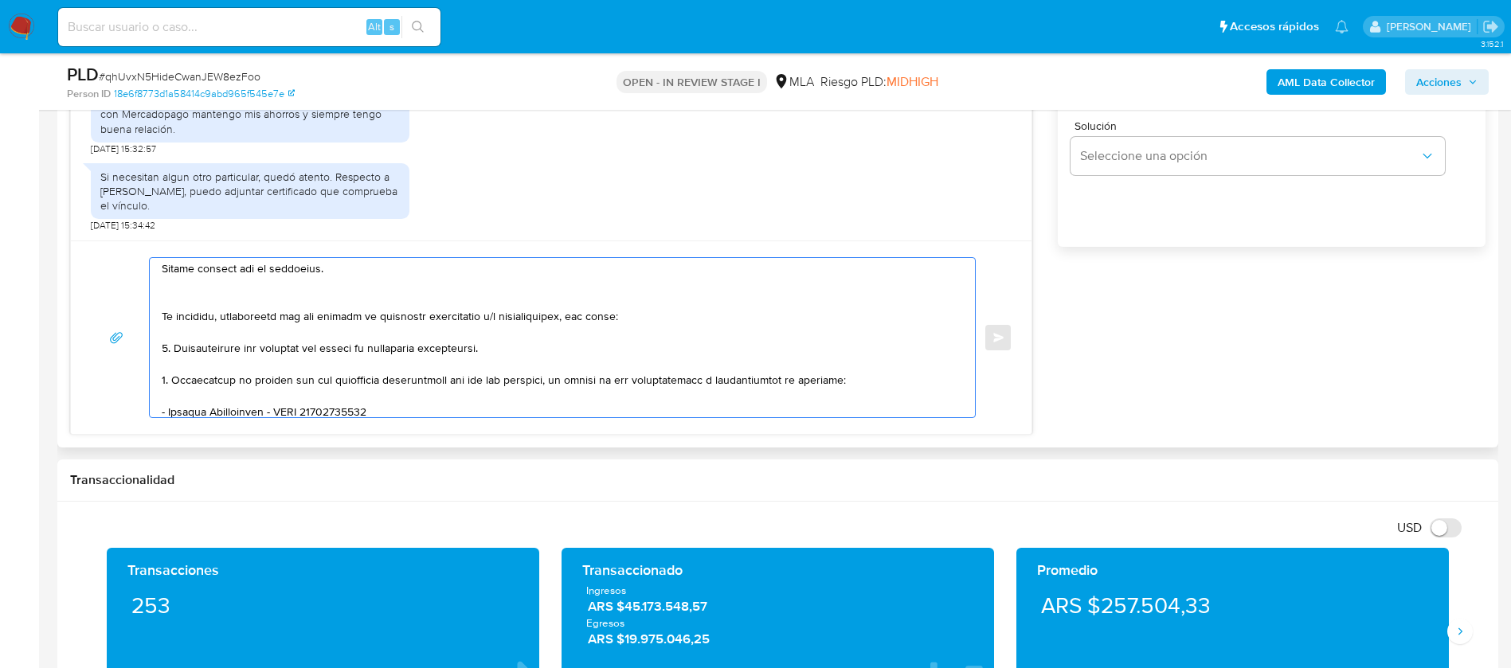
click at [192, 293] on textarea at bounding box center [558, 337] width 793 height 159
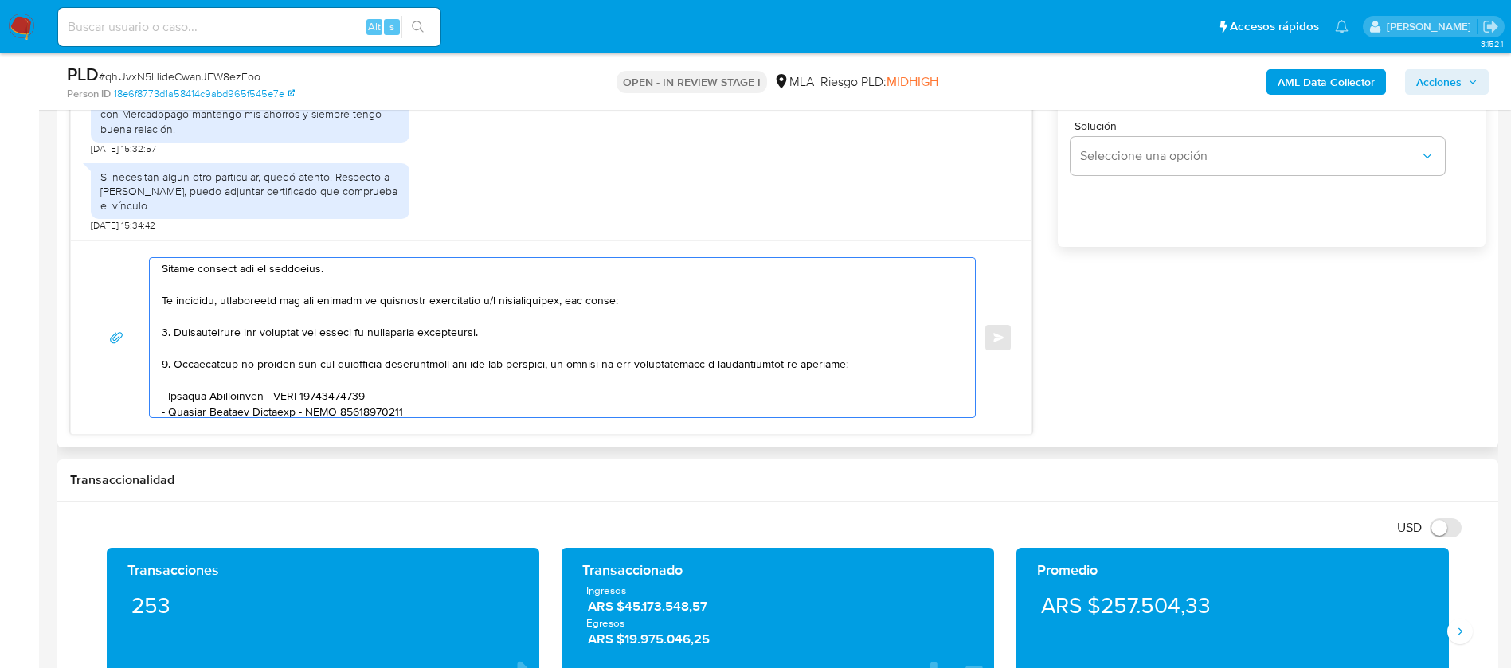
scroll to position [0, 0]
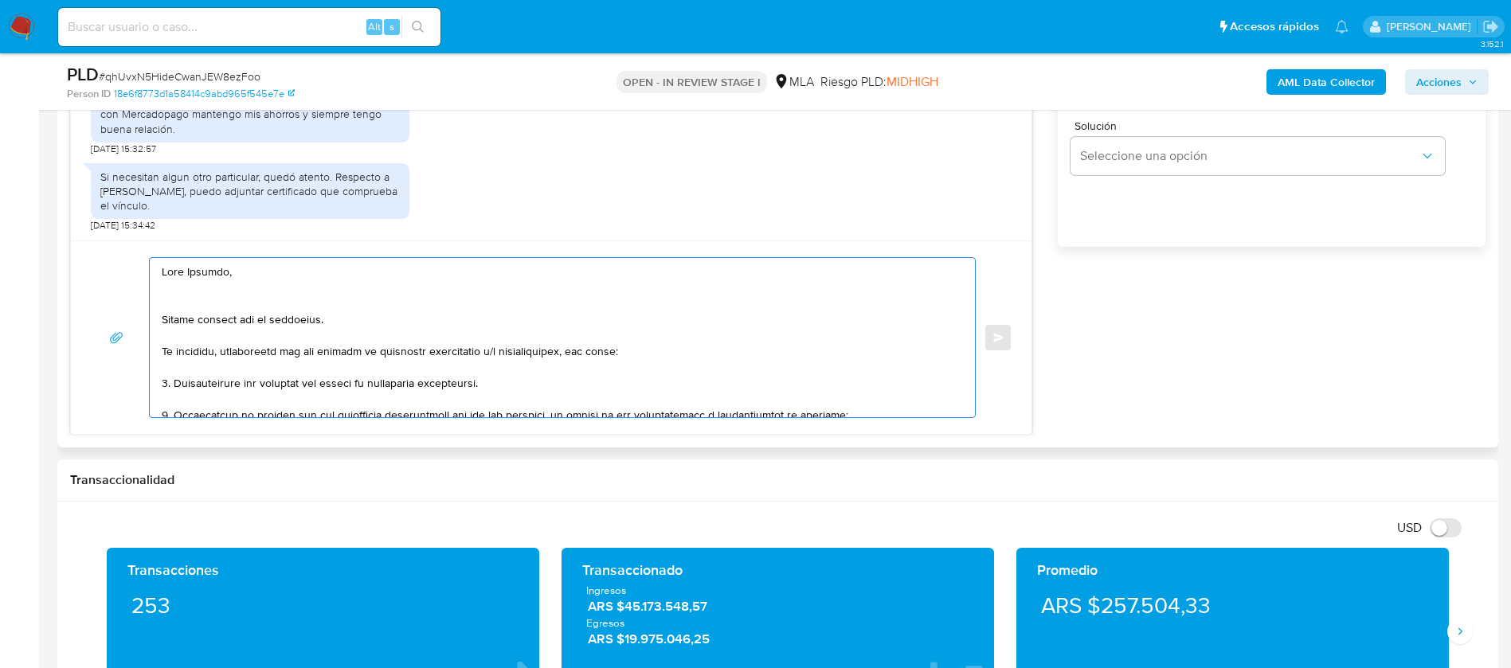
click at [221, 303] on textarea at bounding box center [558, 337] width 793 height 159
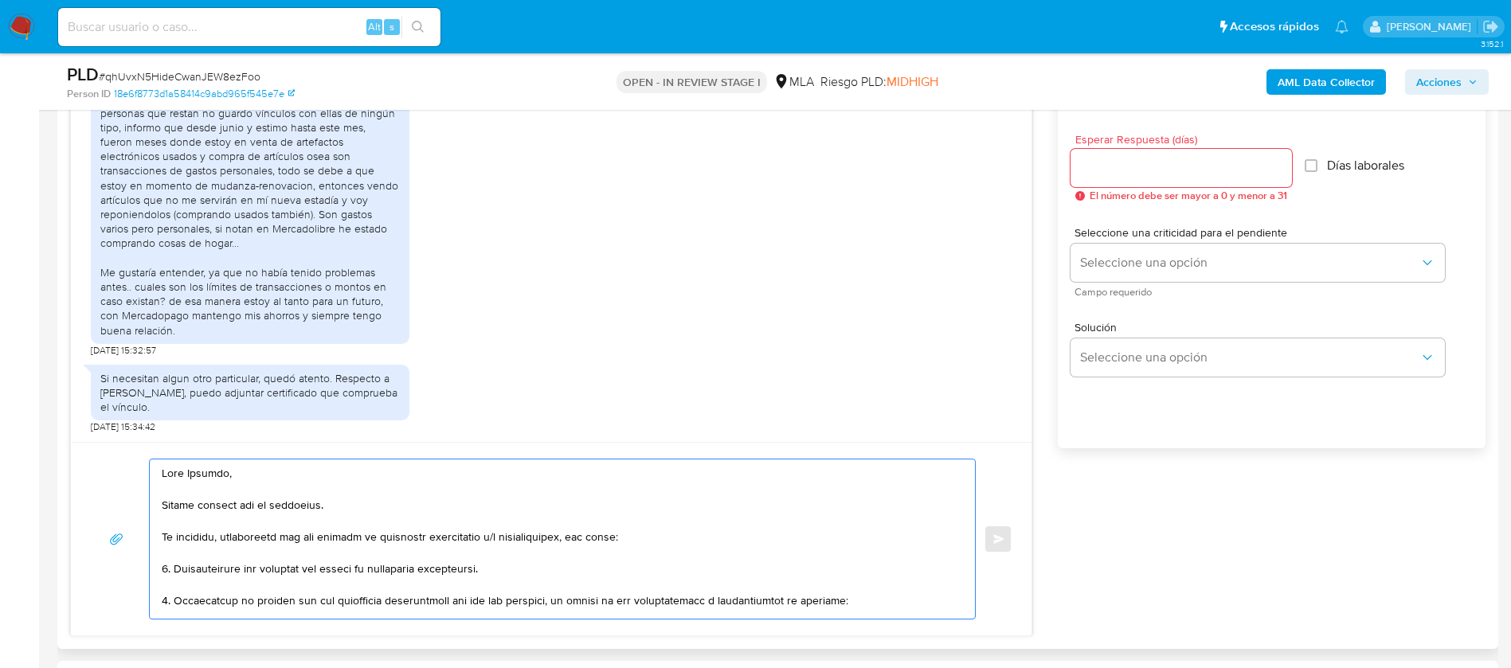
scroll to position [836, 0]
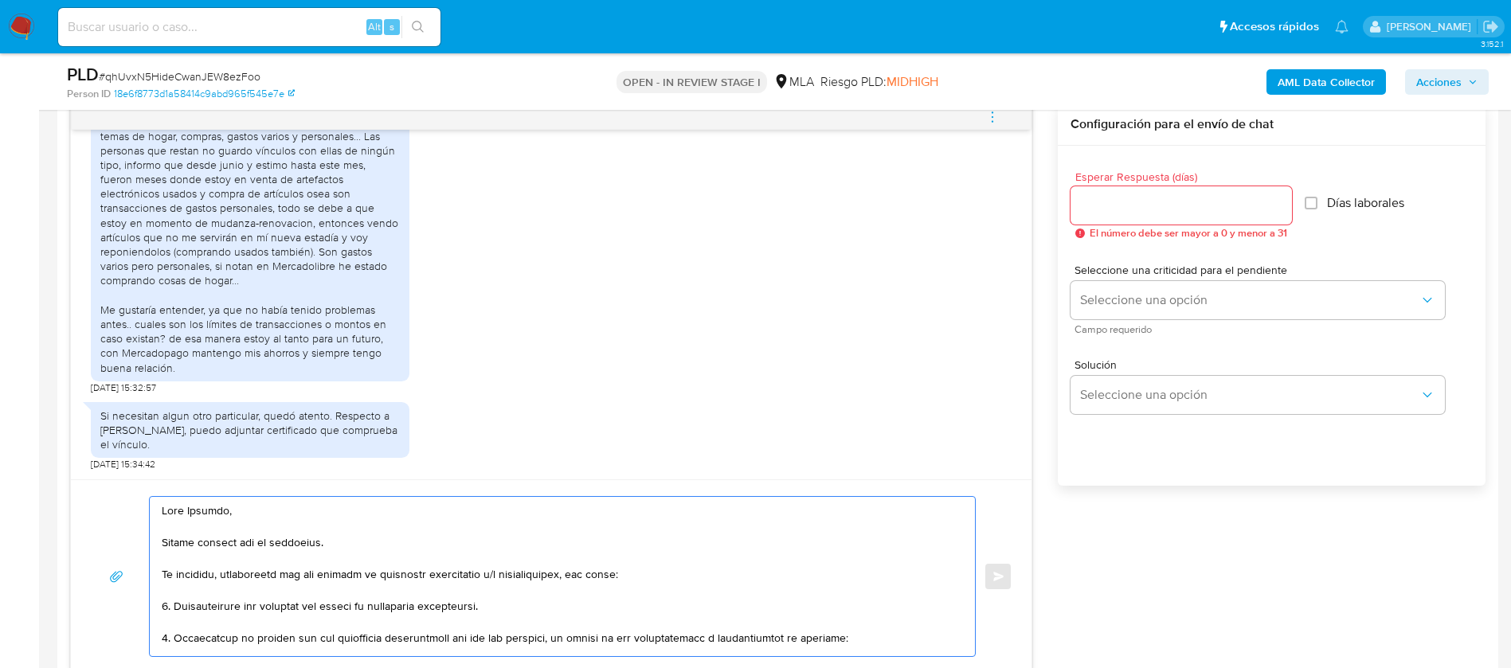
type textarea "Lore Ipsumdo, Sitame consect adi el seddoeius. Te incididu, utlaboreetd mag ali…"
click at [1104, 197] on input "Esperar Respuesta (días)" at bounding box center [1180, 205] width 221 height 21
type input "1"
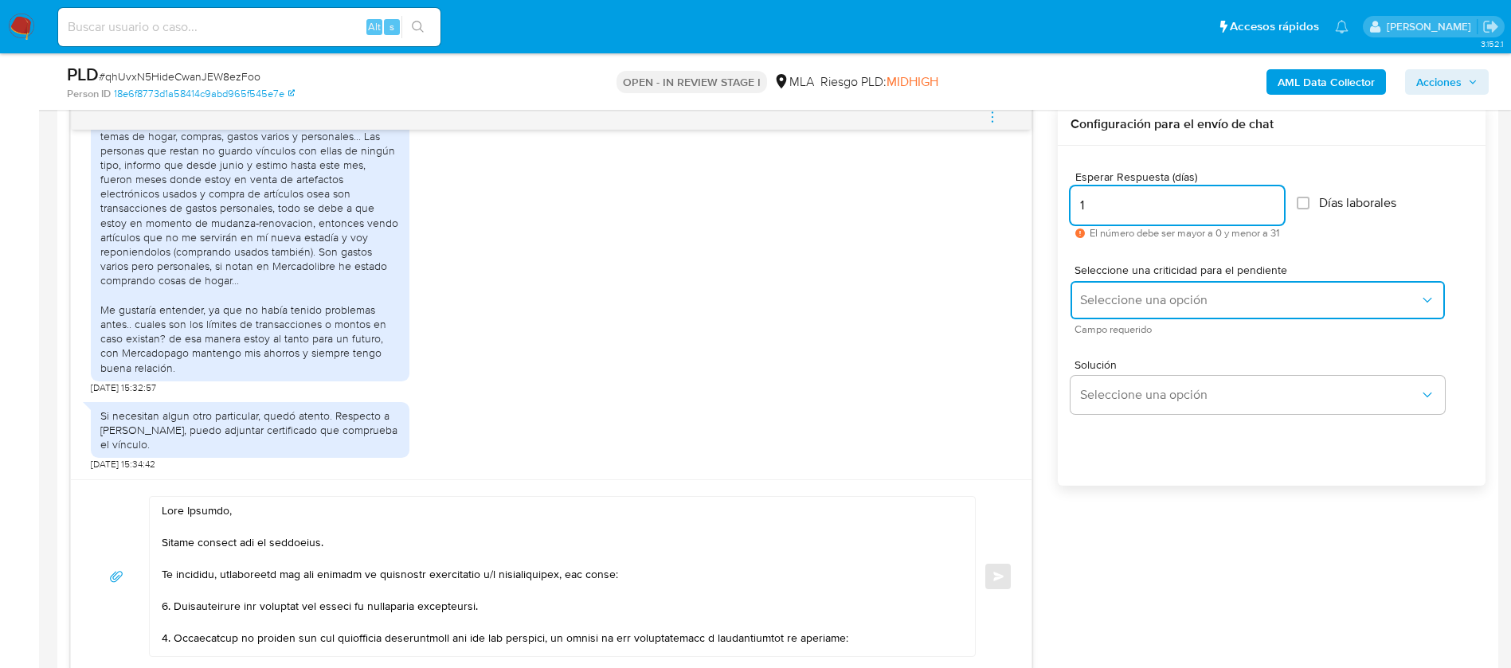
click at [1133, 302] on span "Seleccione una opción" at bounding box center [1249, 300] width 339 height 16
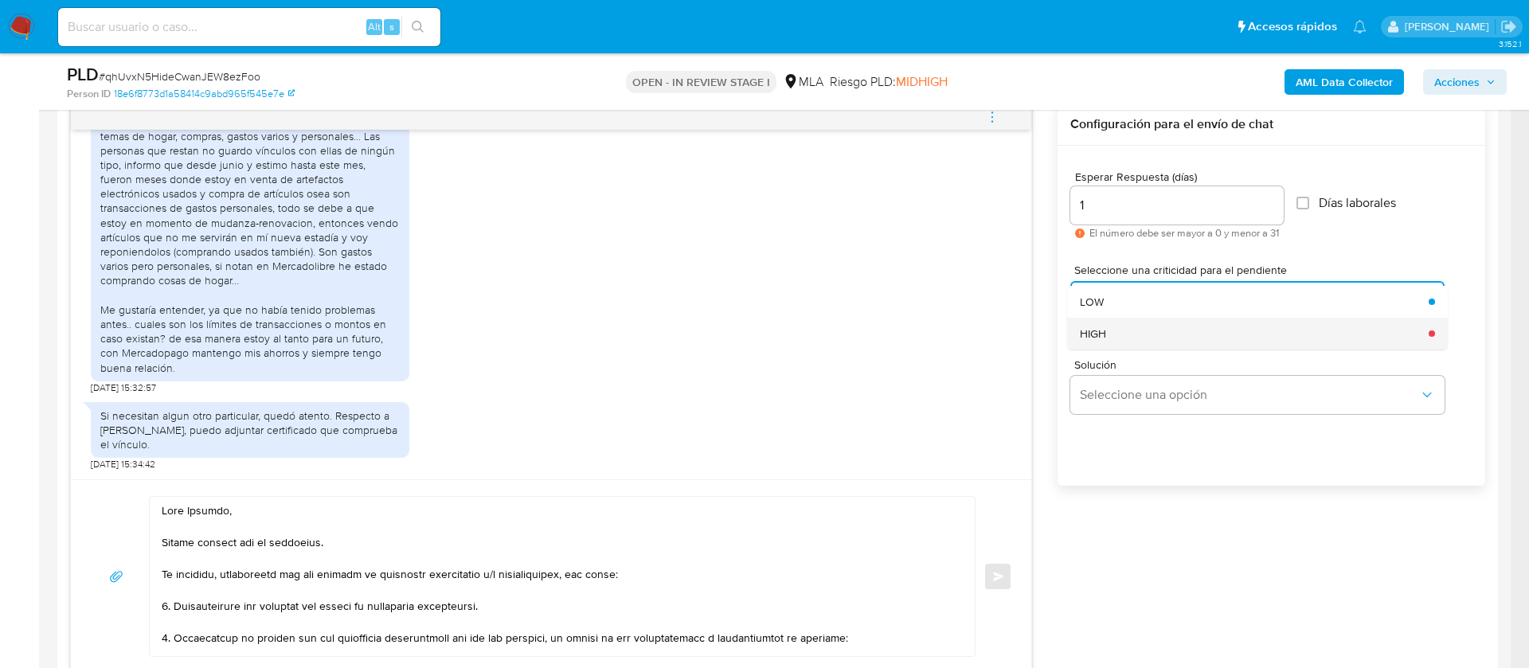
click at [1130, 342] on div "HIGH" at bounding box center [1249, 334] width 339 height 32
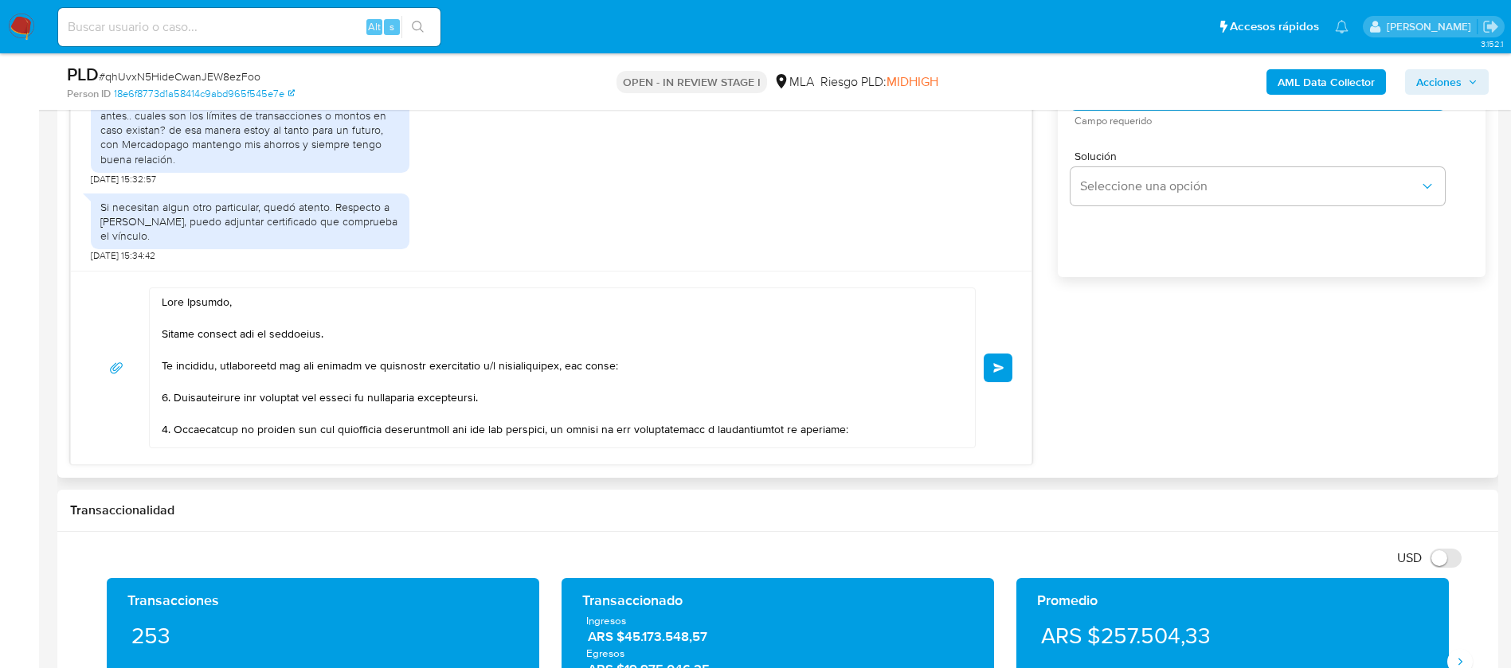
scroll to position [1075, 0]
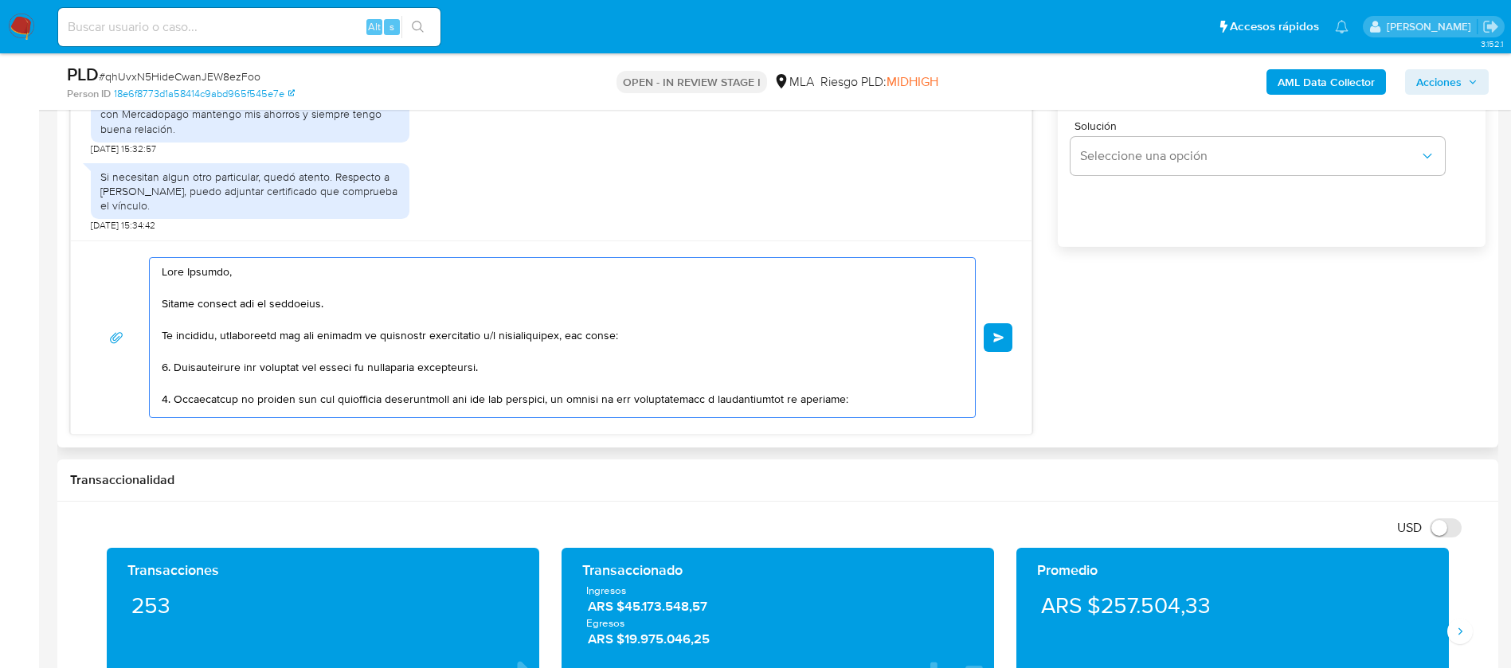
click at [681, 328] on textarea at bounding box center [558, 337] width 793 height 159
click at [1001, 342] on span "Enviar" at bounding box center [998, 338] width 11 height 10
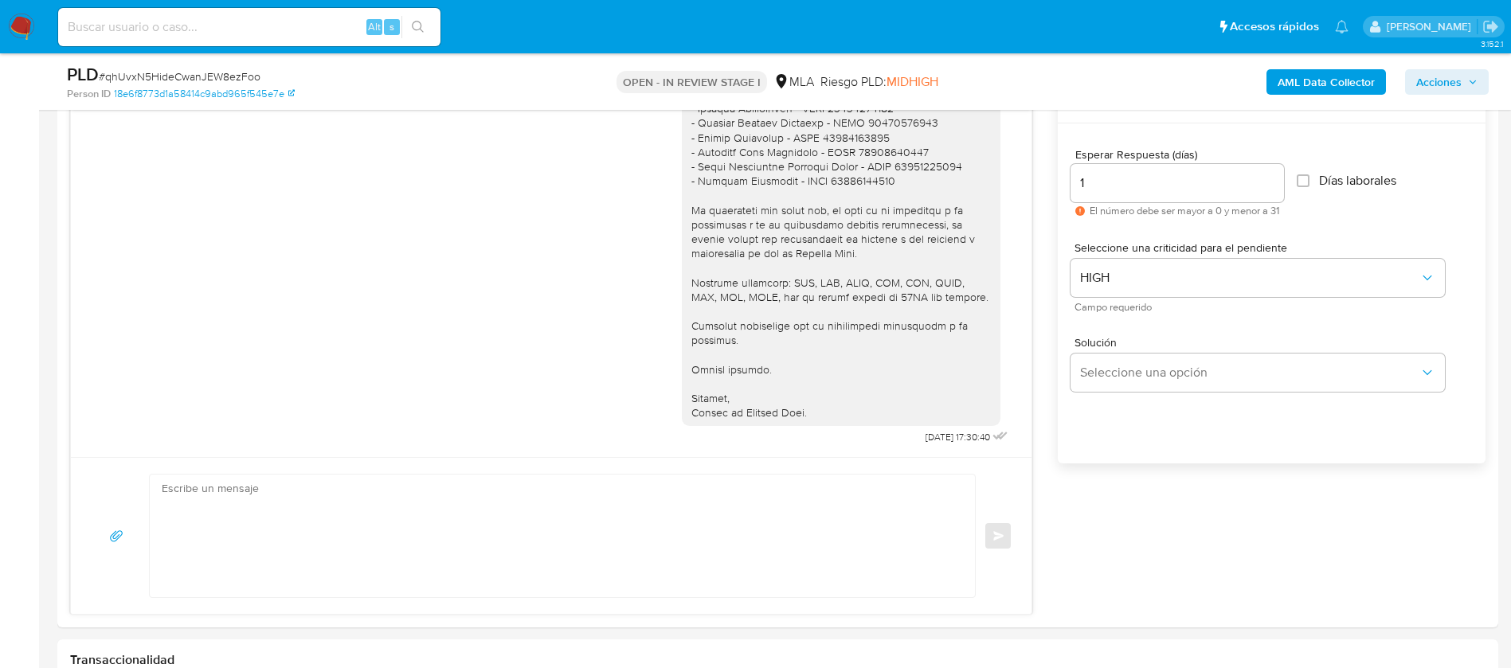
scroll to position [836, 0]
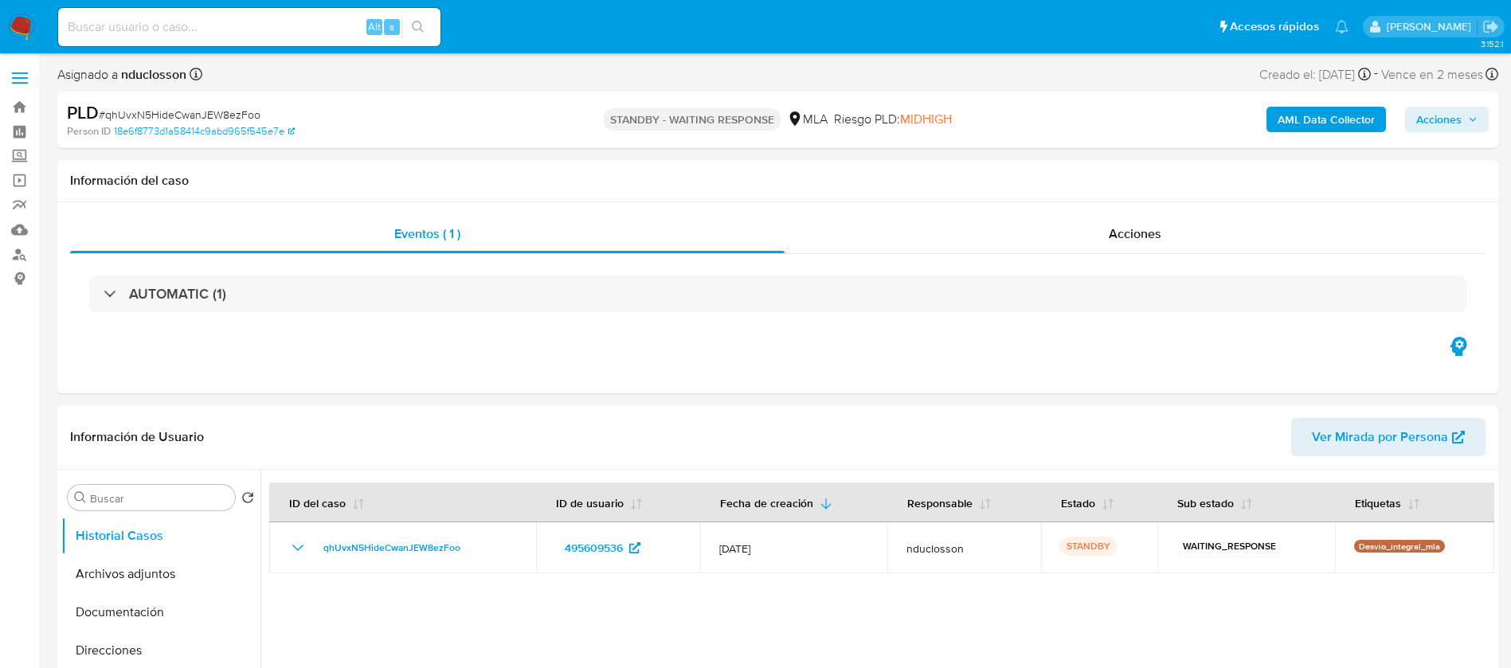
select select "10"
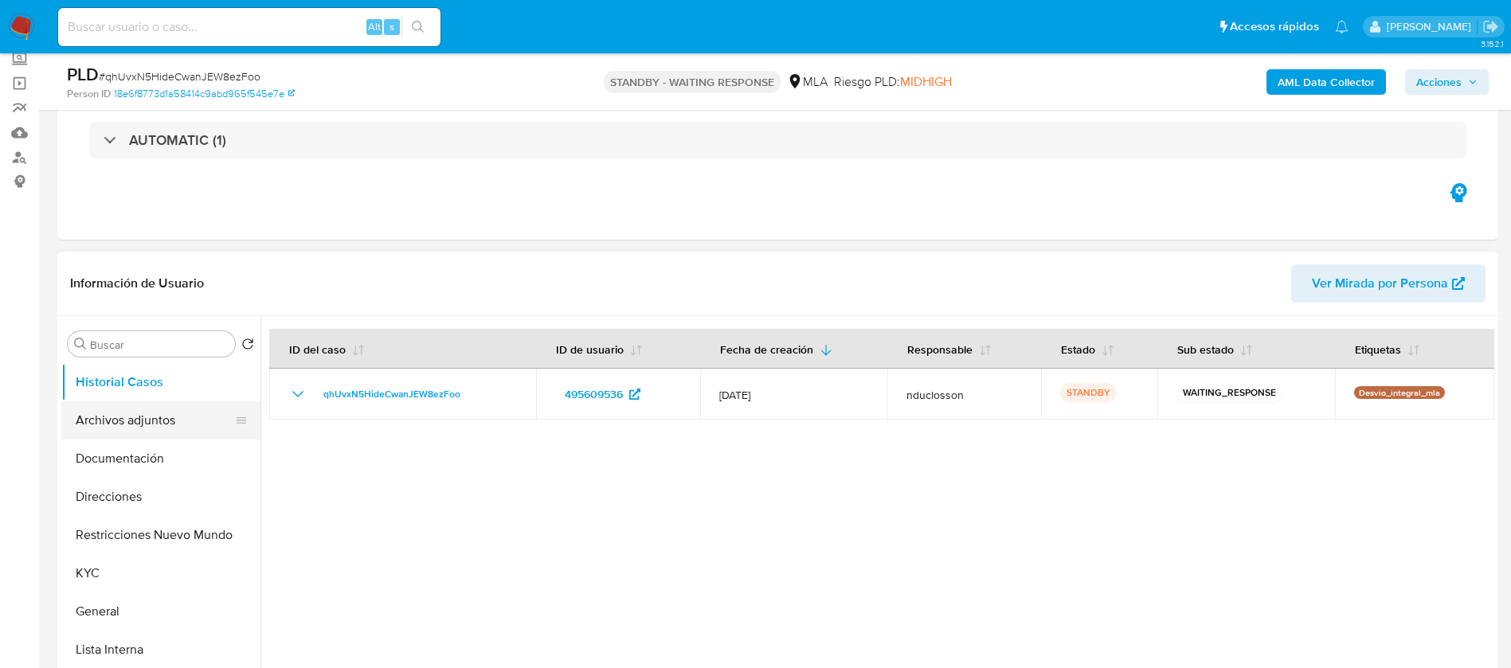
scroll to position [119, 0]
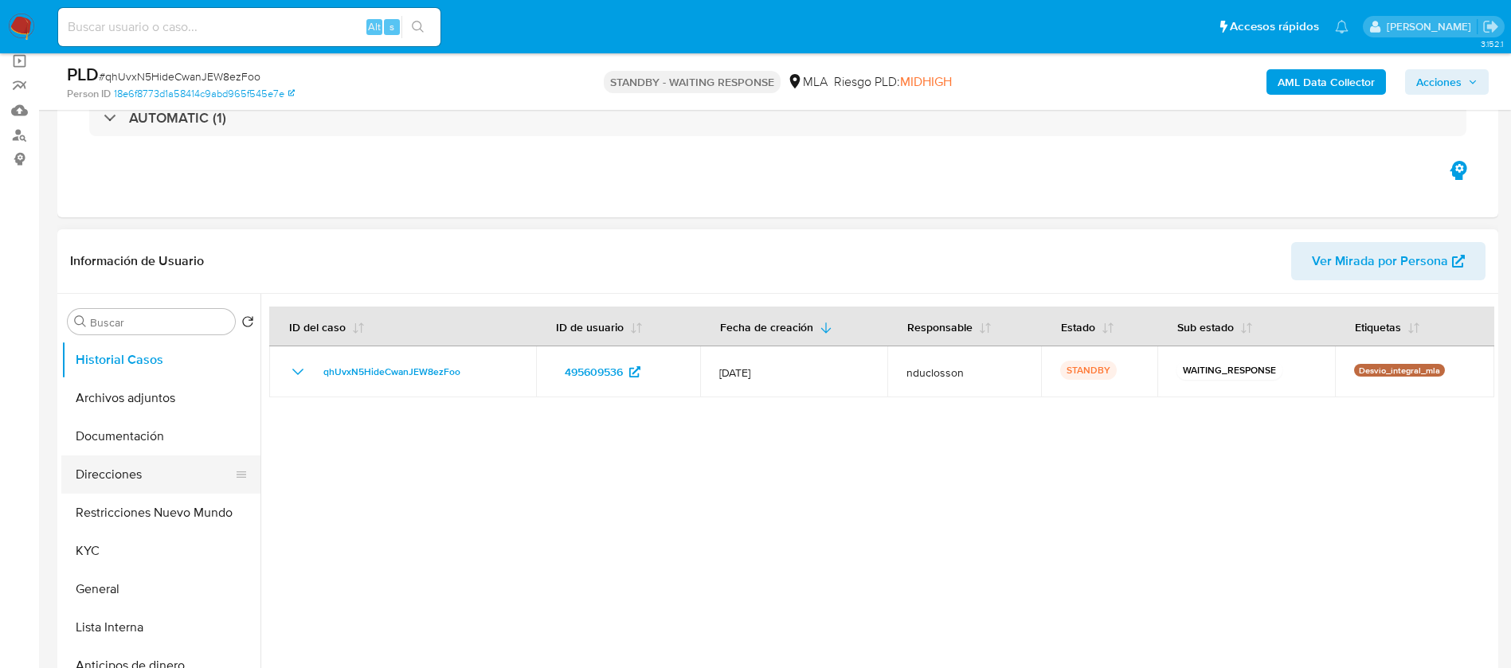
click at [140, 474] on button "Direcciones" at bounding box center [154, 475] width 186 height 38
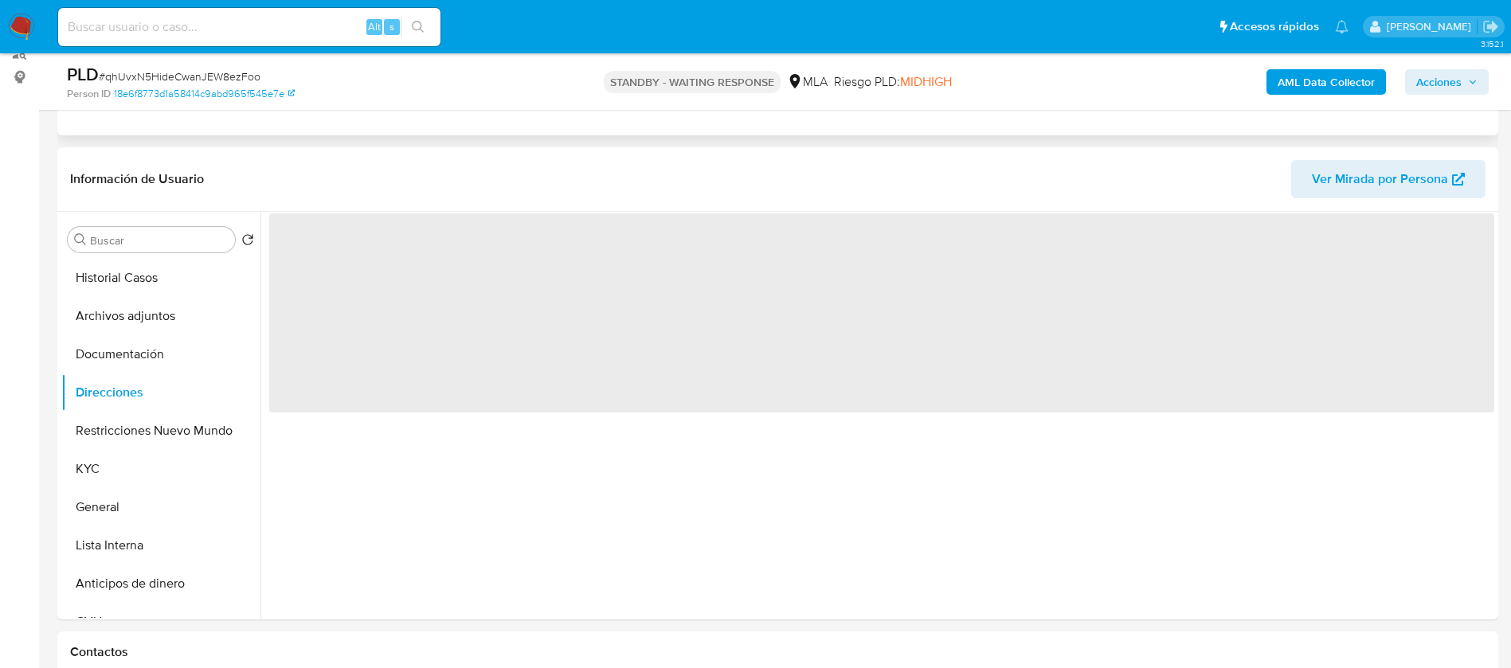
scroll to position [239, 0]
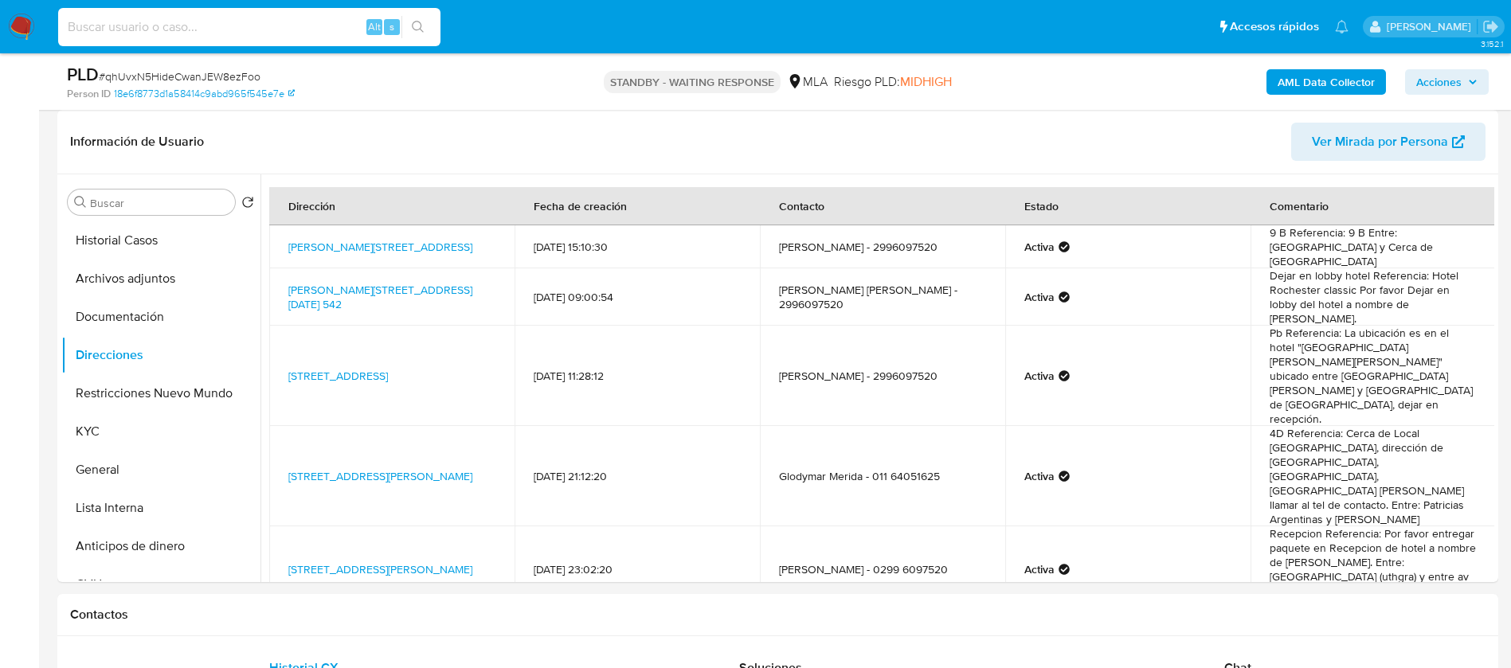
click at [284, 22] on input at bounding box center [249, 27] width 382 height 21
paste input "fCL8QI0V0skeuZu0cKQnjVSA"
type input "fCL8QI0V0skeuZu0cKQnjVSA"
click at [409, 22] on button "search-icon" at bounding box center [417, 27] width 33 height 22
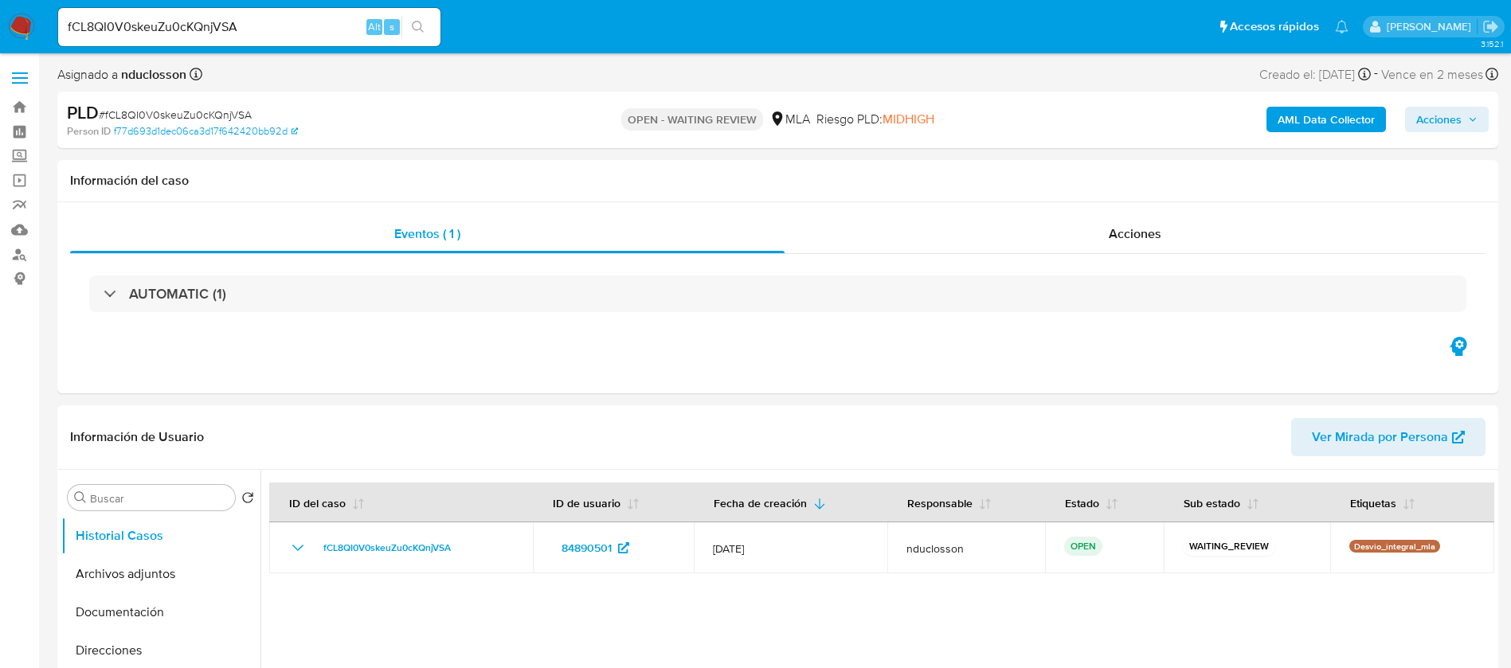
select select "10"
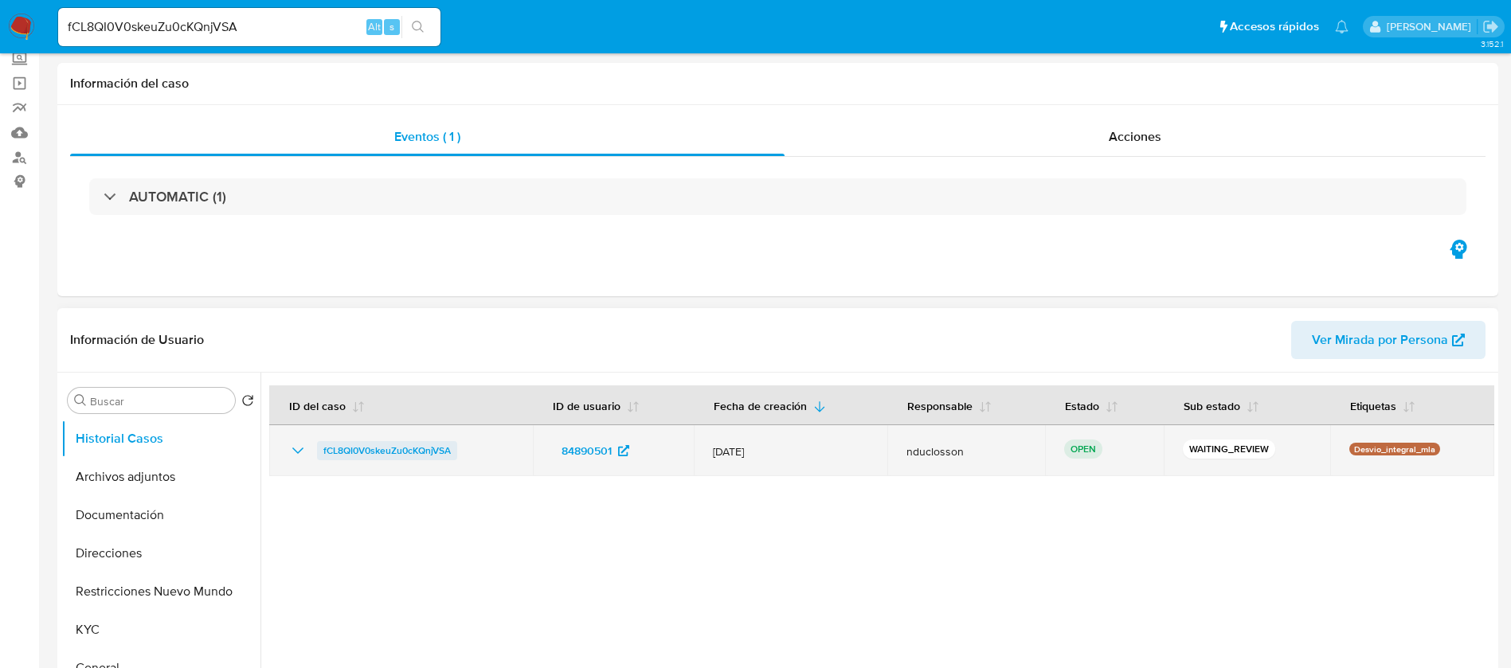
scroll to position [119, 0]
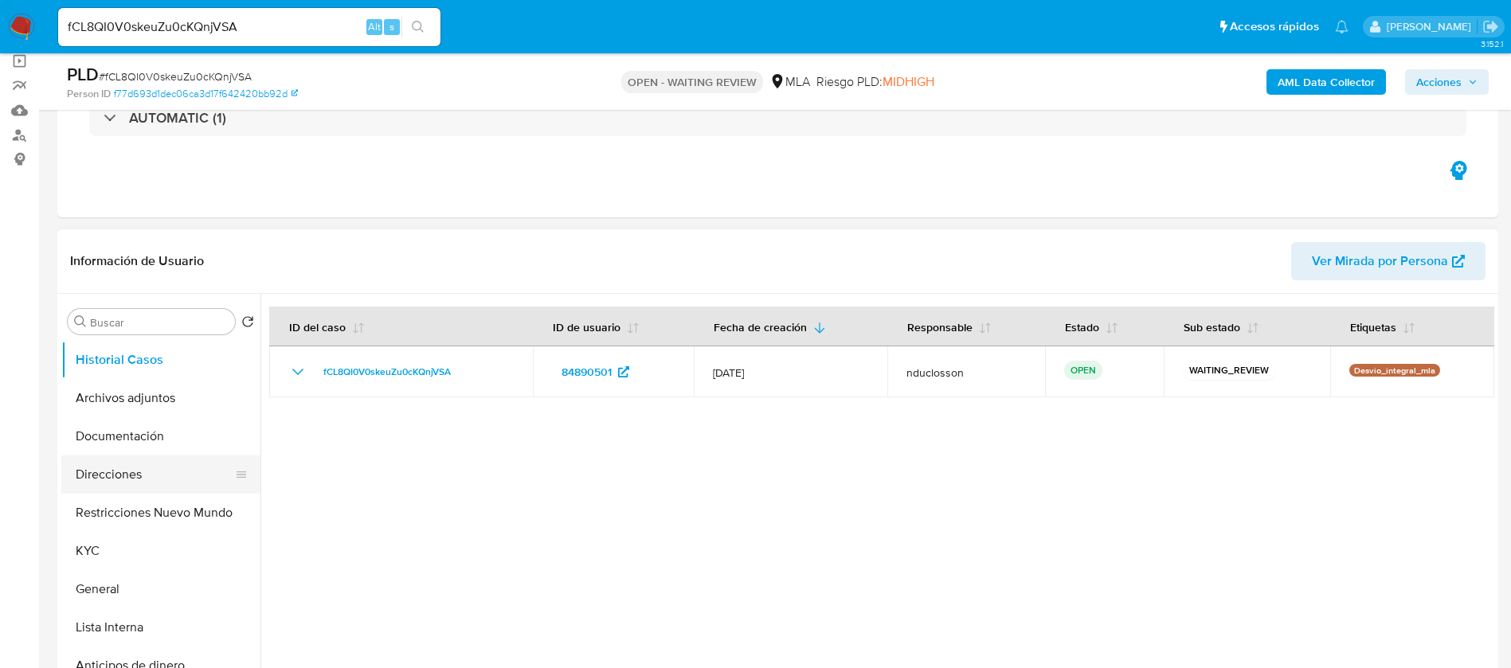
click at [151, 461] on button "Direcciones" at bounding box center [154, 475] width 186 height 38
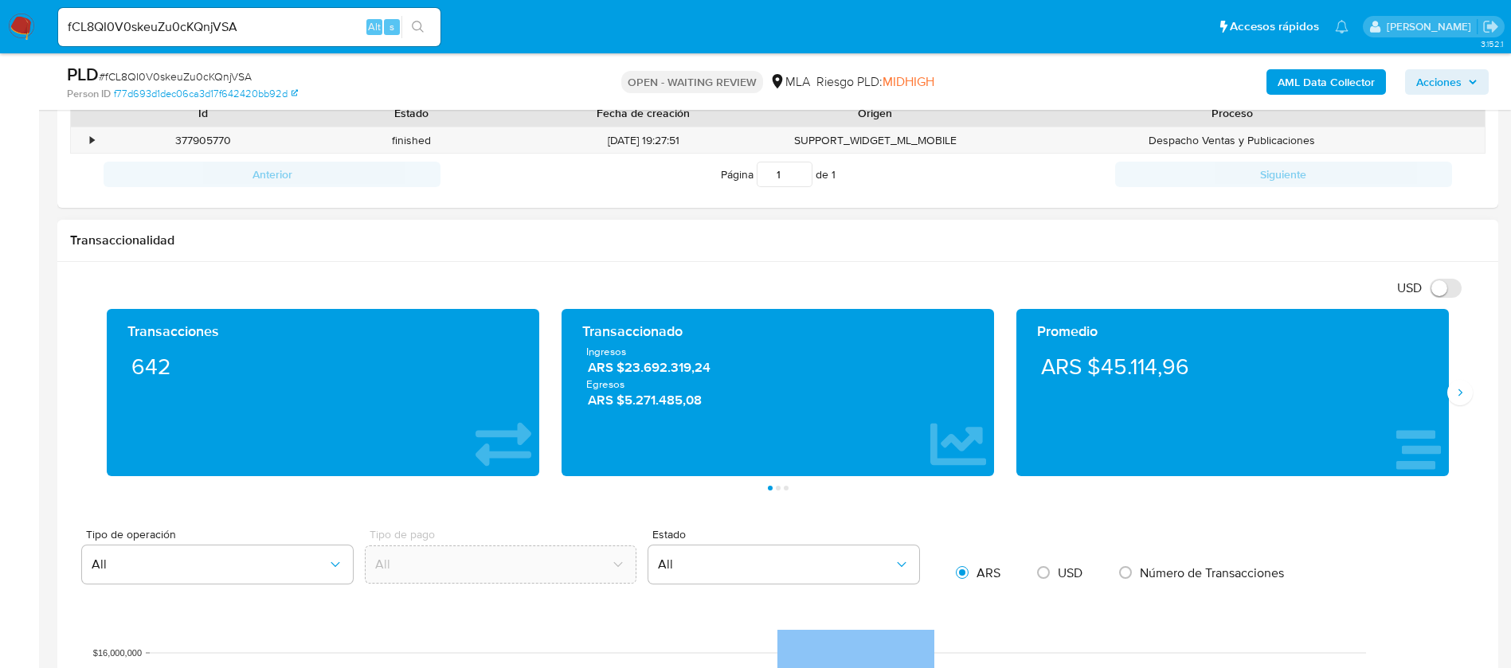
scroll to position [478, 0]
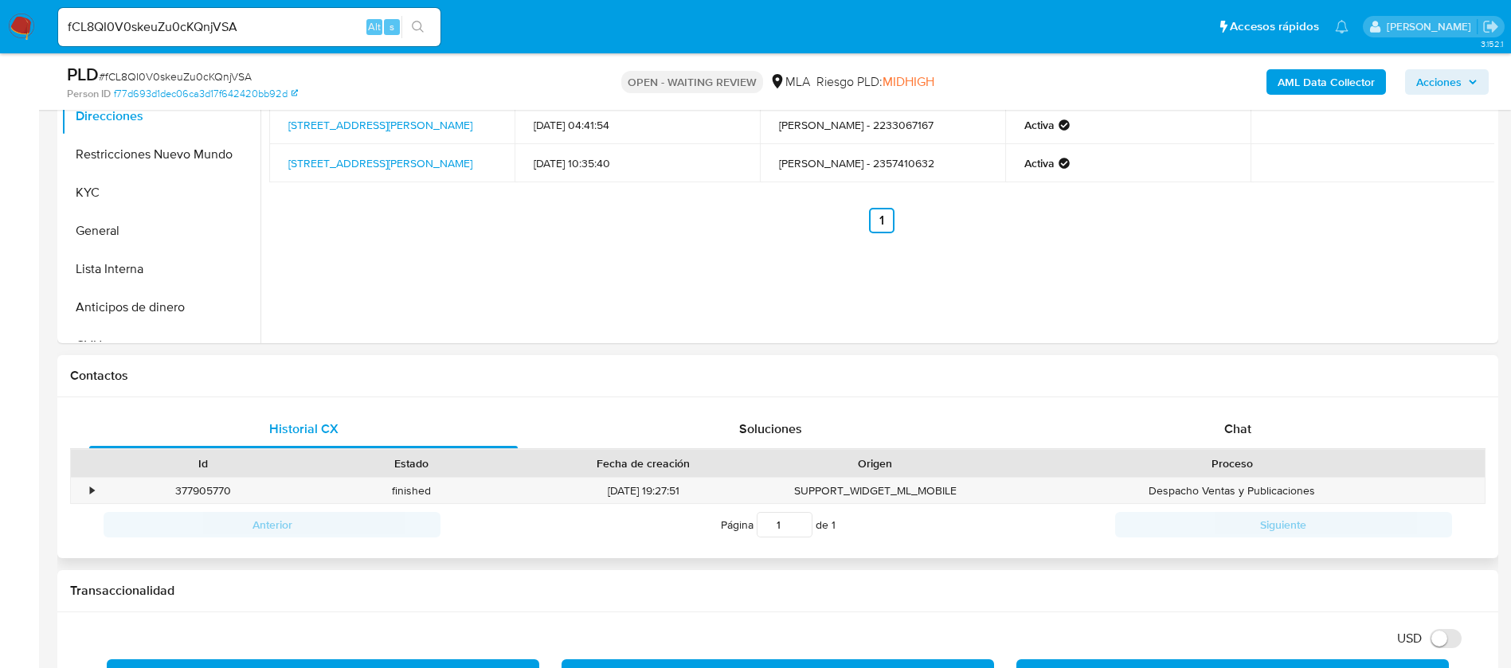
click at [1243, 409] on div "Historial CX Soluciones Chat Id Estado Fecha de creación Origen Proceso • 37790…" at bounding box center [777, 478] width 1441 height 162
click at [1246, 421] on span "Chat" at bounding box center [1237, 429] width 27 height 18
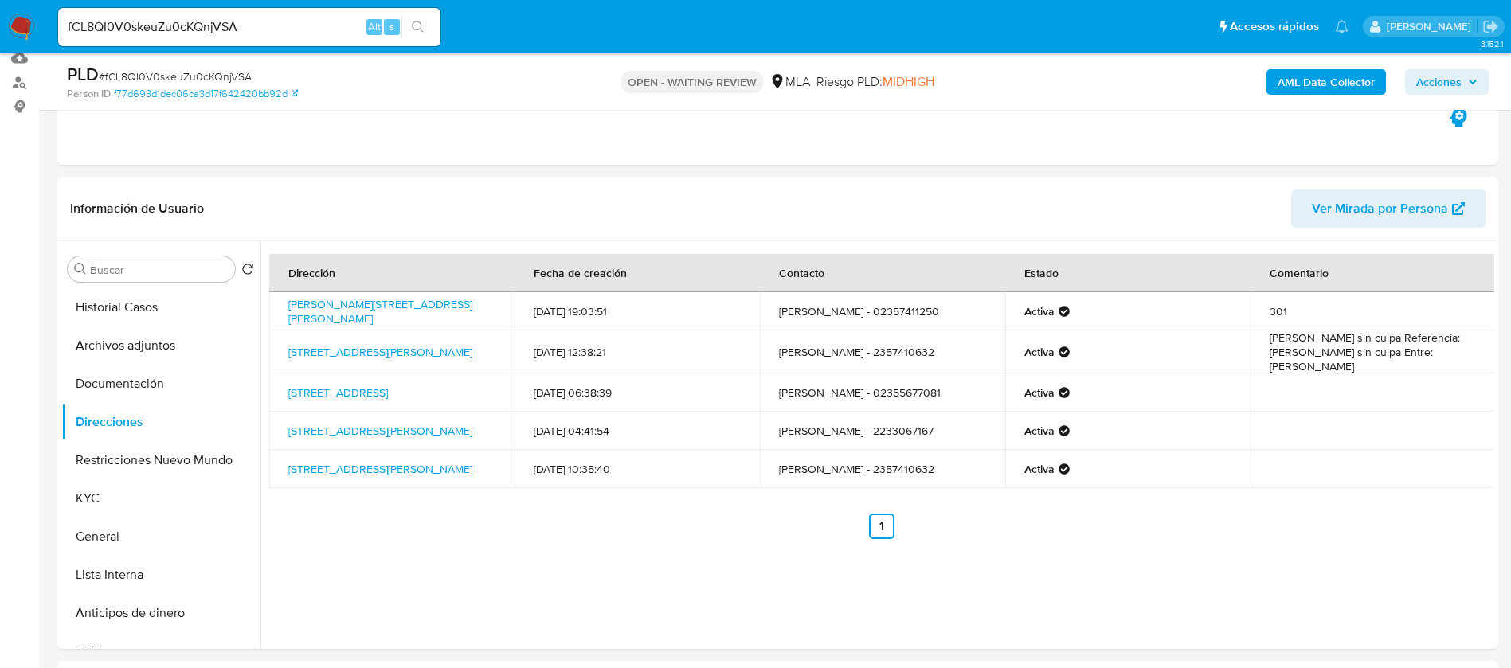
scroll to position [119, 0]
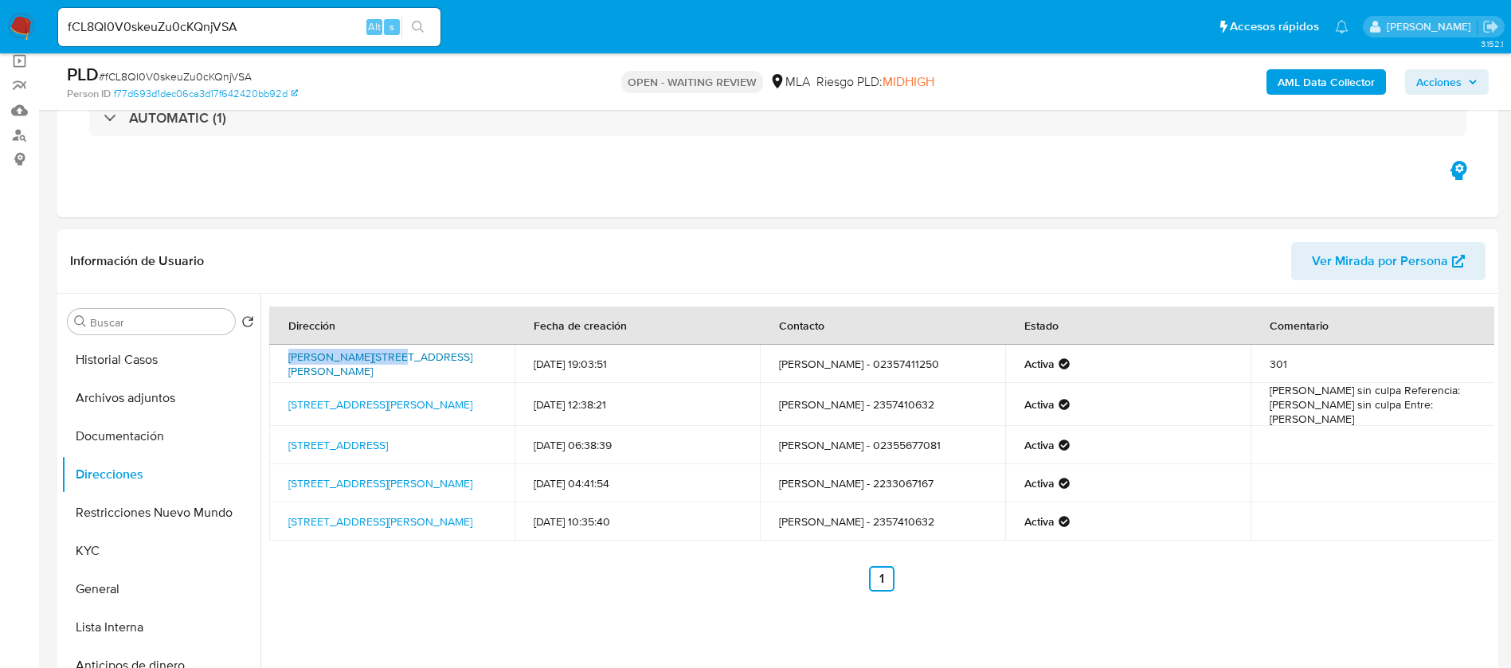
drag, startPoint x: 283, startPoint y: 348, endPoint x: 383, endPoint y: 354, distance: 100.5
click at [383, 354] on td "Soler 5818, Palermo Hollywood, Capital Federal, 1425, Argentina 5818" at bounding box center [391, 364] width 245 height 38
copy link "Soler 5818, Palermo"
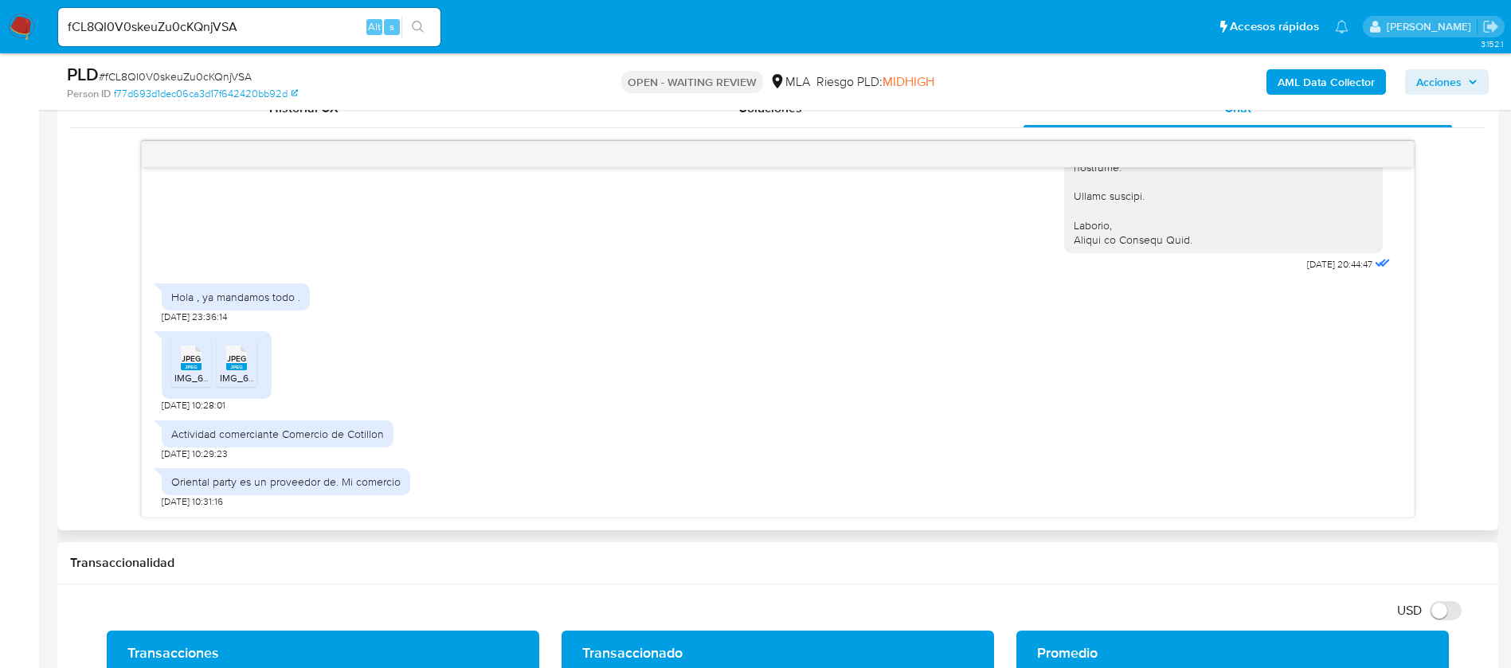
scroll to position [836, 0]
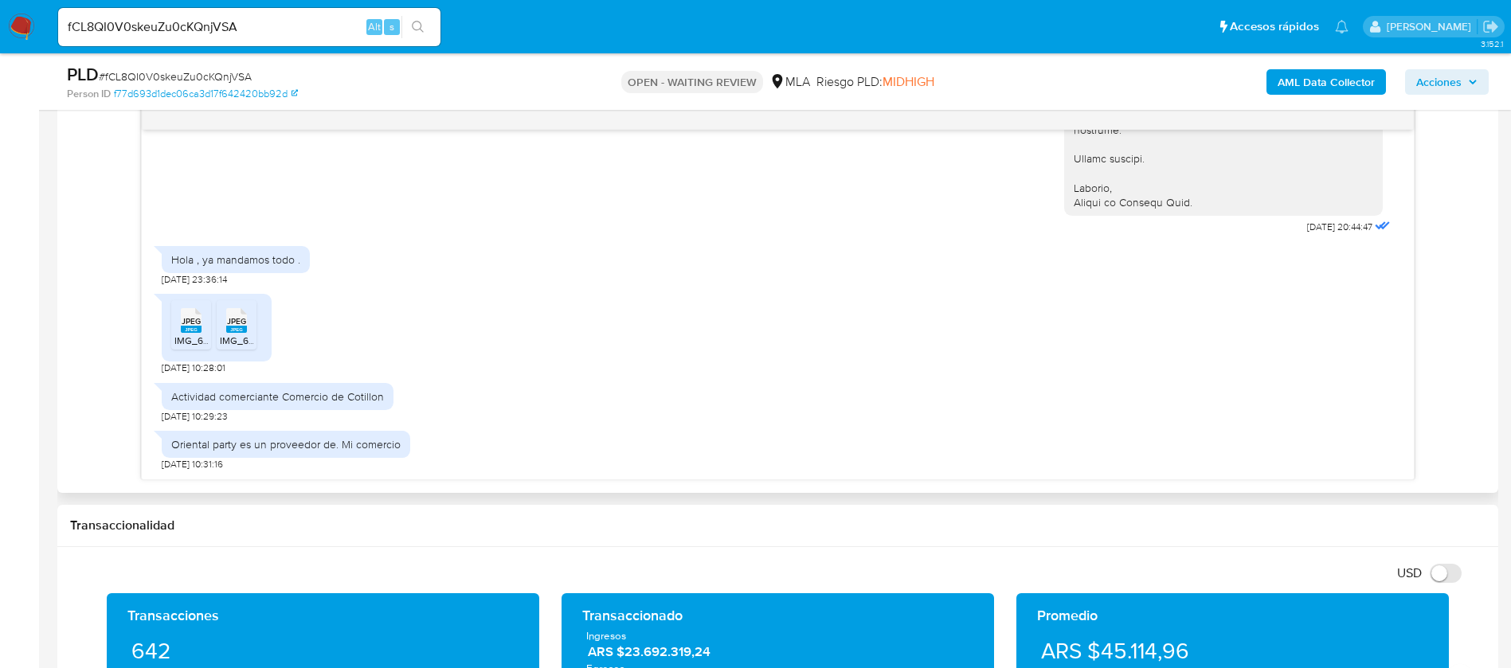
click at [332, 396] on div "Actividad comerciante Comercio de Cotillon" at bounding box center [277, 396] width 213 height 14
copy div "Actividad comerciante Comercio de Cotillon"
click at [286, 444] on div "Oriental party es un proveedor de. Mi comercio" at bounding box center [285, 444] width 229 height 14
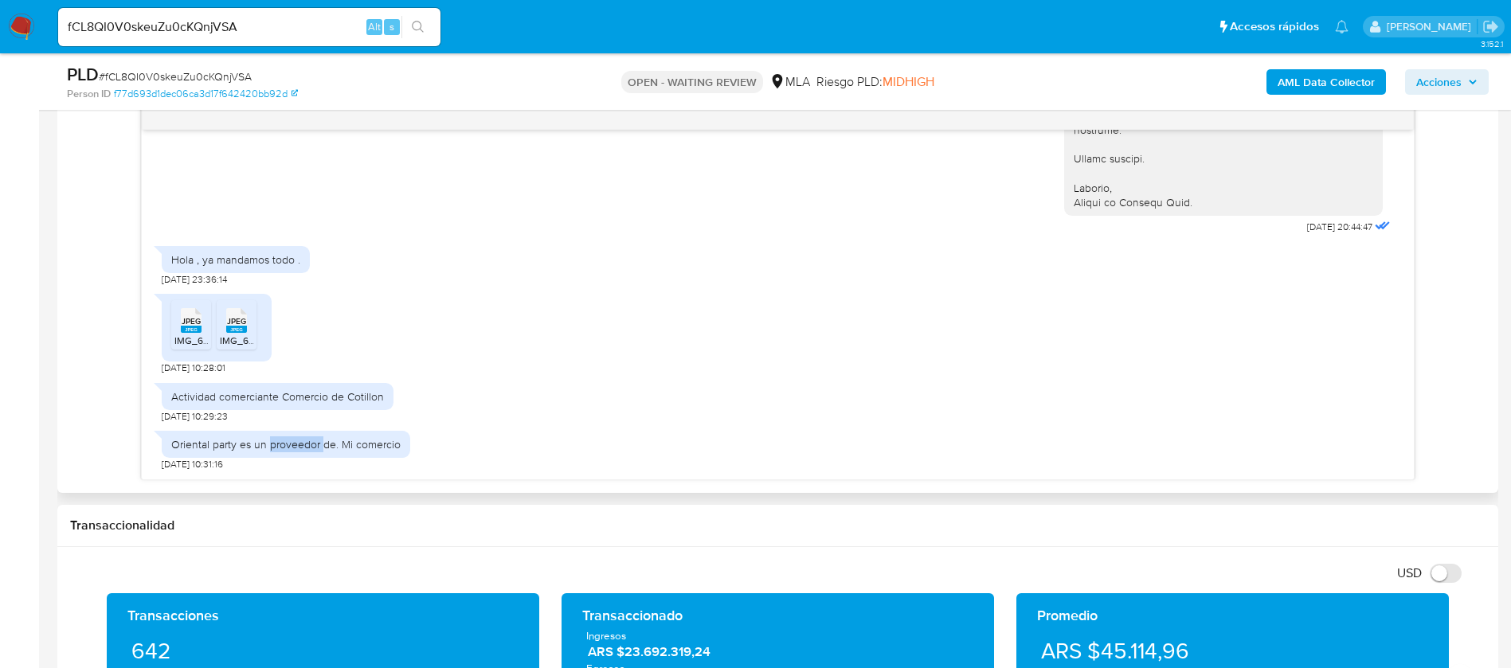
click at [286, 444] on div "Oriental party es un proveedor de. Mi comercio" at bounding box center [285, 444] width 229 height 14
copy div "Oriental party es un proveedor de. Mi comercio"
click at [148, 27] on input "fCL8QI0V0skeuZu0cKQnjVSA" at bounding box center [249, 27] width 382 height 21
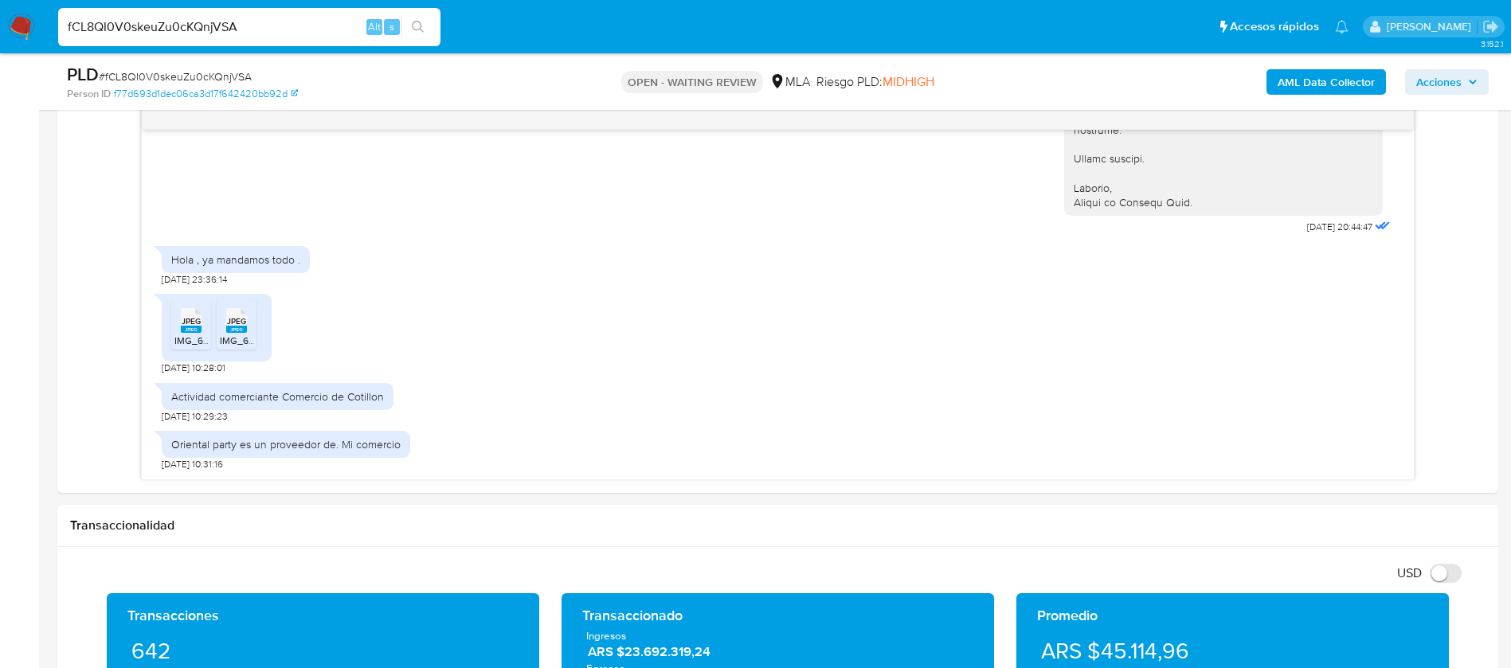
paste input "PzLuSxKrLuN4ZPRlegD1b4Zb"
type input "PzLuSxKrLuN4ZPRlegD1b4Zb"
click at [417, 22] on icon "search-icon" at bounding box center [418, 27] width 13 height 13
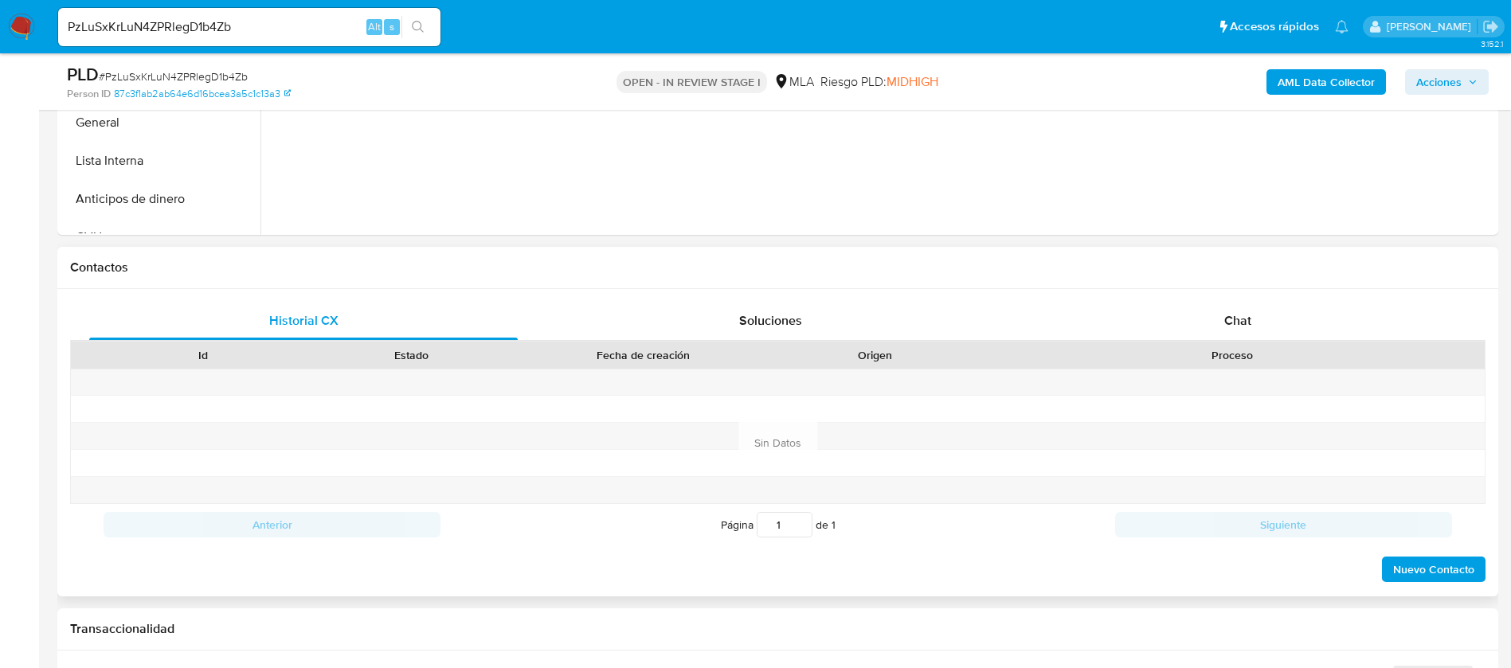
scroll to position [597, 0]
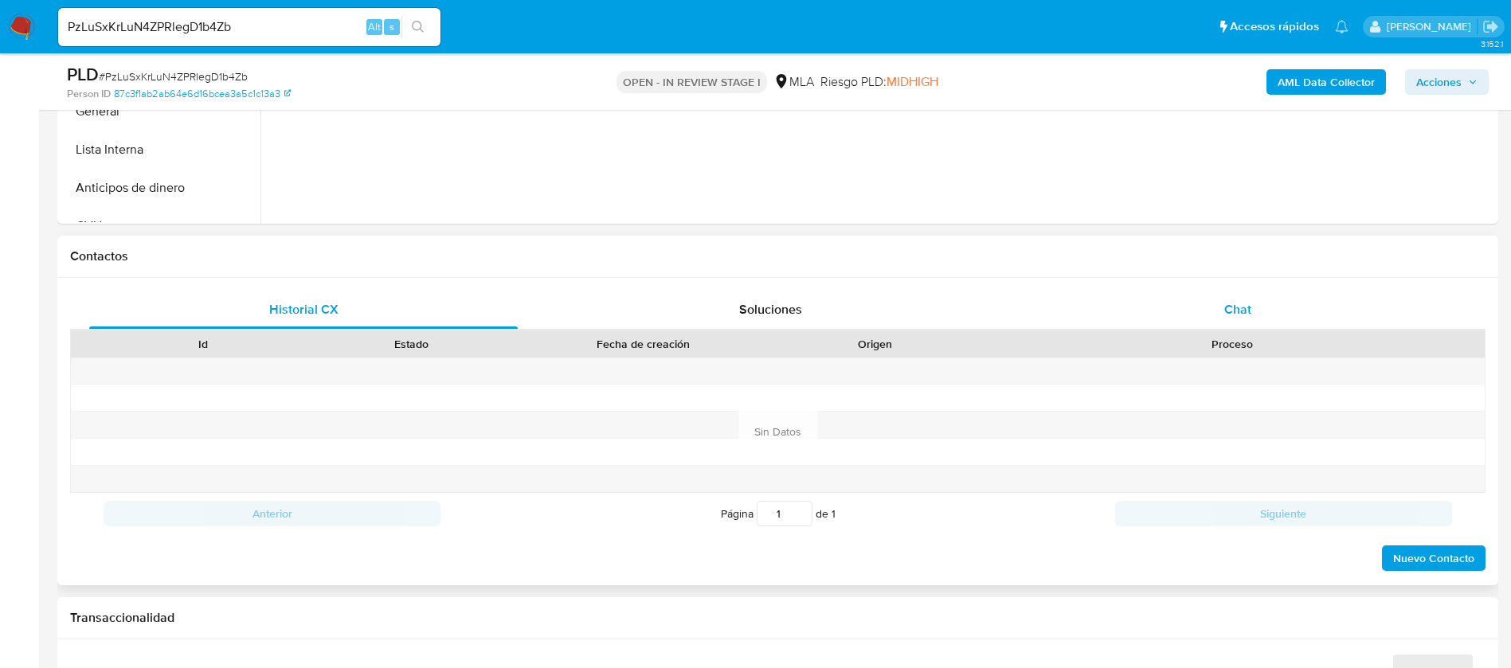
select select "10"
click at [1244, 306] on span "Chat" at bounding box center [1237, 309] width 27 height 18
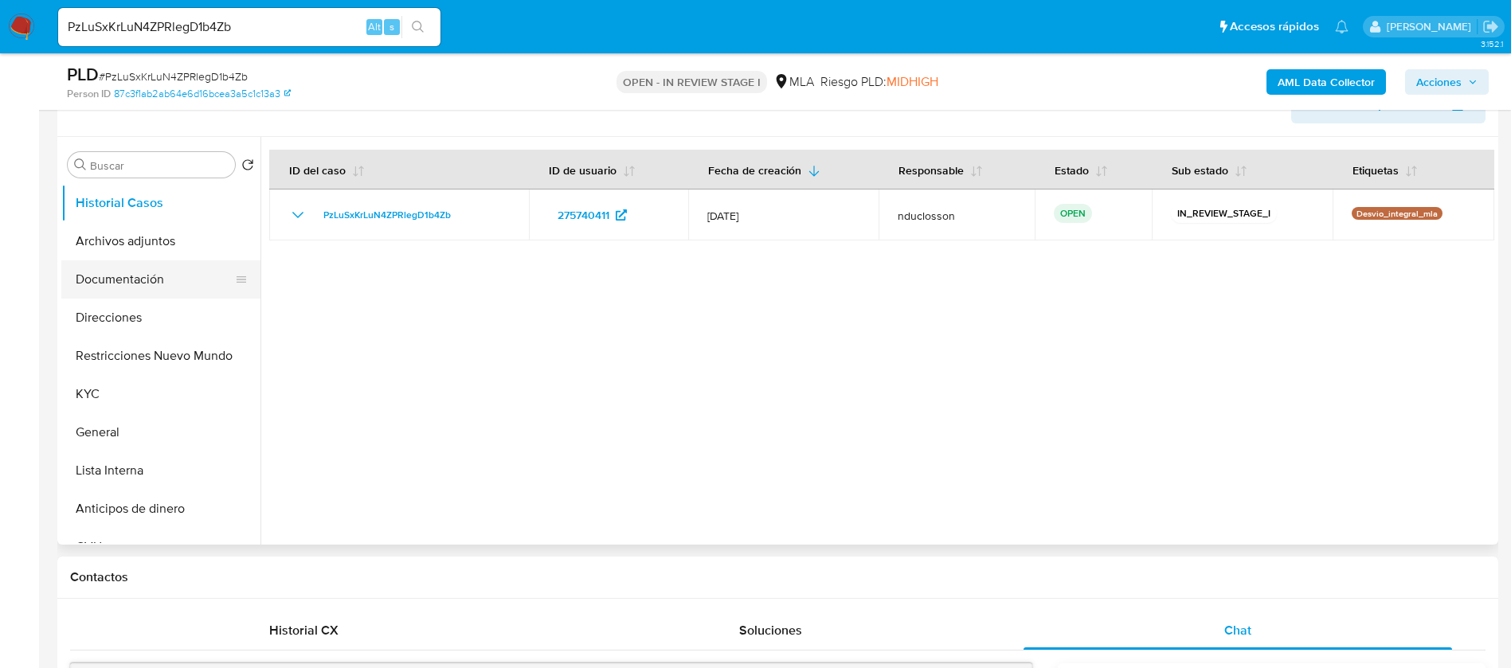
scroll to position [239, 0]
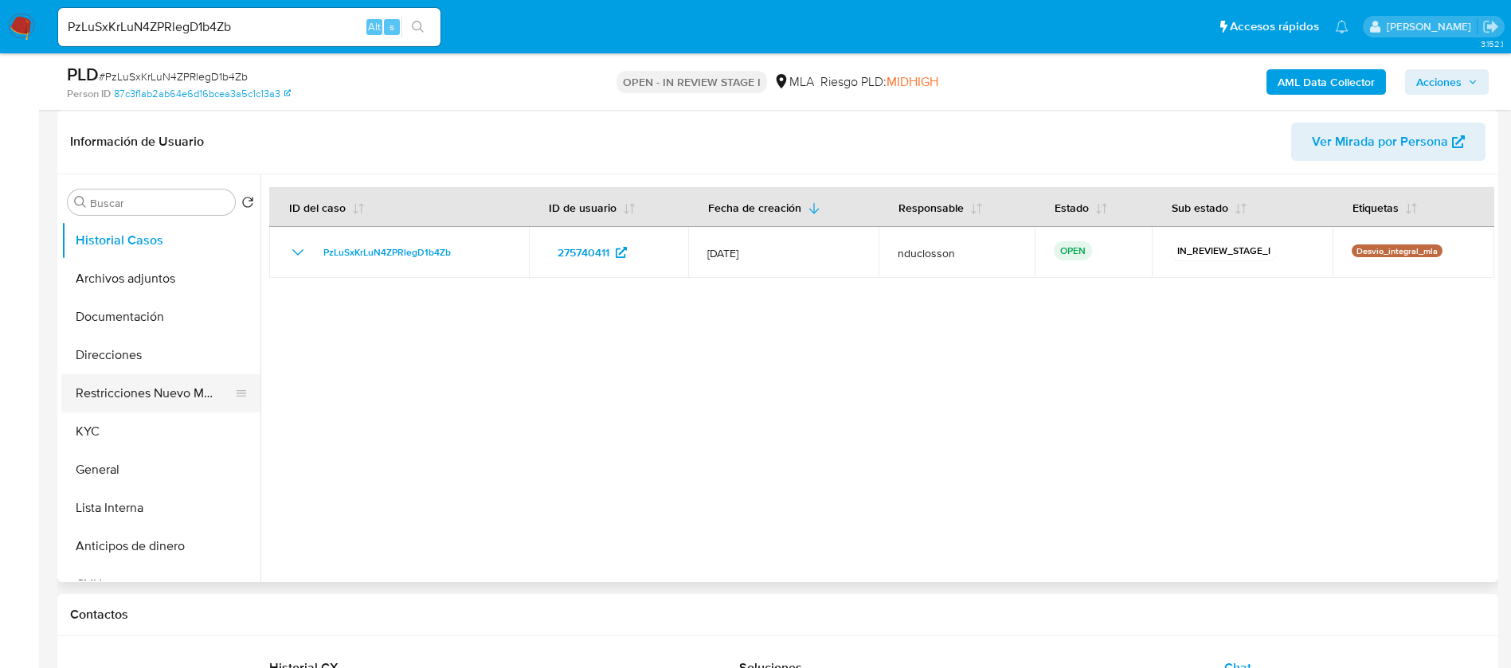
click at [149, 395] on button "Restricciones Nuevo Mundo" at bounding box center [154, 393] width 186 height 38
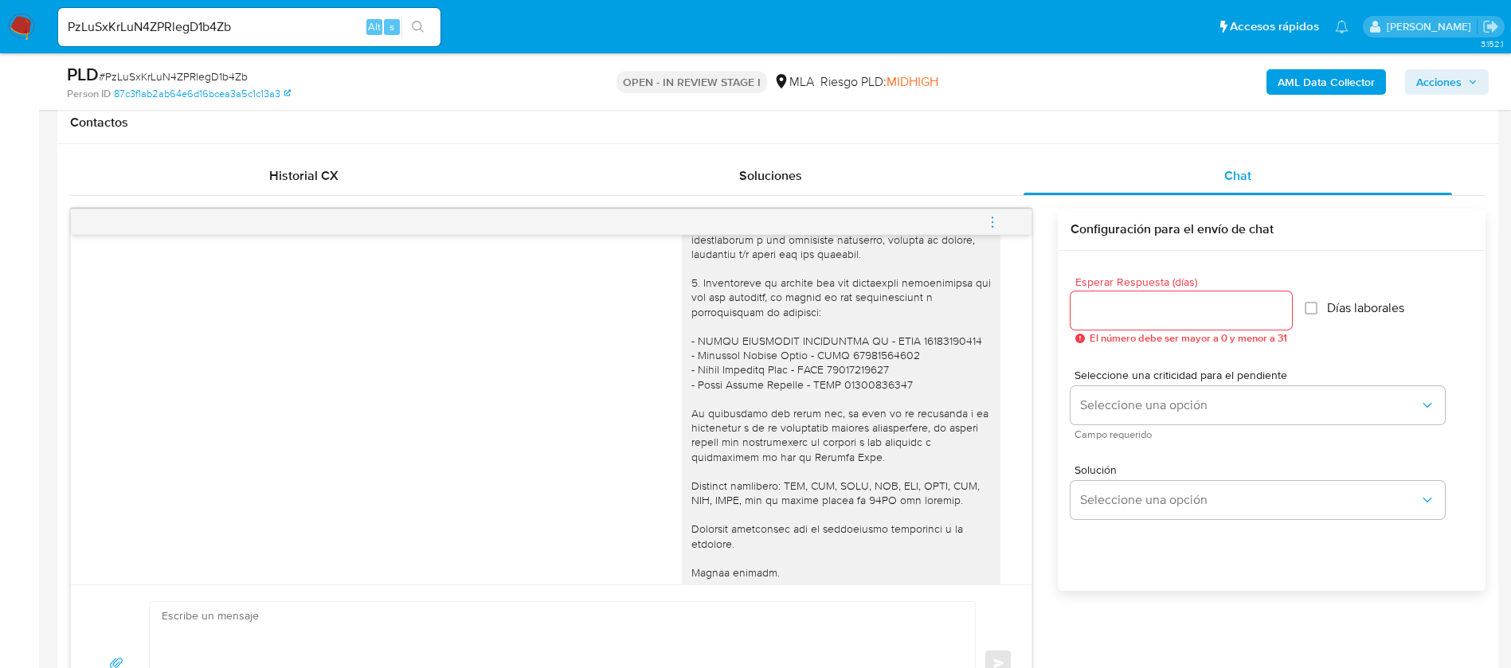
scroll to position [597, 0]
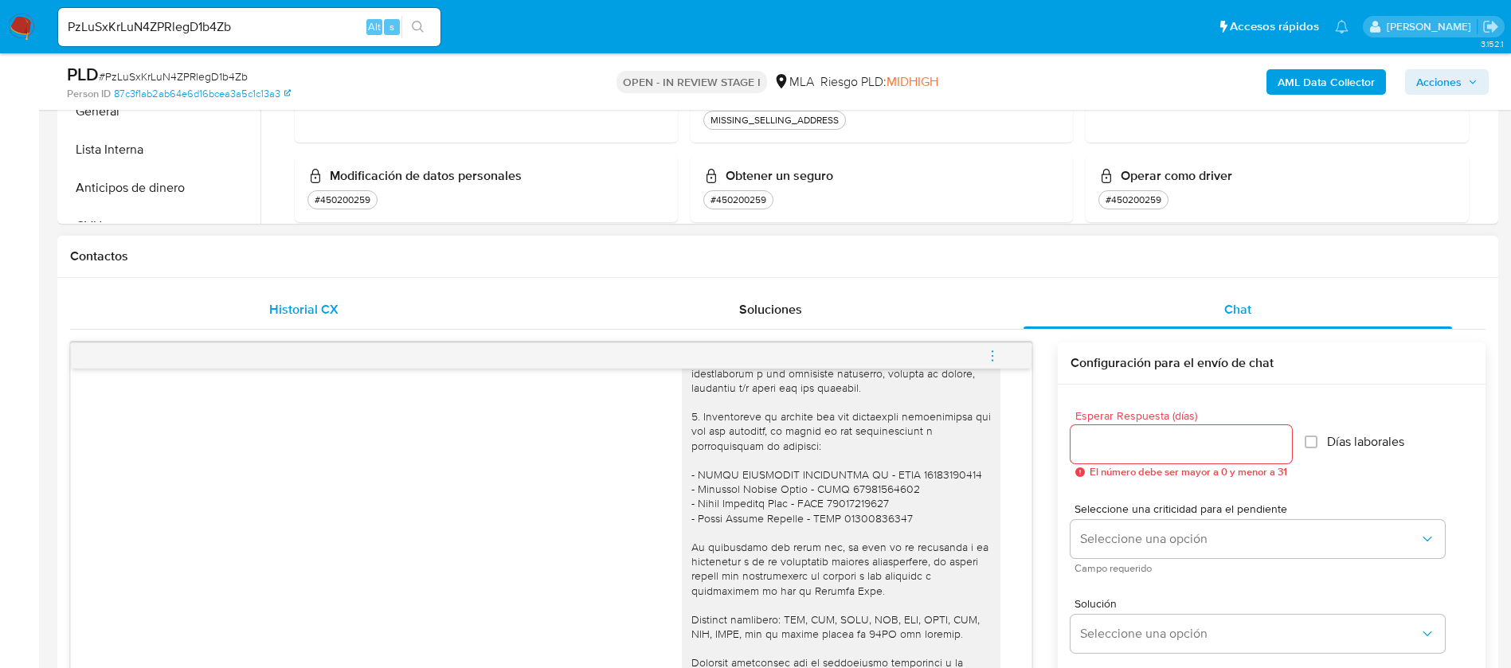
click at [323, 307] on span "Historial CX" at bounding box center [303, 309] width 69 height 18
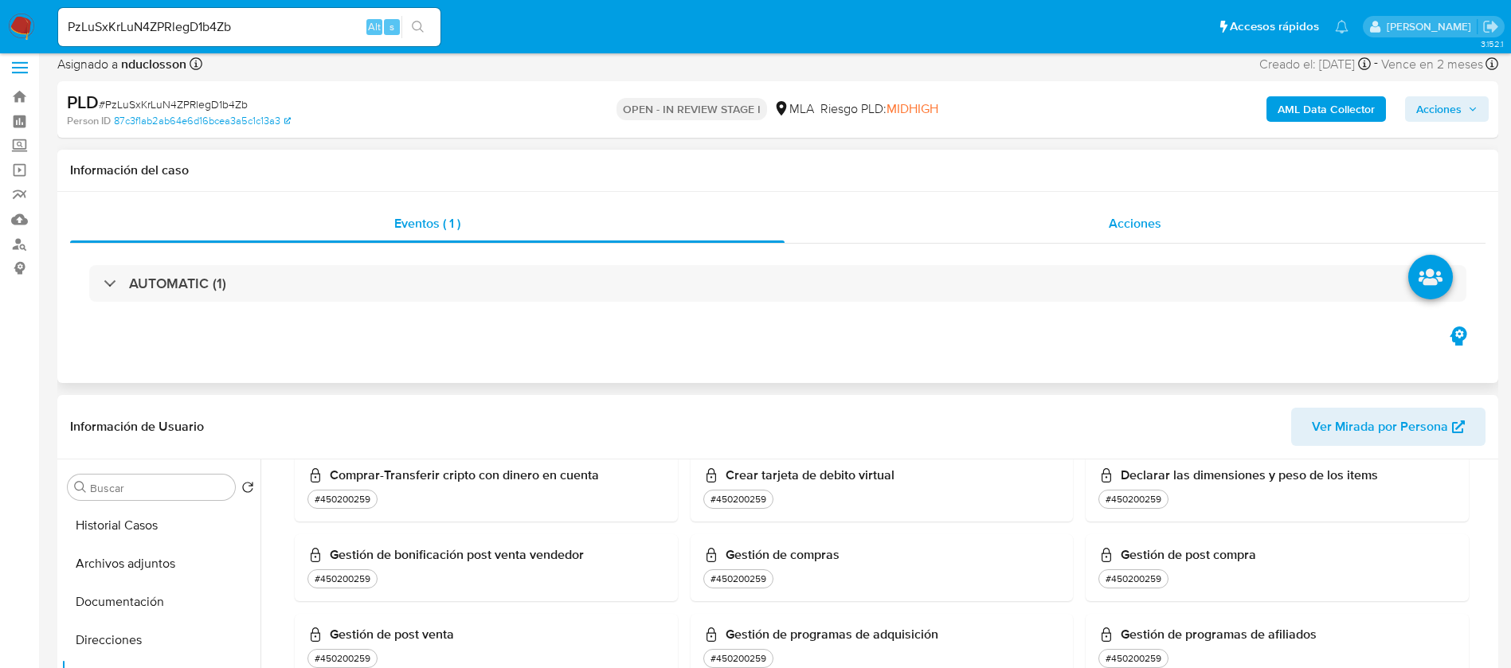
scroll to position [0, 0]
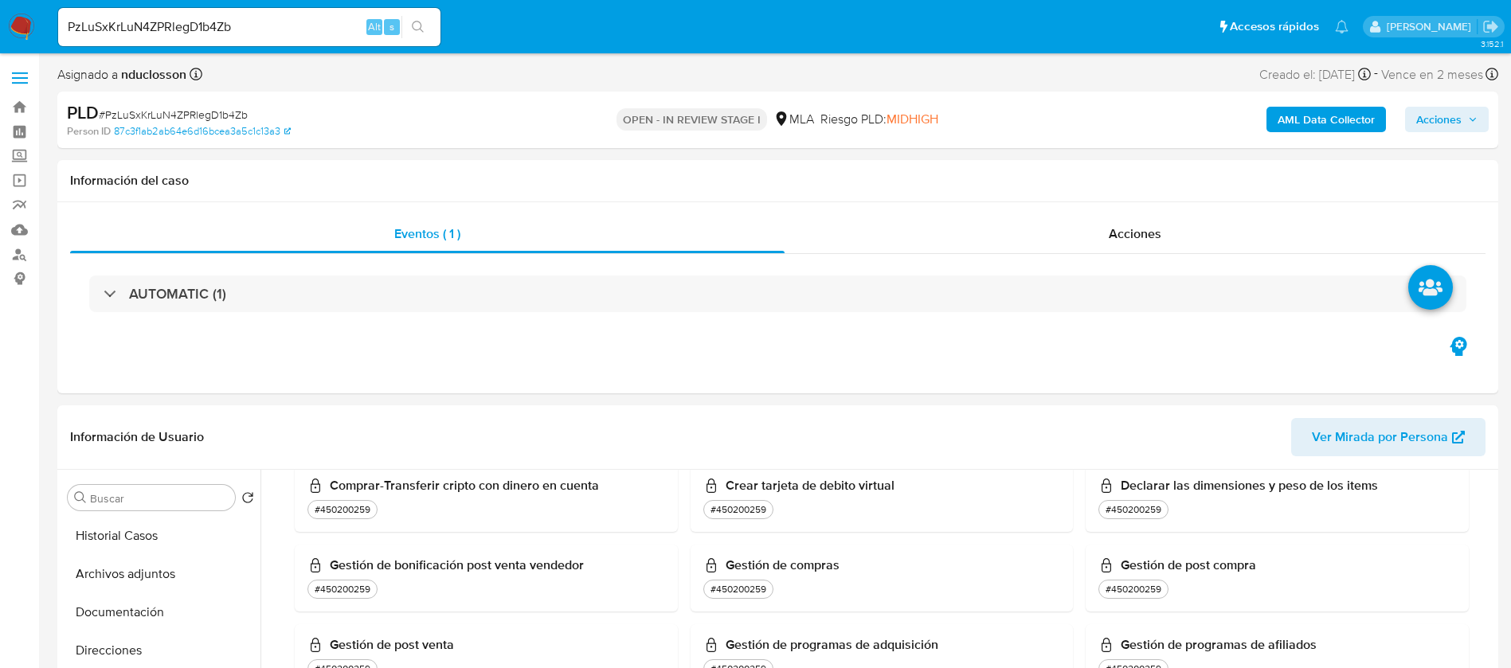
click at [170, 32] on input "PzLuSxKrLuN4ZPRlegD1b4Zb" at bounding box center [249, 27] width 382 height 21
paste input "0w2Zx5jeJQHraZ4PNiaQzeHM"
type input "0w2Zx5jeJQHraZ4PNiaQzeHM"
click at [417, 21] on icon "search-icon" at bounding box center [418, 27] width 12 height 12
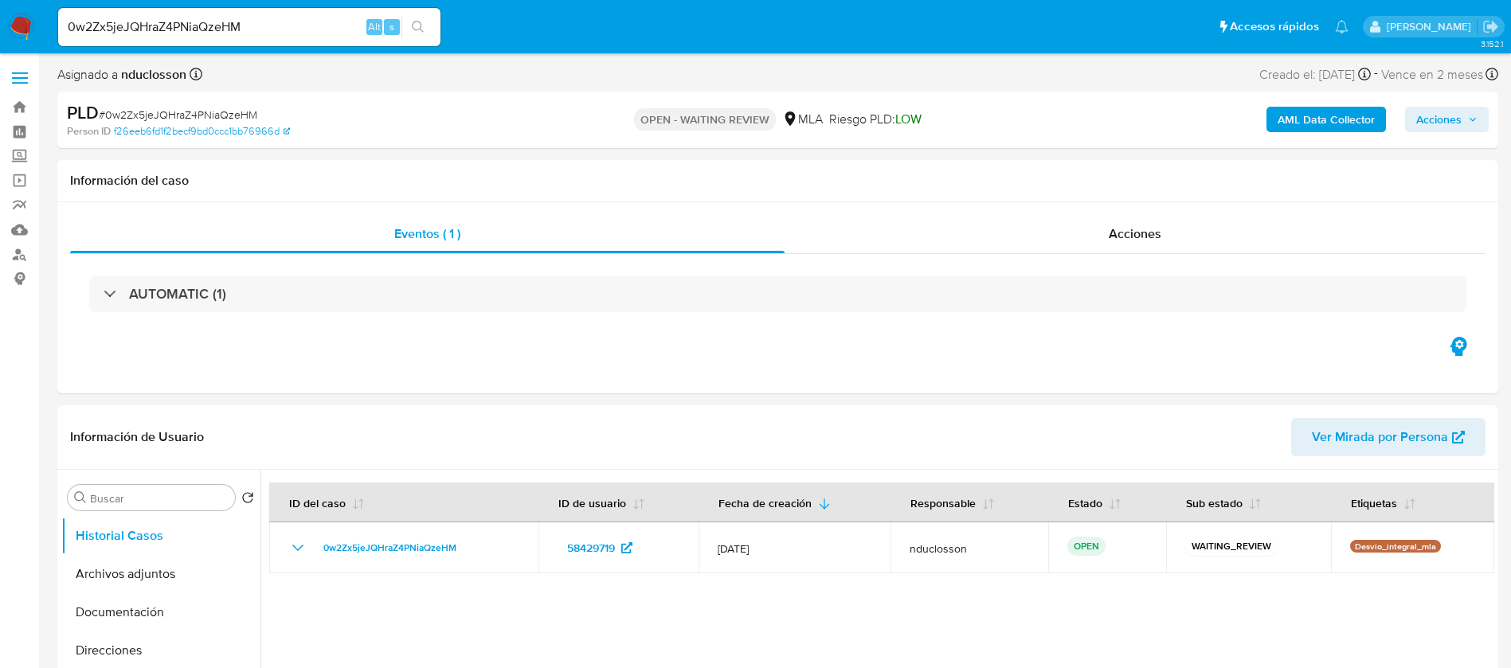
select select "10"
click at [195, 31] on input "0w2Zx5jeJQHraZ4PNiaQzeHM" at bounding box center [249, 27] width 382 height 21
click at [411, 34] on button "search-icon" at bounding box center [417, 27] width 33 height 22
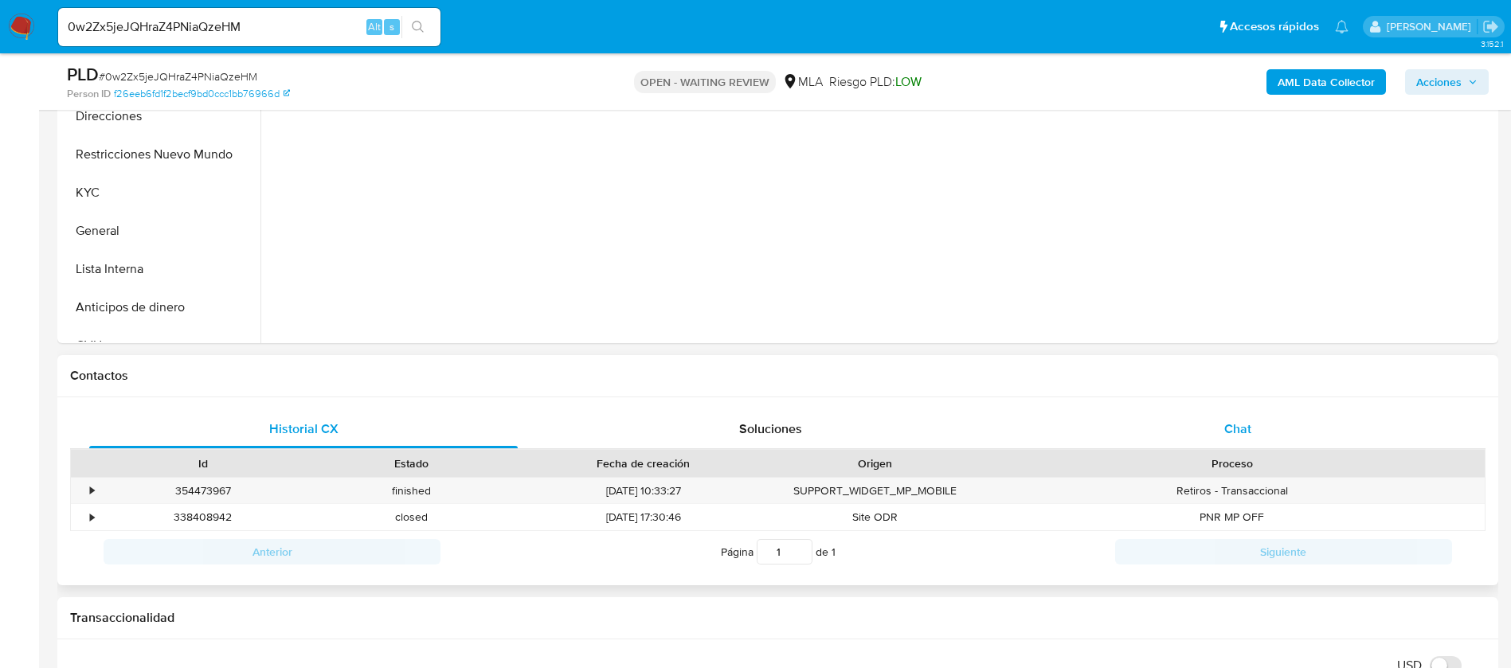
click at [1211, 416] on div "Chat" at bounding box center [1237, 429] width 428 height 38
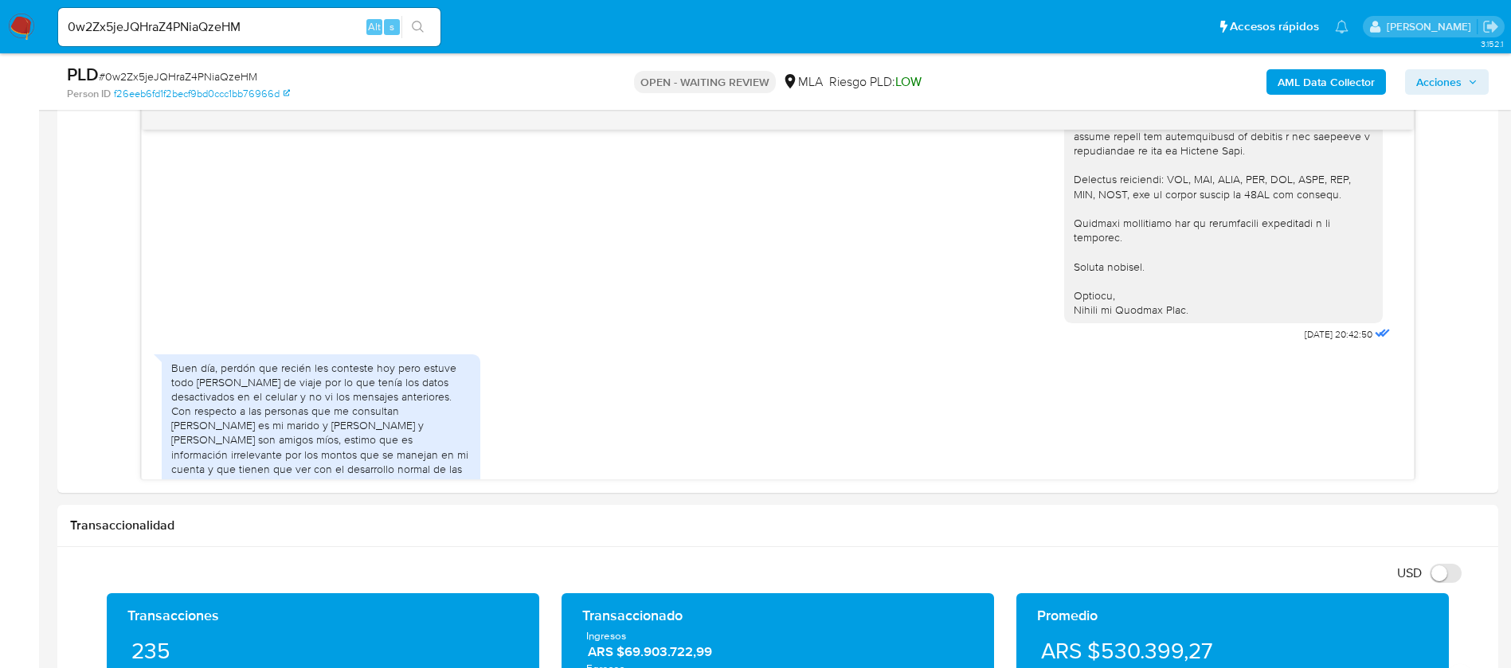
scroll to position [1776, 0]
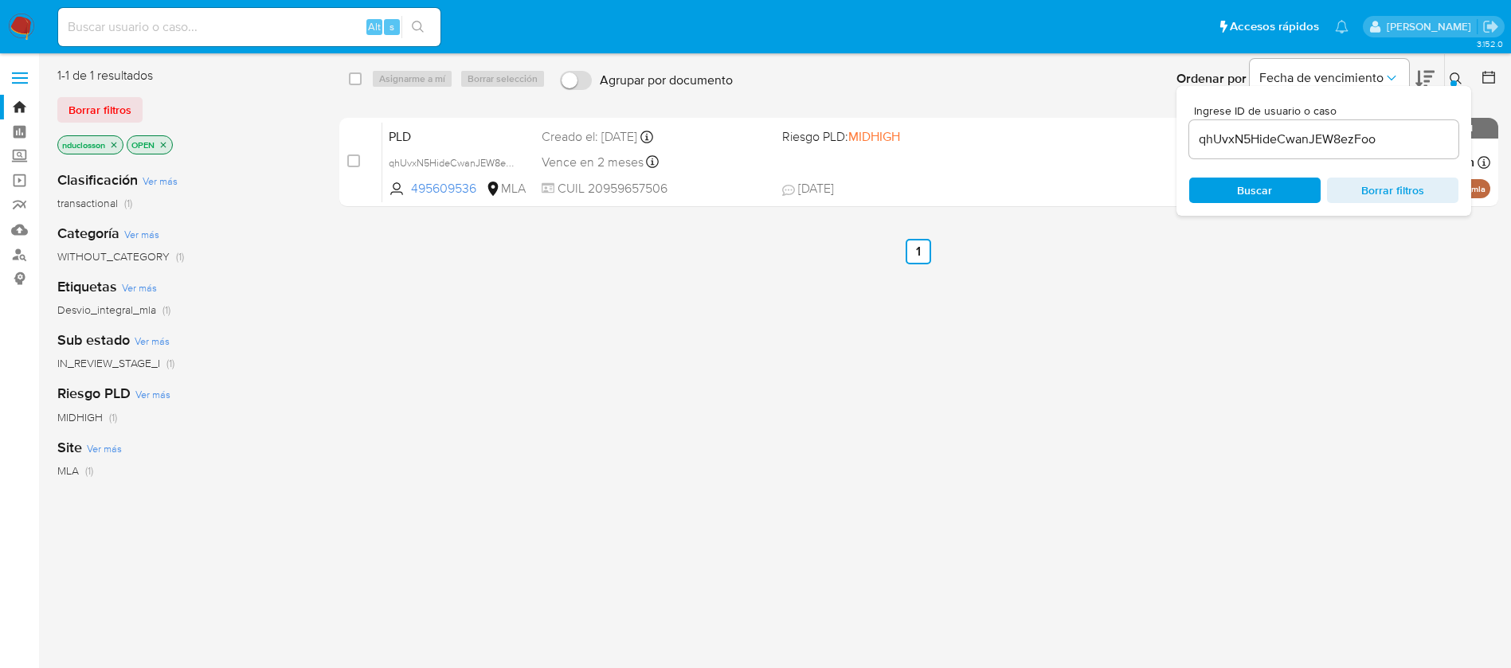
click at [1282, 147] on input "qhUvxN5HideCwanJEW8ezFoo" at bounding box center [1323, 139] width 269 height 21
paste input "0w2Zx5jeJQHraZ4PNiaQzeHM"
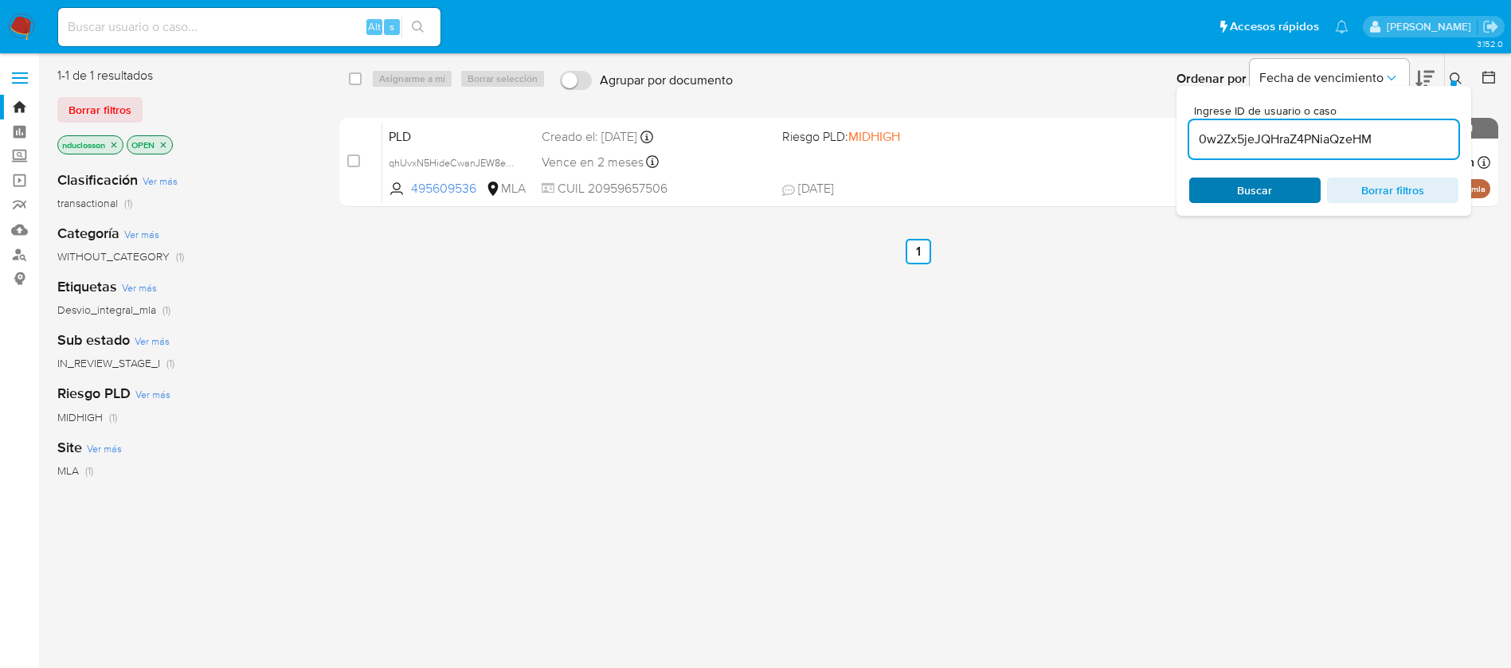
type input "0w2Zx5jeJQHraZ4PNiaQzeHM"
click at [1214, 202] on div "Buscar Borrar filtros" at bounding box center [1323, 190] width 269 height 25
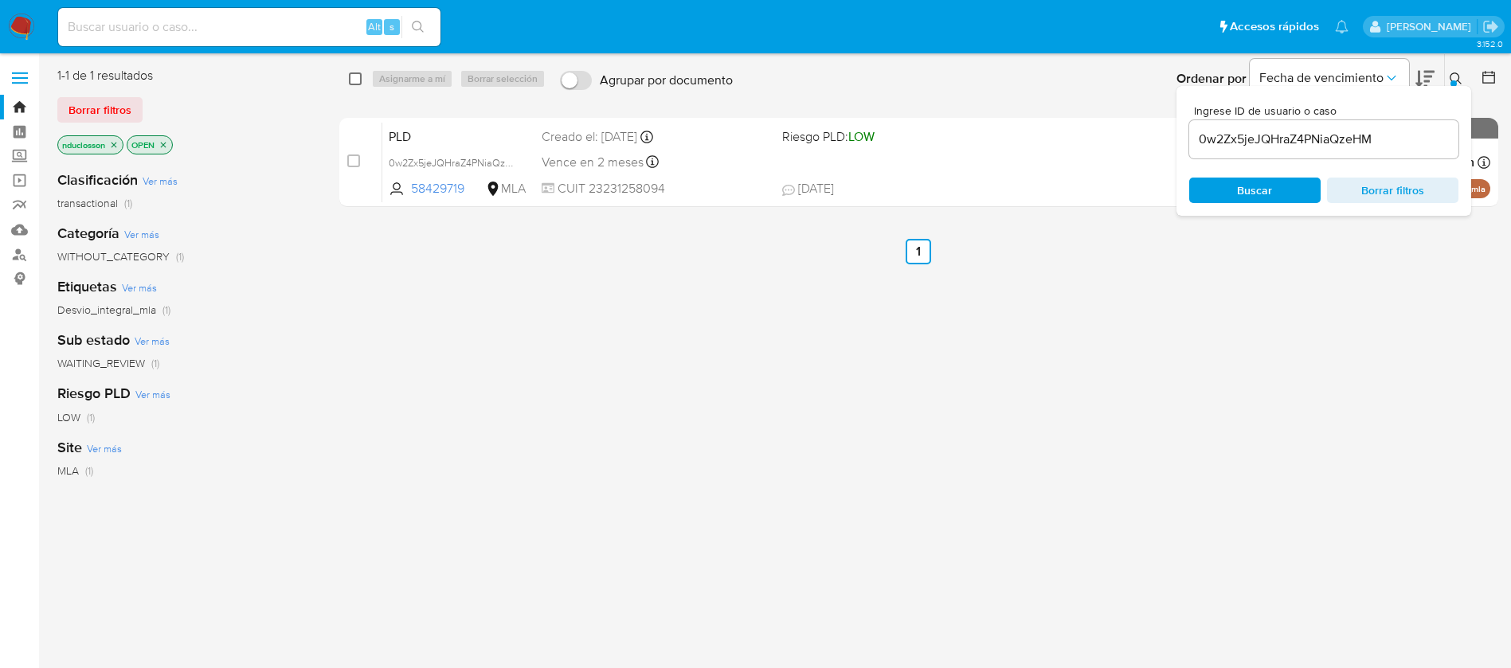
click at [350, 80] on input "checkbox" at bounding box center [355, 78] width 13 height 13
checkbox input "true"
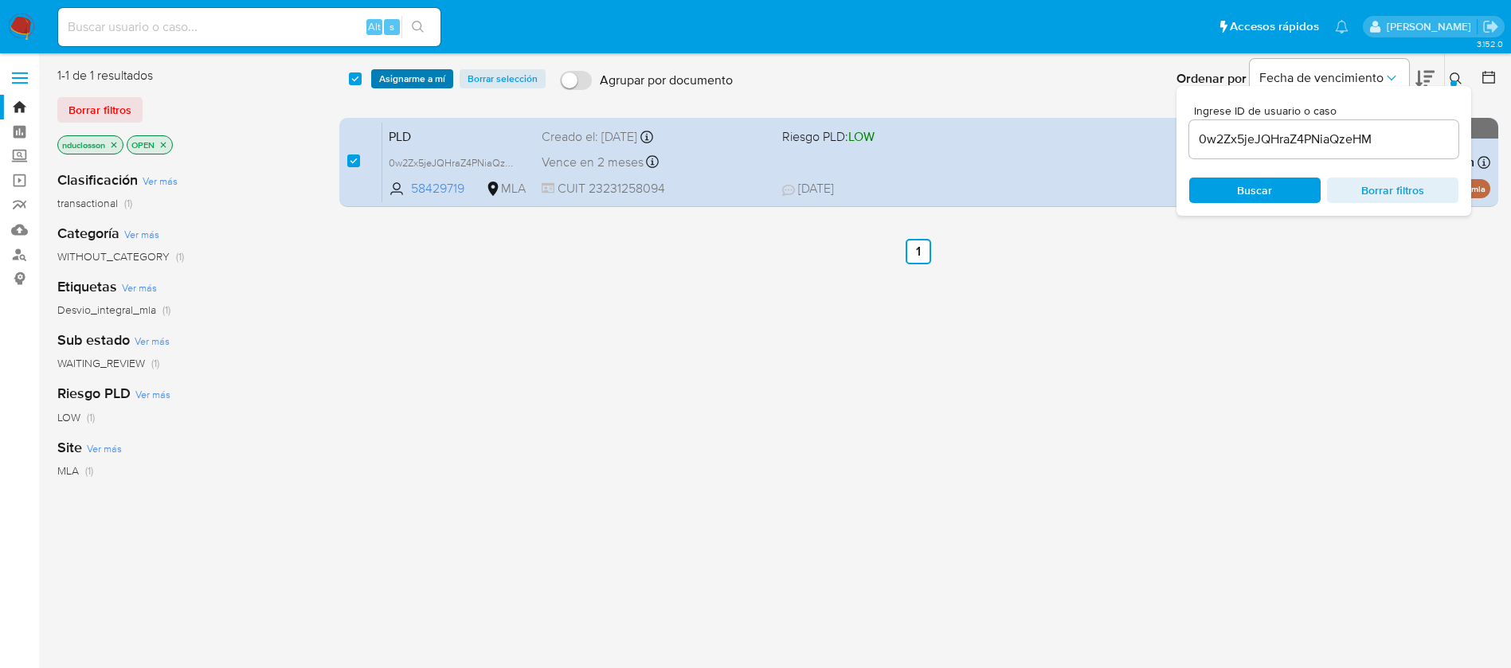
click at [396, 73] on span "Asignarme a mí" at bounding box center [412, 79] width 66 height 16
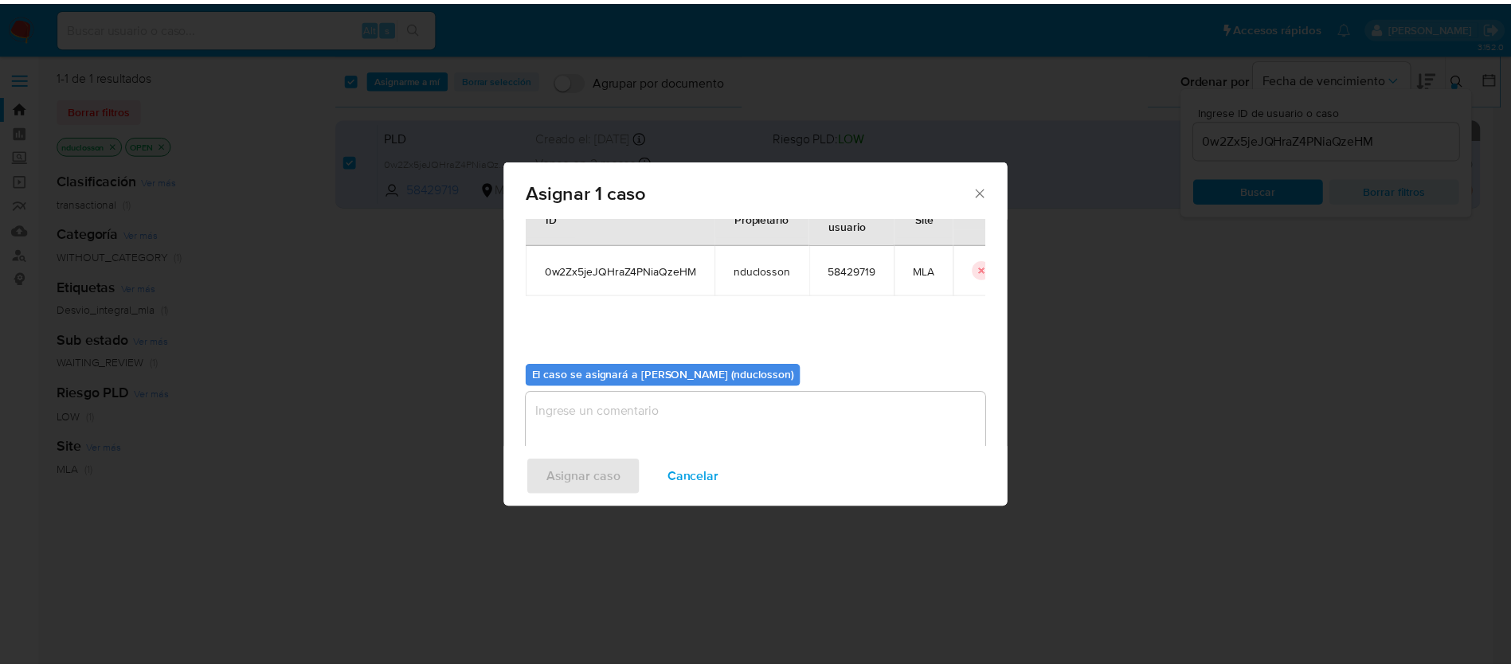
scroll to position [83, 0]
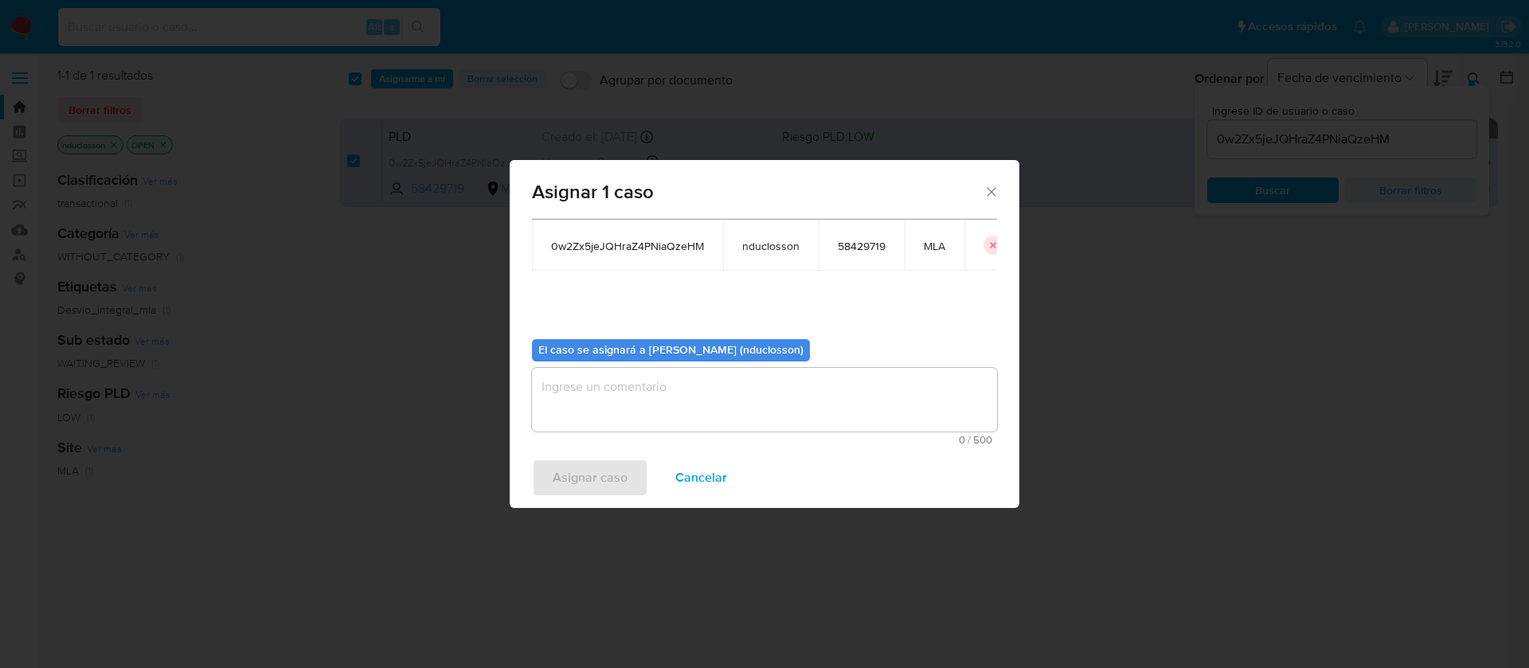
click at [602, 425] on textarea "assign-modal" at bounding box center [764, 400] width 465 height 64
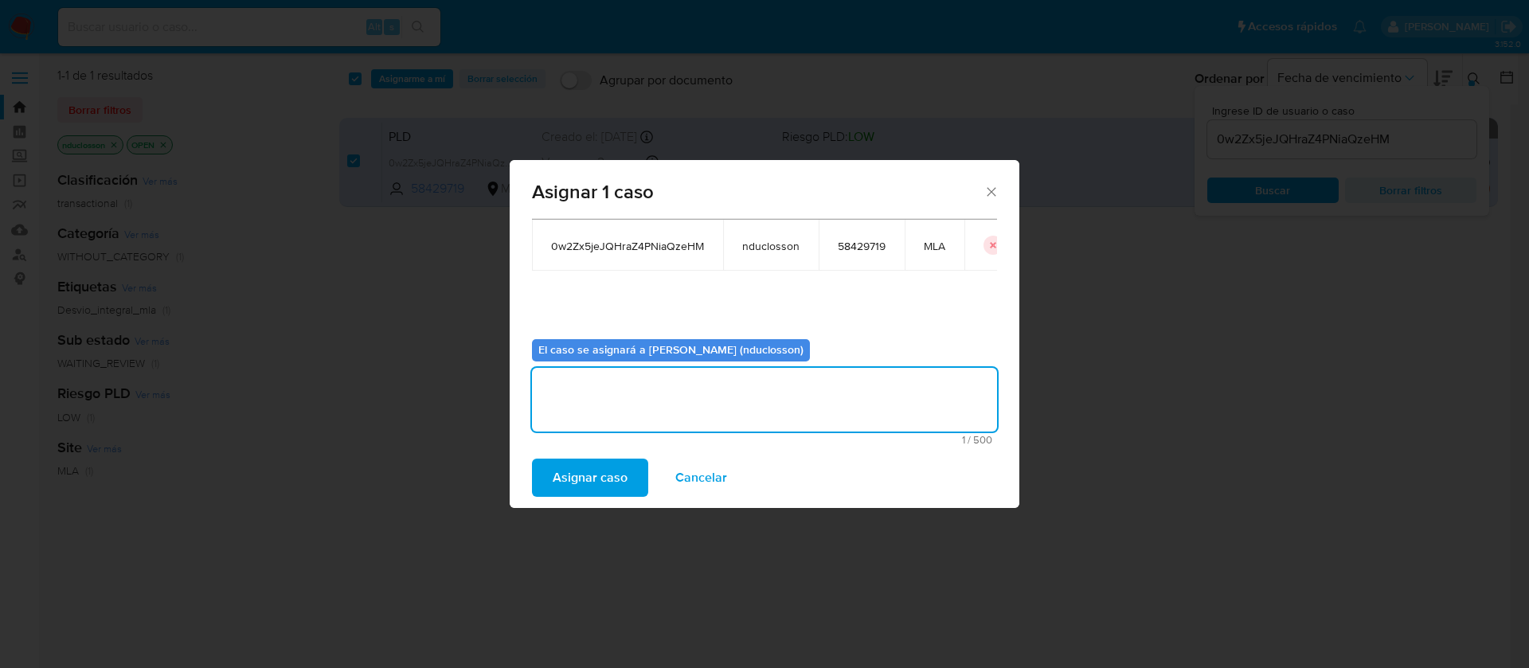
click at [605, 475] on span "Asignar caso" at bounding box center [590, 477] width 75 height 35
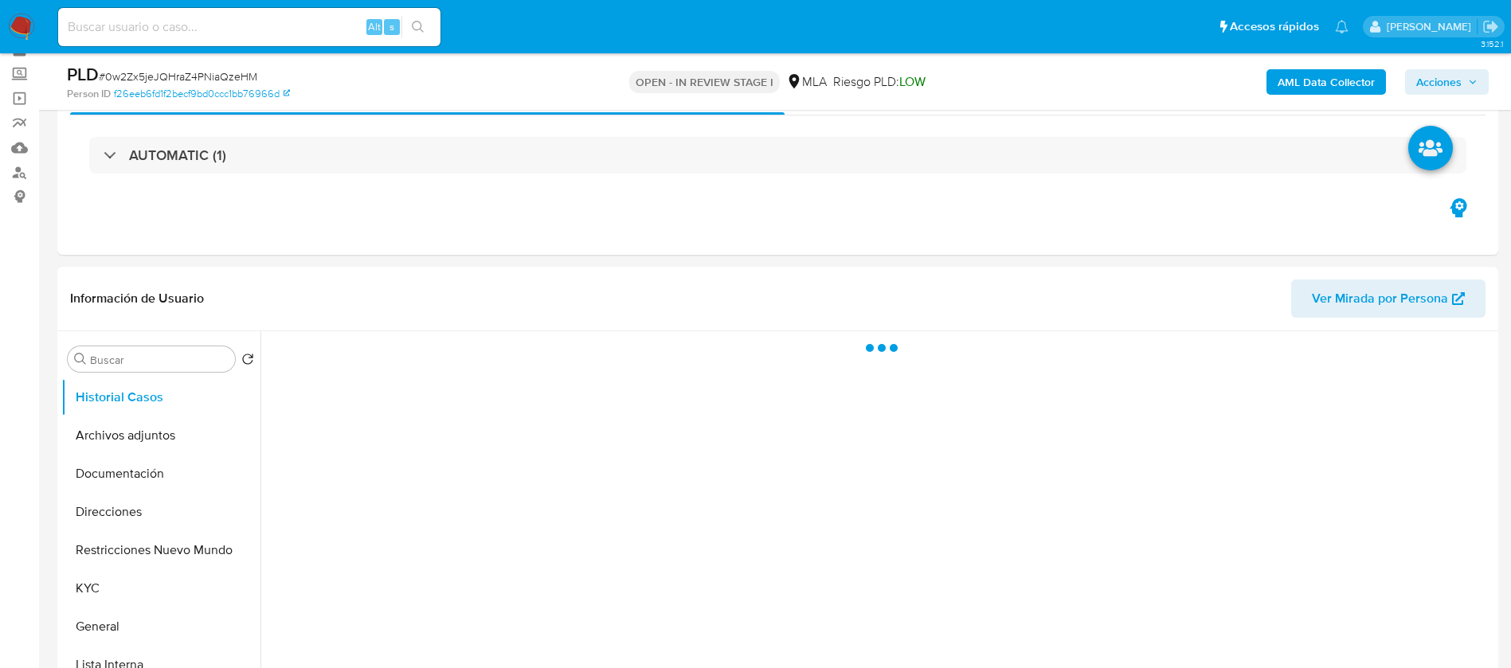
scroll to position [119, 0]
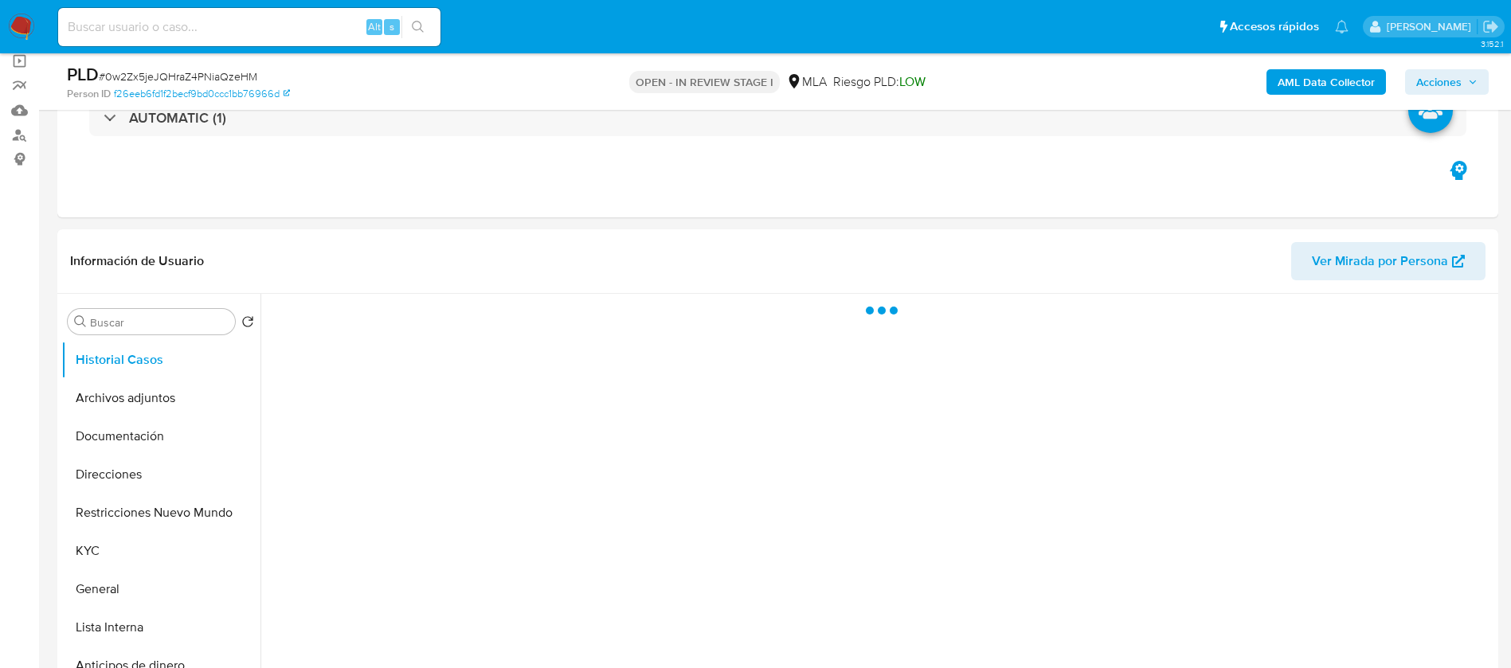
select select "10"
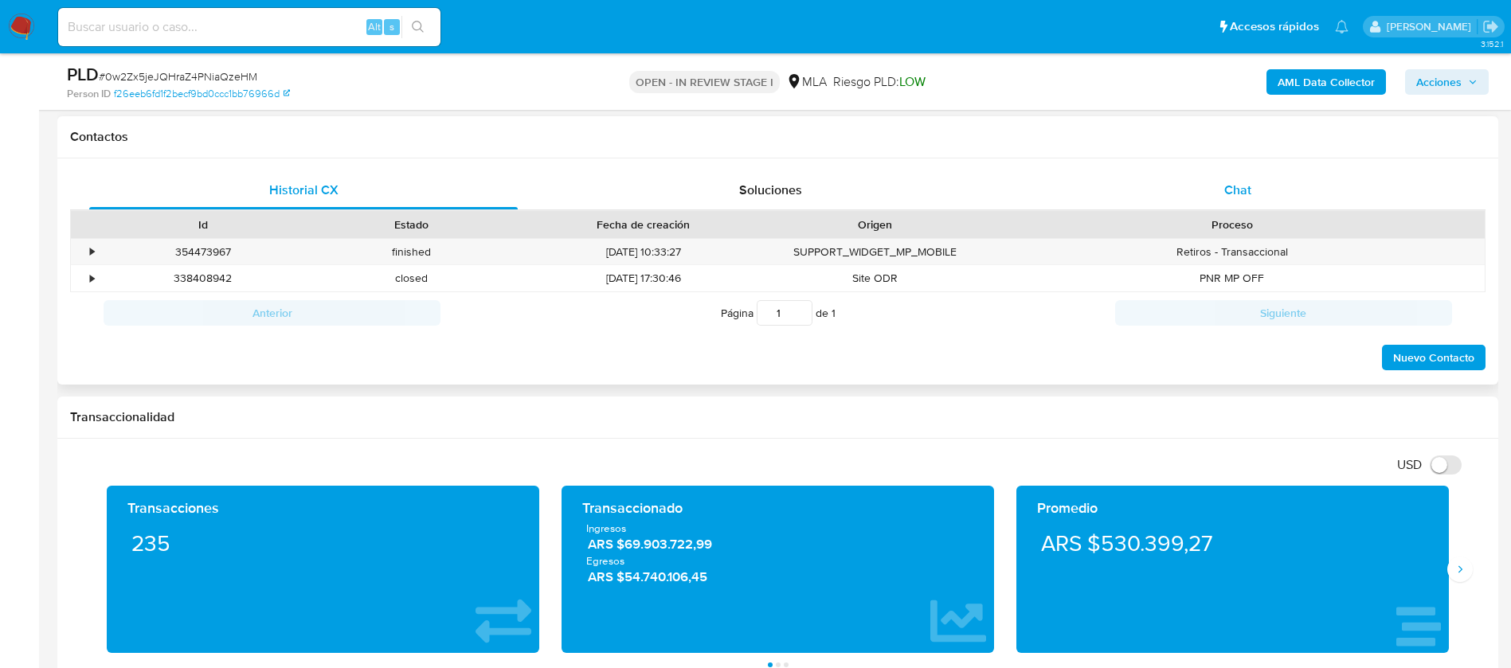
click at [1275, 188] on div "Chat" at bounding box center [1237, 190] width 428 height 38
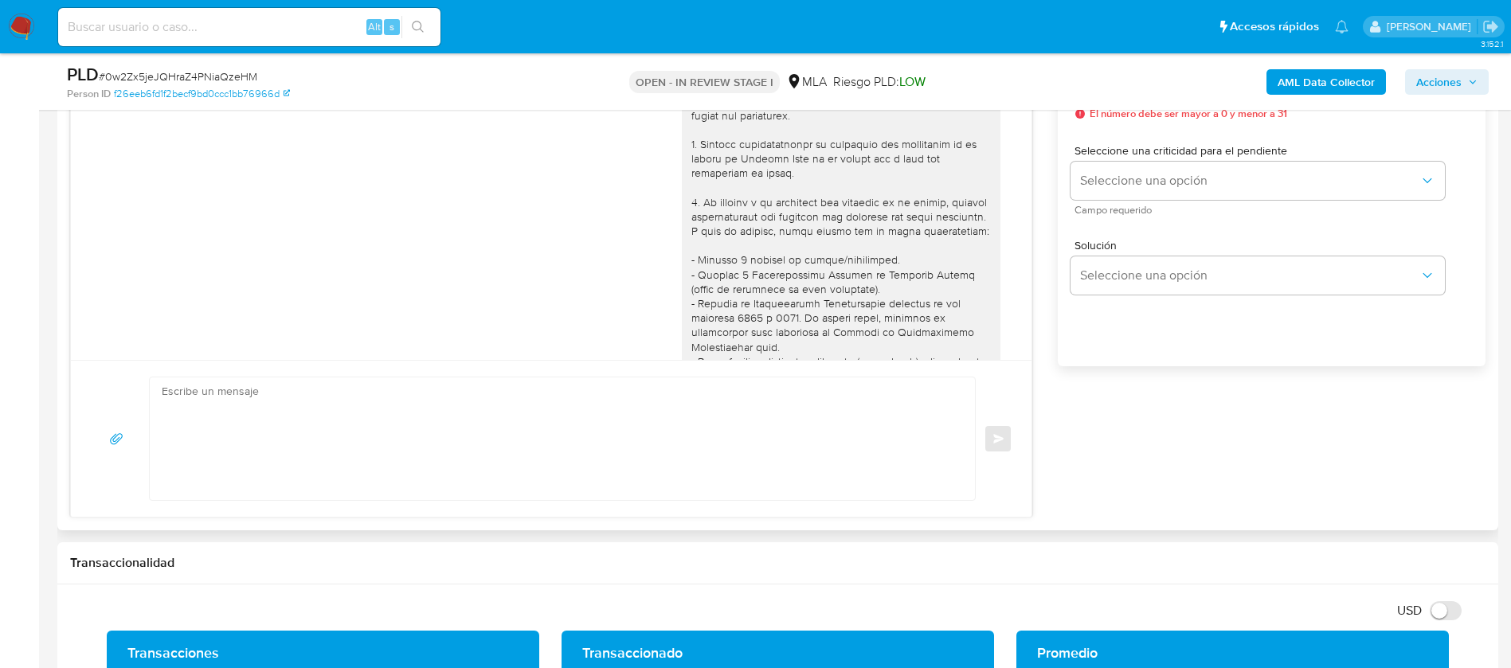
scroll to position [1895, 0]
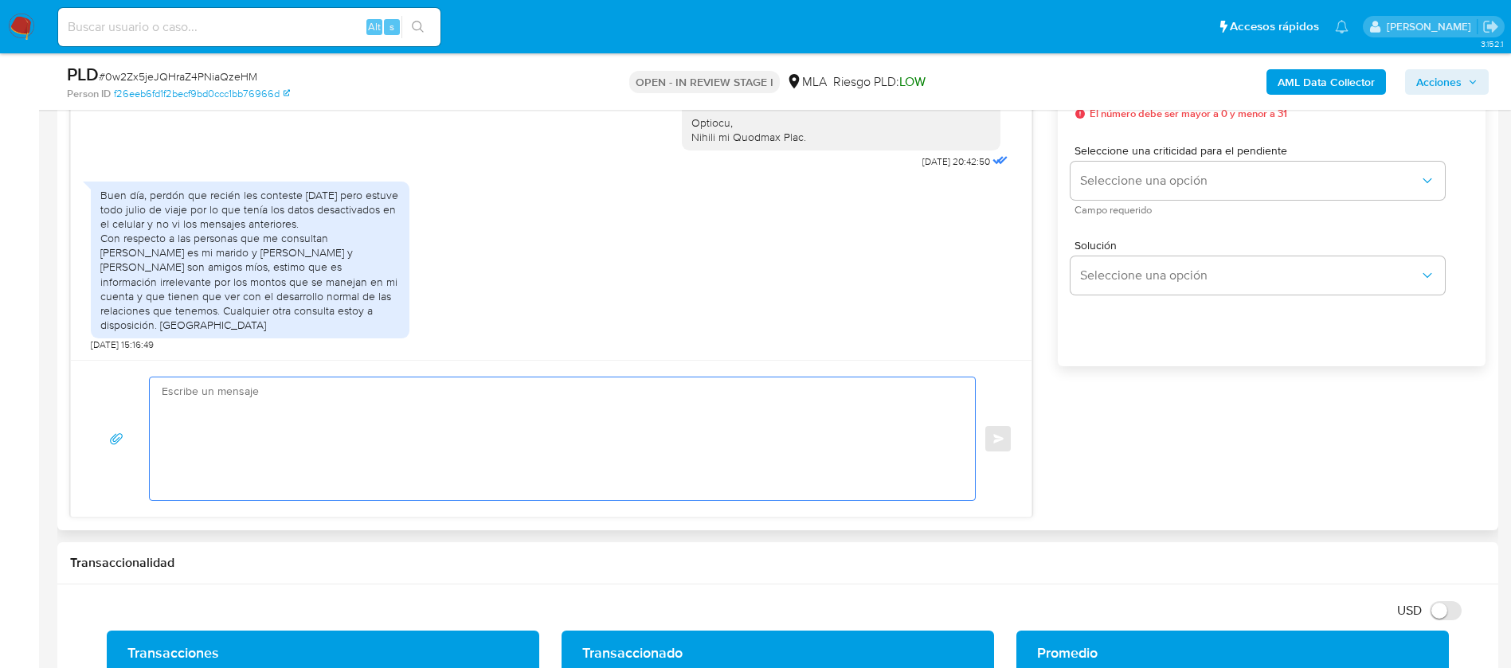
click at [469, 428] on textarea at bounding box center [558, 438] width 793 height 123
paste textarea "[PERSON_NAME], Muchas gracias por tu respuesta. No obstante, necesitamos que no…"
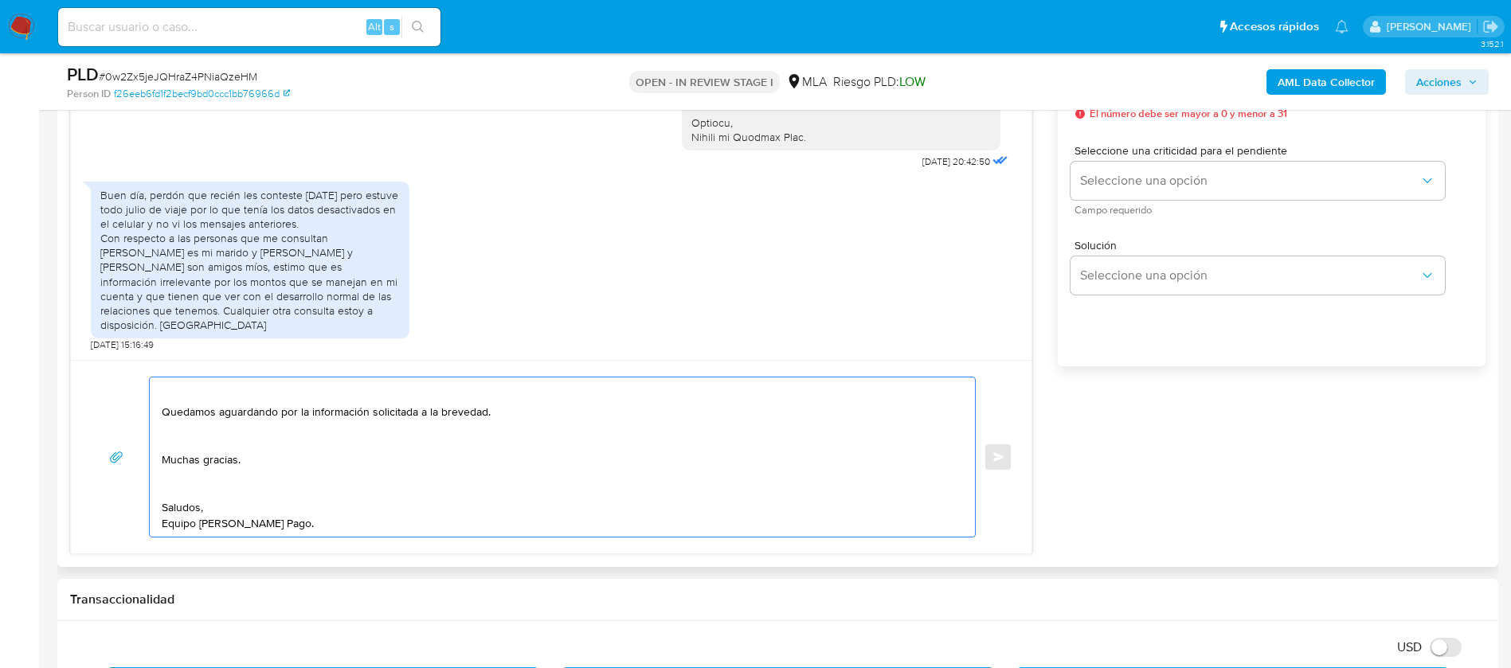
click at [182, 484] on textarea "[PERSON_NAME], Muchas gracias por tu respuesta. No obstante, necesitamos que no…" at bounding box center [558, 456] width 793 height 159
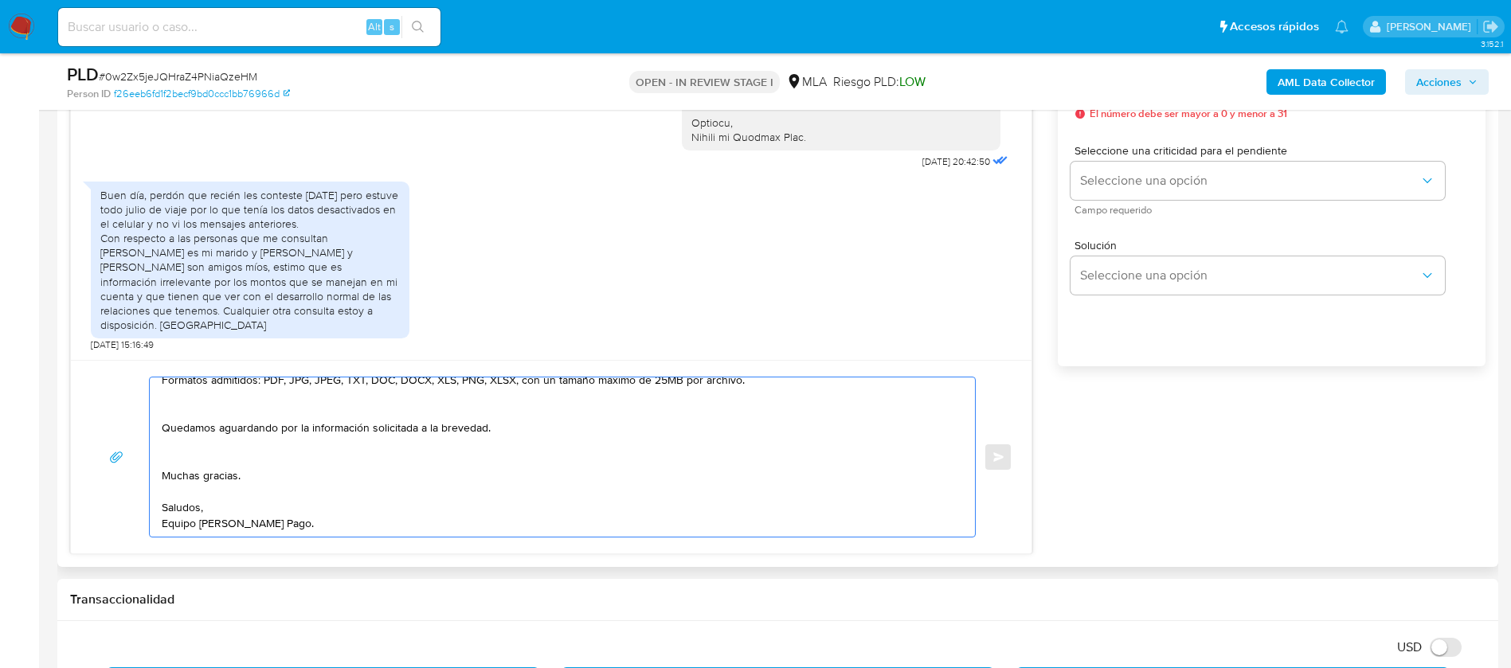
click at [166, 463] on textarea "[PERSON_NAME], Muchas gracias por tu respuesta. No obstante, necesitamos que no…" at bounding box center [558, 456] width 793 height 159
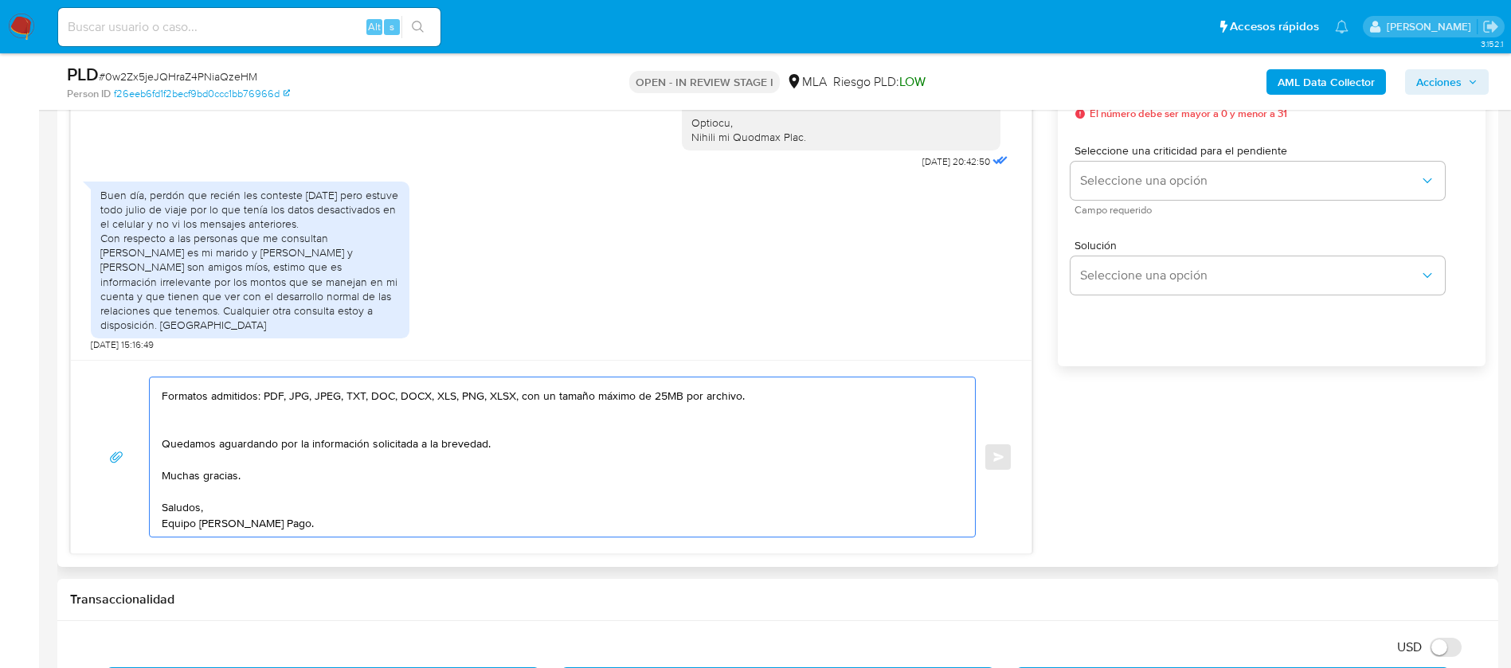
click at [194, 426] on textarea "[PERSON_NAME], Muchas gracias por tu respuesta. No obstante, necesitamos que no…" at bounding box center [558, 456] width 793 height 159
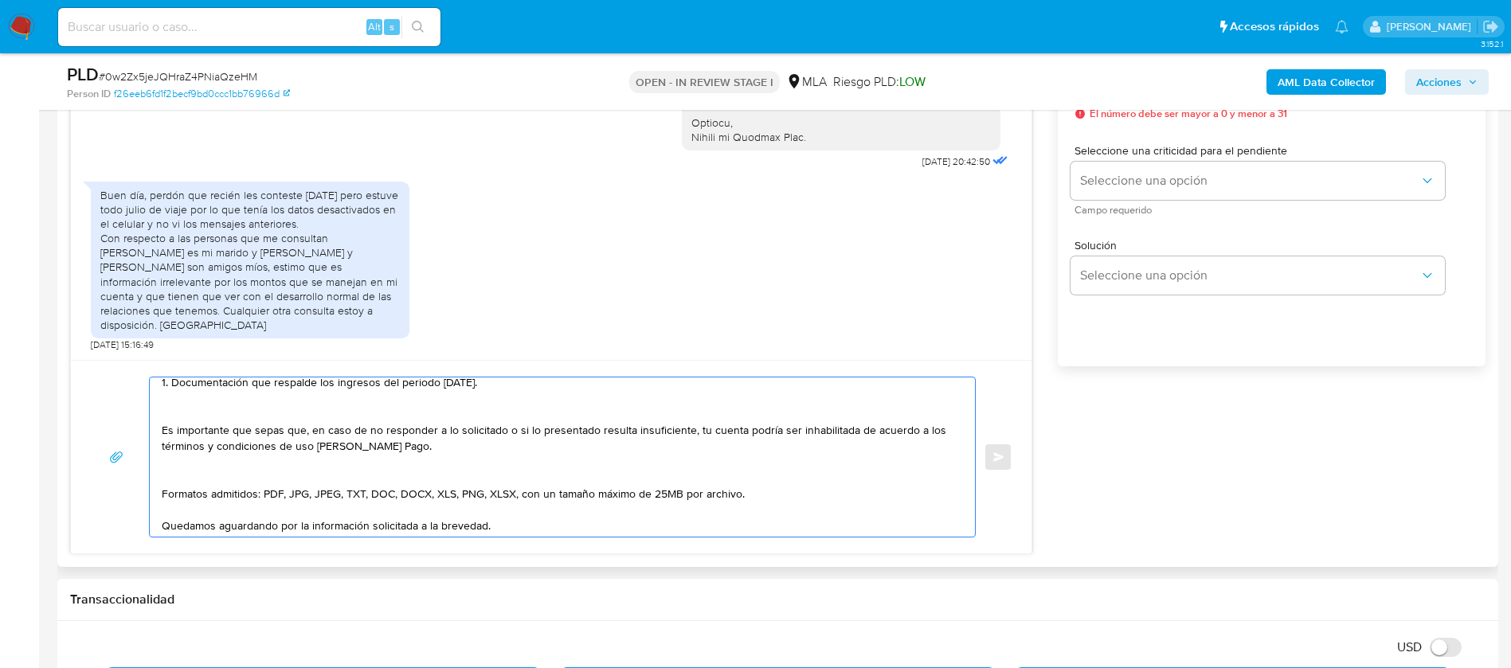
scroll to position [115, 0]
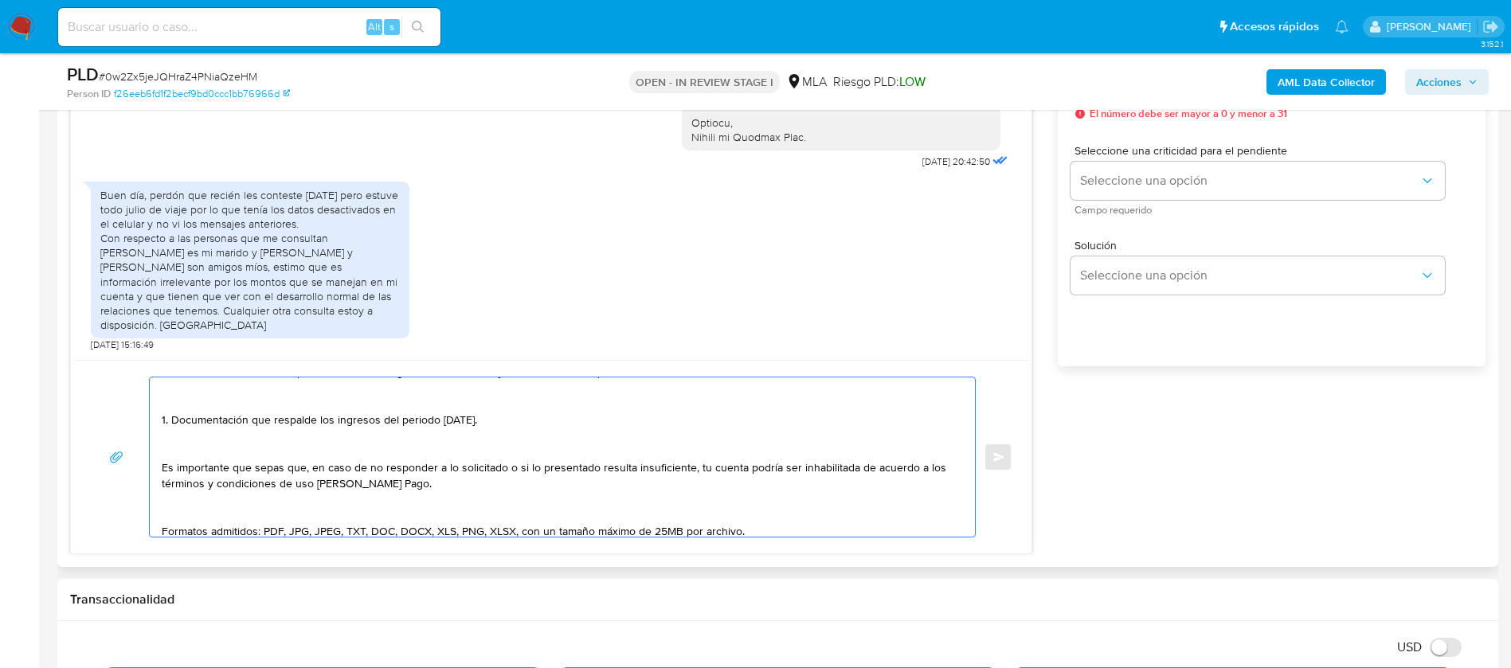
click at [174, 514] on textarea "[PERSON_NAME], Muchas gracias por tu respuesta. No obstante, necesitamos que no…" at bounding box center [558, 456] width 793 height 159
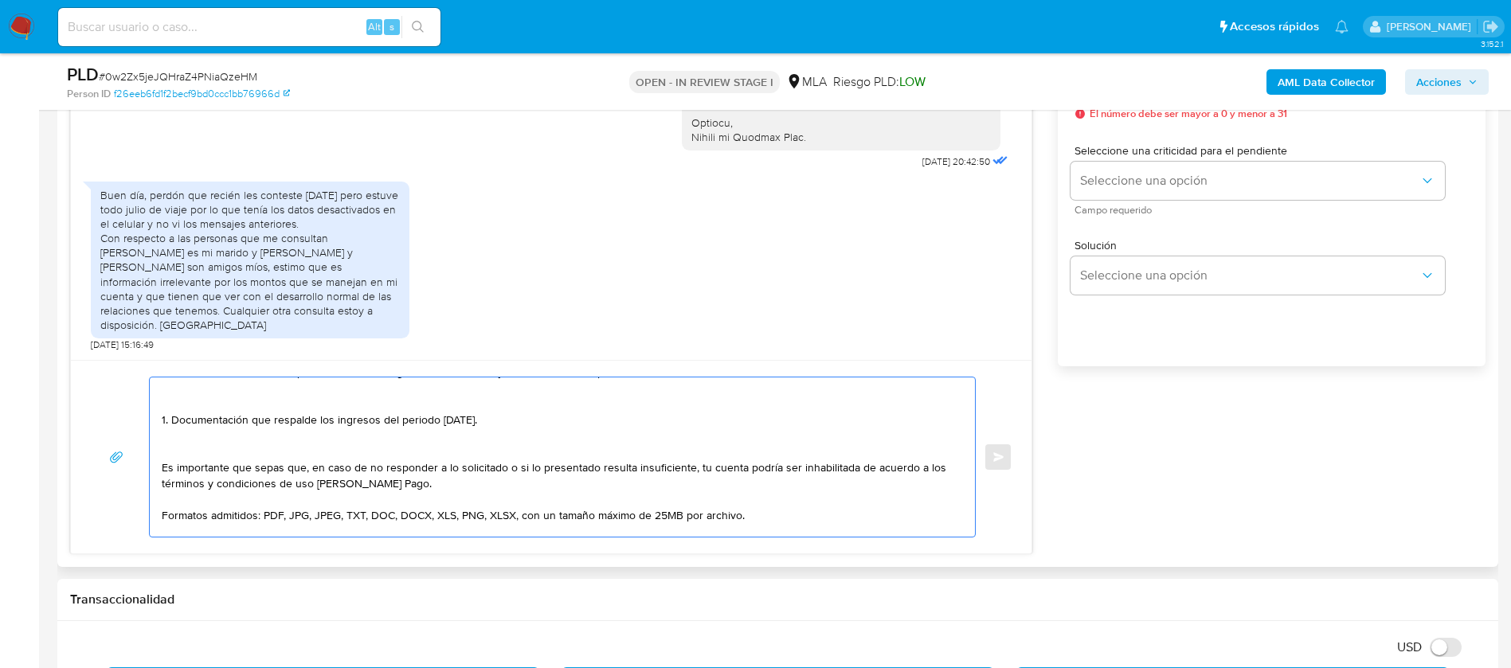
click at [190, 438] on textarea "Hola Veronica, Muchas gracias por tu respuesta. No obstante, necesitamos que no…" at bounding box center [558, 456] width 793 height 159
click at [182, 452] on textarea "Hola Veronica, Muchas gracias por tu respuesta. No obstante, necesitamos que no…" at bounding box center [558, 456] width 793 height 159
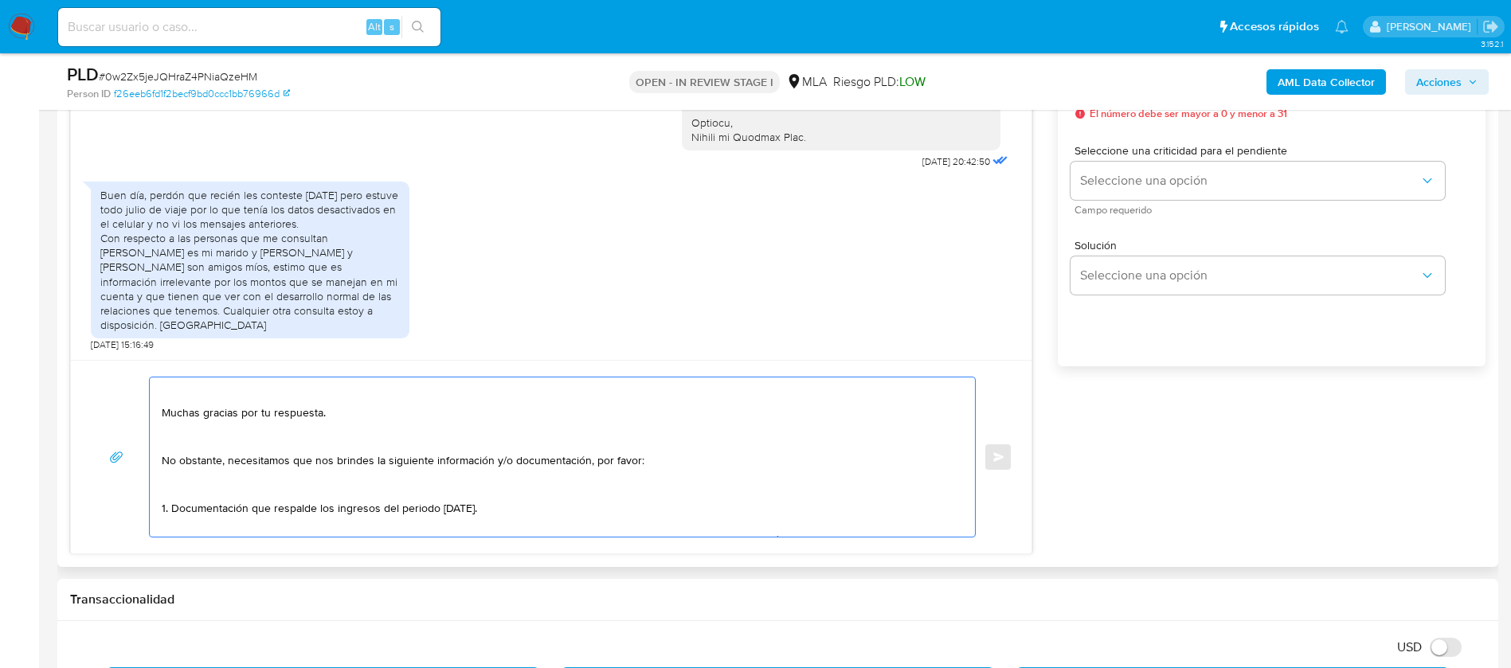
scroll to position [0, 0]
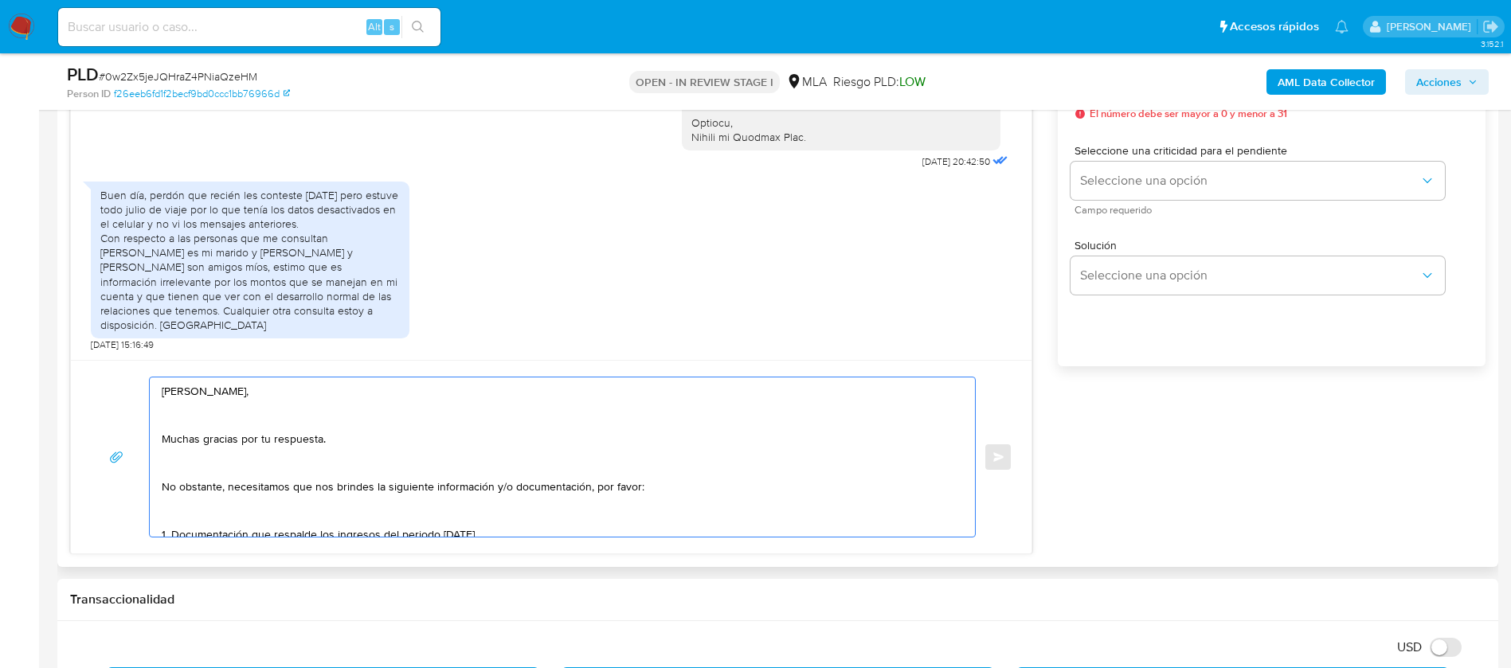
click at [176, 513] on textarea "Hola Veronica, Muchas gracias por tu respuesta. No obstante, necesitamos que no…" at bounding box center [558, 456] width 793 height 159
click at [190, 466] on textarea "Hola Veronica, Muchas gracias por tu respuesta. No obstante, necesitamos que no…" at bounding box center [558, 456] width 793 height 159
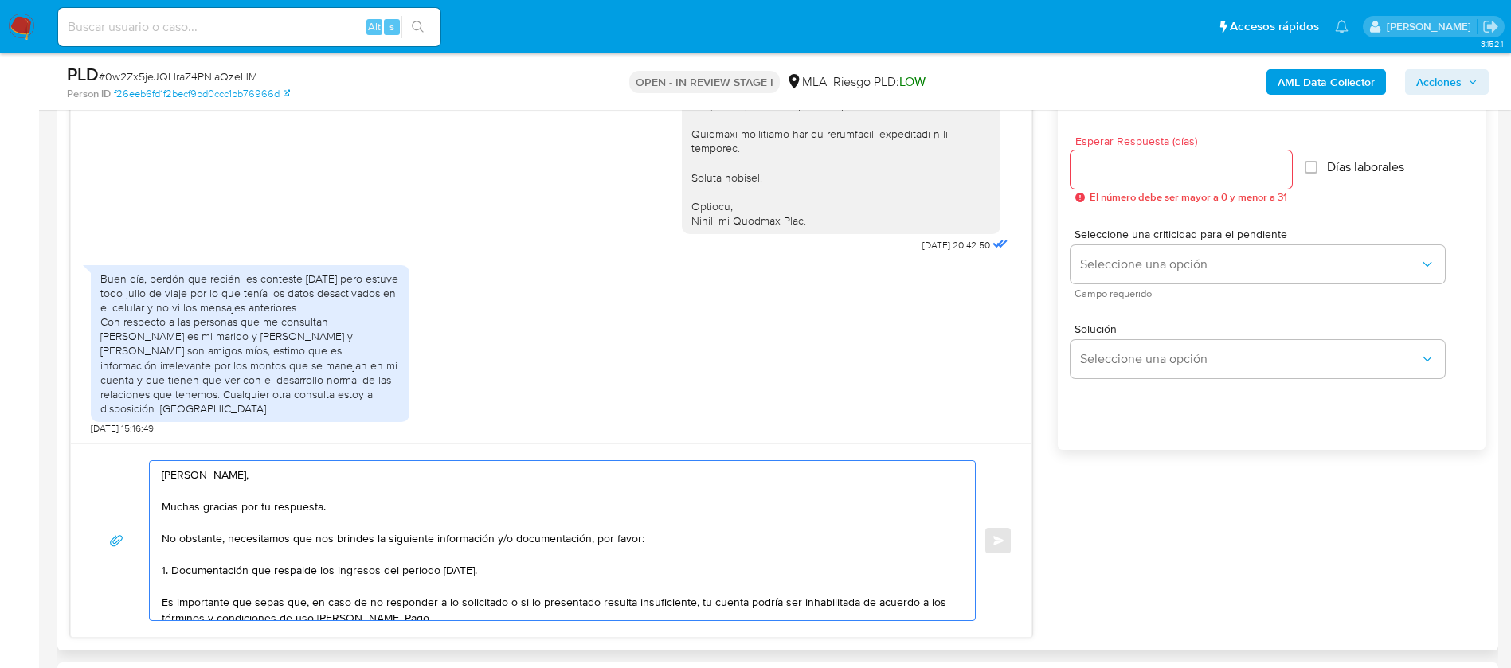
scroll to position [836, 0]
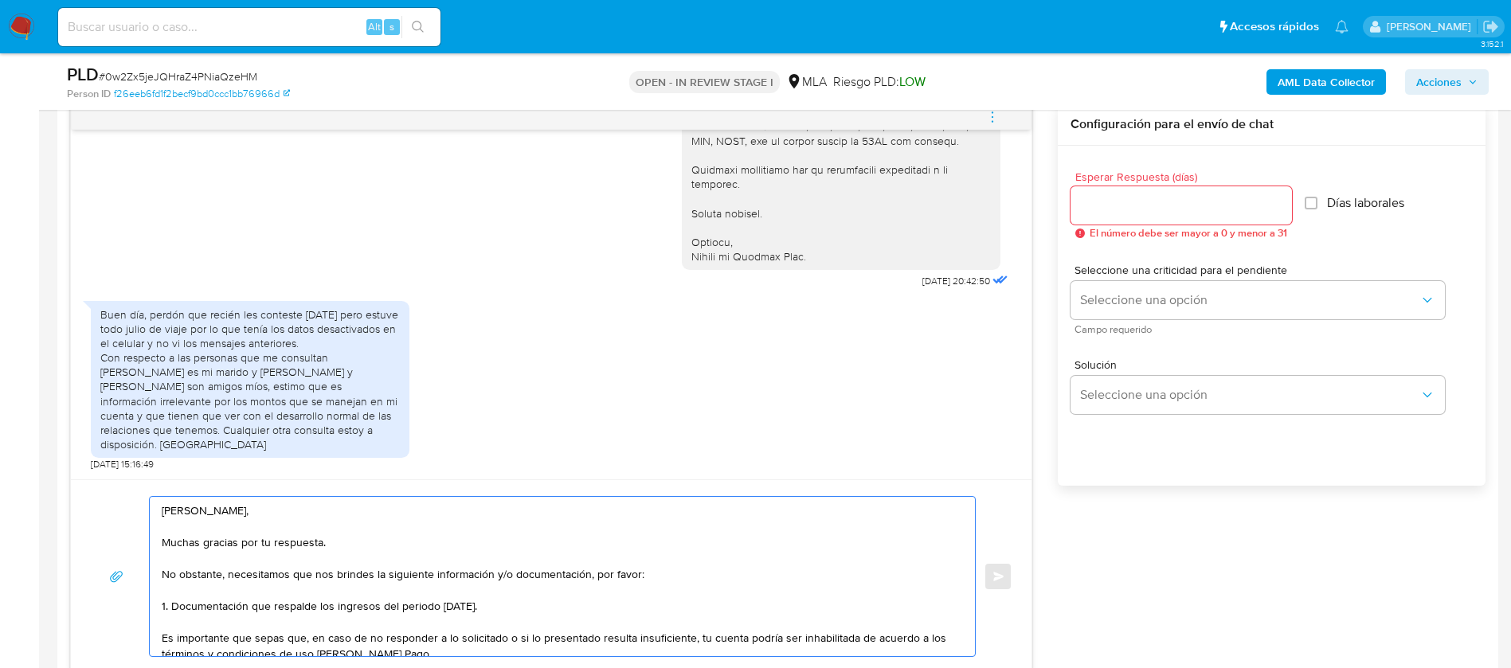
type textarea "[PERSON_NAME], Muchas gracias por tu respuesta. No obstante, necesitamos que no…"
click at [1126, 216] on div at bounding box center [1180, 205] width 221 height 38
click at [1122, 204] on input "Esperar Respuesta (días)" at bounding box center [1180, 205] width 221 height 21
type input "1"
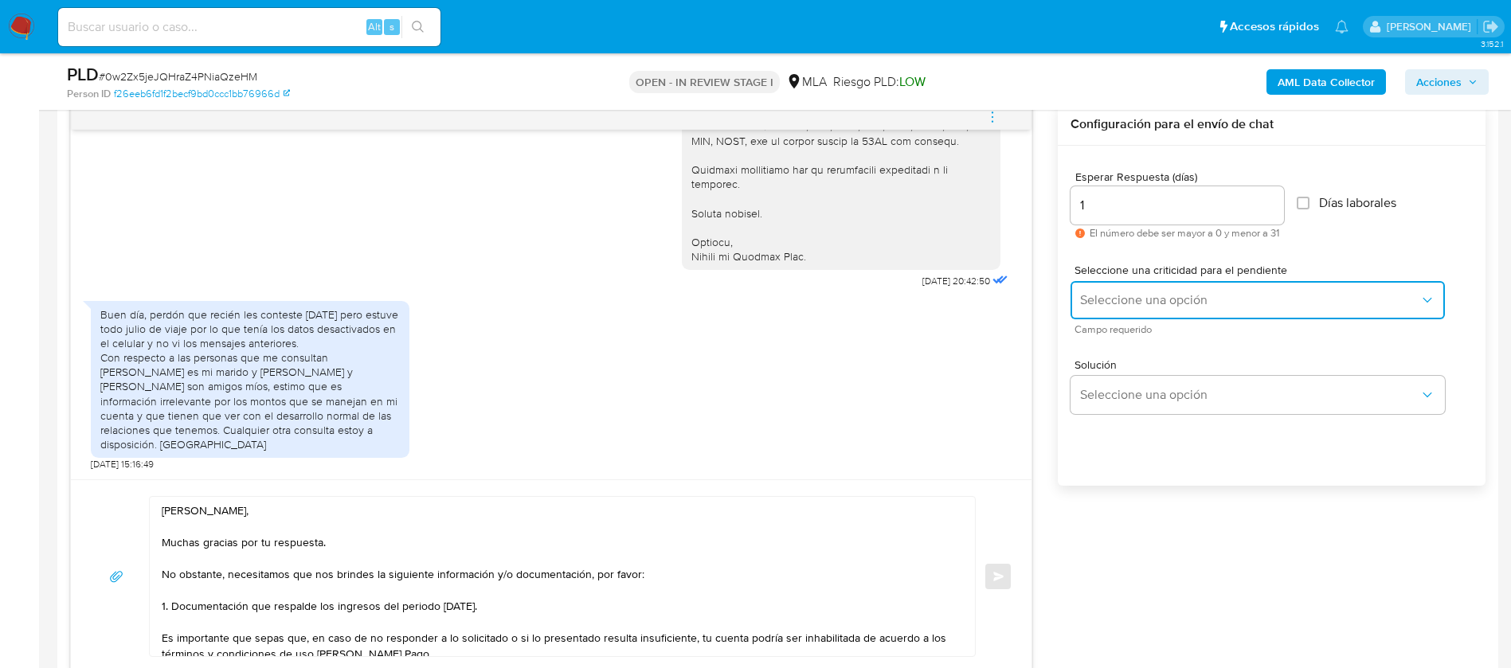
click at [1144, 288] on button "Seleccione una opción" at bounding box center [1257, 300] width 374 height 38
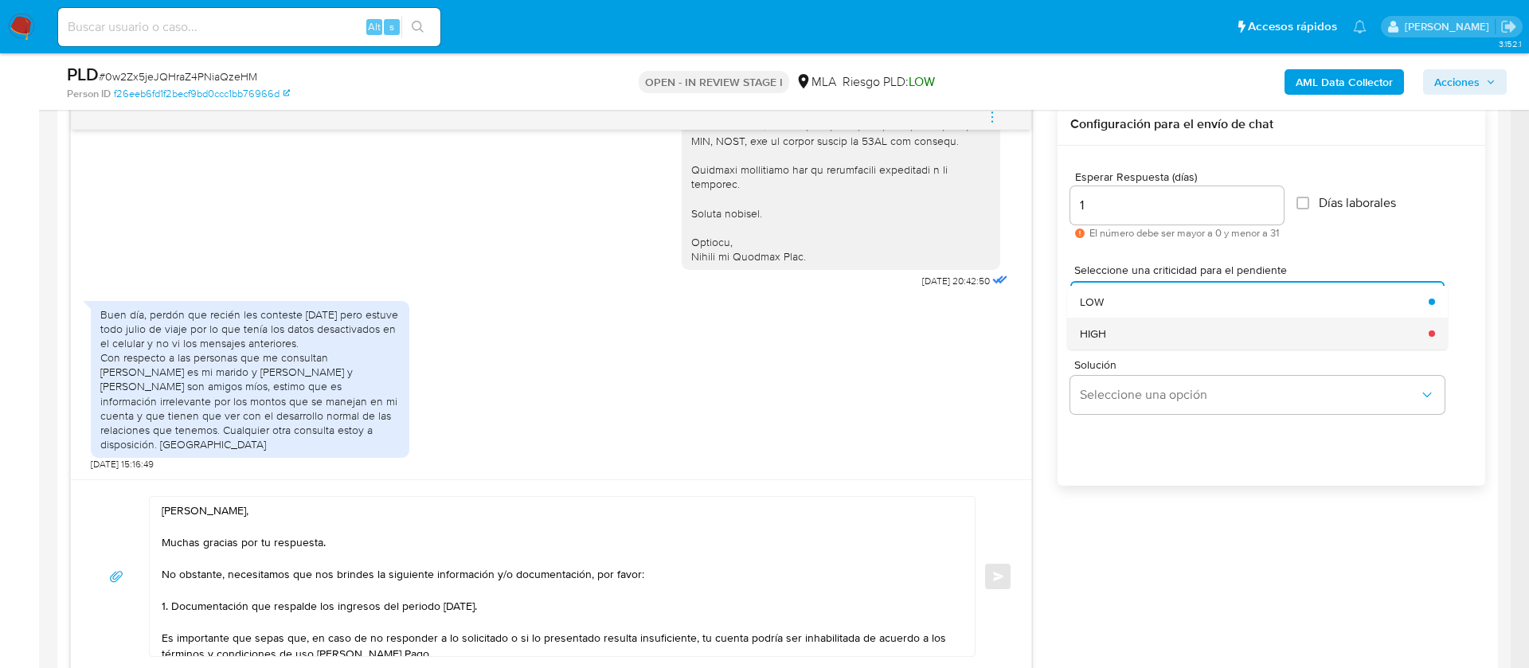
click at [1124, 340] on div "HIGH" at bounding box center [1249, 334] width 339 height 32
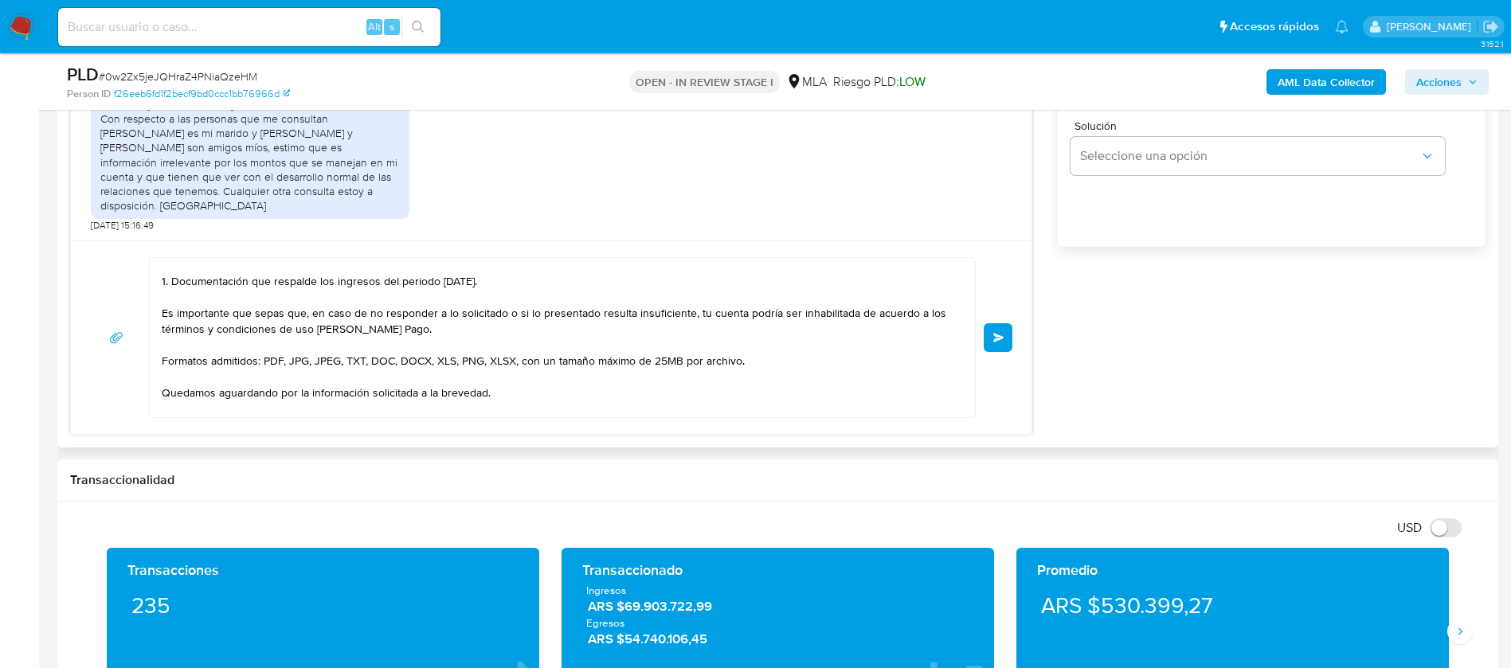
scroll to position [154, 0]
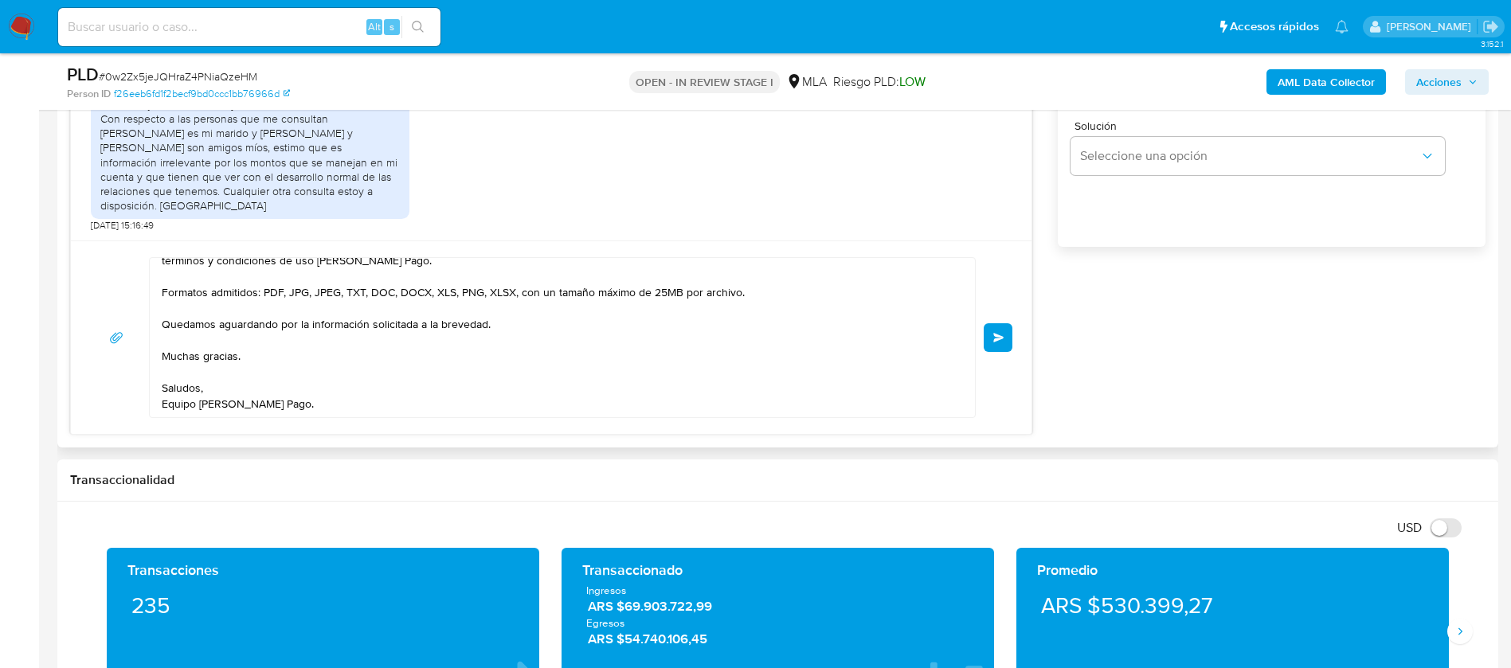
click at [998, 337] on span "Enviar" at bounding box center [998, 338] width 11 height 10
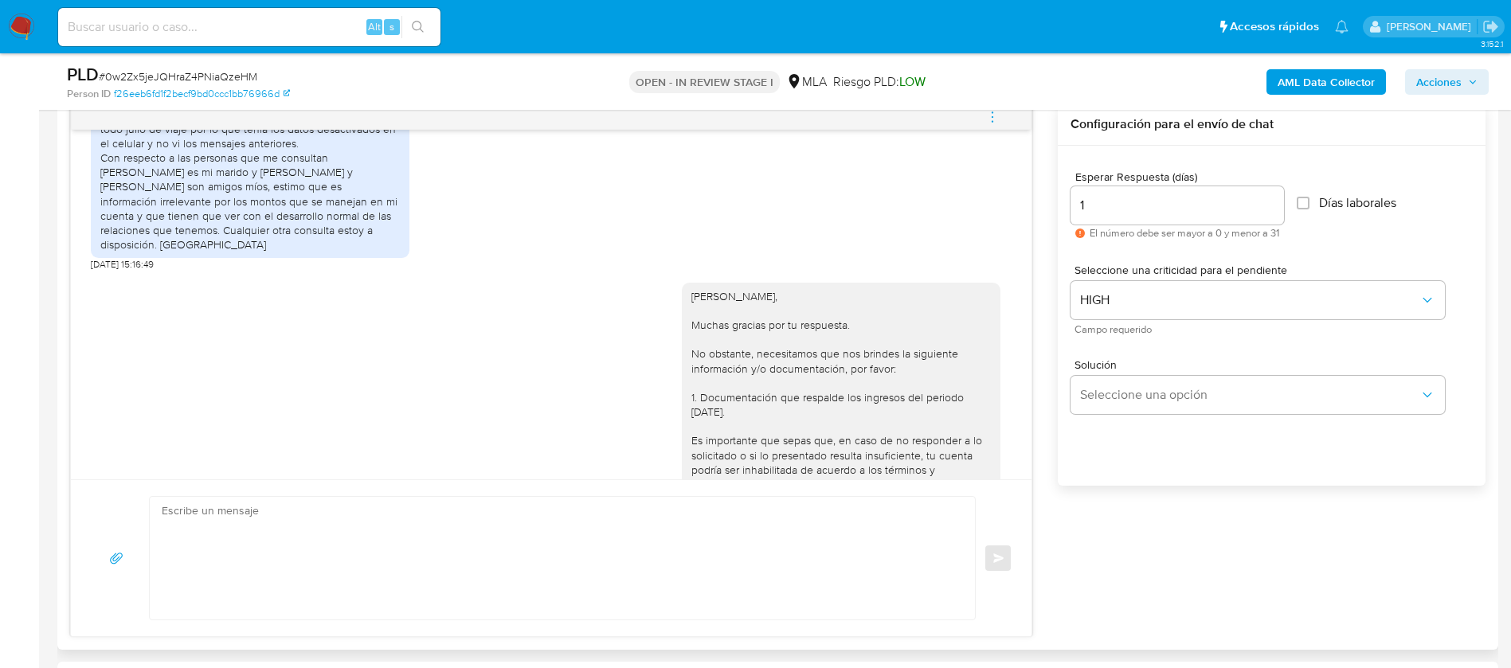
scroll to position [2184, 0]
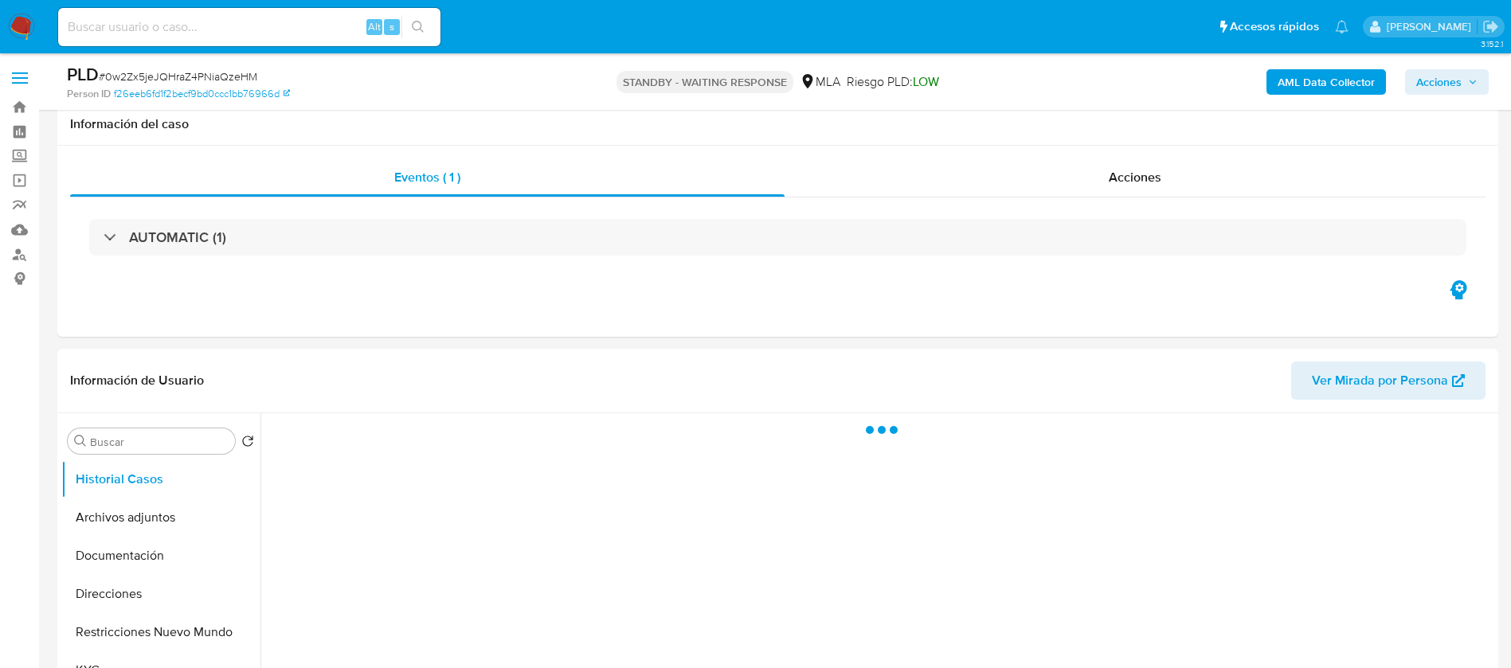
scroll to position [239, 0]
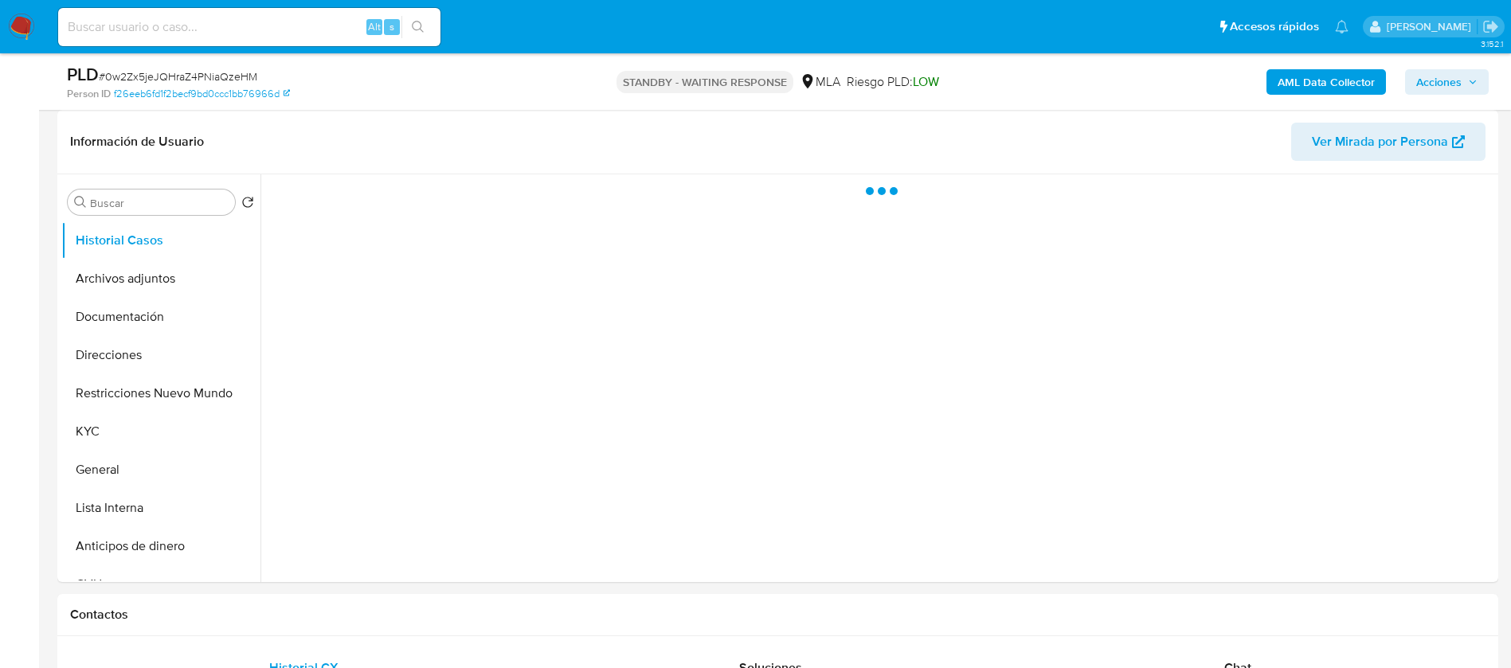
select select "10"
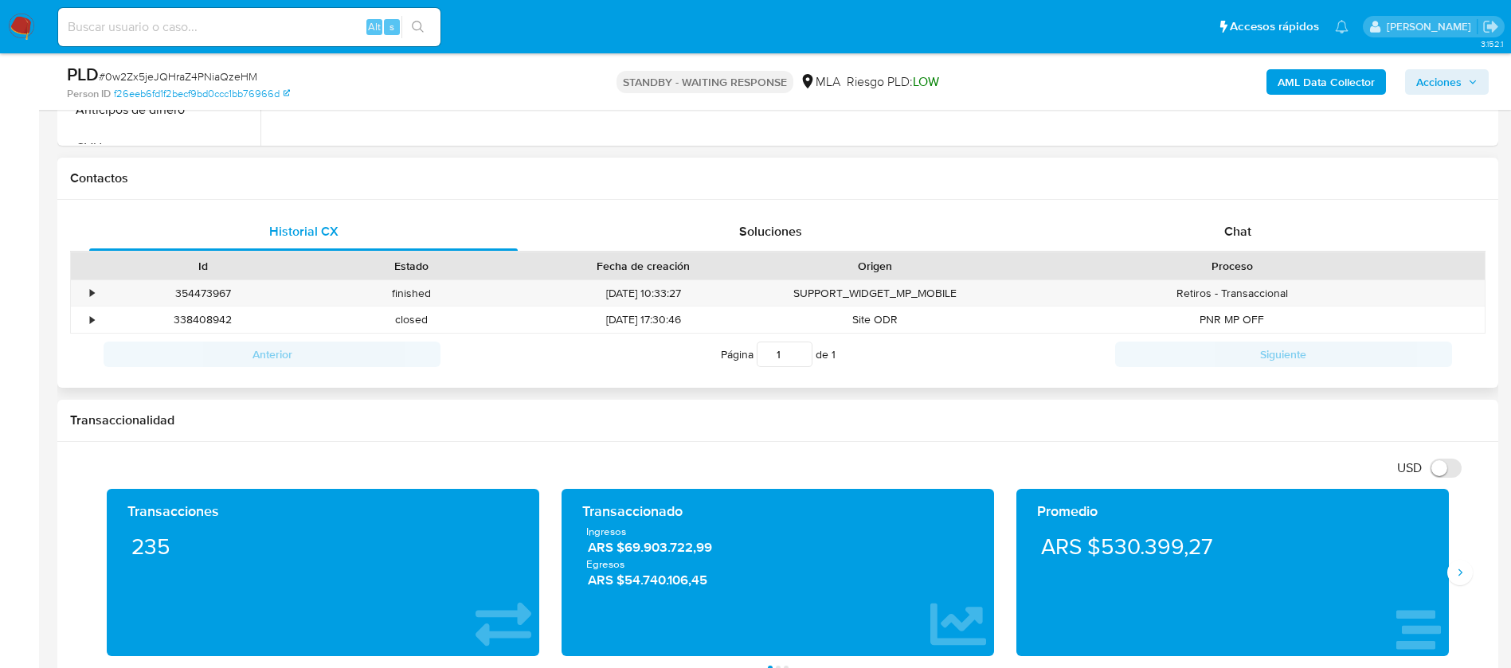
scroll to position [717, 0]
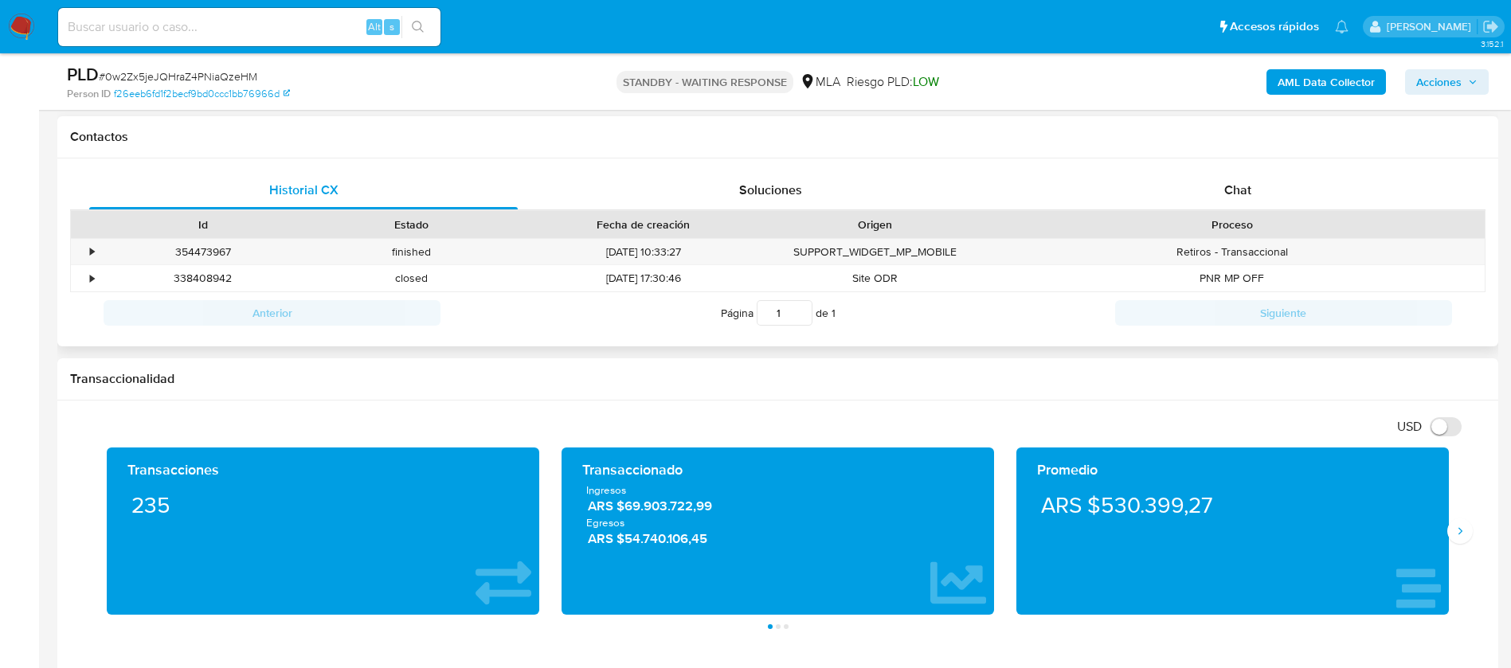
click at [1217, 217] on div "Proceso" at bounding box center [1232, 225] width 483 height 16
click at [1212, 197] on div "Chat" at bounding box center [1237, 190] width 428 height 38
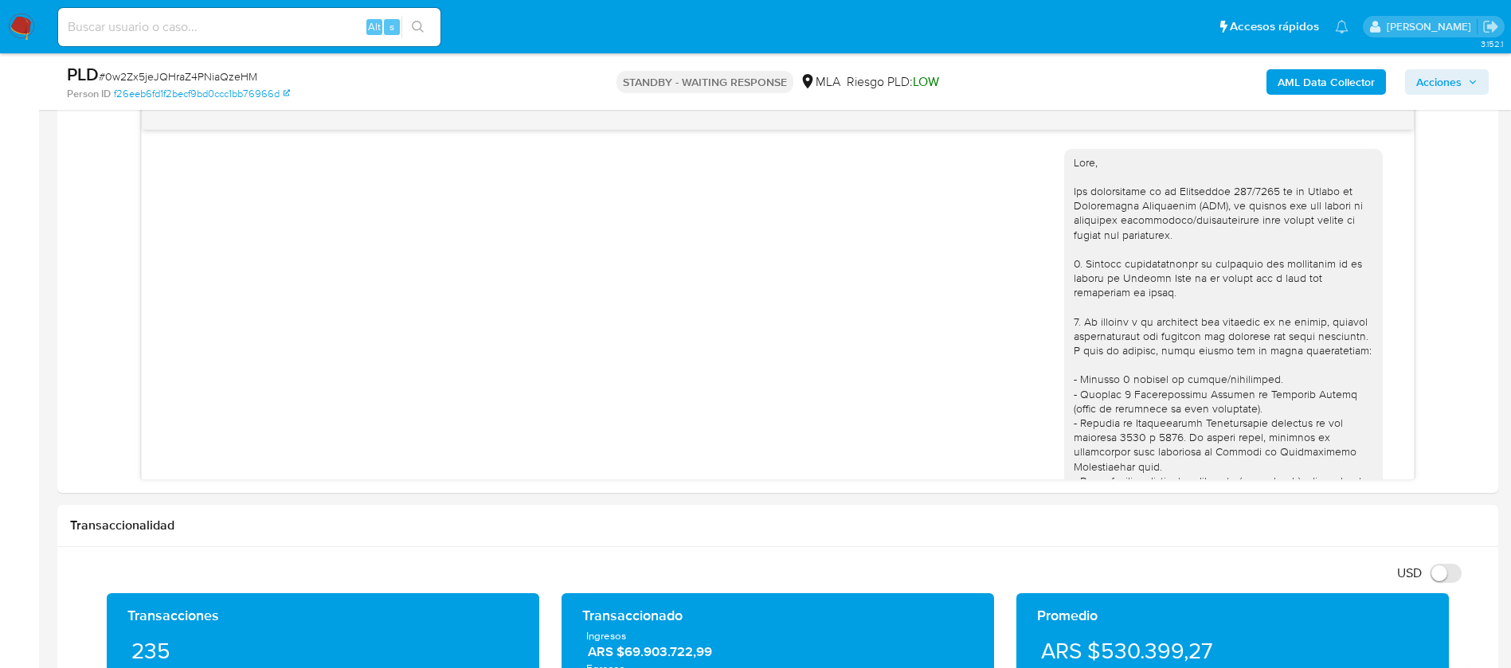
scroll to position [2304, 0]
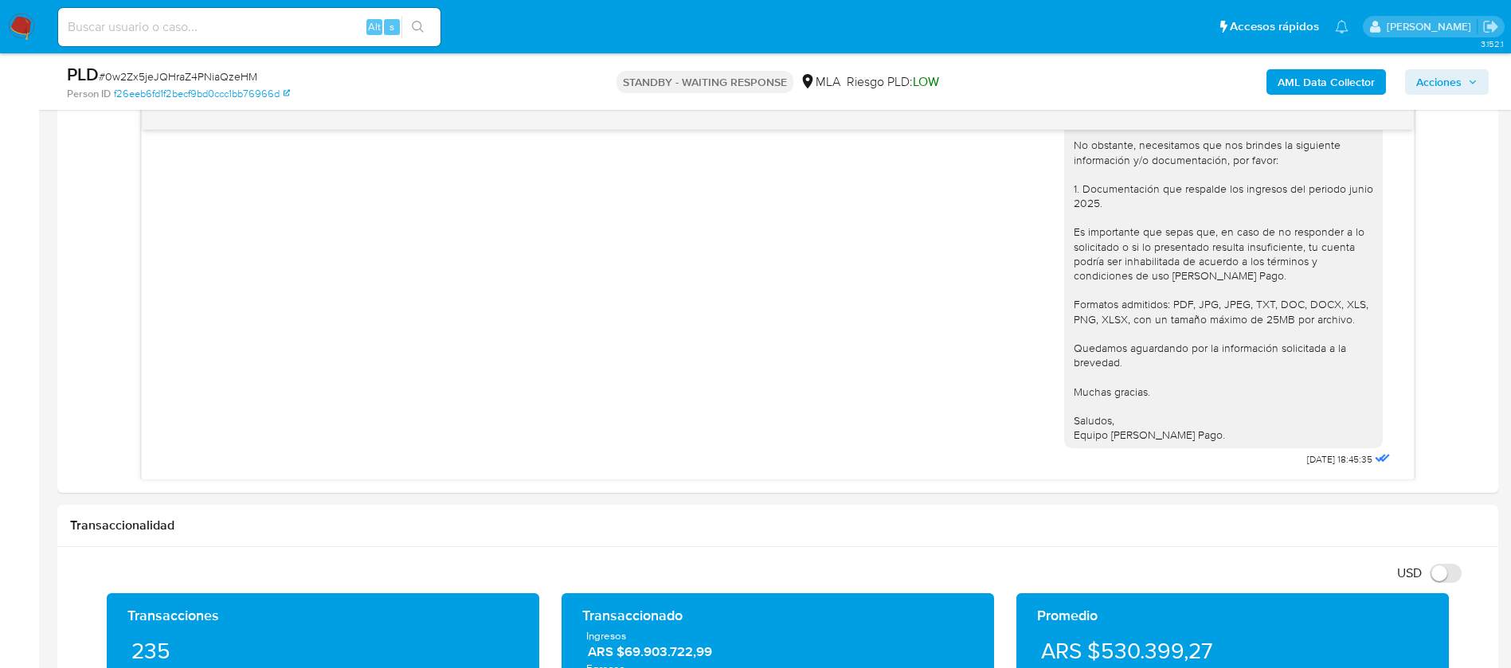
click at [243, 37] on input at bounding box center [249, 27] width 382 height 21
paste input "kclUXEd1z7Wq3hprZHWeWz2Z"
type input "kclUXEd1z7Wq3hprZHWeWz2Z"
click at [432, 32] on button "search-icon" at bounding box center [417, 27] width 33 height 22
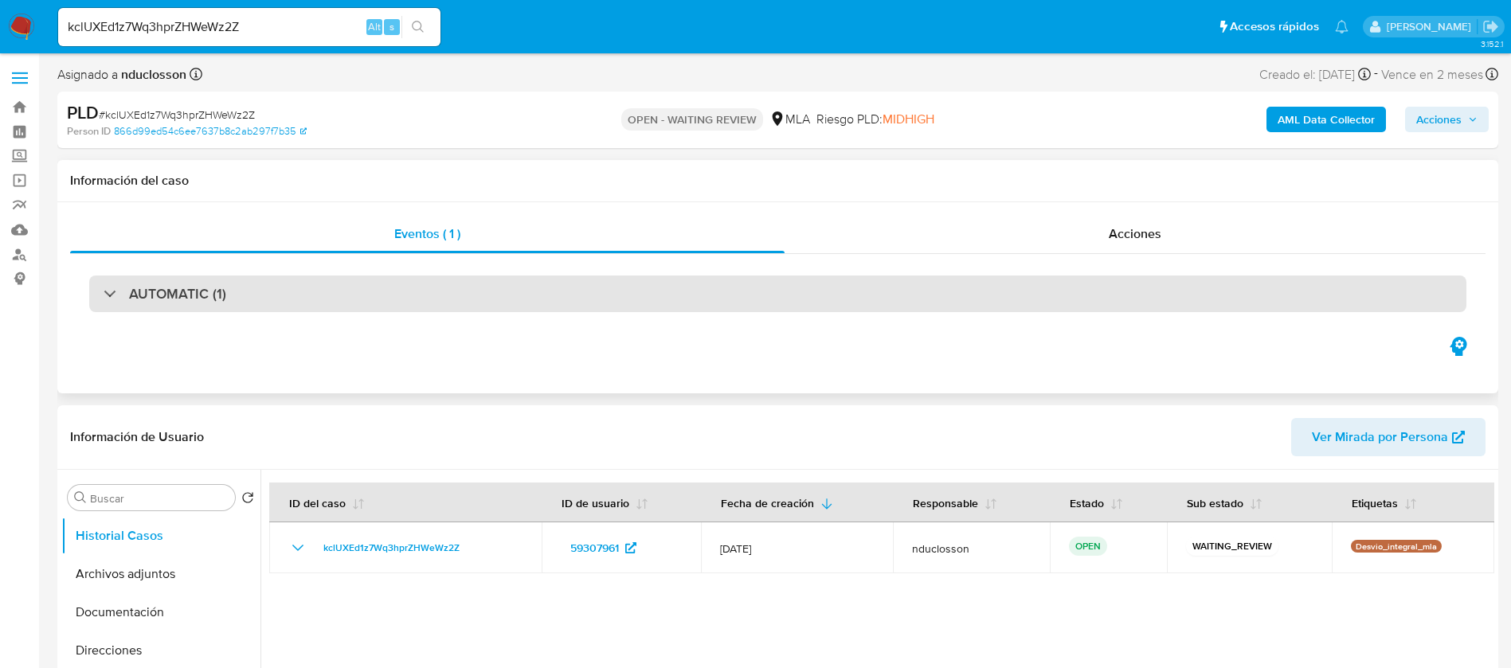
select select "10"
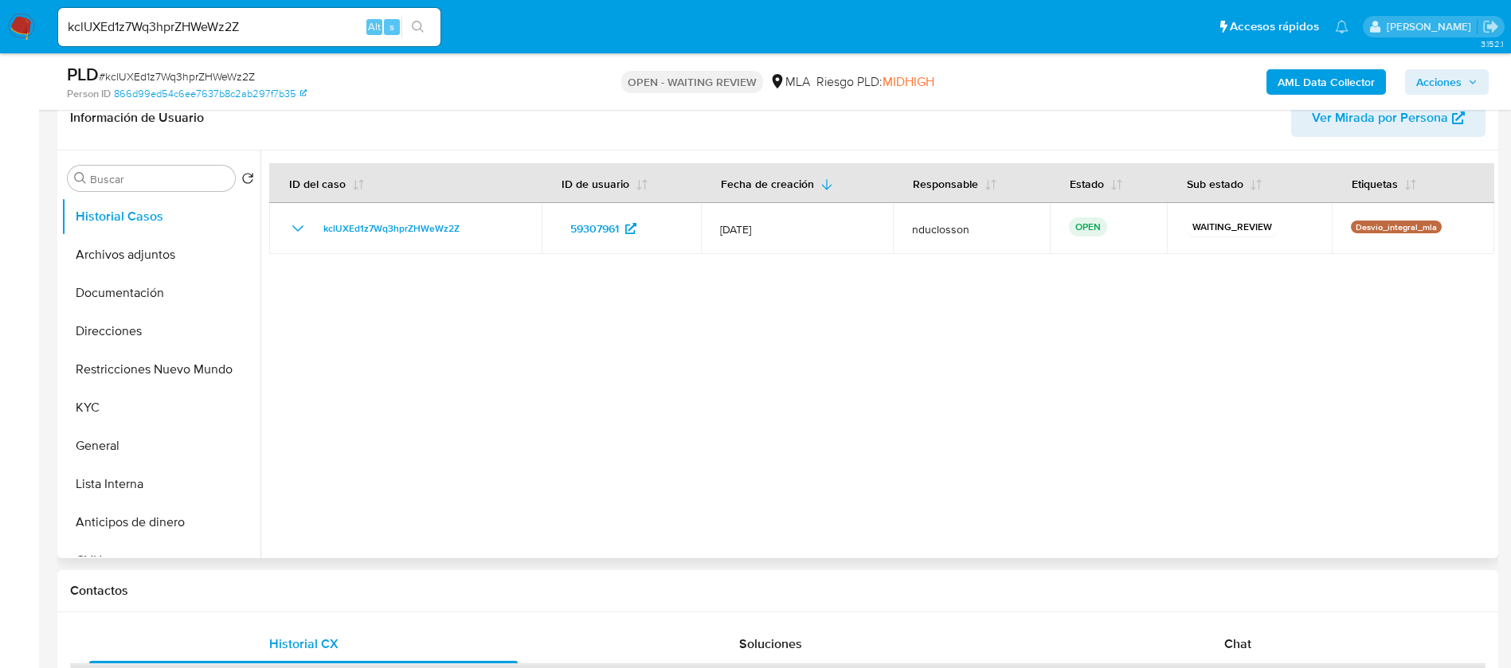
scroll to position [358, 0]
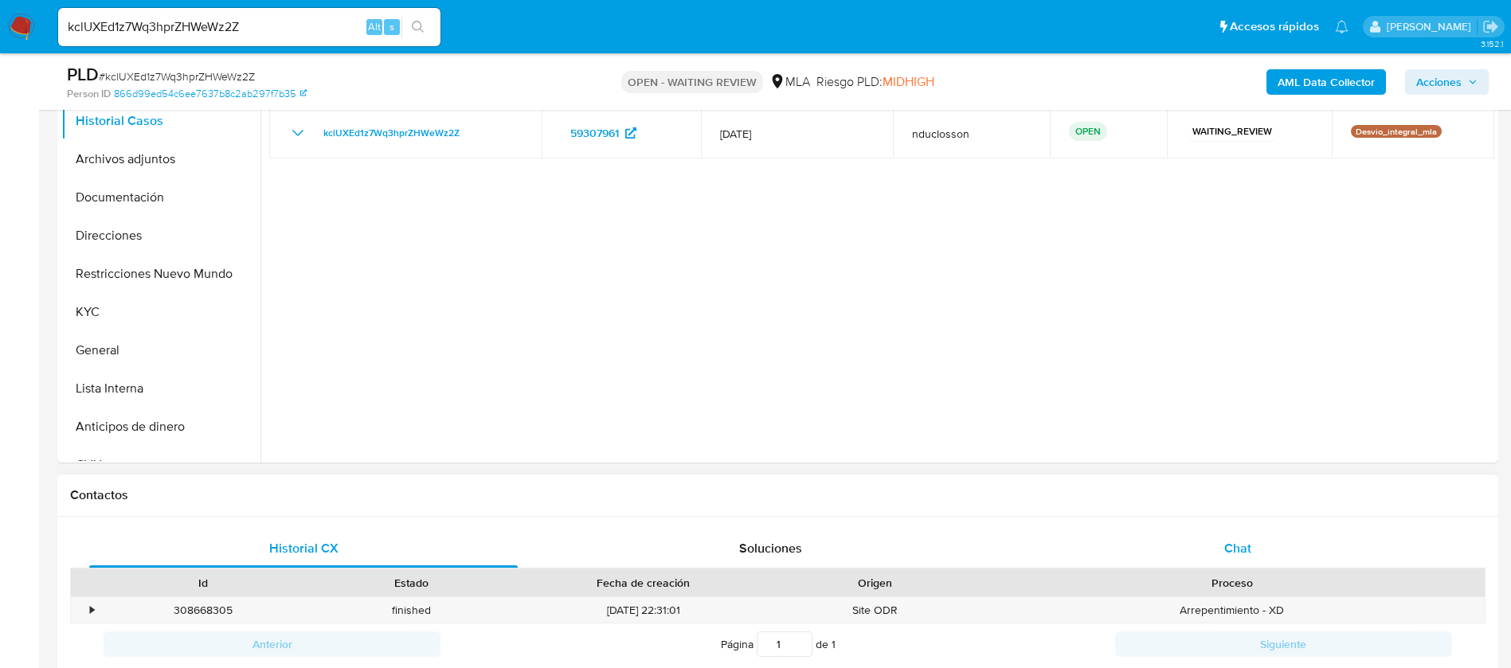
click at [1222, 544] on div "Chat" at bounding box center [1237, 549] width 428 height 38
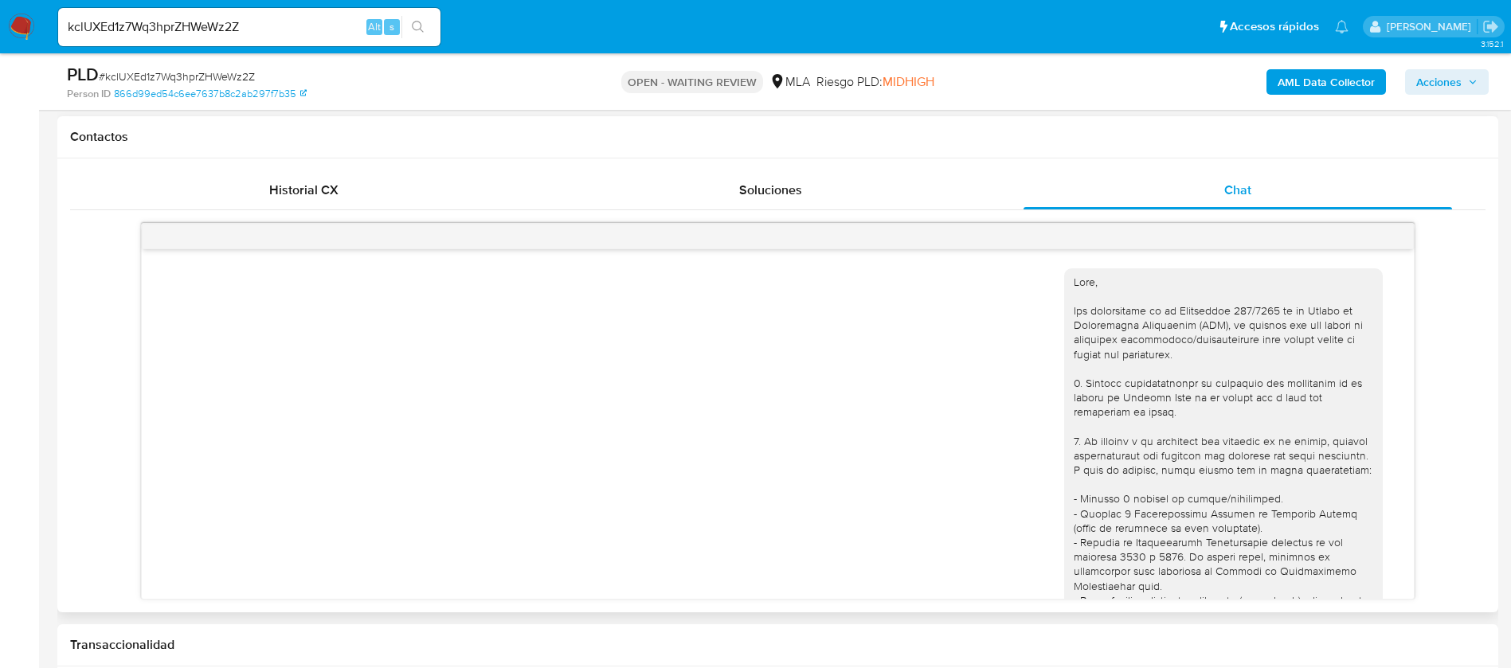
scroll to position [1638, 0]
